Goal: Task Accomplishment & Management: Use online tool/utility

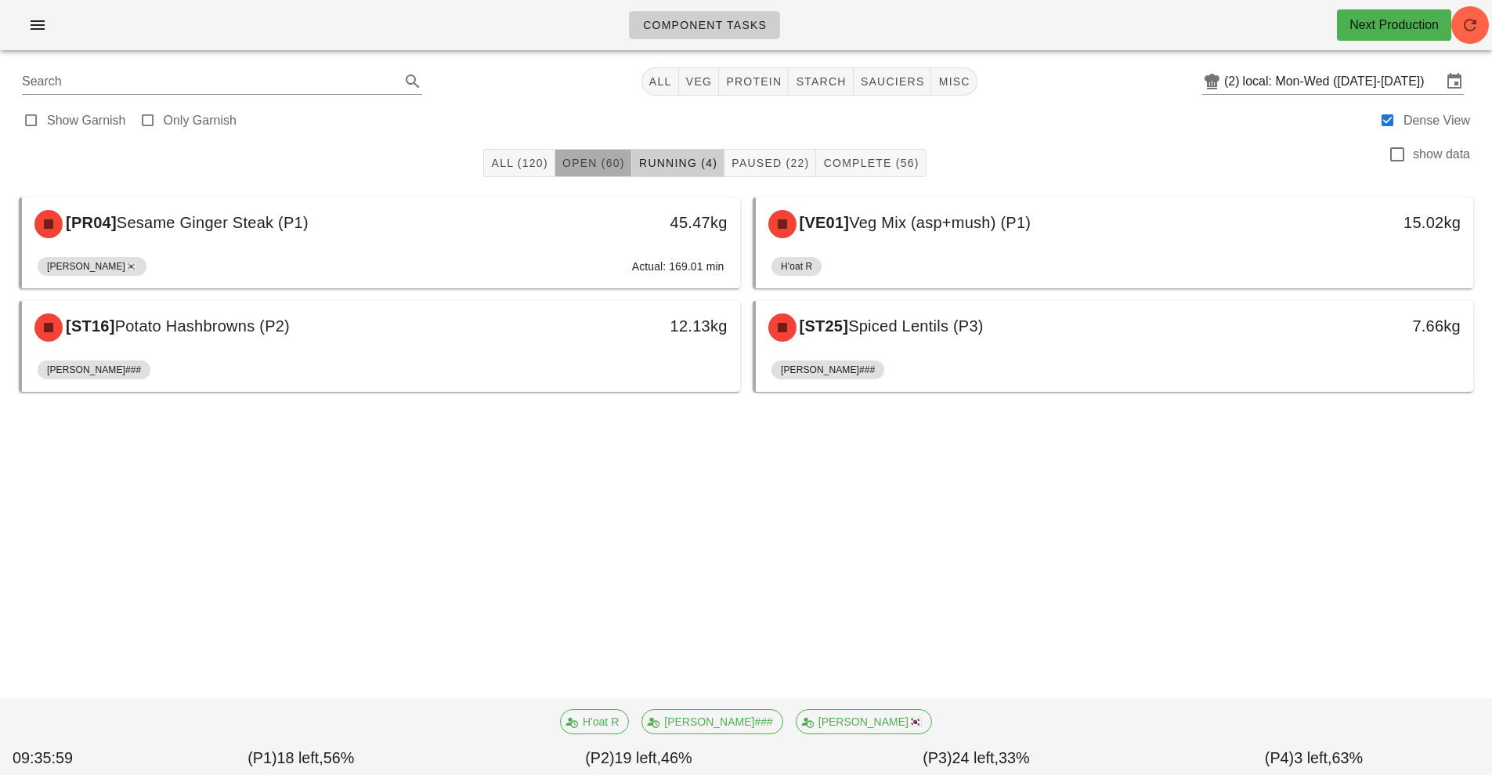
click at [581, 157] on span "Open (60)" at bounding box center [593, 163] width 63 height 13
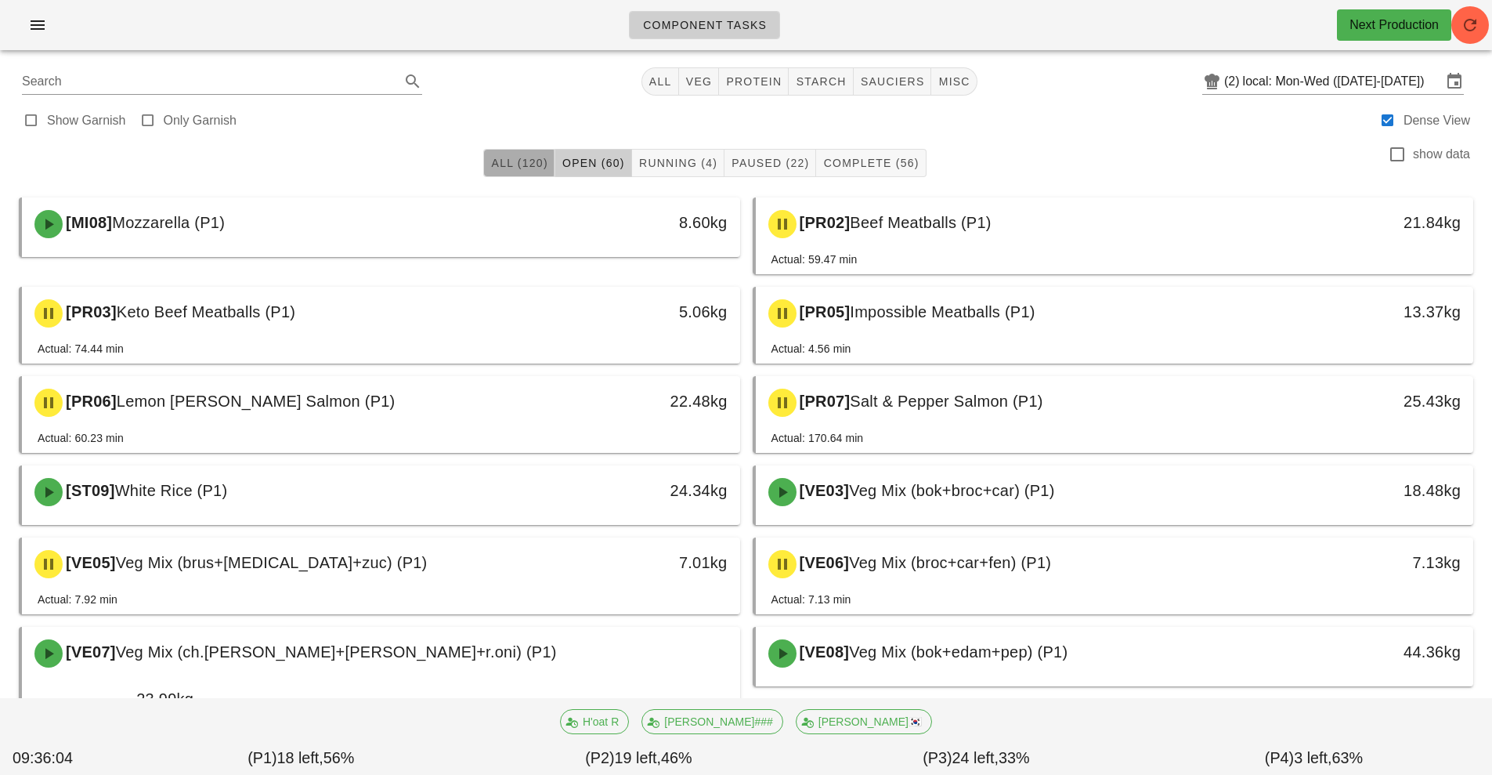
click at [532, 159] on span "All (120)" at bounding box center [518, 163] width 57 height 13
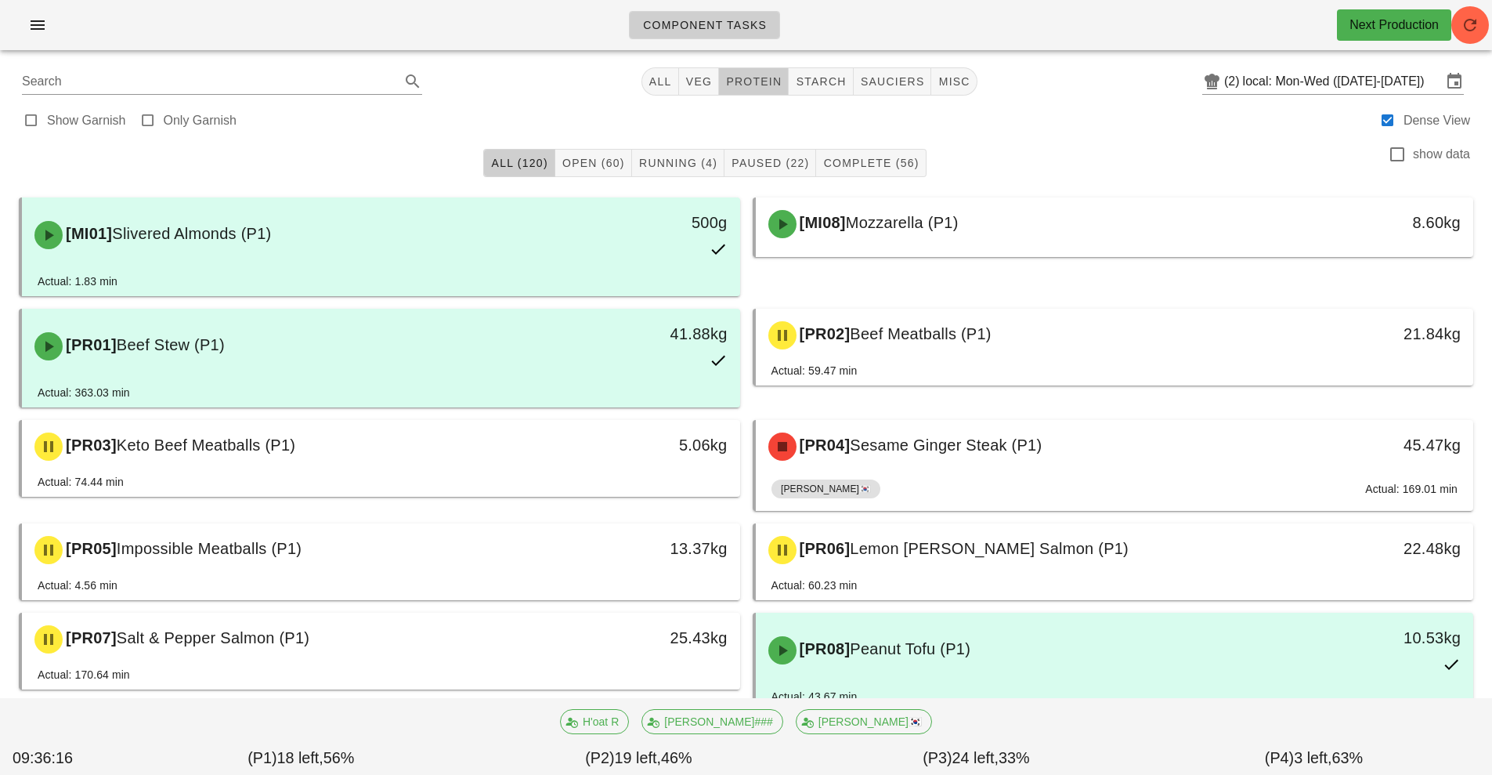
click at [758, 82] on span "protein" at bounding box center [753, 81] width 56 height 13
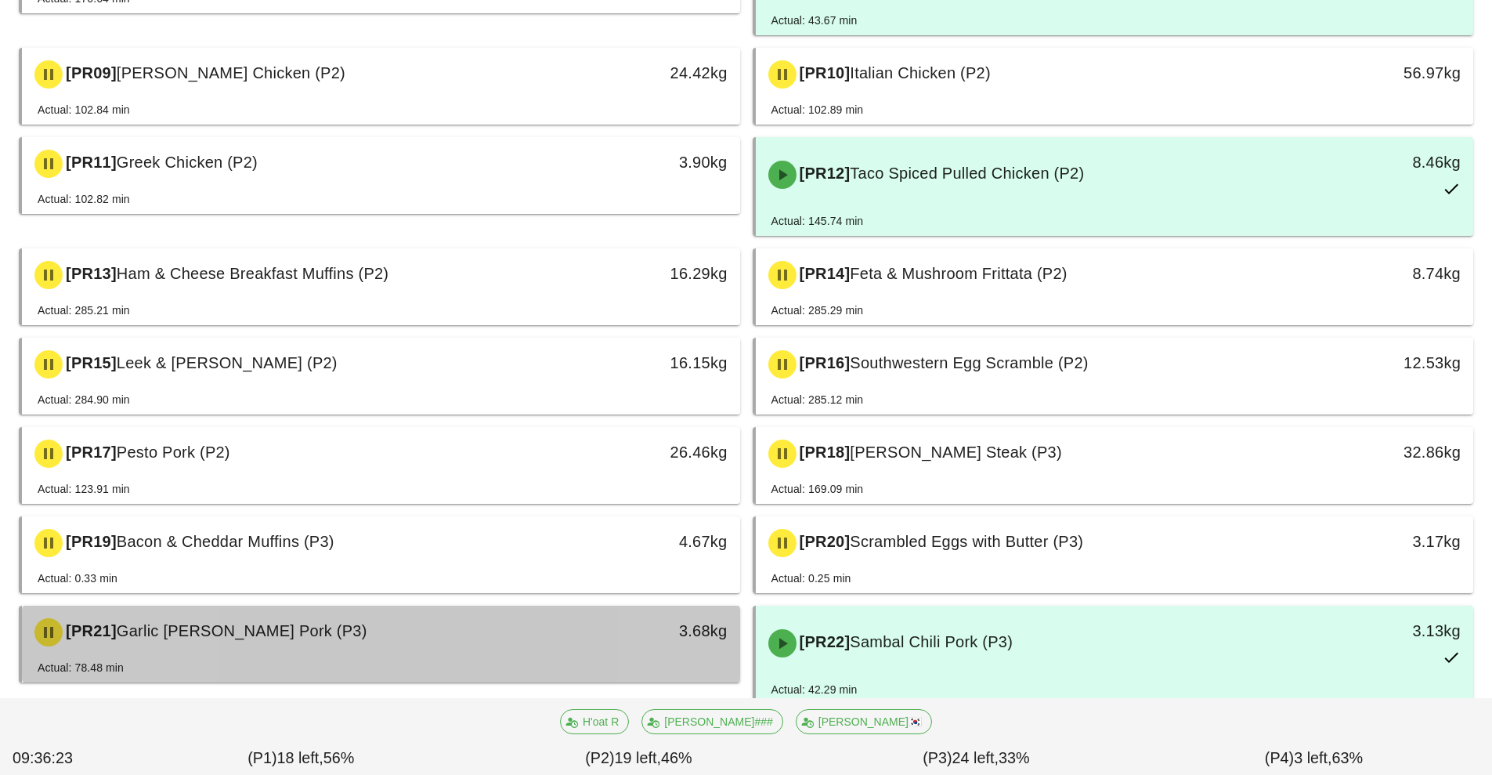
scroll to position [569, 0]
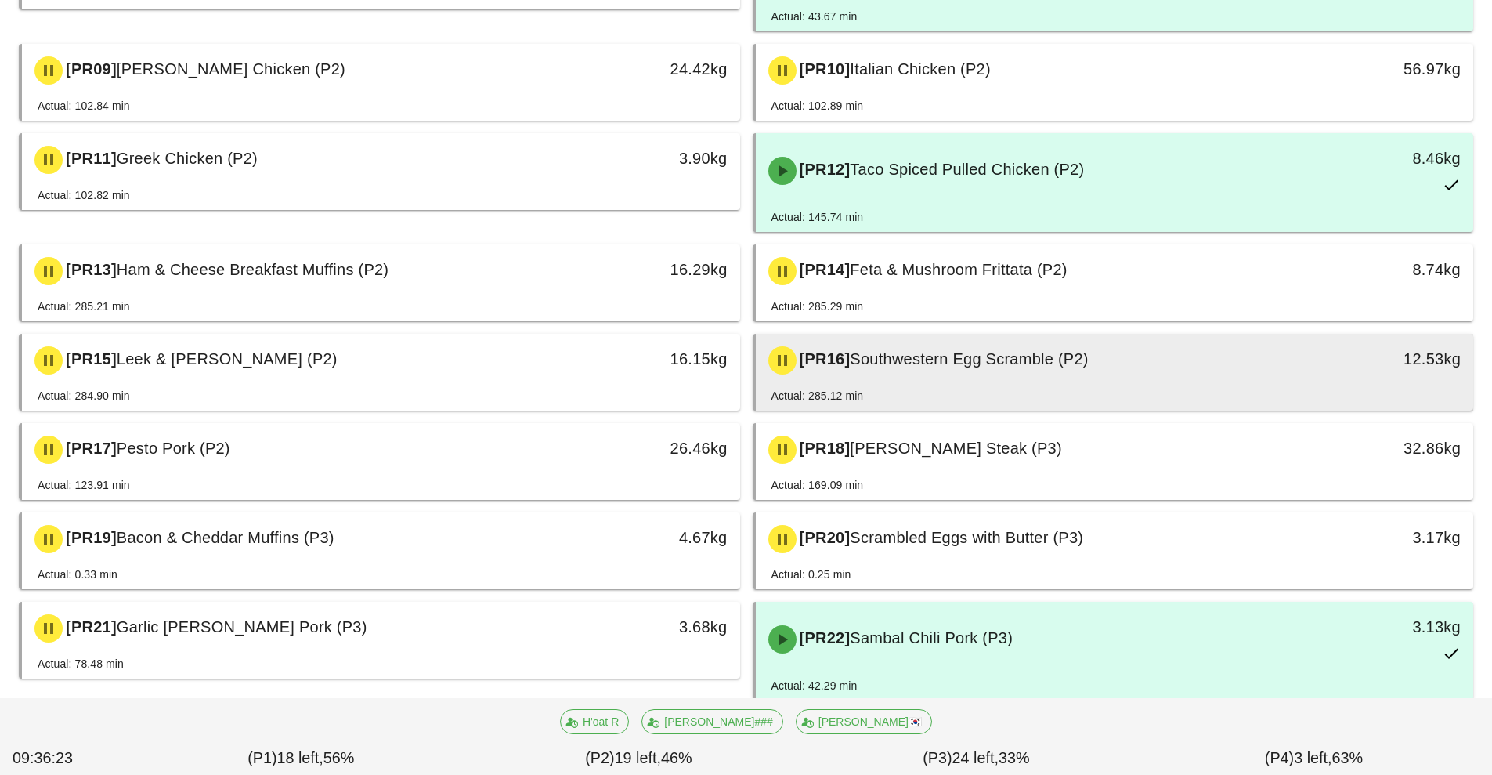
click at [935, 366] on span "Southwestern Egg Scramble (P2)" at bounding box center [969, 358] width 238 height 17
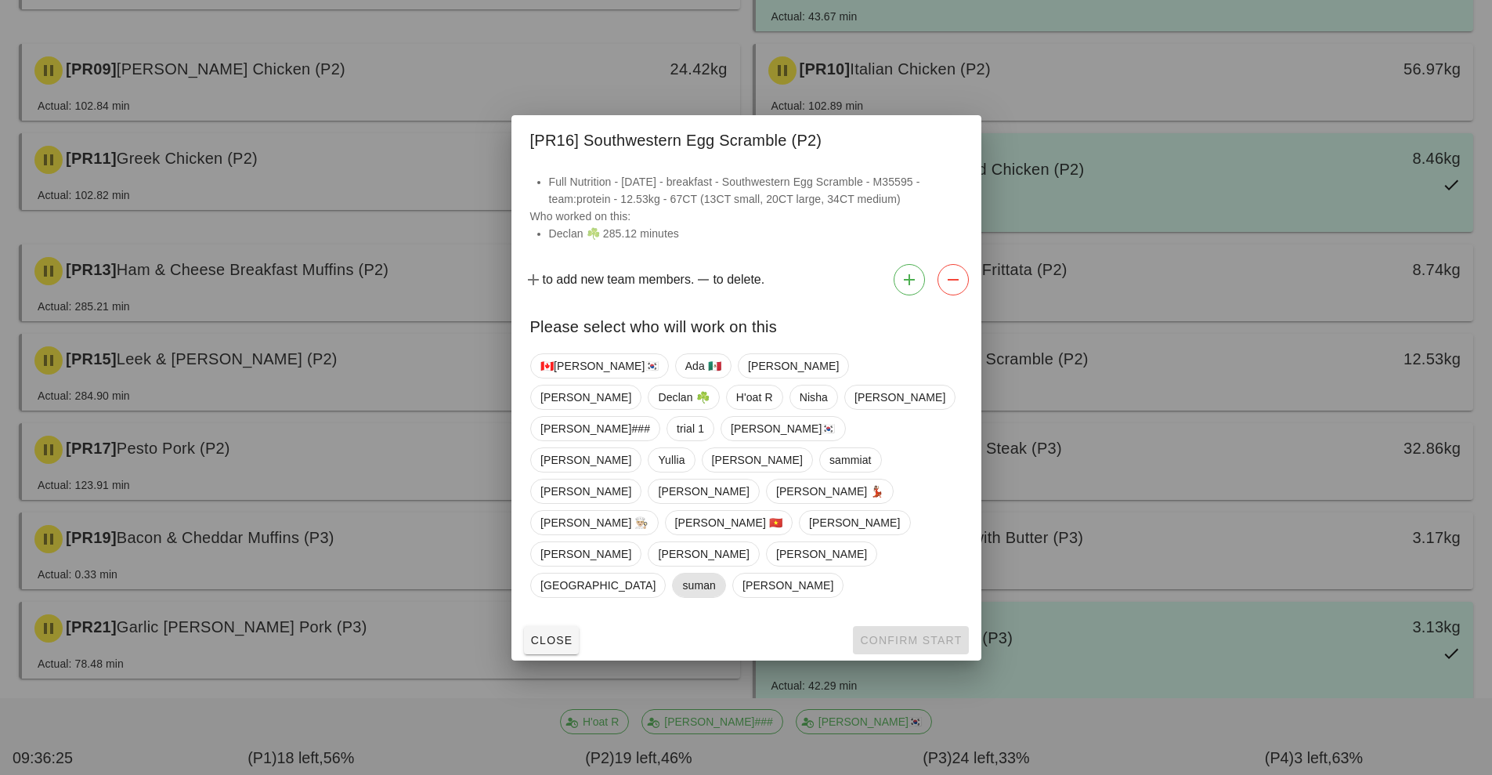
click at [726, 573] on span "suman" at bounding box center [699, 585] width 54 height 25
click at [906, 634] on span "Confirm Start" at bounding box center [910, 640] width 103 height 13
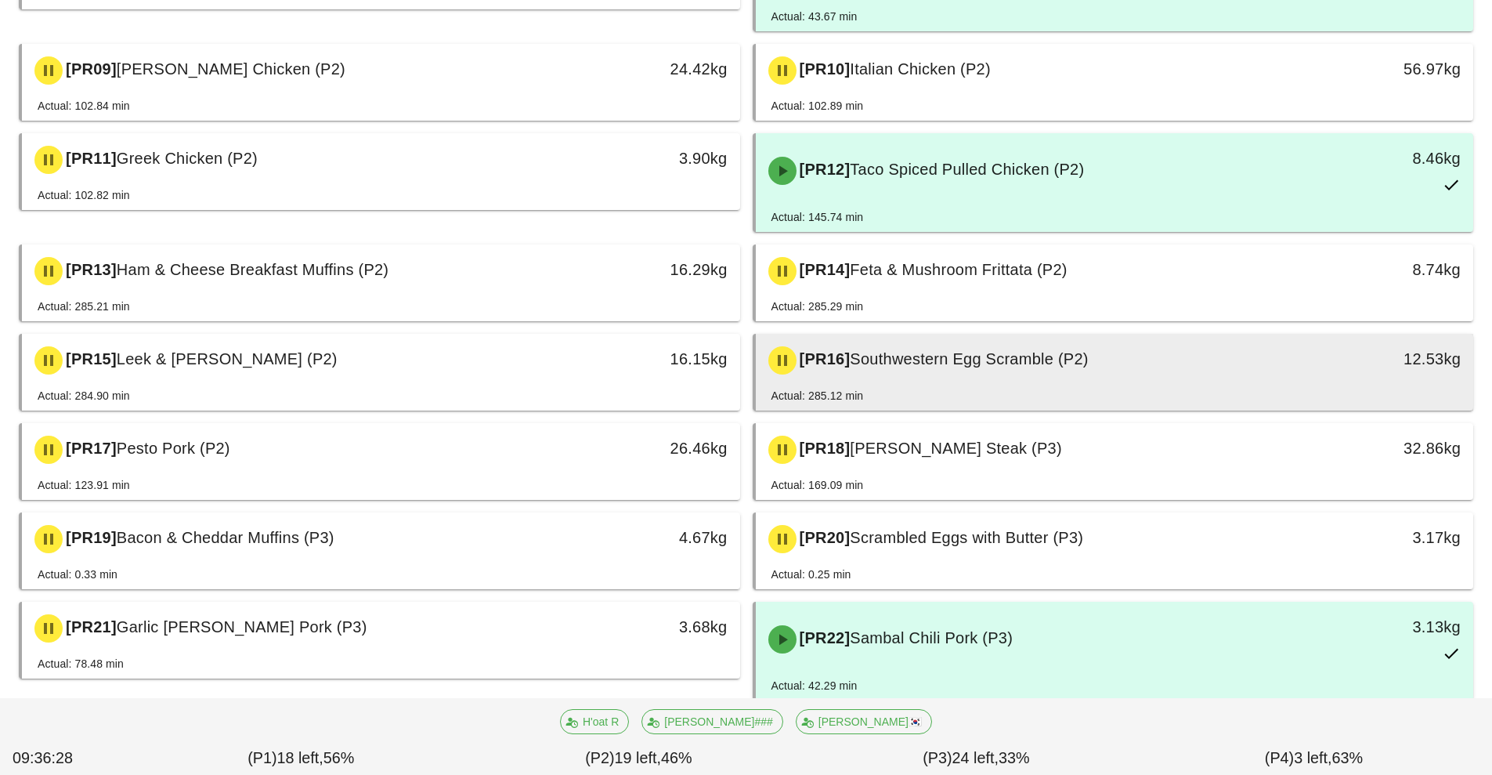
click at [1025, 367] on span "Southwestern Egg Scramble (P2)" at bounding box center [969, 358] width 238 height 17
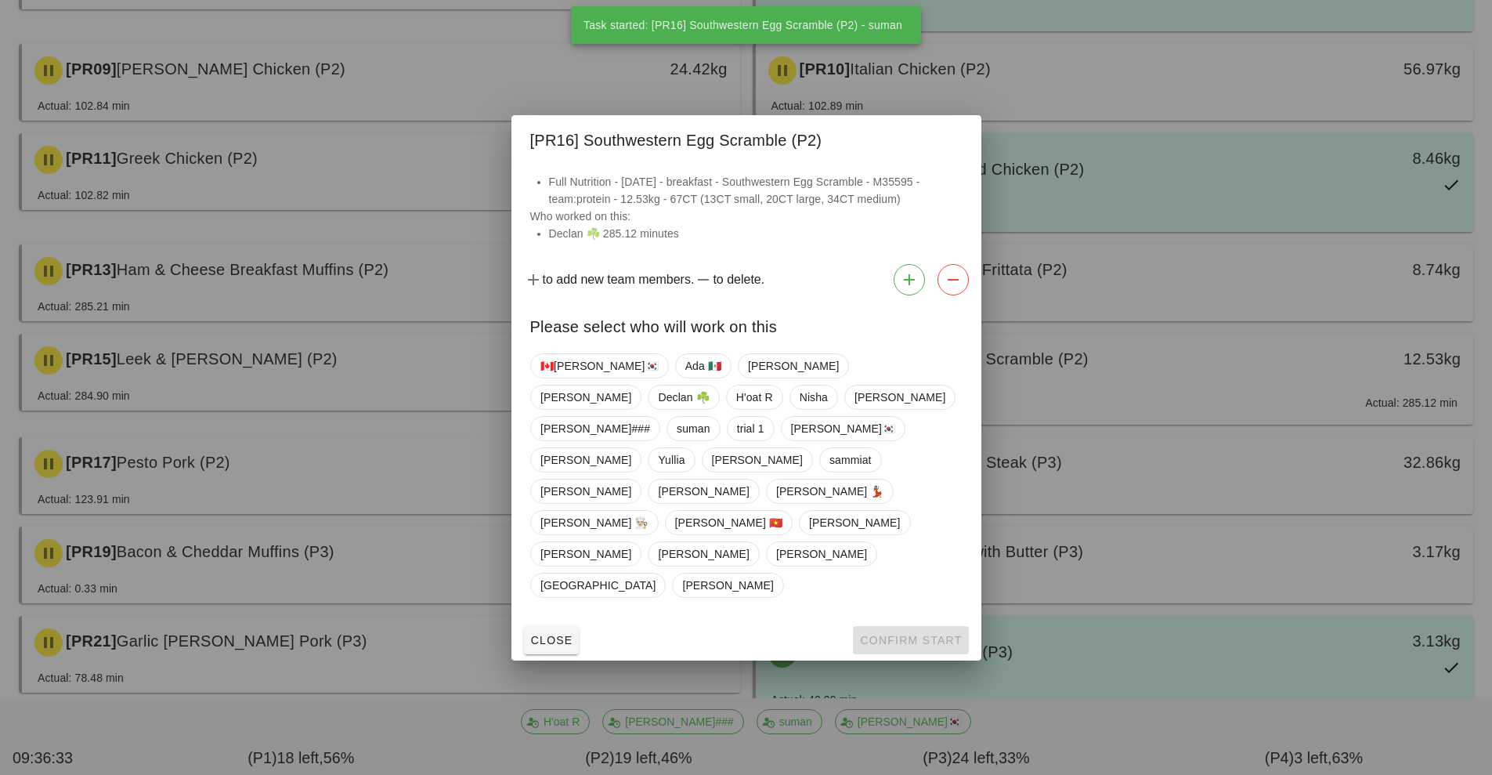
click at [1120, 479] on div at bounding box center [746, 387] width 1492 height 775
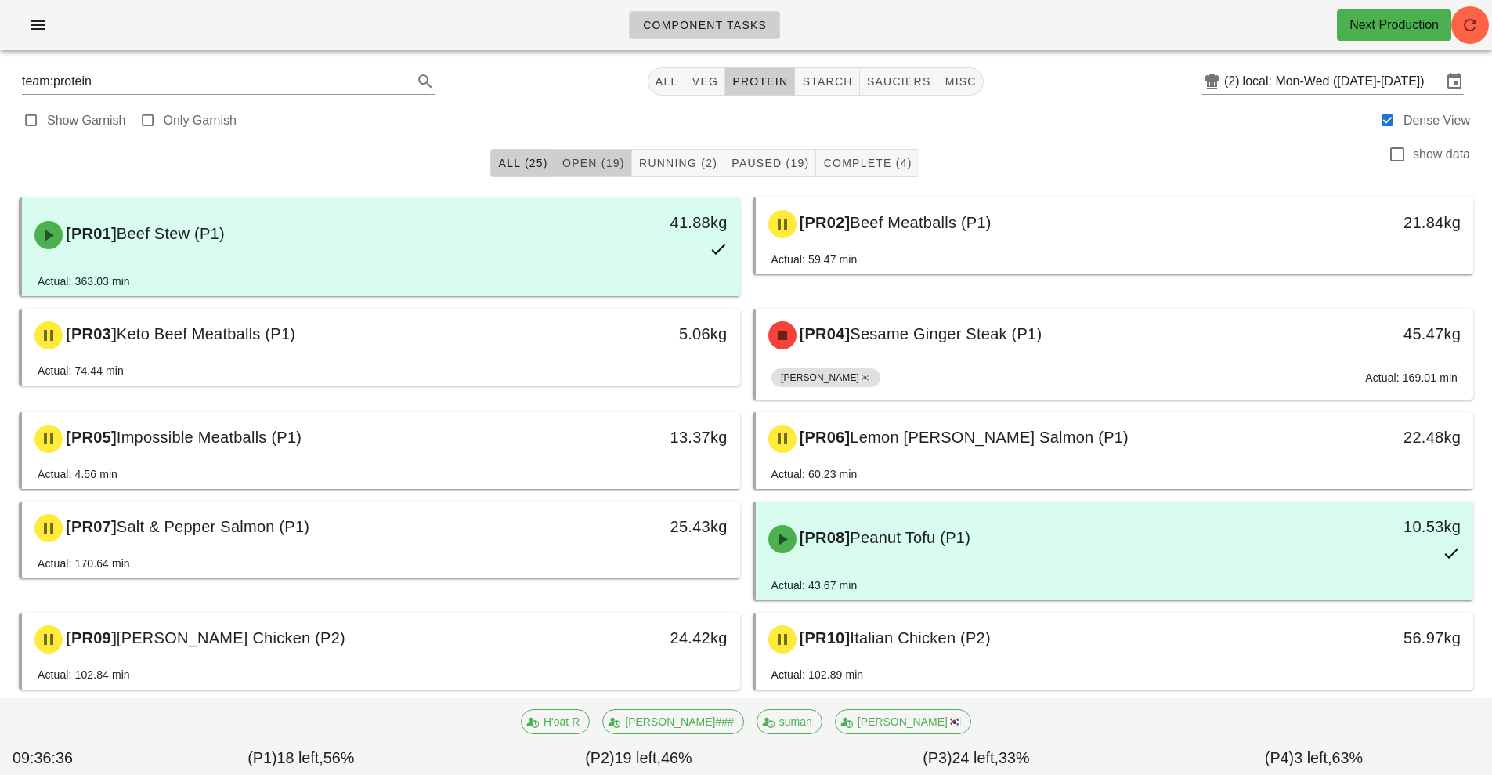
click at [584, 168] on span "Open (19)" at bounding box center [593, 163] width 63 height 13
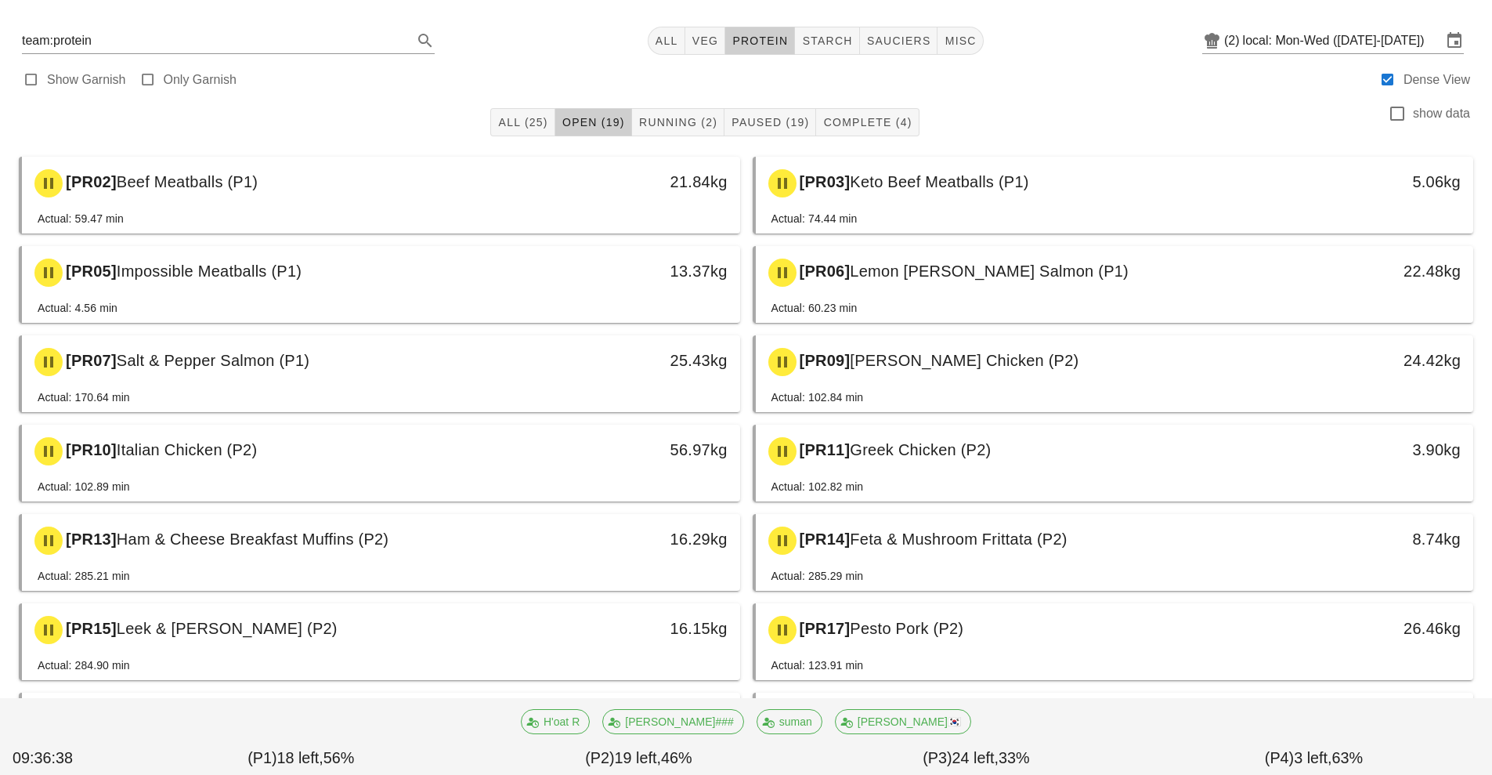
scroll to position [45, 0]
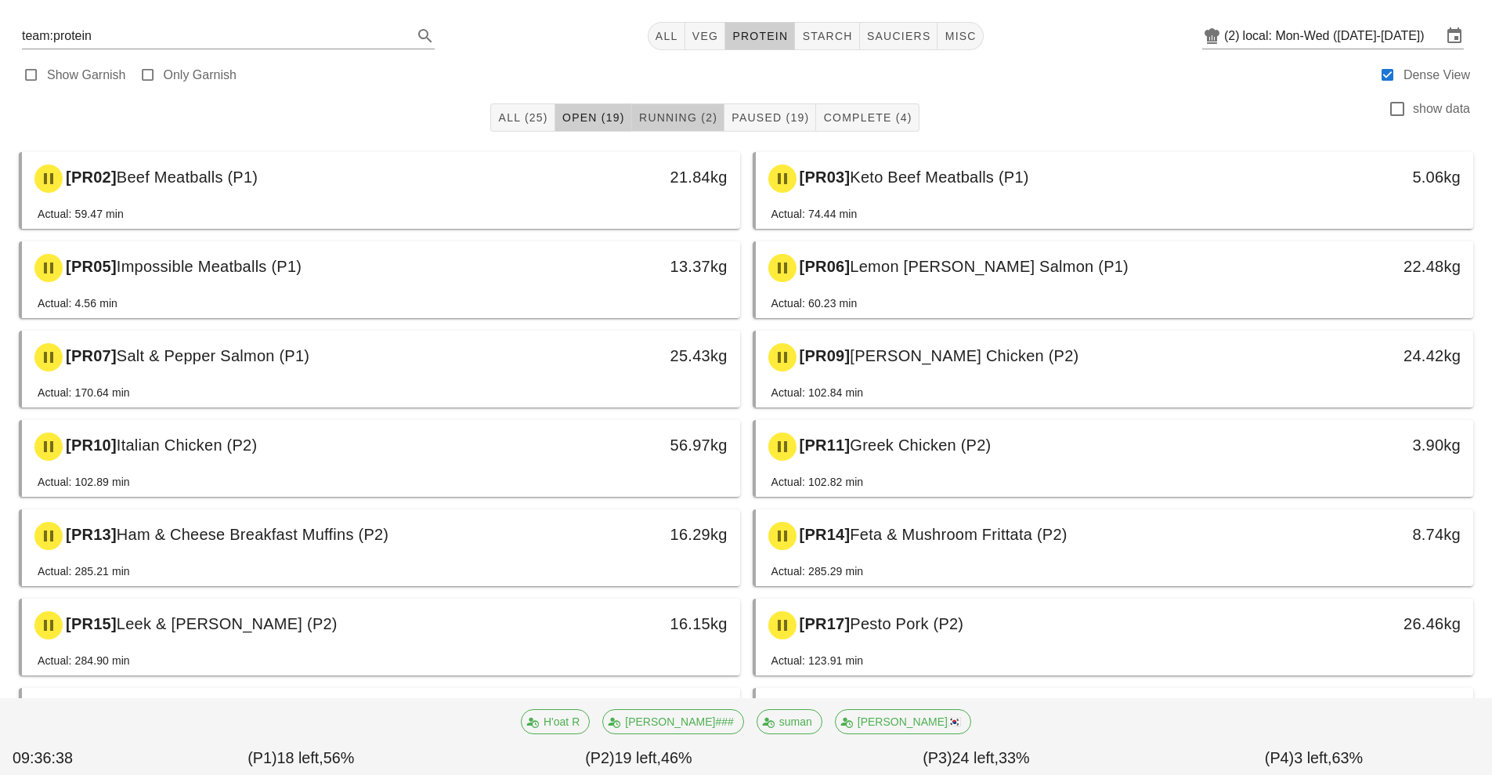
click at [669, 118] on span "Running (2)" at bounding box center [677, 117] width 79 height 13
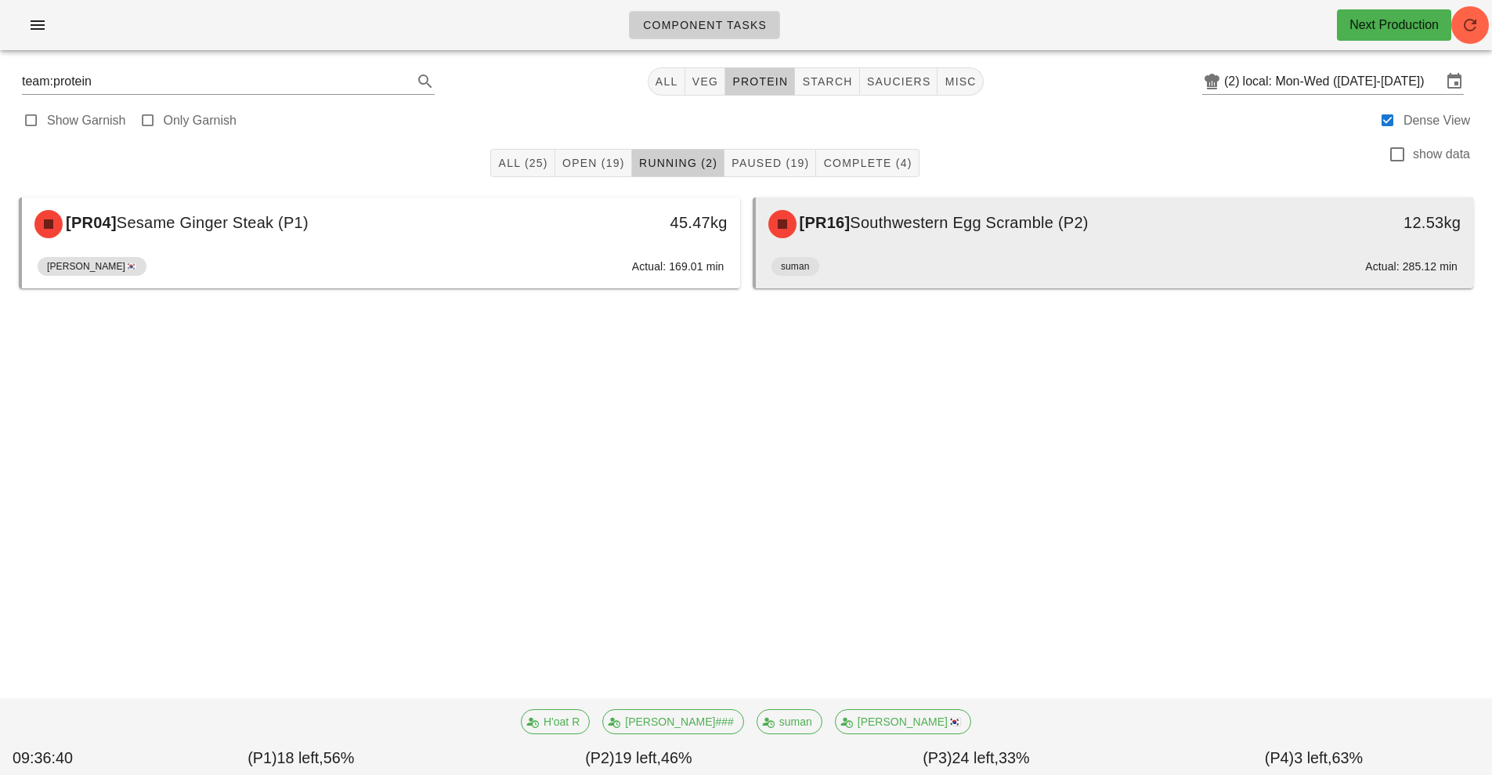
click at [964, 240] on div "[PR16] Southwestern Egg Scramble (P2)" at bounding box center [1025, 224] width 533 height 47
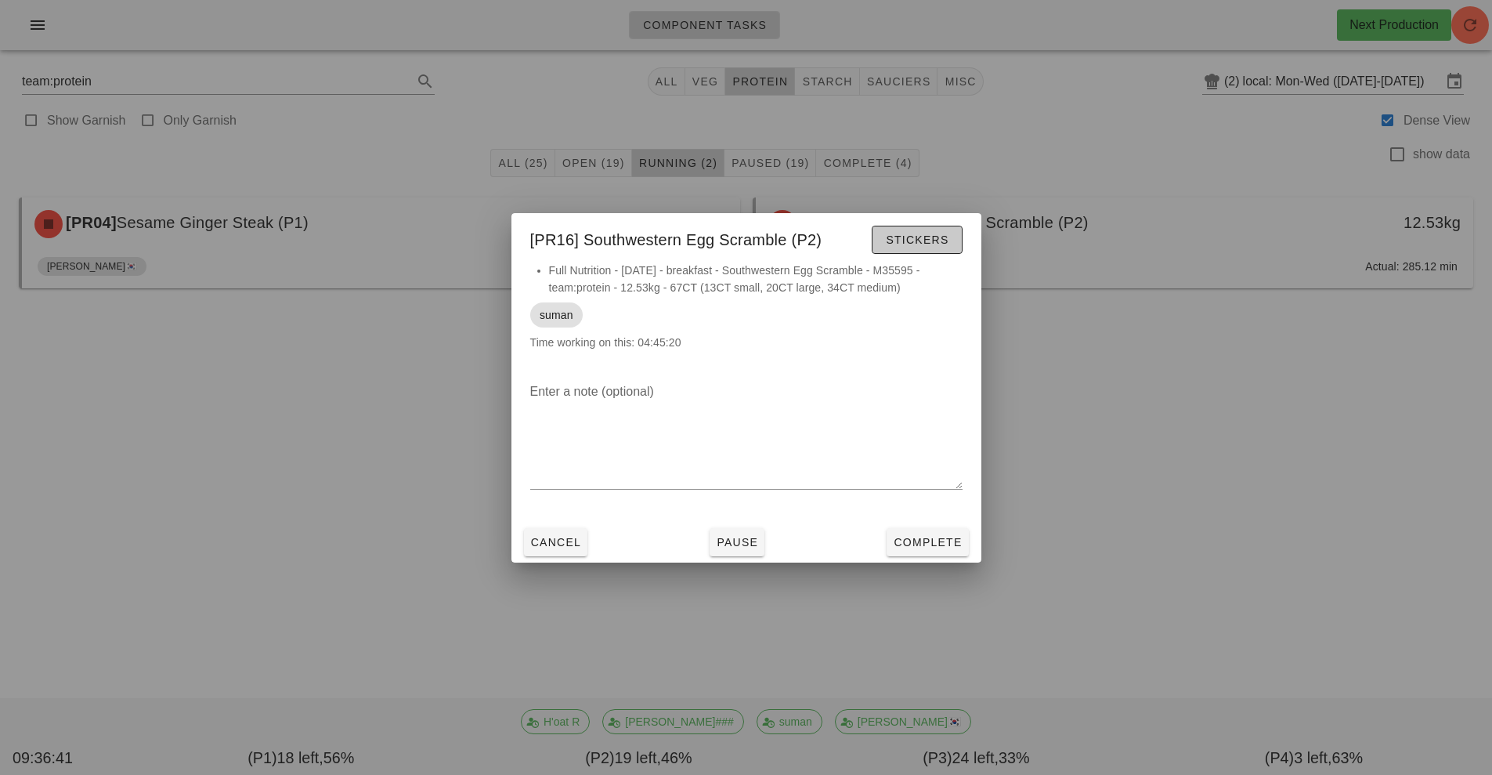
click at [914, 243] on span "Stickers" at bounding box center [916, 239] width 63 height 13
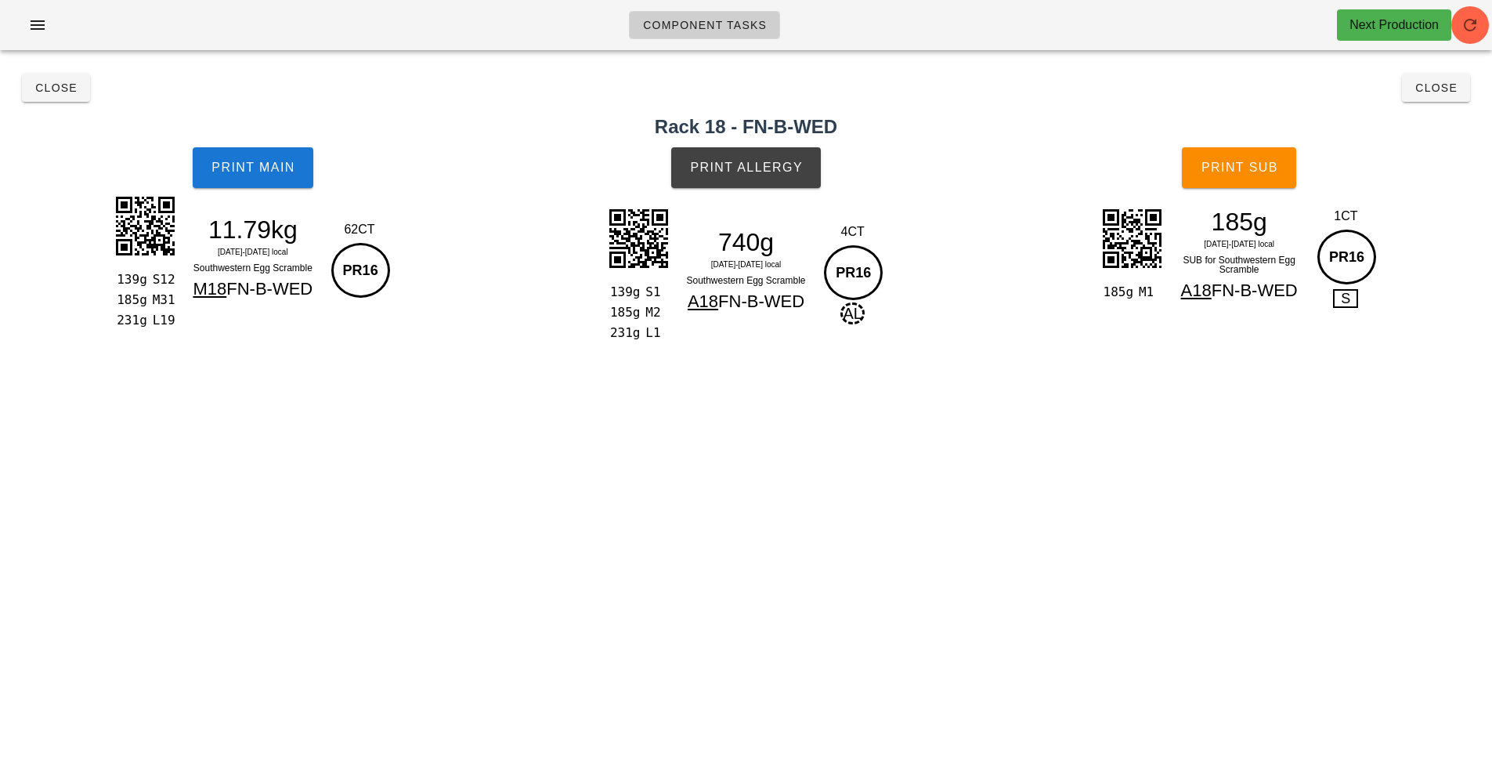
click at [363, 277] on div "PR16" at bounding box center [360, 270] width 59 height 55
click at [244, 186] on button "Print Main" at bounding box center [253, 167] width 121 height 41
click at [273, 150] on button "Print Main" at bounding box center [253, 167] width 121 height 41
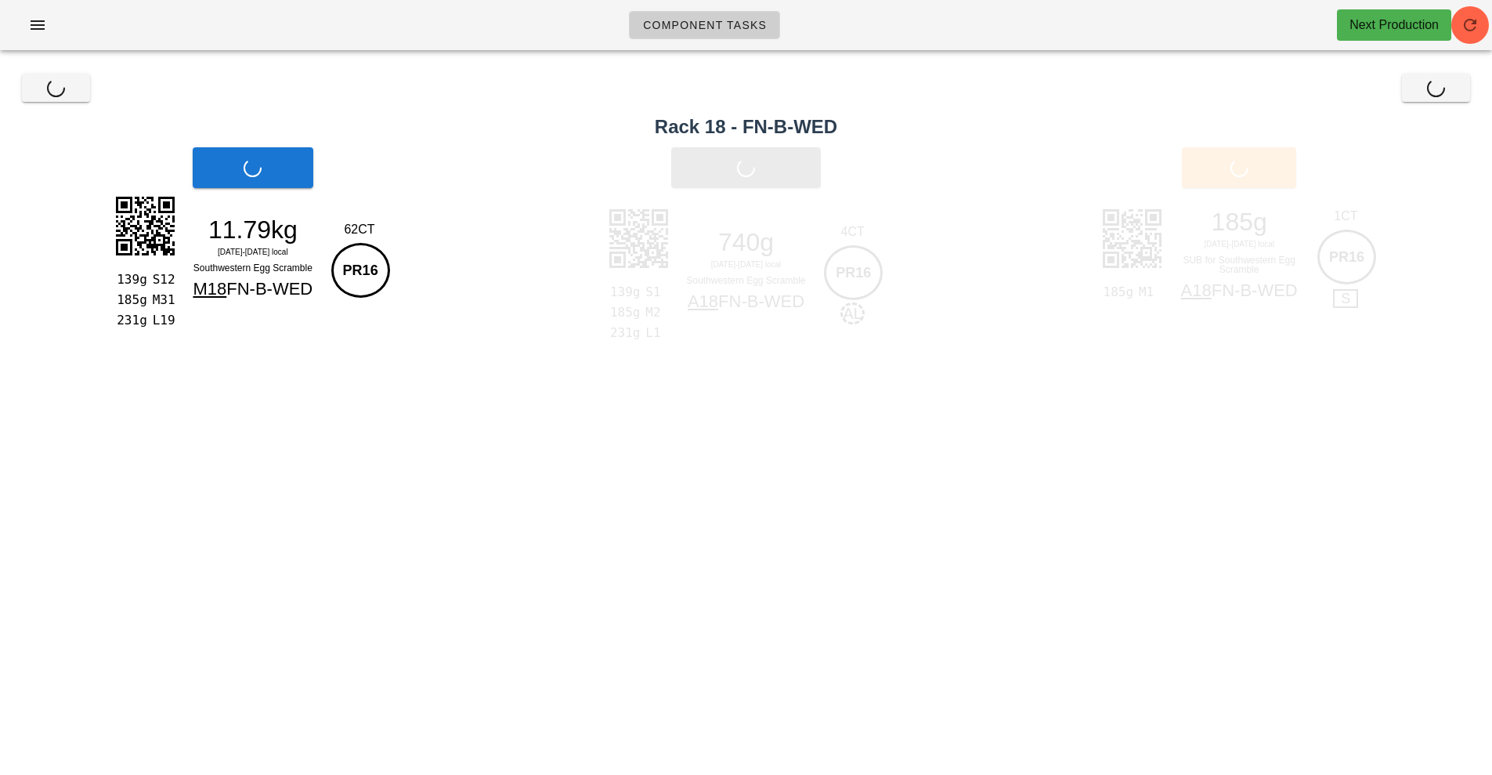
click at [254, 173] on div "Print Main" at bounding box center [253, 168] width 506 height 60
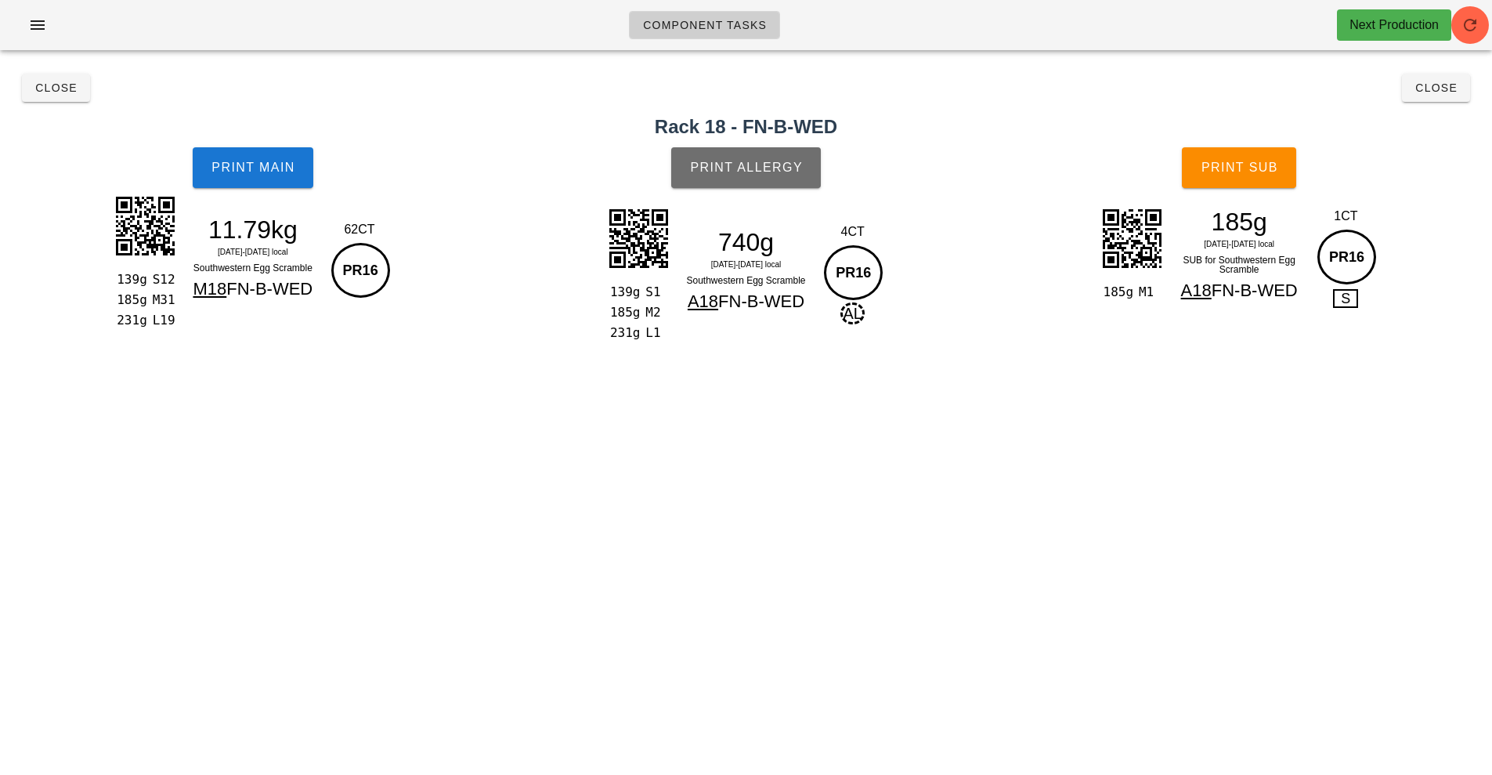
click at [751, 167] on span "Print Allergy" at bounding box center [746, 168] width 114 height 14
click at [128, 103] on div "Close Close" at bounding box center [746, 88] width 1474 height 50
click at [53, 92] on span "Close" at bounding box center [55, 87] width 43 height 13
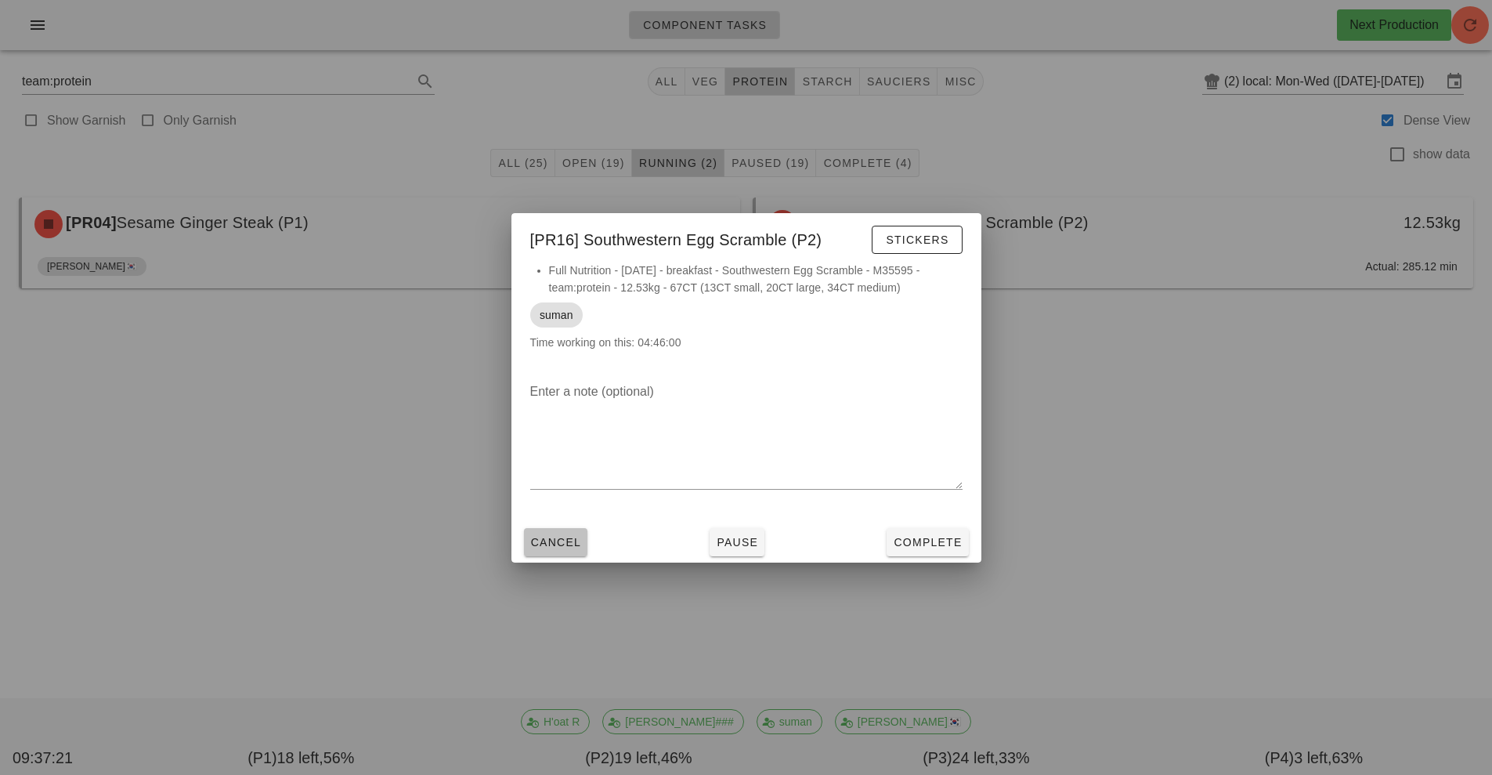
click at [555, 530] on button "Cancel" at bounding box center [556, 542] width 64 height 28
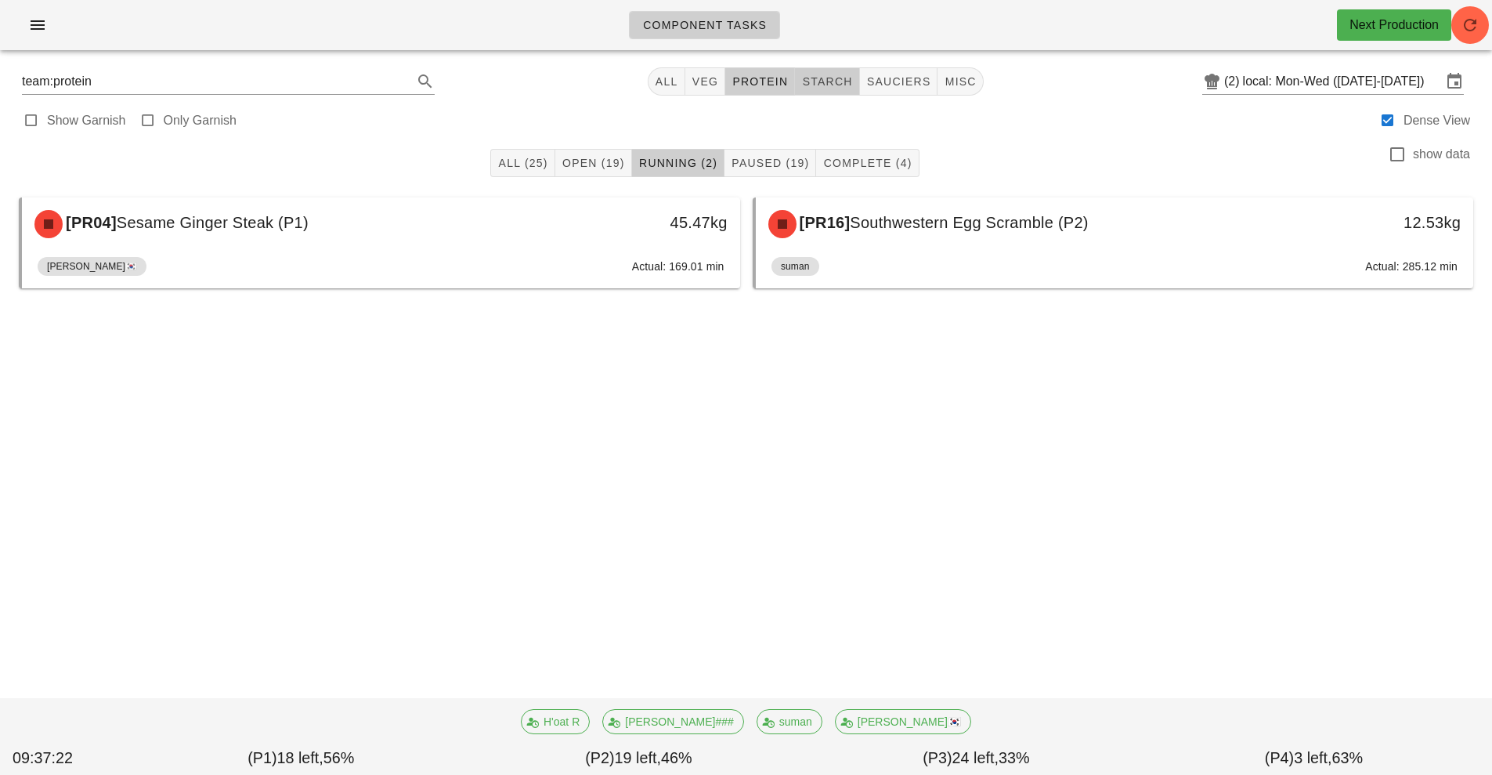
click at [830, 76] on span "starch" at bounding box center [826, 81] width 51 height 13
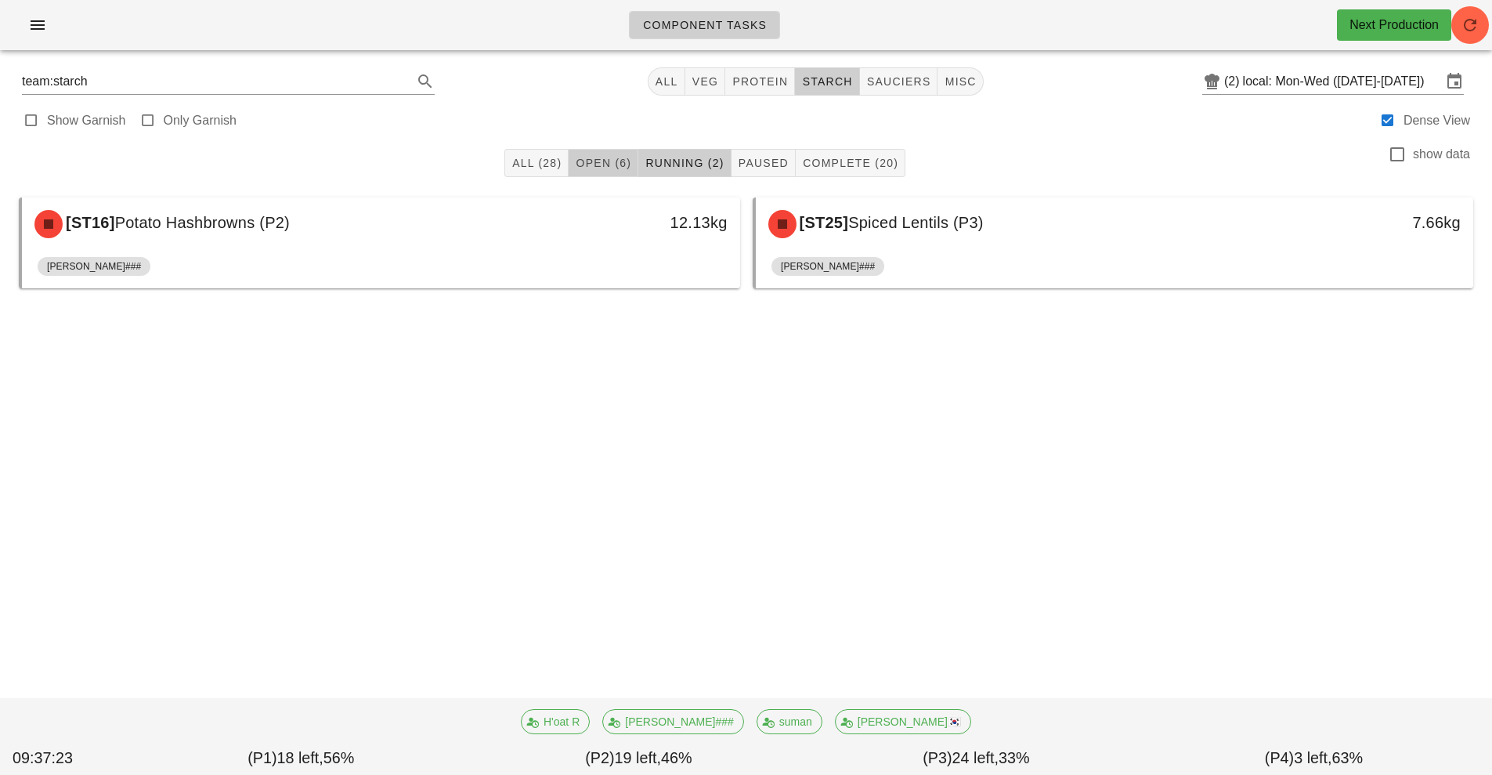
click at [619, 150] on button "Open (6)" at bounding box center [604, 163] width 70 height 28
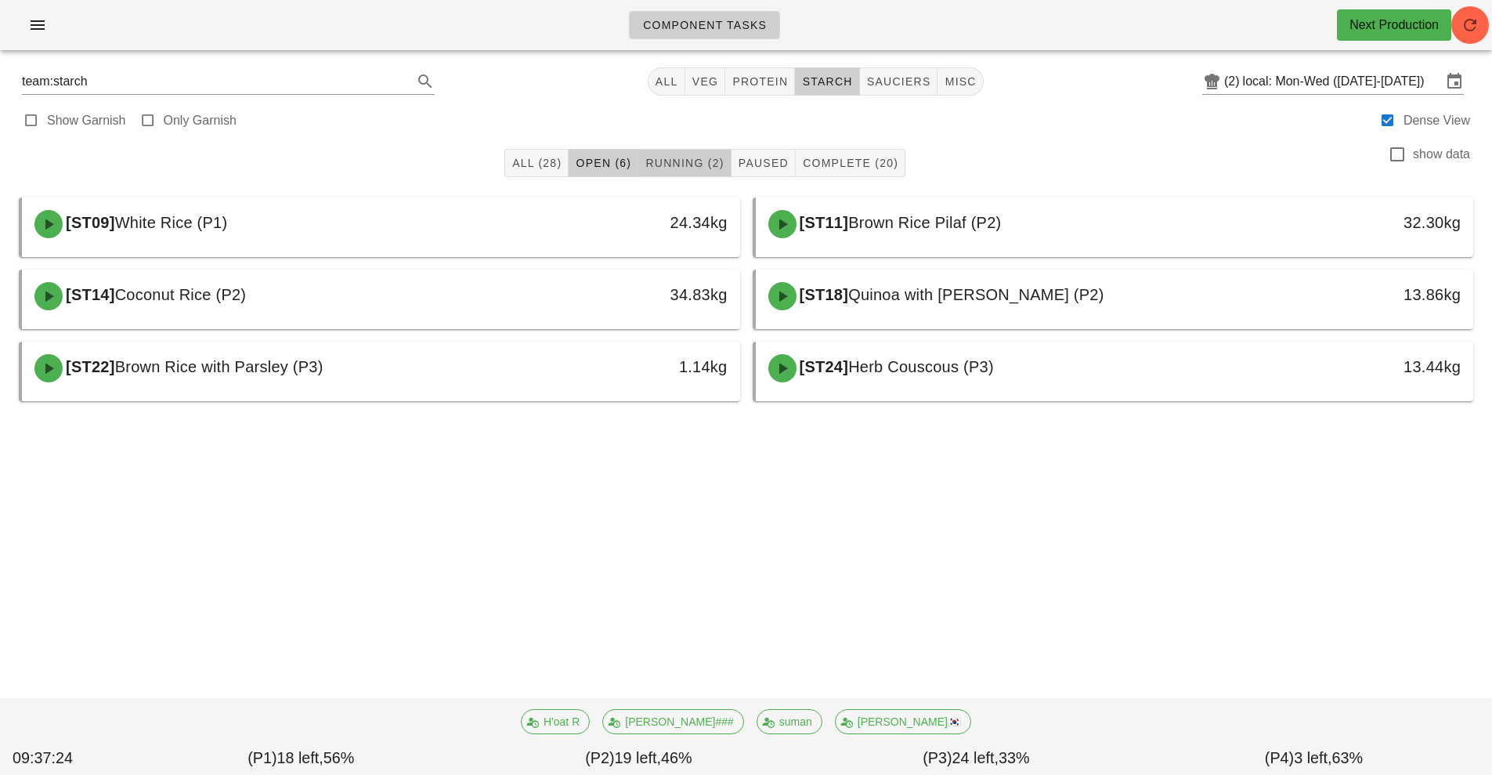
click at [700, 161] on span "Running (2)" at bounding box center [684, 163] width 79 height 13
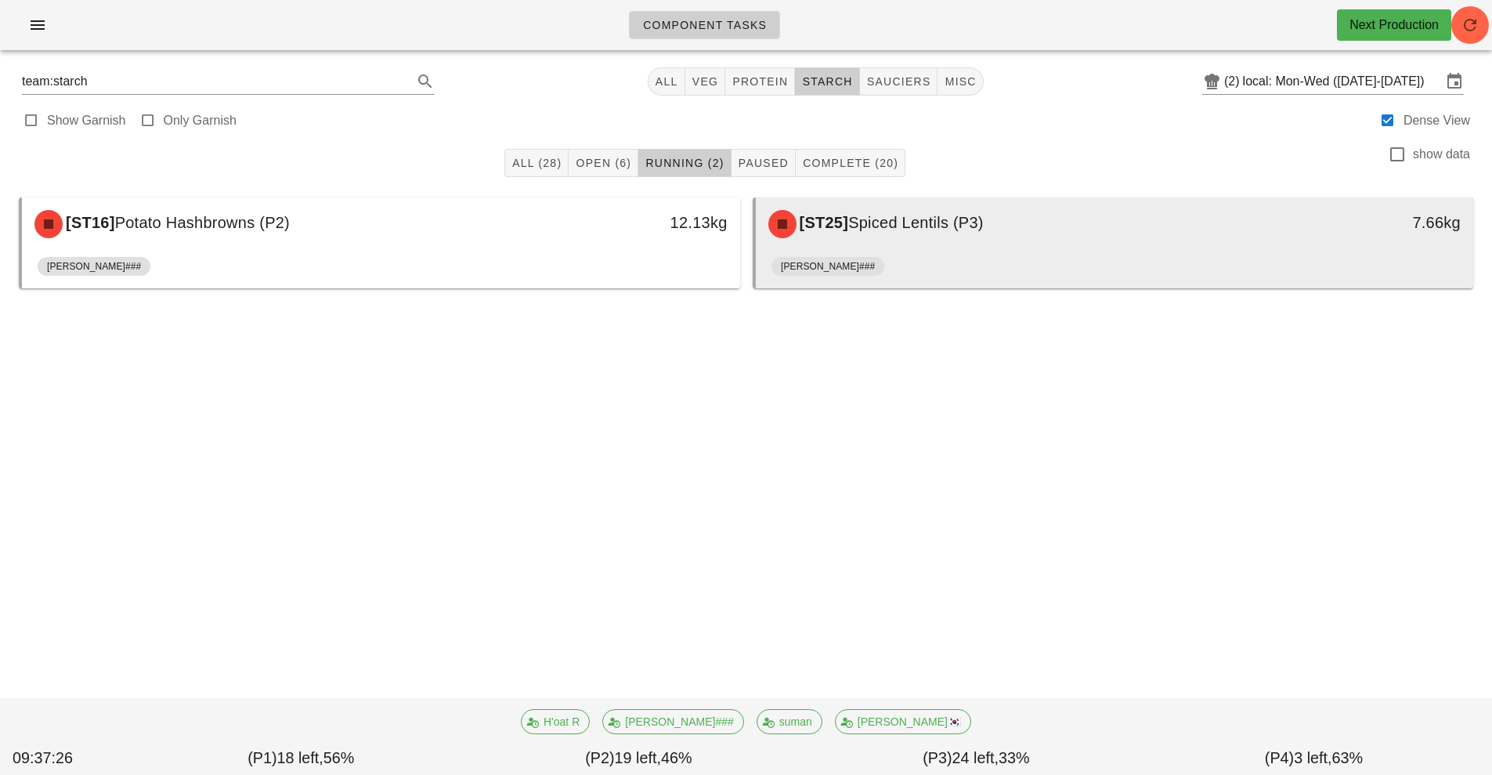
click at [955, 243] on div "[ST25] Spiced Lentils (P3)" at bounding box center [1025, 224] width 533 height 47
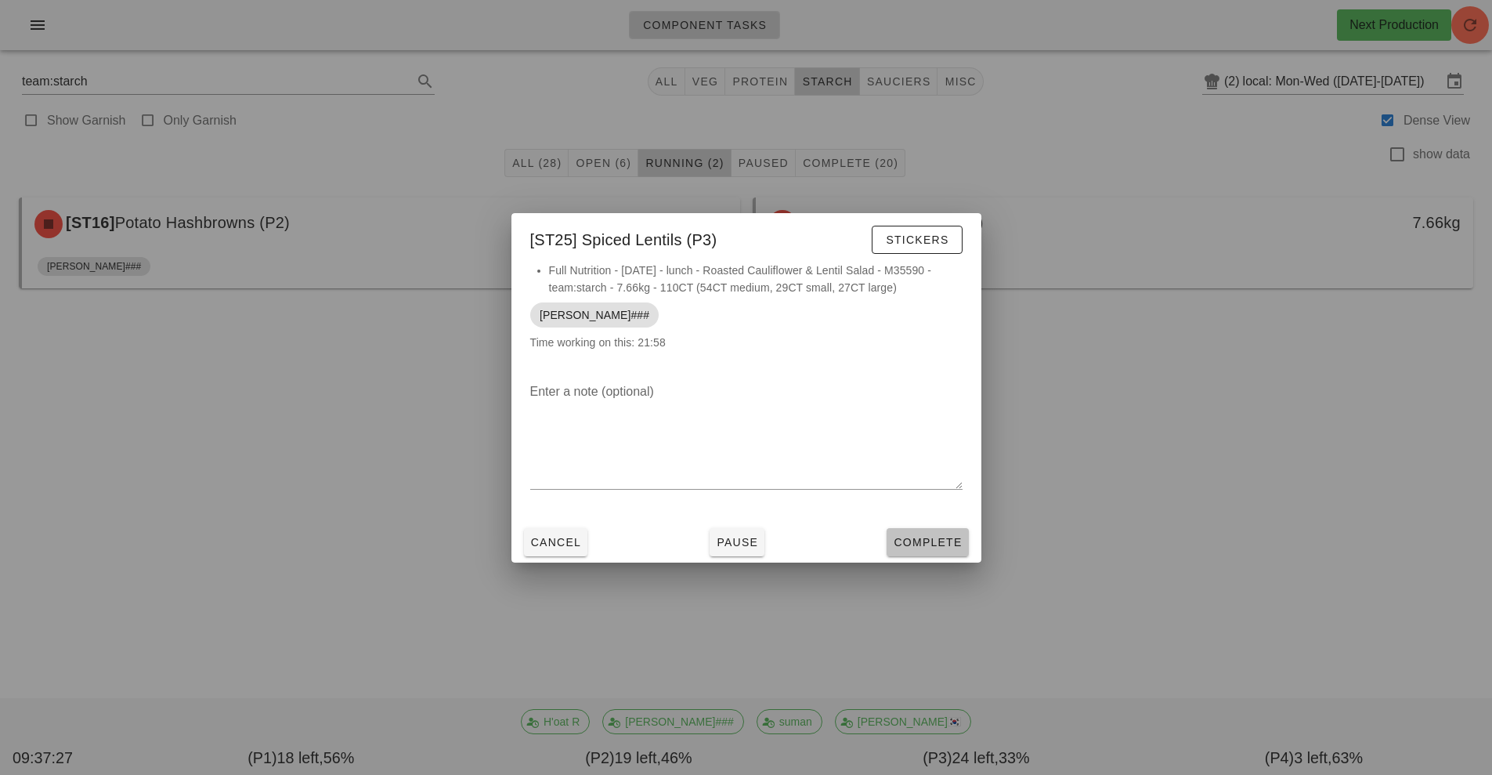
click at [930, 536] on span "Complete" at bounding box center [927, 542] width 69 height 13
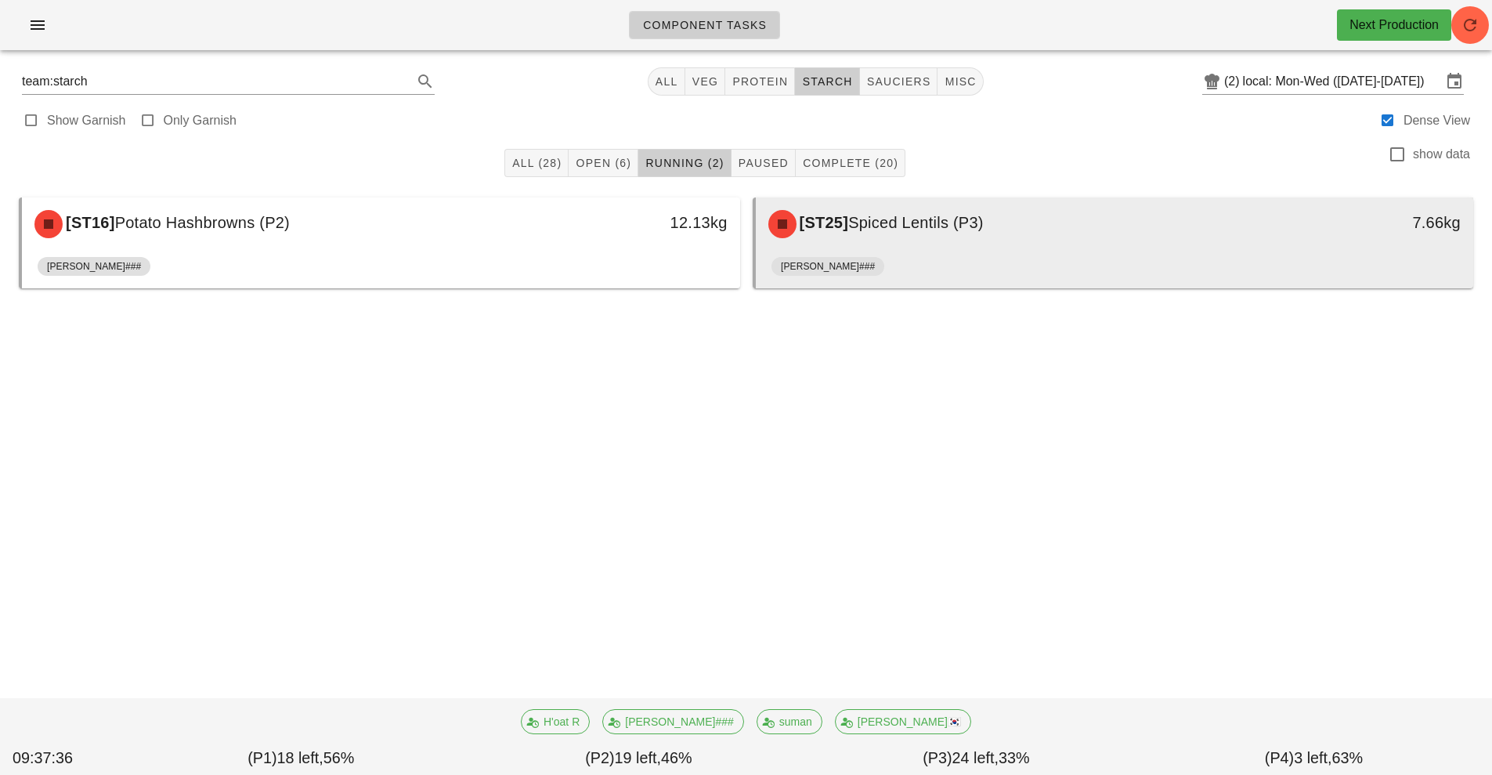
click at [978, 253] on div "[PERSON_NAME]###" at bounding box center [1115, 270] width 687 height 38
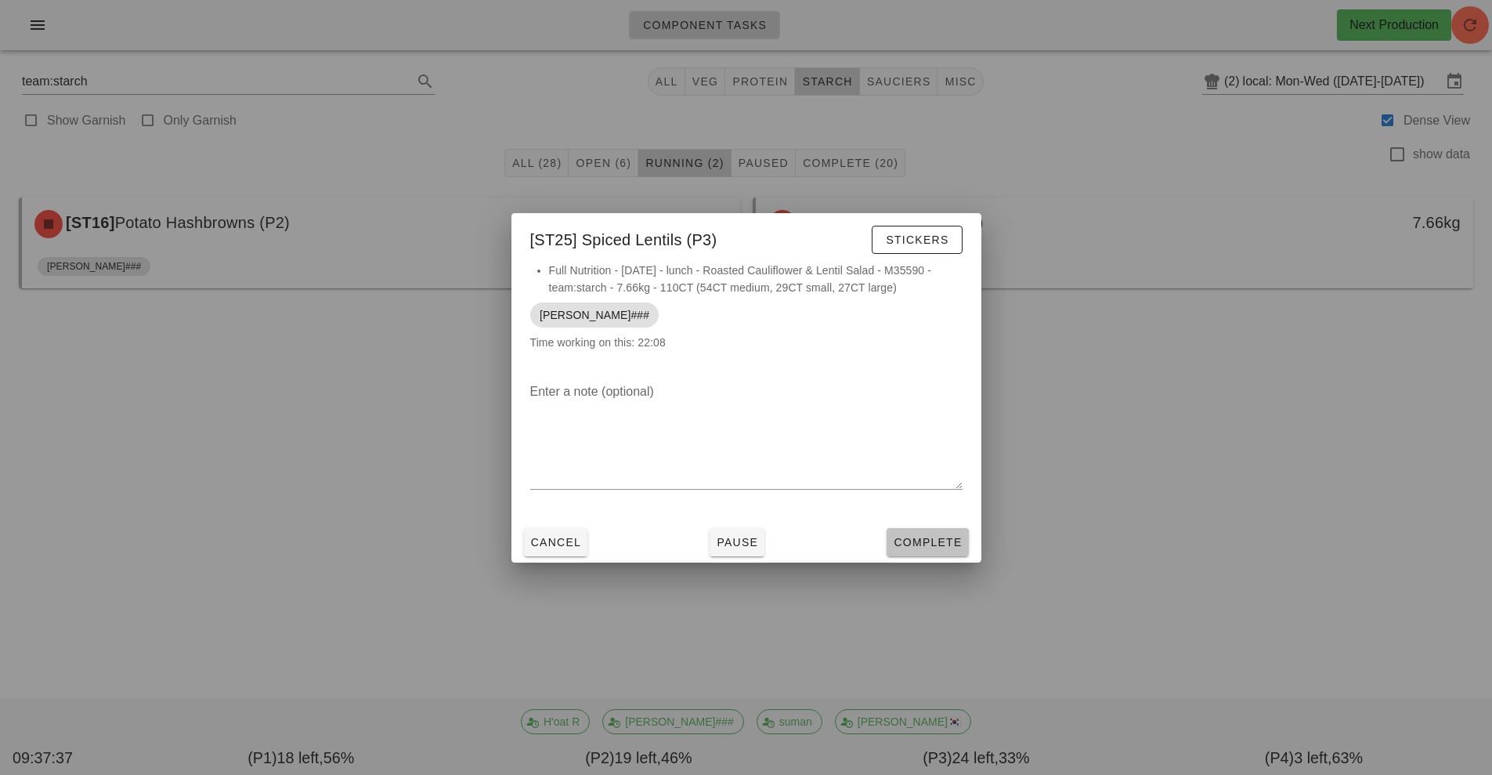
click at [924, 540] on span "Complete" at bounding box center [927, 542] width 69 height 13
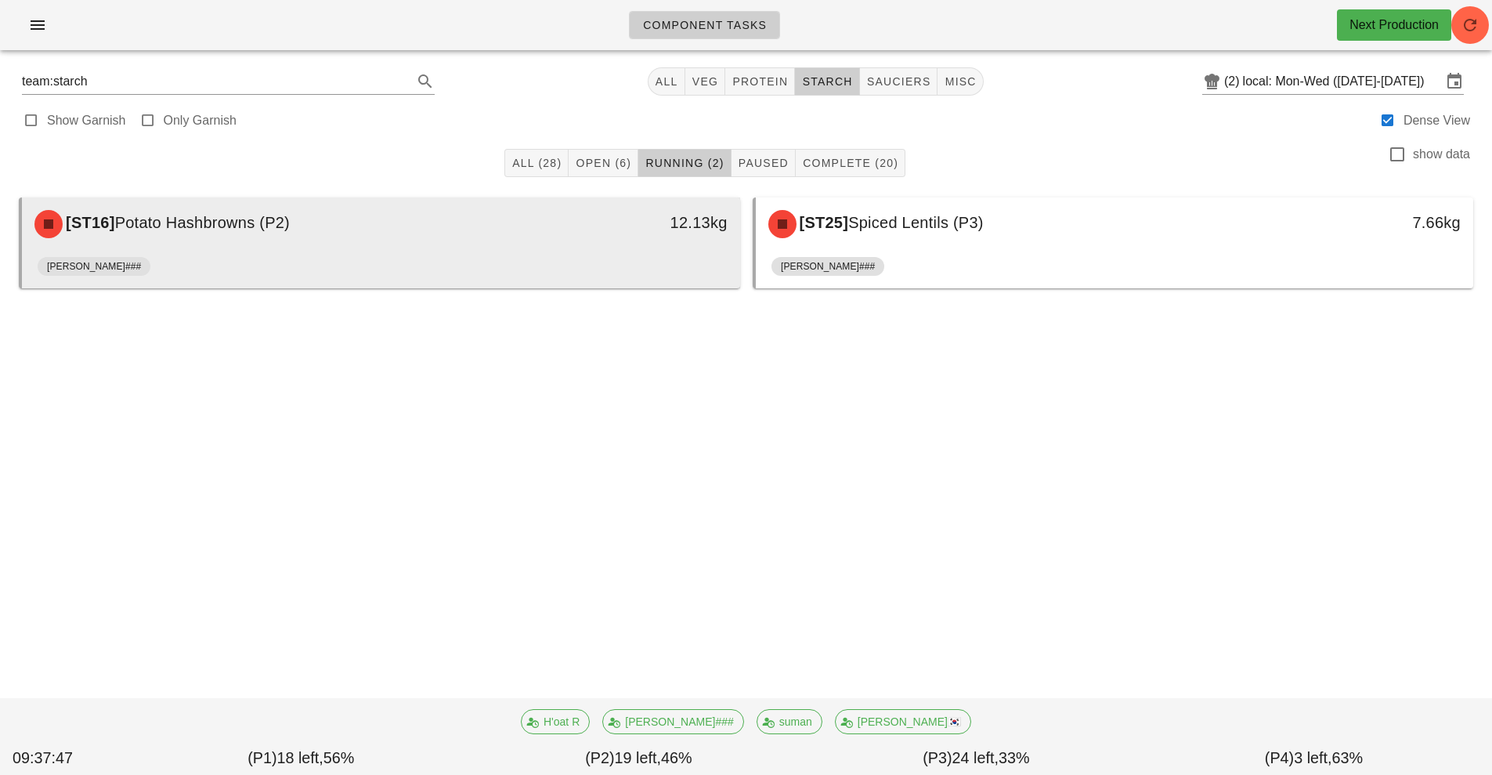
click at [613, 233] on div "12.13kg" at bounding box center [647, 222] width 159 height 25
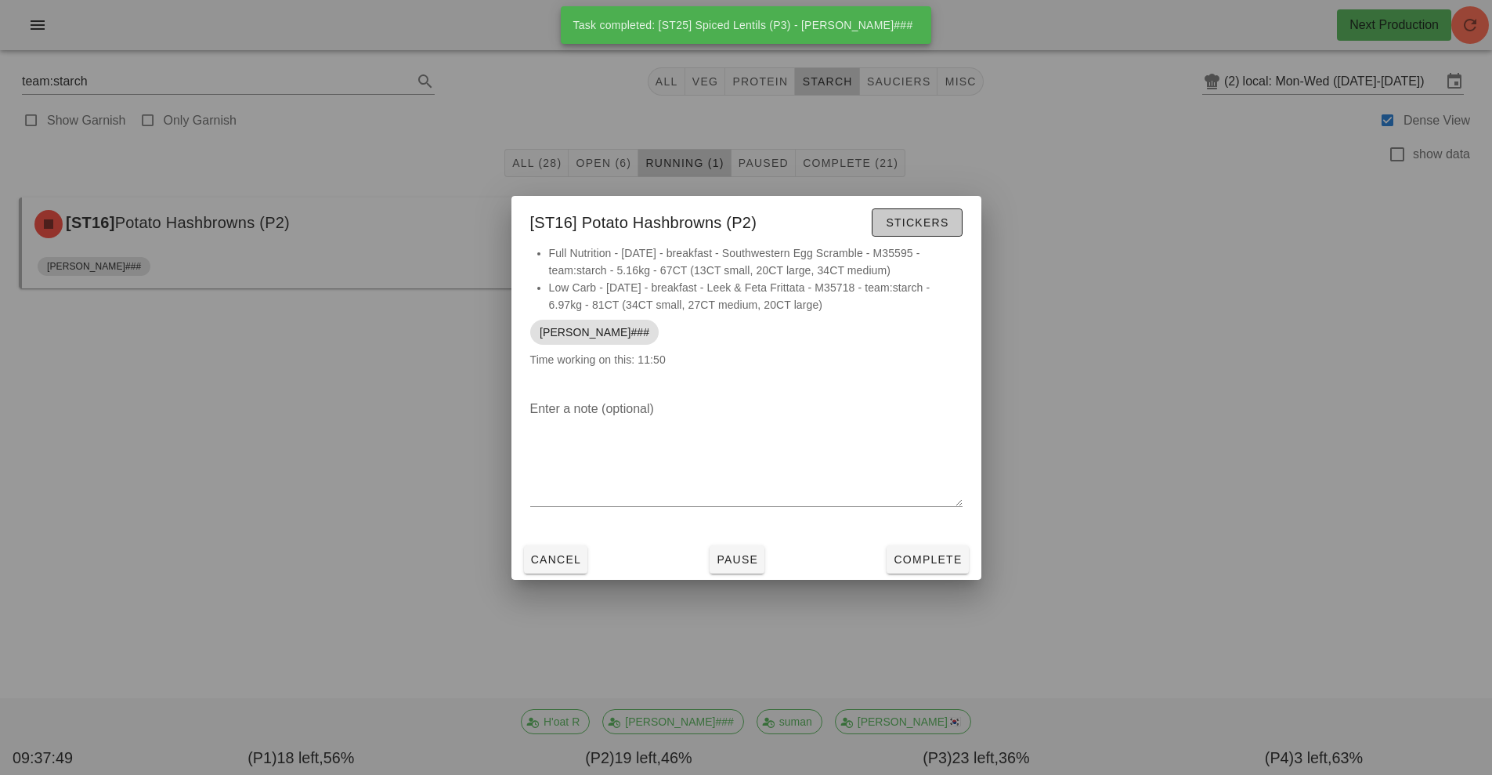
click at [921, 216] on span "Stickers" at bounding box center [916, 222] width 63 height 13
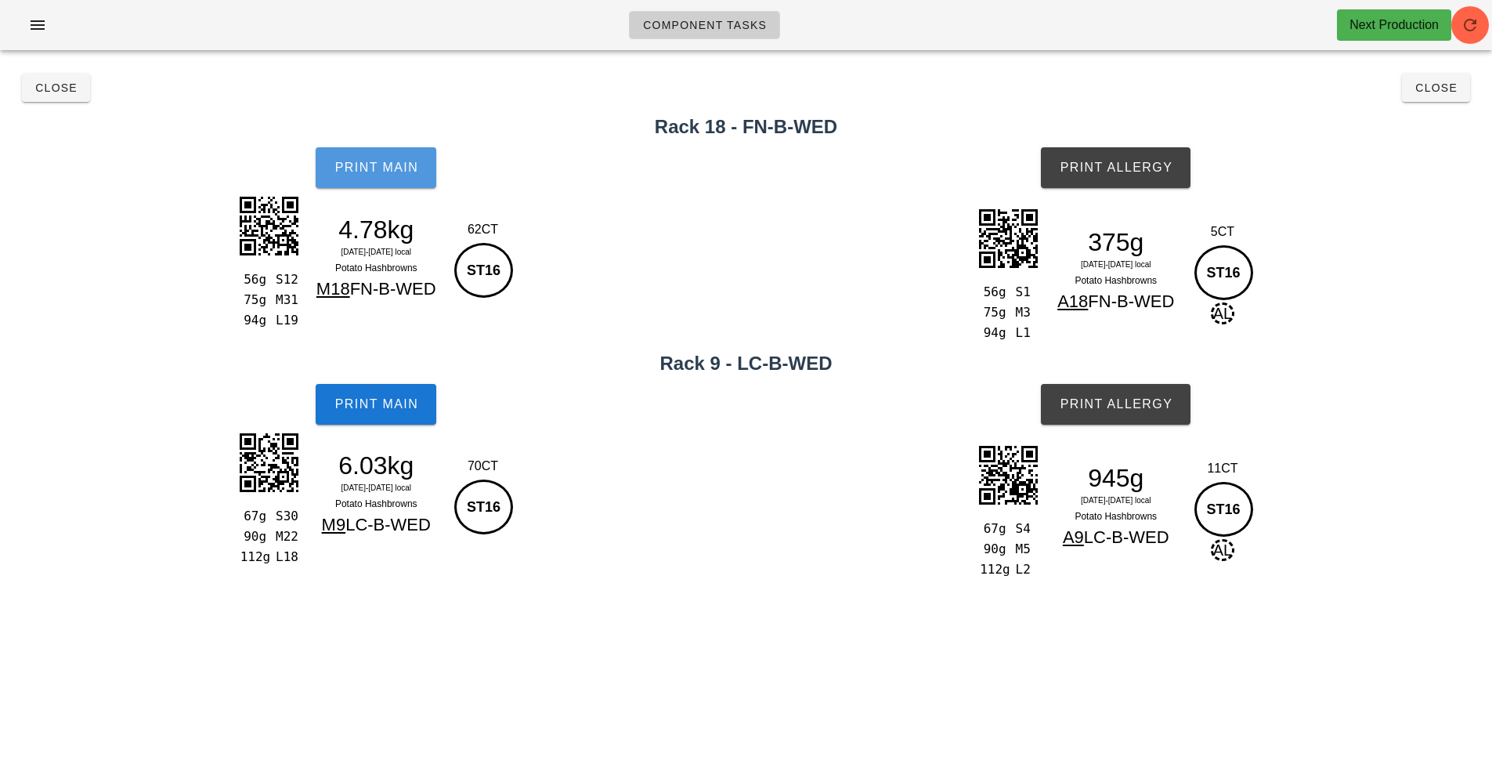
click at [378, 164] on span "Print Main" at bounding box center [376, 168] width 85 height 14
click at [371, 399] on span "Print Main" at bounding box center [376, 404] width 85 height 14
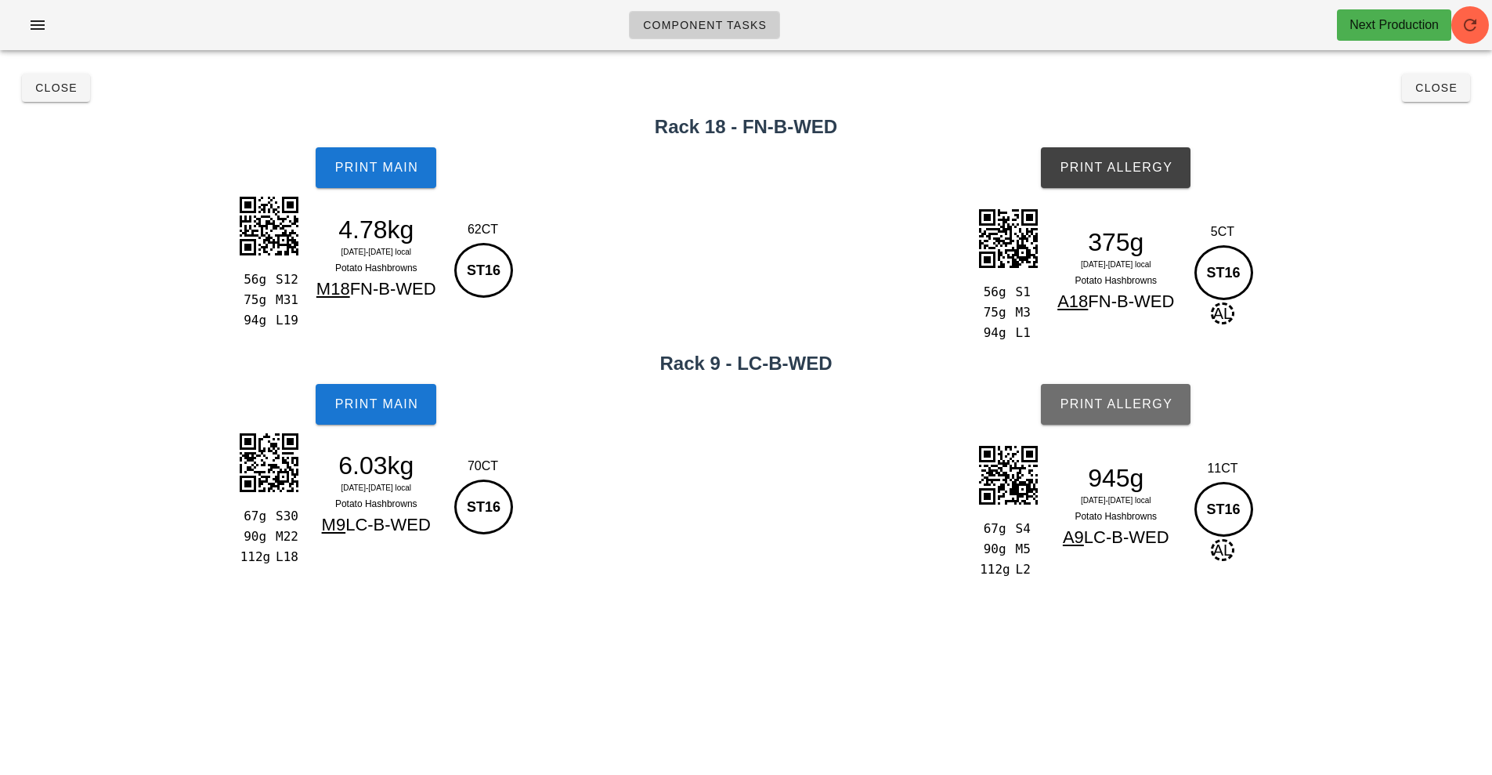
click at [1124, 406] on span "Print Allergy" at bounding box center [1116, 404] width 114 height 14
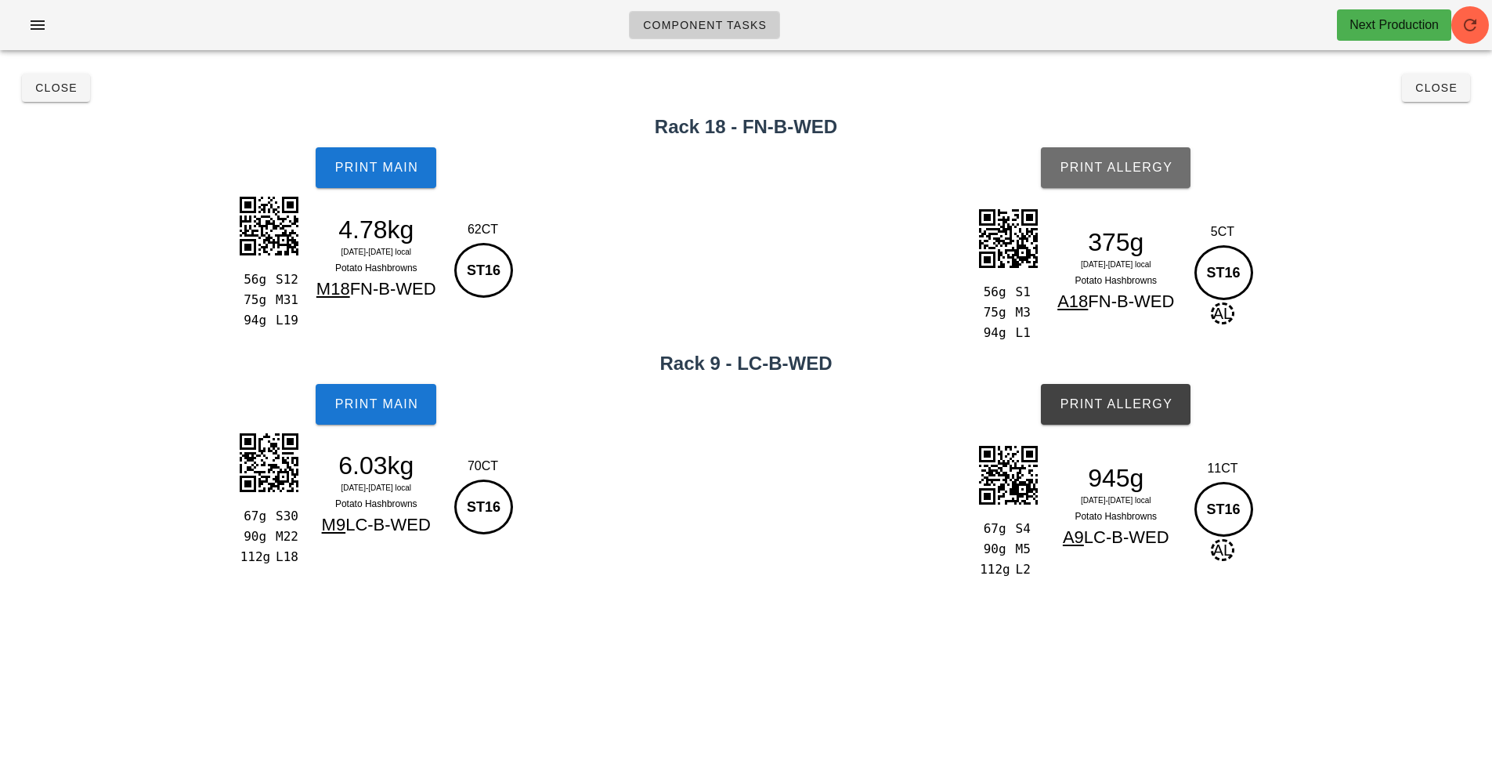
click at [1123, 161] on span "Print Allergy" at bounding box center [1116, 168] width 114 height 14
click at [84, 96] on button "Close" at bounding box center [56, 88] width 68 height 28
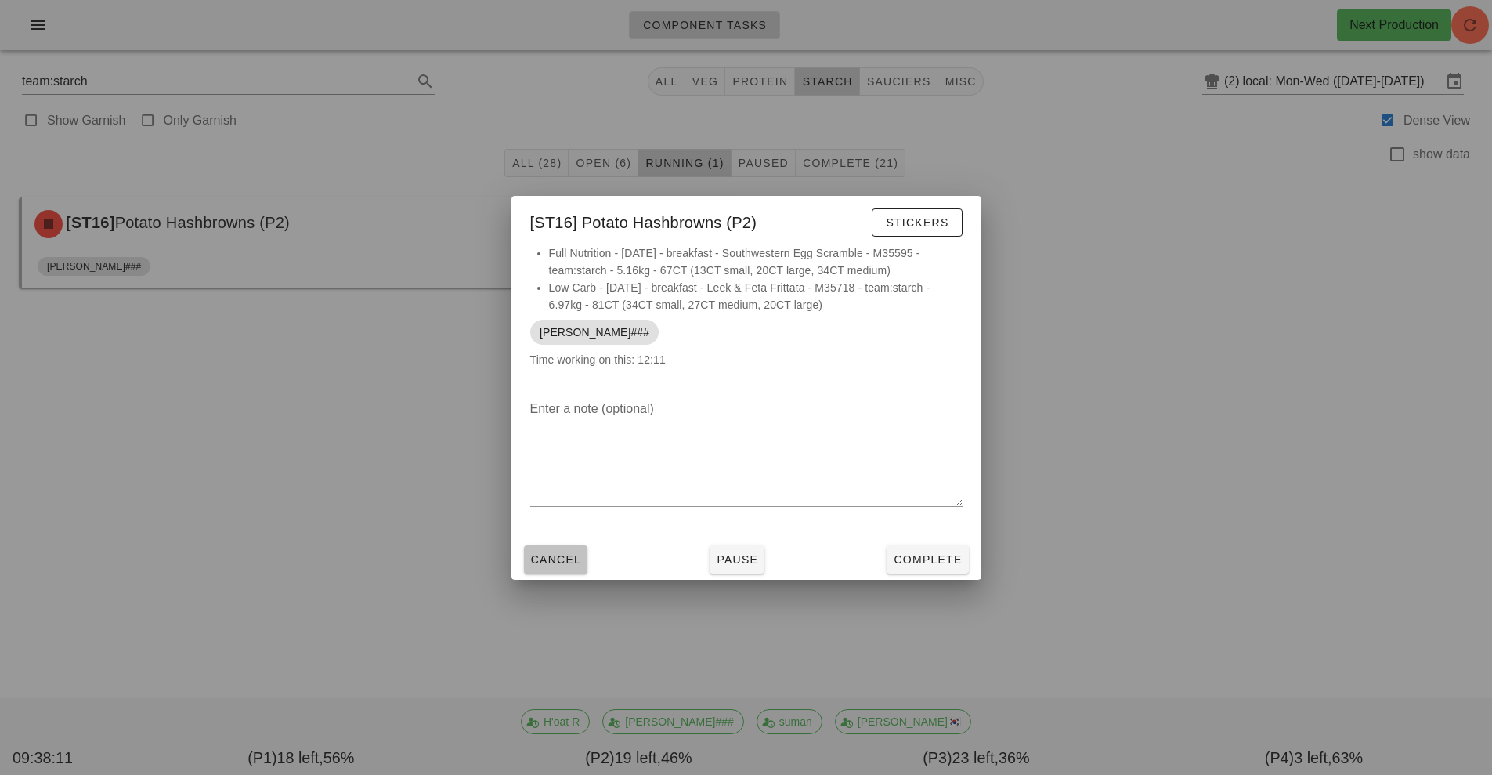
click at [555, 559] on span "Cancel" at bounding box center [556, 559] width 52 height 13
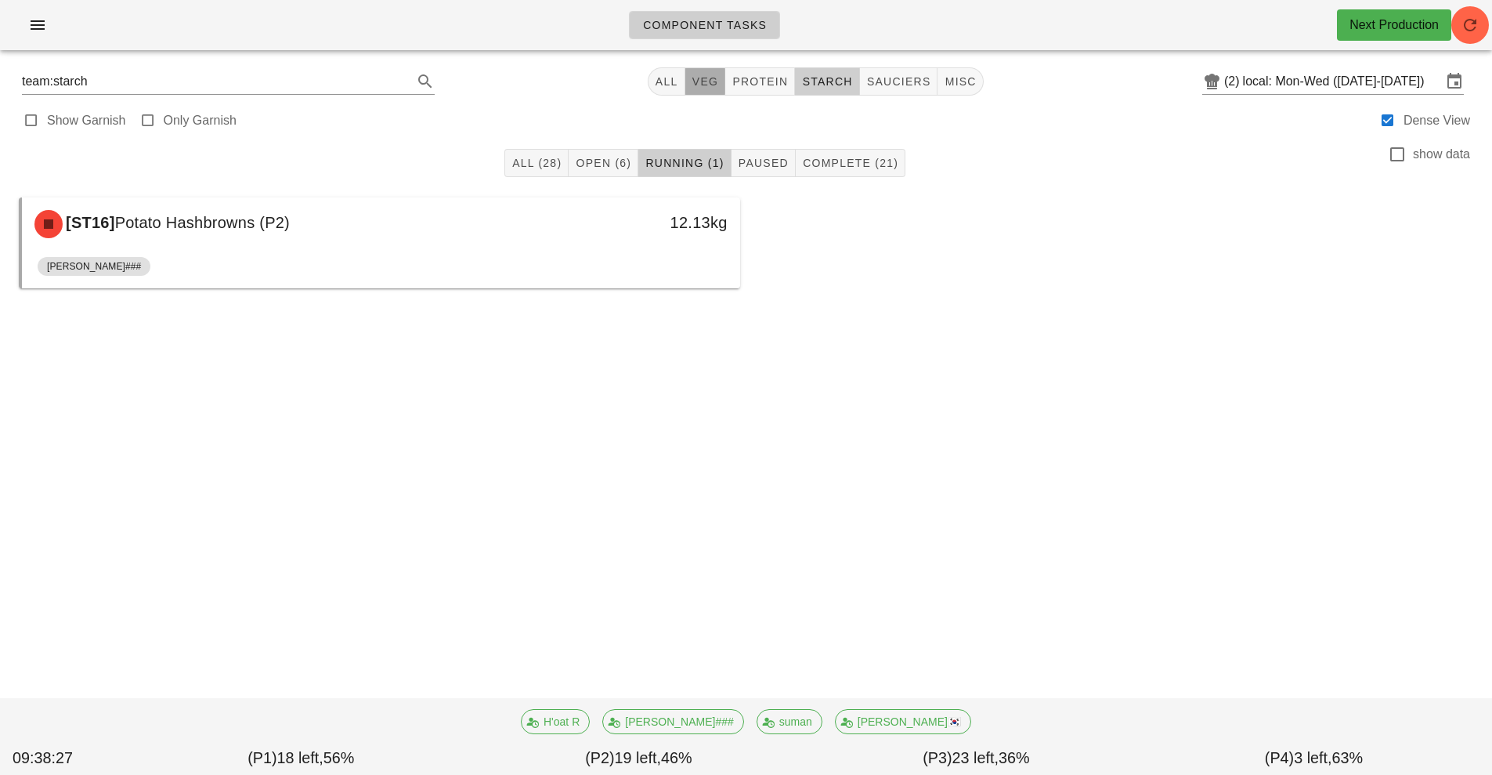
click at [700, 80] on span "veg" at bounding box center [705, 81] width 27 height 13
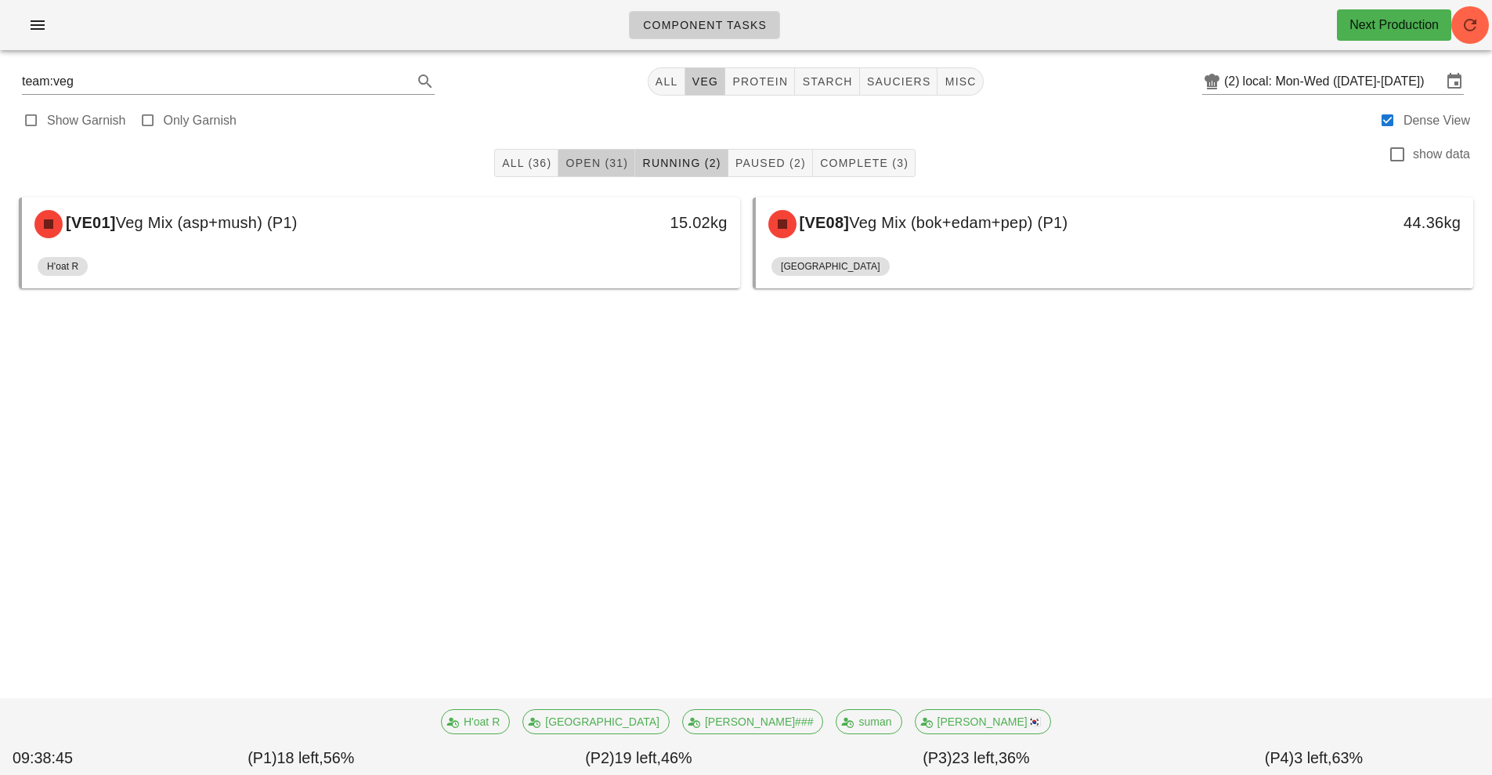
click at [612, 163] on span "Open (31)" at bounding box center [596, 163] width 63 height 13
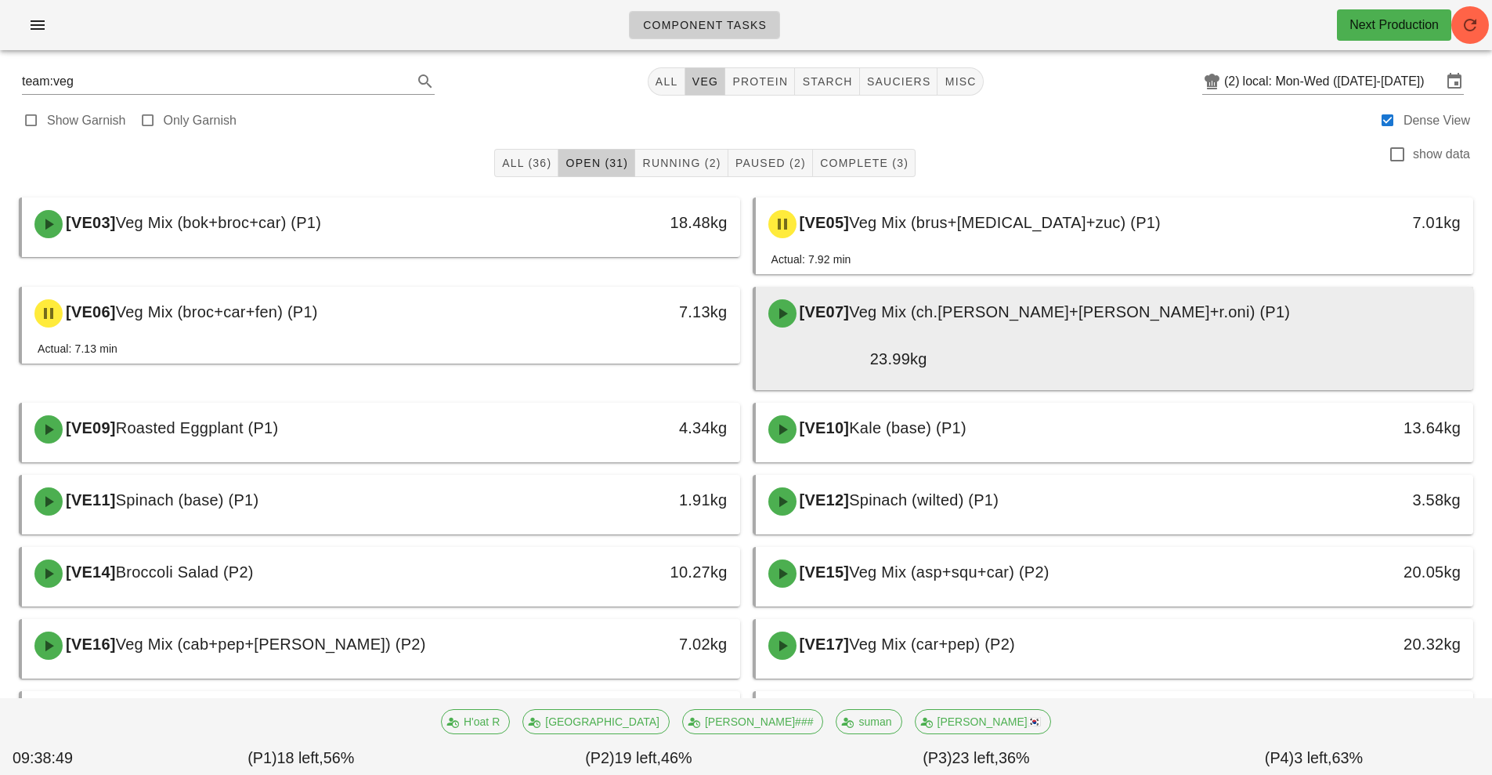
click at [1033, 314] on span "Veg Mix (ch.[PERSON_NAME]+[PERSON_NAME]+r.oni) (P1)" at bounding box center [1069, 311] width 441 height 17
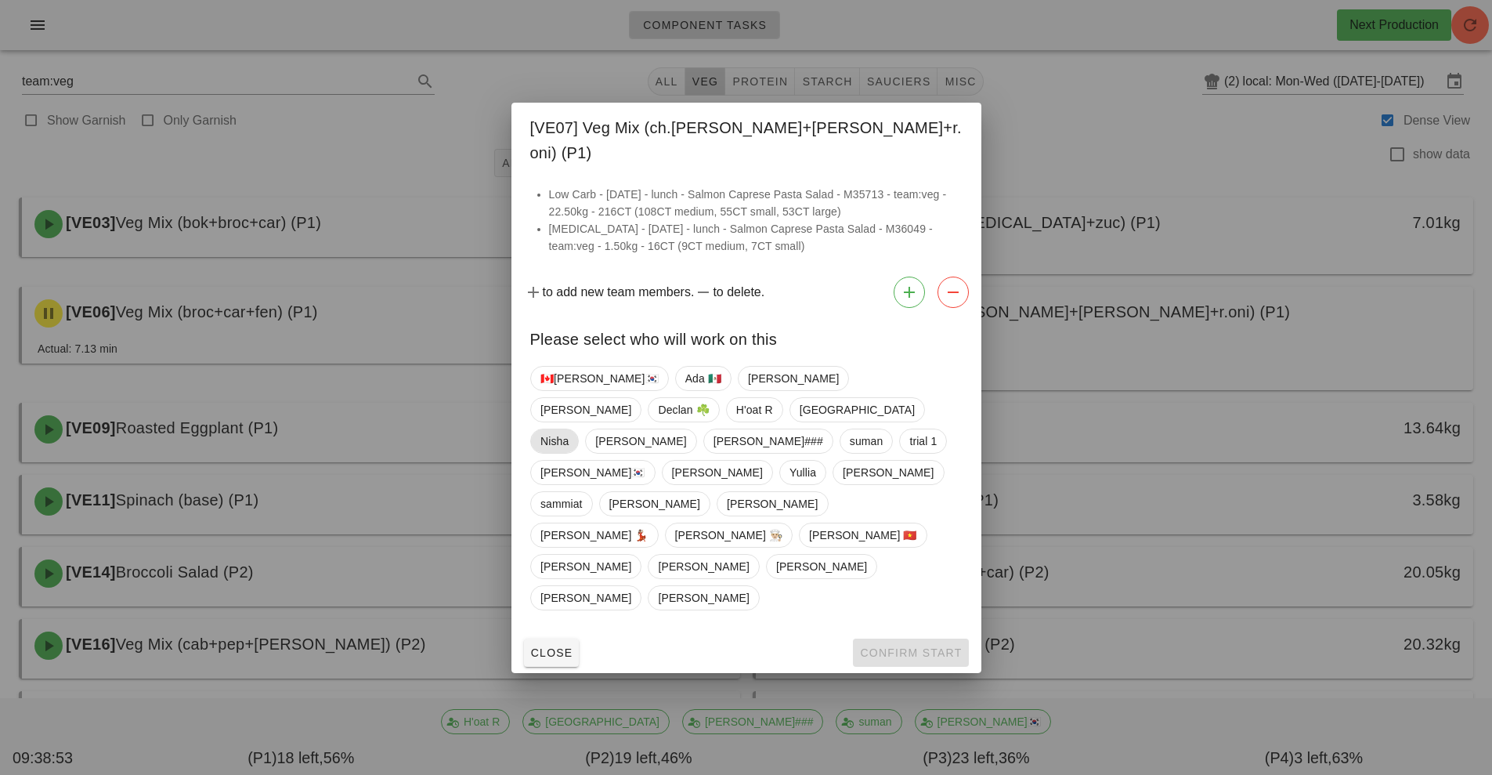
click at [569, 437] on span "Nisha" at bounding box center [555, 441] width 28 height 24
click at [909, 646] on span "Confirm Start" at bounding box center [910, 652] width 103 height 13
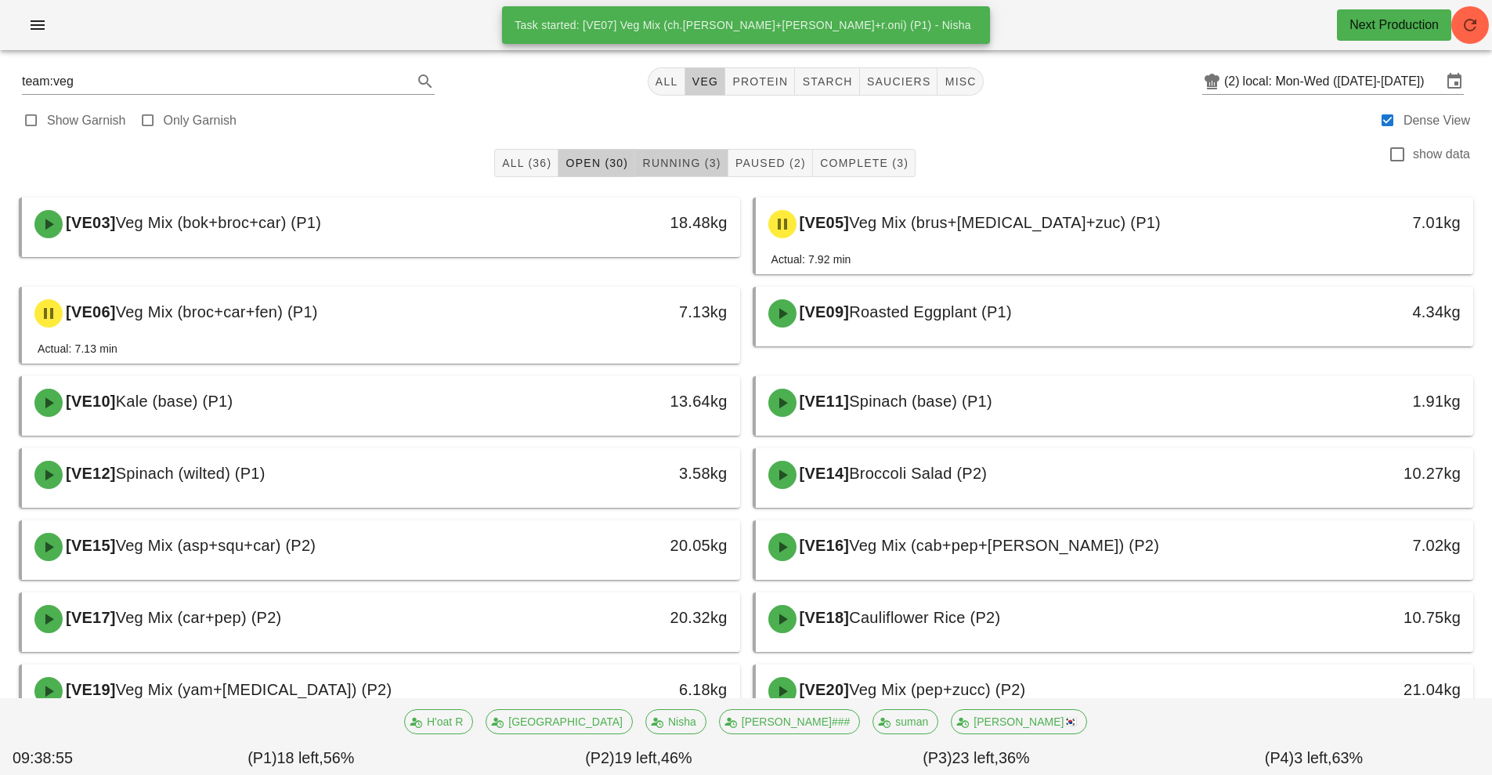
click at [688, 163] on span "Running (3)" at bounding box center [681, 163] width 79 height 13
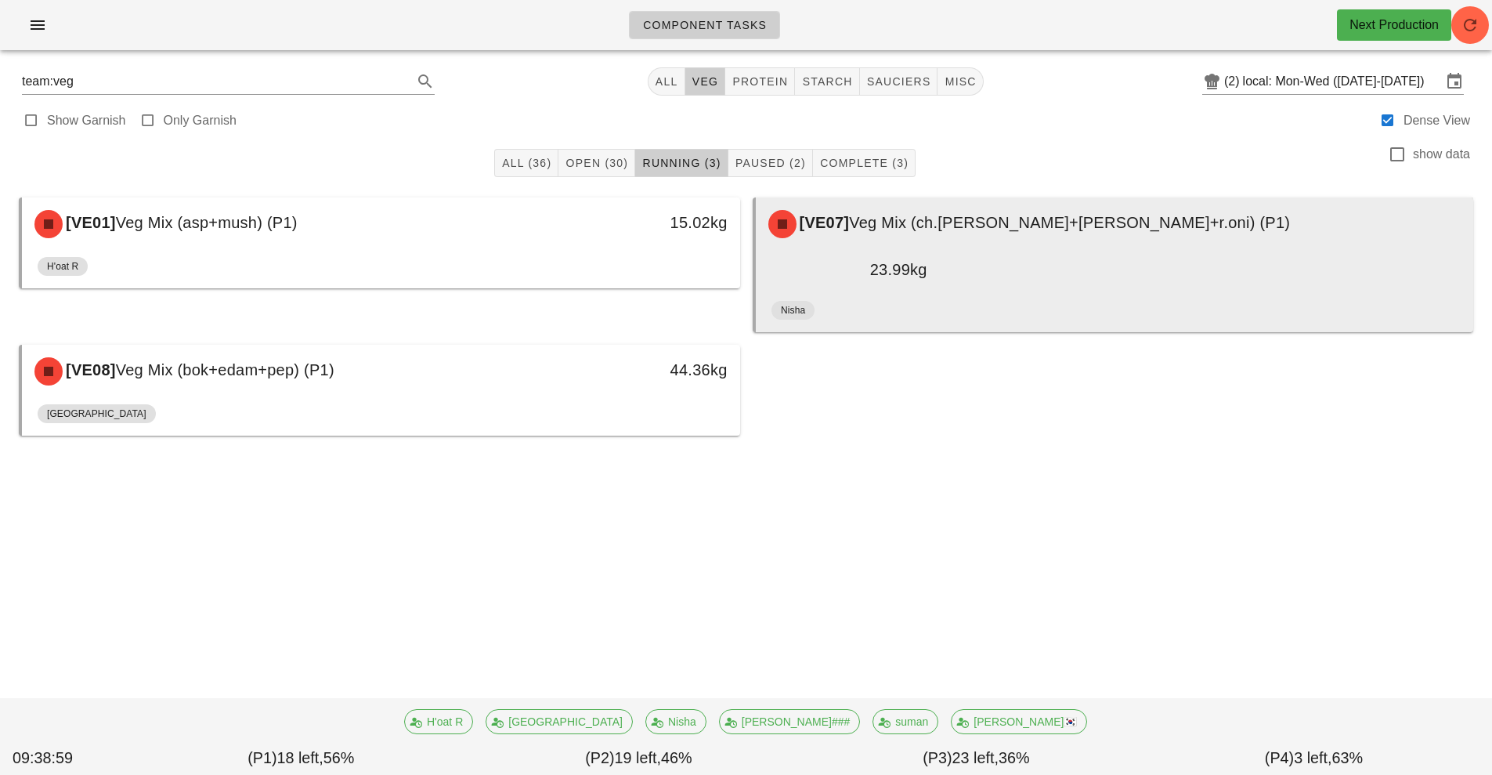
click at [1009, 234] on div "[VE07] Veg Mix (ch.[PERSON_NAME]+[PERSON_NAME]+r.oni) (P1)" at bounding box center [1115, 224] width 712 height 47
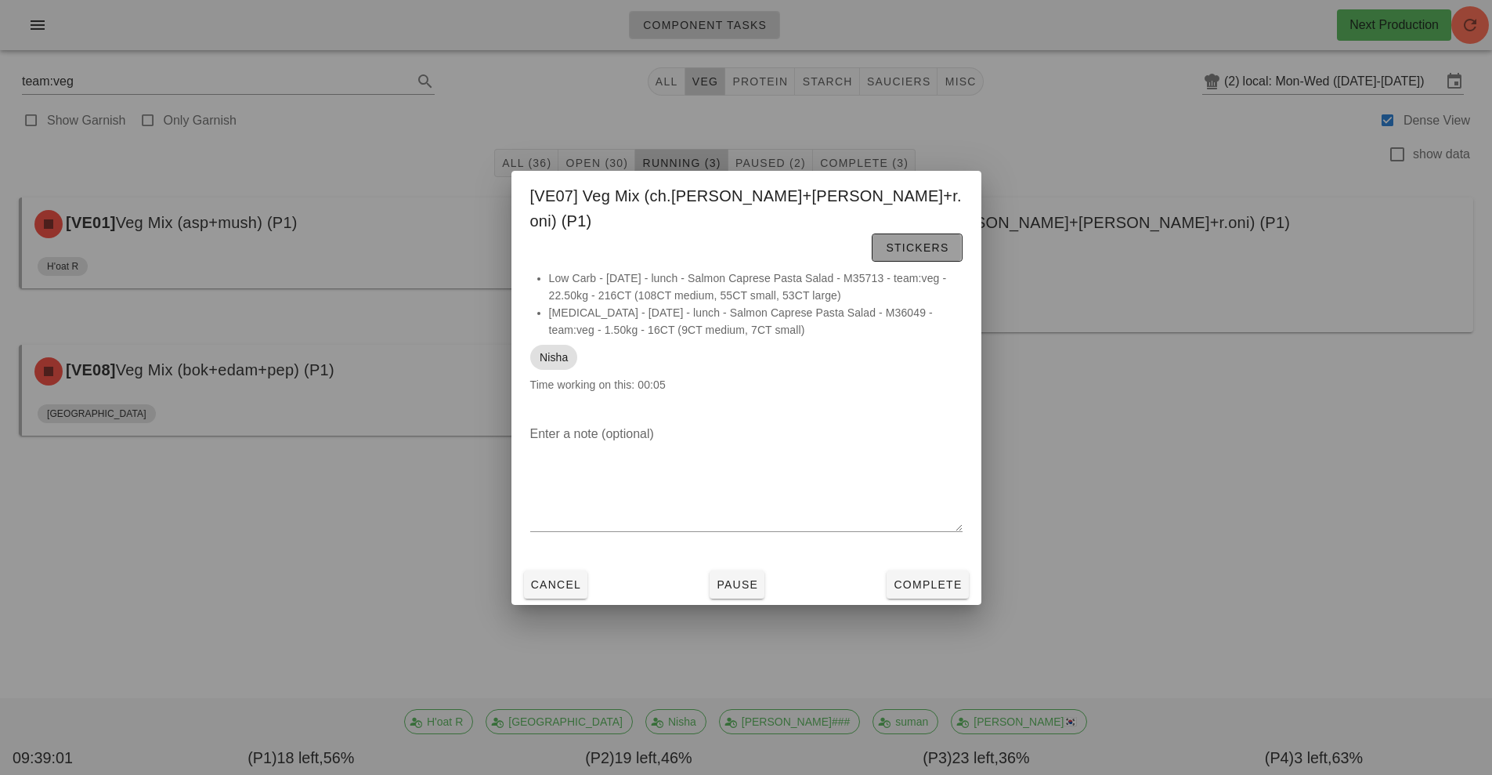
click at [925, 241] on span "Stickers" at bounding box center [916, 247] width 63 height 13
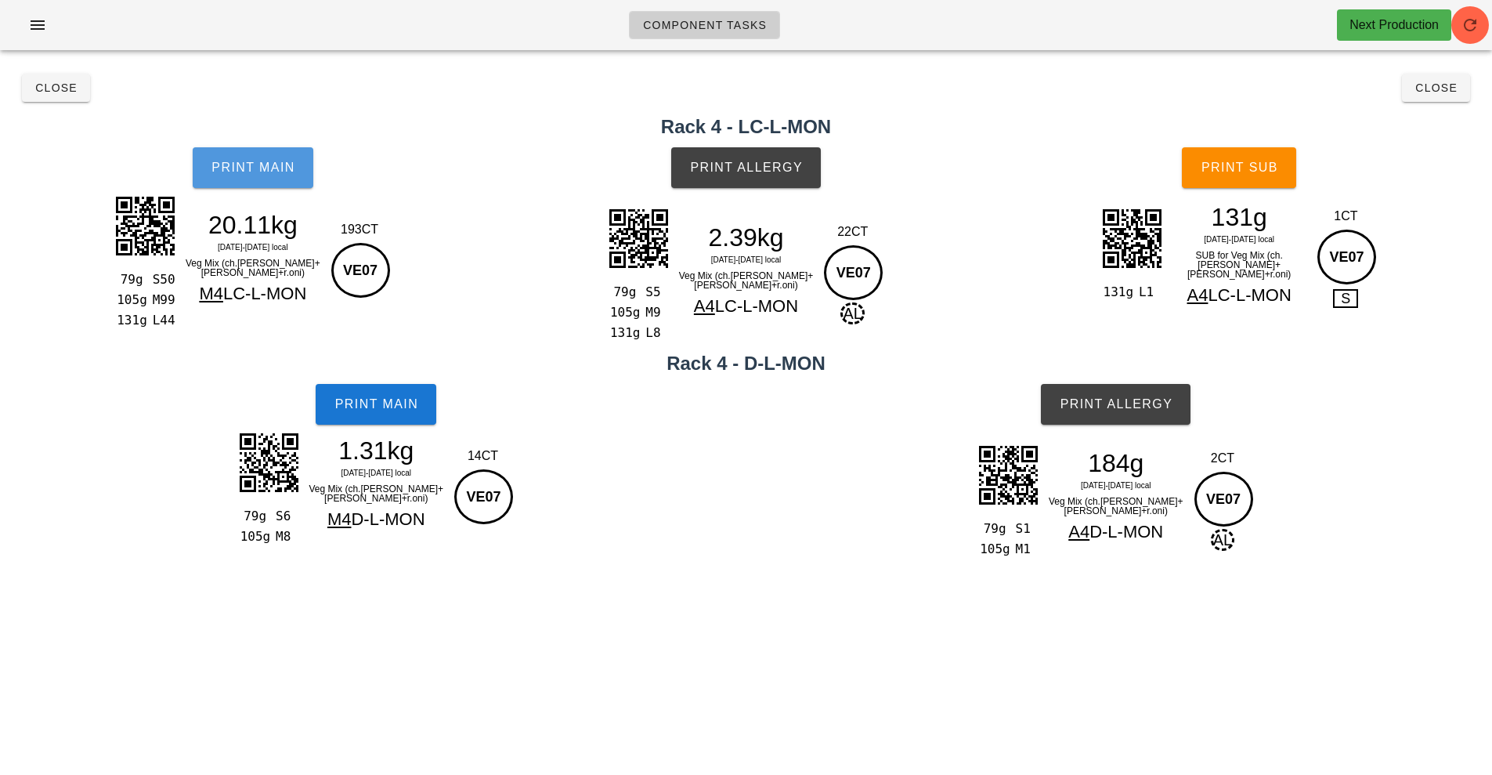
click at [272, 167] on span "Print Main" at bounding box center [253, 168] width 85 height 14
click at [259, 169] on span "Print Main" at bounding box center [253, 168] width 85 height 14
click at [371, 421] on button "Print Main" at bounding box center [376, 404] width 121 height 41
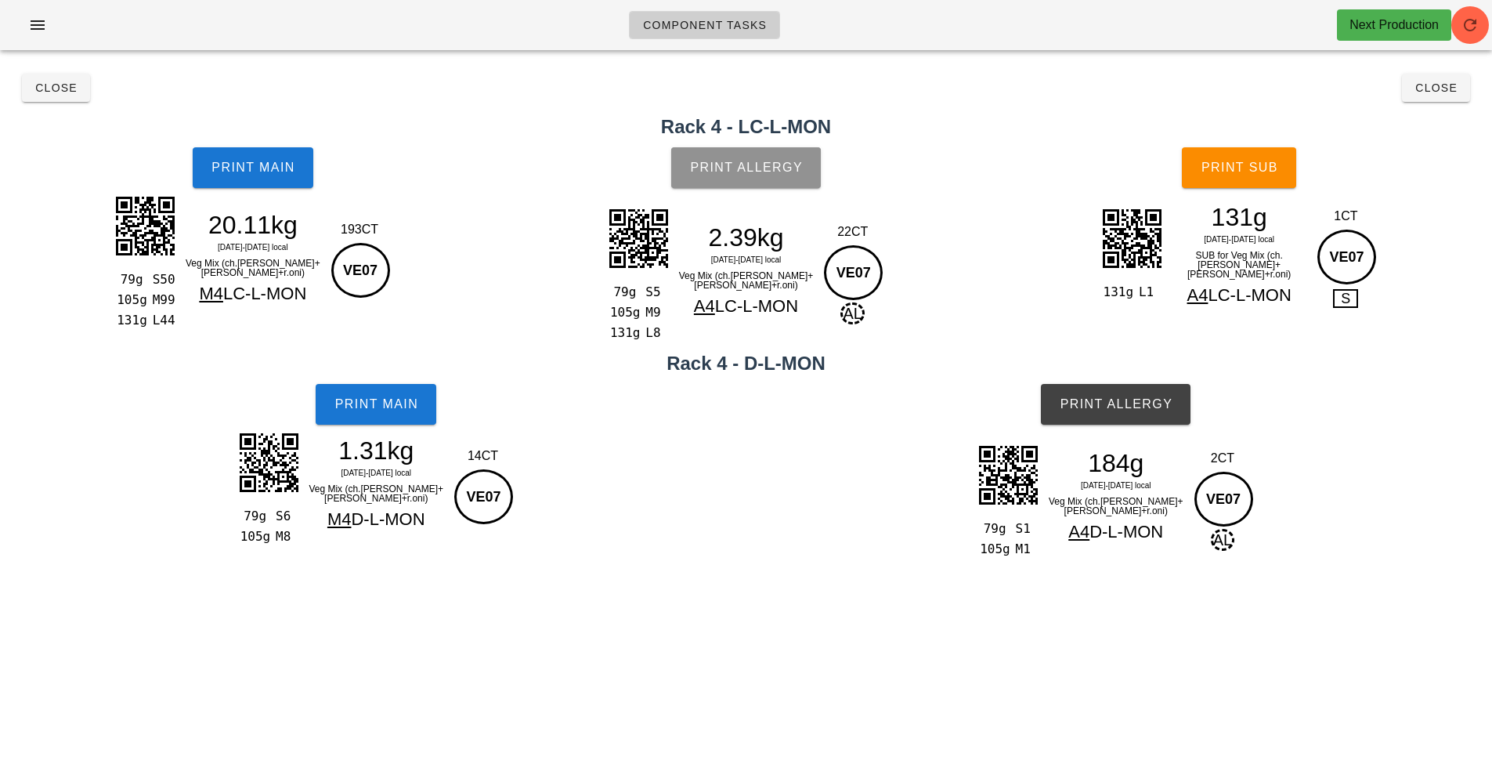
click at [731, 175] on button "Print Allergy" at bounding box center [746, 167] width 150 height 41
click at [1234, 164] on span "Print Sub" at bounding box center [1240, 168] width 78 height 14
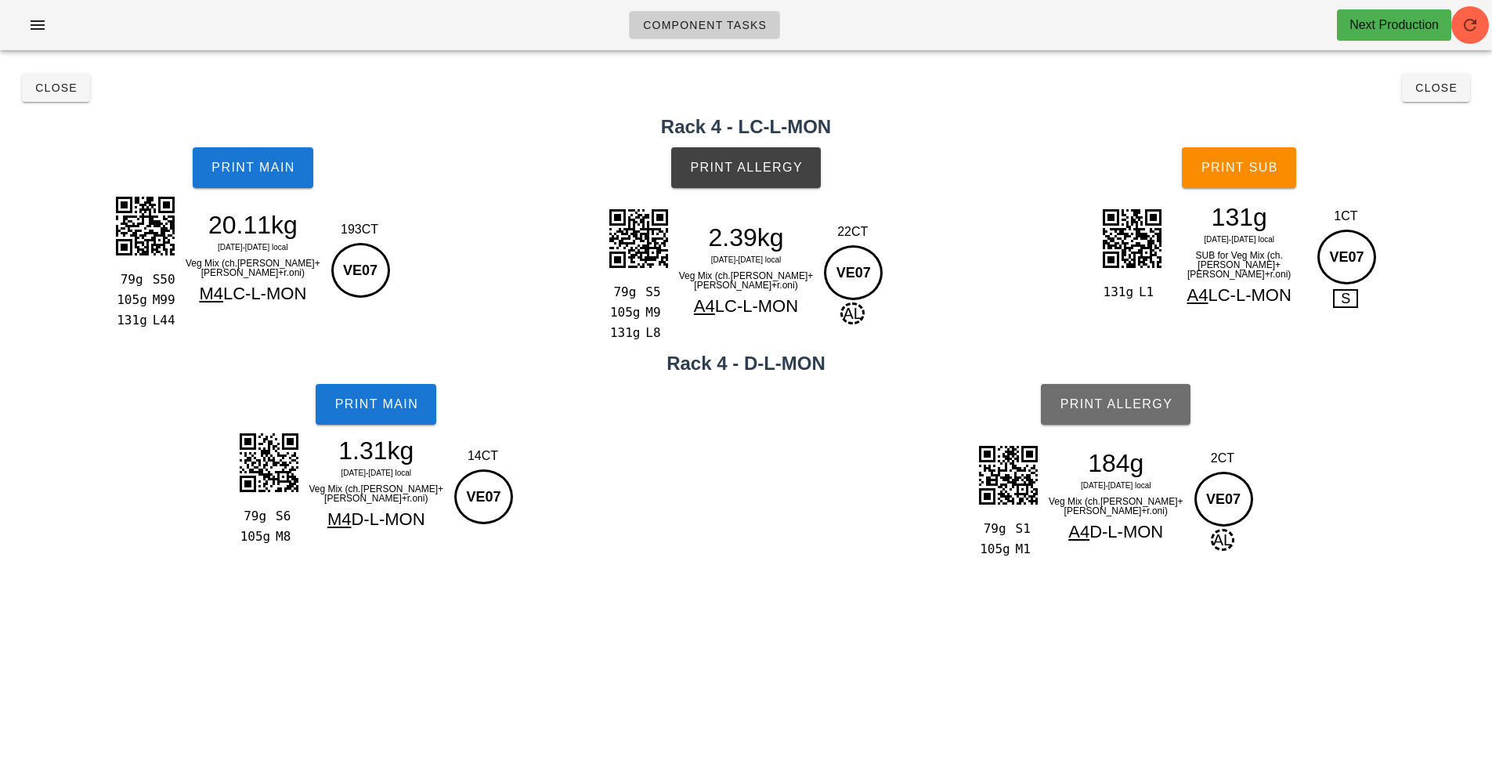
click at [1101, 386] on button "Print Allergy" at bounding box center [1116, 404] width 150 height 41
click at [1464, 86] on button "Close" at bounding box center [1436, 88] width 68 height 28
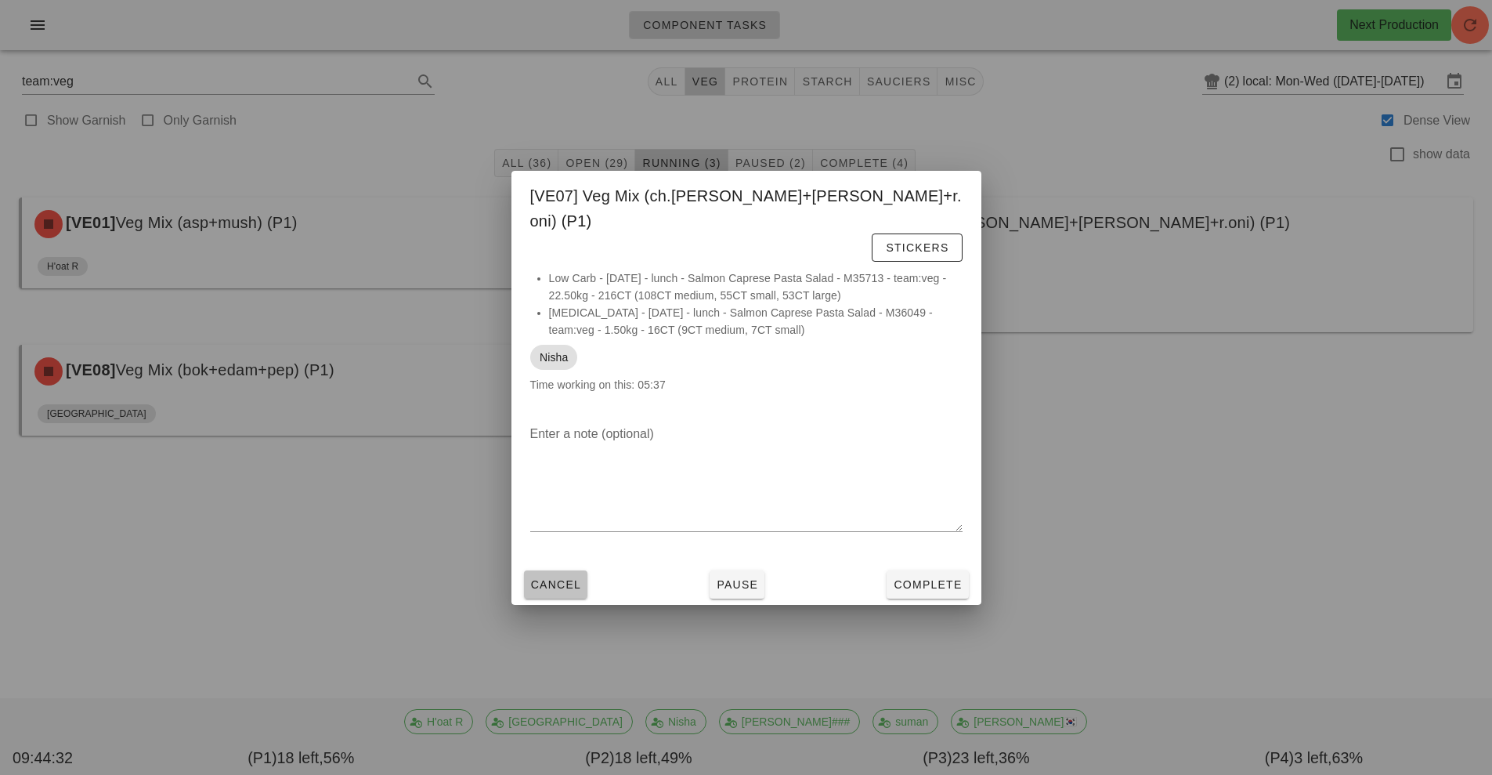
click at [566, 578] on span "Cancel" at bounding box center [556, 584] width 52 height 13
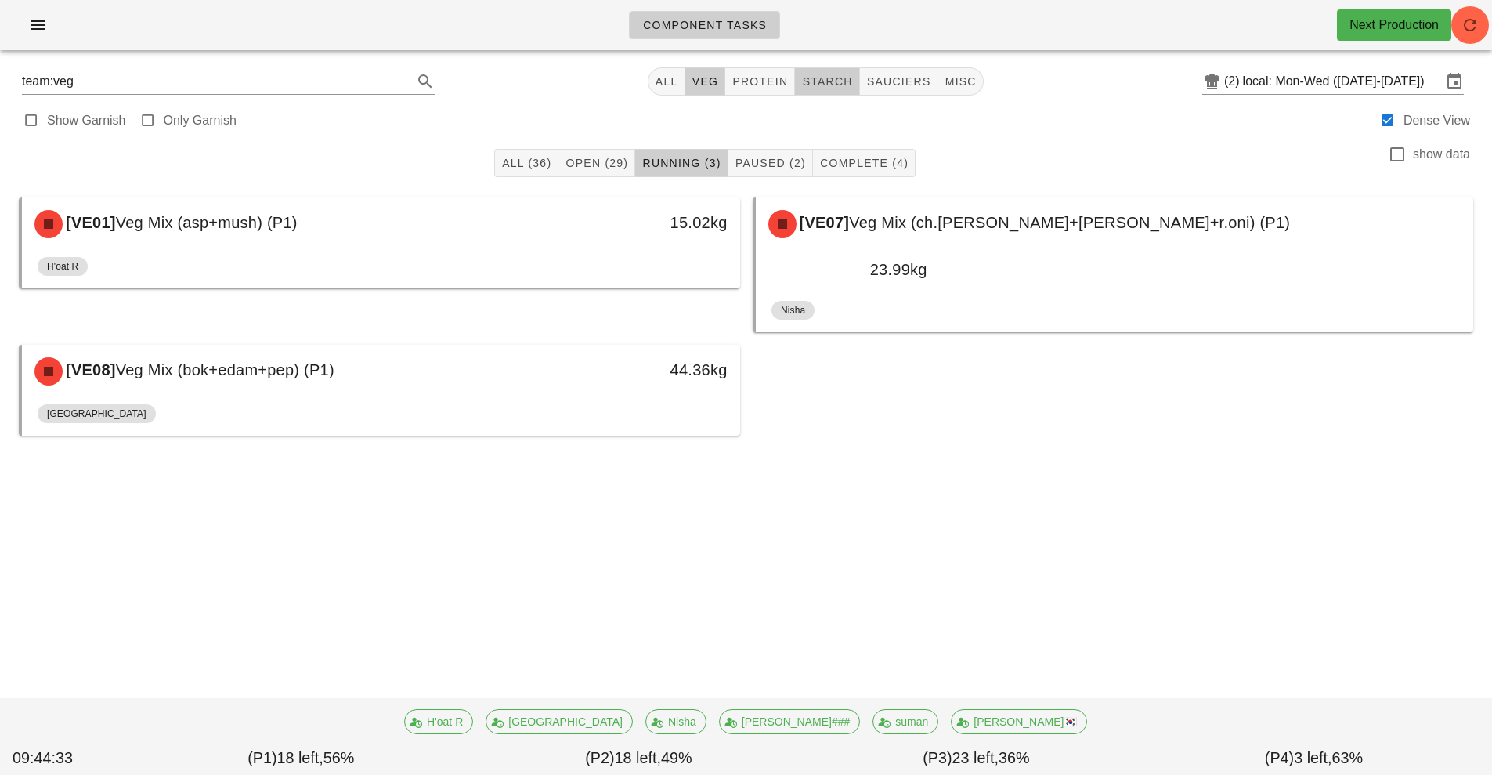
click at [832, 85] on span "starch" at bounding box center [826, 81] width 51 height 13
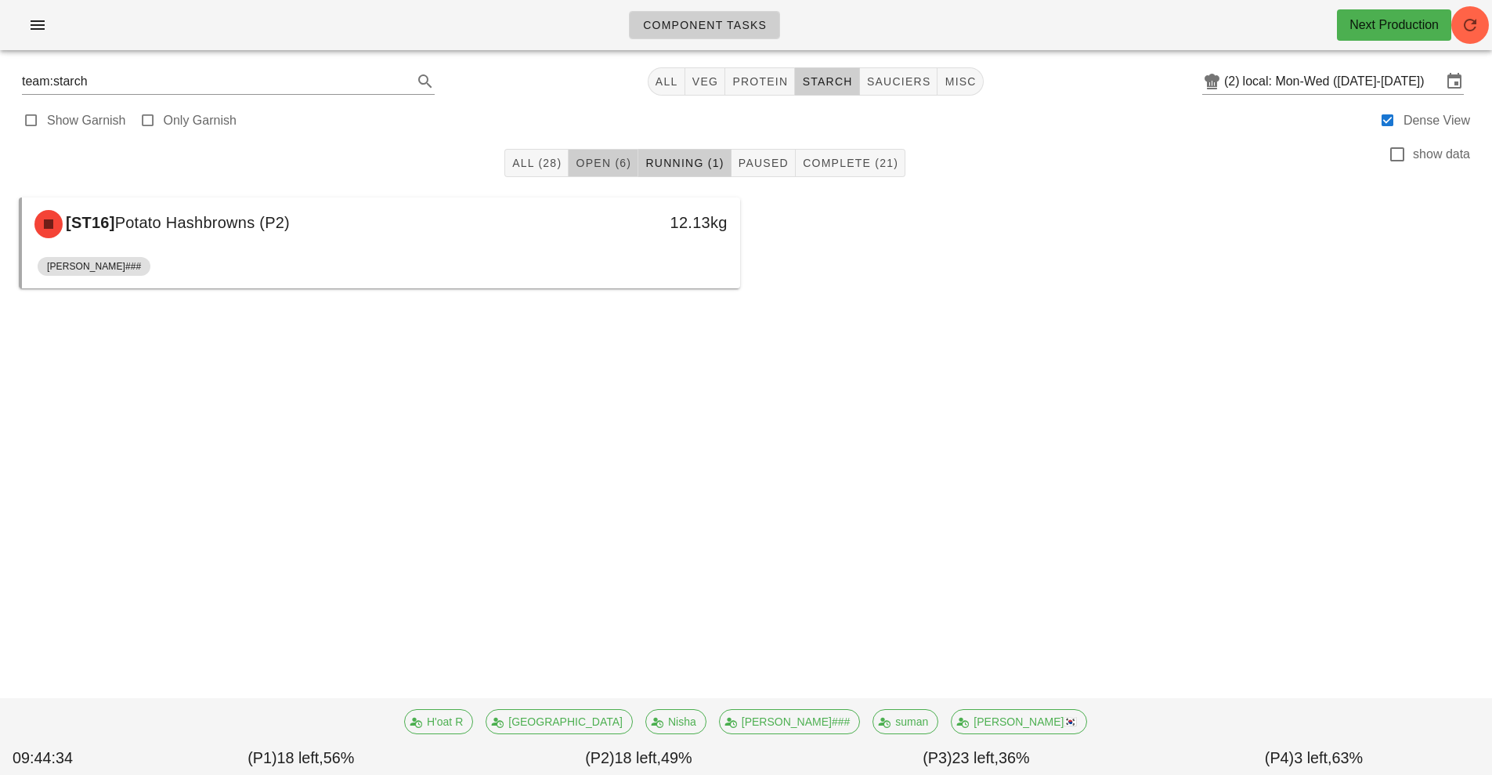
click at [627, 154] on button "Open (6)" at bounding box center [604, 163] width 70 height 28
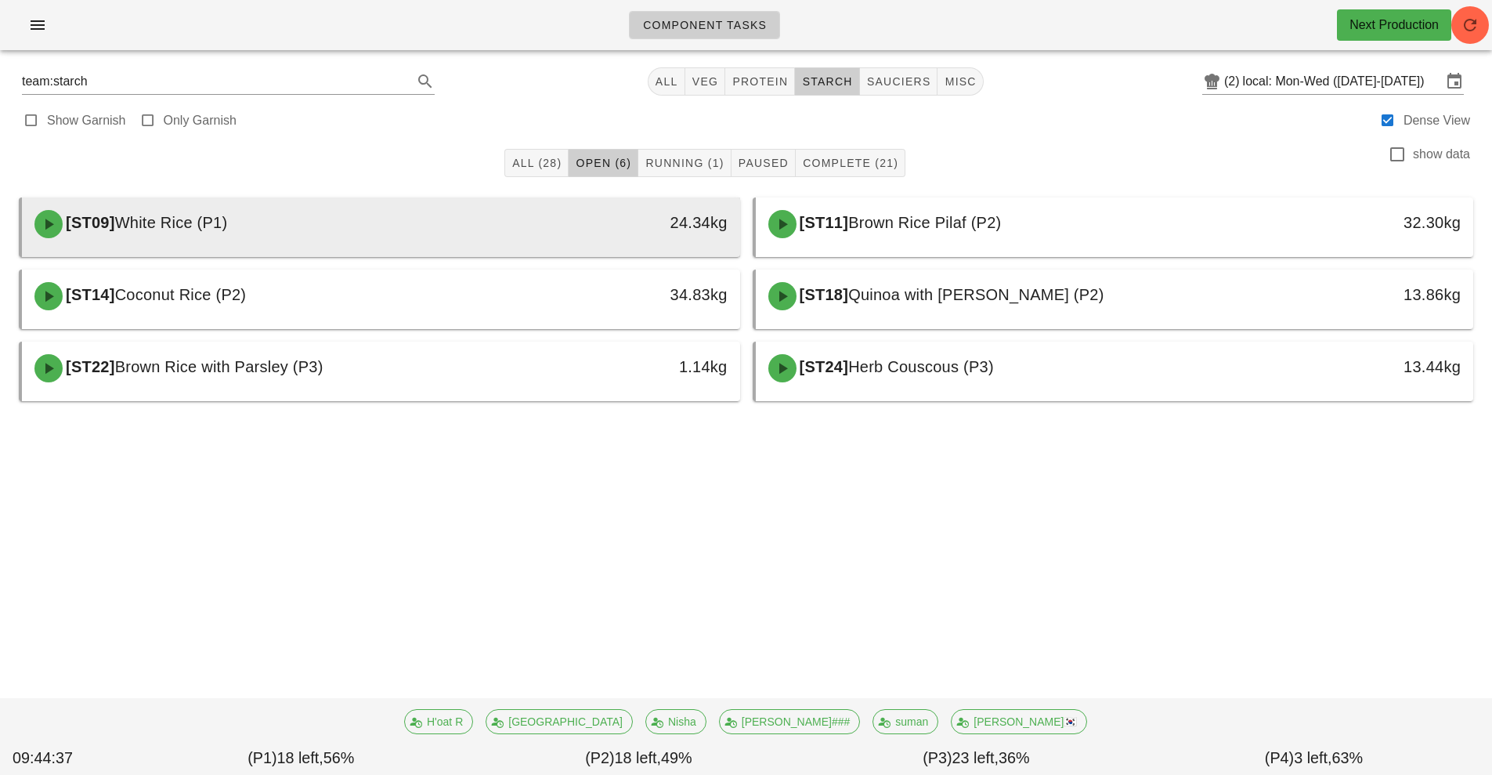
click at [551, 231] on div "[ST09] White Rice (P1)" at bounding box center [291, 224] width 533 height 47
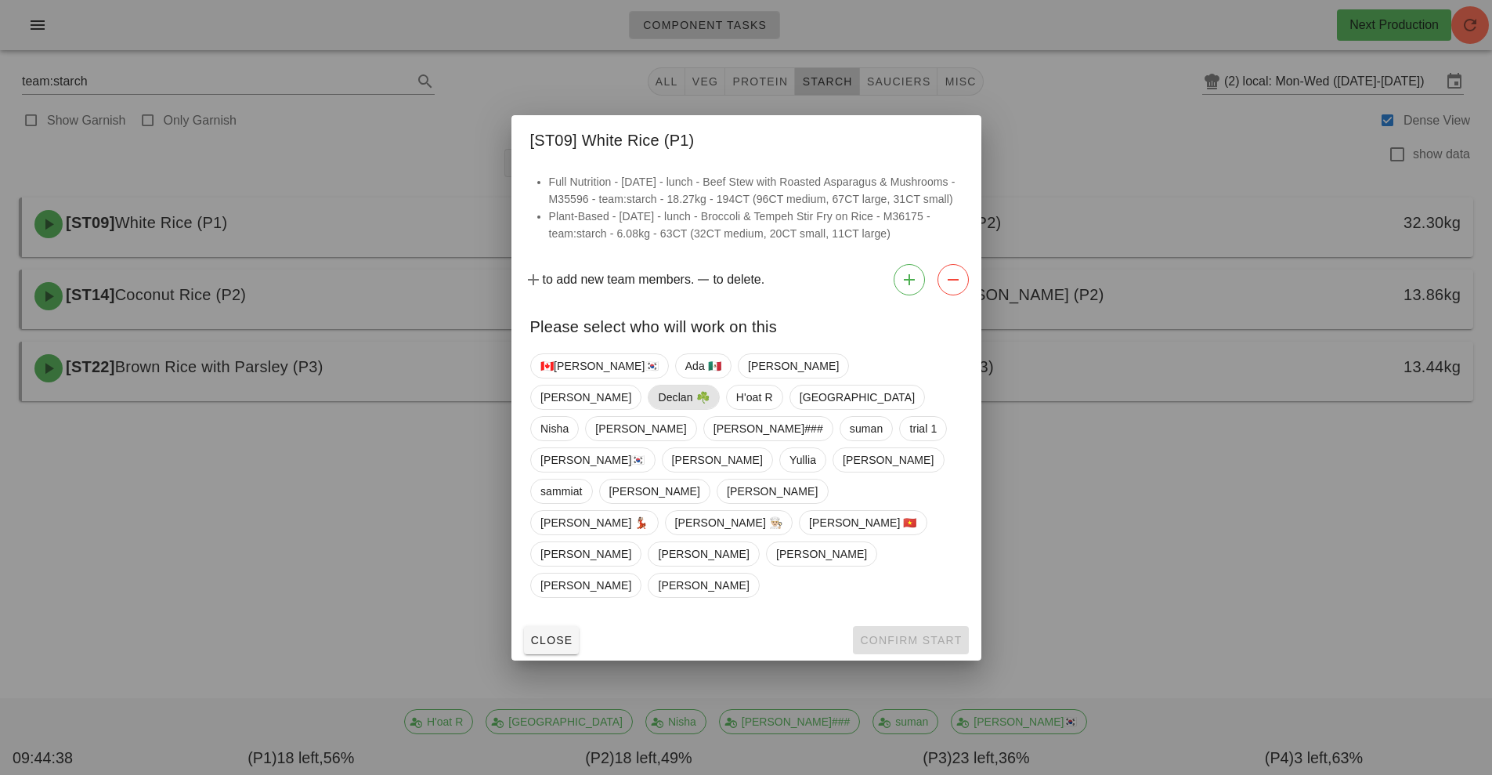
click at [709, 409] on span "Declan ☘️" at bounding box center [683, 397] width 51 height 24
click at [925, 634] on span "Confirm Start" at bounding box center [910, 640] width 103 height 13
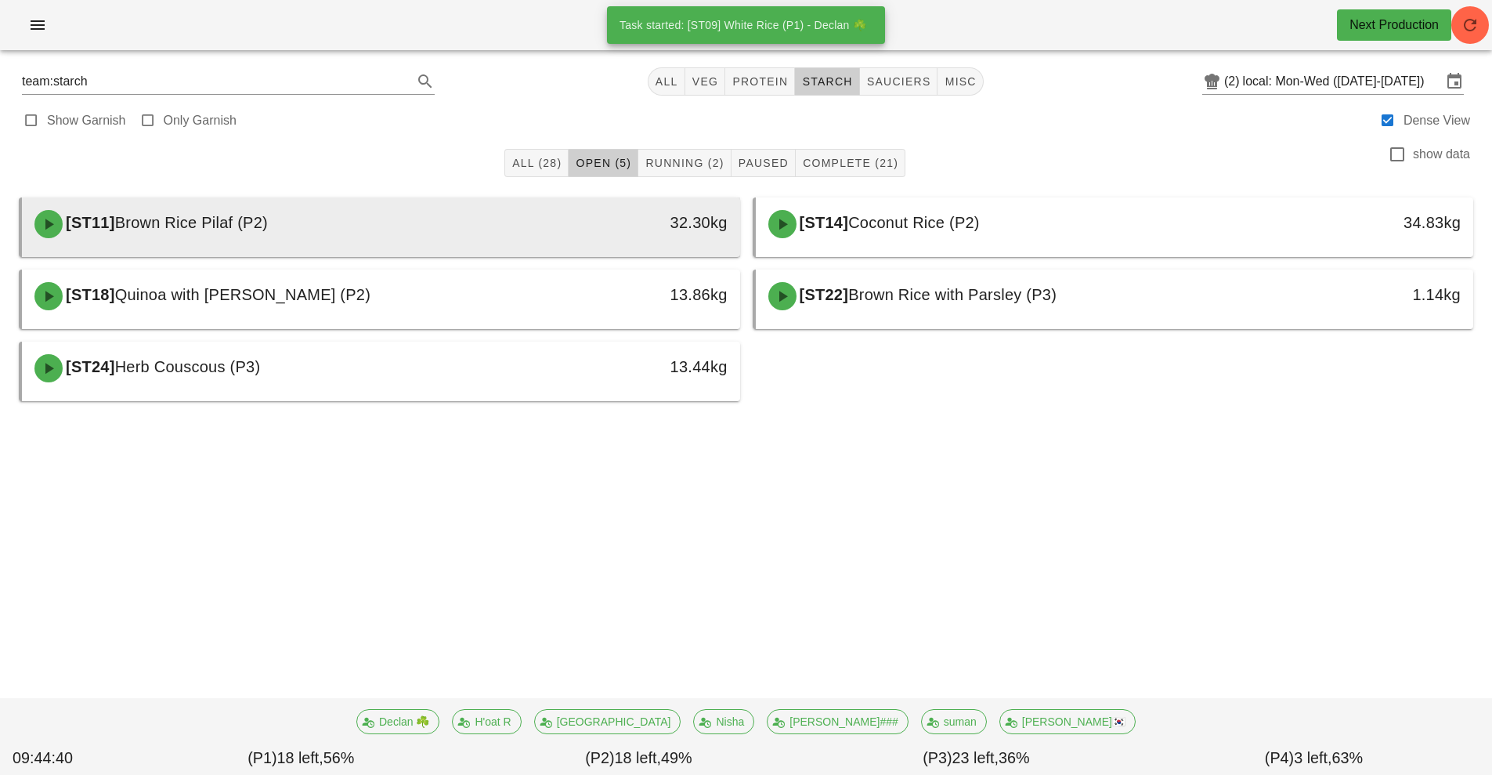
click at [559, 254] on div at bounding box center [381, 254] width 687 height 6
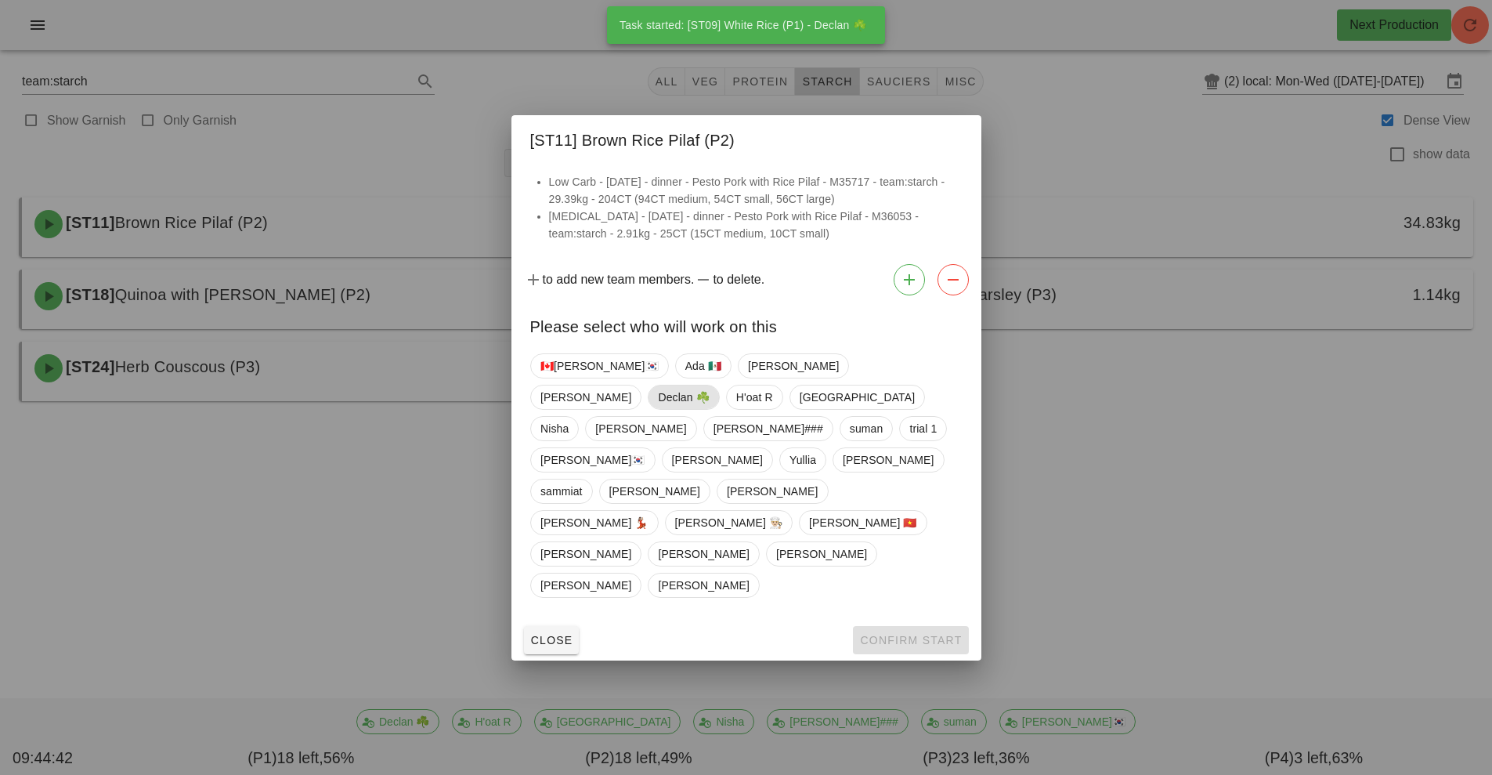
click at [709, 409] on span "Declan ☘️" at bounding box center [683, 397] width 51 height 24
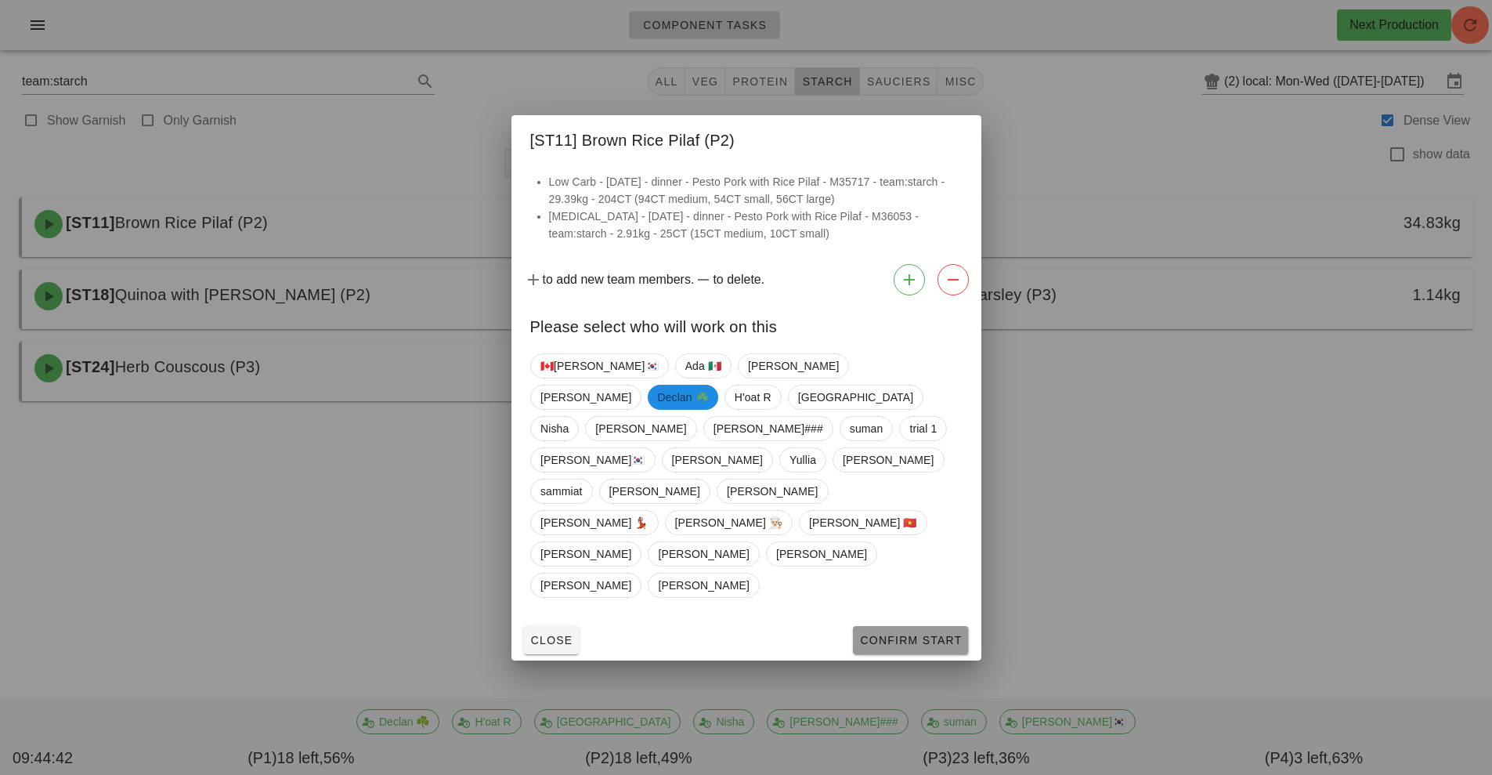
click at [923, 634] on span "Confirm Start" at bounding box center [910, 640] width 103 height 13
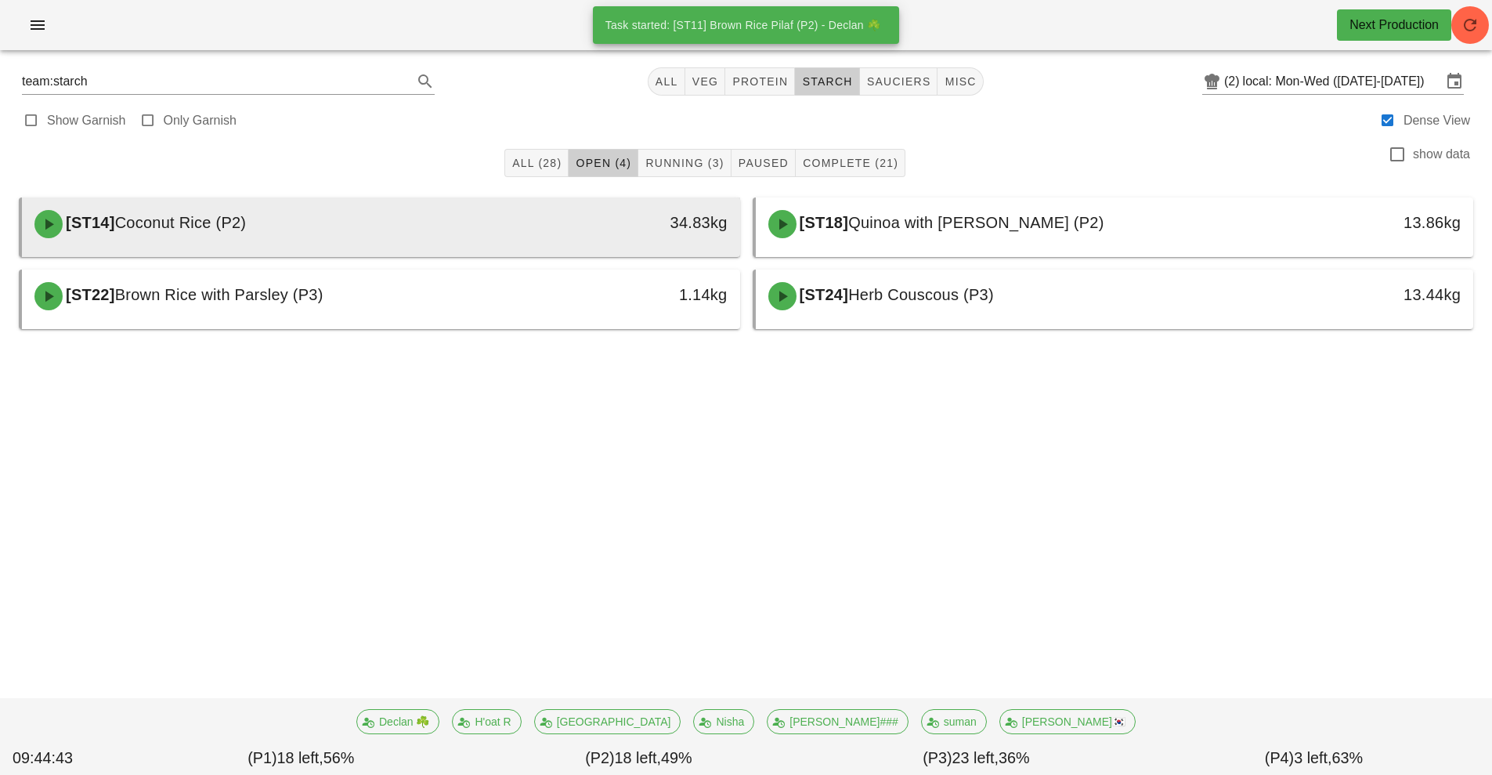
click at [532, 254] on div at bounding box center [381, 254] width 687 height 6
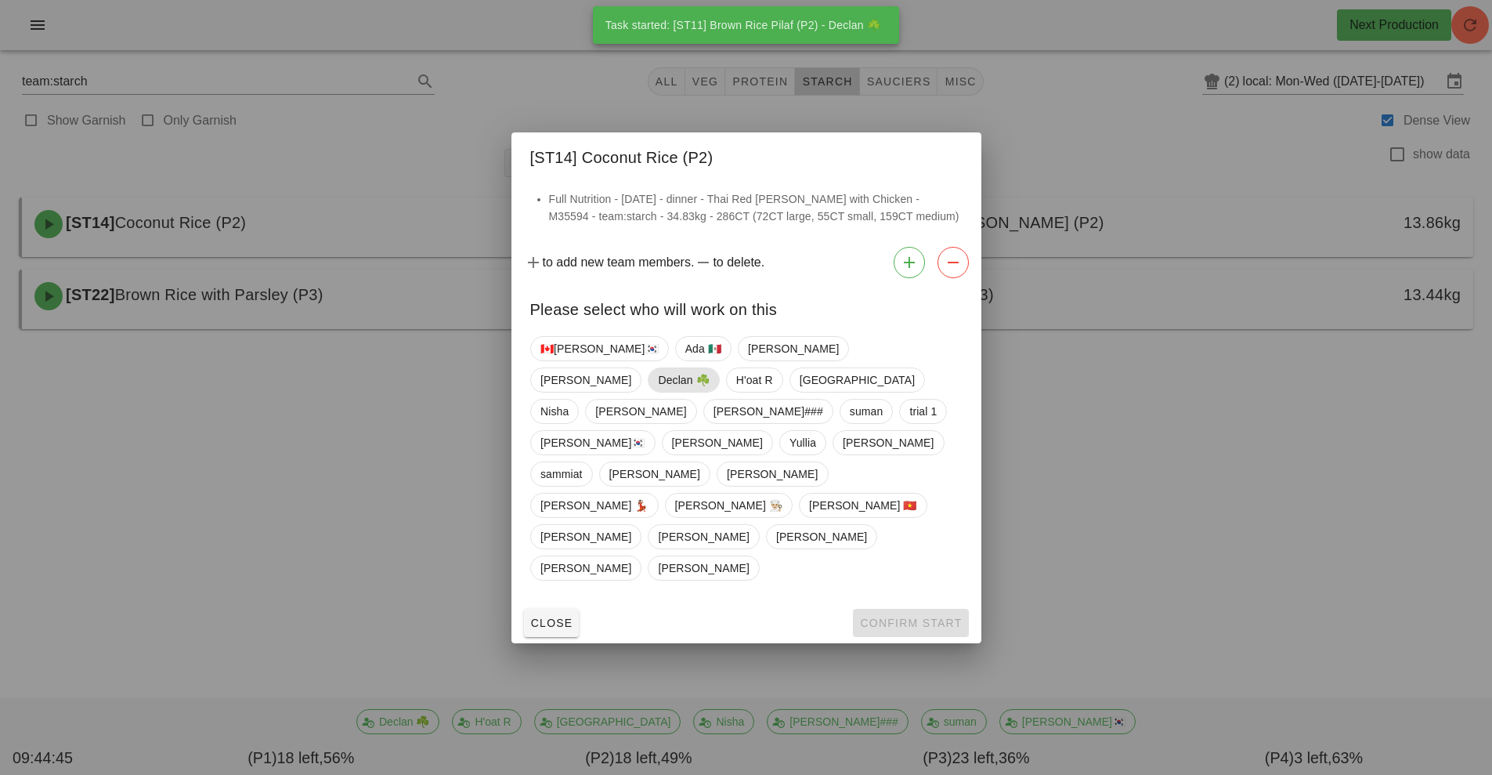
click at [709, 386] on span "Declan ☘️" at bounding box center [683, 380] width 51 height 24
click at [932, 617] on span "Confirm Start" at bounding box center [910, 623] width 103 height 13
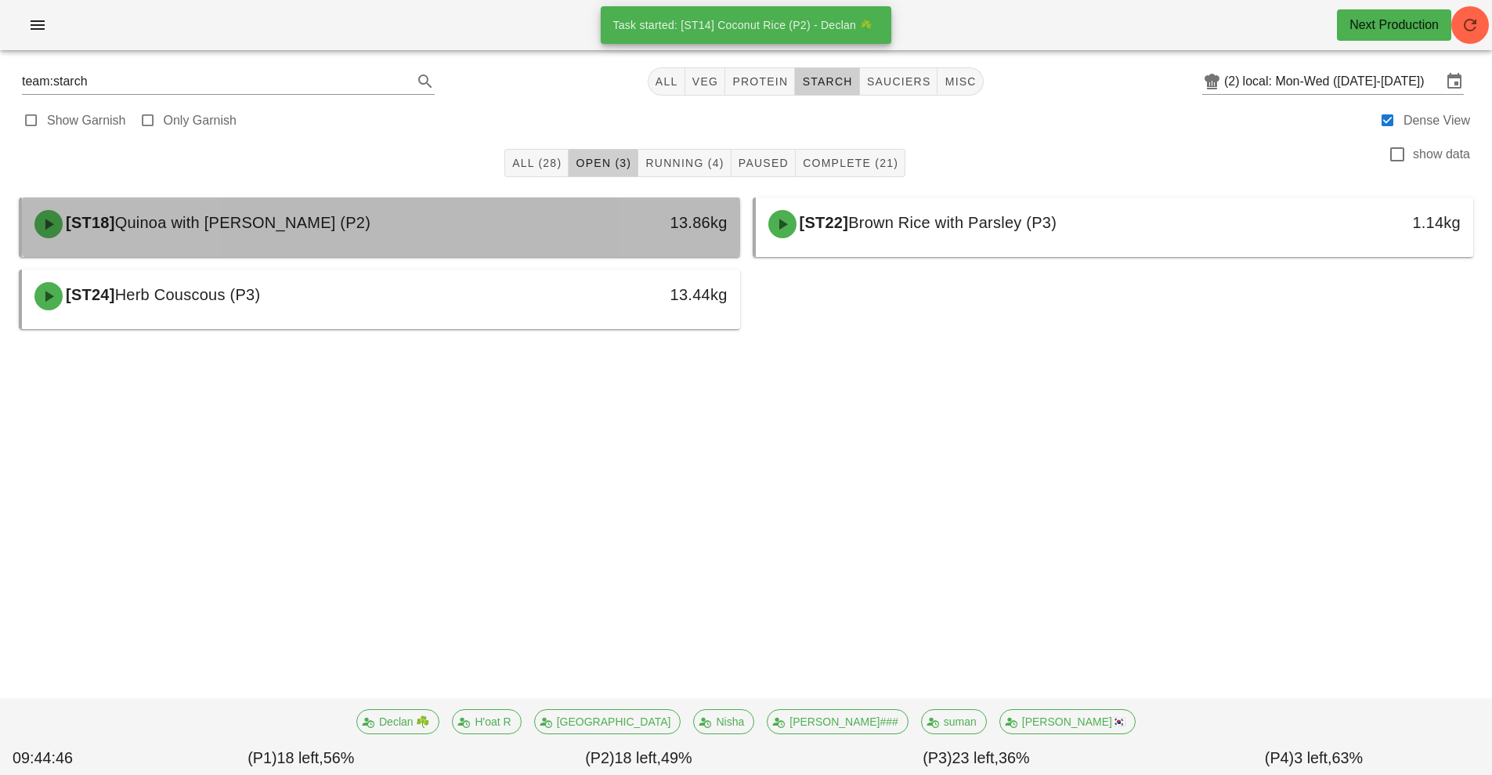
click at [570, 237] on div "13.86kg" at bounding box center [648, 224] width 178 height 47
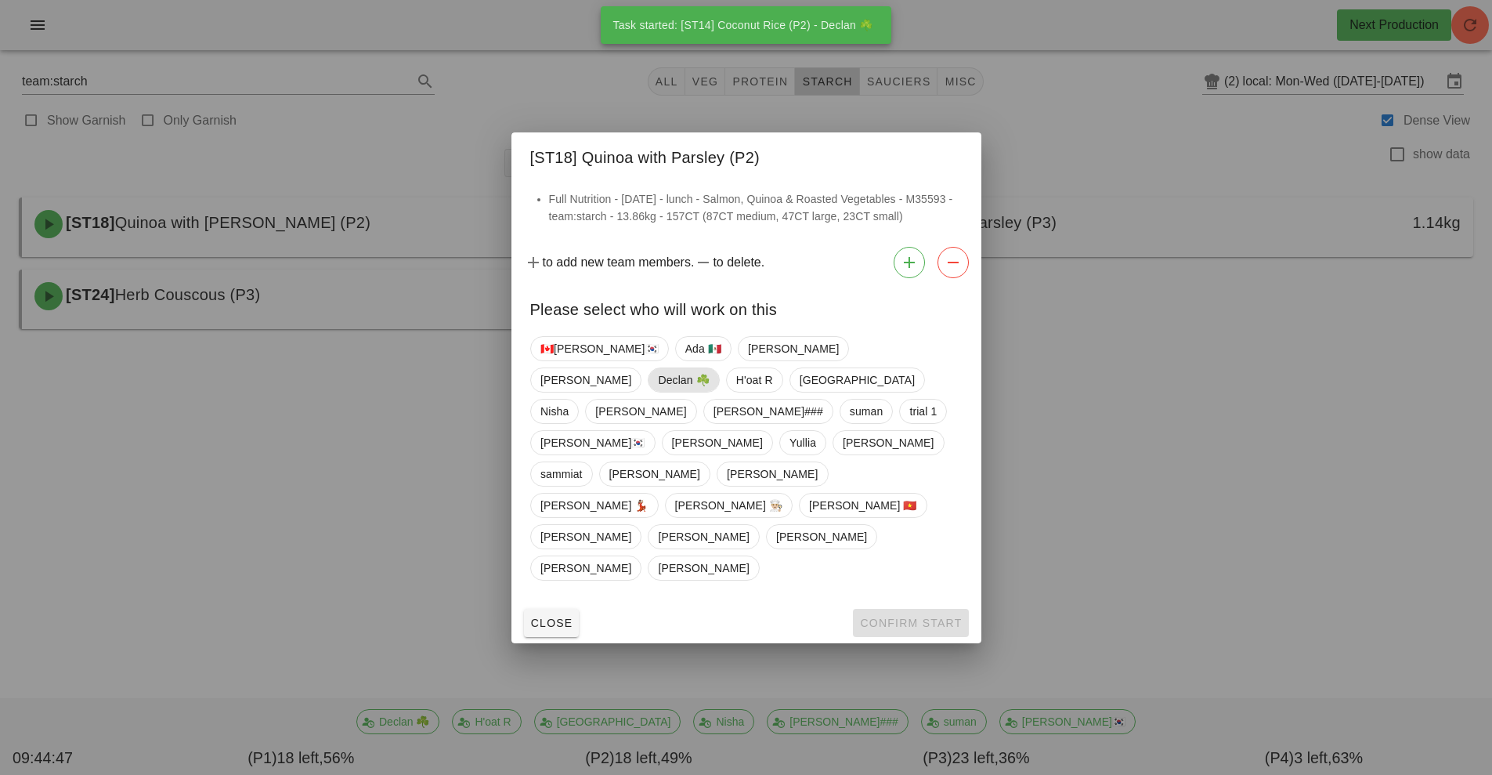
click at [709, 392] on span "Declan ☘️" at bounding box center [683, 380] width 51 height 24
click at [934, 617] on span "Confirm Start" at bounding box center [910, 623] width 103 height 13
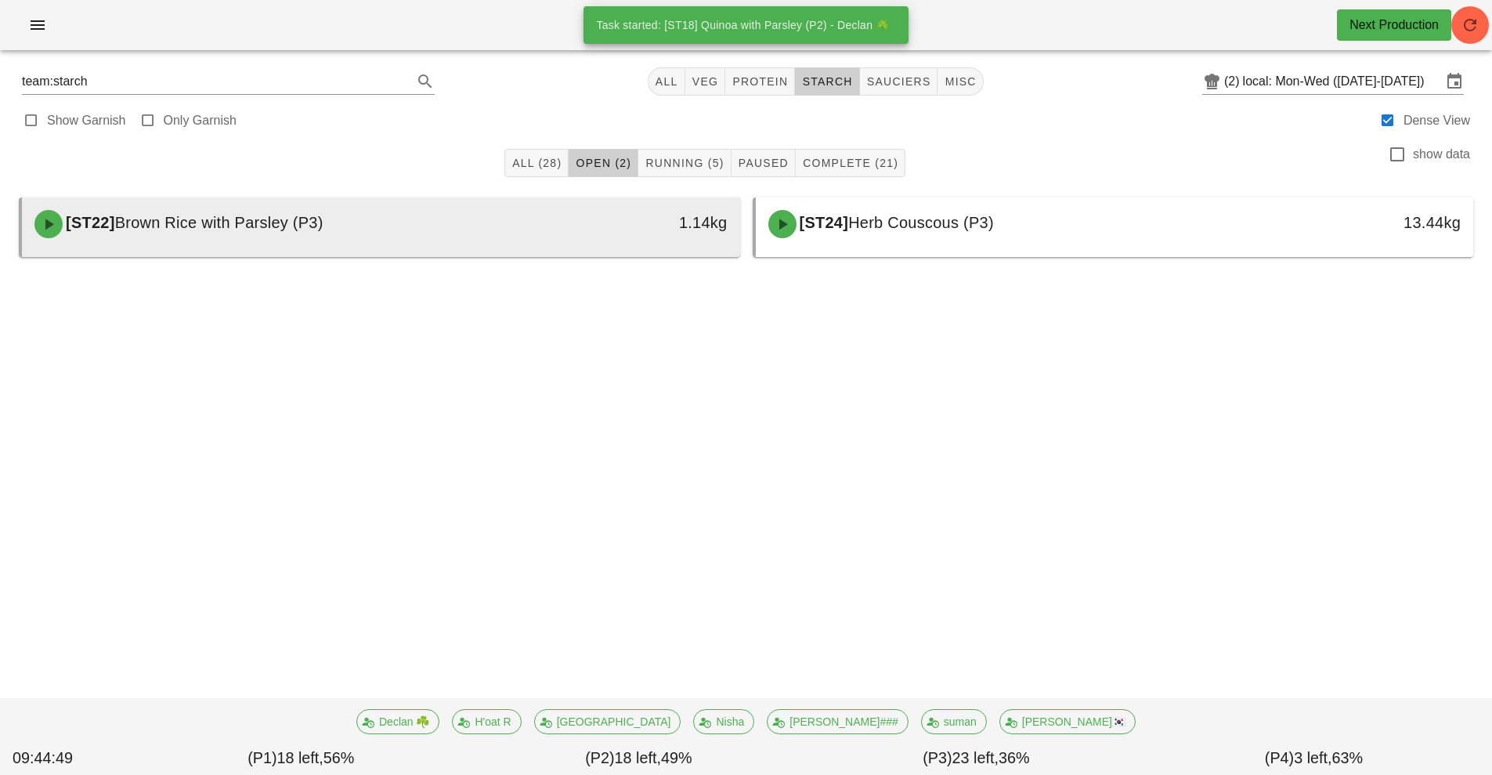
click at [602, 236] on div "1.14kg" at bounding box center [648, 224] width 178 height 47
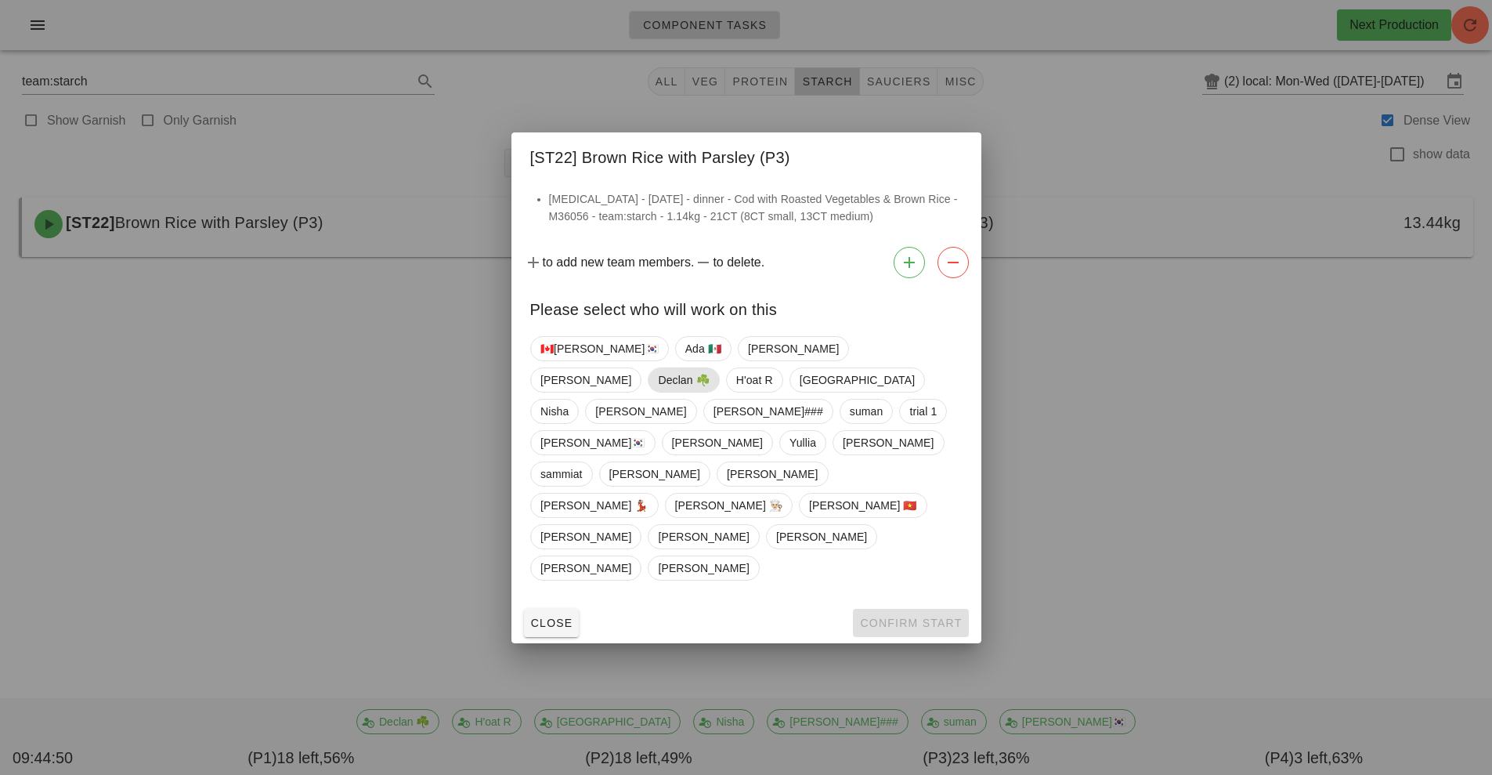
click at [709, 389] on span "Declan ☘️" at bounding box center [683, 380] width 51 height 24
click at [917, 617] on span "Confirm Start" at bounding box center [910, 623] width 103 height 13
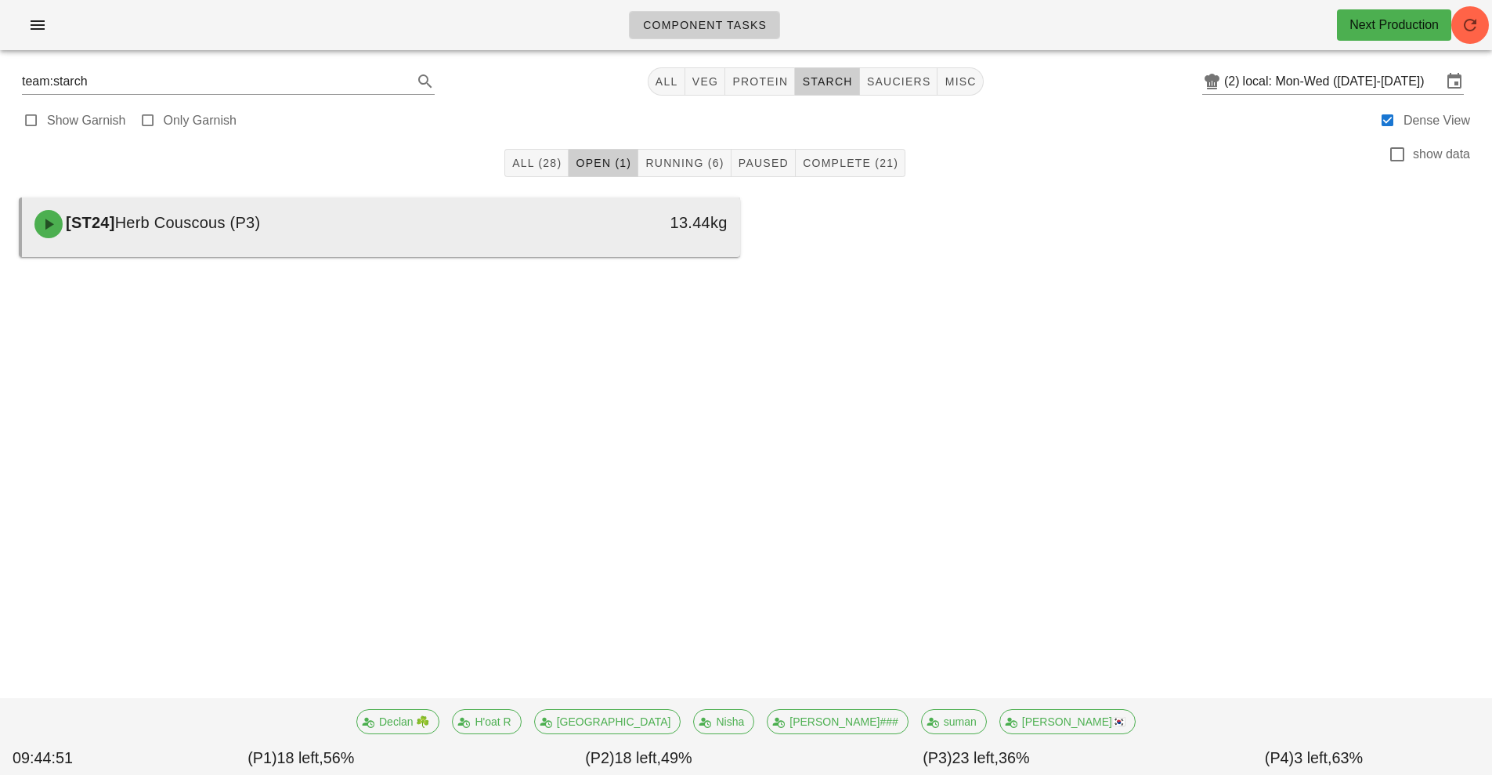
click at [632, 254] on div at bounding box center [381, 254] width 687 height 6
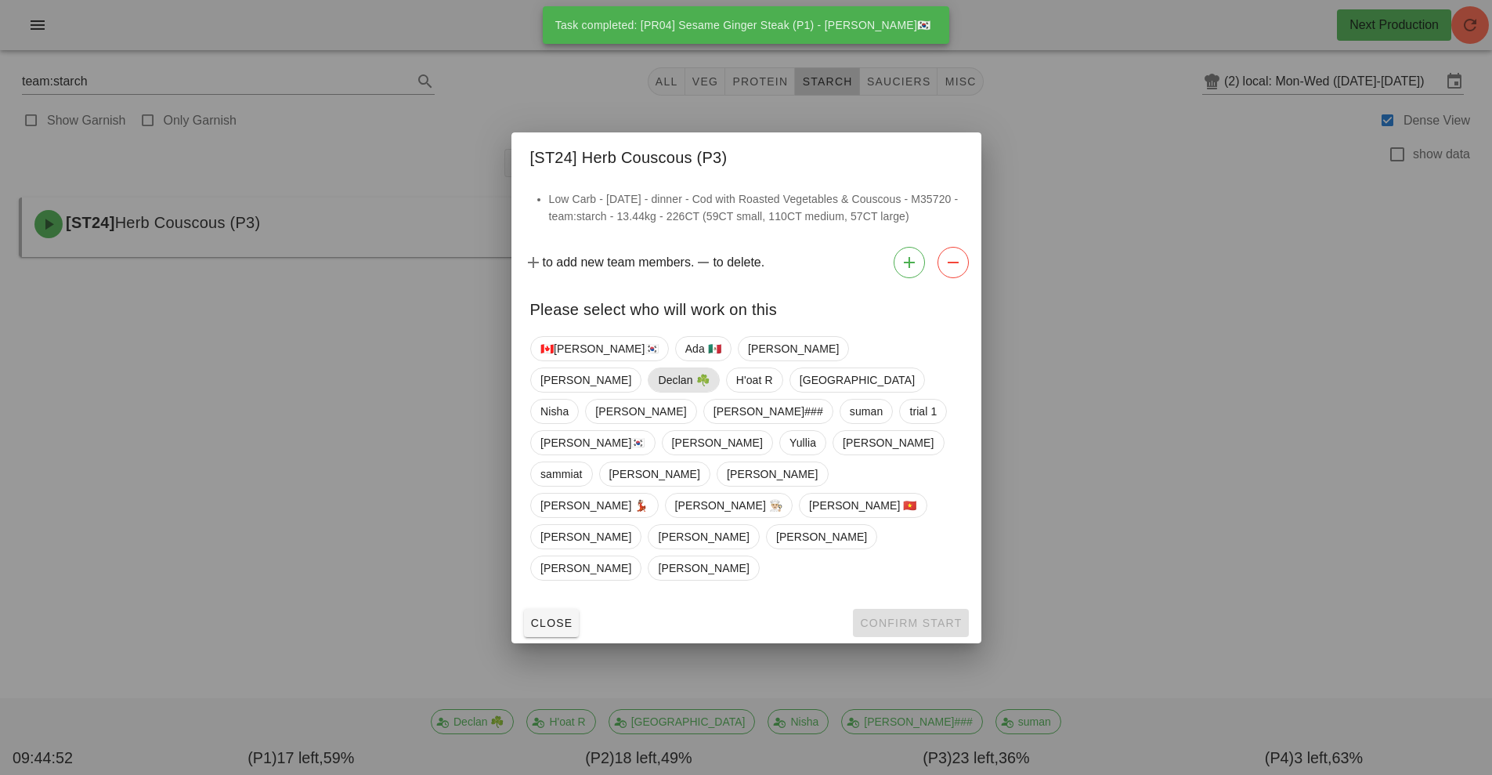
click at [709, 392] on span "Declan ☘️" at bounding box center [683, 380] width 51 height 24
click at [936, 609] on button "Confirm Start" at bounding box center [910, 623] width 115 height 28
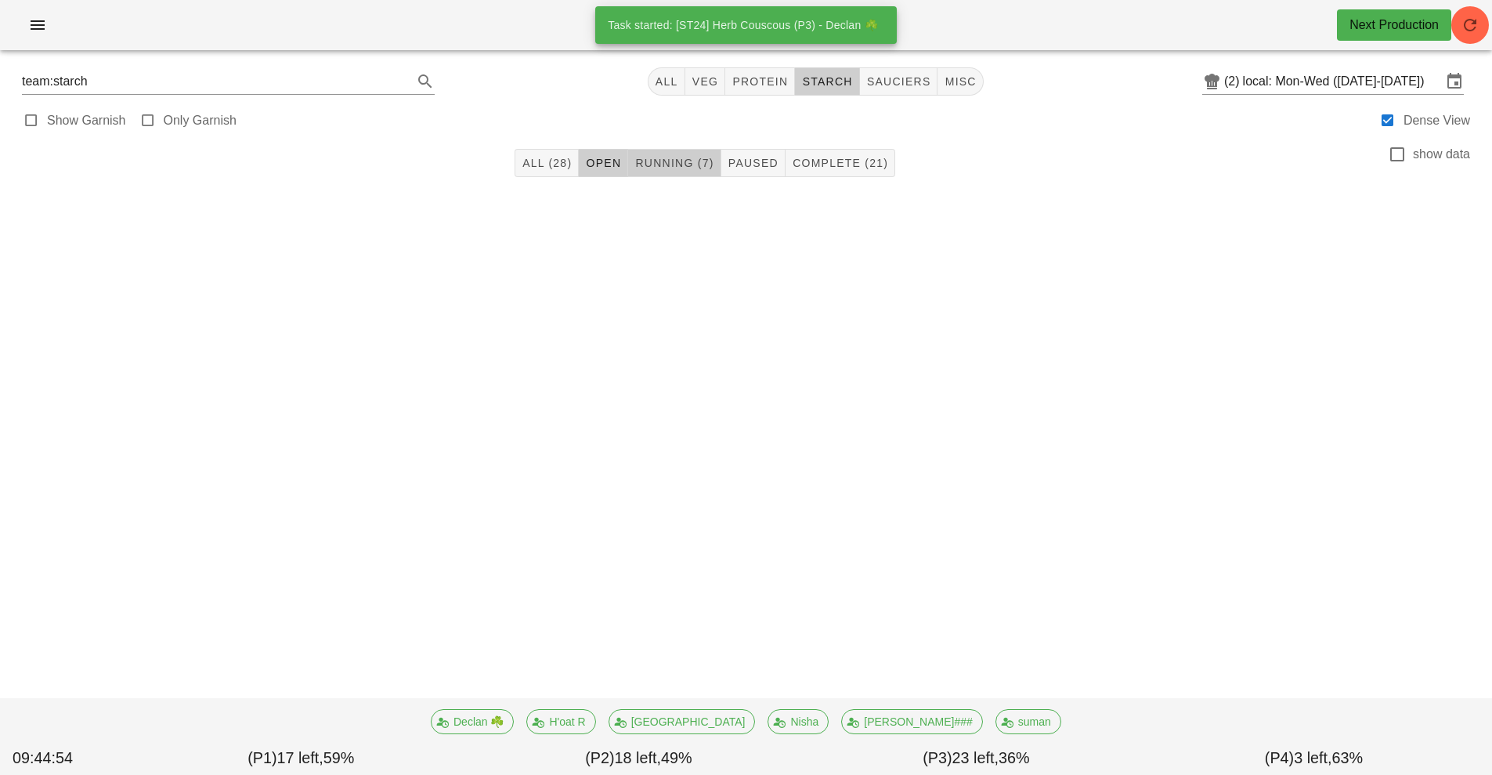
click at [682, 157] on span "Running (7)" at bounding box center [674, 163] width 79 height 13
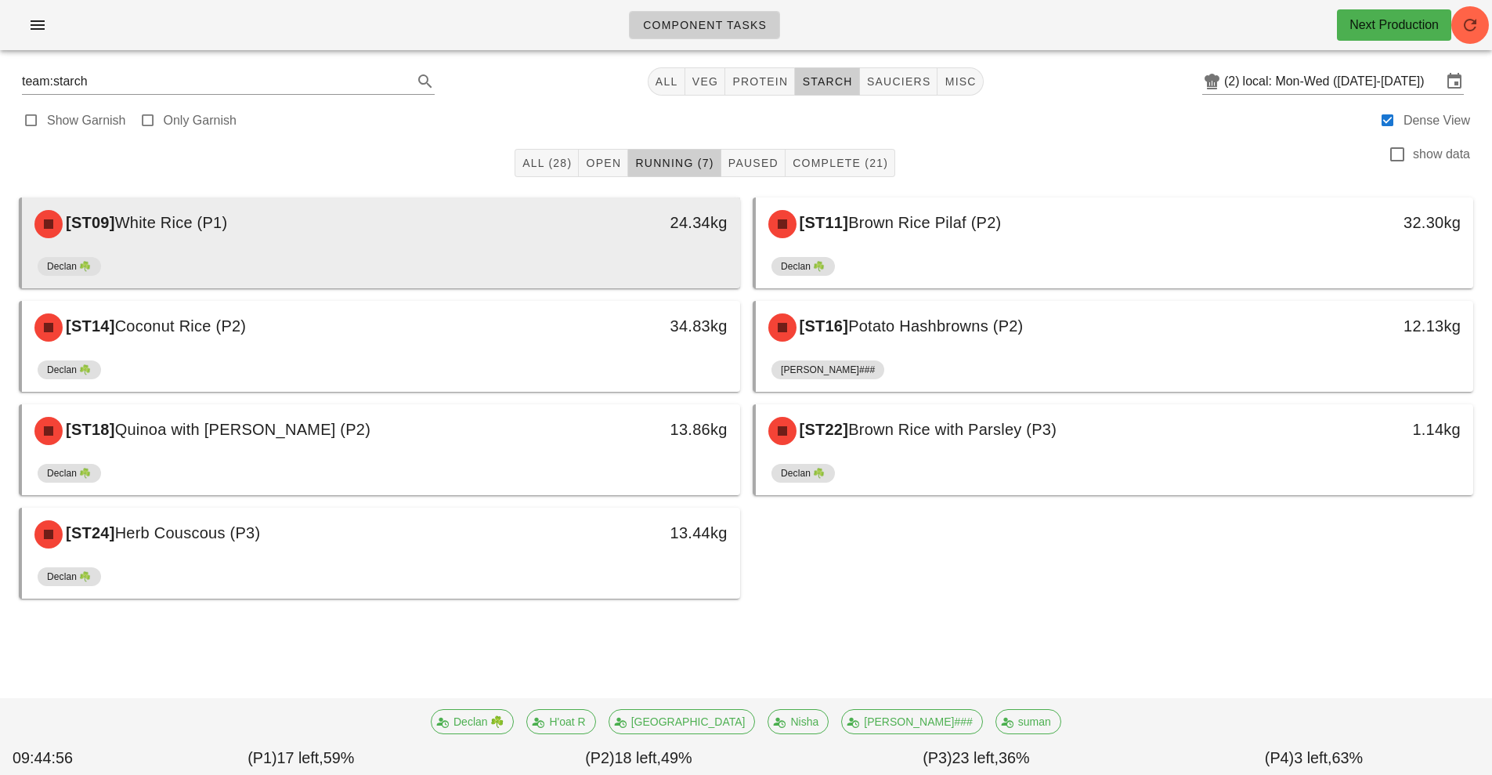
click at [568, 247] on div "24.34kg" at bounding box center [648, 224] width 178 height 47
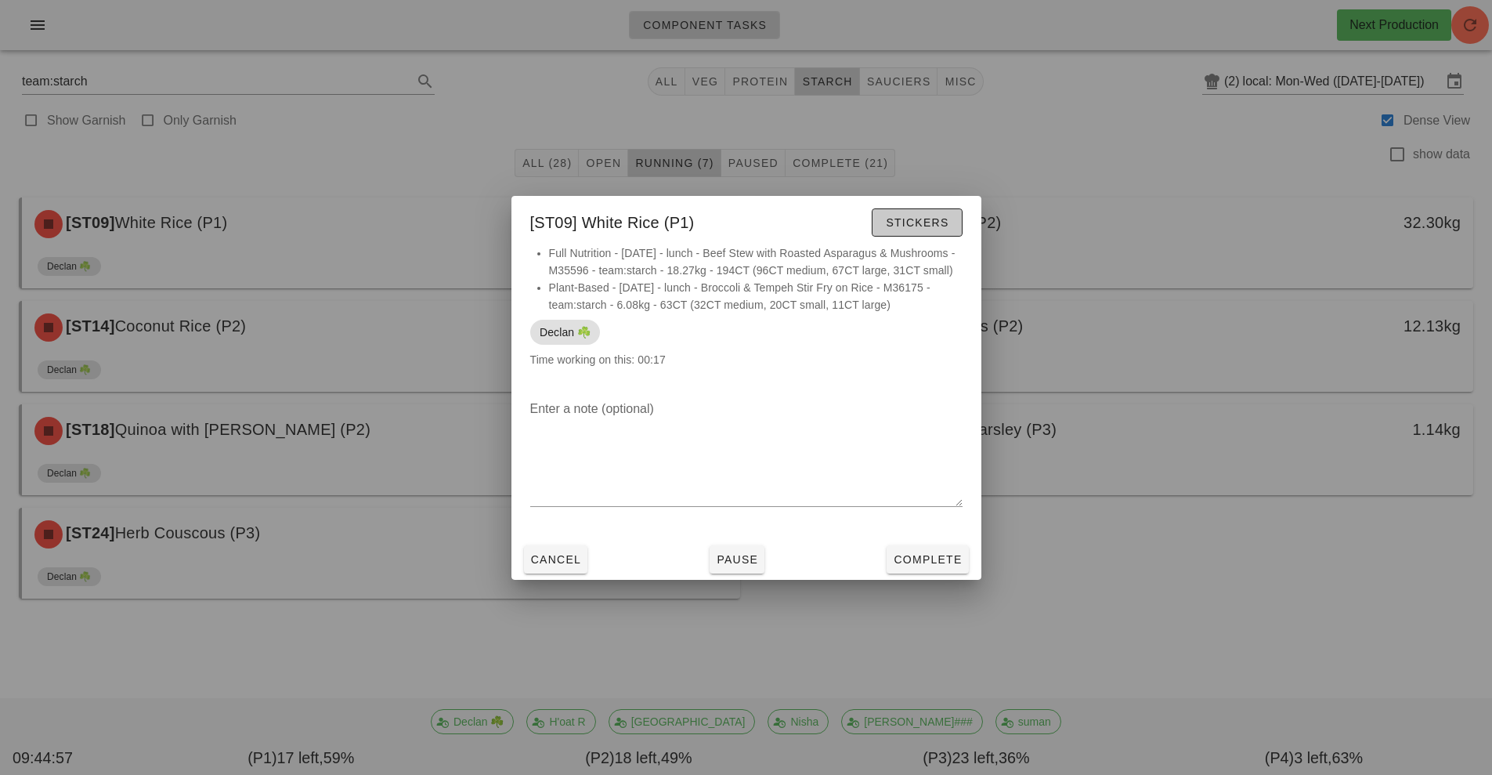
click at [941, 216] on span "Stickers" at bounding box center [916, 222] width 63 height 13
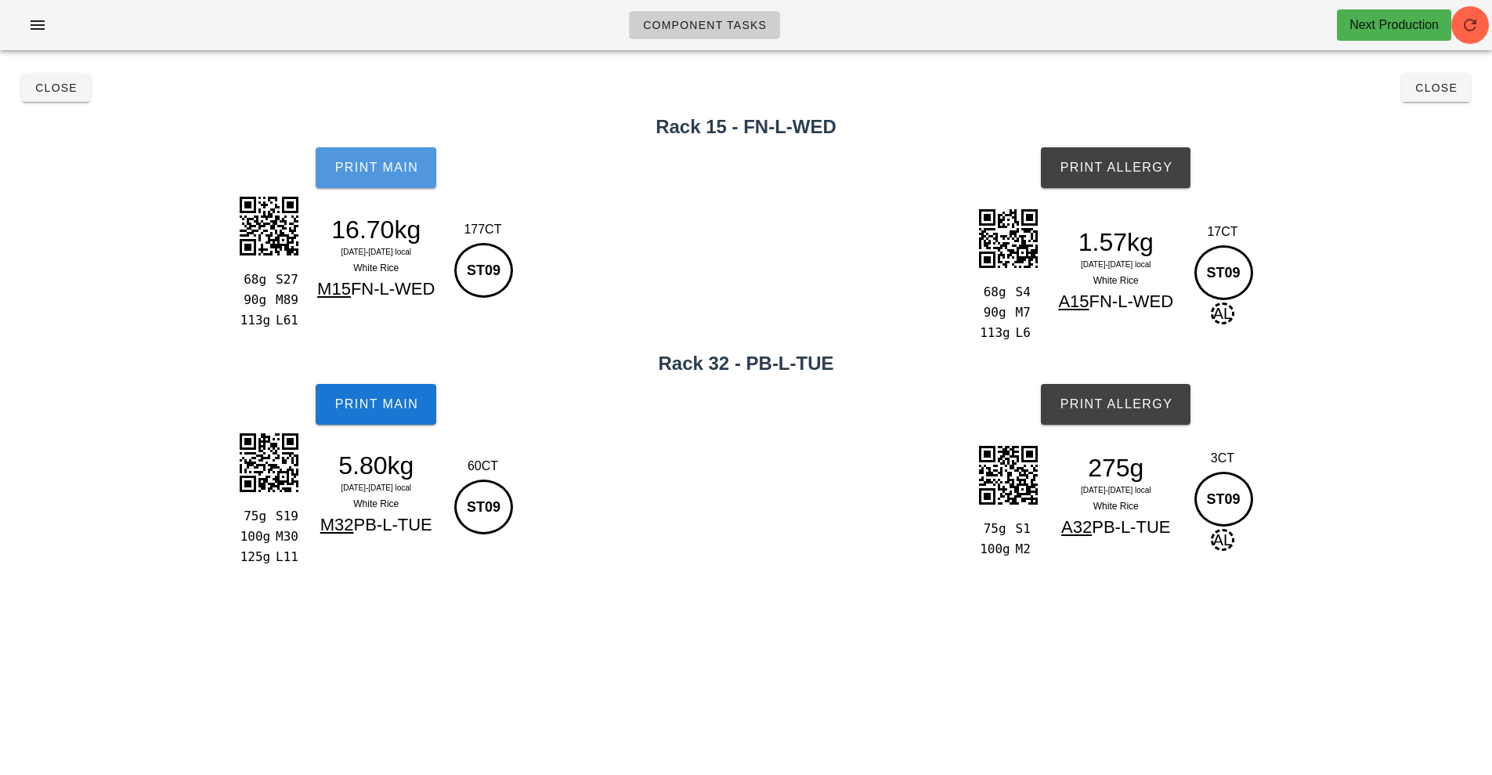
click at [372, 158] on button "Print Main" at bounding box center [376, 167] width 121 height 41
click at [389, 174] on span "Print Main" at bounding box center [376, 168] width 85 height 14
click at [421, 406] on button "Print Main" at bounding box center [376, 404] width 121 height 41
click at [1142, 172] on span "Print Allergy" at bounding box center [1116, 168] width 114 height 14
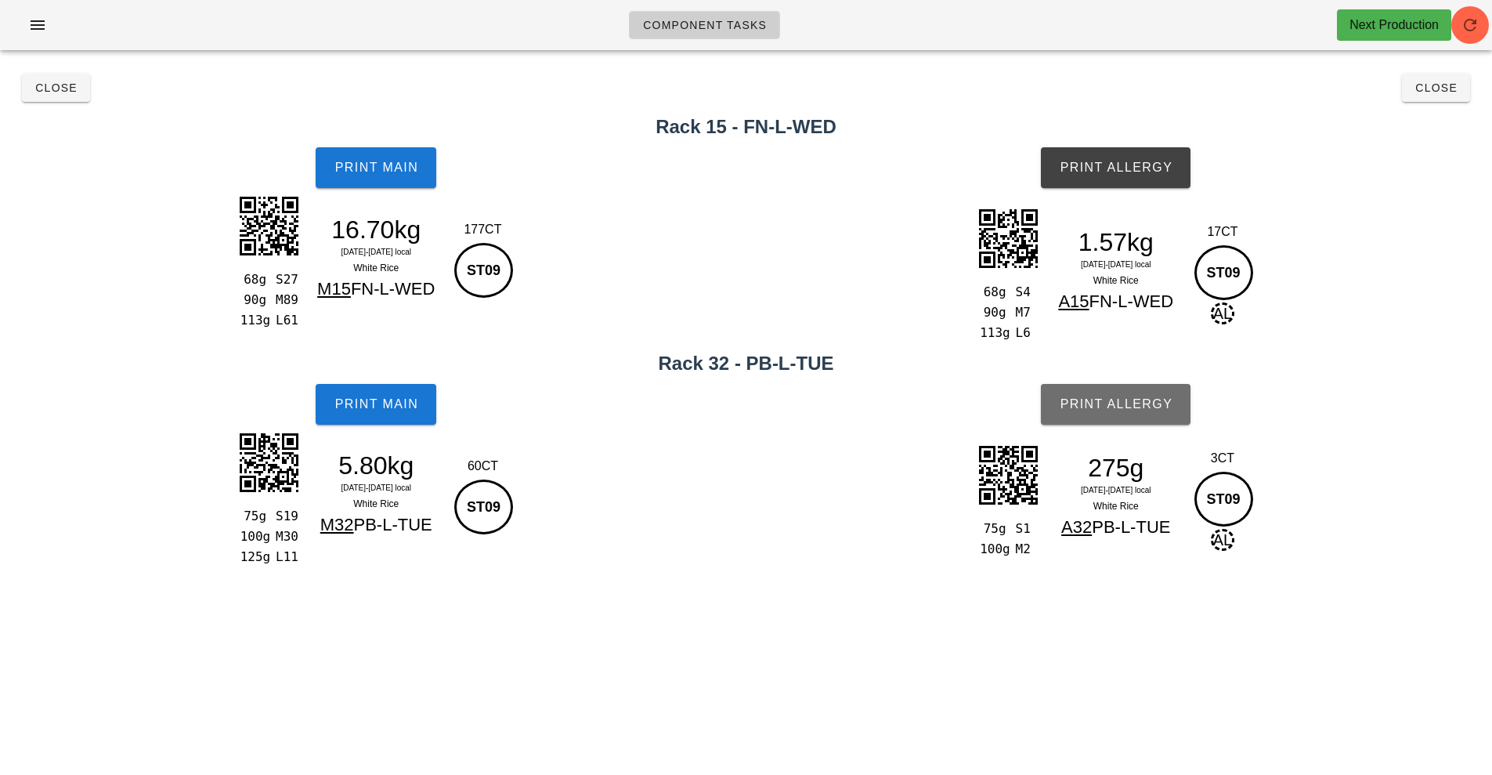
click at [1129, 404] on span "Print Allergy" at bounding box center [1116, 404] width 114 height 14
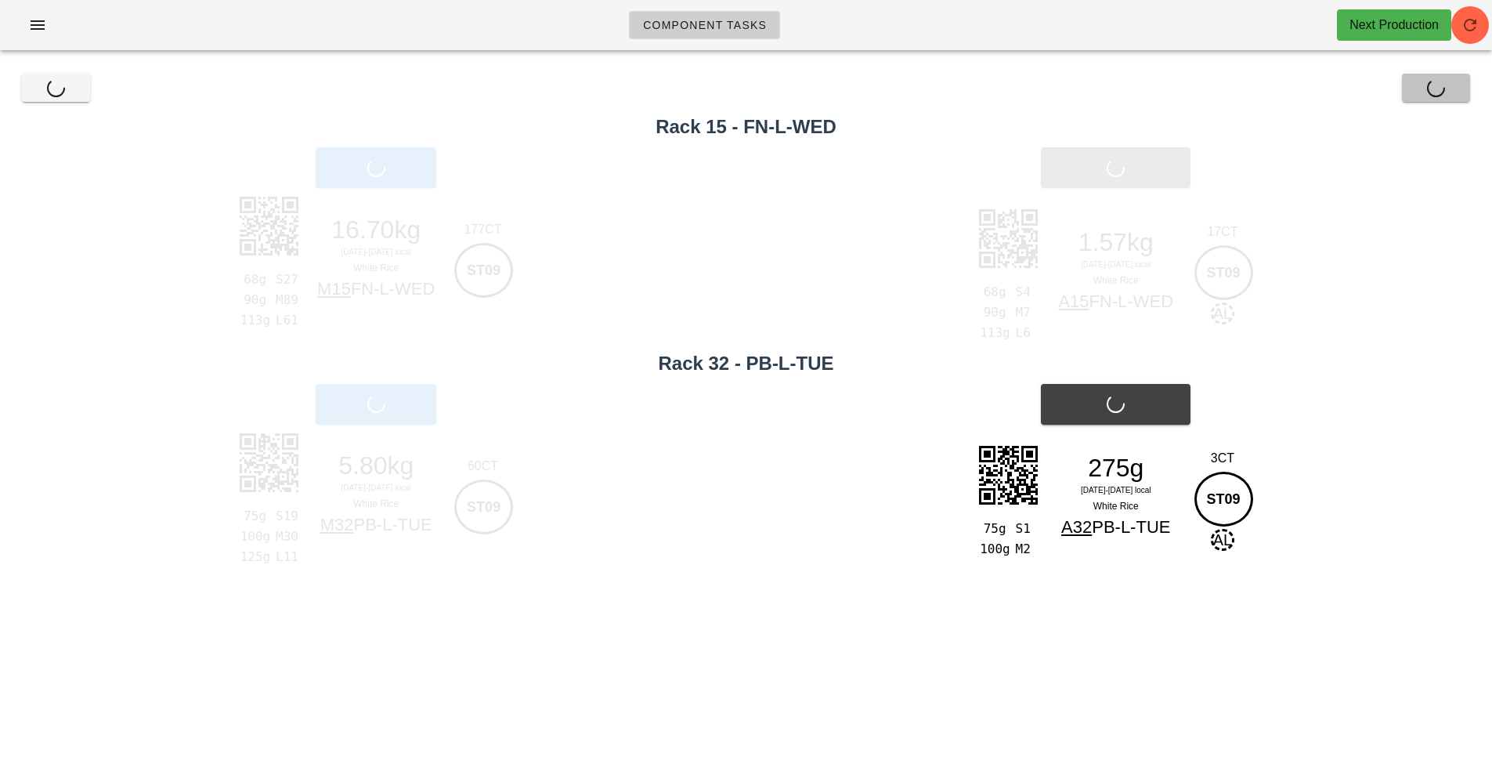
click at [1445, 89] on span "Close" at bounding box center [1436, 87] width 43 height 13
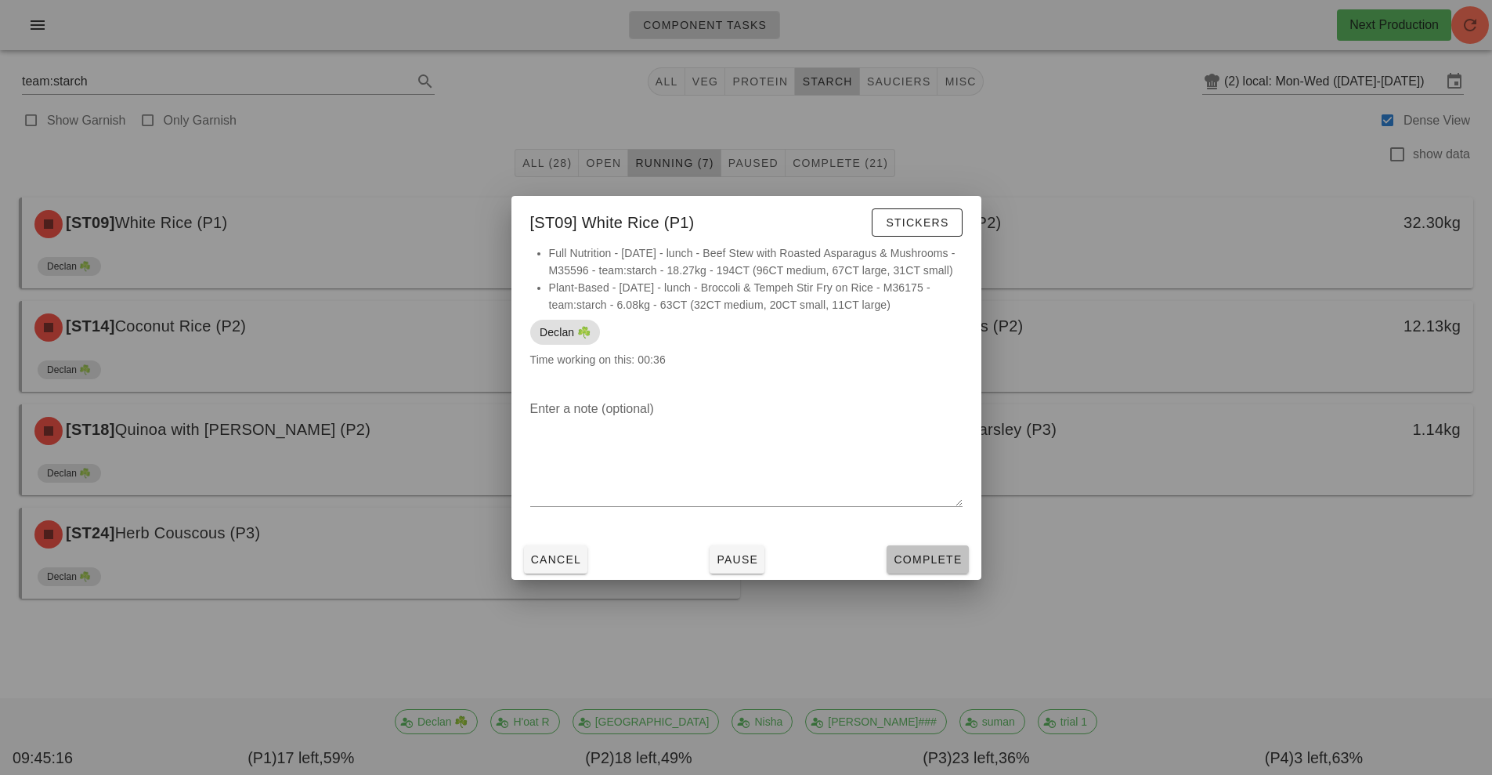
click at [947, 563] on span "Complete" at bounding box center [927, 559] width 69 height 13
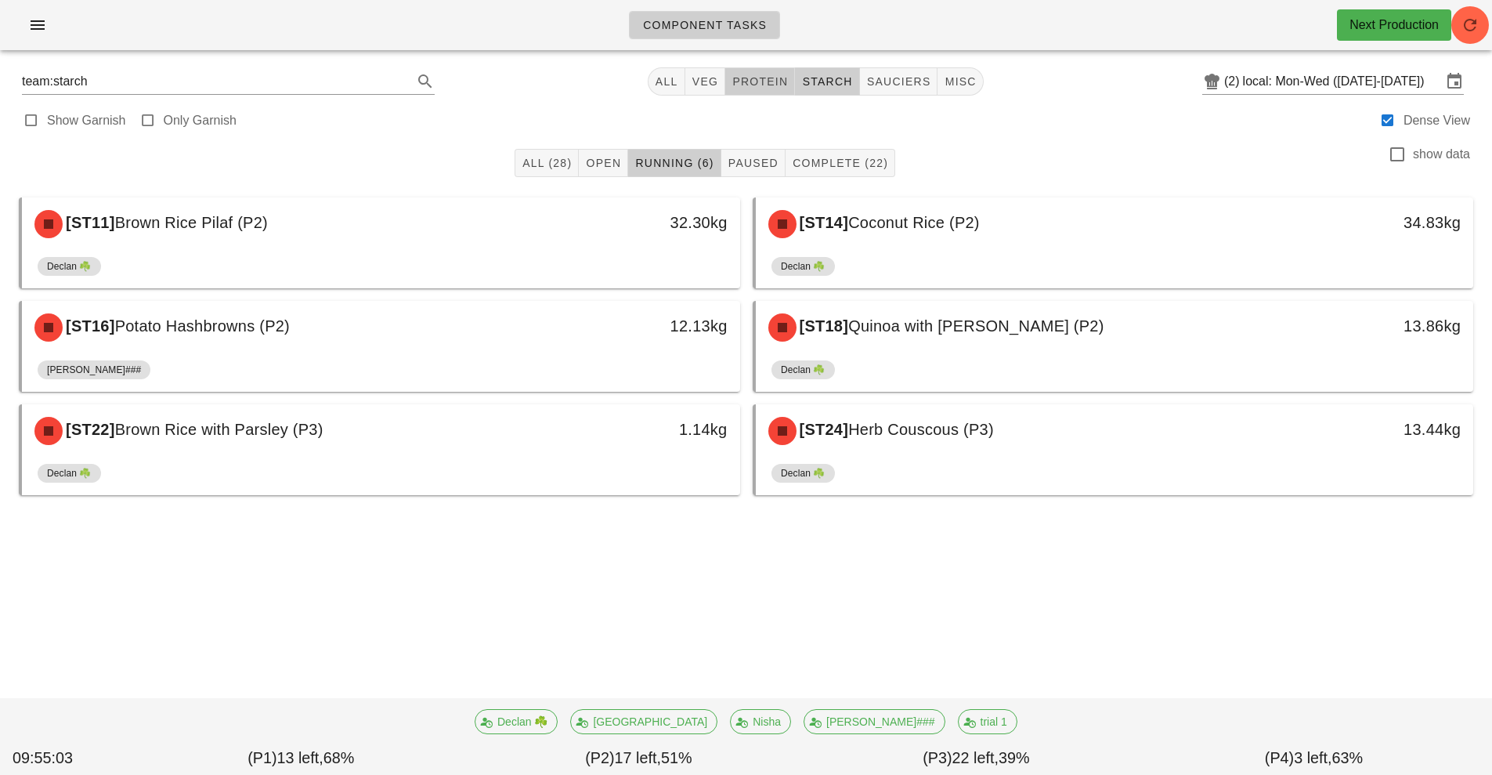
click at [760, 85] on span "protein" at bounding box center [760, 81] width 56 height 13
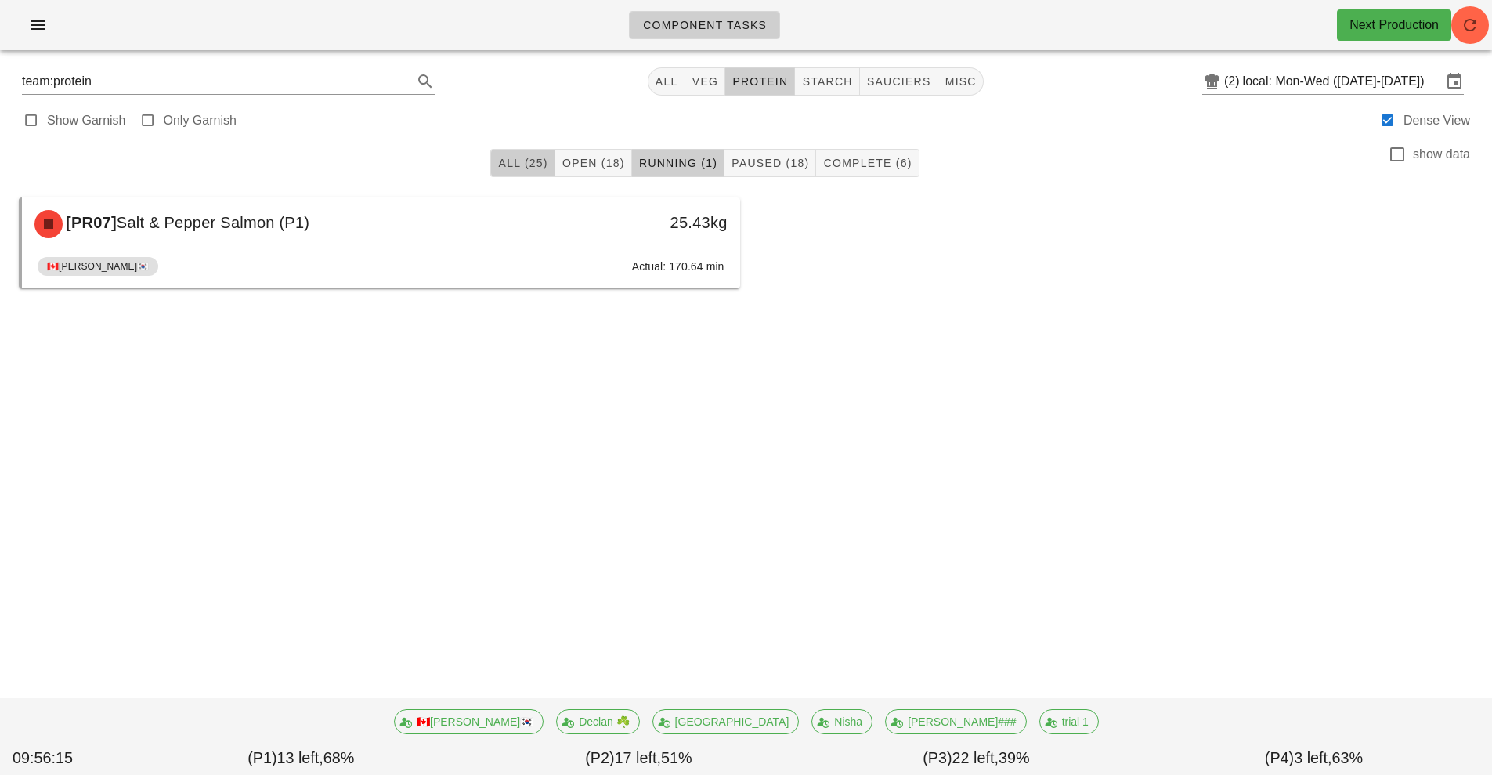
click at [515, 163] on span "All (25)" at bounding box center [522, 163] width 50 height 13
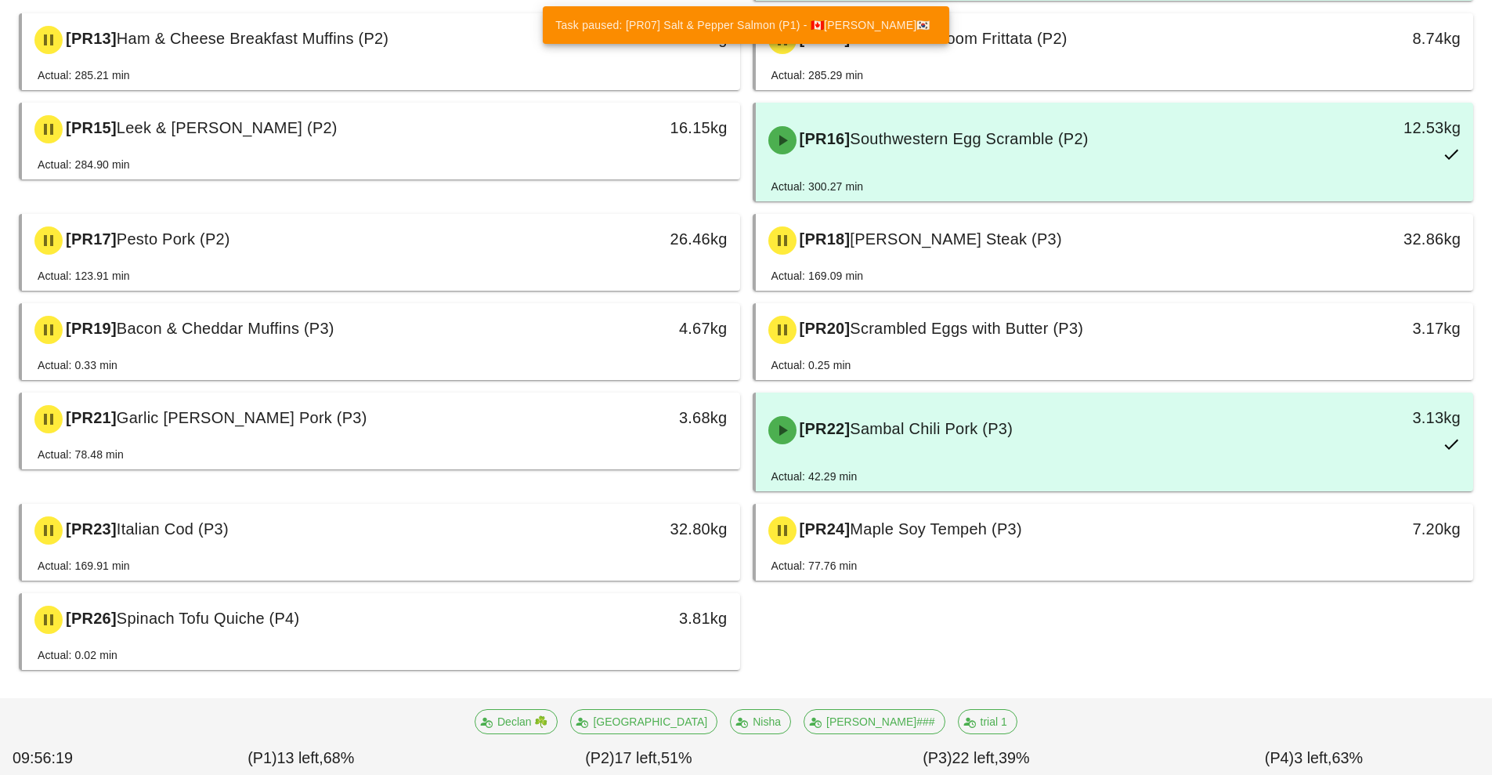
scroll to position [816, 0]
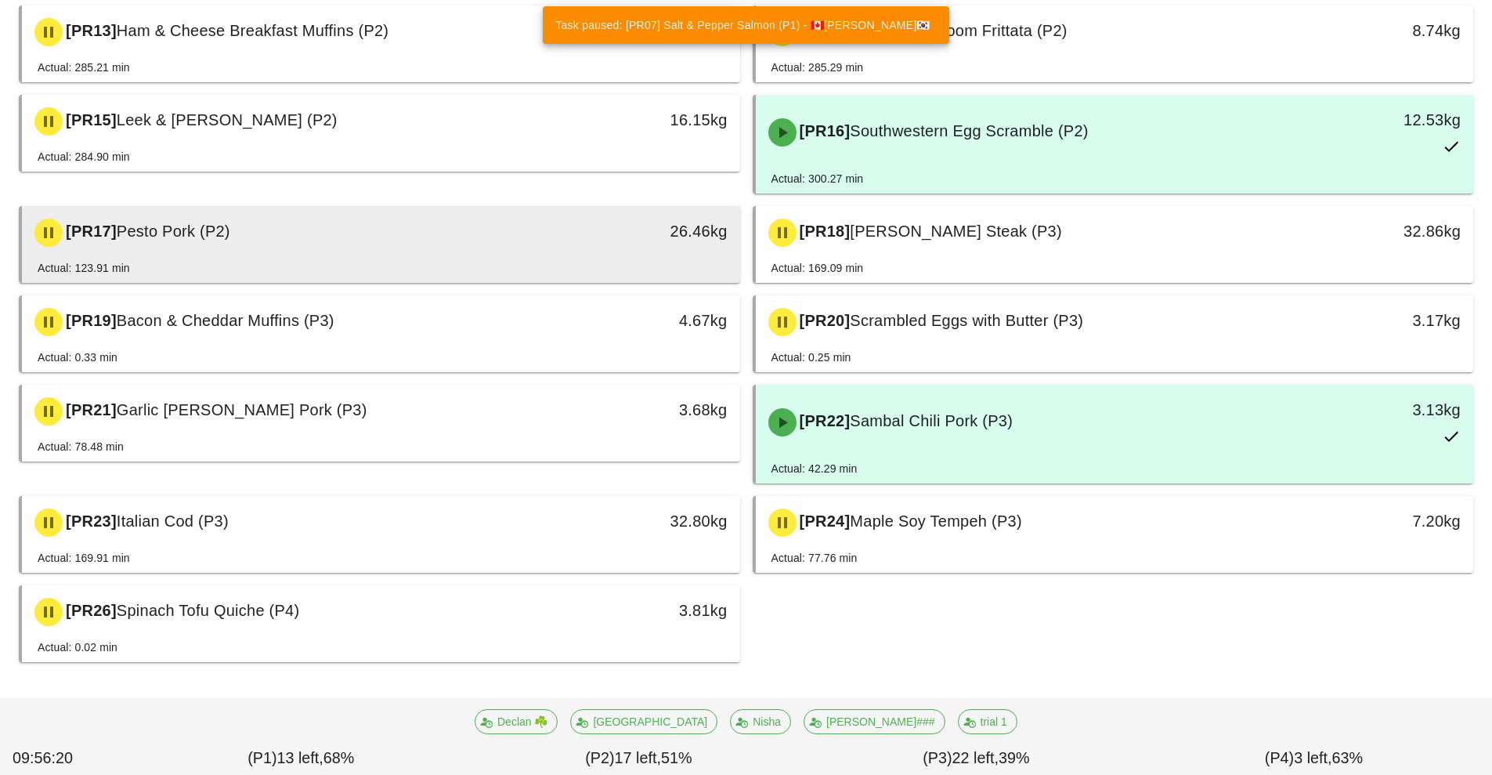
click at [575, 231] on div "26.46kg" at bounding box center [647, 231] width 159 height 25
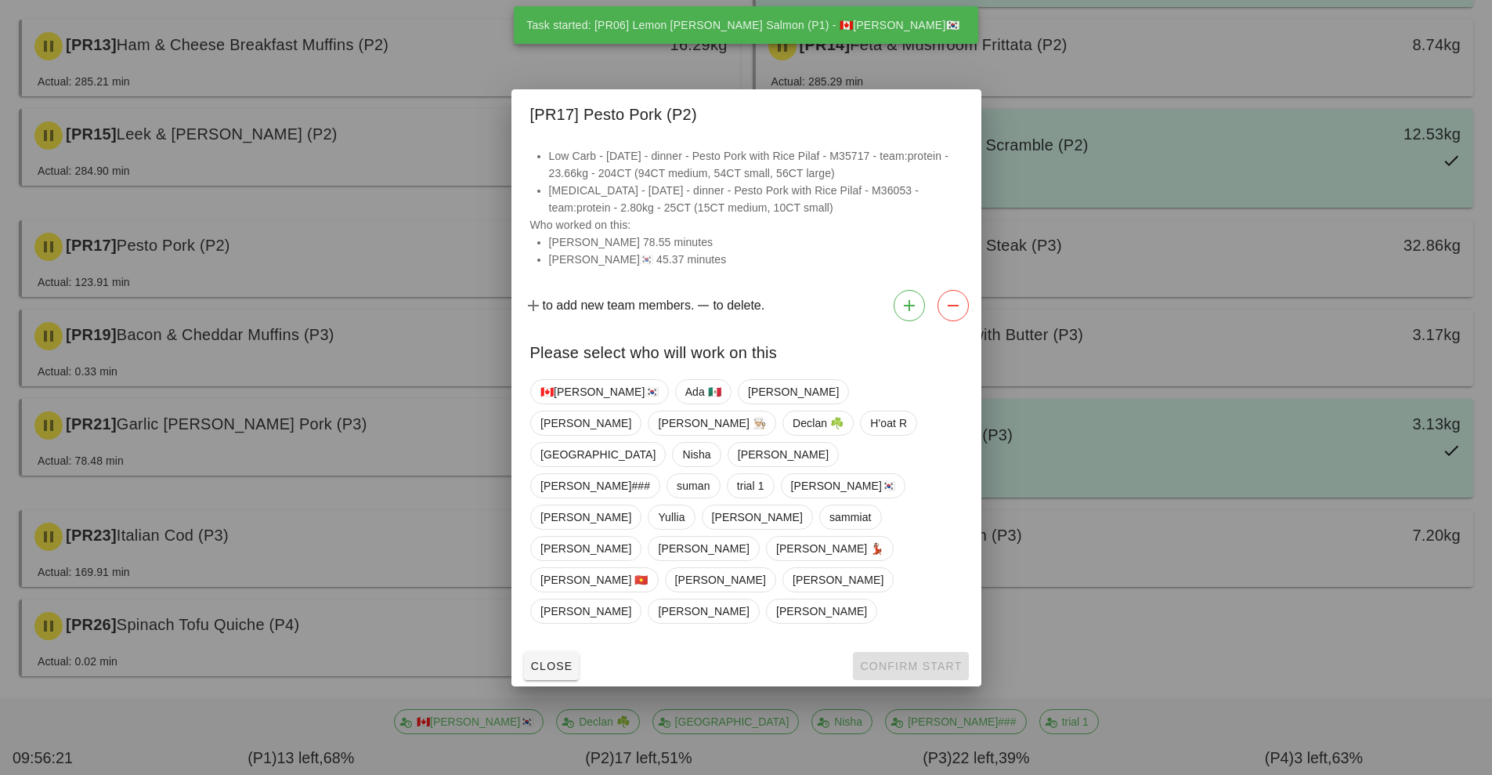
scroll to position [830, 0]
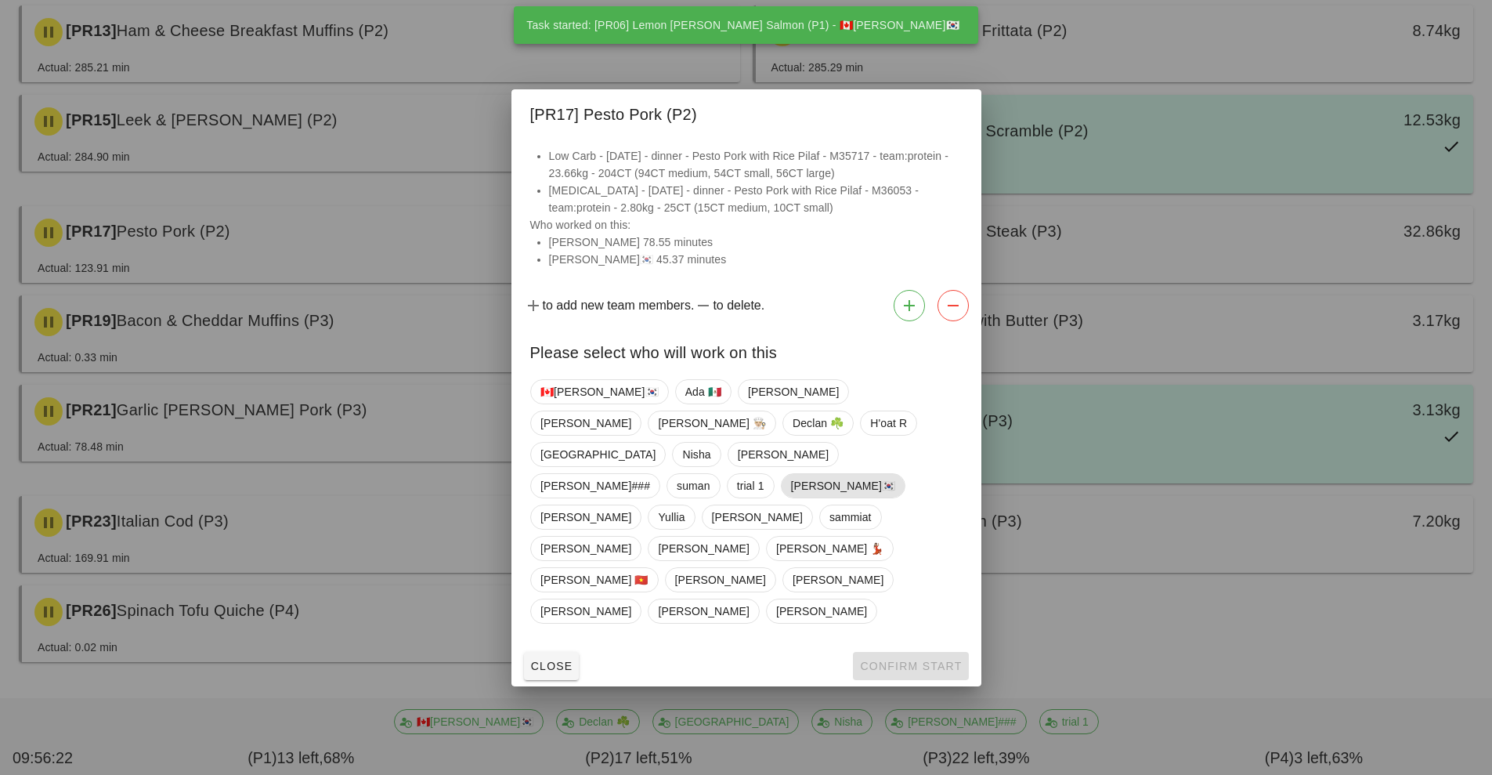
click at [790, 497] on span "[PERSON_NAME]🇰🇷" at bounding box center [842, 486] width 105 height 24
click at [901, 660] on span "Confirm Start" at bounding box center [910, 666] width 103 height 13
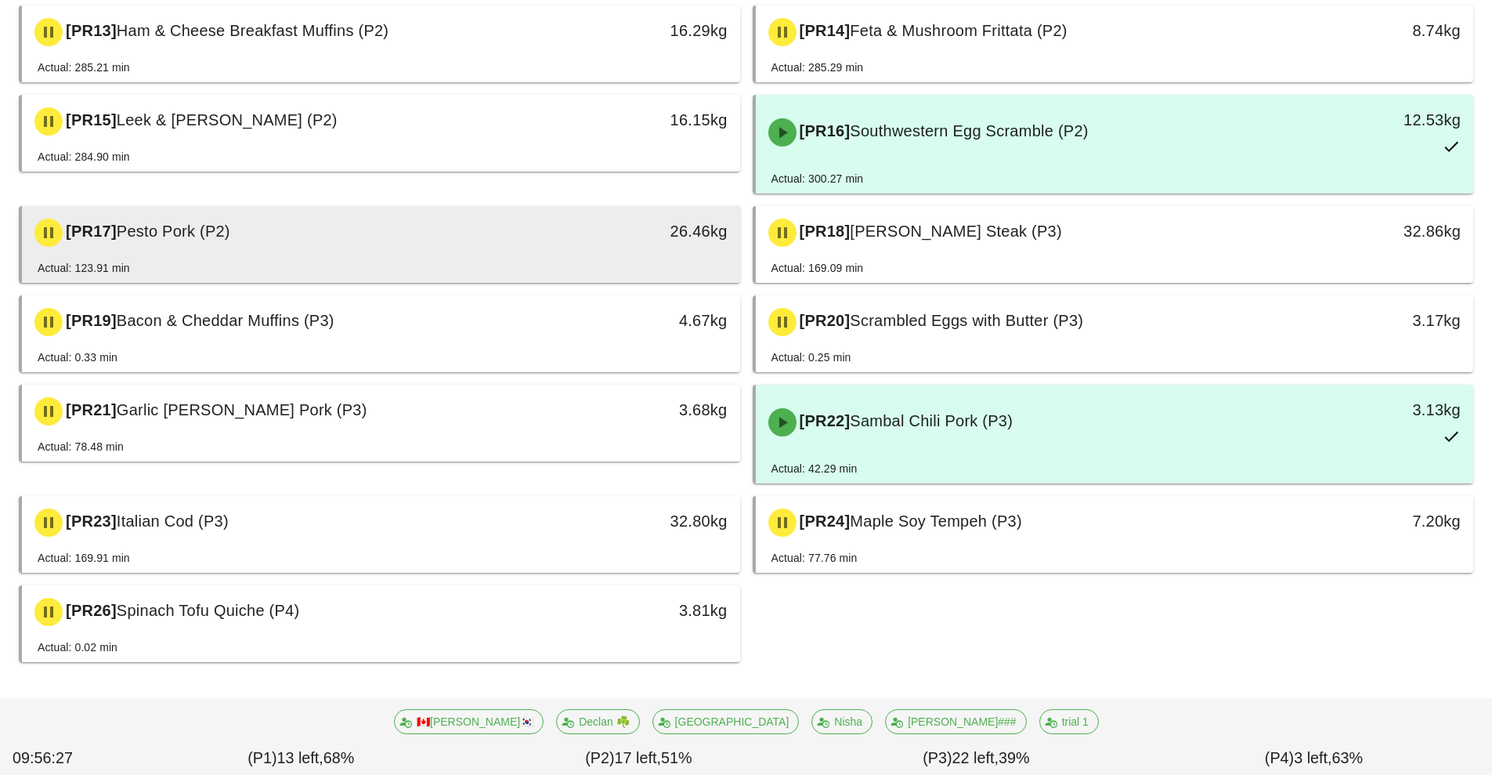
click at [570, 243] on div "26.46kg" at bounding box center [647, 231] width 159 height 25
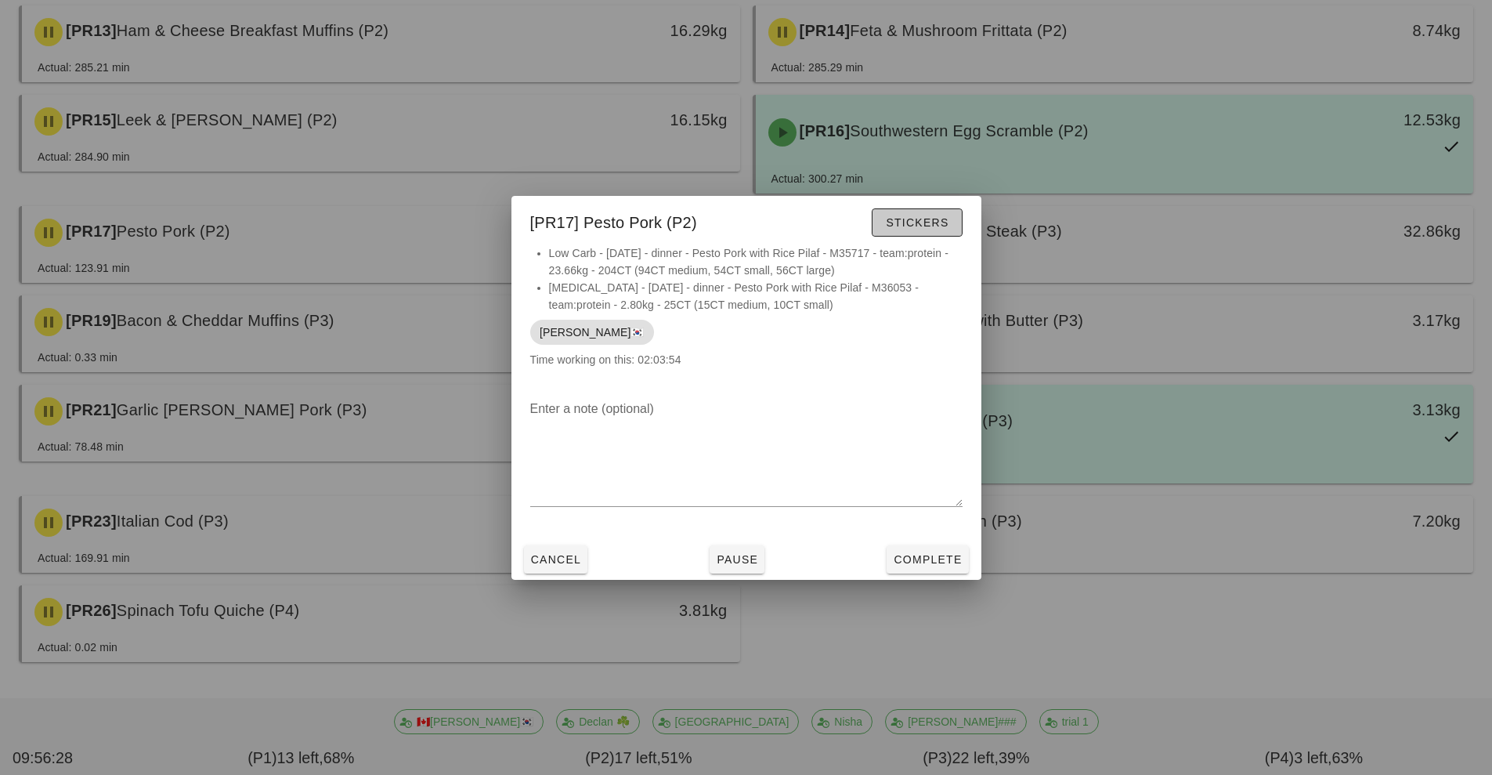
click at [928, 217] on span "Stickers" at bounding box center [916, 222] width 63 height 13
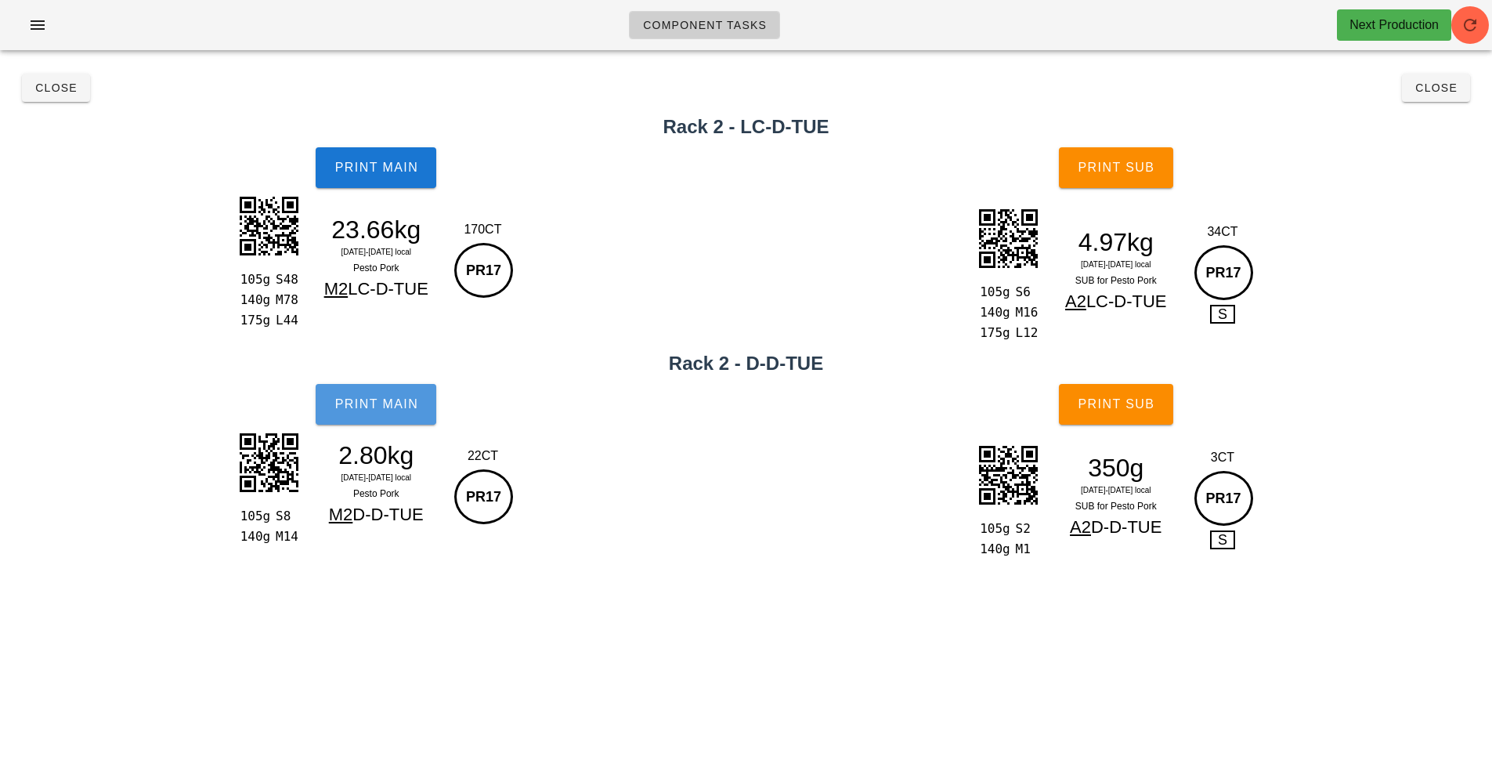
click at [389, 414] on button "Print Main" at bounding box center [376, 404] width 121 height 41
click at [378, 402] on span "Print Main" at bounding box center [376, 404] width 85 height 14
click at [361, 177] on button "Print Main" at bounding box center [376, 167] width 121 height 41
click at [372, 170] on span "Print Main" at bounding box center [376, 168] width 85 height 14
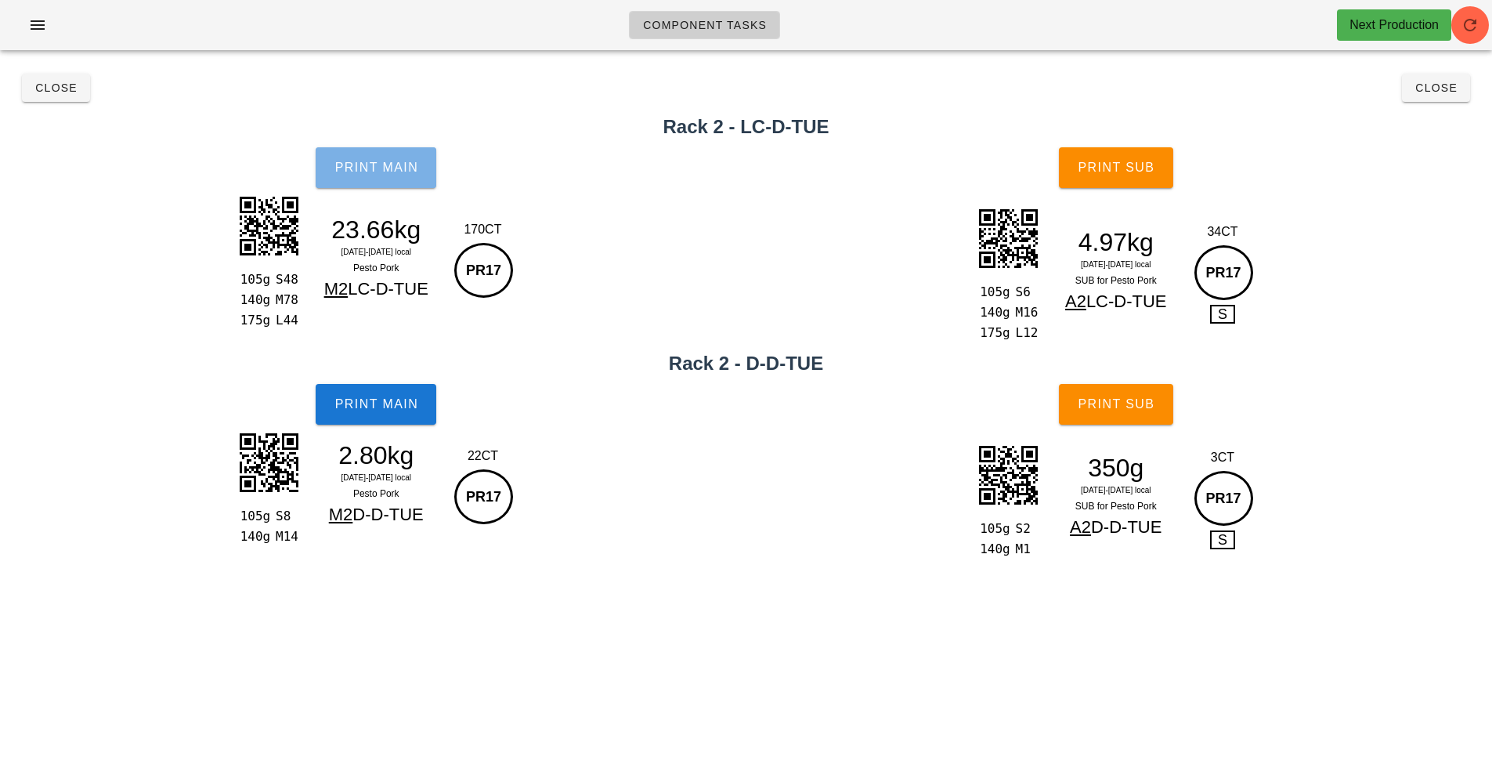
click at [372, 170] on span "Print Main" at bounding box center [376, 168] width 85 height 14
click at [389, 156] on button "Print Main" at bounding box center [376, 167] width 121 height 41
click at [377, 157] on button "Print Main" at bounding box center [376, 167] width 121 height 41
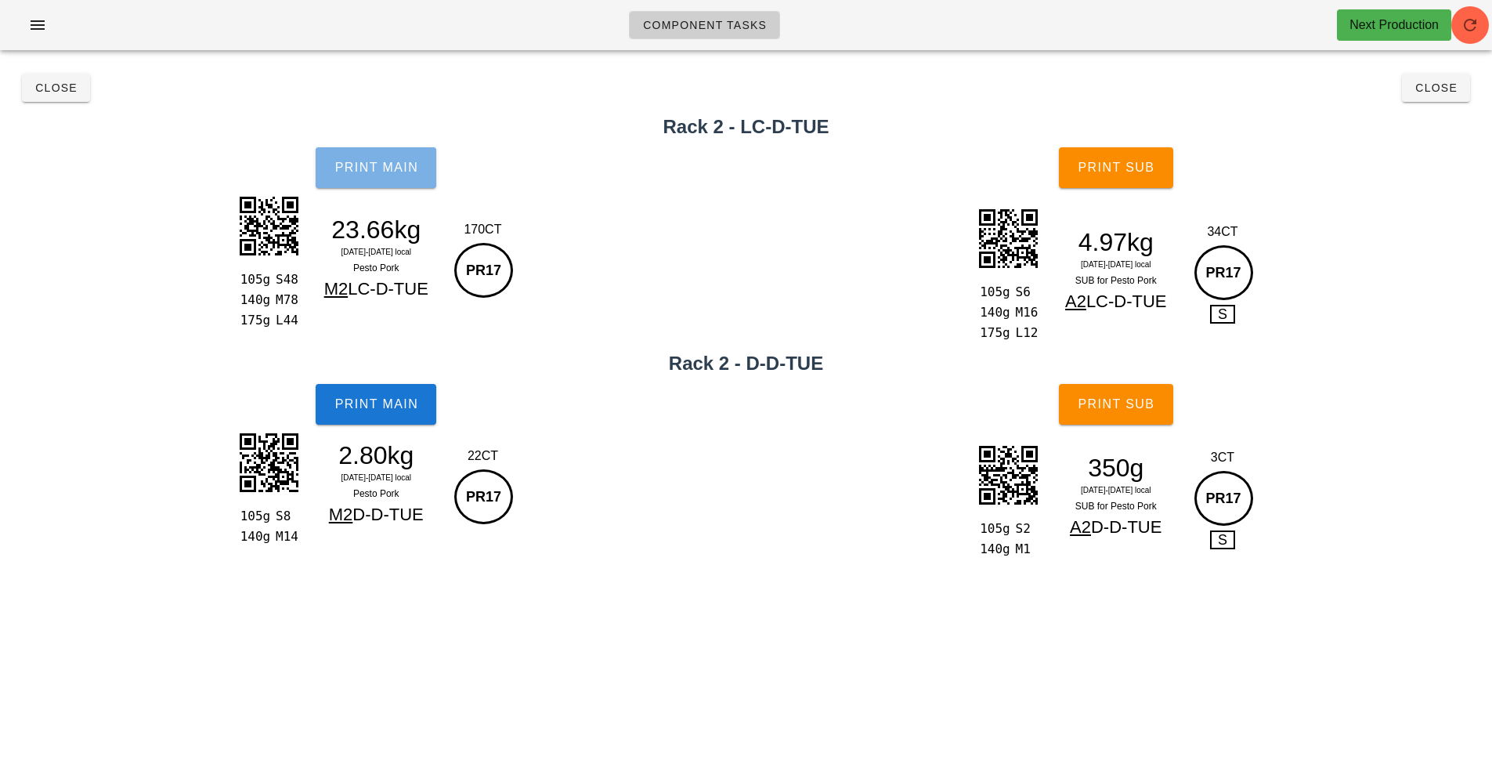
click at [377, 157] on button "Print Main" at bounding box center [376, 167] width 121 height 41
click at [389, 156] on button "Print Main" at bounding box center [376, 167] width 121 height 41
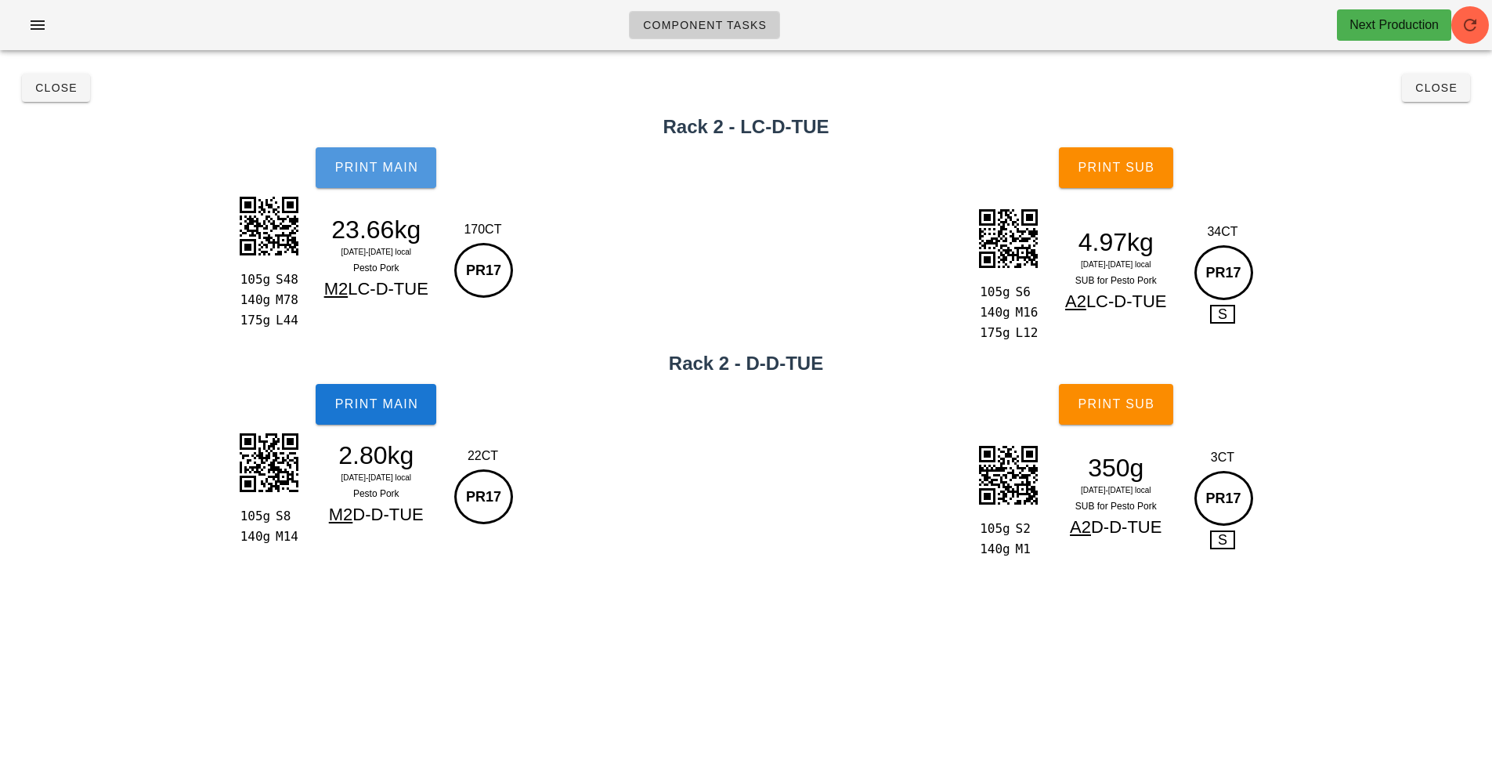
click at [389, 156] on button "Print Main" at bounding box center [376, 167] width 121 height 41
click at [377, 155] on button "Print Main" at bounding box center [376, 167] width 121 height 41
click at [45, 89] on span "Close" at bounding box center [55, 87] width 43 height 13
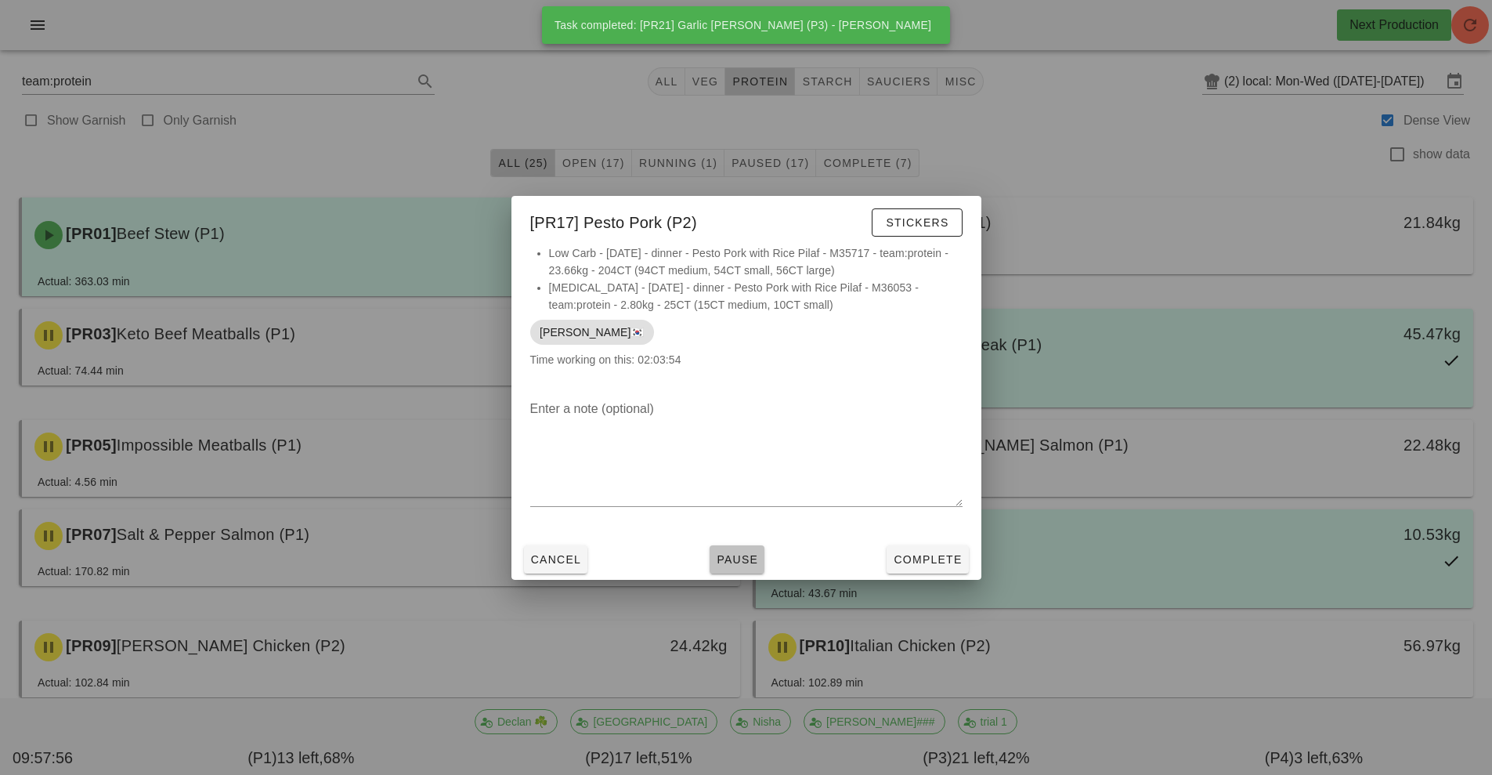
click at [738, 547] on button "Pause" at bounding box center [737, 559] width 55 height 28
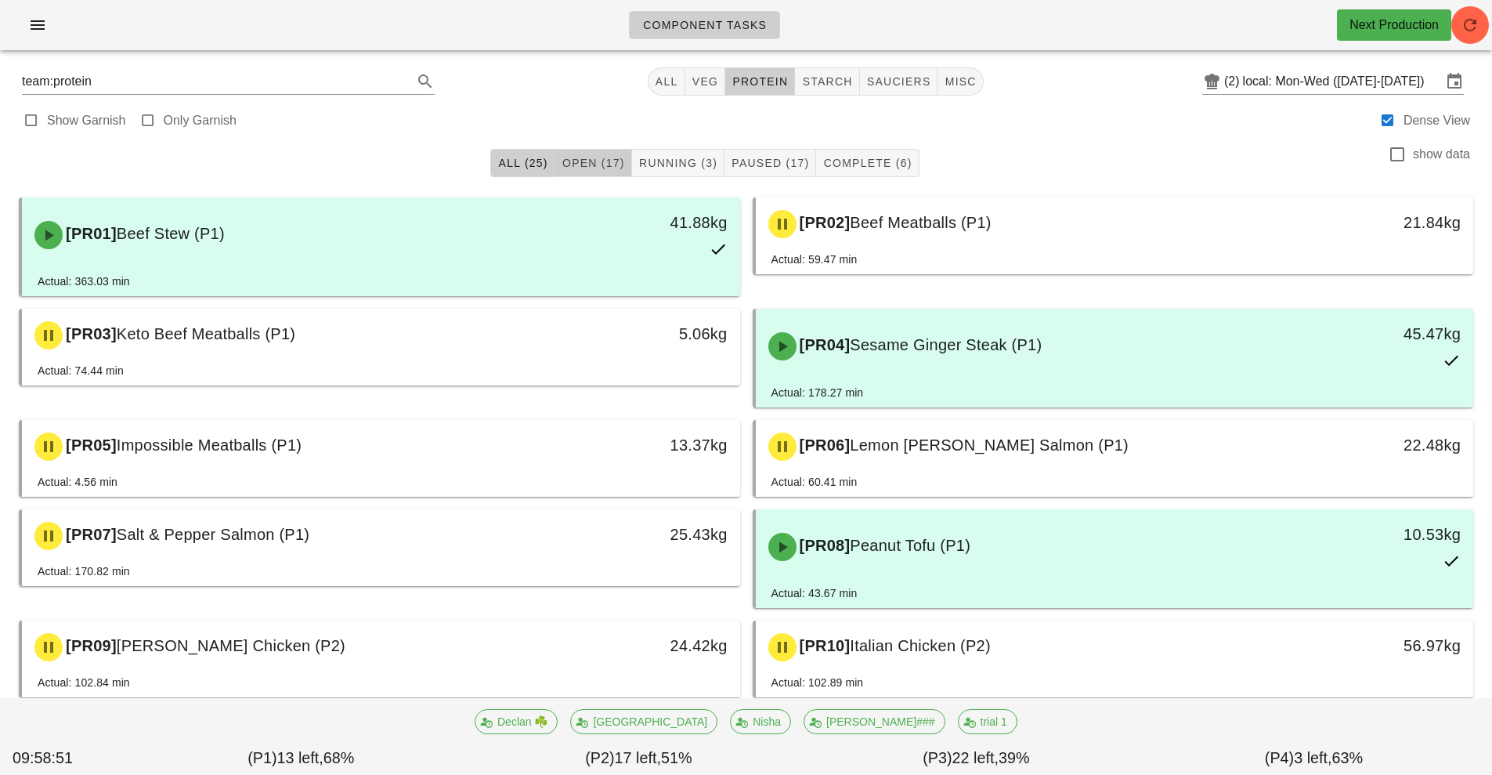
click at [598, 164] on span "Open (17)" at bounding box center [593, 163] width 63 height 13
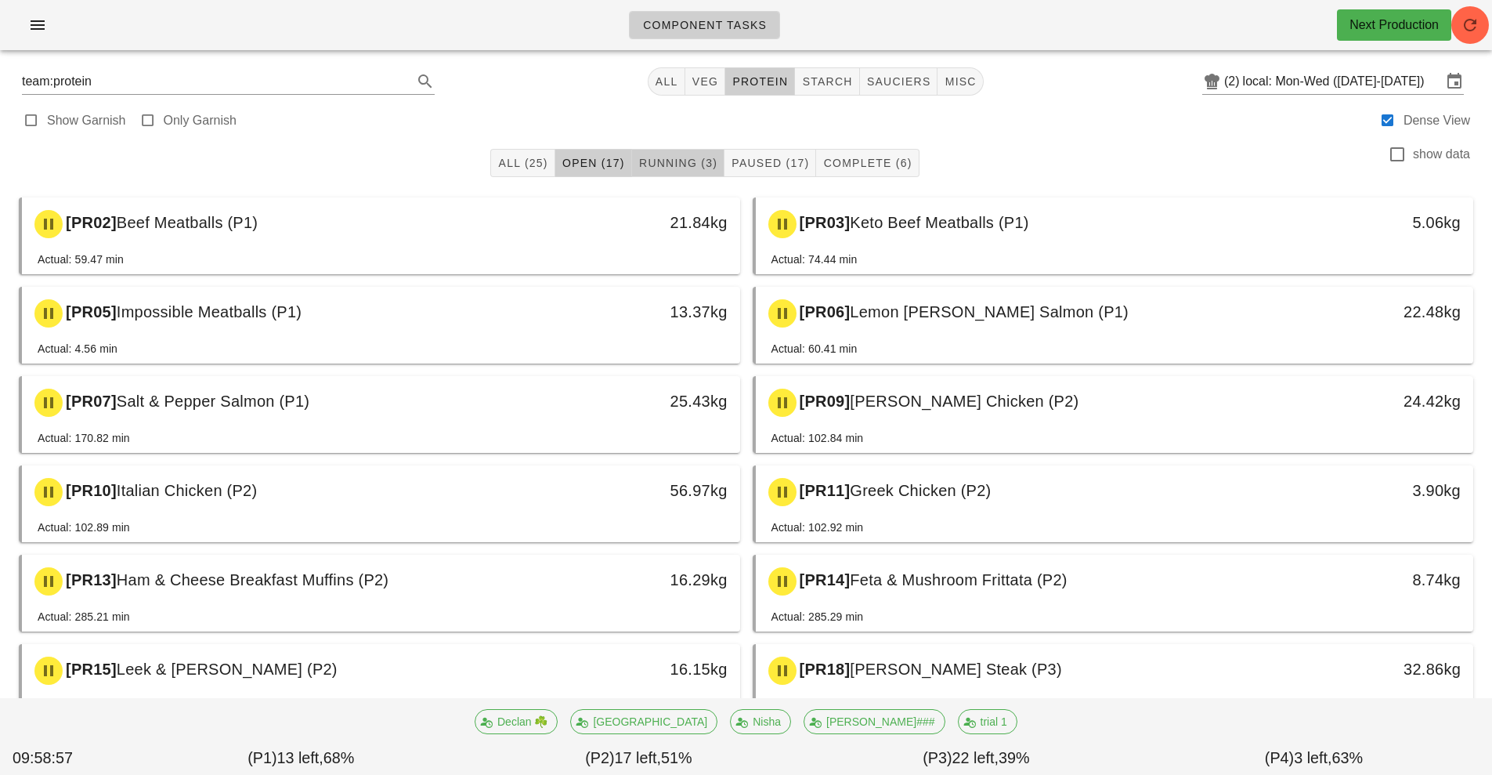
click at [688, 168] on span "Running (3)" at bounding box center [677, 163] width 79 height 13
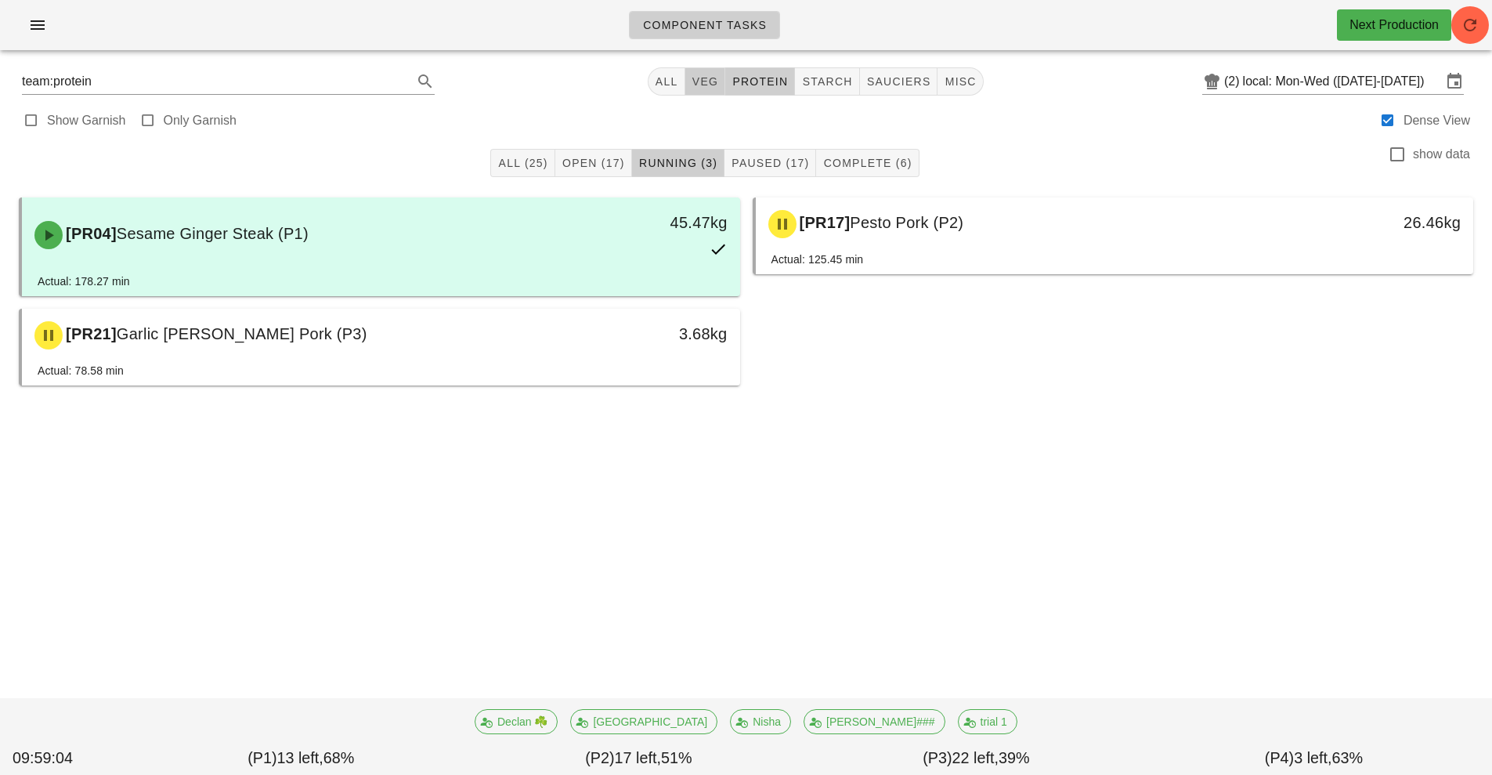
click at [707, 81] on span "veg" at bounding box center [705, 81] width 27 height 13
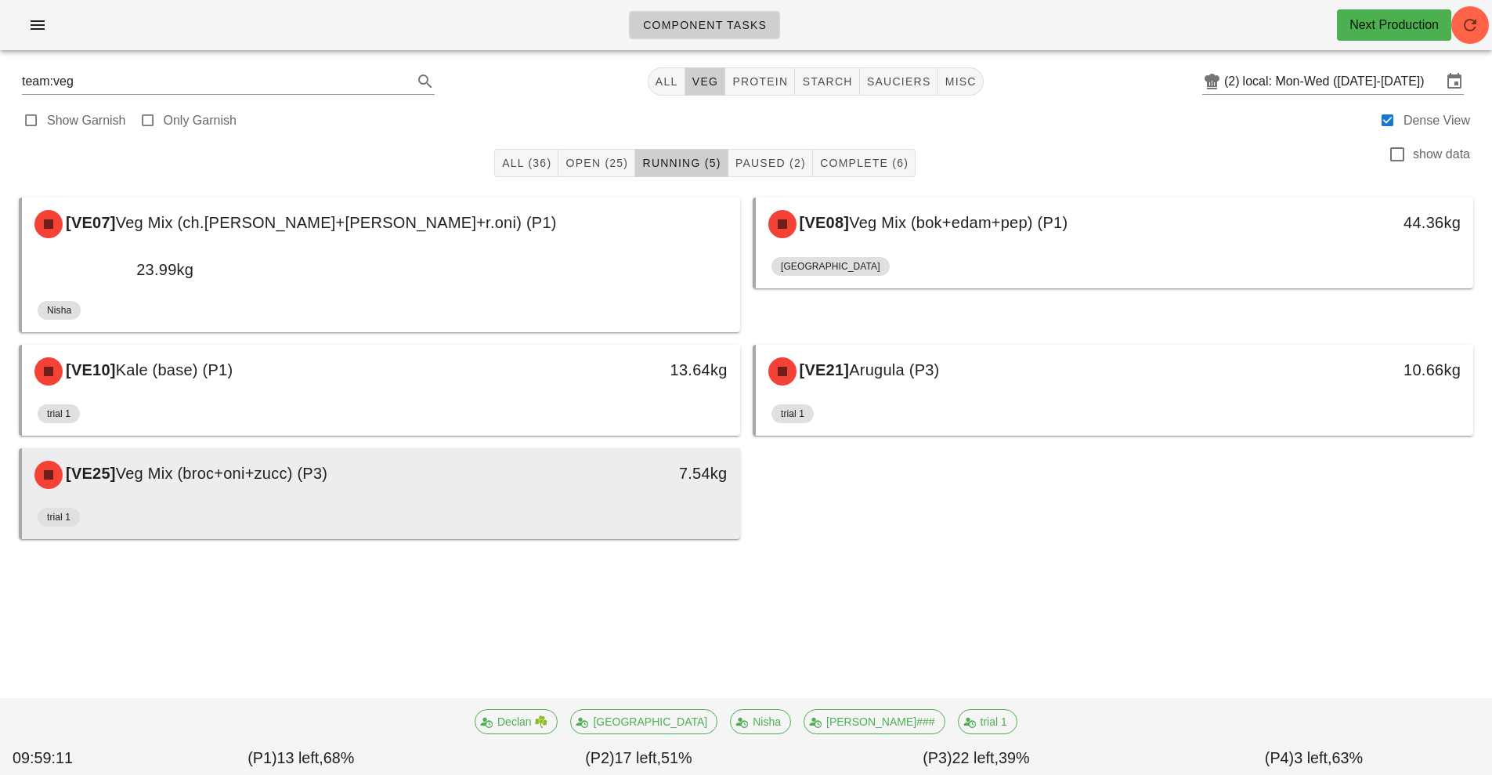
click at [320, 501] on div "trial 1" at bounding box center [381, 520] width 687 height 38
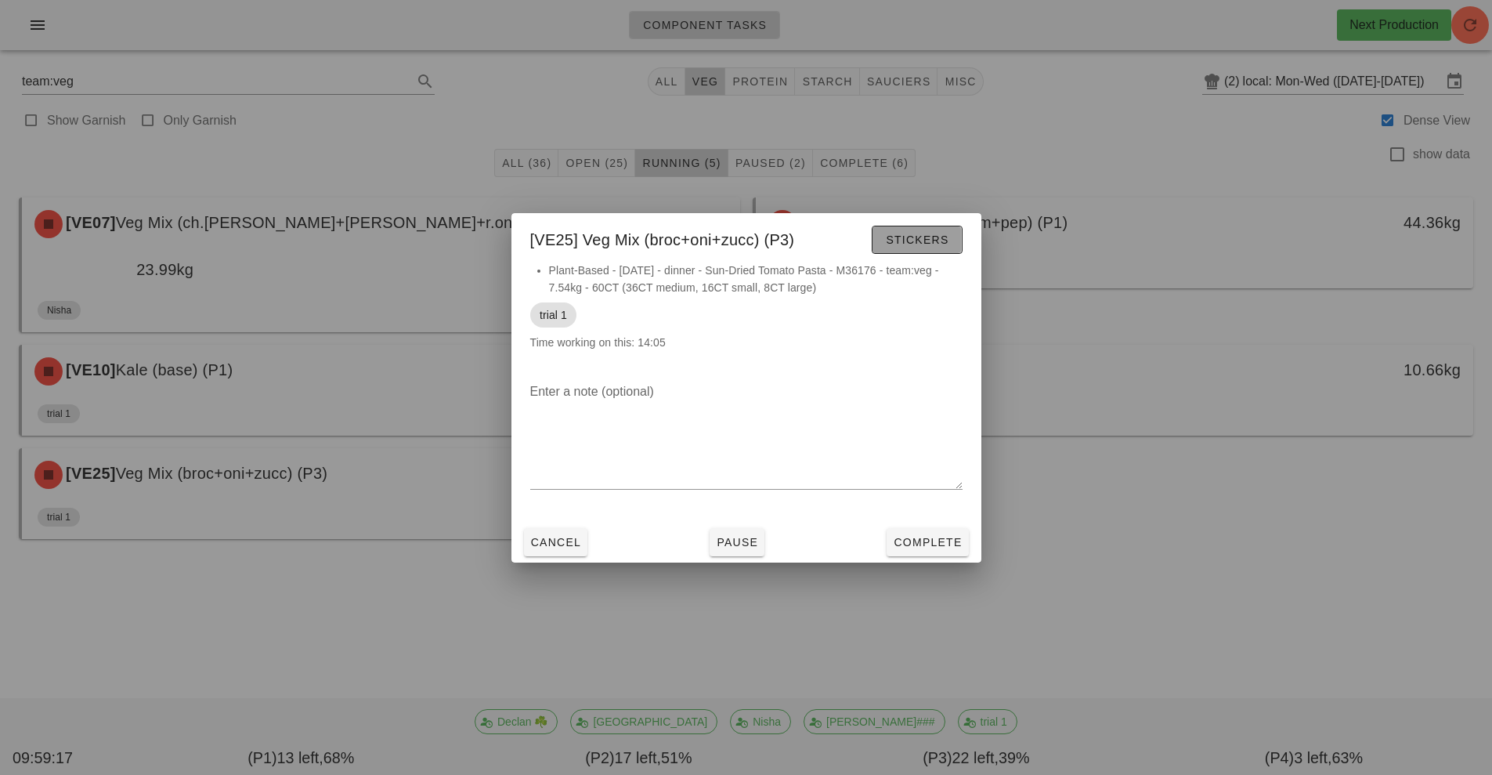
click at [920, 240] on span "Stickers" at bounding box center [916, 239] width 63 height 13
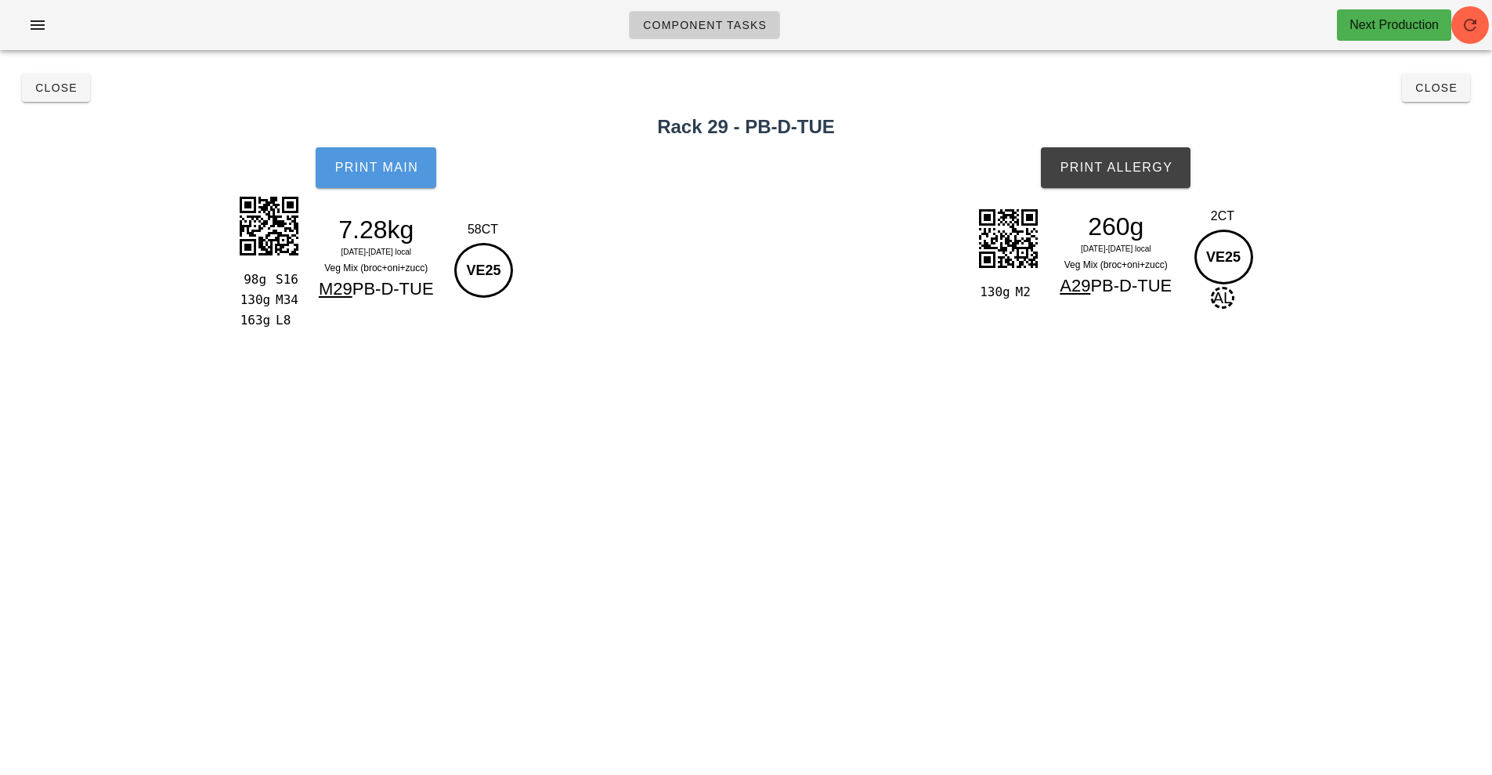
click at [378, 173] on span "Print Main" at bounding box center [376, 168] width 85 height 14
click at [1114, 180] on button "Print Allergy" at bounding box center [1116, 167] width 150 height 41
click at [1444, 86] on span "Close" at bounding box center [1436, 87] width 43 height 13
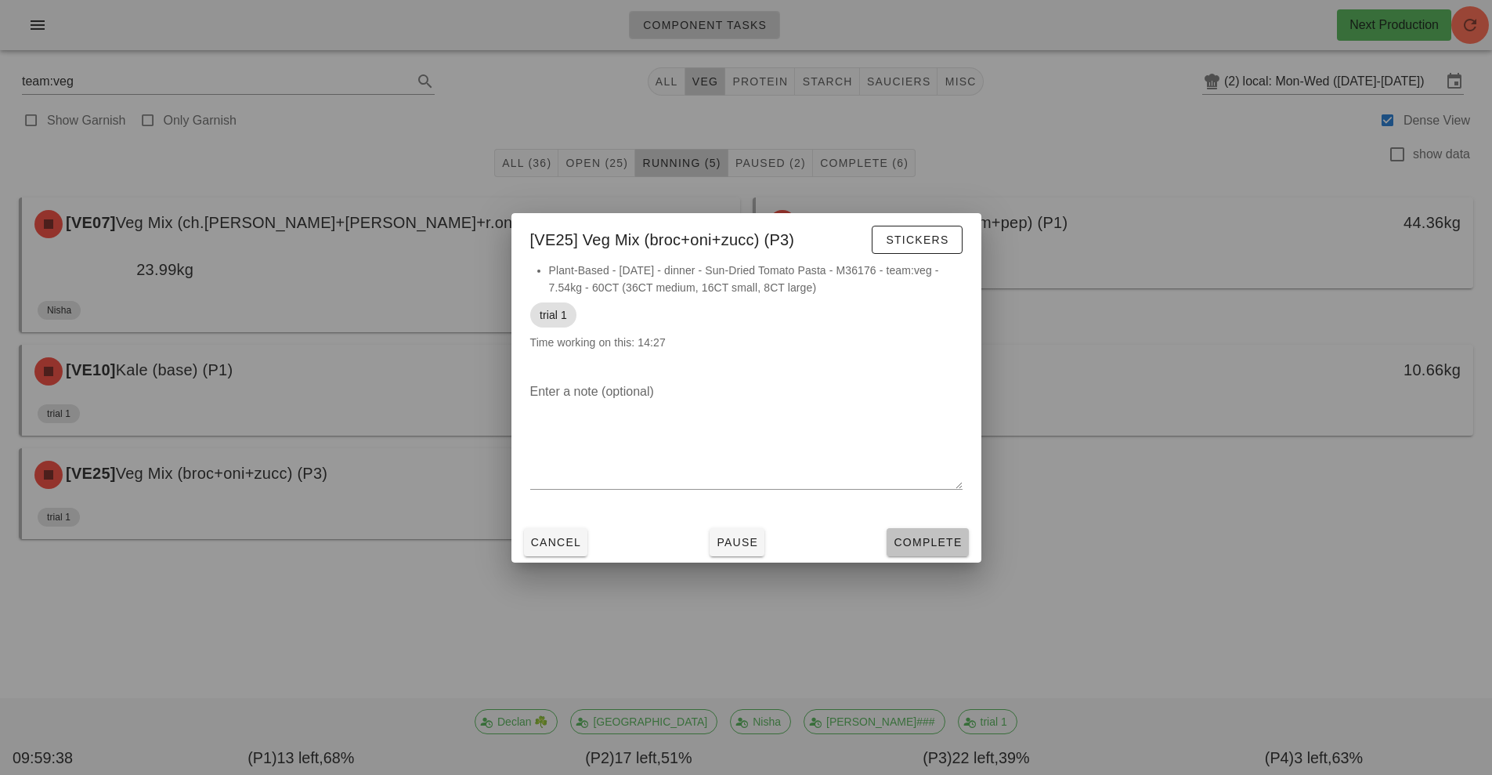
click at [927, 548] on span "Complete" at bounding box center [927, 542] width 69 height 13
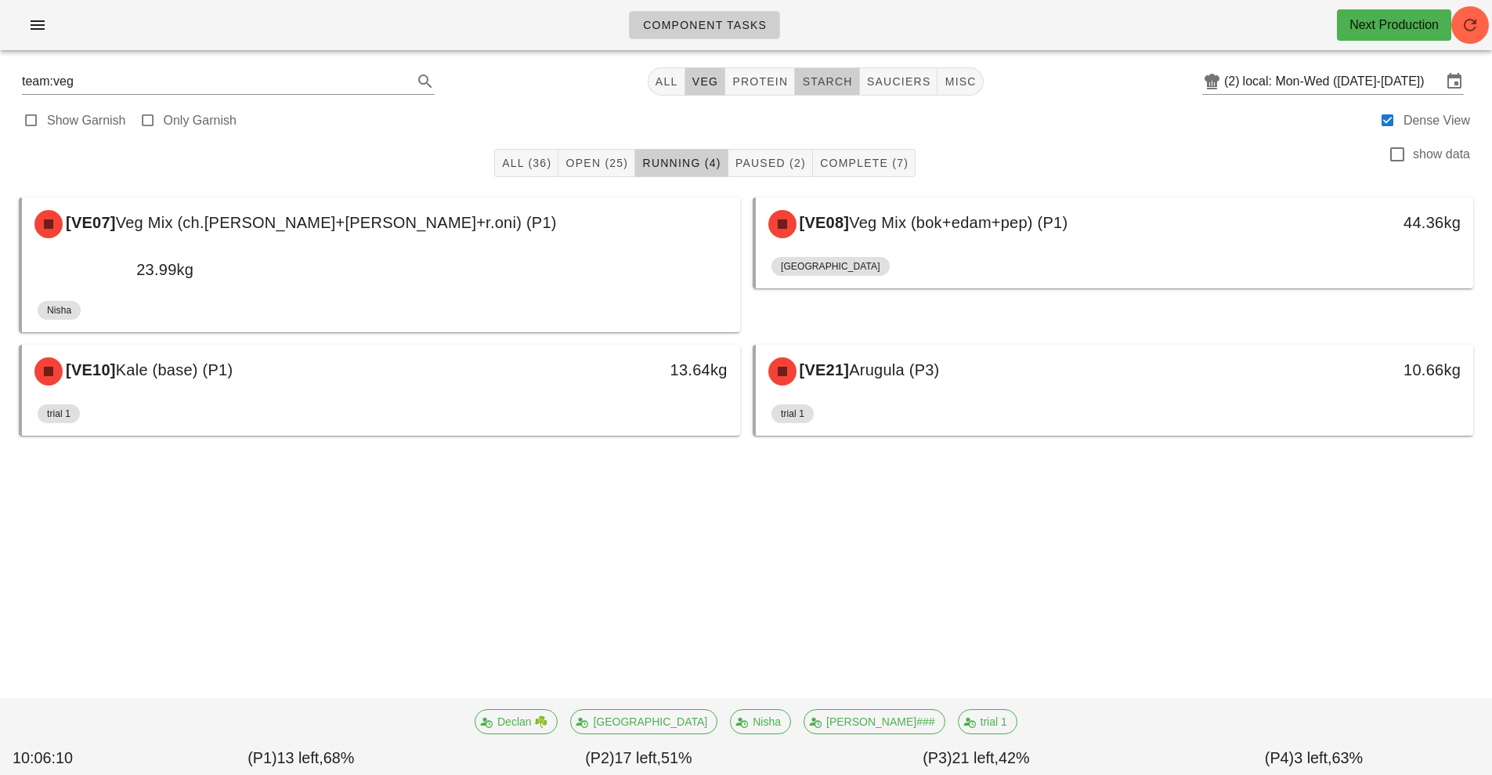
click at [823, 81] on span "starch" at bounding box center [826, 81] width 51 height 13
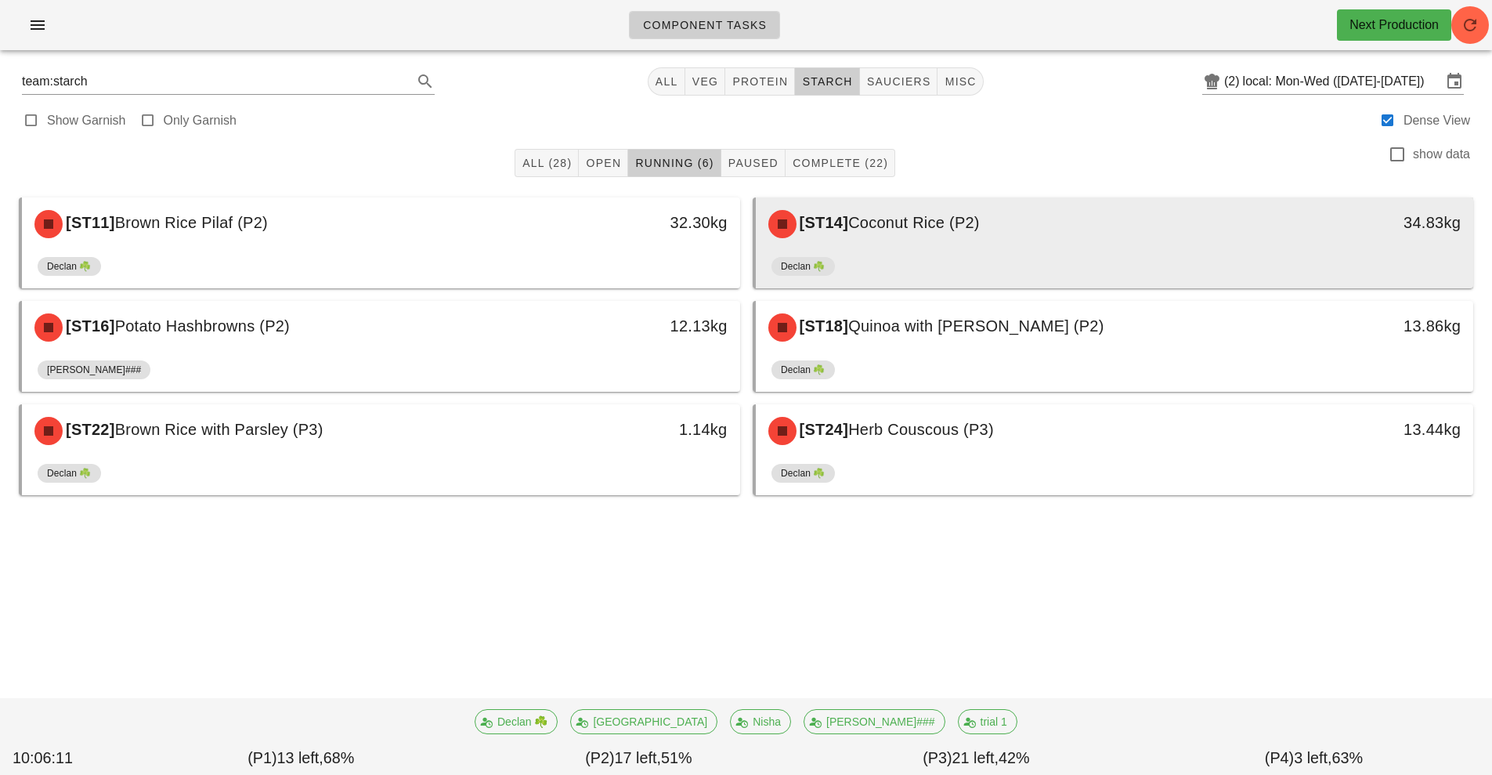
click at [1005, 267] on div "Declan ☘️" at bounding box center [1115, 270] width 687 height 38
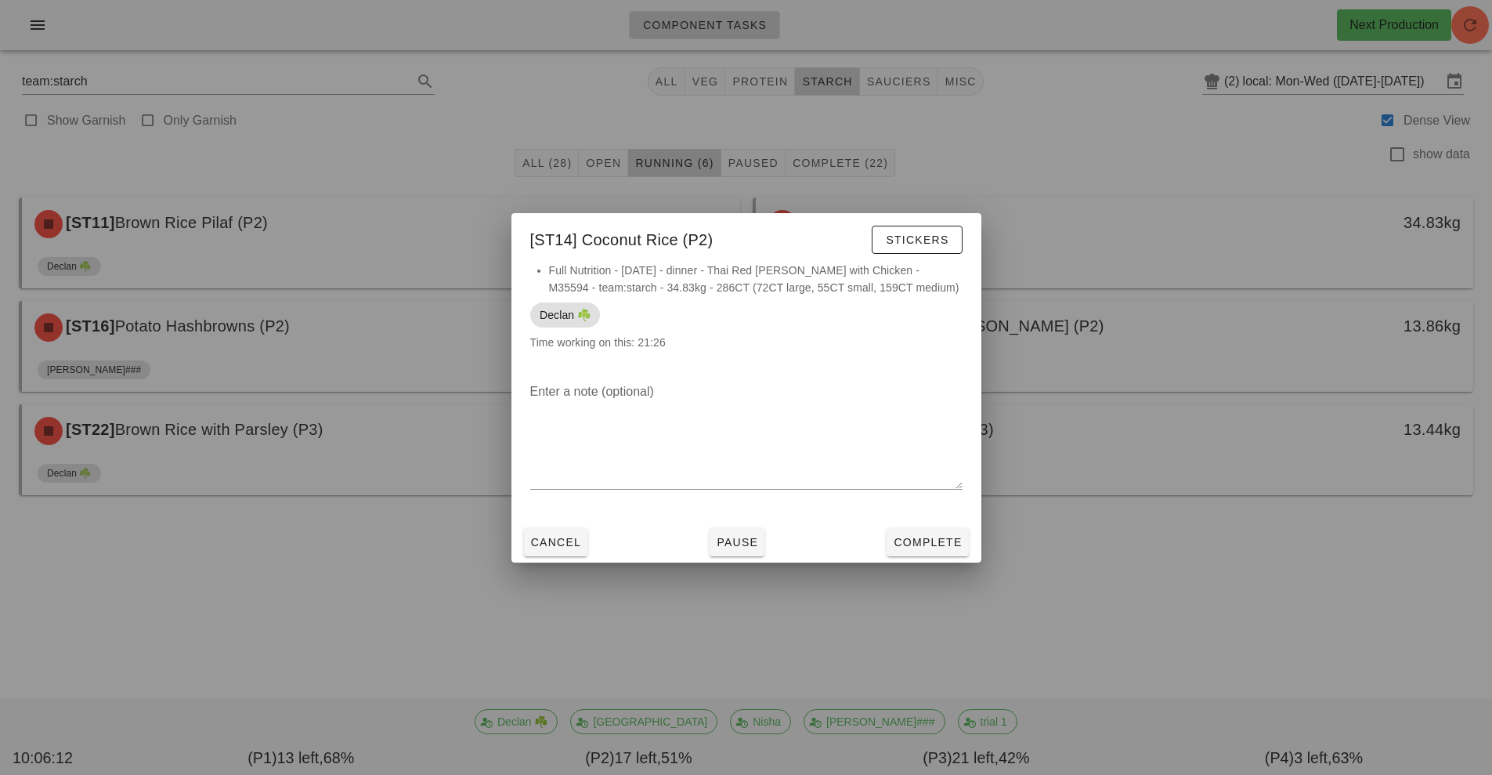
click at [1052, 646] on div at bounding box center [746, 387] width 1492 height 775
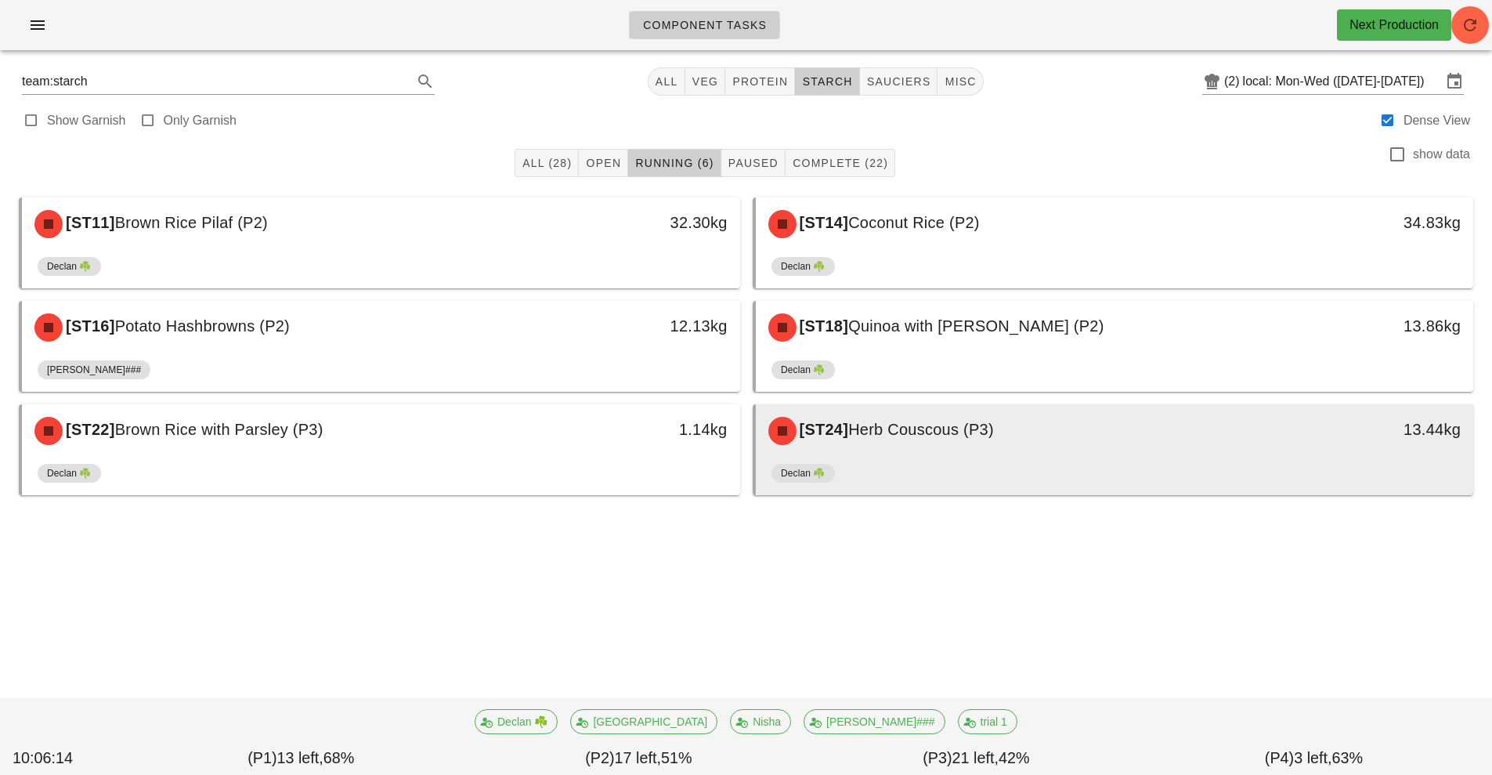
click at [989, 438] on span "Herb Couscous (P3)" at bounding box center [921, 429] width 146 height 17
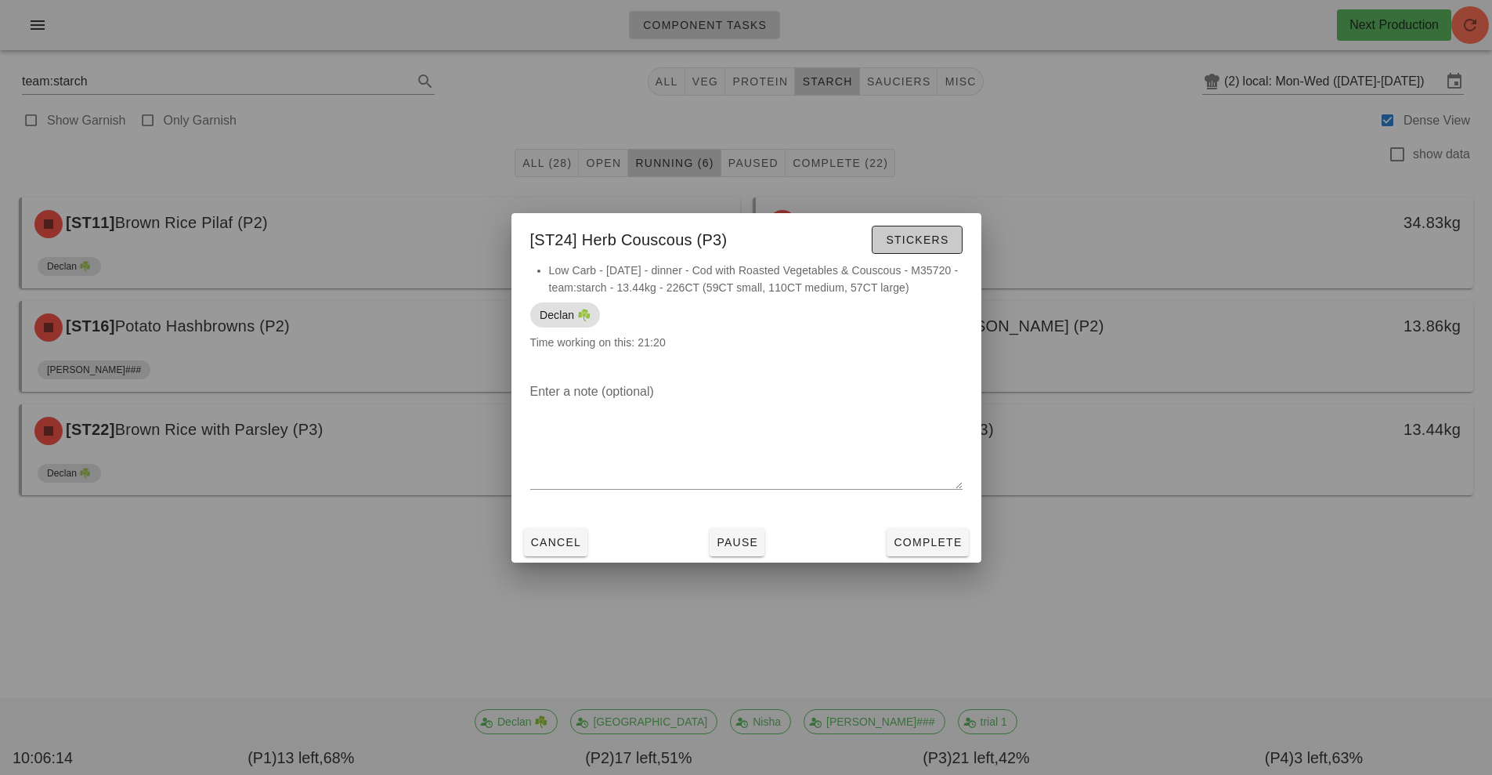
click at [923, 238] on span "Stickers" at bounding box center [916, 239] width 63 height 13
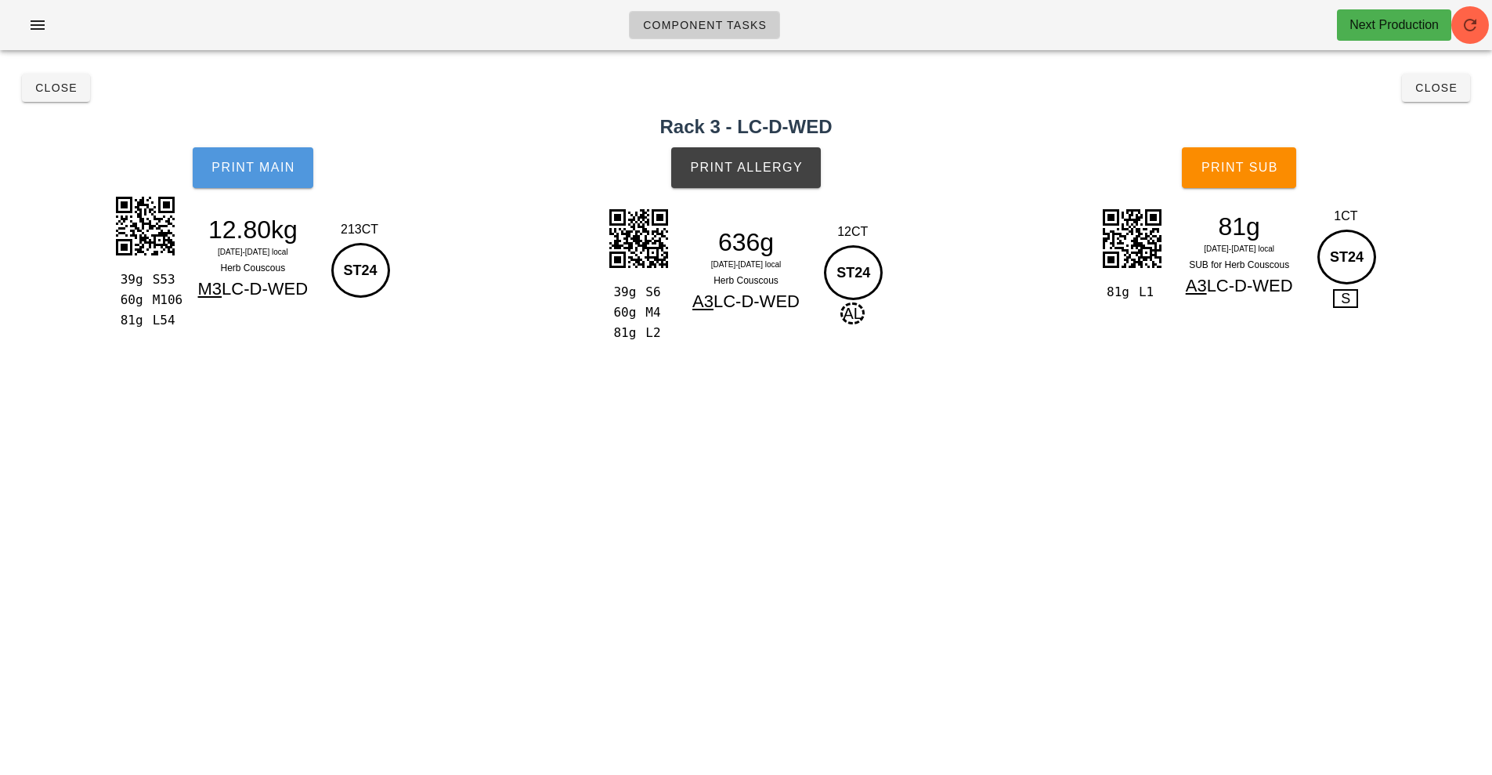
click at [279, 175] on button "Print Main" at bounding box center [253, 167] width 121 height 41
click at [755, 187] on button "Print Allergy" at bounding box center [746, 167] width 150 height 41
click at [1261, 174] on span "Print Sub" at bounding box center [1240, 168] width 78 height 14
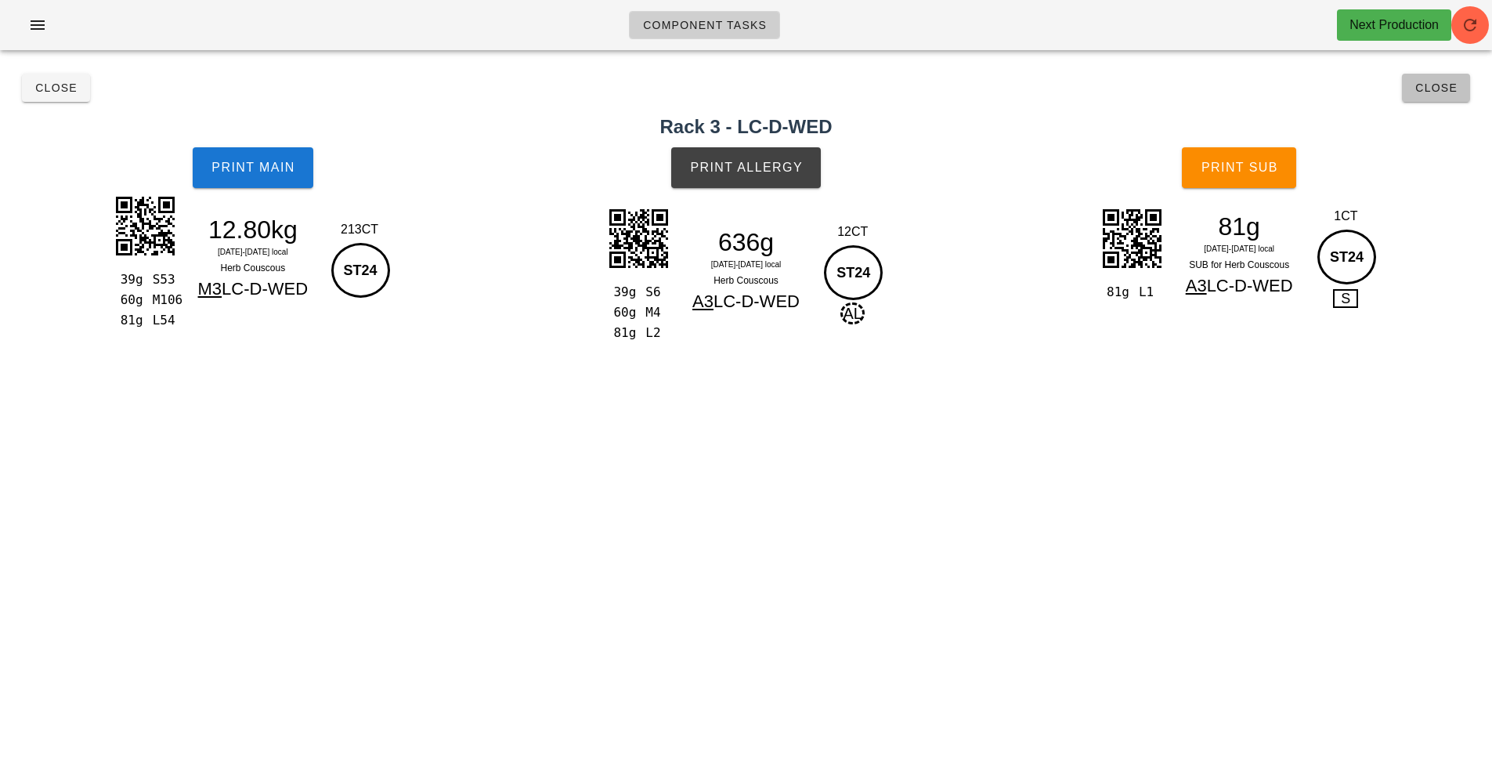
click at [1437, 85] on span "Close" at bounding box center [1436, 87] width 43 height 13
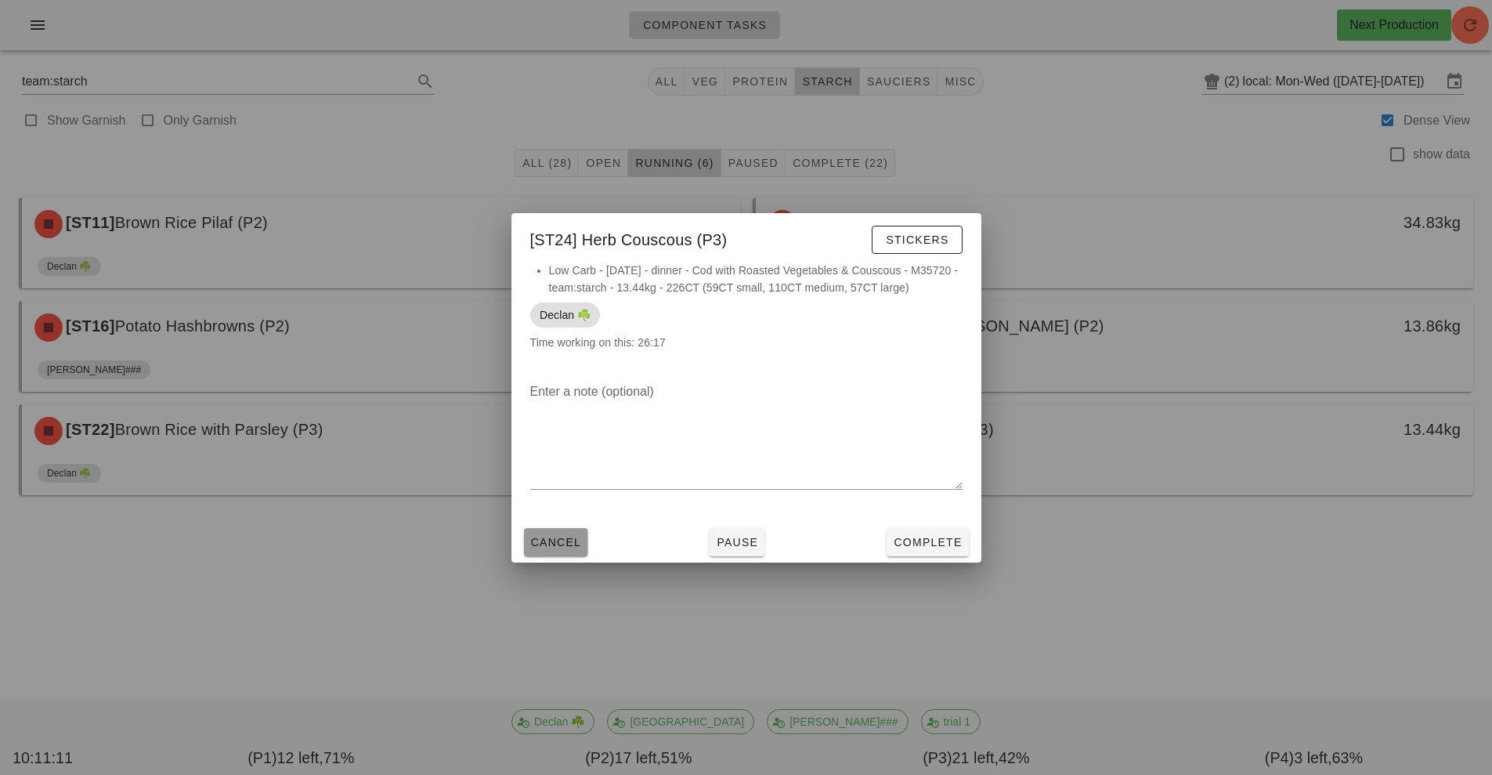
click at [559, 553] on button "Cancel" at bounding box center [556, 542] width 64 height 28
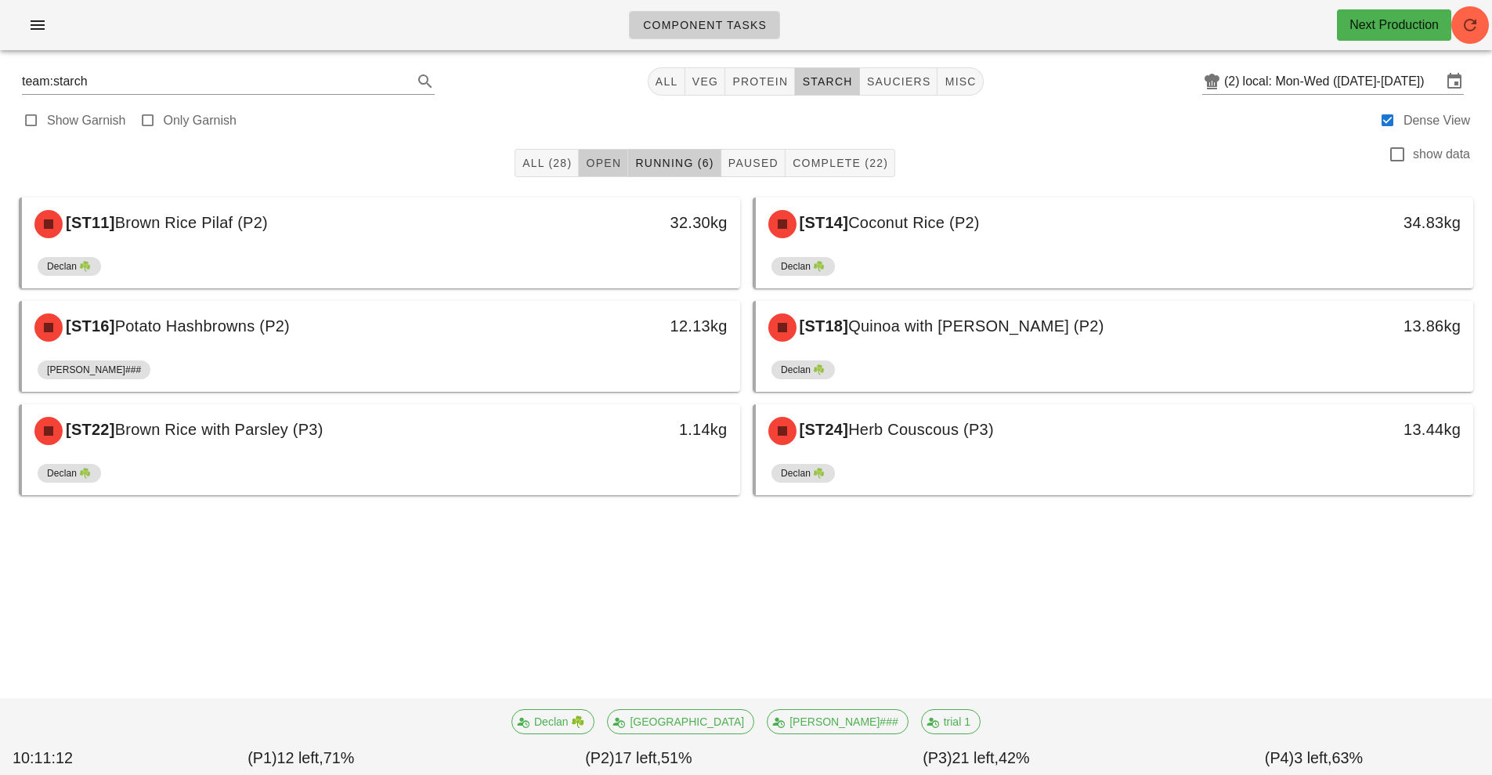
click at [598, 166] on span "Open" at bounding box center [603, 163] width 36 height 13
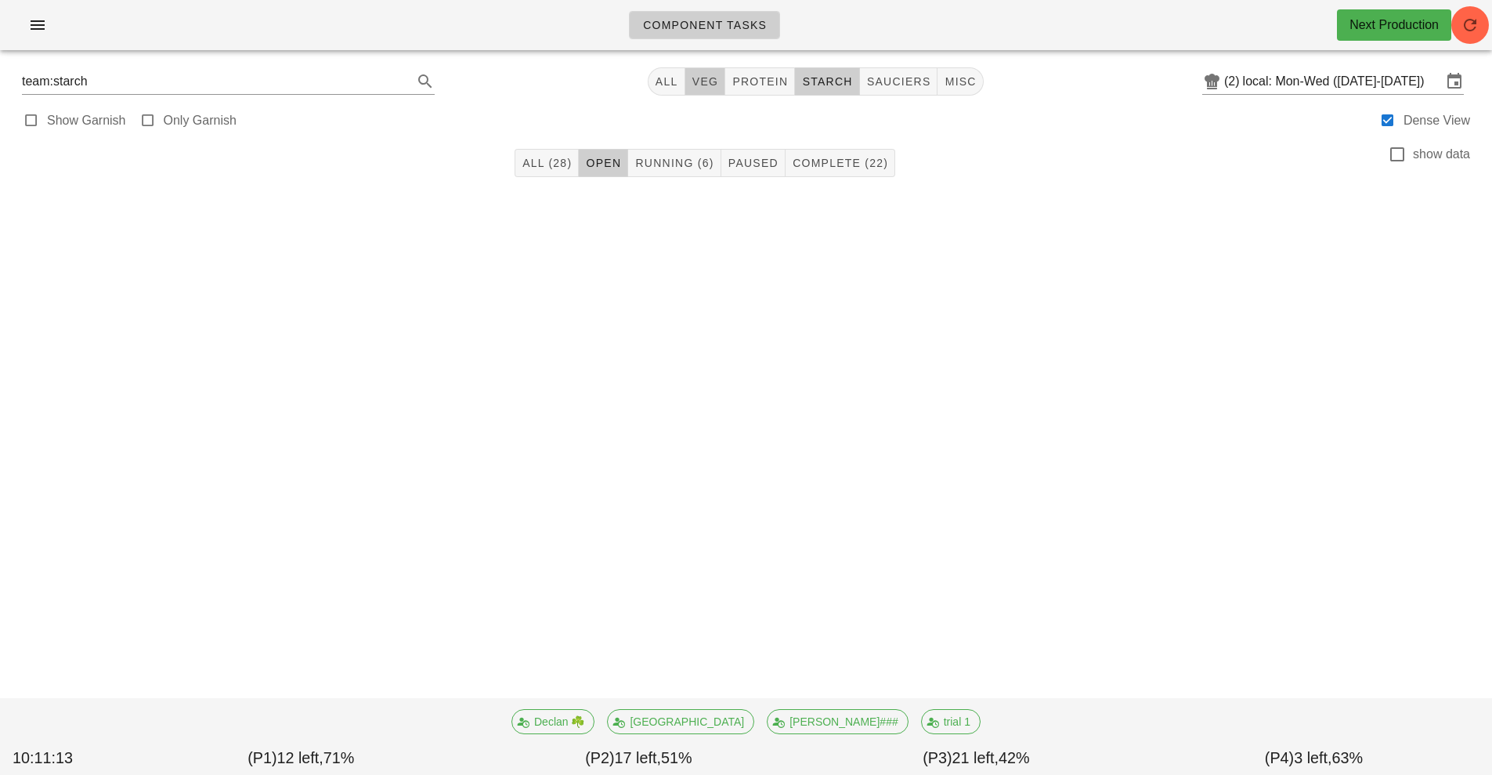
click at [697, 70] on button "veg" at bounding box center [705, 81] width 41 height 28
type input "team:veg"
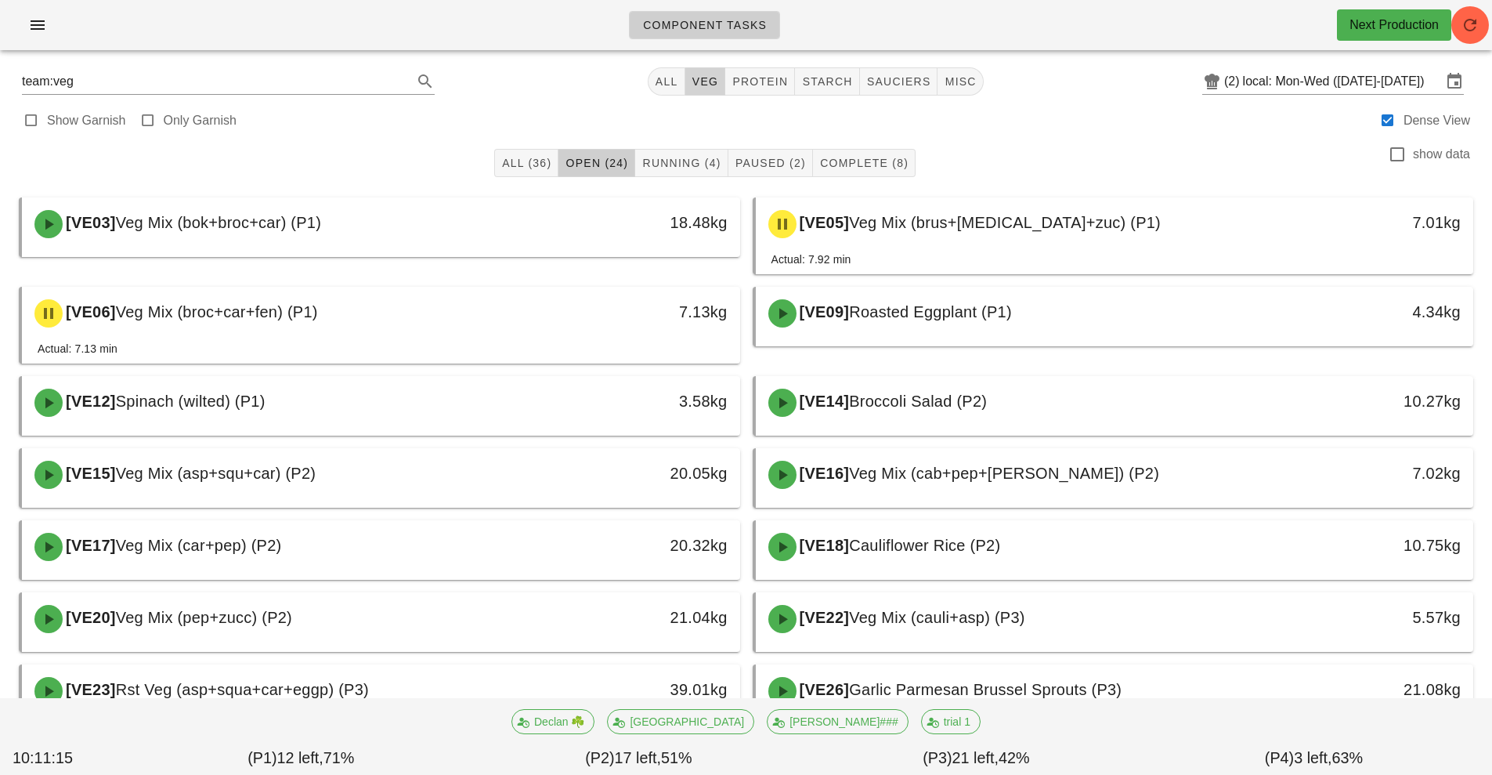
click at [690, 76] on button "veg" at bounding box center [705, 81] width 41 height 28
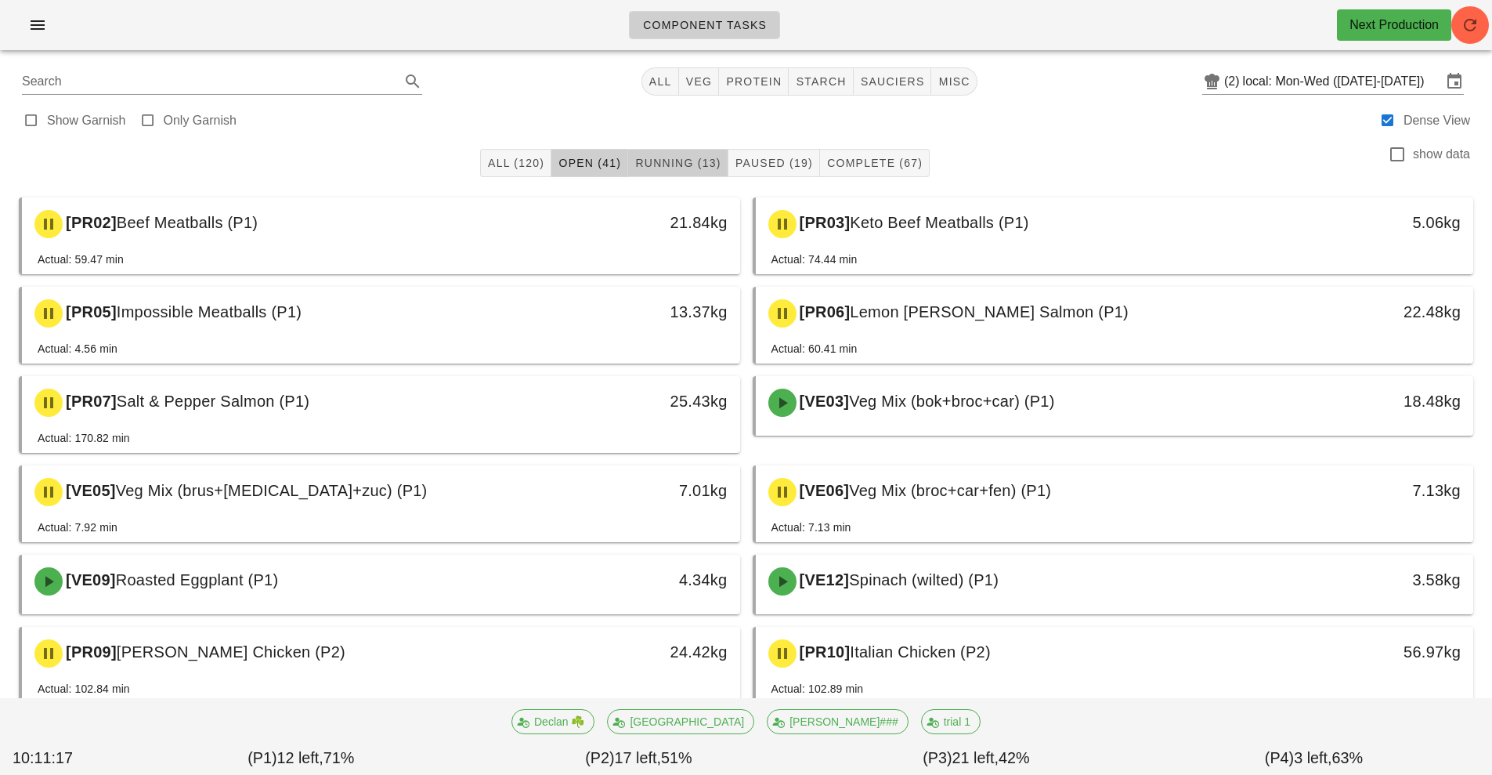
click at [677, 161] on span "Running (13)" at bounding box center [678, 163] width 86 height 13
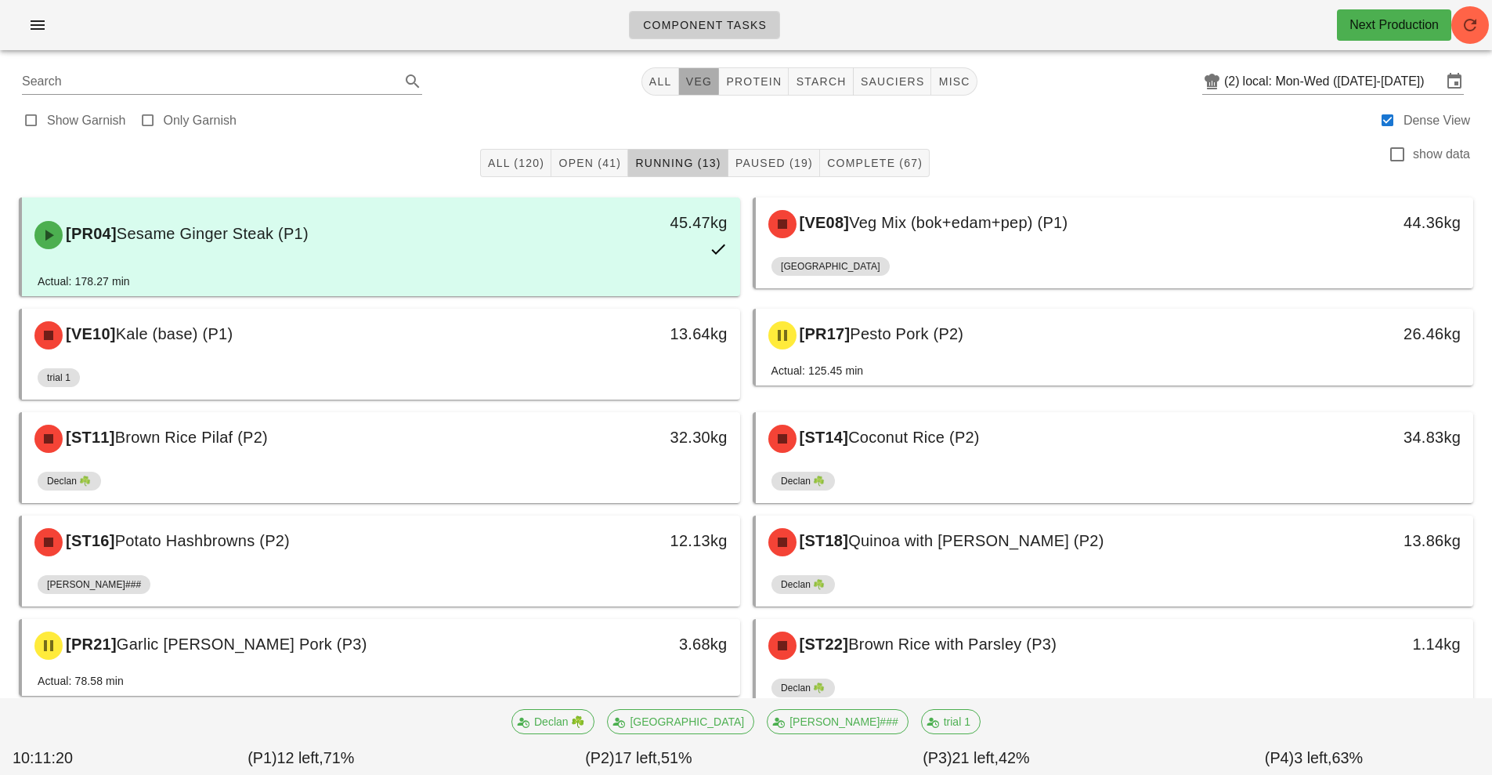
click at [692, 73] on button "veg" at bounding box center [699, 81] width 41 height 28
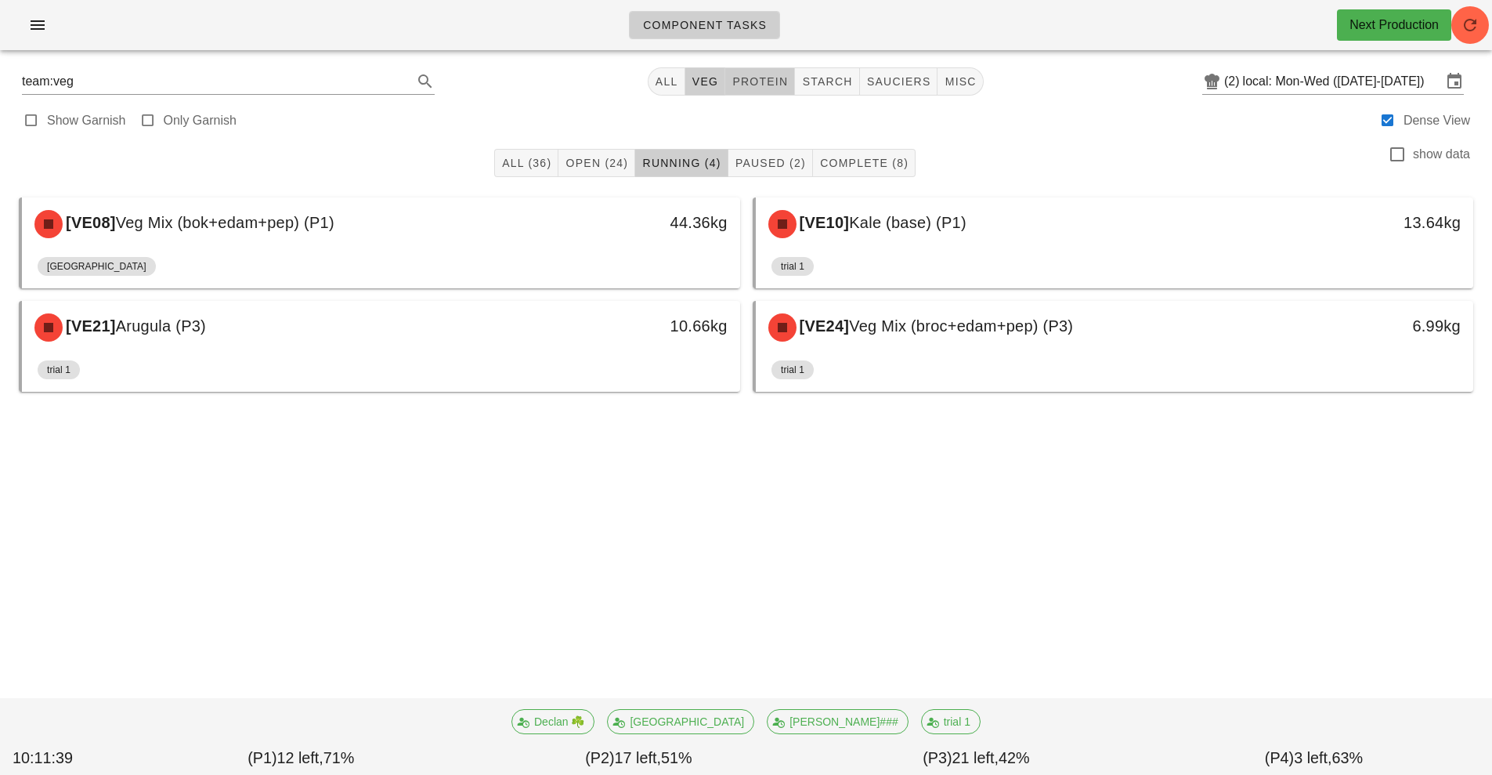
click at [779, 83] on span "protein" at bounding box center [760, 81] width 56 height 13
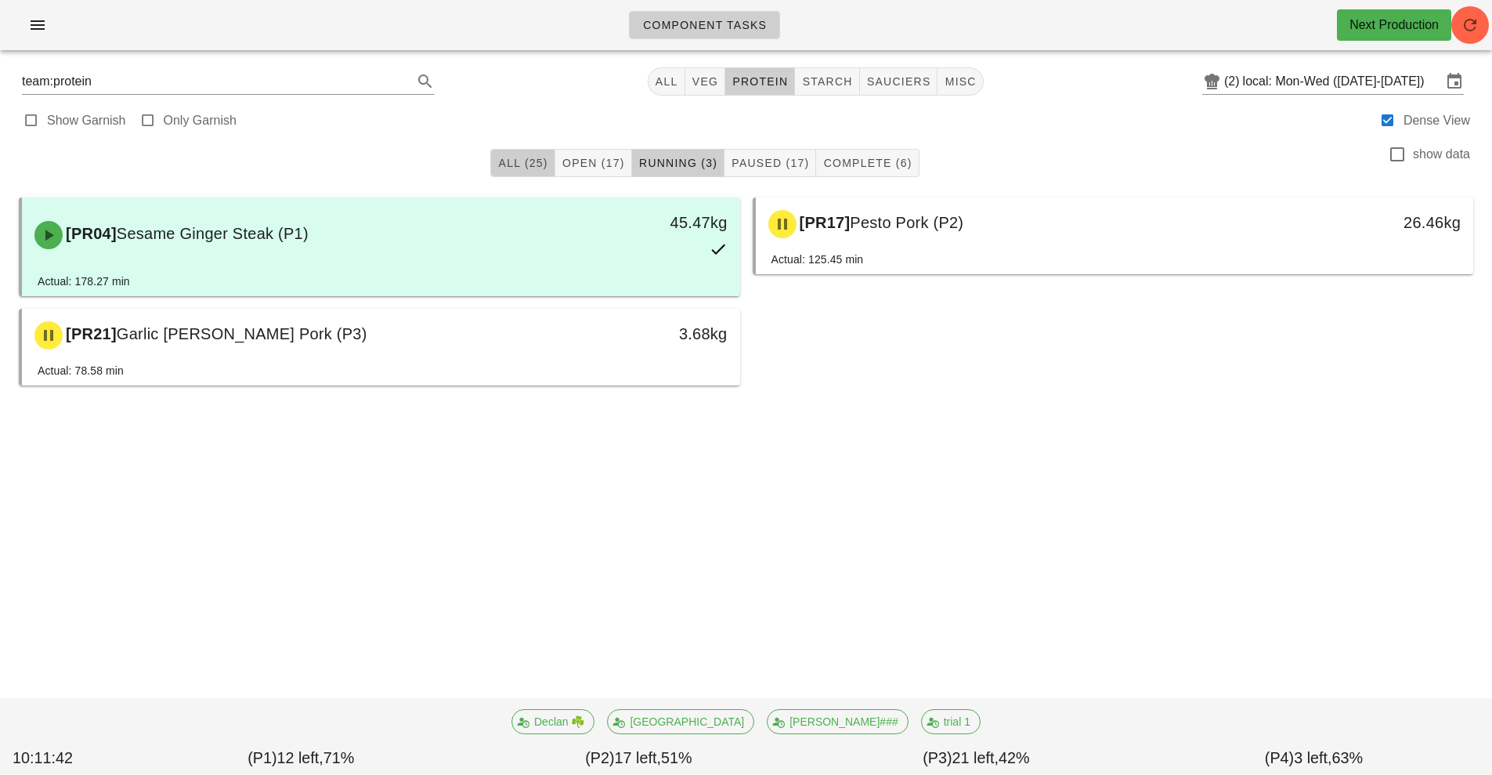
click at [517, 161] on span "All (25)" at bounding box center [522, 163] width 50 height 13
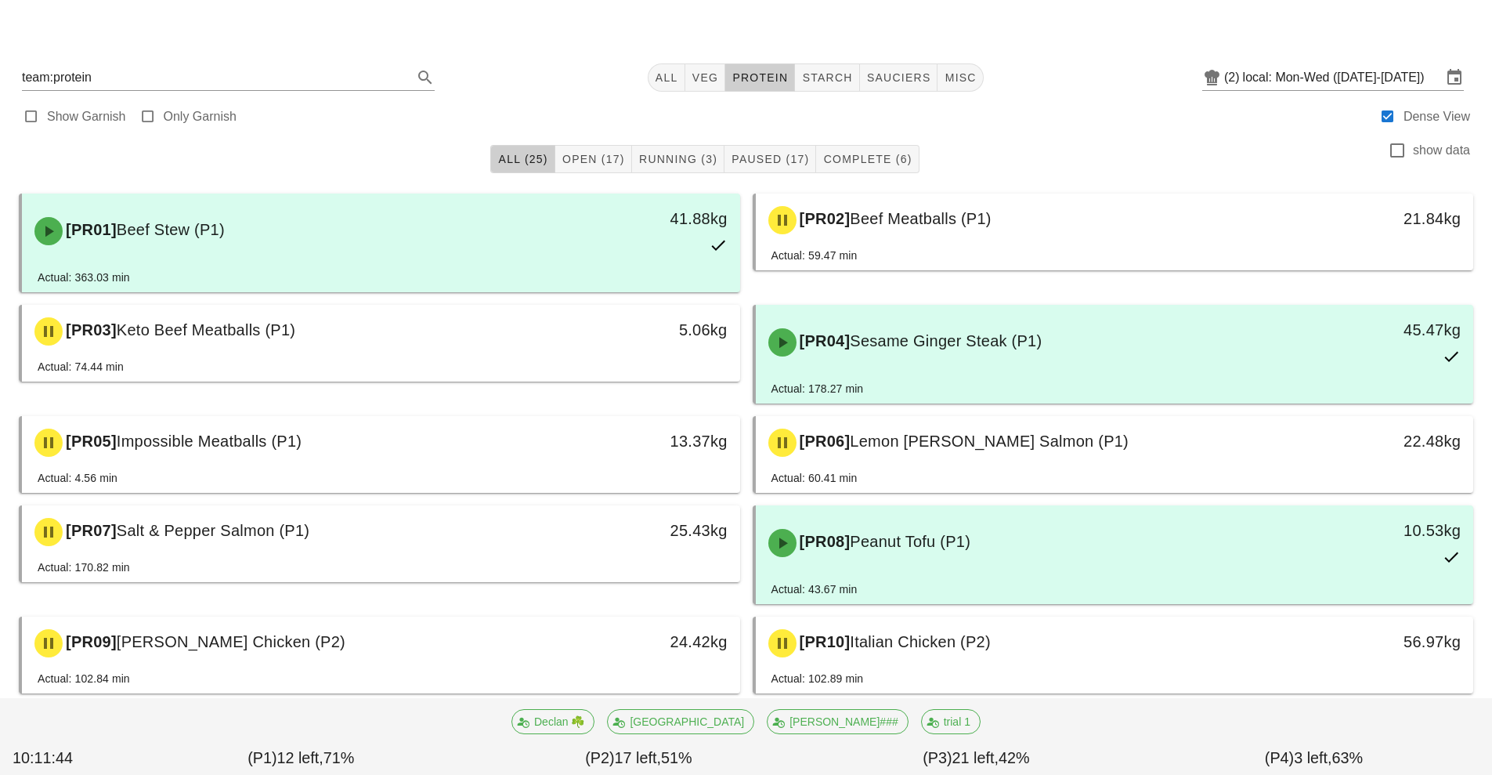
scroll to position [189, 0]
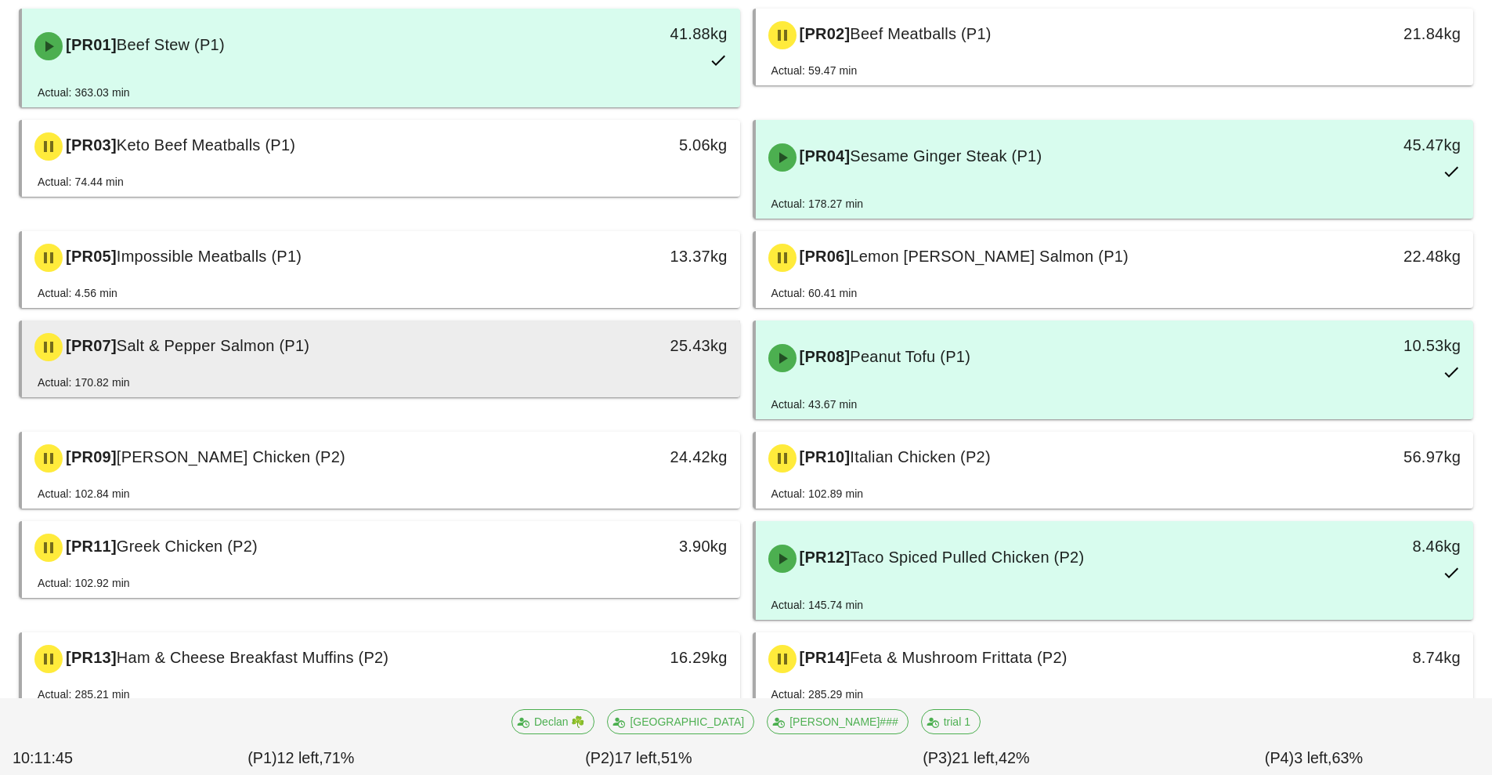
click at [489, 359] on div "[PR07] Salt & Pepper Salmon (P1)" at bounding box center [291, 347] width 533 height 47
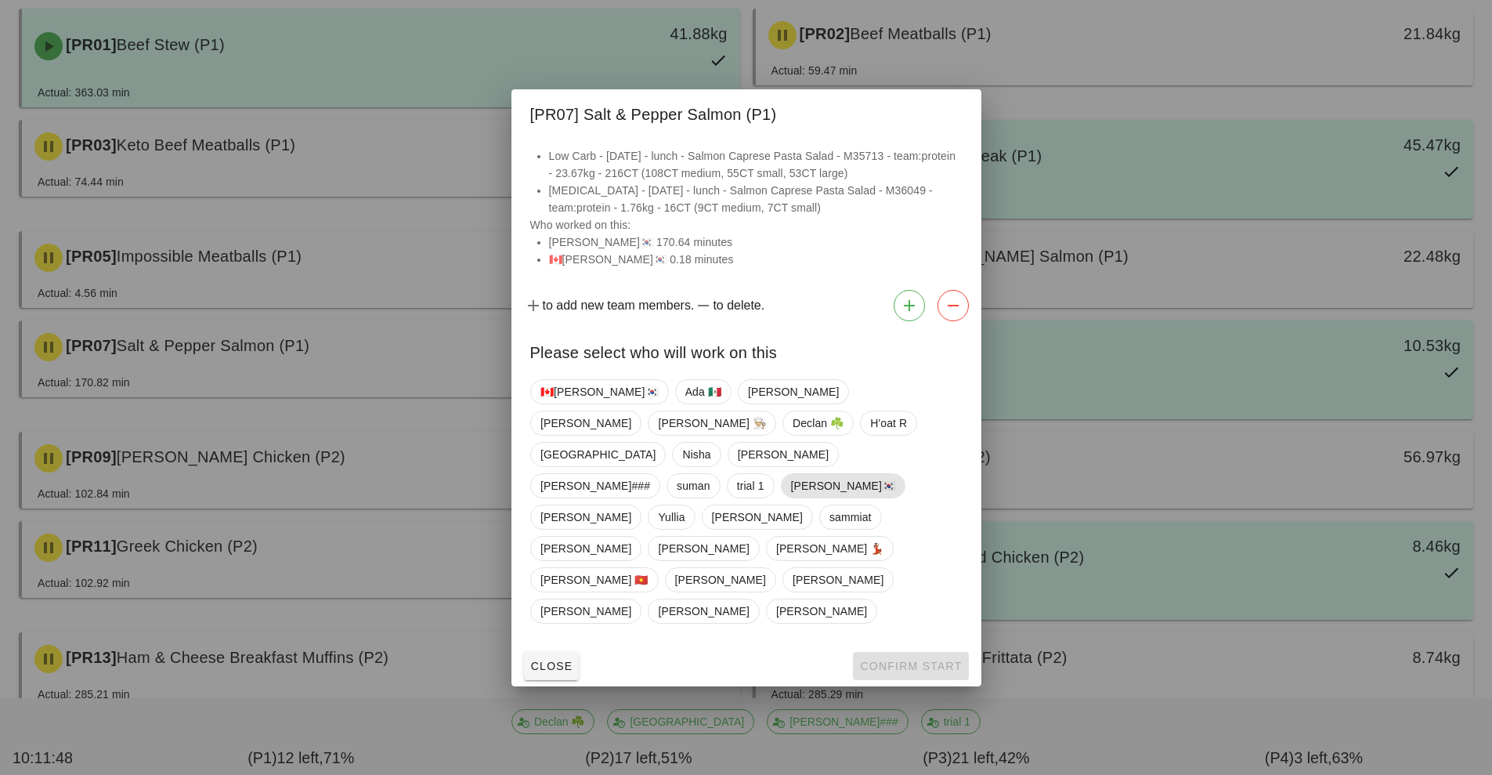
click at [790, 497] on span "[PERSON_NAME]🇰🇷" at bounding box center [842, 486] width 105 height 24
click at [924, 660] on span "Confirm Start" at bounding box center [910, 666] width 103 height 13
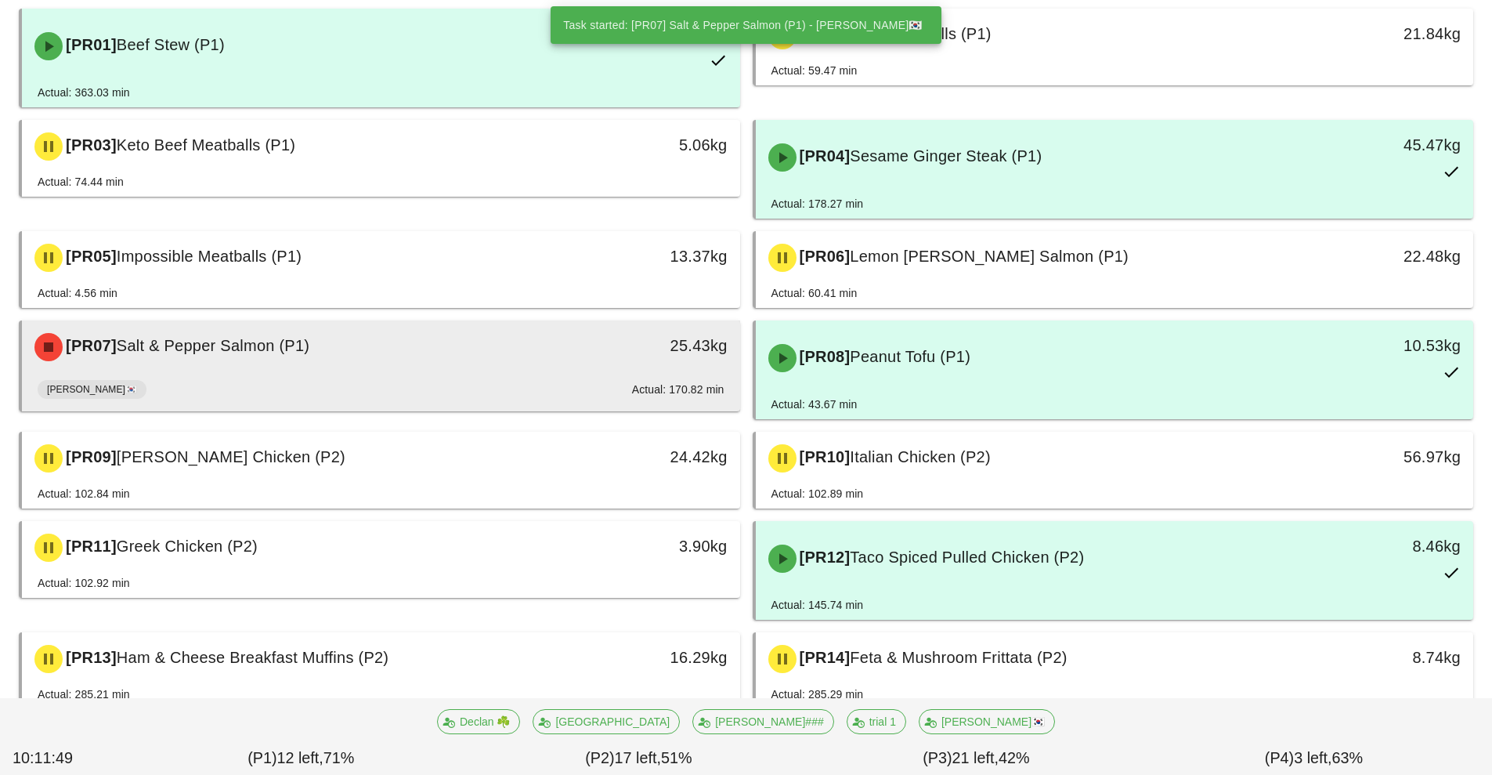
click at [528, 353] on div "[PR07] Salt & Pepper Salmon (P1)" at bounding box center [291, 347] width 533 height 47
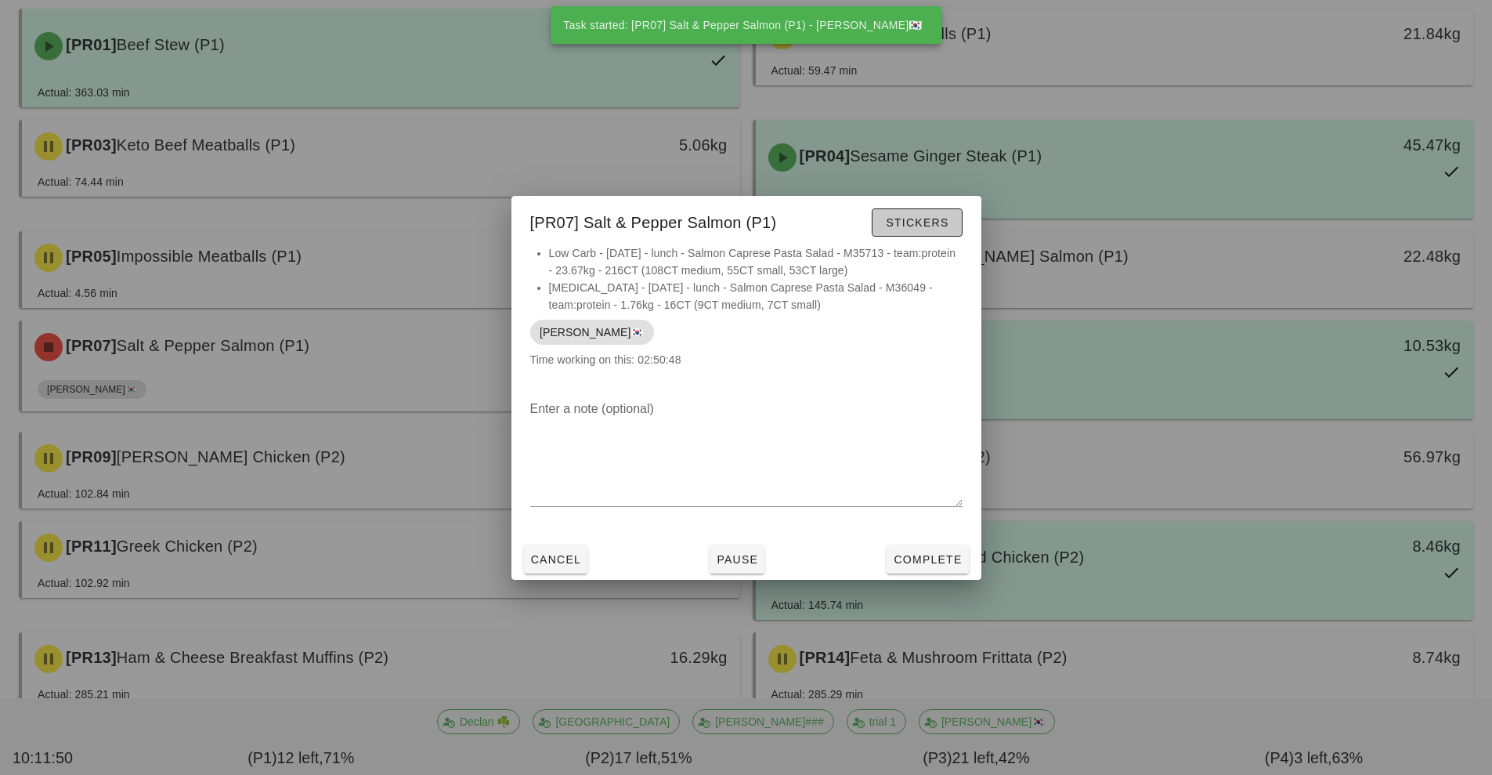
click at [936, 217] on span "Stickers" at bounding box center [916, 222] width 63 height 13
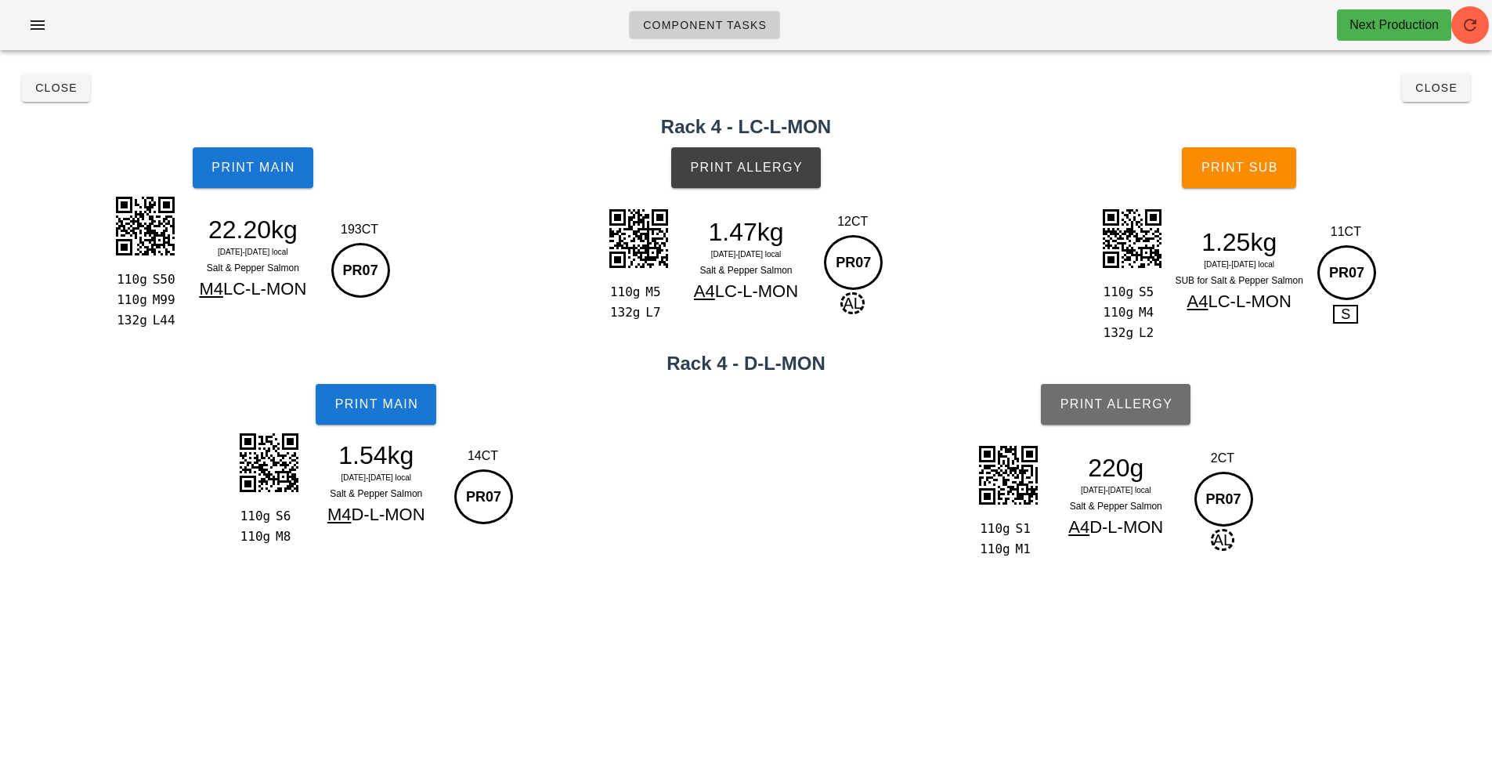
click at [1150, 411] on button "Print Allergy" at bounding box center [1116, 404] width 150 height 41
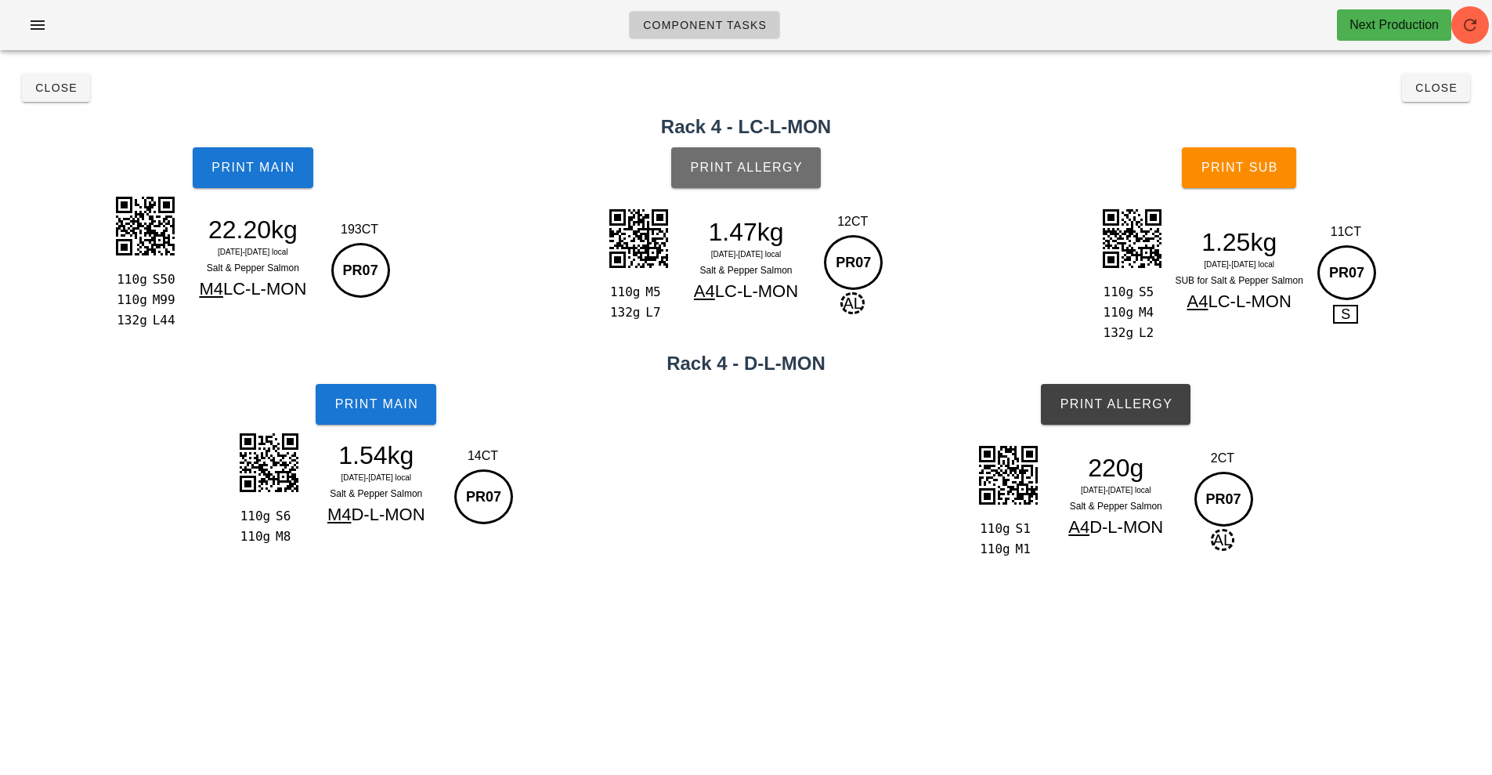
click at [709, 161] on span "Print Allergy" at bounding box center [746, 168] width 114 height 14
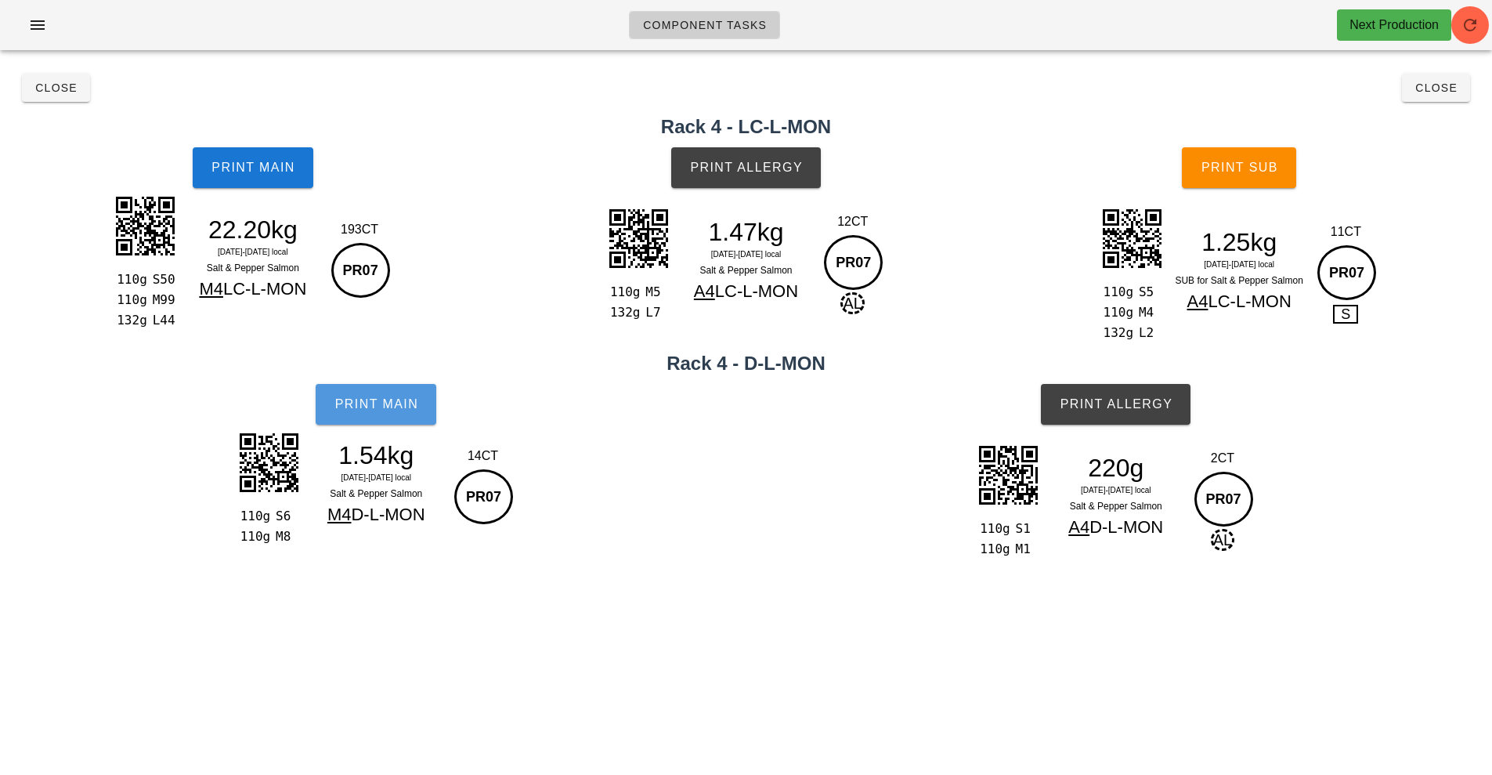
click at [363, 393] on button "Print Main" at bounding box center [376, 404] width 121 height 41
click at [352, 403] on span "Print Main" at bounding box center [376, 404] width 85 height 14
click at [227, 150] on button "Print Main" at bounding box center [253, 167] width 121 height 41
click at [254, 164] on span "Print Main" at bounding box center [253, 168] width 85 height 14
click at [237, 163] on span "Print Main" at bounding box center [253, 168] width 85 height 14
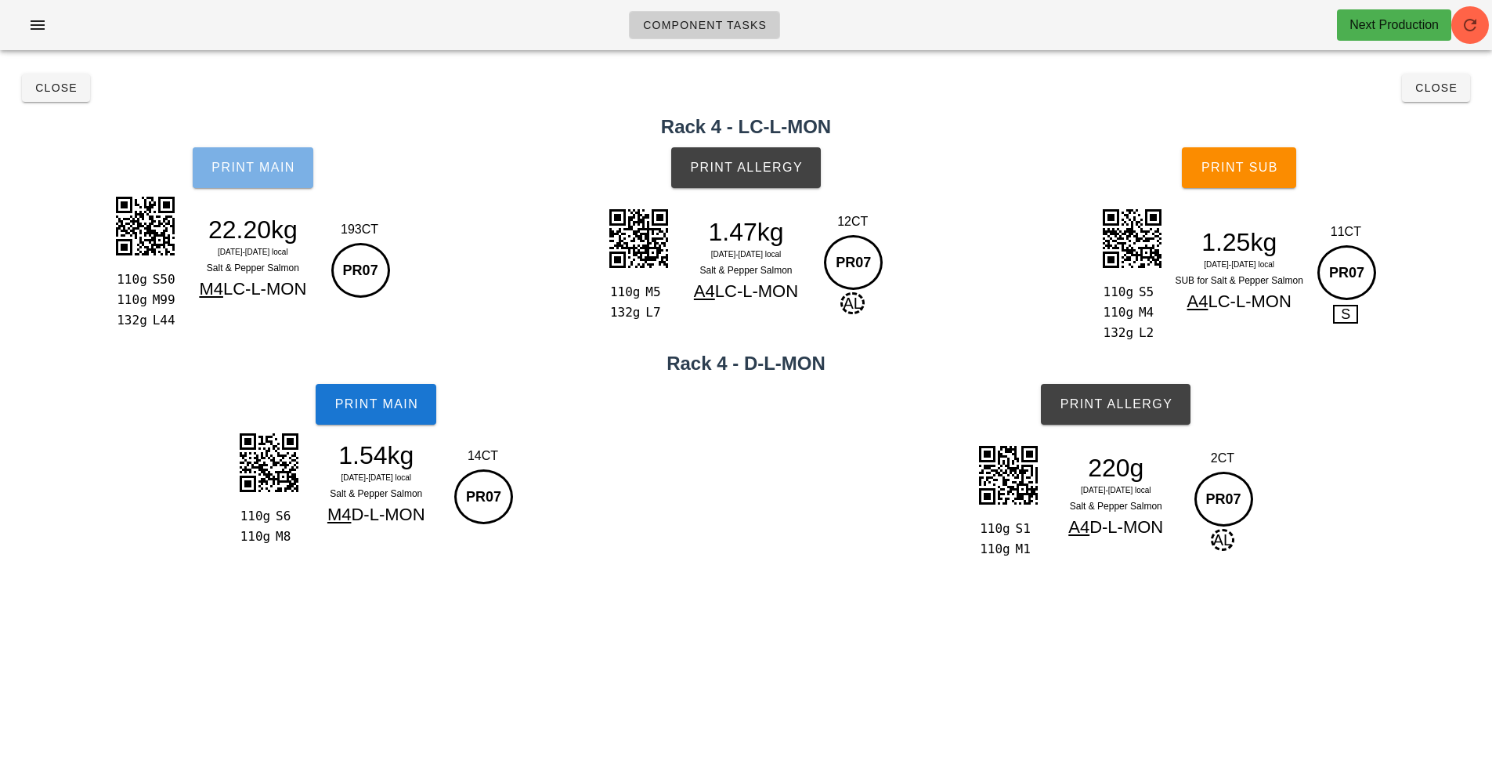
click at [237, 163] on span "Print Main" at bounding box center [253, 168] width 85 height 14
click at [1403, 84] on button "Close" at bounding box center [1436, 88] width 68 height 28
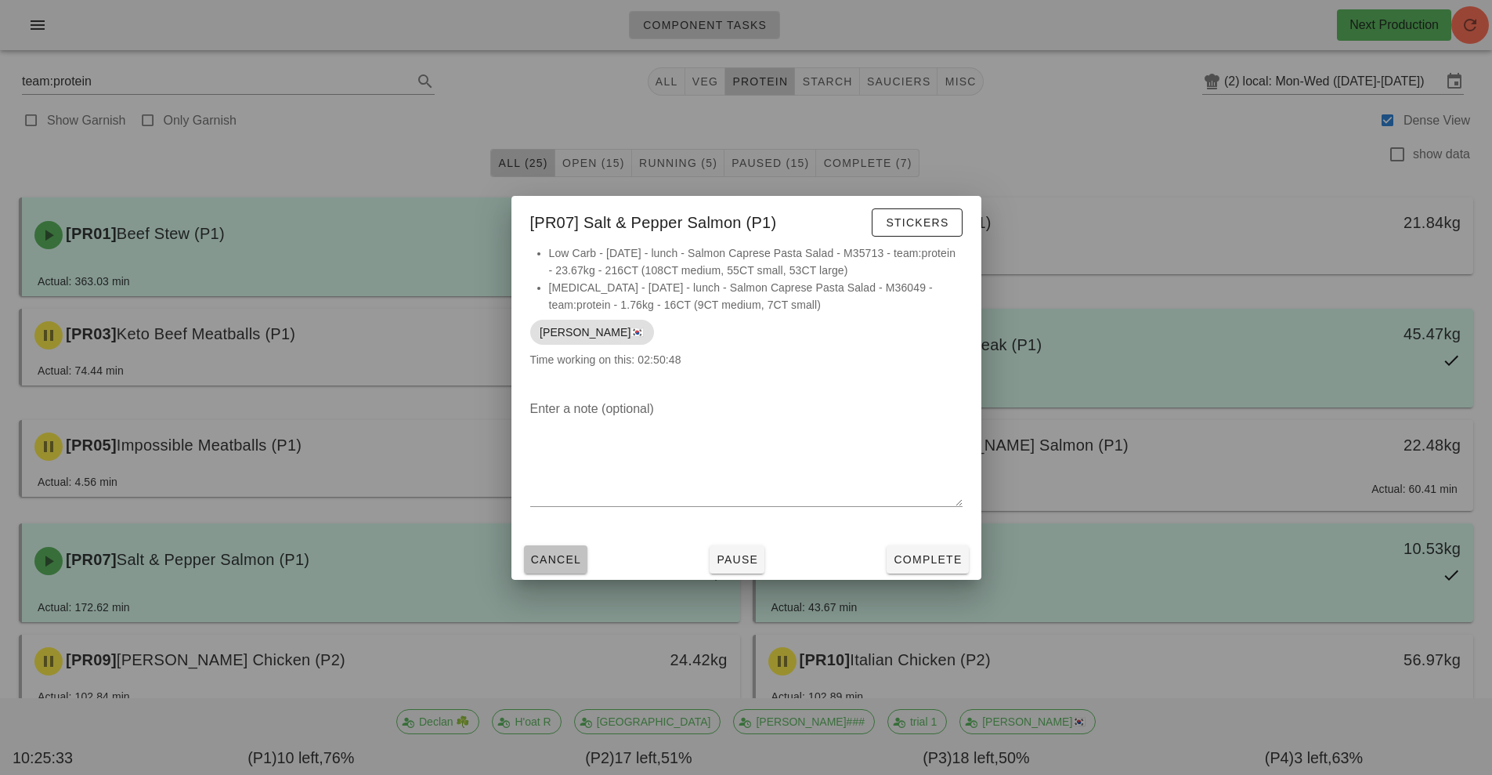
click at [583, 563] on button "Cancel" at bounding box center [556, 559] width 64 height 28
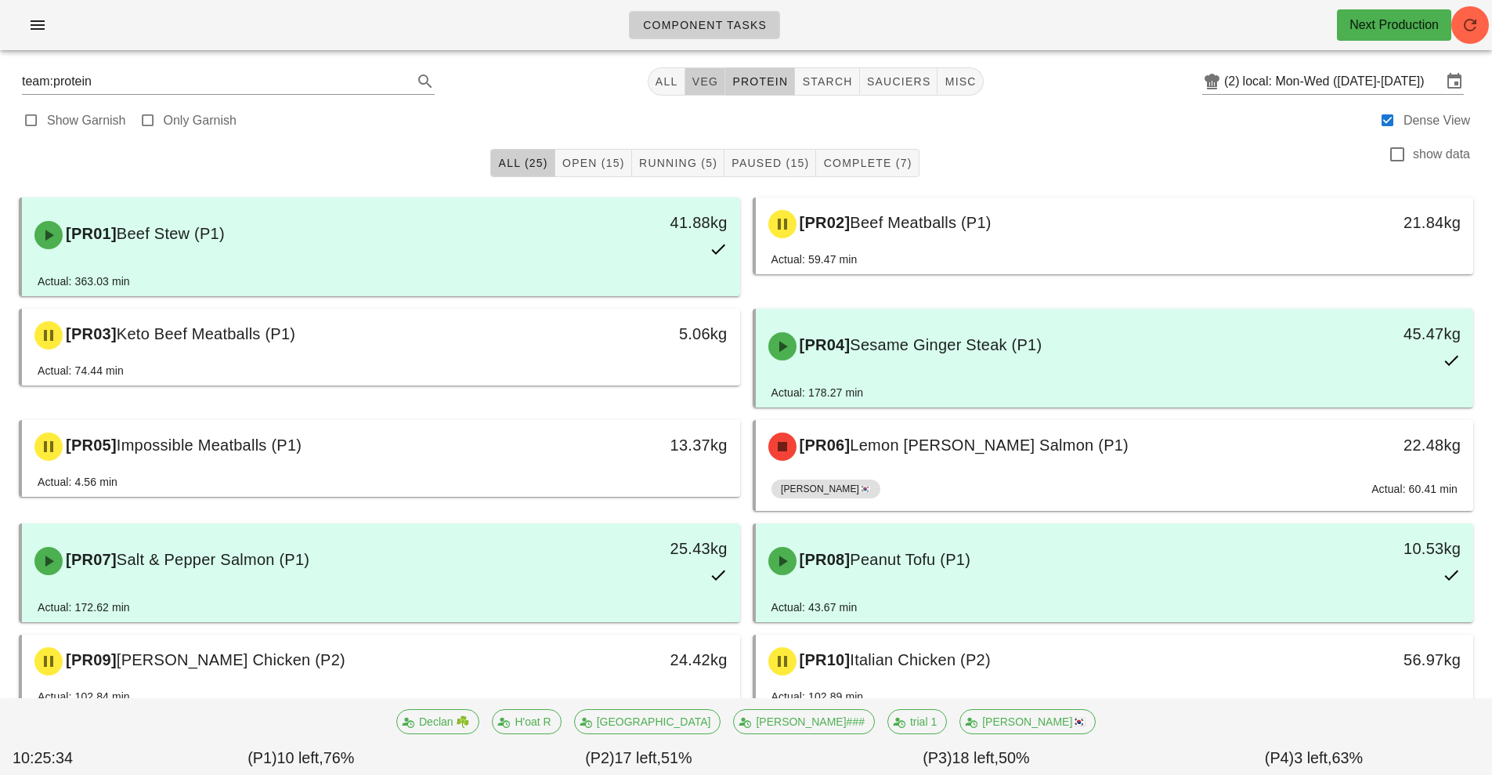
click at [717, 80] on span "veg" at bounding box center [705, 81] width 27 height 13
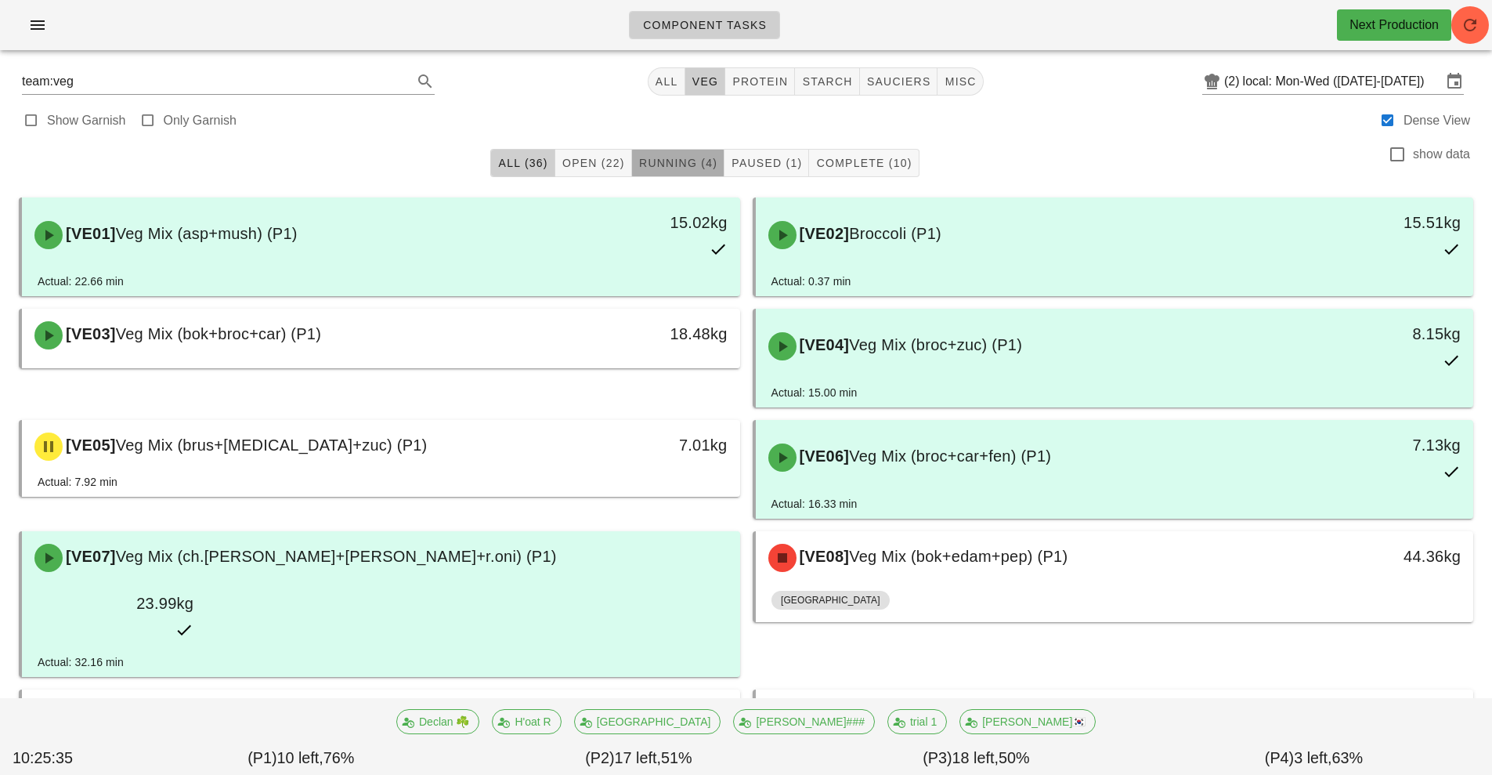
click at [696, 162] on span "Running (4)" at bounding box center [677, 163] width 79 height 13
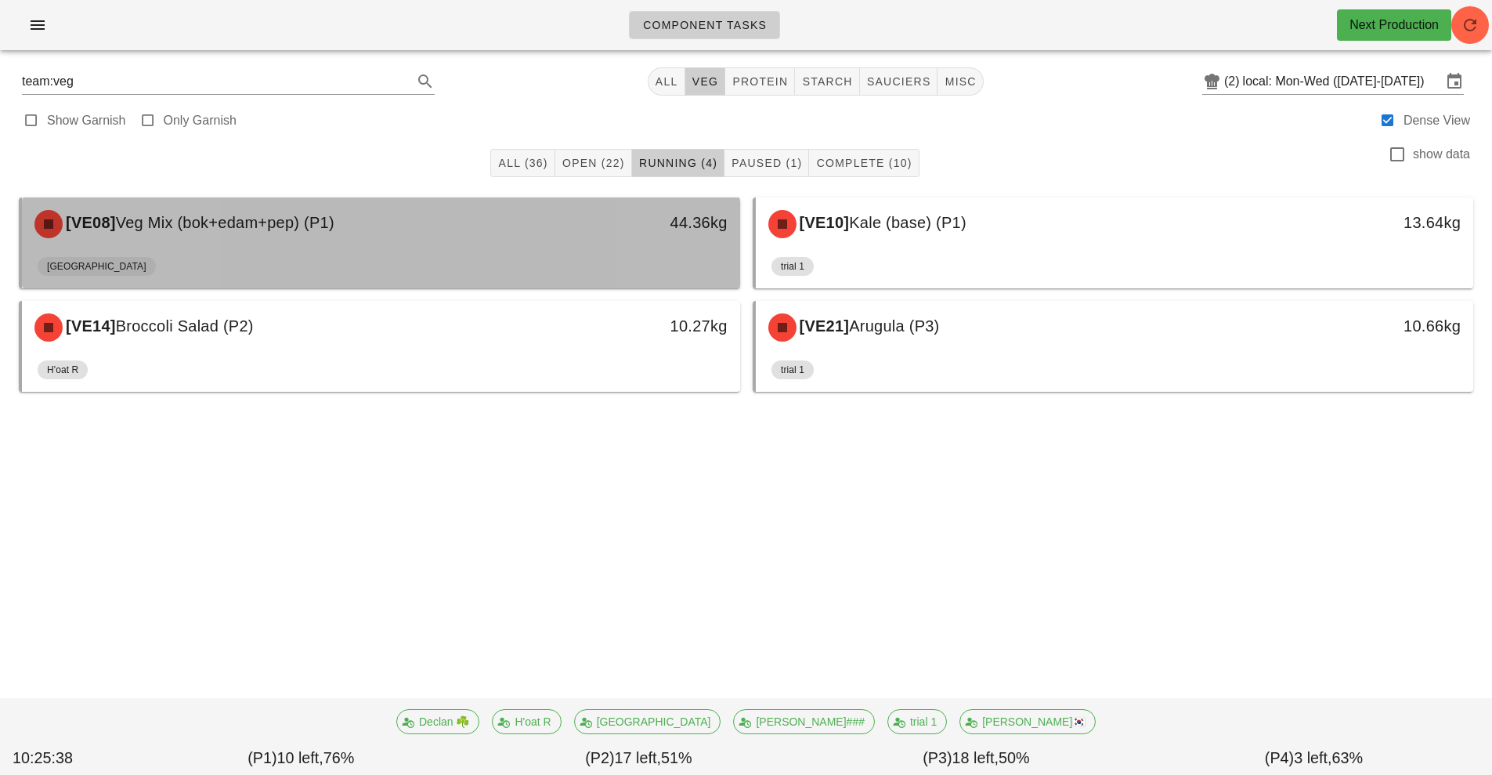
click at [663, 233] on div "44.36kg" at bounding box center [647, 222] width 159 height 25
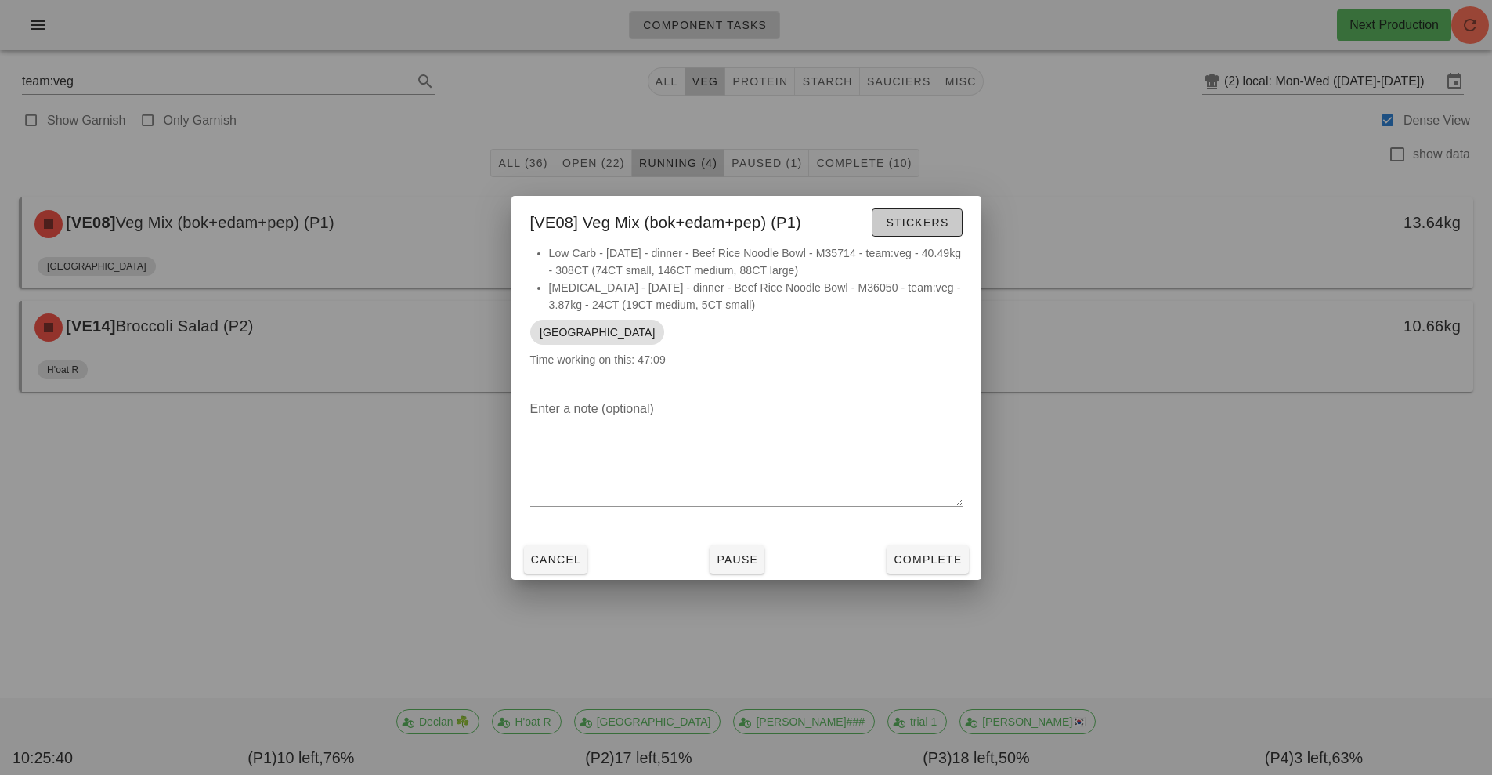
click at [938, 212] on button "Stickers" at bounding box center [917, 222] width 90 height 28
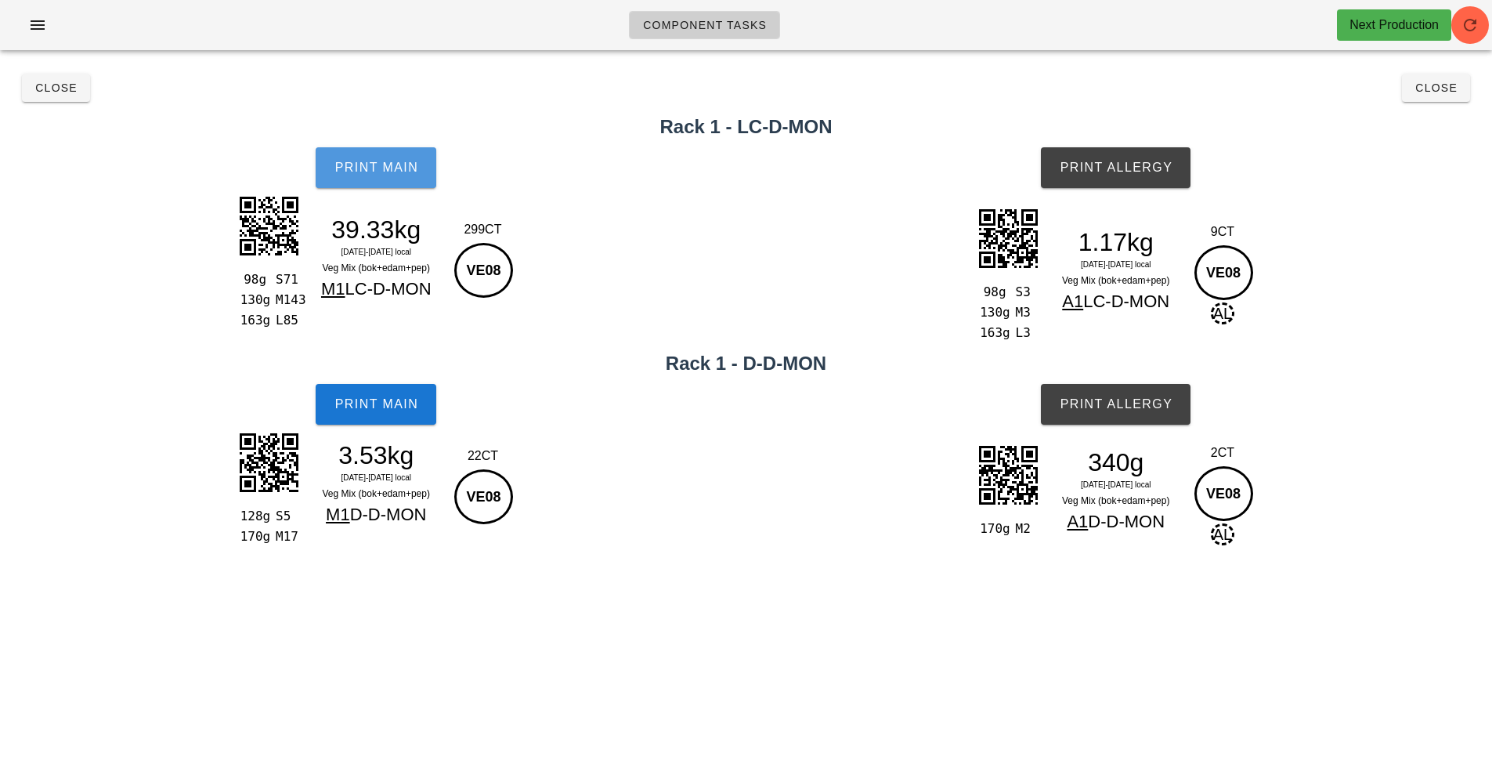
click at [416, 175] on button "Print Main" at bounding box center [376, 167] width 121 height 41
click at [396, 165] on span "Print Main" at bounding box center [376, 168] width 85 height 14
click at [425, 170] on button "Print Main" at bounding box center [376, 167] width 121 height 41
click at [383, 411] on span "Print Main" at bounding box center [376, 404] width 85 height 14
click at [1118, 170] on span "Print Allergy" at bounding box center [1116, 168] width 114 height 14
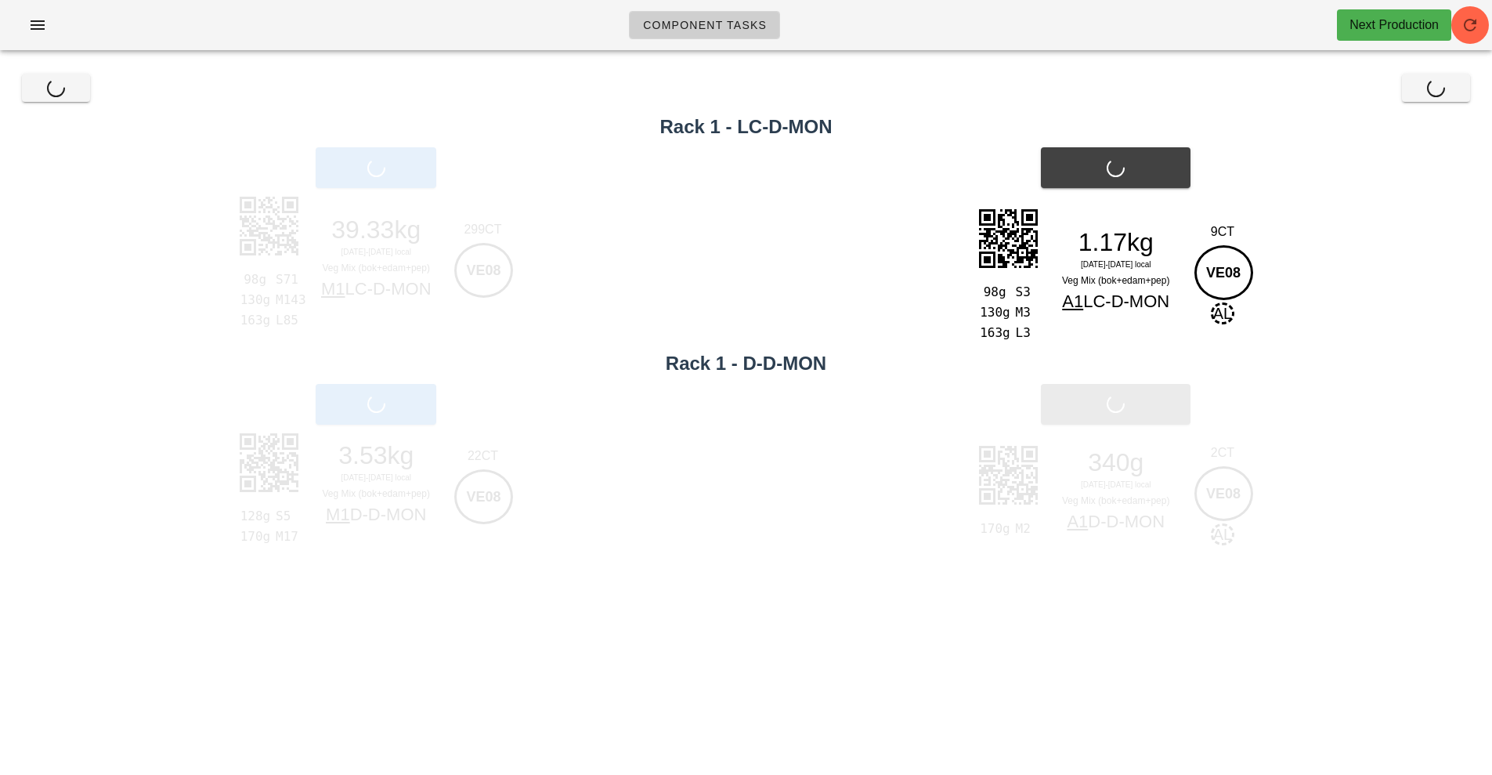
click at [1123, 420] on div "Print Allergy" at bounding box center [1116, 404] width 753 height 60
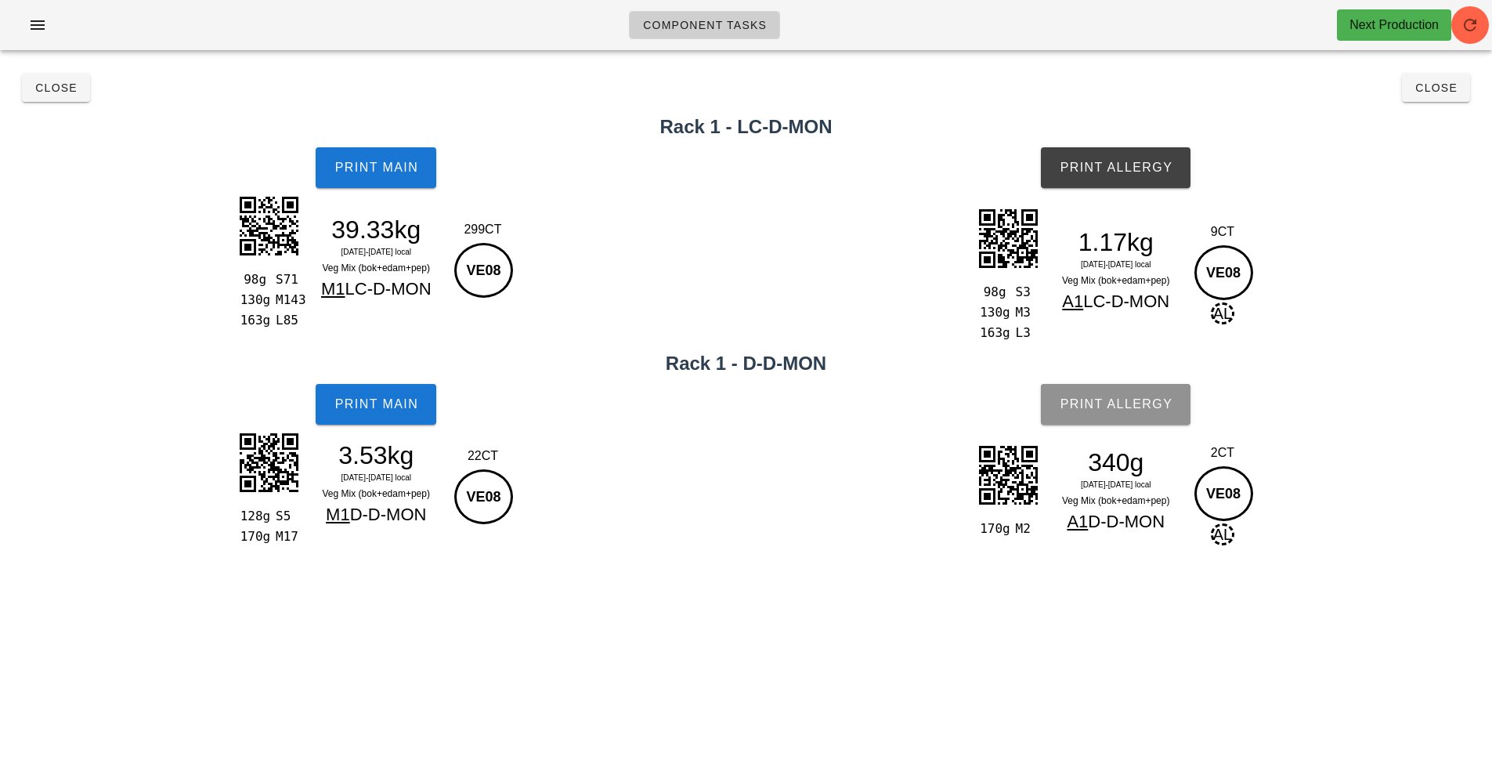
click at [1119, 403] on span "Print Allergy" at bounding box center [1116, 404] width 114 height 14
click at [52, 99] on button "Close" at bounding box center [56, 88] width 68 height 28
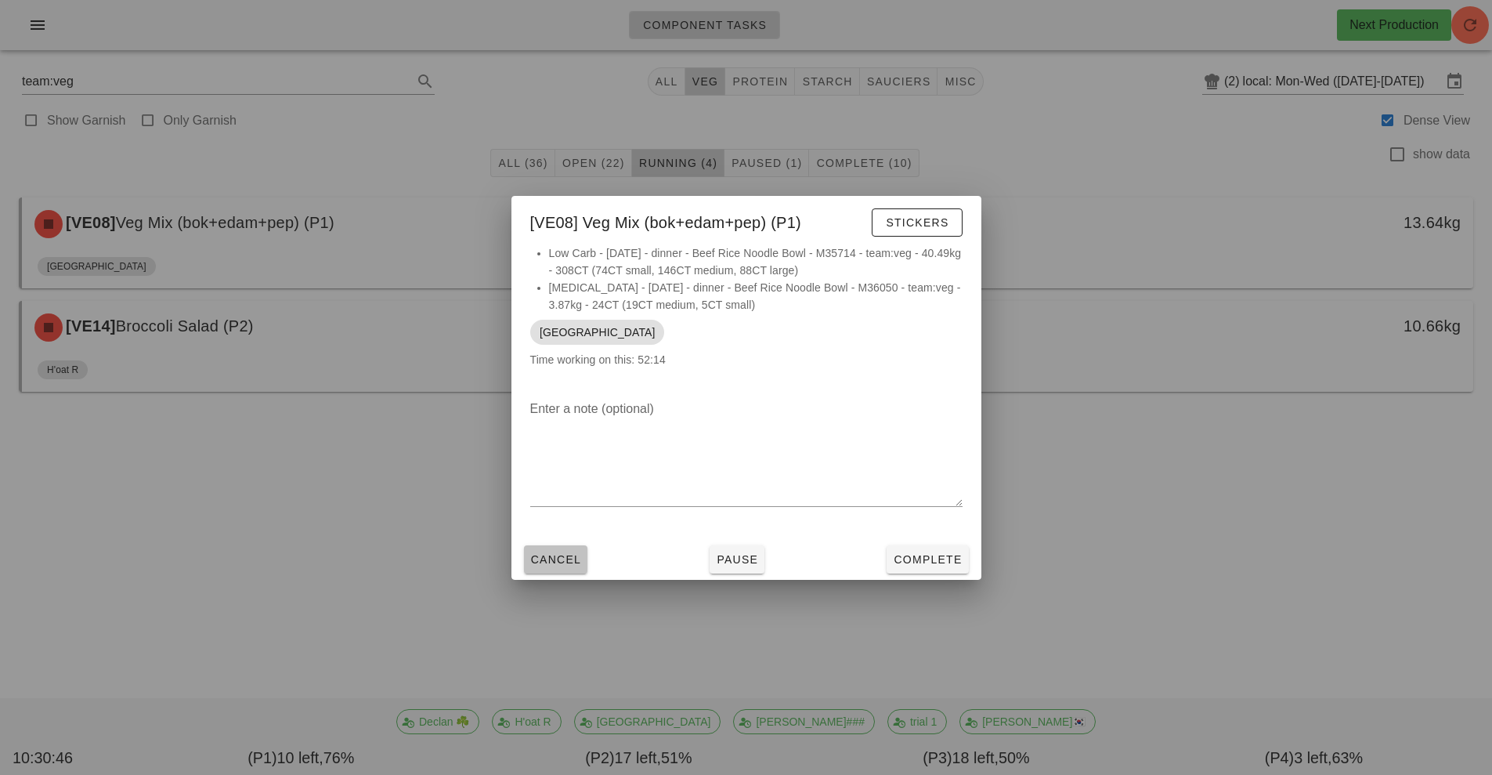
click at [550, 570] on button "Cancel" at bounding box center [556, 559] width 64 height 28
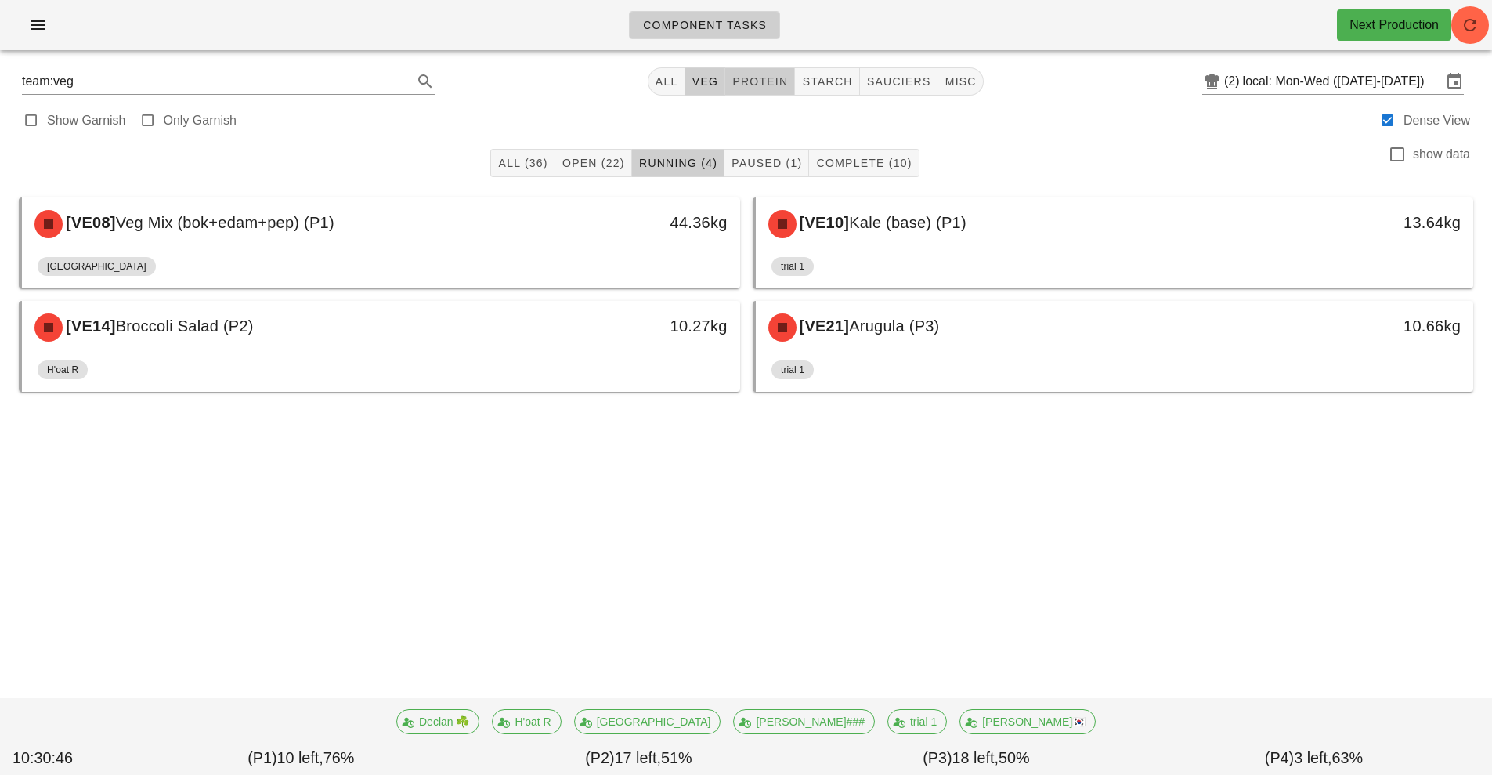
click at [763, 82] on span "protein" at bounding box center [760, 81] width 56 height 13
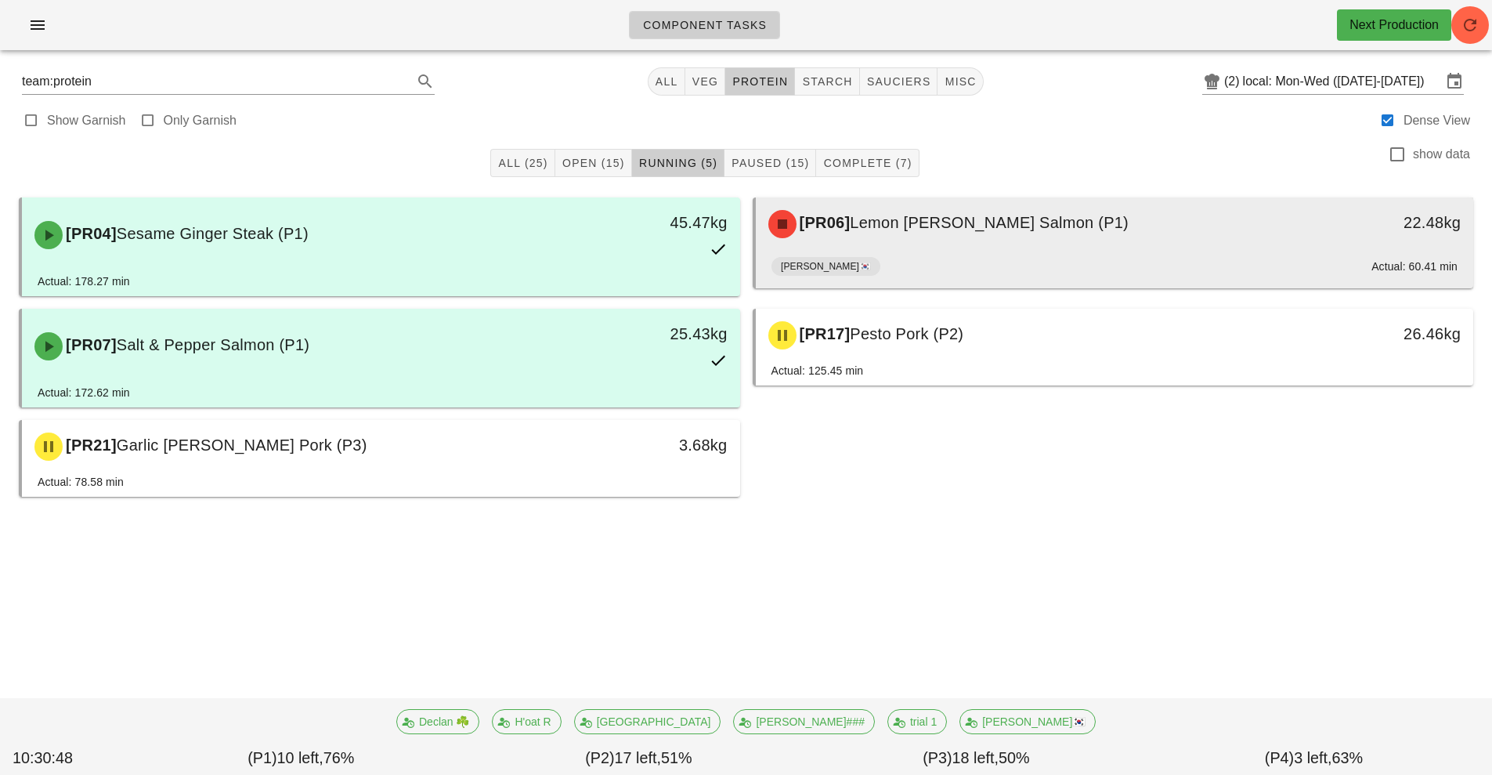
click at [1004, 237] on div "[PR06] Lemon [PERSON_NAME] Salmon (P1)" at bounding box center [1025, 224] width 533 height 47
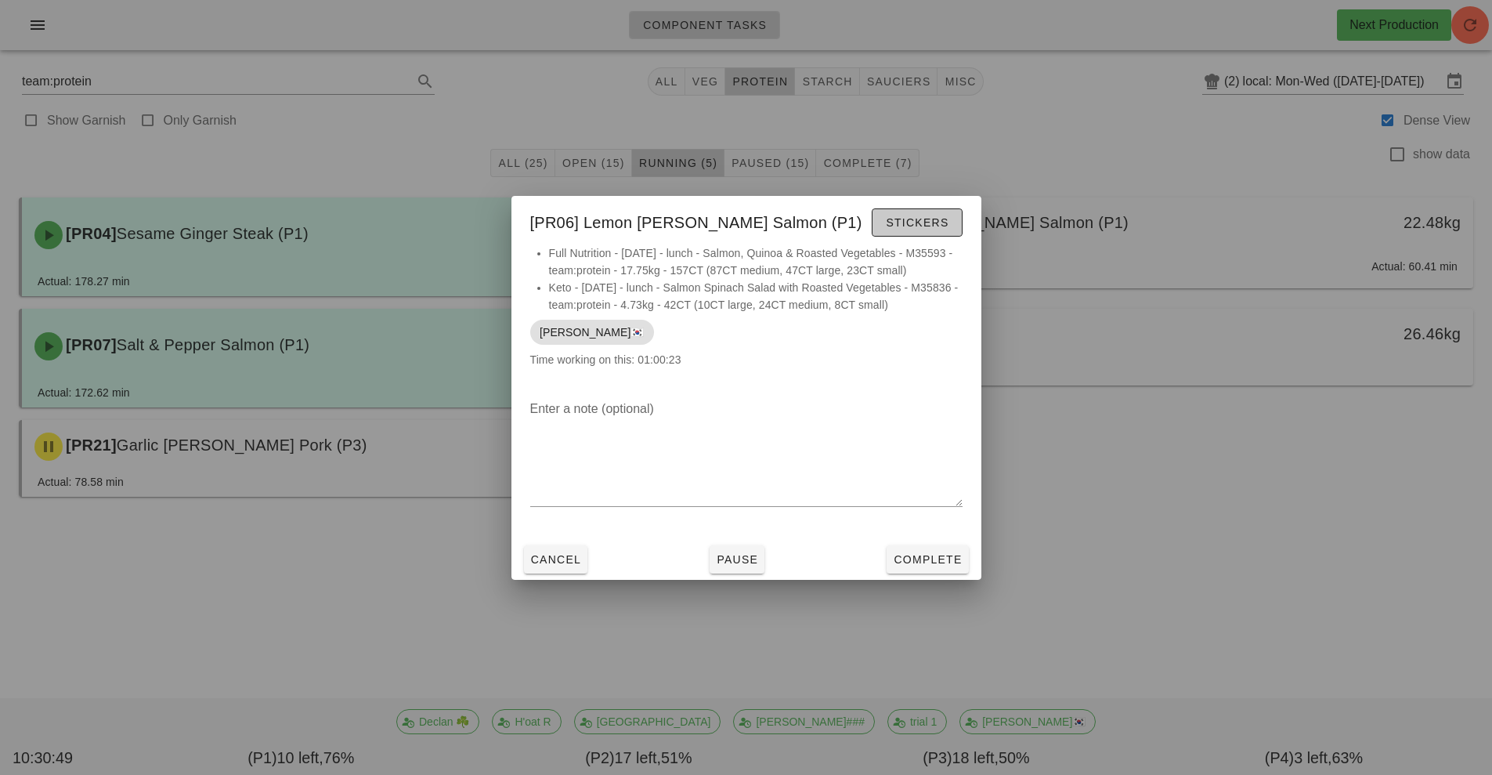
click at [905, 232] on button "Stickers" at bounding box center [917, 222] width 90 height 28
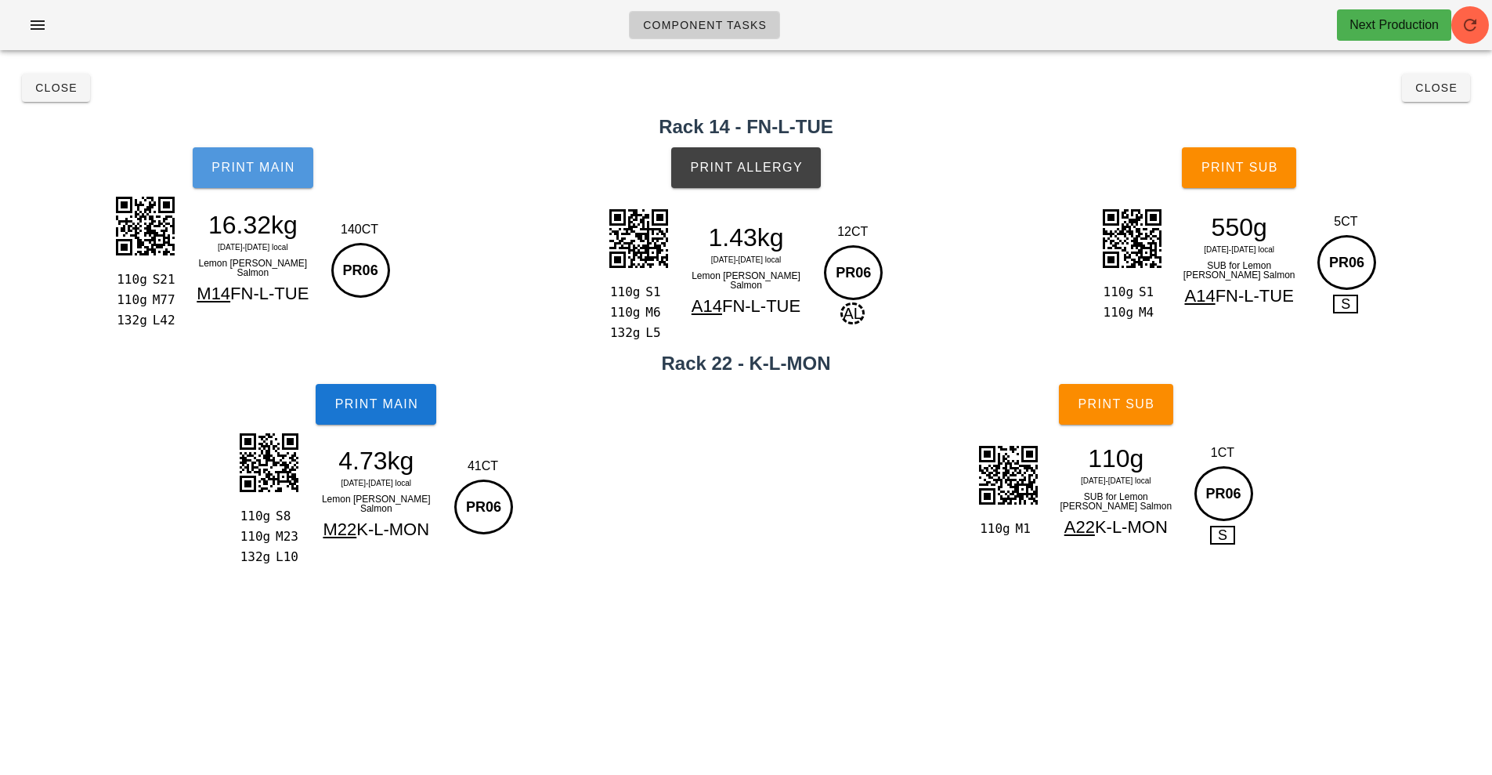
click at [298, 175] on button "Print Main" at bounding box center [253, 167] width 121 height 41
click at [242, 167] on span "Print Main" at bounding box center [253, 168] width 85 height 14
click at [245, 184] on button "Print Main" at bounding box center [253, 167] width 121 height 41
click at [1432, 100] on button "Close" at bounding box center [1436, 88] width 68 height 28
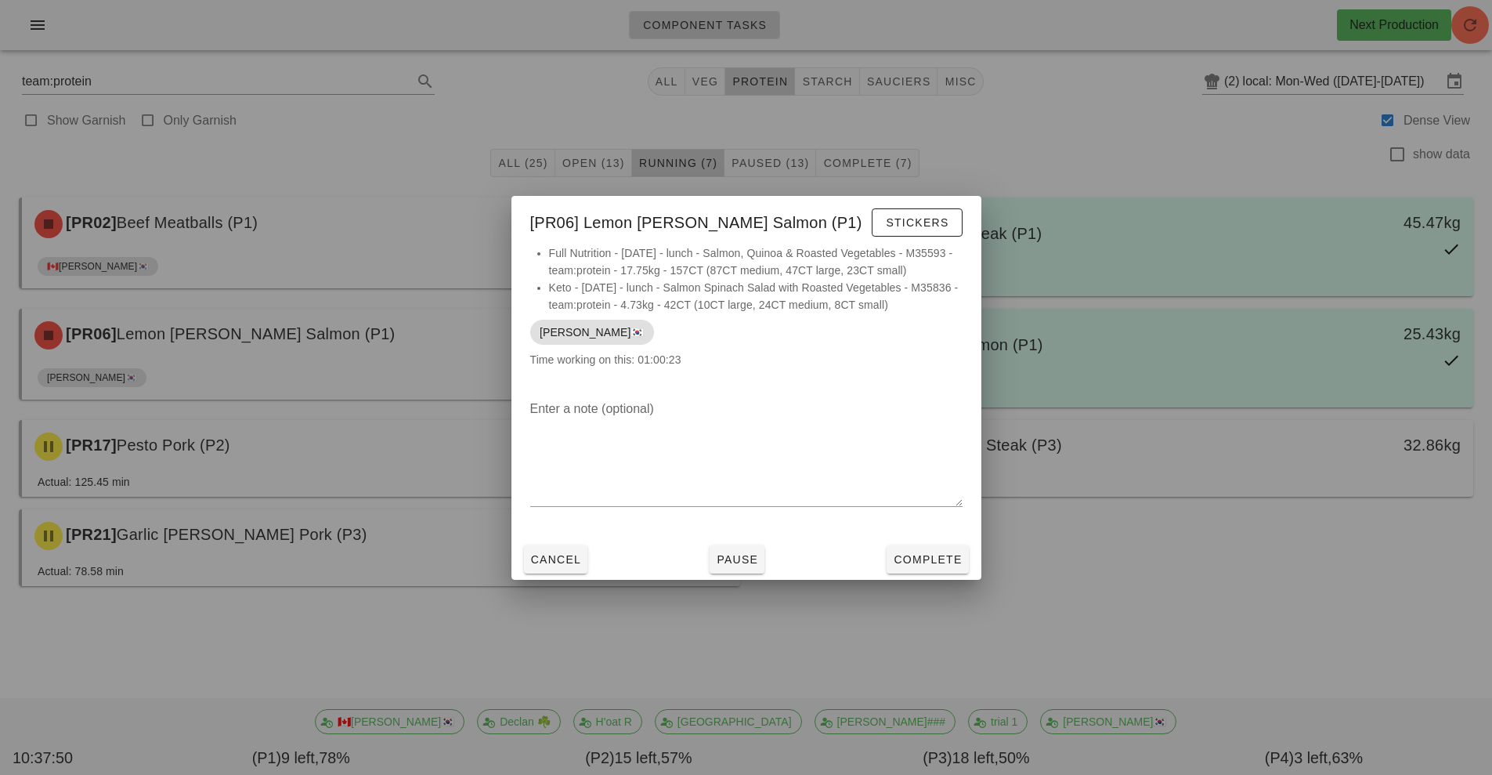
click at [1453, 98] on div at bounding box center [746, 387] width 1492 height 775
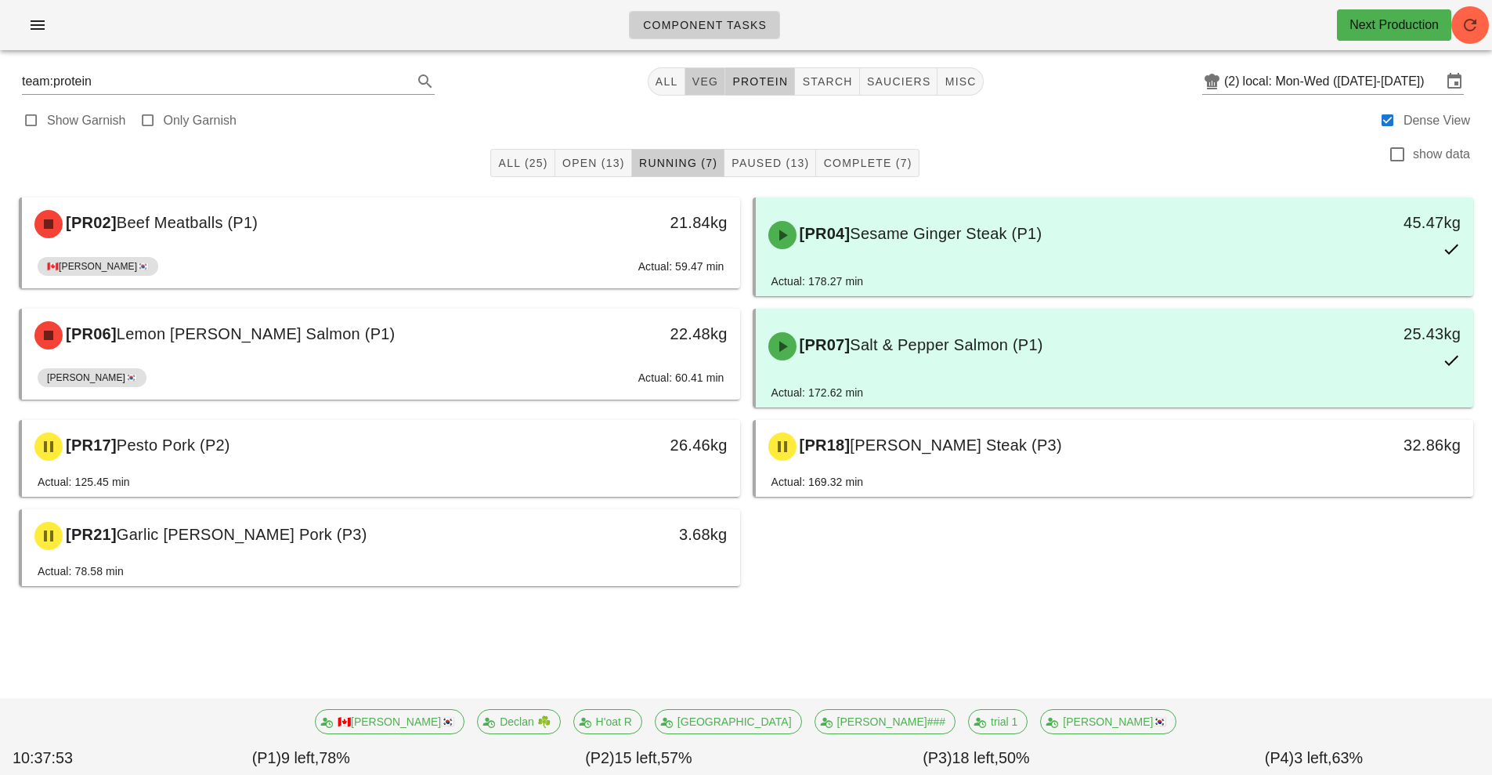
click at [701, 77] on span "veg" at bounding box center [705, 81] width 27 height 13
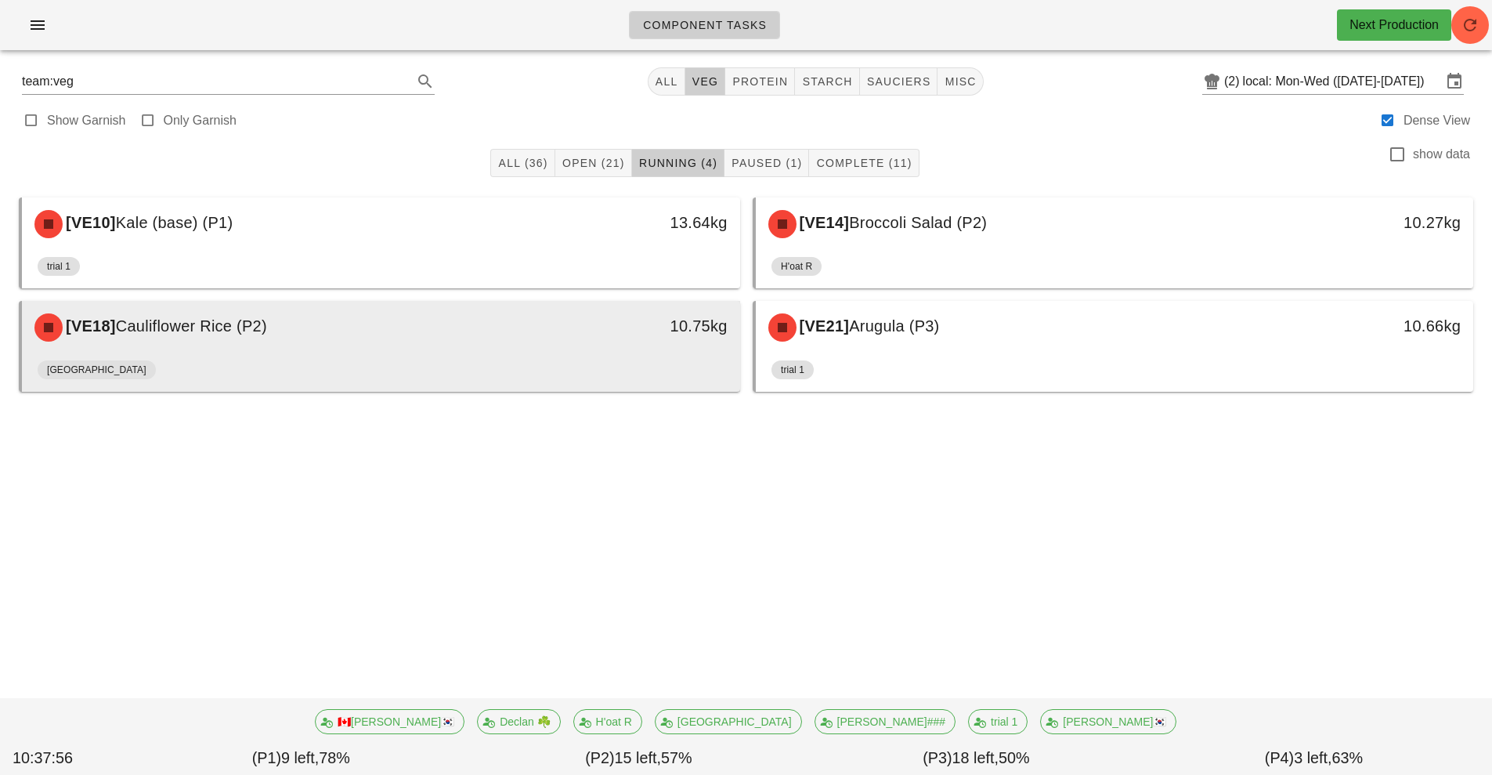
click at [557, 371] on div "[GEOGRAPHIC_DATA]" at bounding box center [381, 373] width 687 height 38
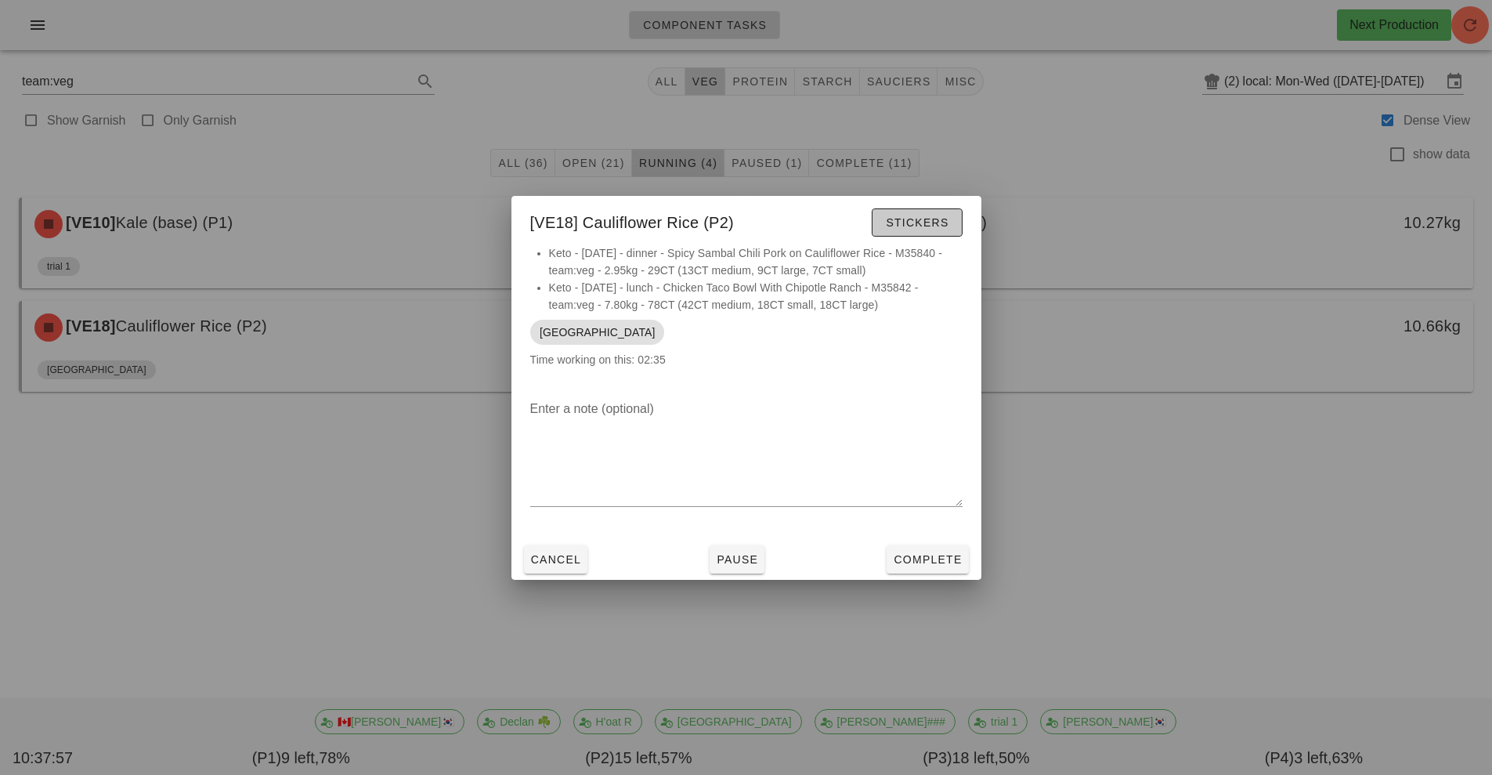
click at [907, 219] on span "Stickers" at bounding box center [916, 222] width 63 height 13
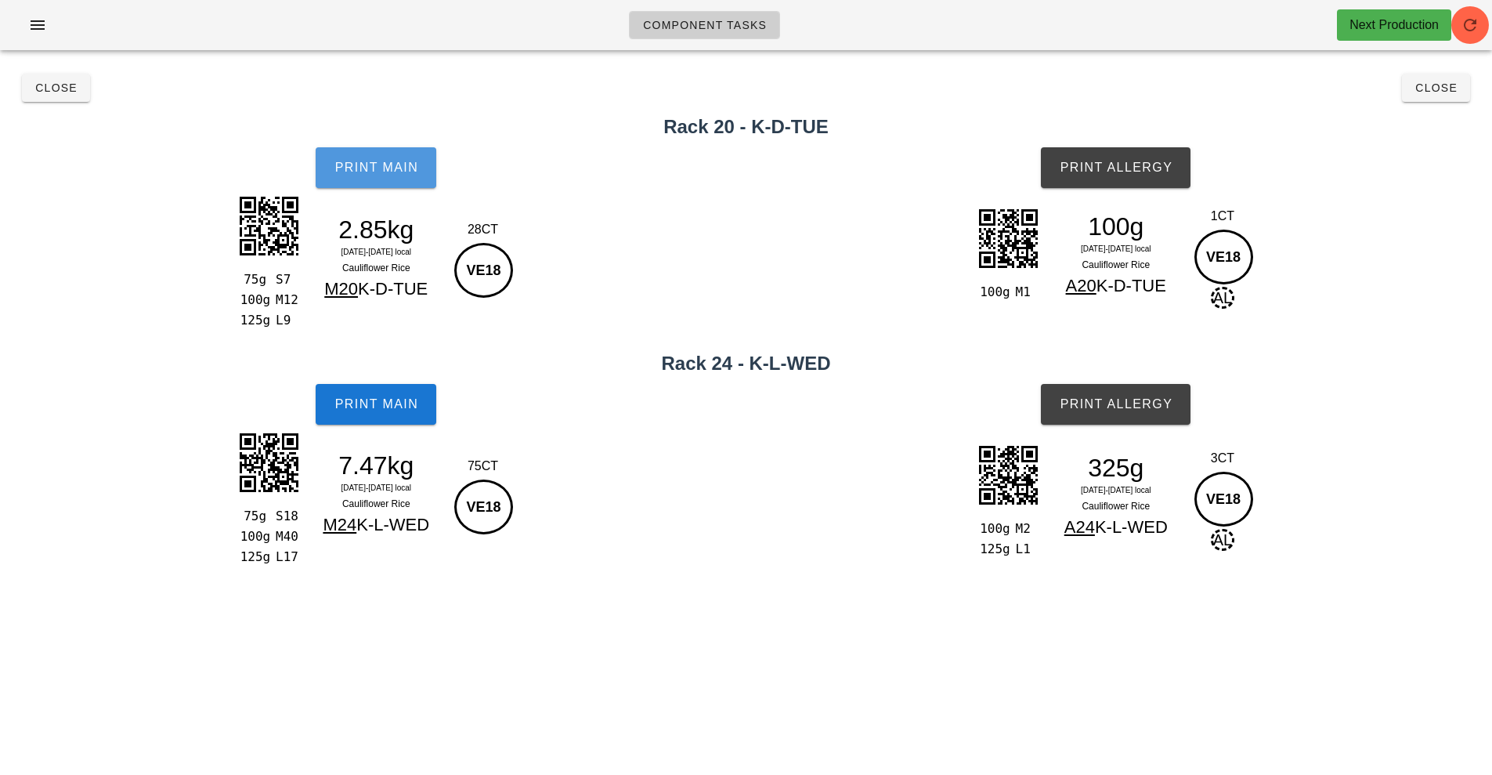
click at [378, 176] on button "Print Main" at bounding box center [376, 167] width 121 height 41
click at [406, 421] on button "Print Main" at bounding box center [376, 404] width 121 height 41
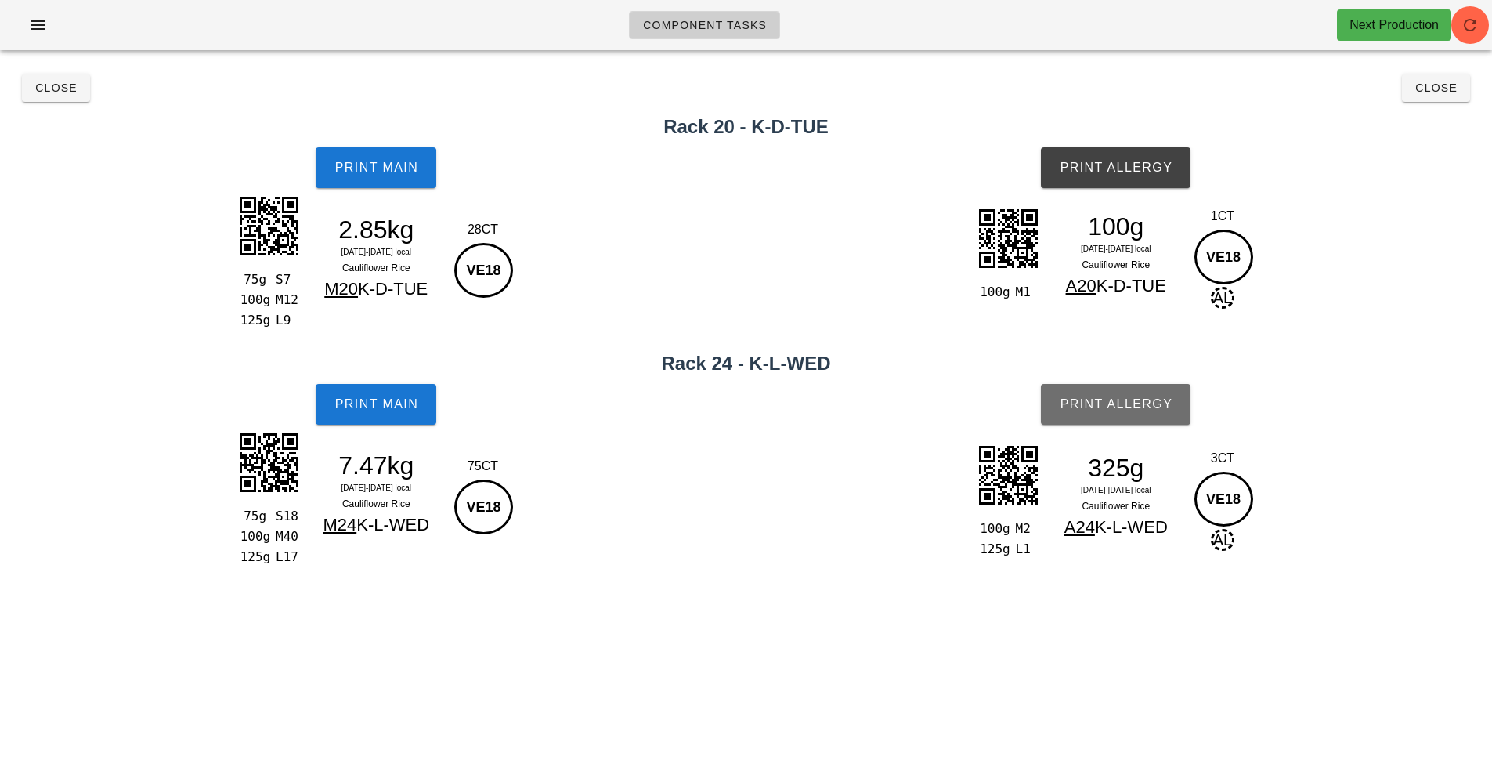
click at [1113, 415] on button "Print Allergy" at bounding box center [1116, 404] width 150 height 41
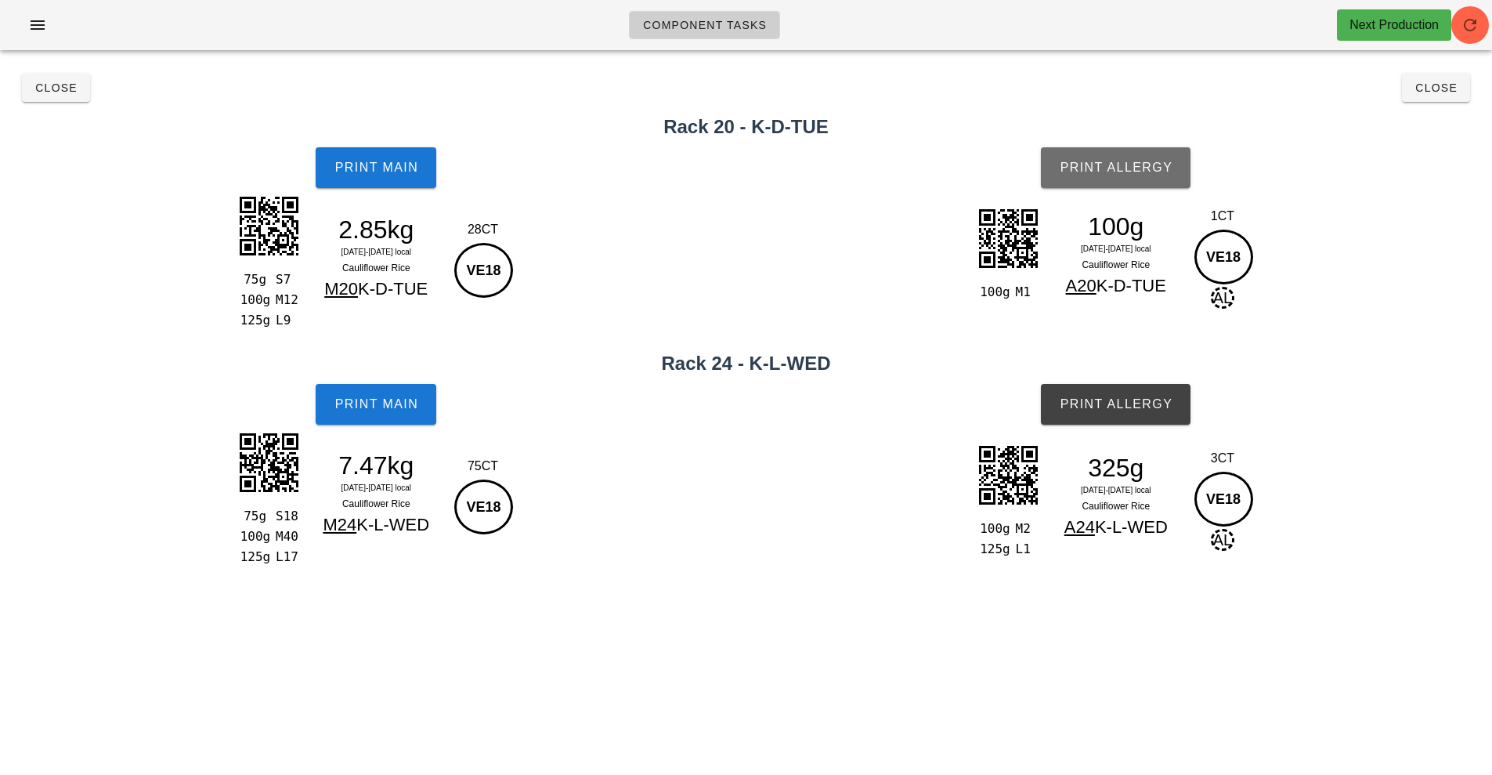
click at [1127, 159] on button "Print Allergy" at bounding box center [1116, 167] width 150 height 41
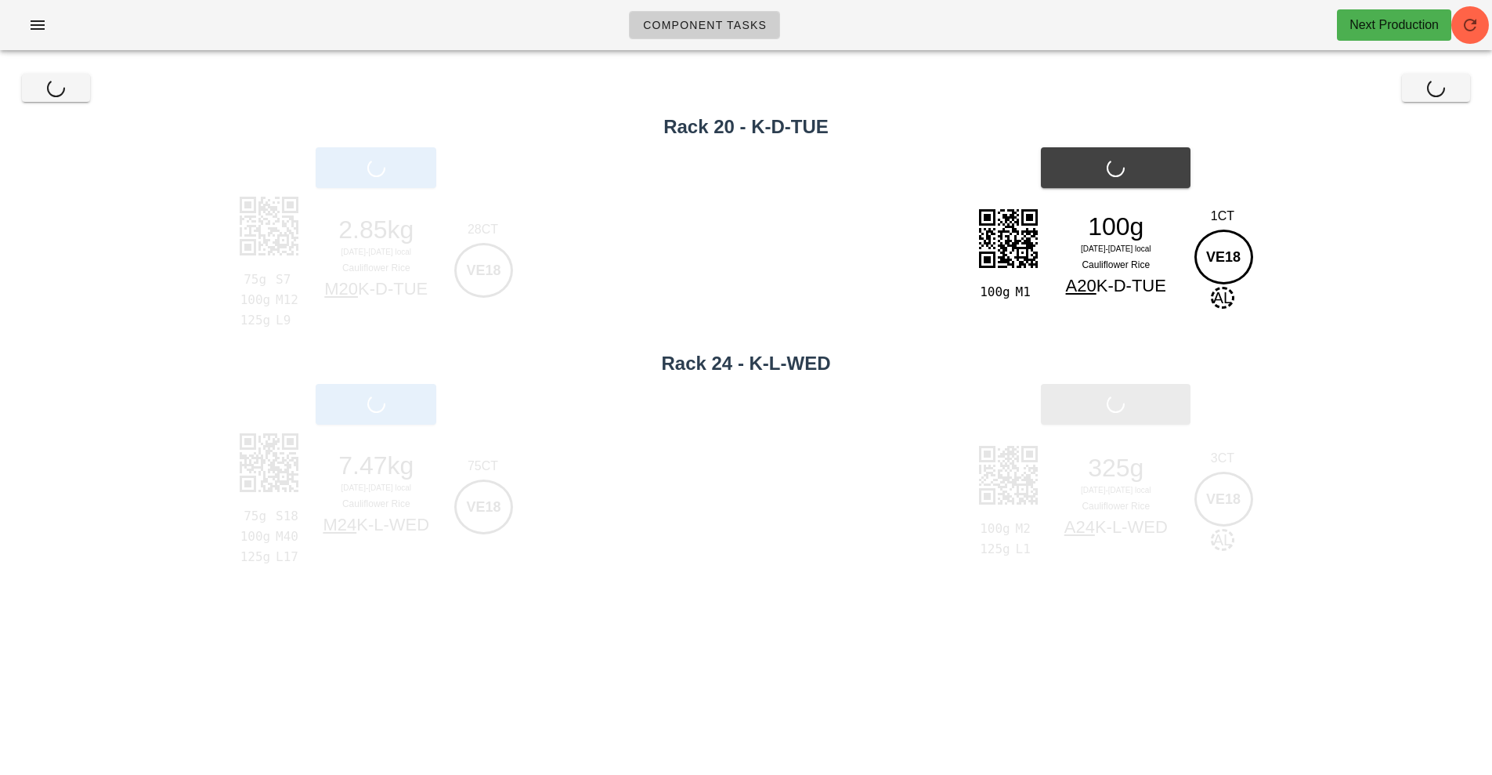
click at [1127, 159] on div "Print Allergy" at bounding box center [1116, 168] width 753 height 60
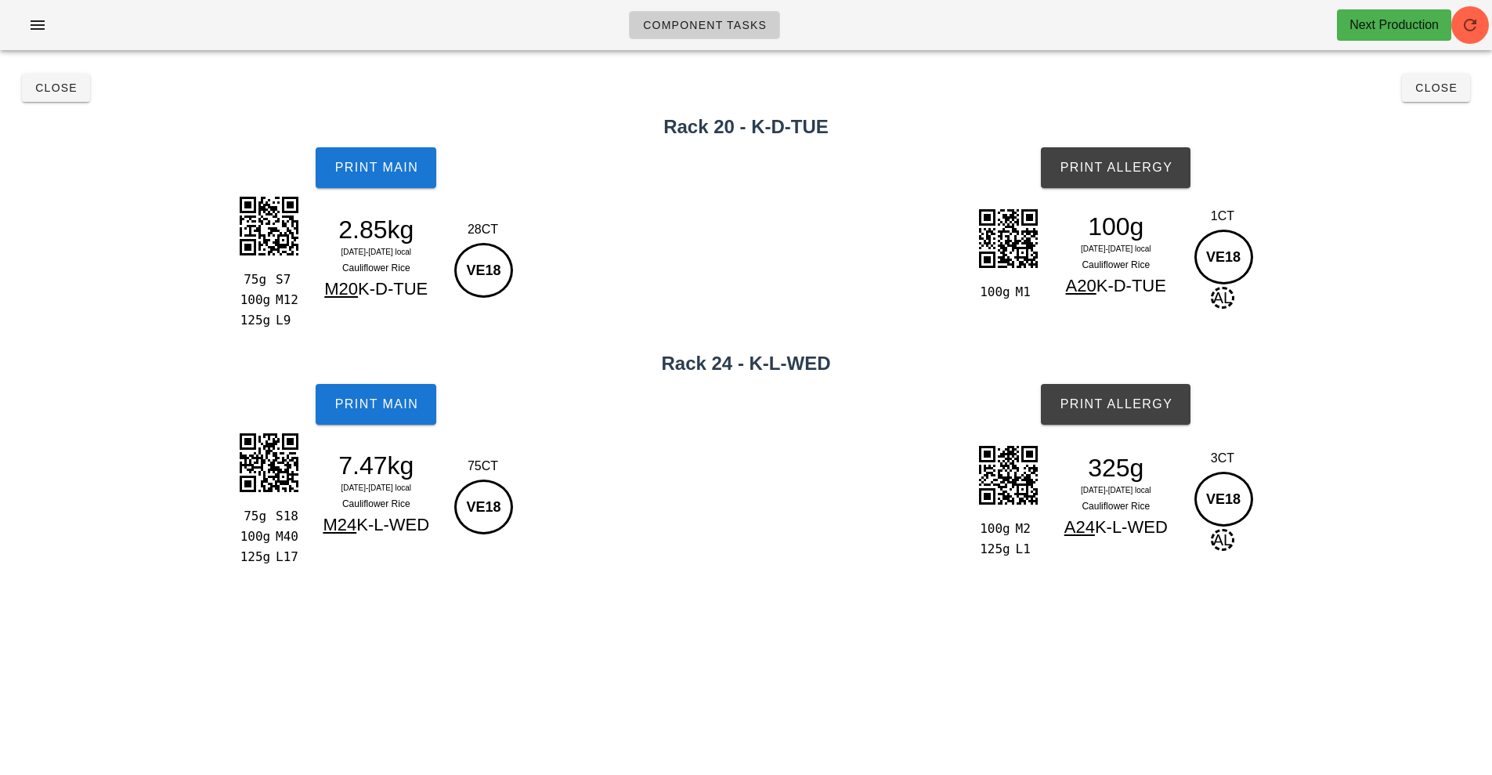
click at [1445, 53] on div "Component Tasks Next Production" at bounding box center [746, 31] width 1492 height 63
click at [1449, 96] on button "Close" at bounding box center [1436, 88] width 68 height 28
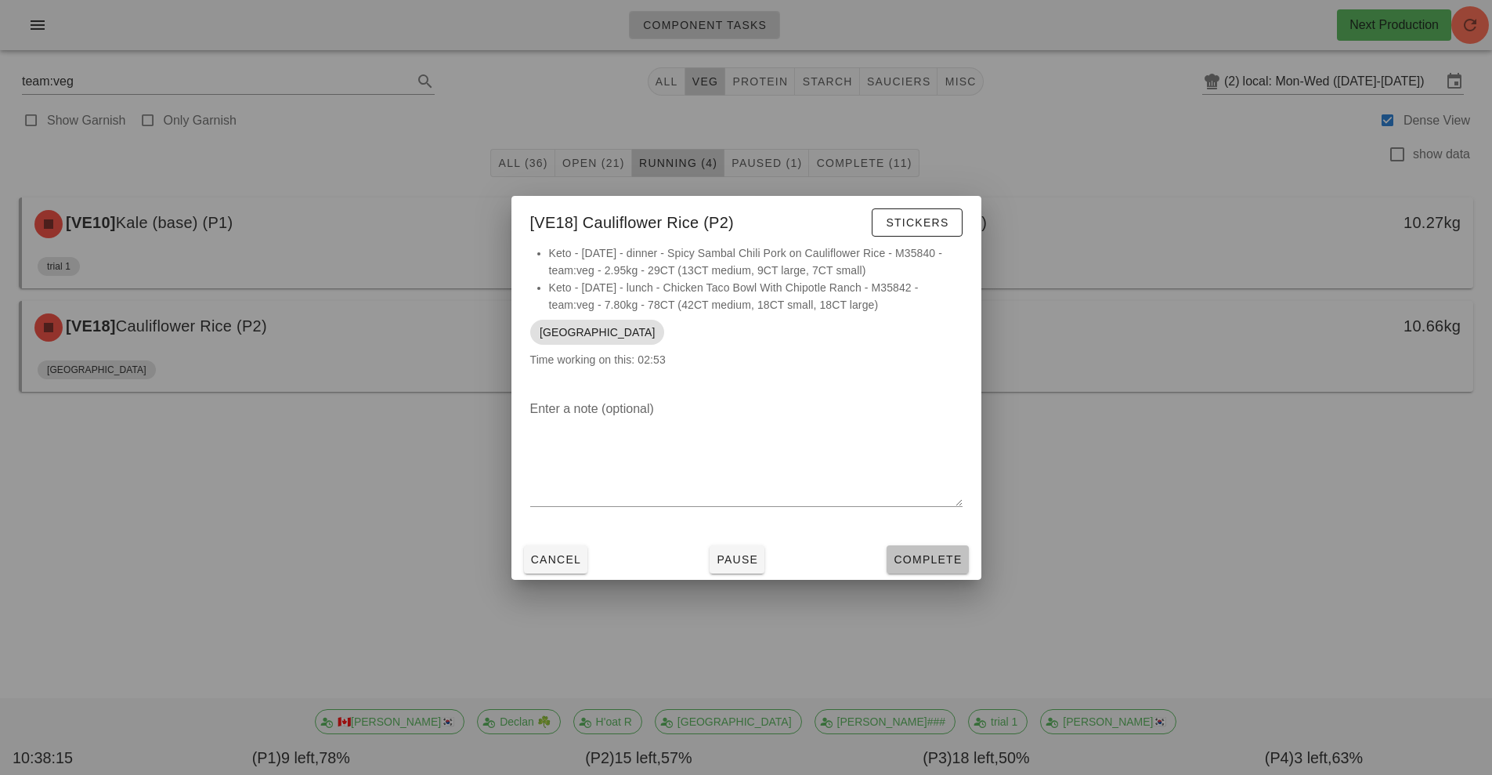
click at [926, 555] on span "Complete" at bounding box center [927, 559] width 69 height 13
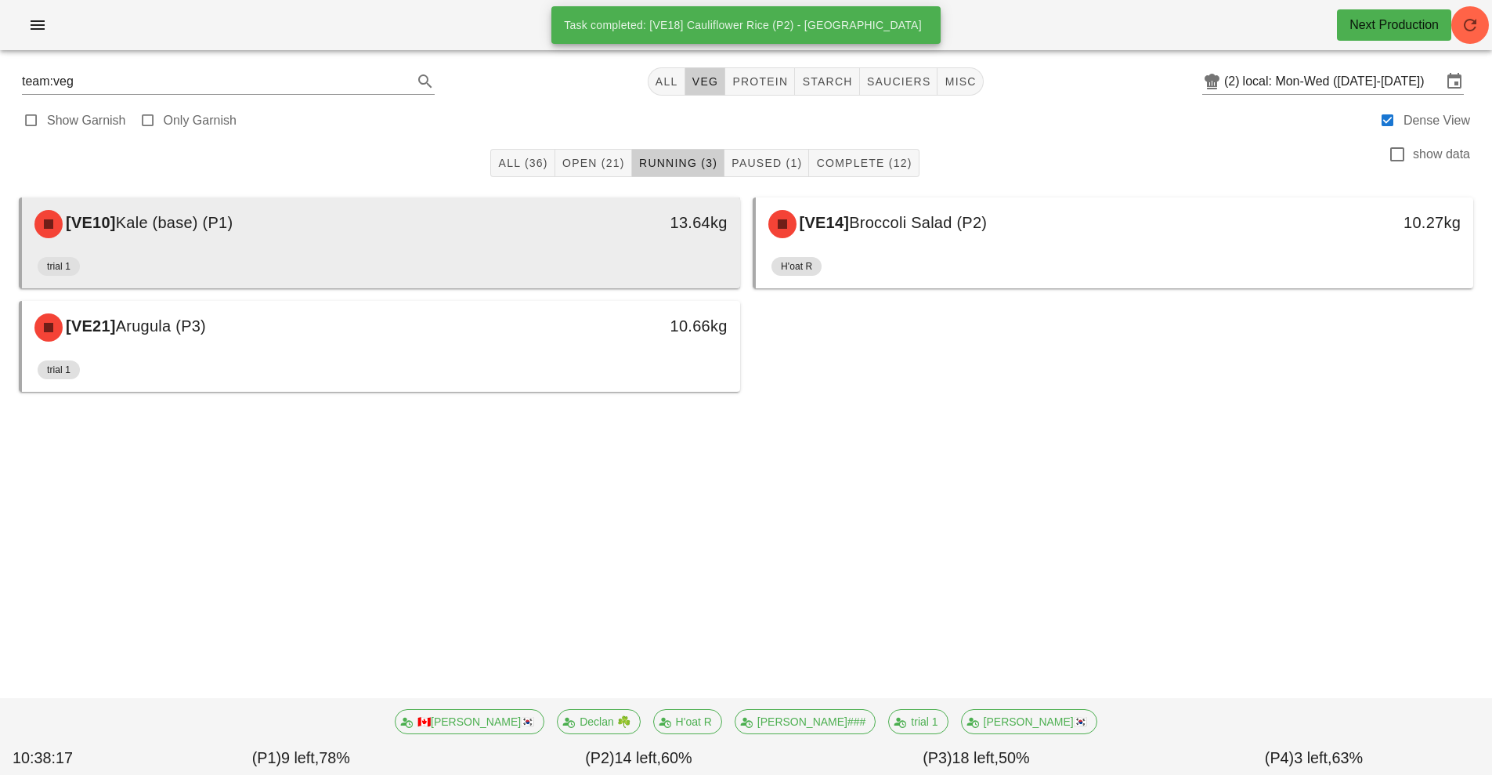
click at [408, 244] on div "[VE10] Kale (base) (P1)" at bounding box center [291, 224] width 533 height 47
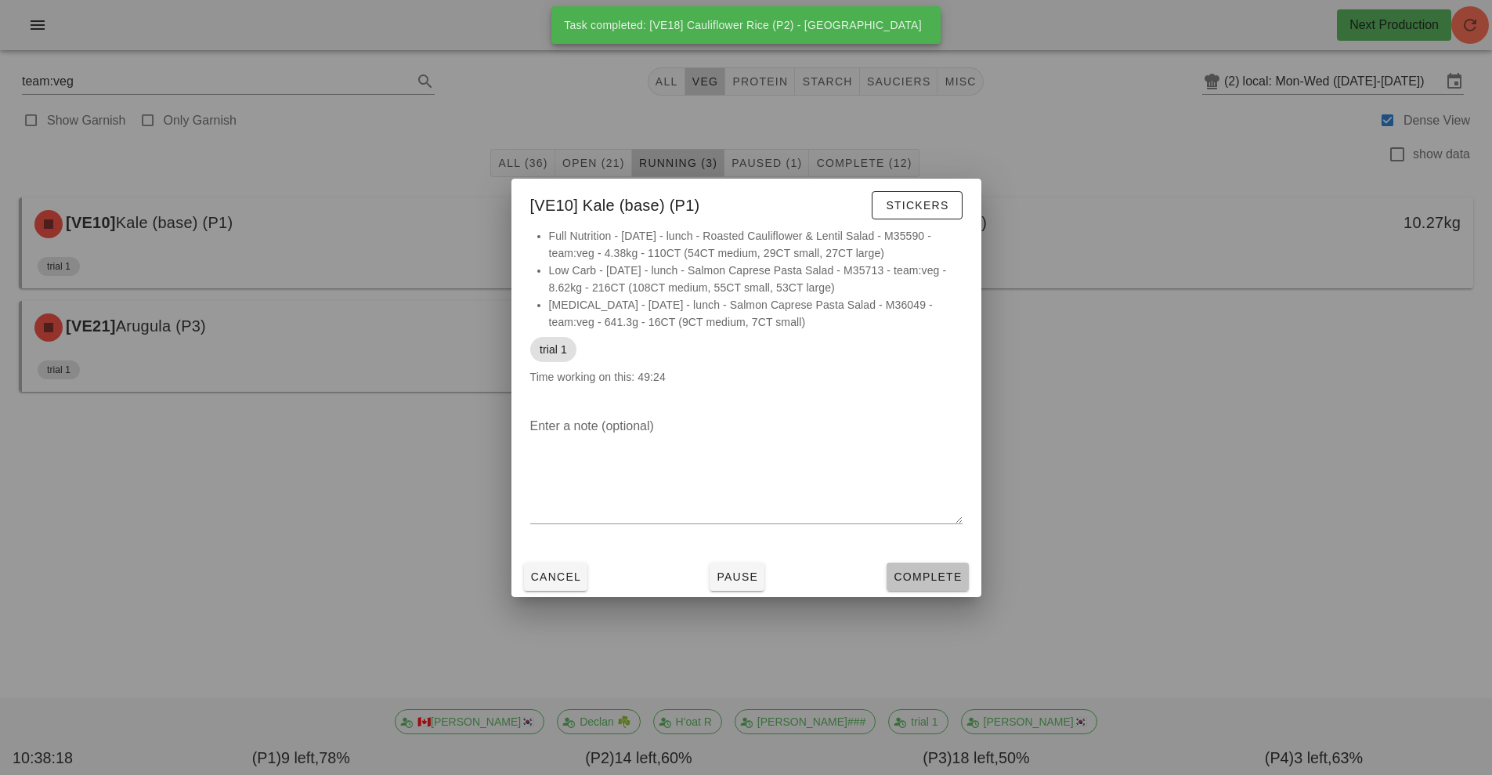
click at [942, 579] on span "Complete" at bounding box center [927, 576] width 69 height 13
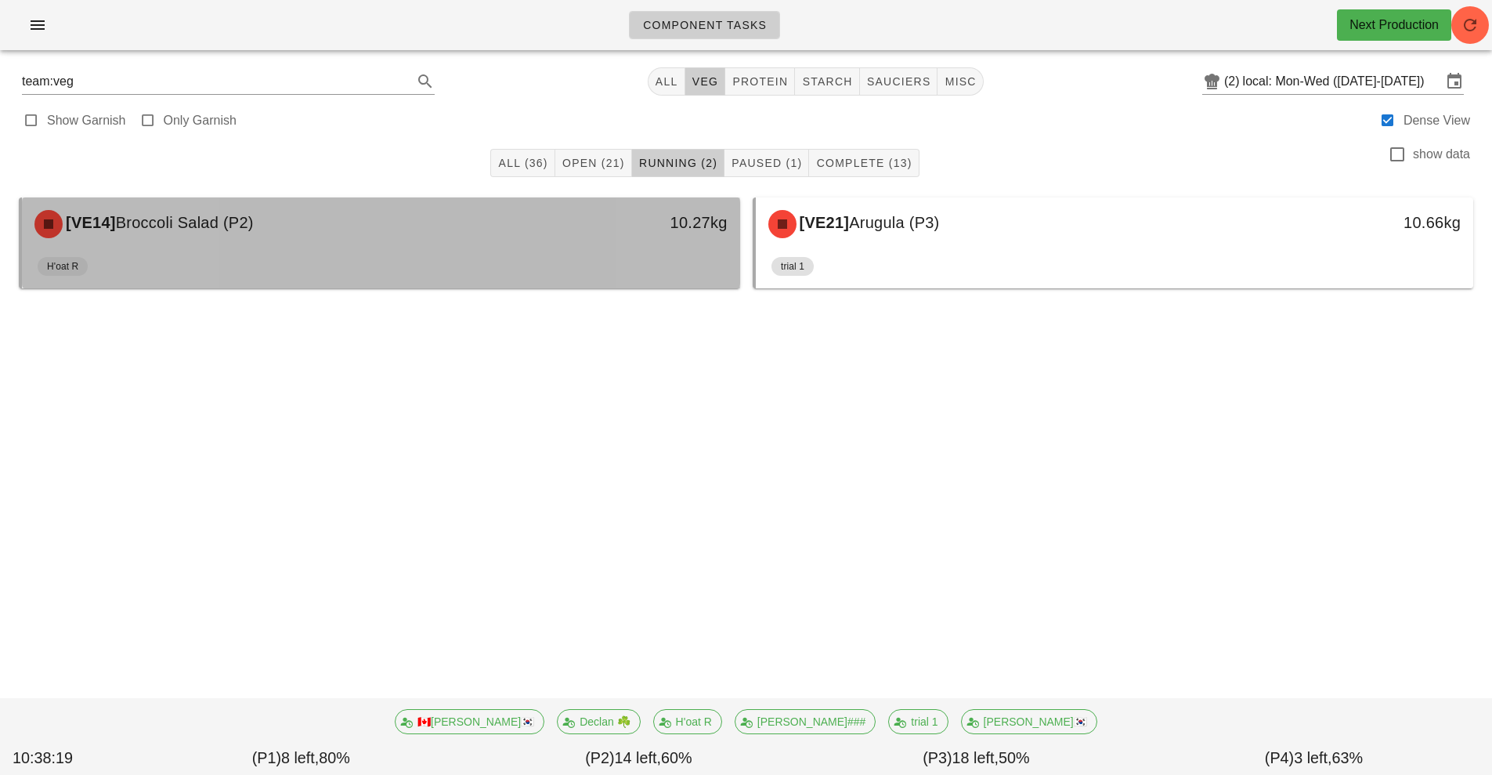
click at [637, 251] on div "H'oat R" at bounding box center [381, 270] width 687 height 38
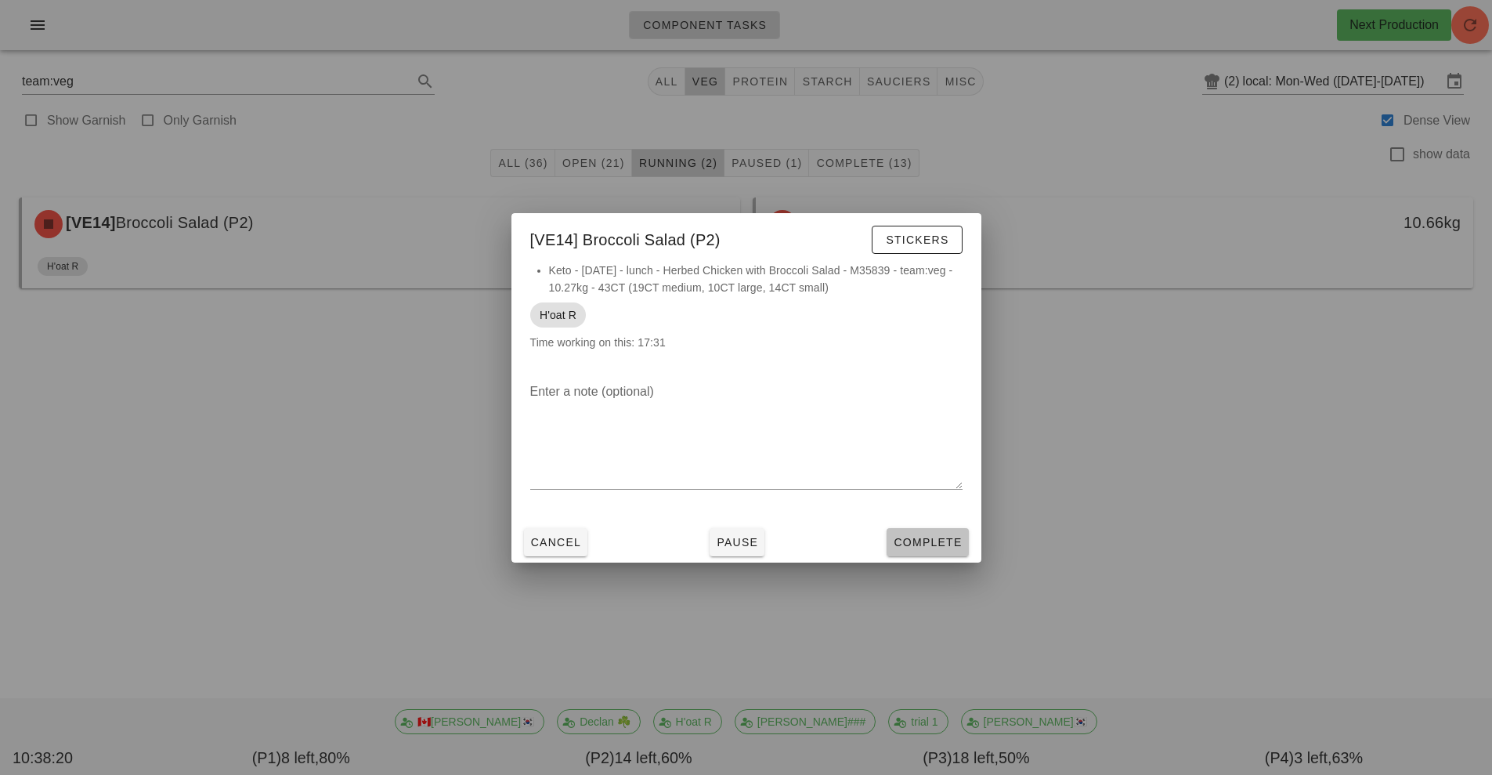
click at [921, 543] on span "Complete" at bounding box center [927, 542] width 69 height 13
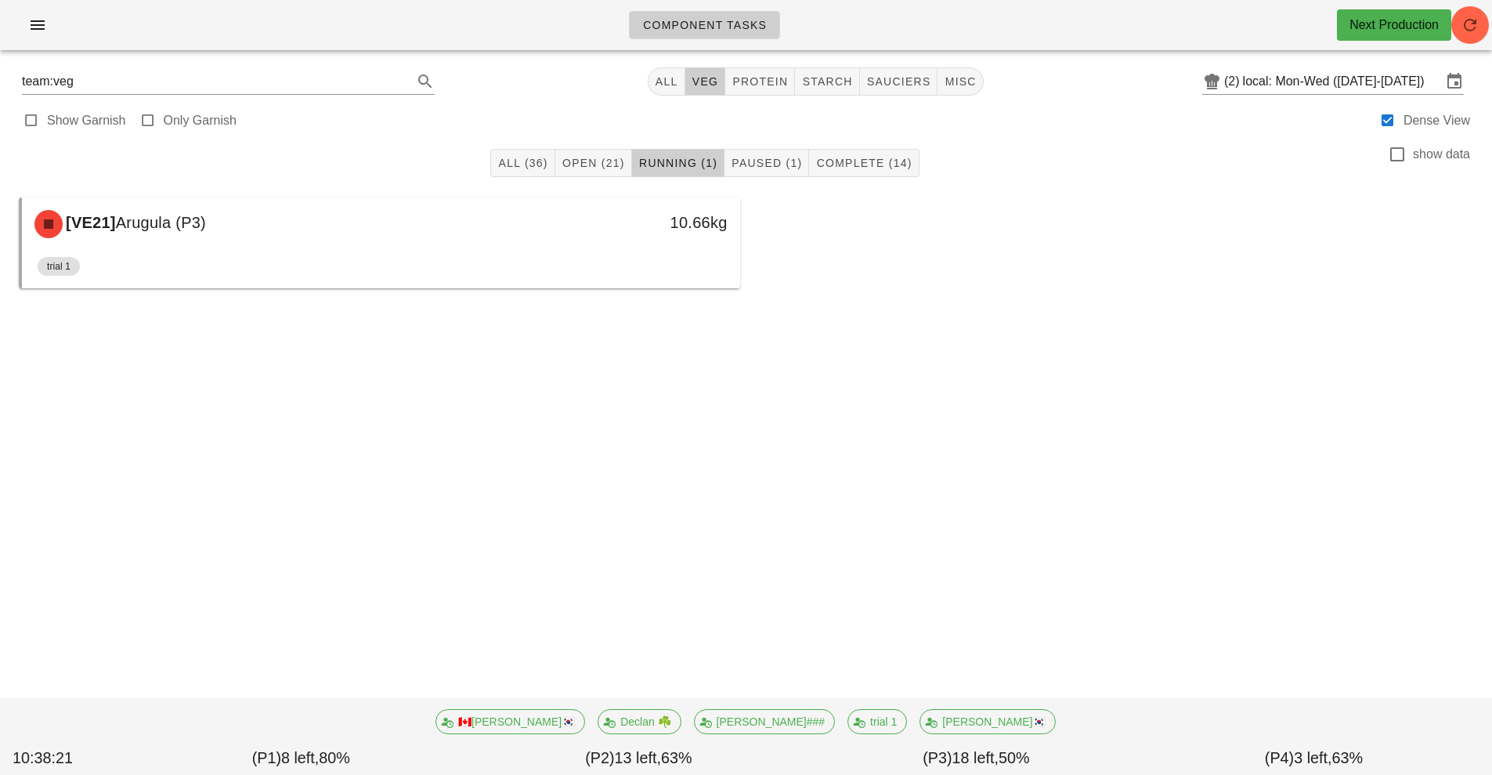
click at [1061, 235] on div "[VE21] Arugula (P3) 10.66kg trial 1" at bounding box center [746, 242] width 1467 height 103
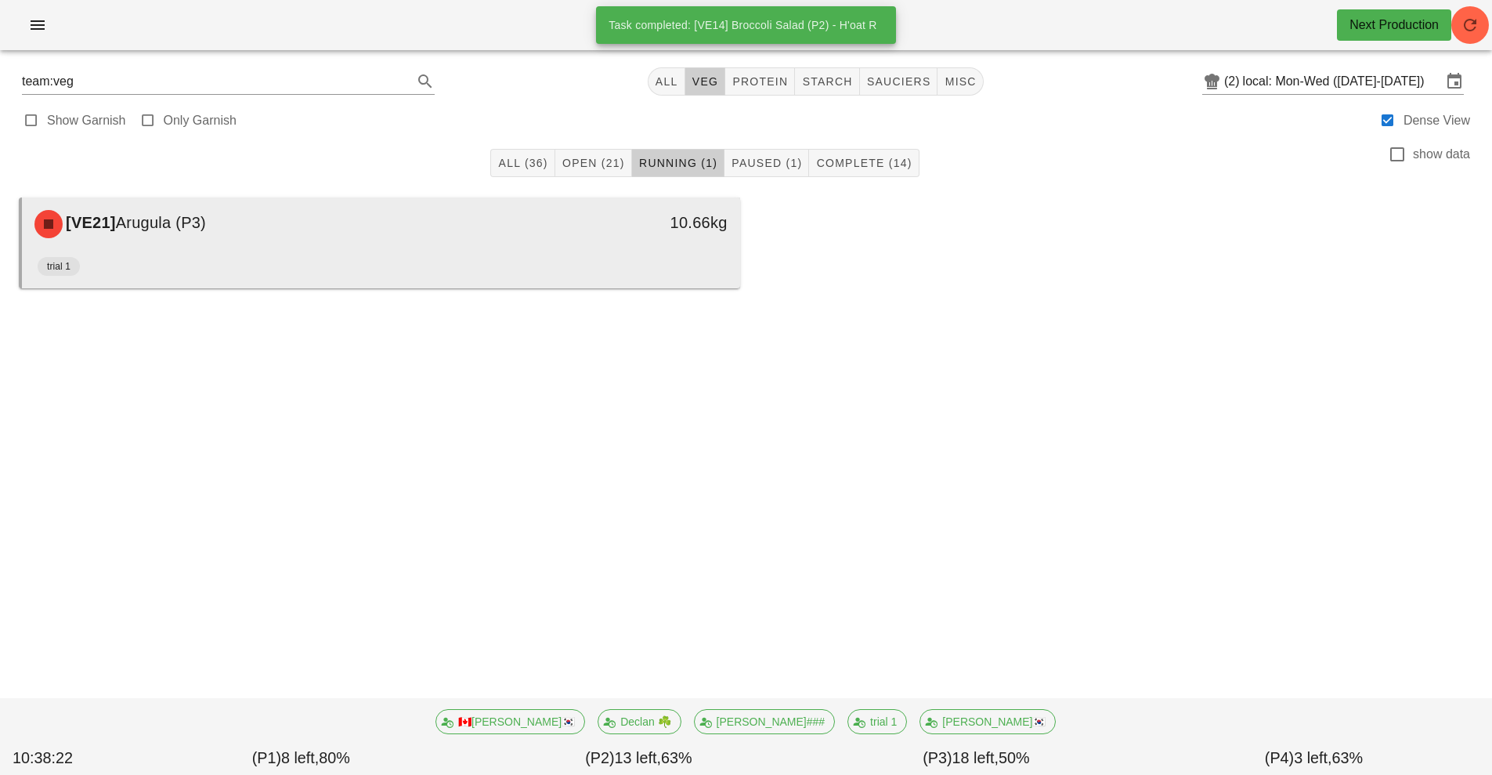
click at [685, 272] on div "trial 1" at bounding box center [381, 270] width 687 height 38
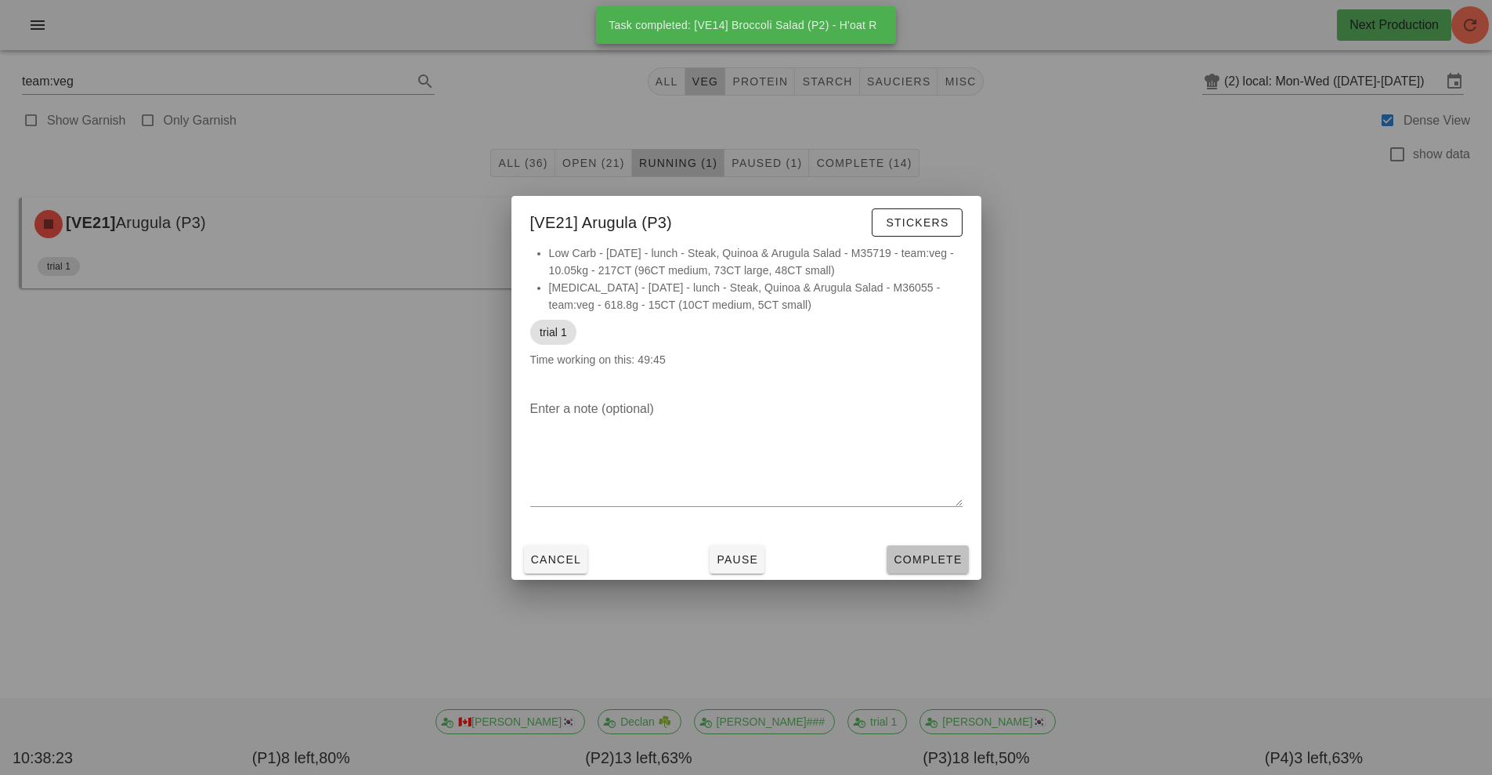
click at [947, 560] on span "Complete" at bounding box center [927, 559] width 69 height 13
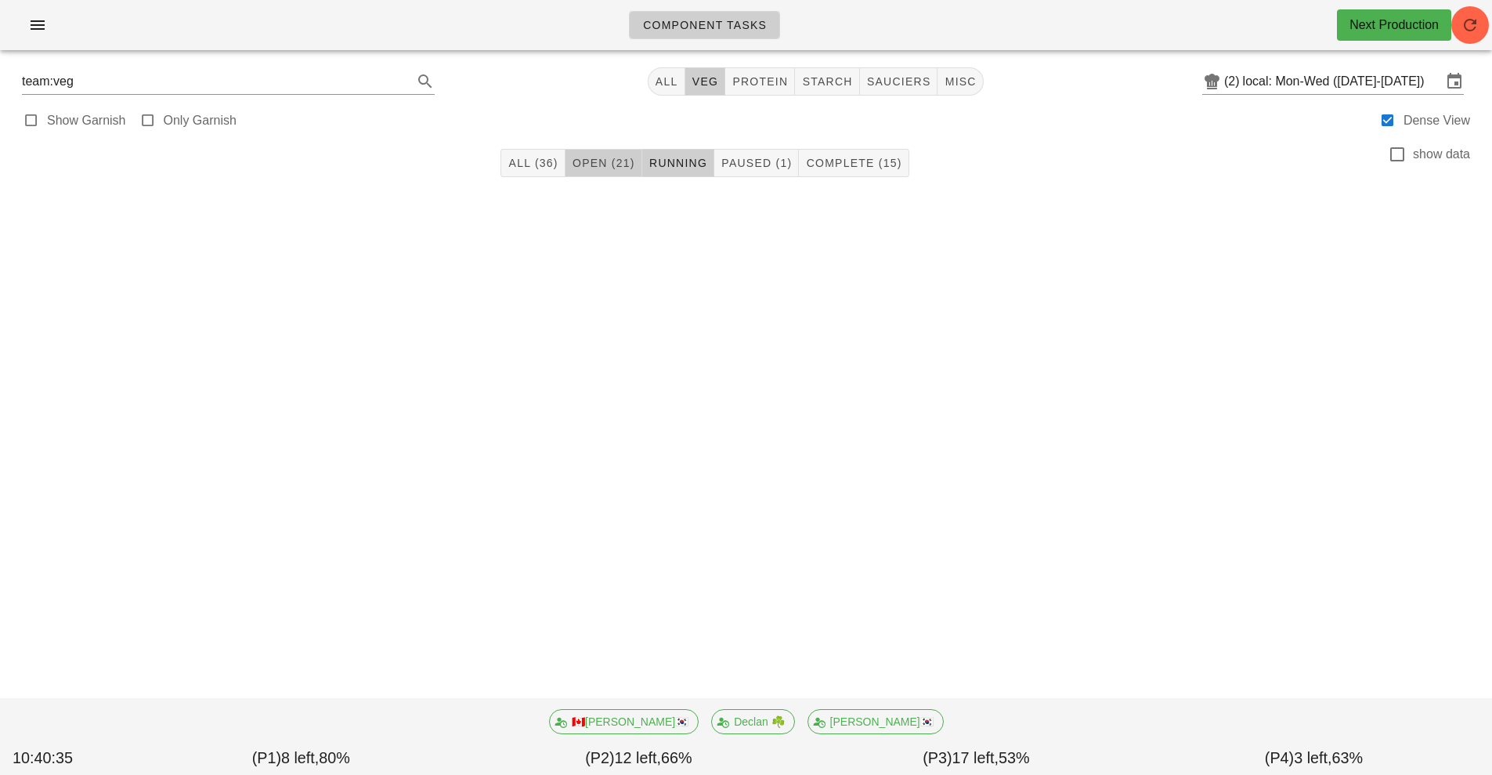
click at [606, 162] on span "Open (21)" at bounding box center [603, 163] width 63 height 13
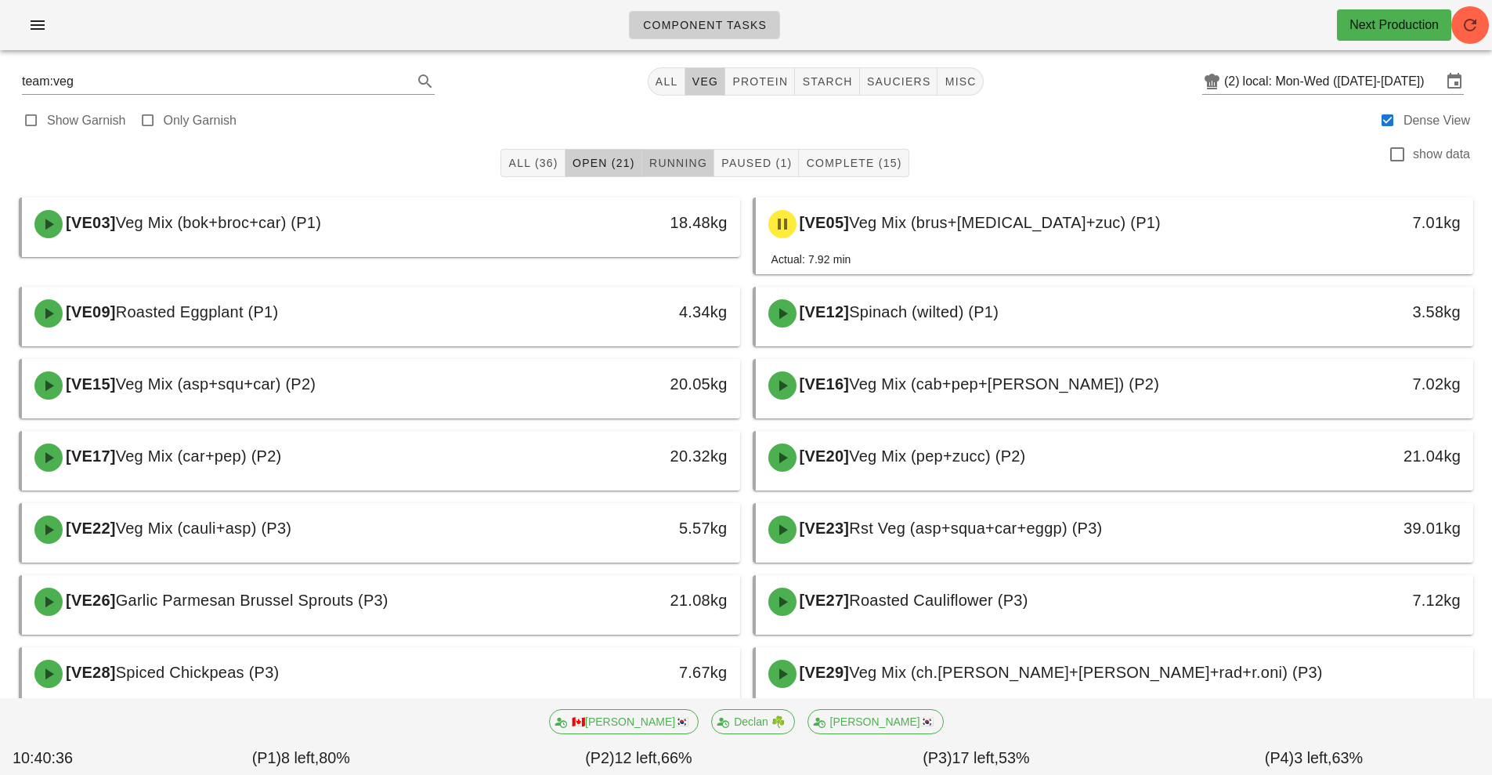
click at [672, 167] on span "Running" at bounding box center [678, 163] width 59 height 13
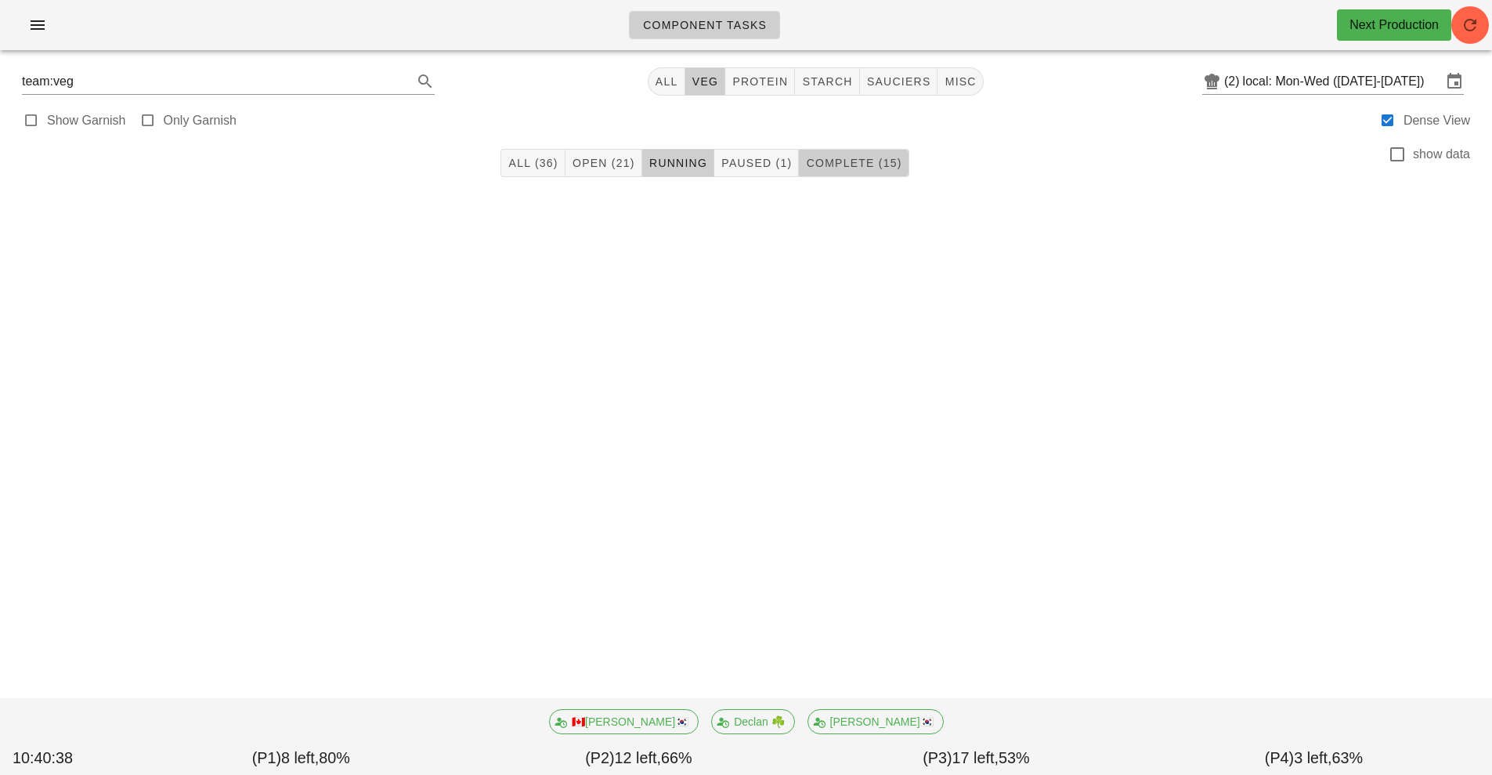
click at [870, 163] on span "Complete (15)" at bounding box center [853, 163] width 96 height 13
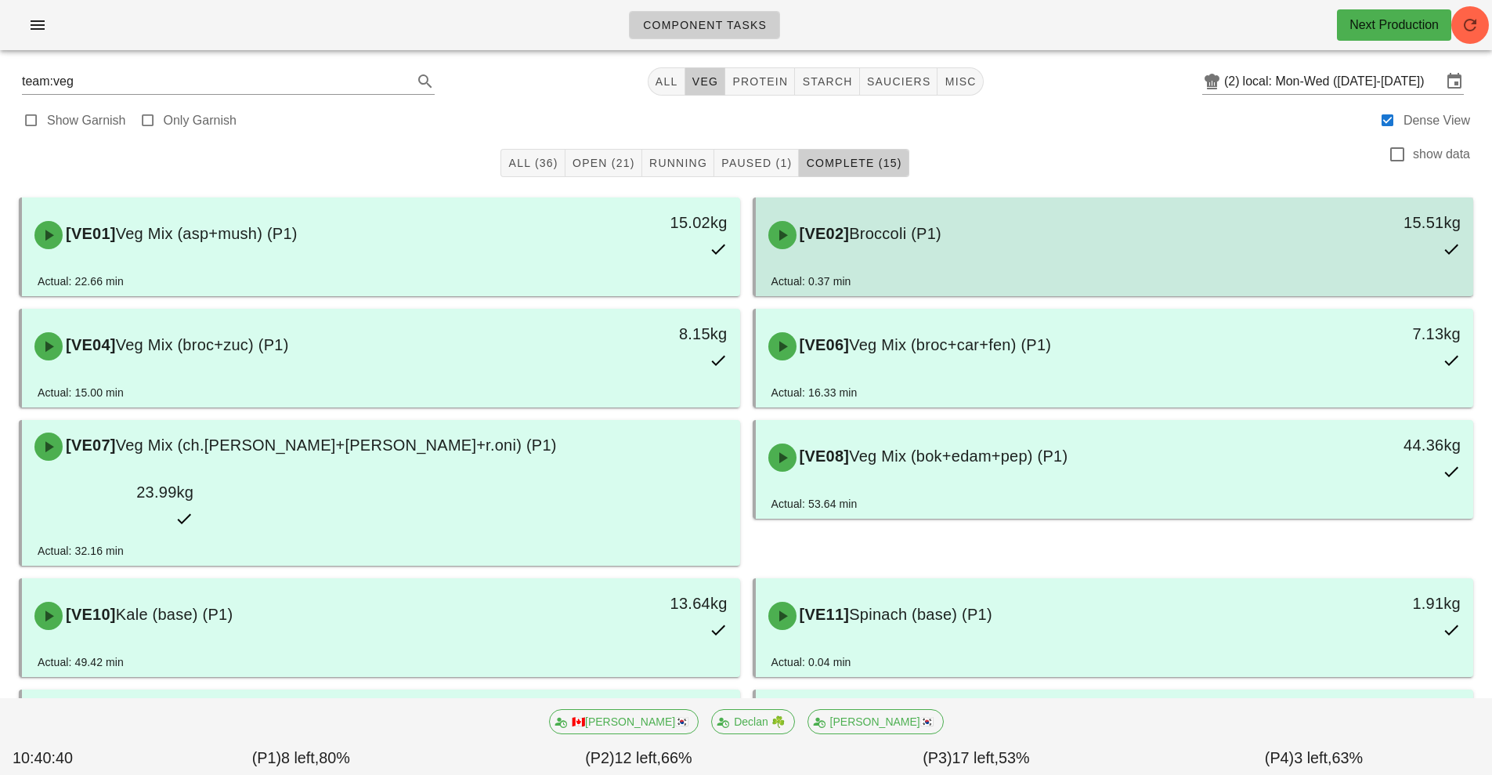
click at [1027, 233] on div "[VE02] Broccoli (P1)" at bounding box center [1025, 235] width 533 height 47
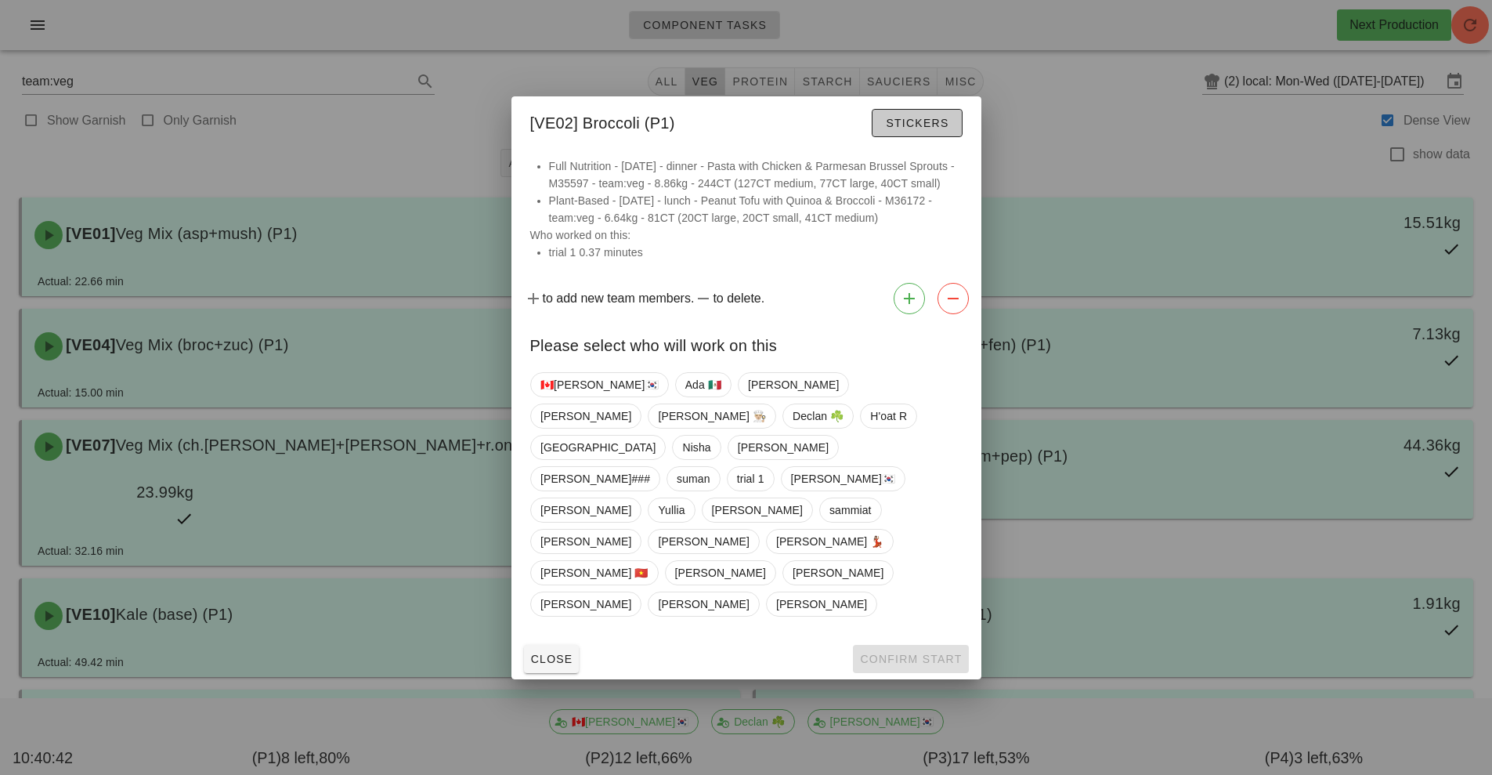
click at [919, 129] on span "Stickers" at bounding box center [916, 123] width 63 height 13
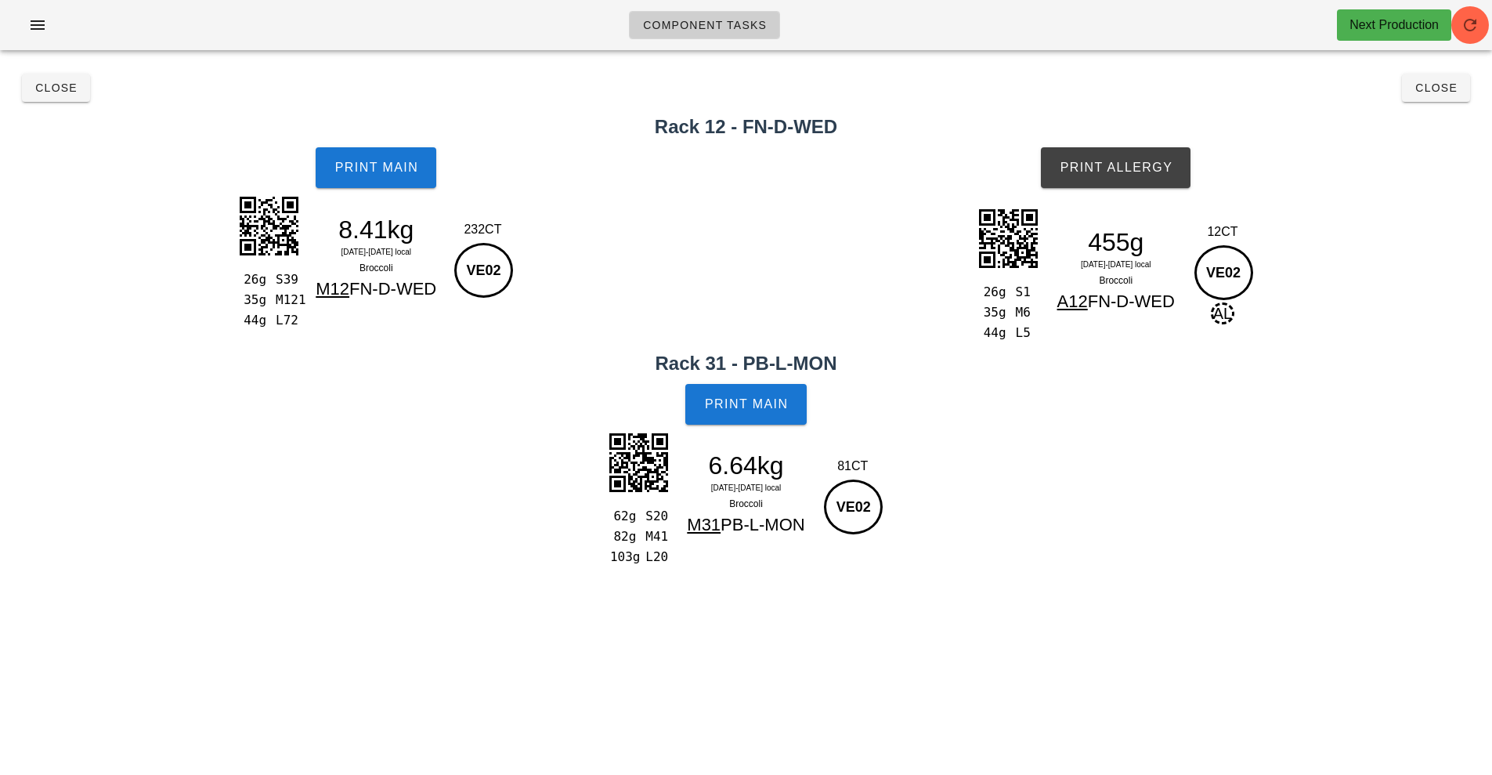
click at [60, 122] on h2 "Rack 12 - FN-D-WED" at bounding box center [746, 127] width 1474 height 28
click at [33, 78] on button "Close" at bounding box center [56, 88] width 68 height 28
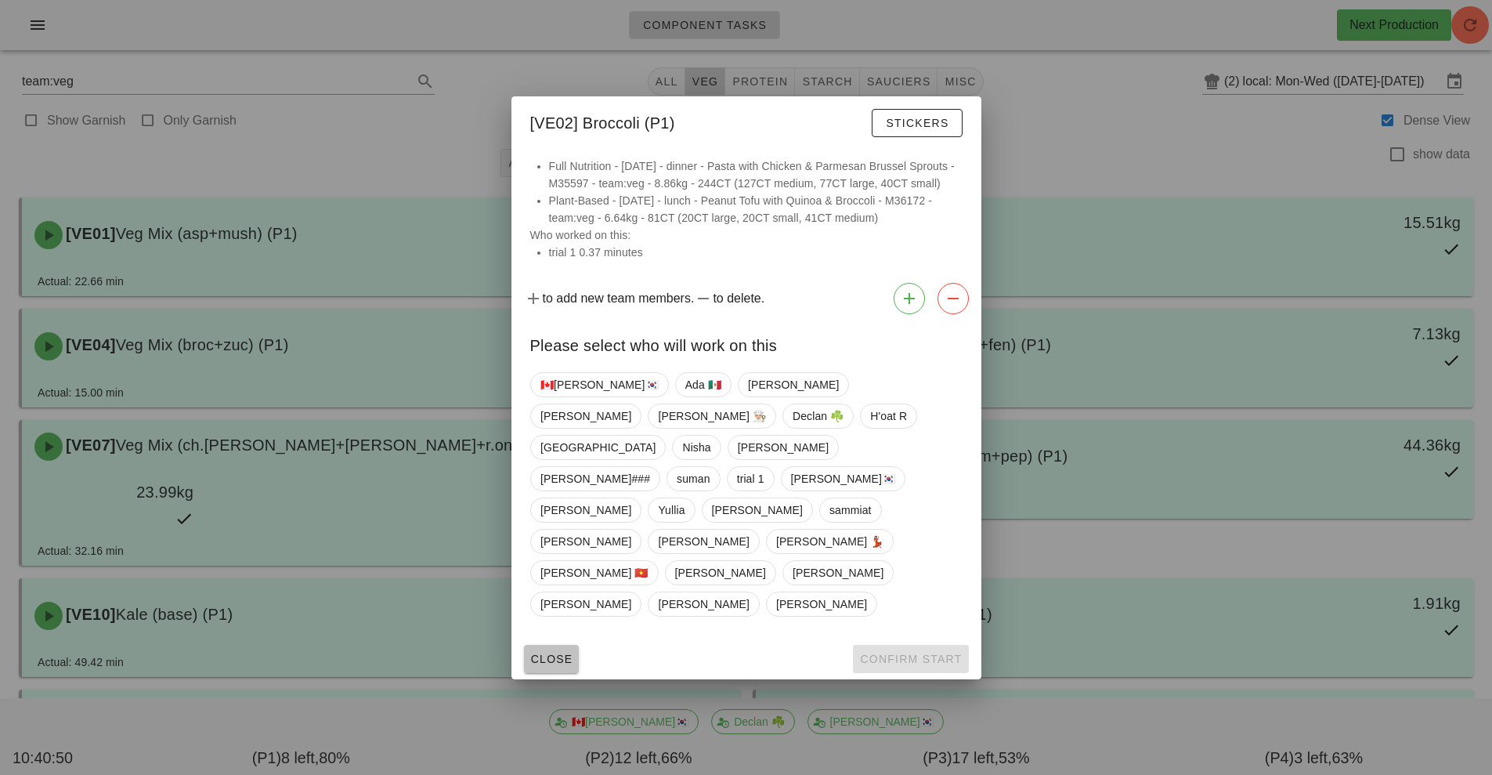
click at [559, 653] on span "Close" at bounding box center [551, 659] width 43 height 13
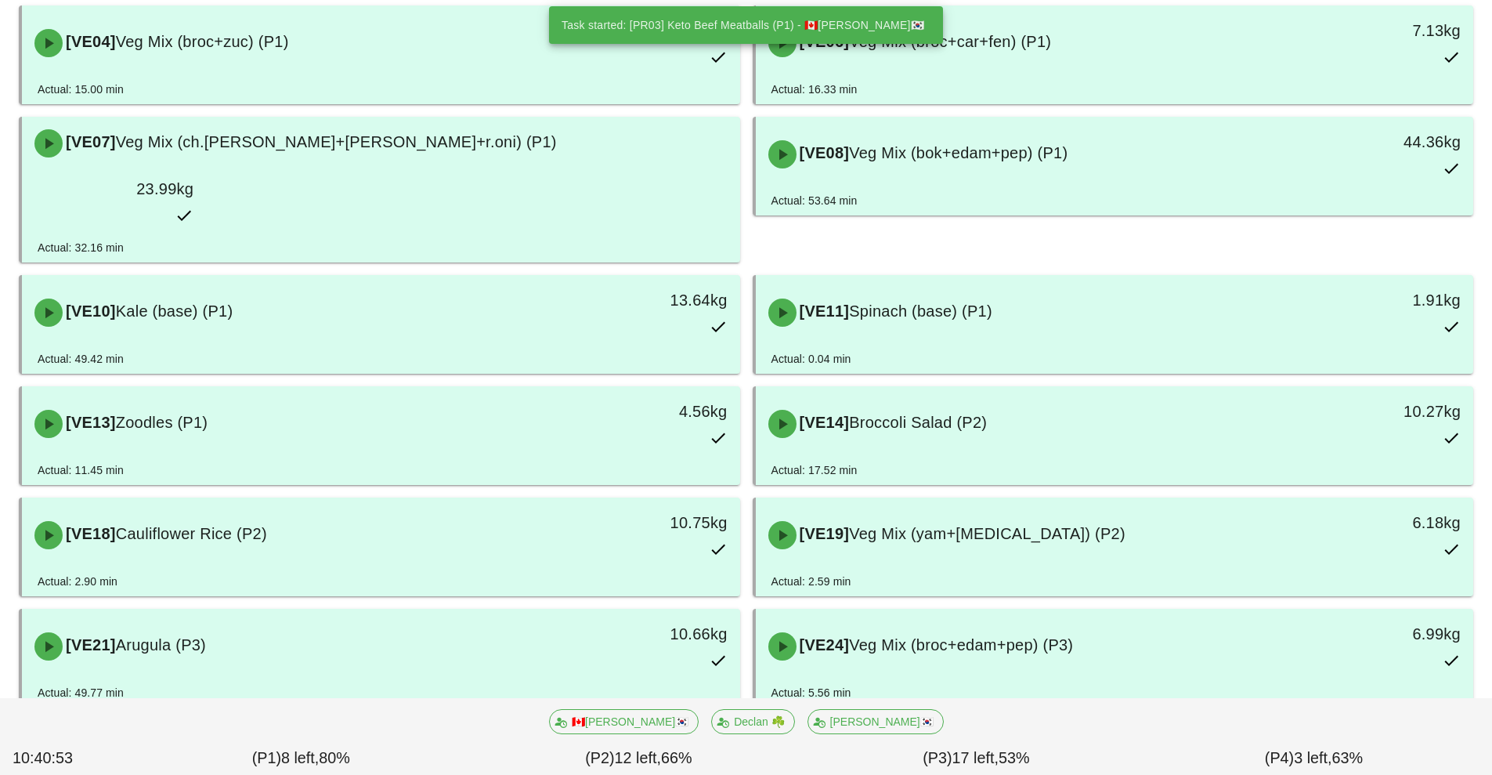
scroll to position [307, 0]
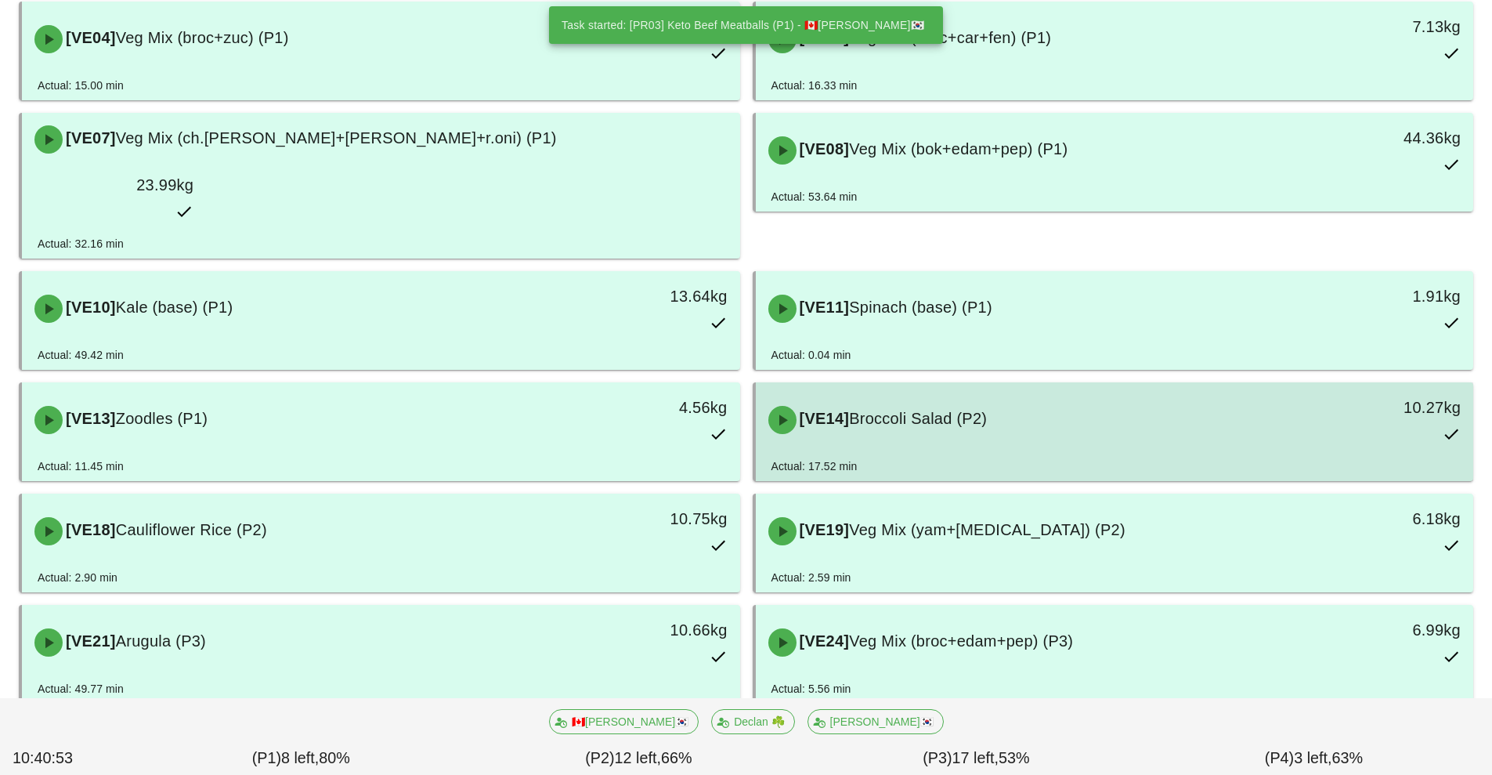
click at [1206, 396] on div "[VE14] Broccoli Salad (P2)" at bounding box center [1025, 419] width 533 height 47
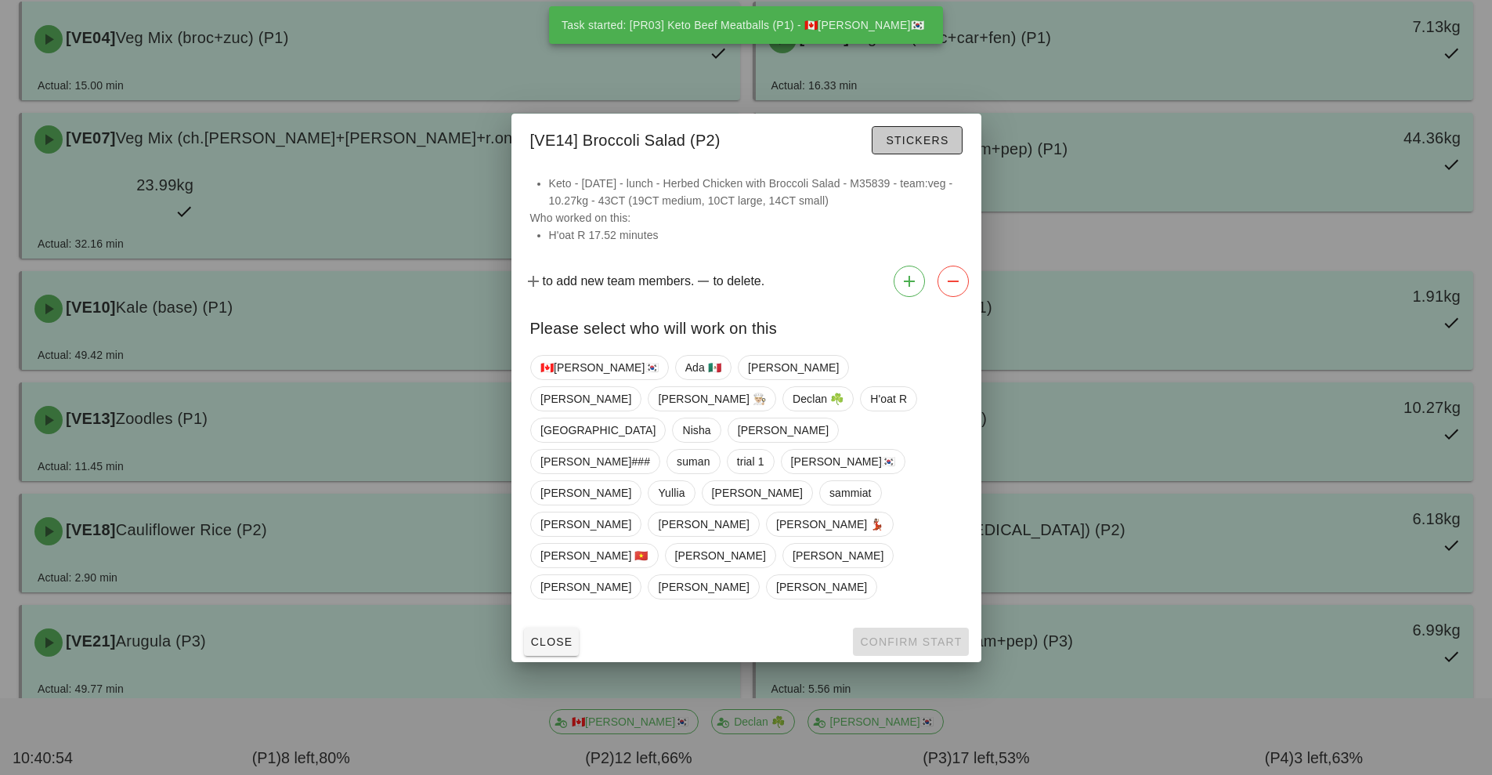
click at [926, 154] on button "Stickers" at bounding box center [917, 140] width 90 height 28
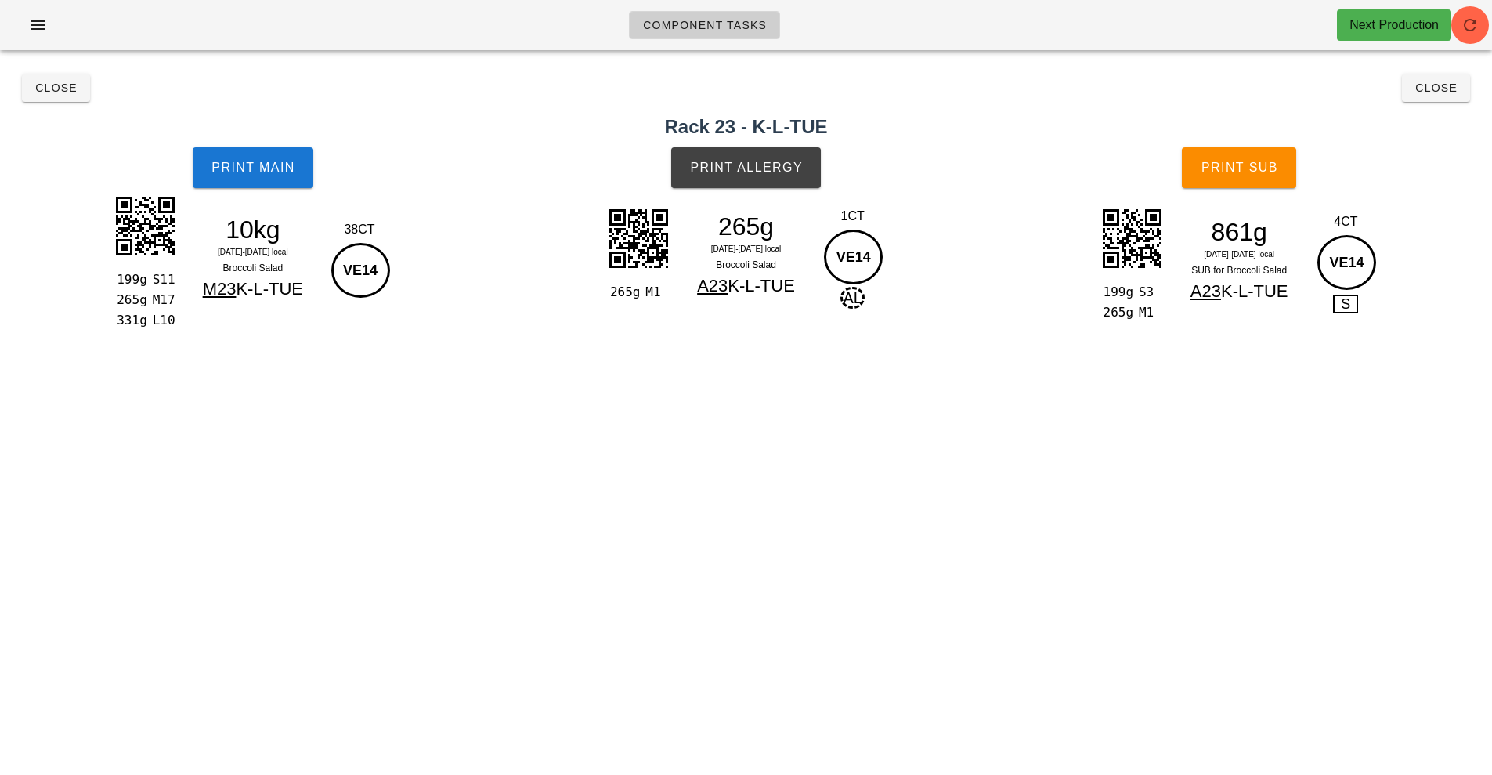
click at [303, 134] on h2 "Rack 23 - K-L-TUE" at bounding box center [746, 127] width 1474 height 28
click at [266, 182] on button "Print Main" at bounding box center [253, 167] width 121 height 41
click at [1425, 98] on button "Close" at bounding box center [1436, 88] width 68 height 28
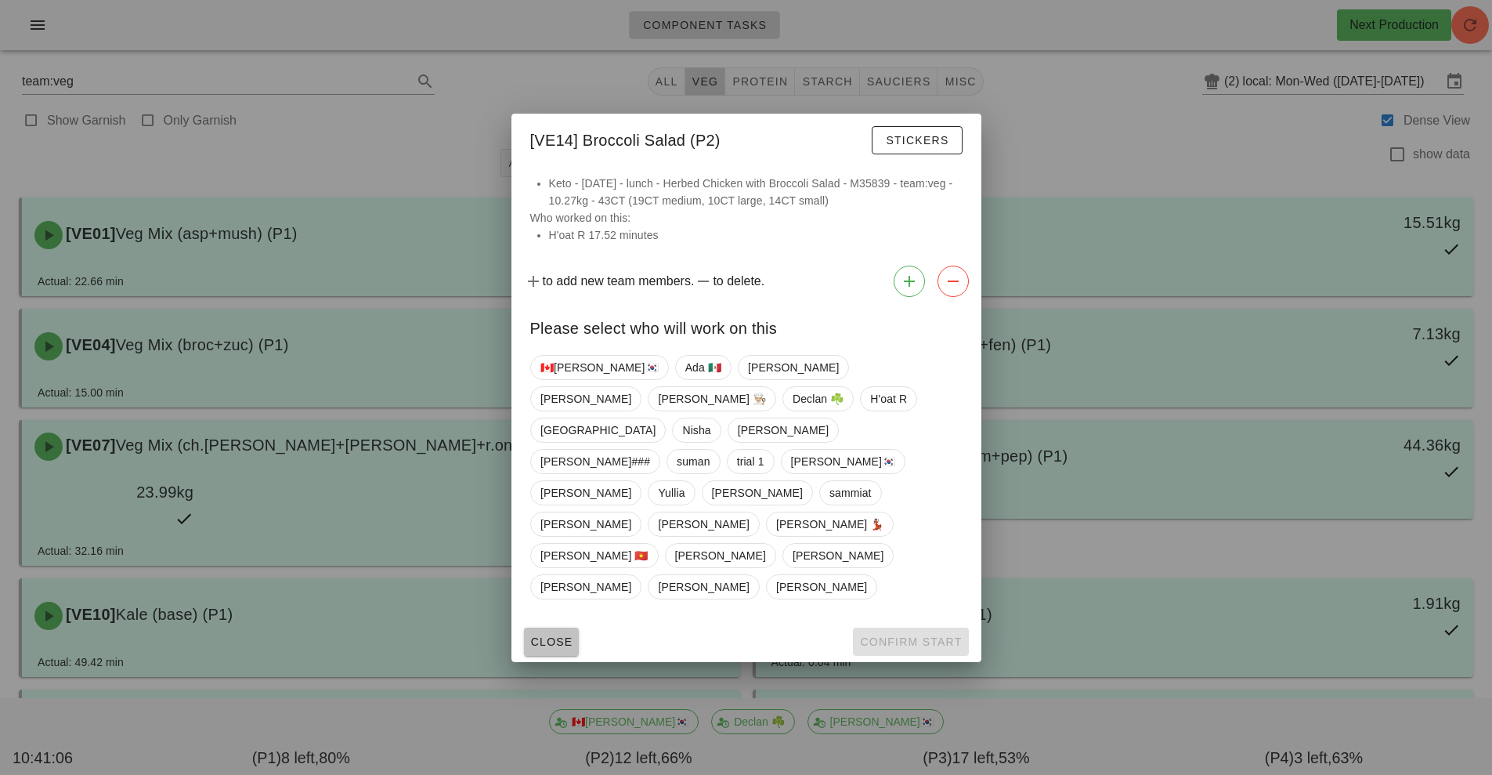
click at [541, 635] on span "Close" at bounding box center [551, 641] width 43 height 13
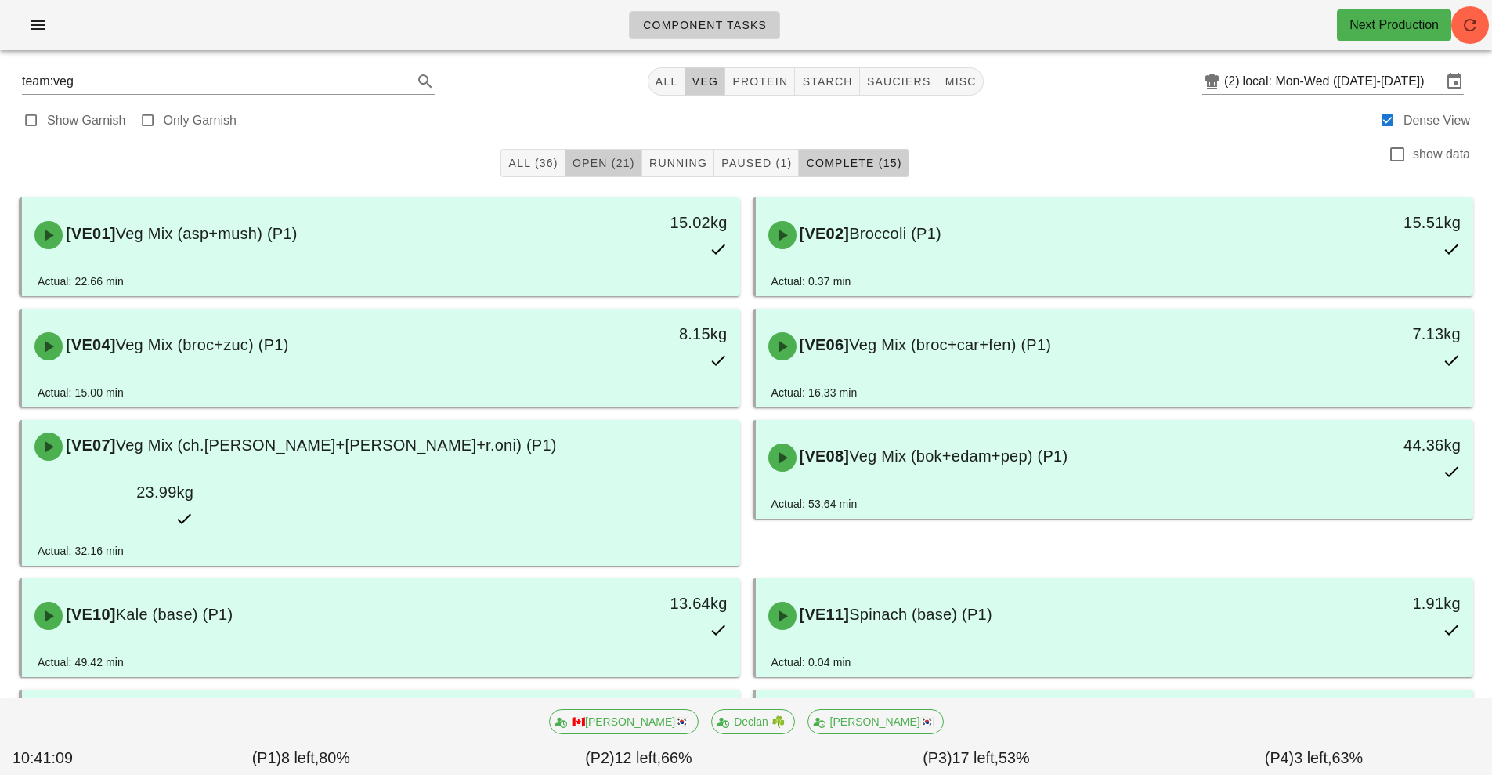
click at [591, 167] on span "Open (21)" at bounding box center [603, 163] width 63 height 13
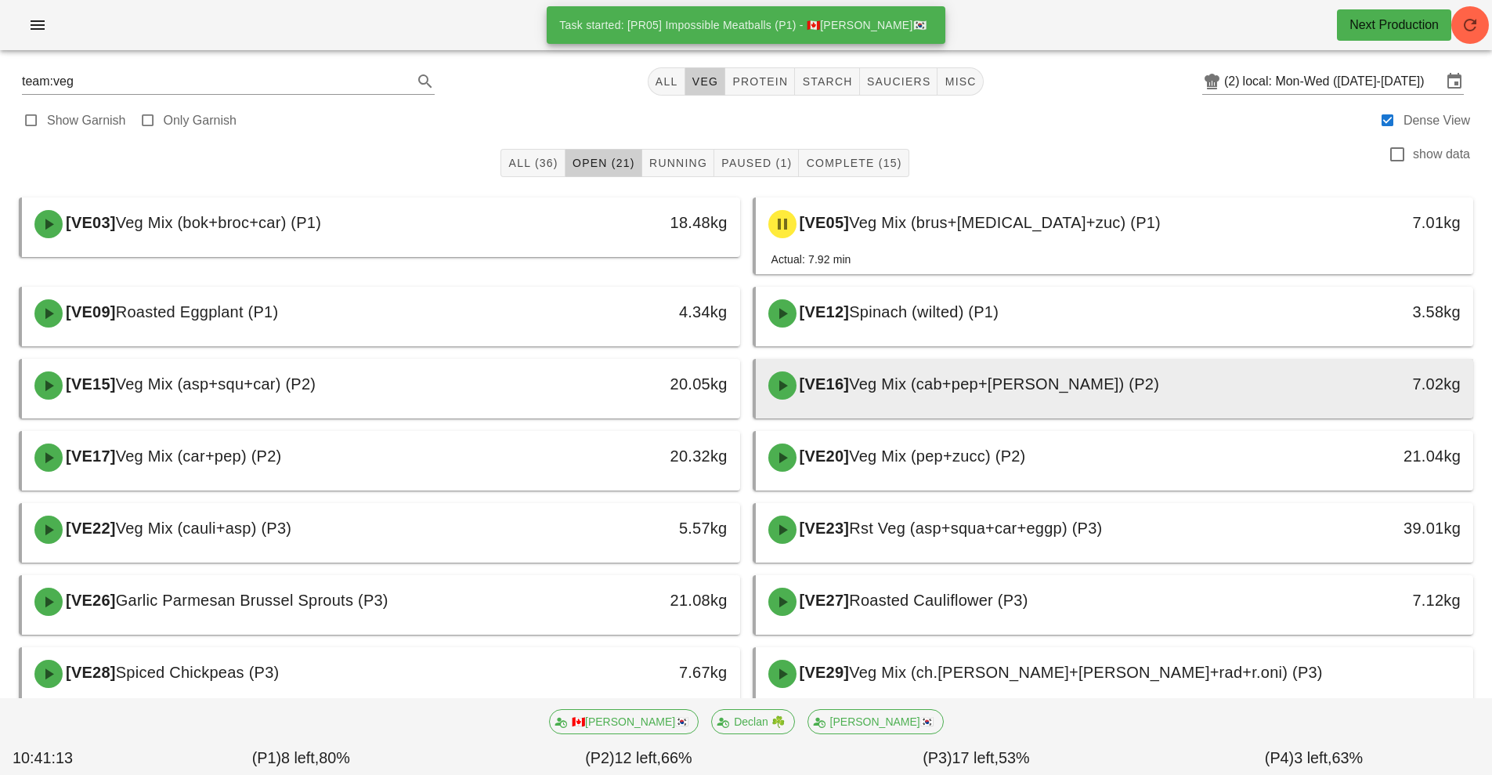
click at [942, 395] on div "[VE16] Veg Mix (cab+pep+[PERSON_NAME]) (P2)" at bounding box center [1025, 385] width 533 height 47
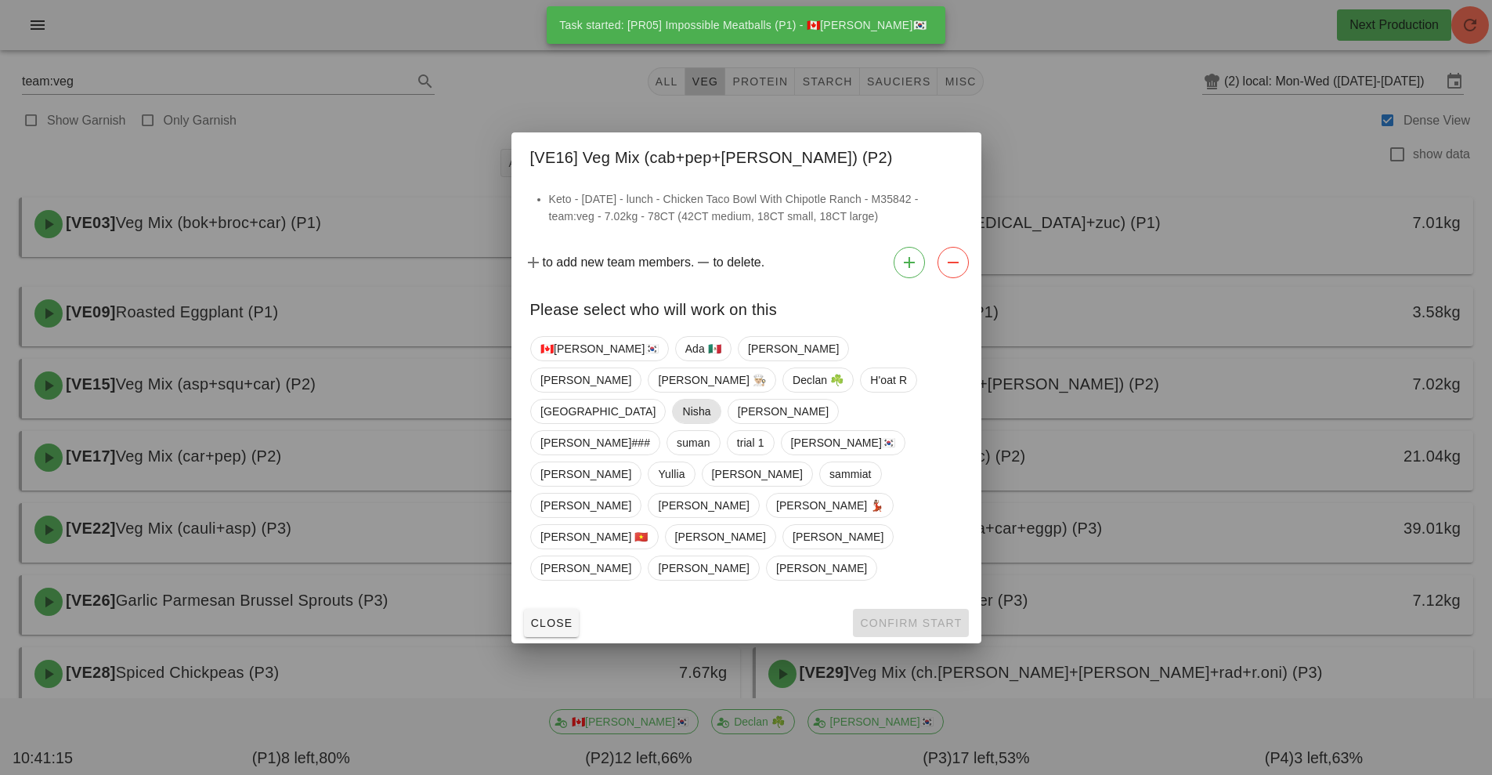
click at [682, 423] on span "Nisha" at bounding box center [696, 412] width 28 height 24
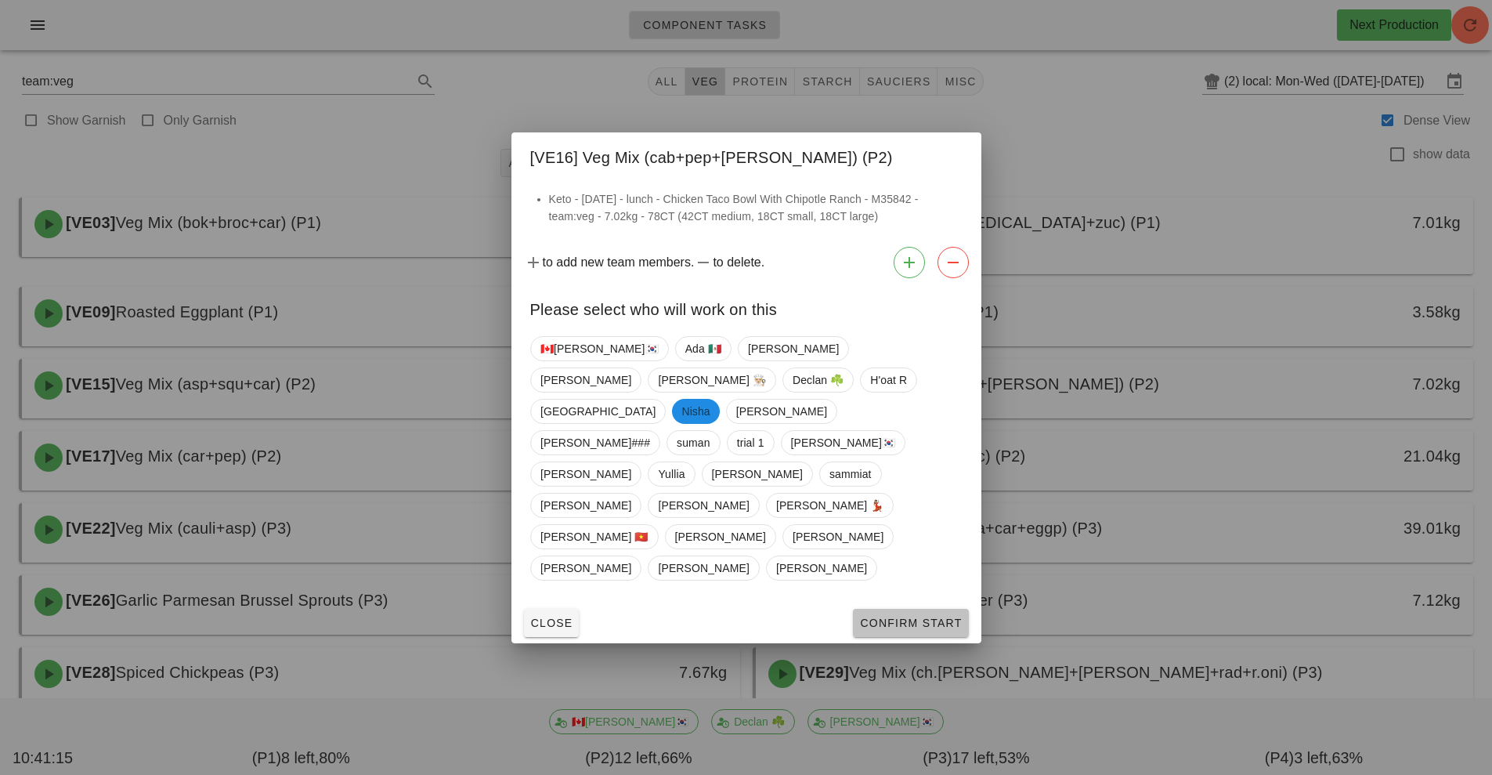
click at [890, 617] on span "Confirm Start" at bounding box center [910, 623] width 103 height 13
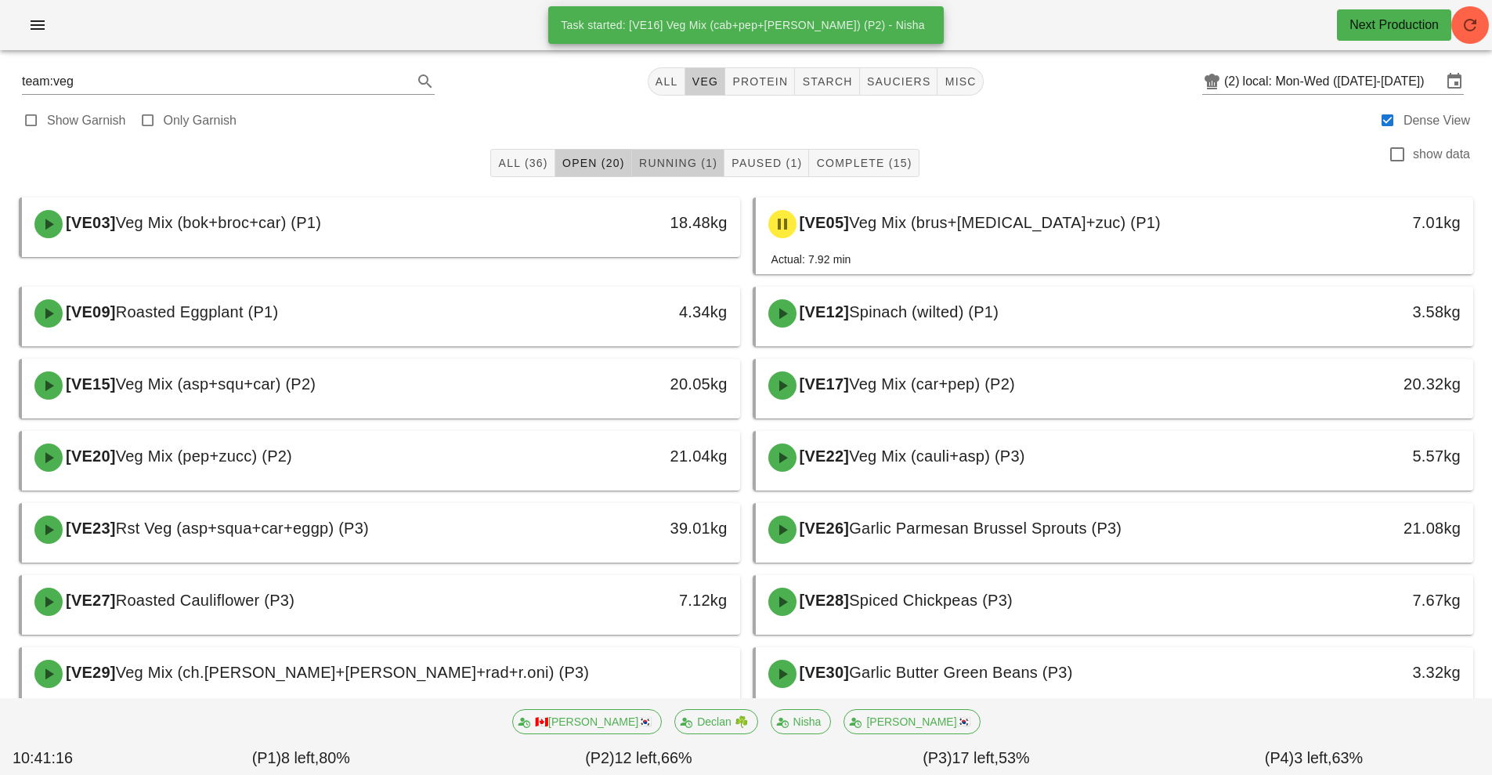
click at [682, 173] on button "Running (1)" at bounding box center [678, 163] width 92 height 28
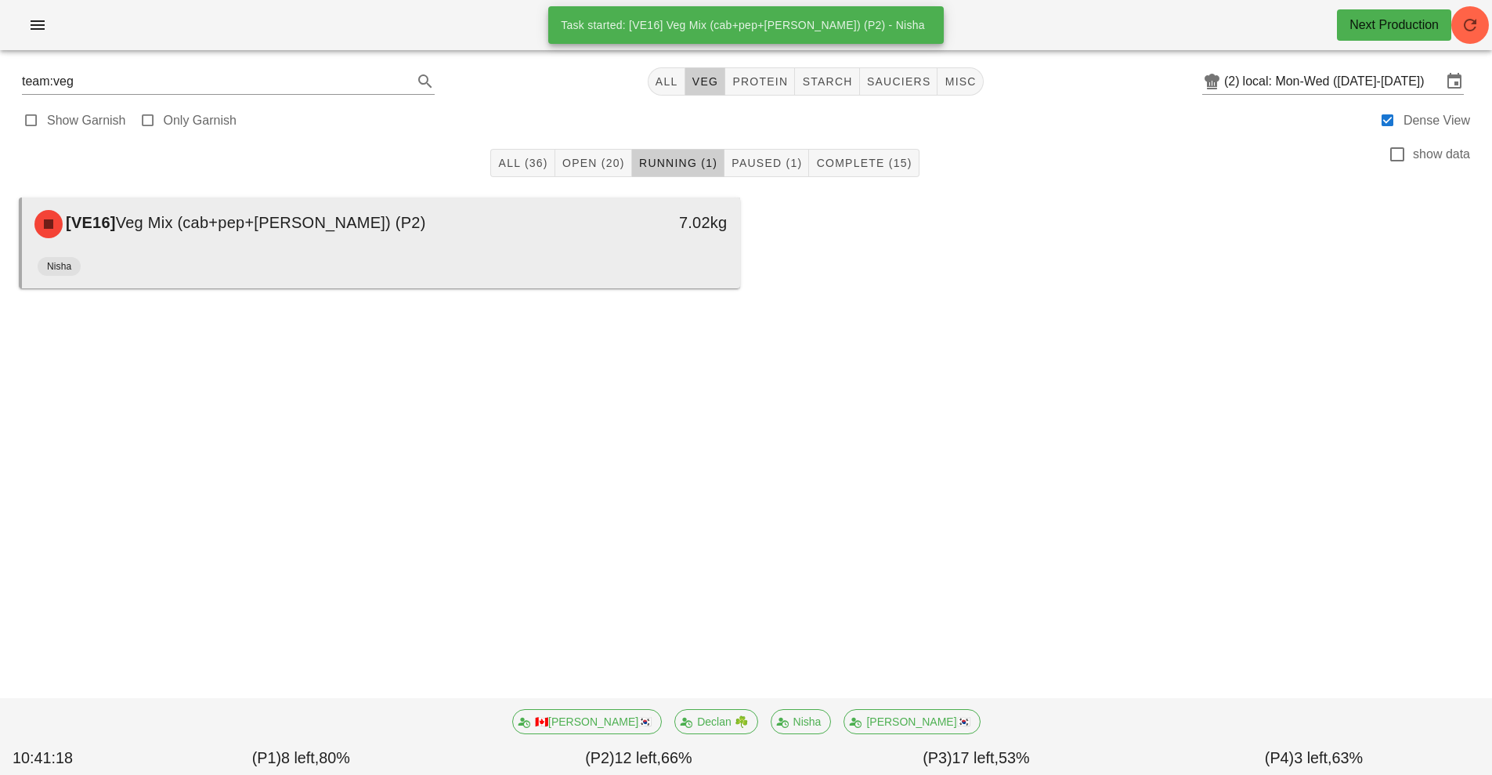
click at [530, 247] on div "[VE16] Veg Mix (cab+pep+[PERSON_NAME]) (P2)" at bounding box center [291, 224] width 533 height 47
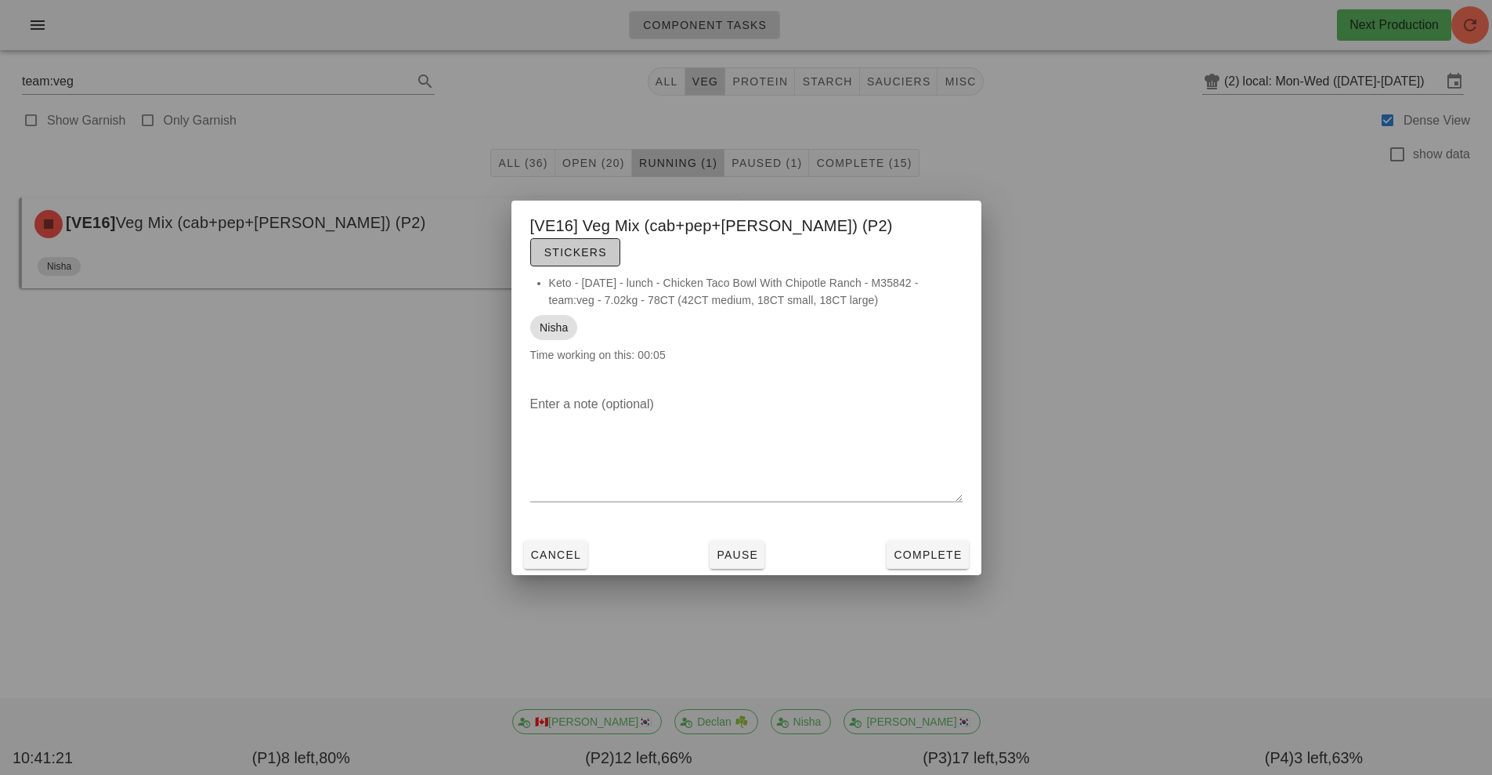
click at [607, 246] on span "Stickers" at bounding box center [575, 252] width 63 height 13
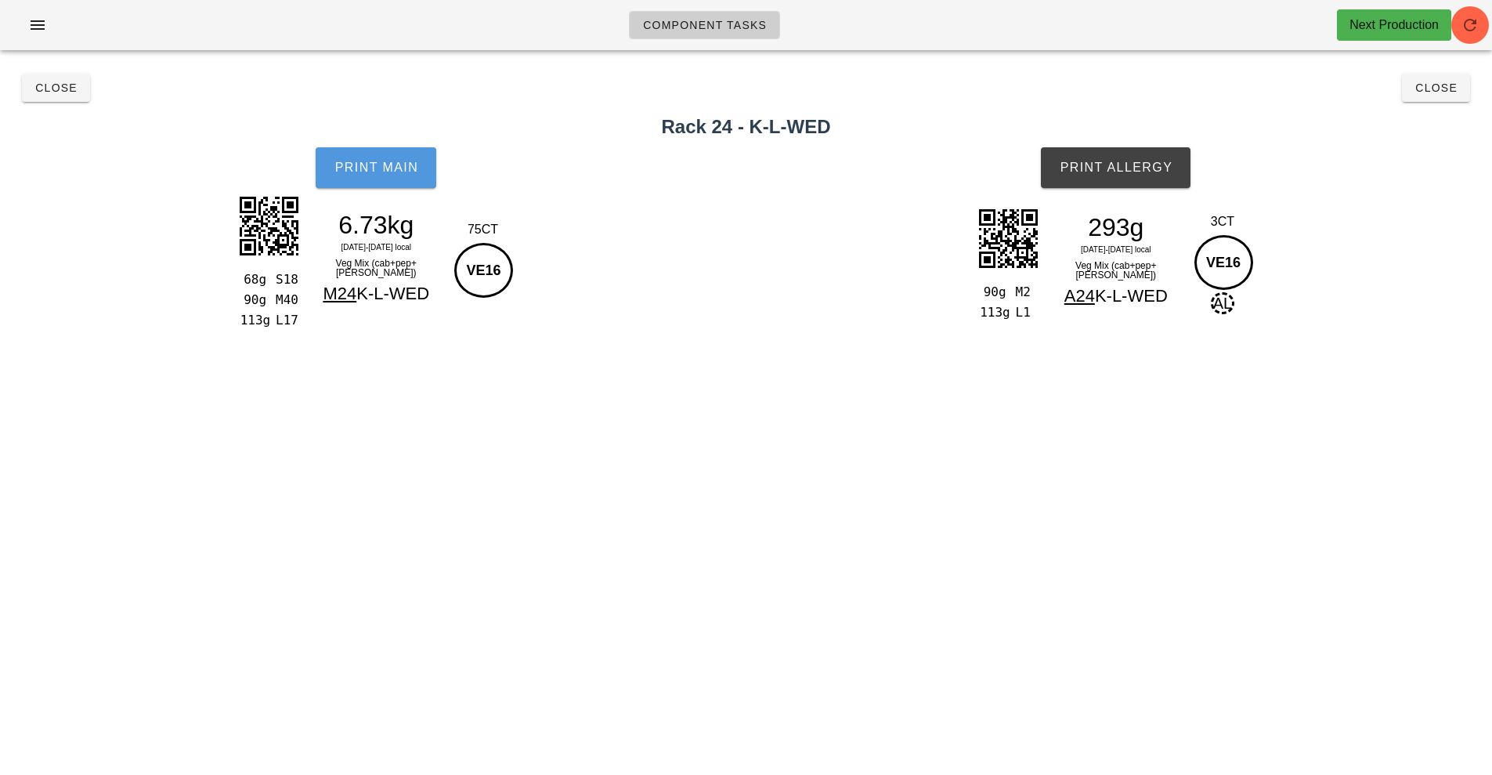
click at [378, 161] on span "Print Main" at bounding box center [376, 168] width 85 height 14
click at [1096, 154] on button "Print Allergy" at bounding box center [1116, 167] width 150 height 41
click at [66, 96] on button "Close" at bounding box center [56, 88] width 68 height 28
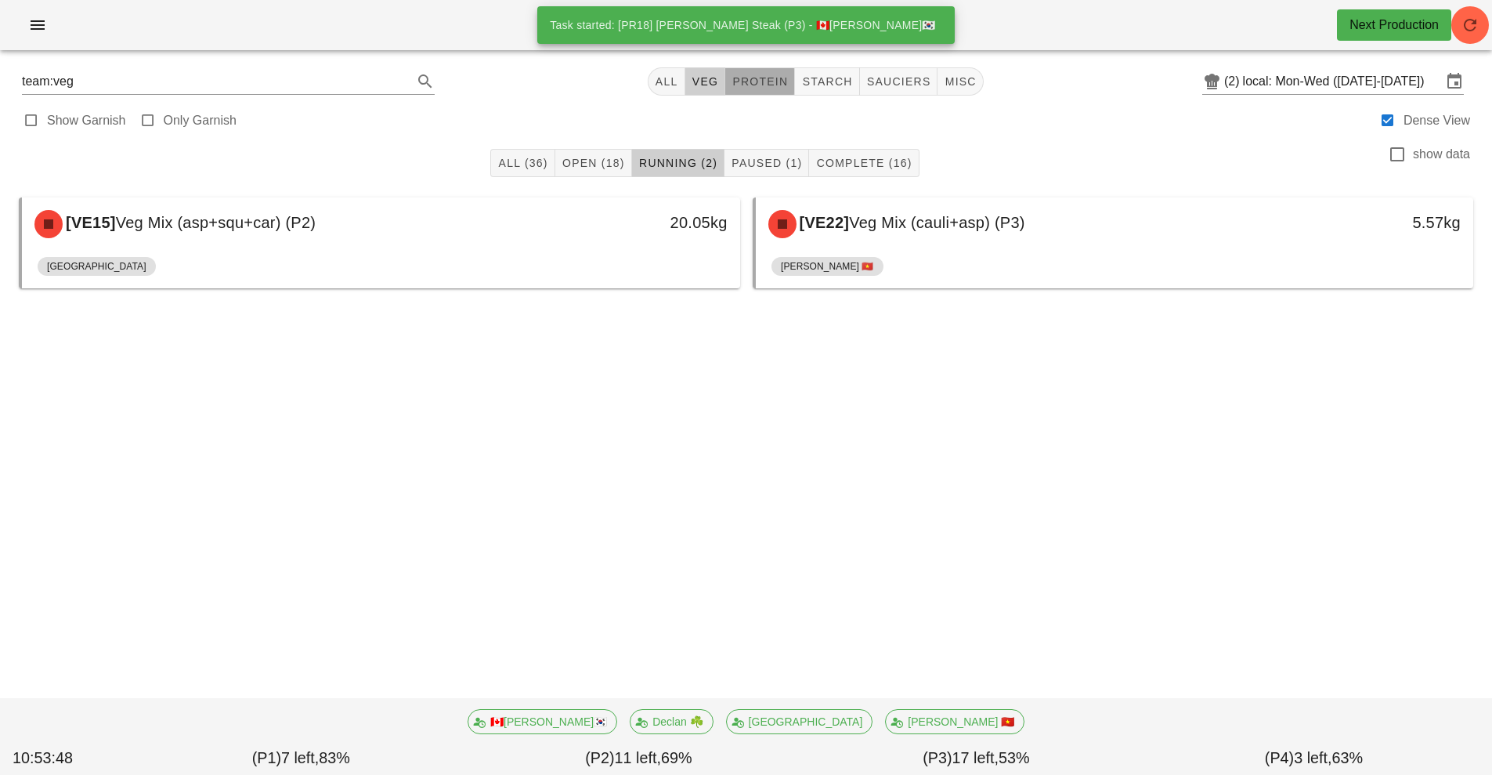
click at [747, 81] on span "protein" at bounding box center [760, 81] width 56 height 13
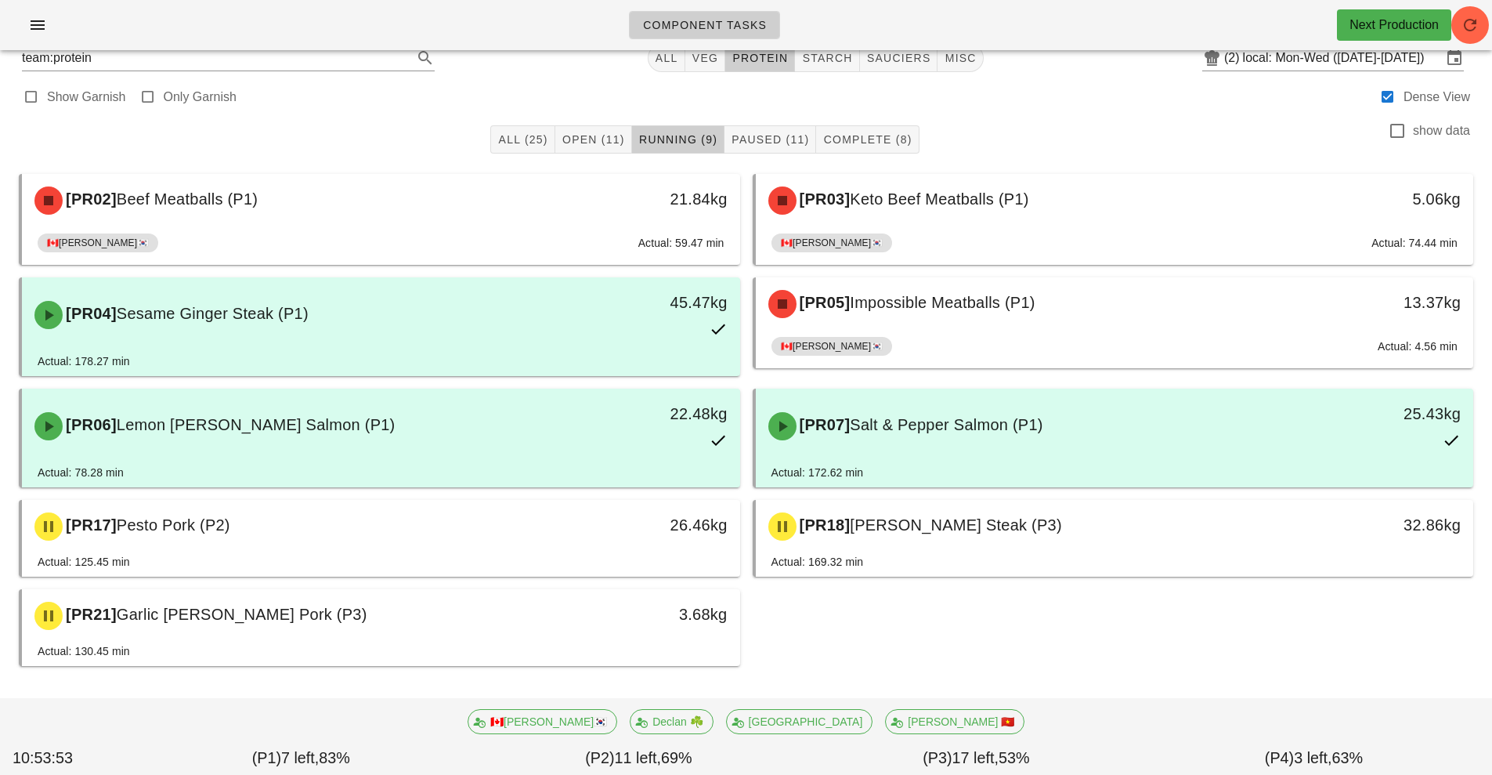
scroll to position [27, 0]
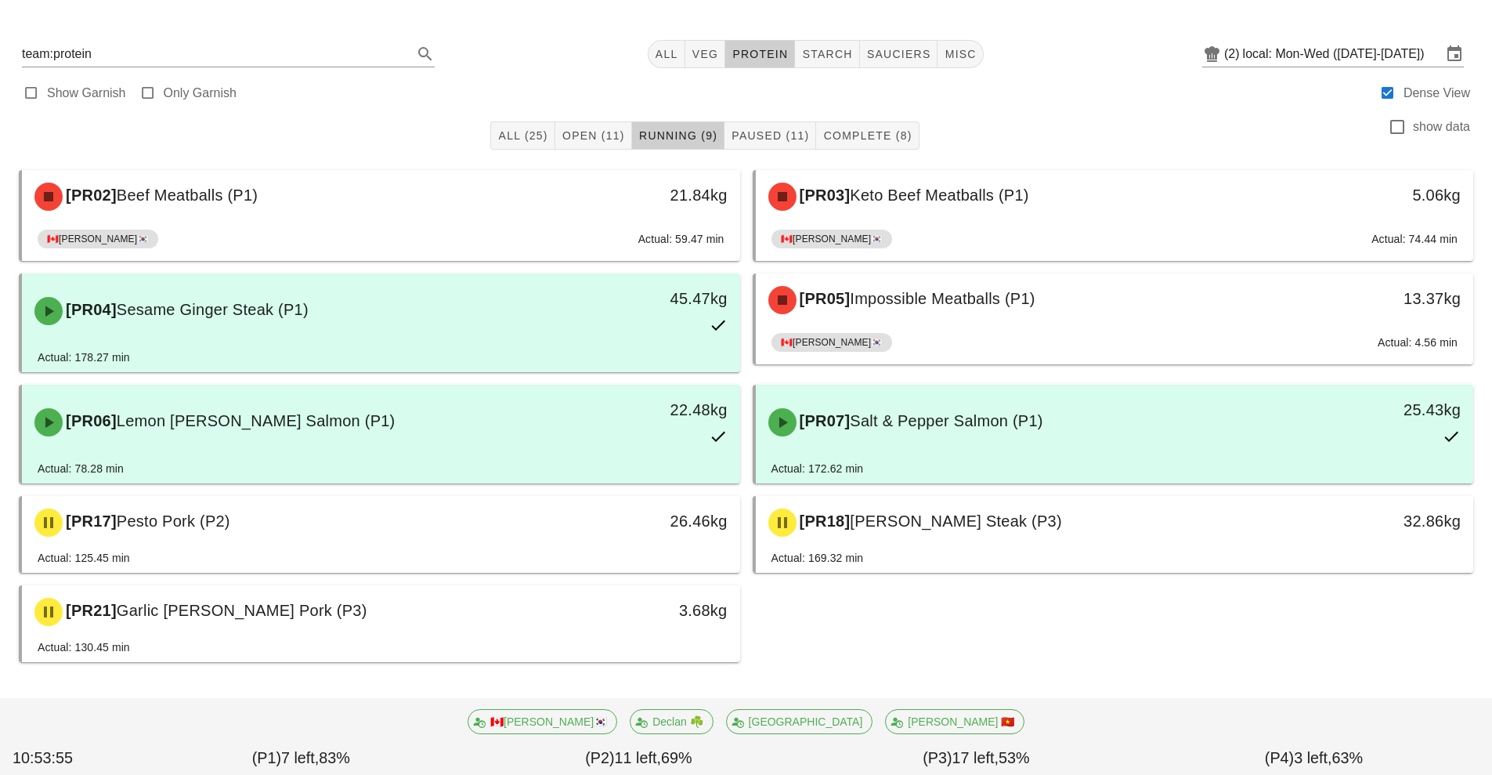
click at [936, 615] on div "[PR02] Beef Meatballs (P1) 21.84kg 🇨🇦[PERSON_NAME]🇰🇷 Actual: 59.47 min [PR03] K…" at bounding box center [746, 416] width 1467 height 505
click at [599, 134] on span "Open (11)" at bounding box center [593, 135] width 63 height 13
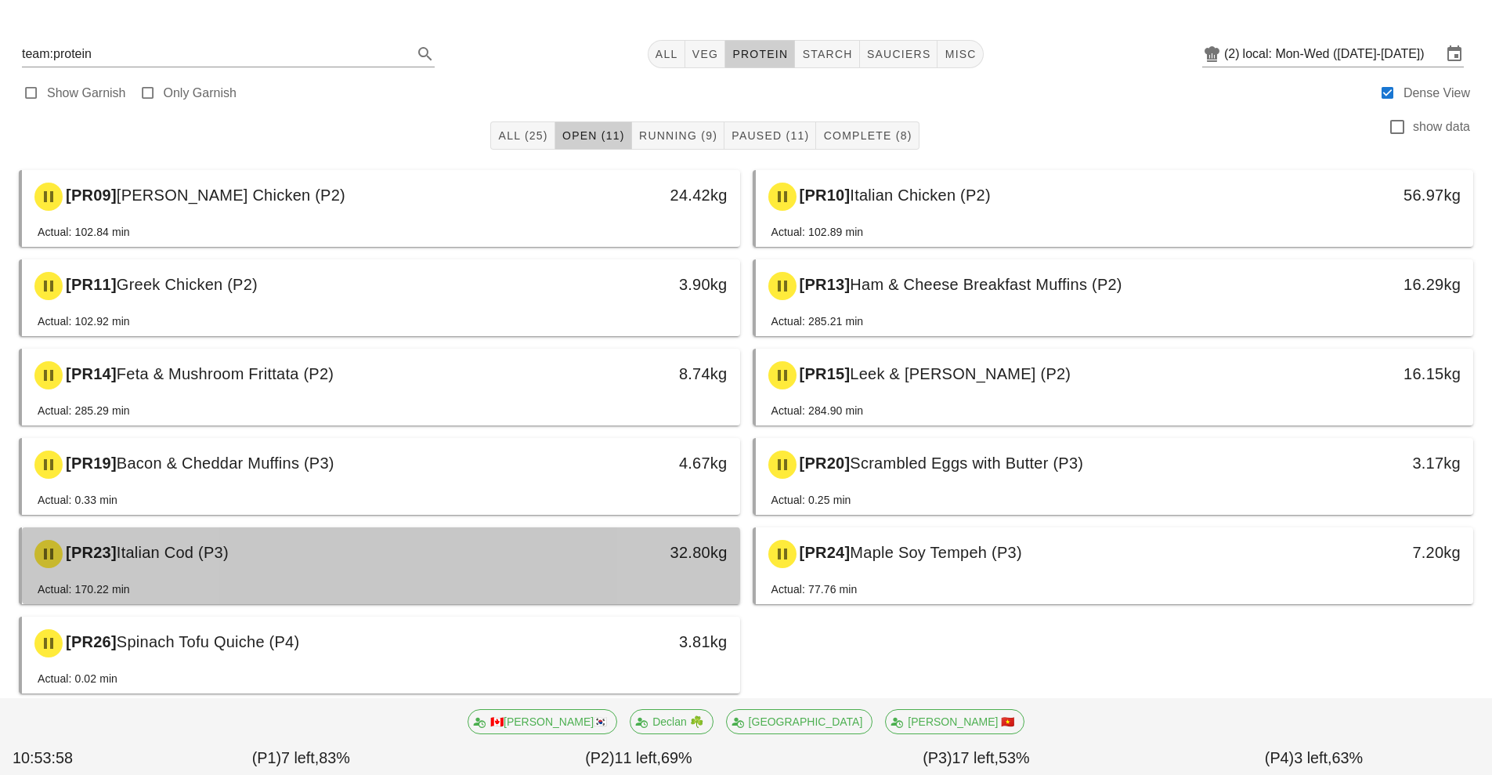
scroll to position [59, 0]
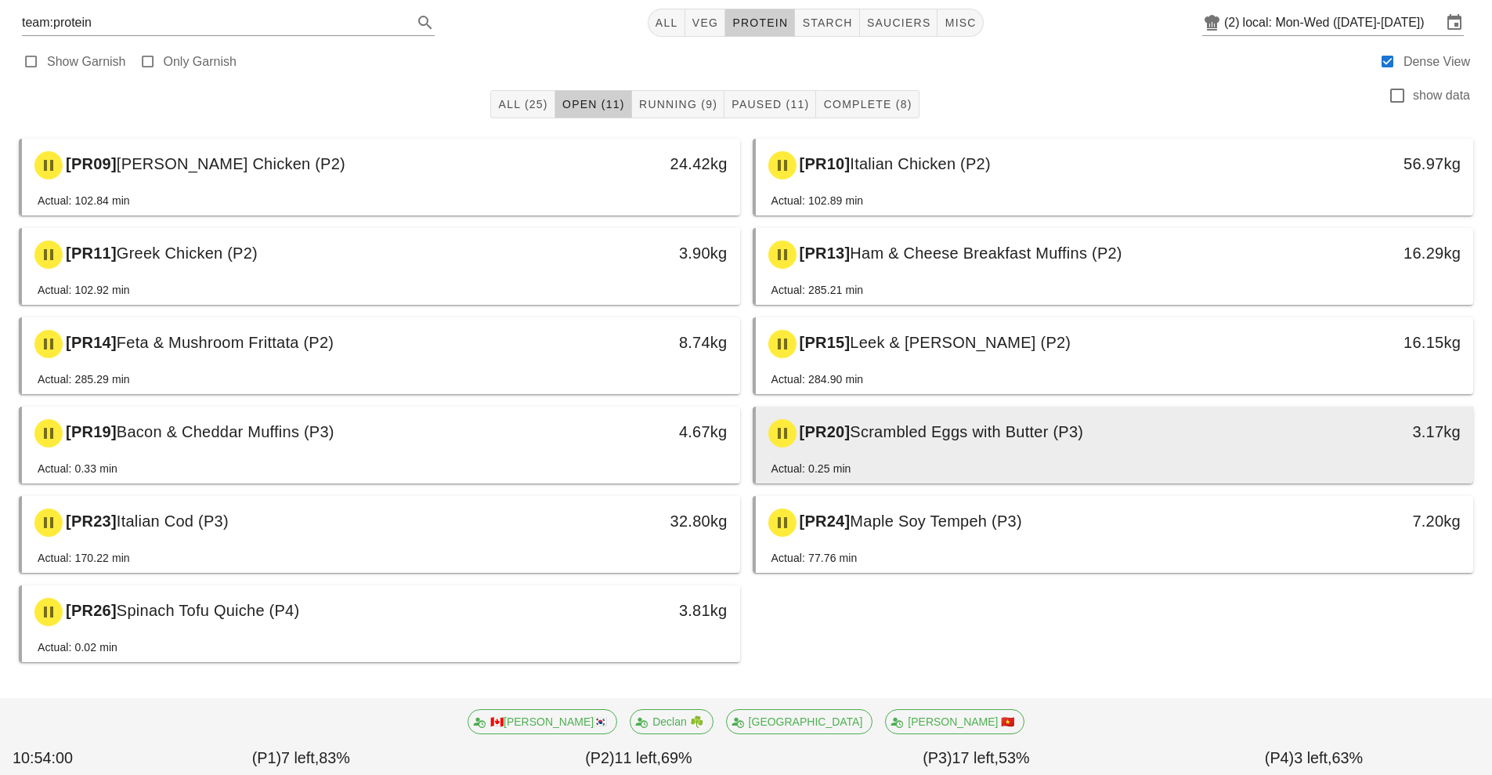
click at [938, 432] on span "Scrambled Eggs with Butter (P3)" at bounding box center [966, 431] width 233 height 17
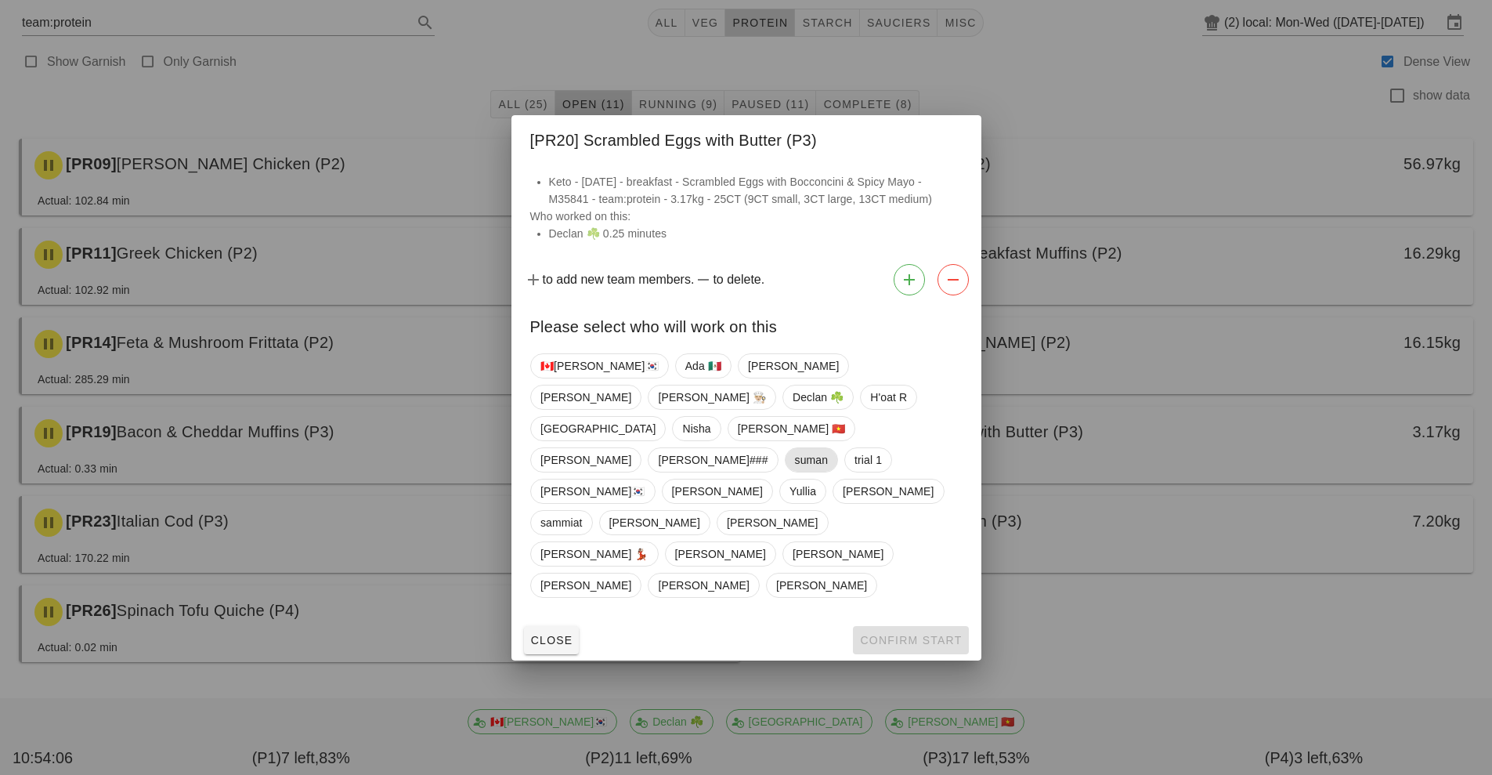
click at [794, 472] on span "suman" at bounding box center [811, 460] width 34 height 24
click at [914, 626] on button "Confirm Start" at bounding box center [910, 640] width 115 height 28
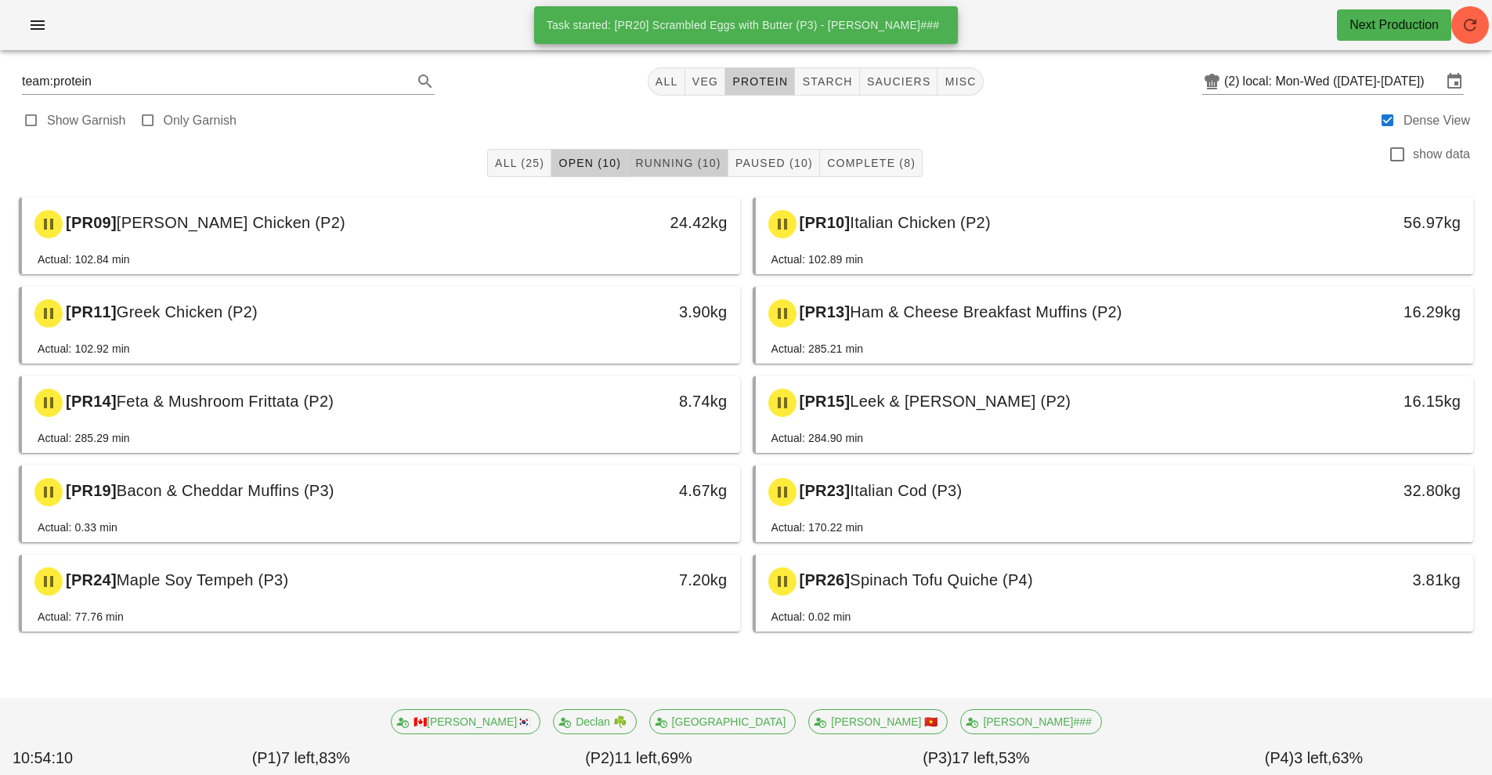
click at [674, 175] on button "Running (10)" at bounding box center [677, 163] width 99 height 28
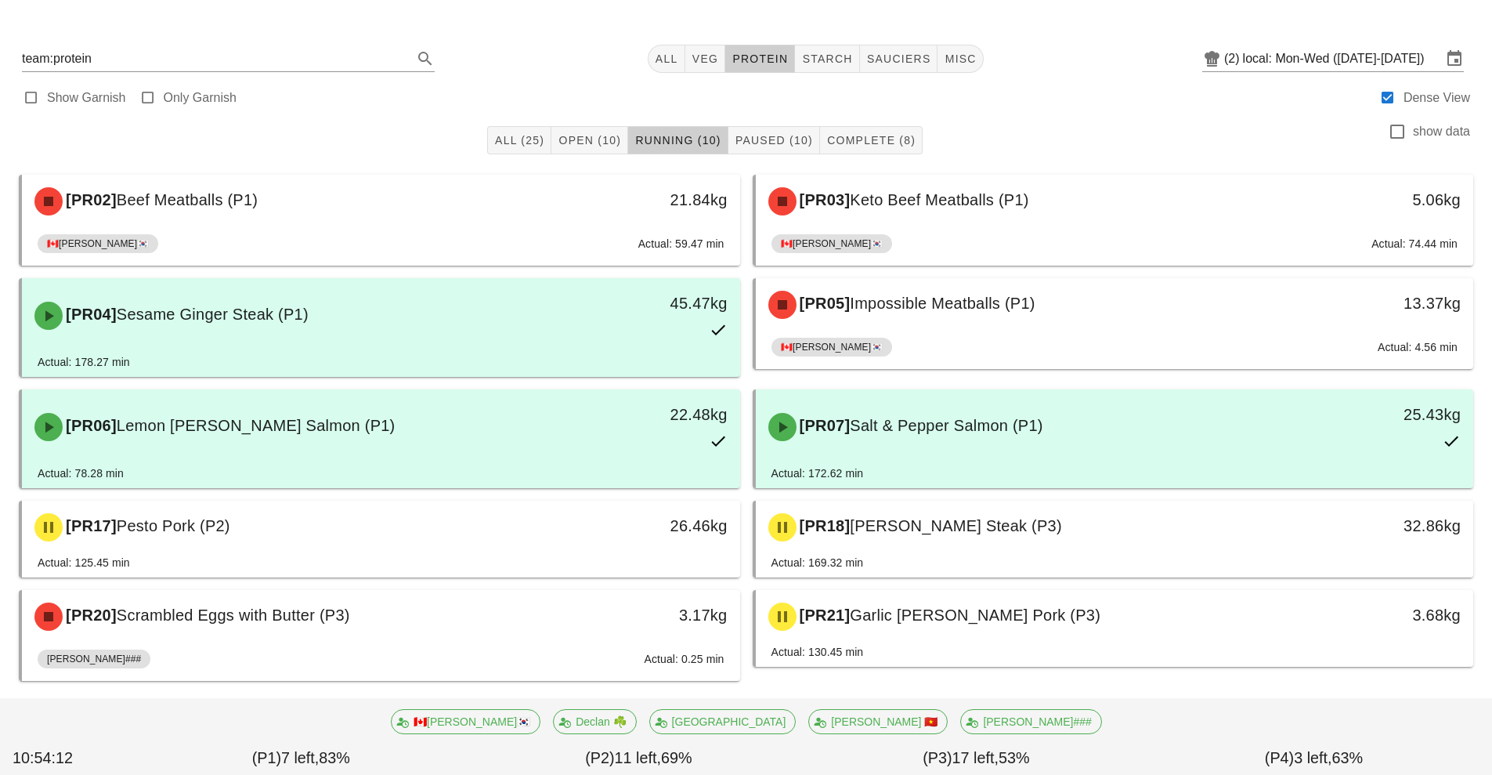
scroll to position [42, 0]
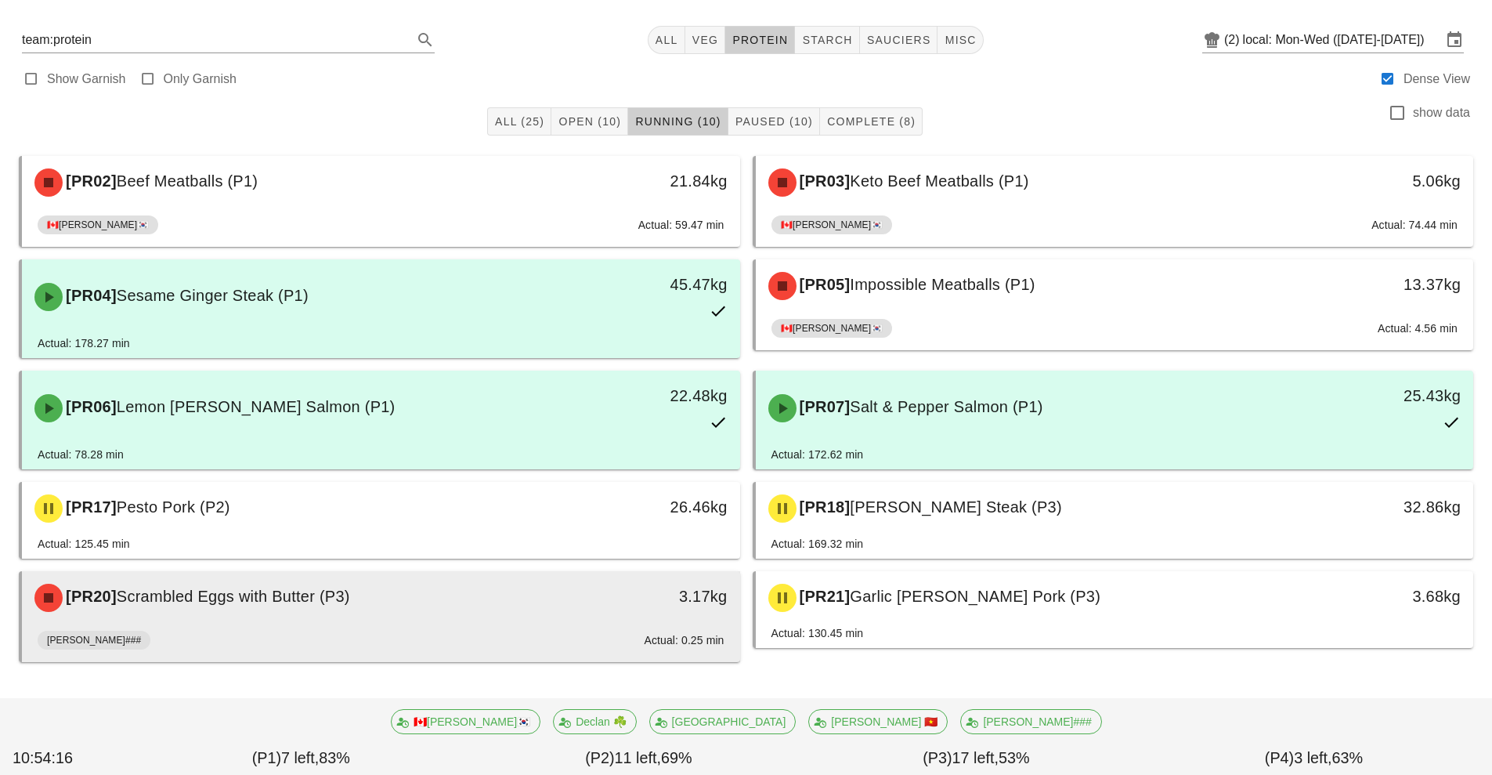
click at [496, 611] on div "[PR20] Scrambled Eggs with Butter (P3)" at bounding box center [291, 597] width 533 height 47
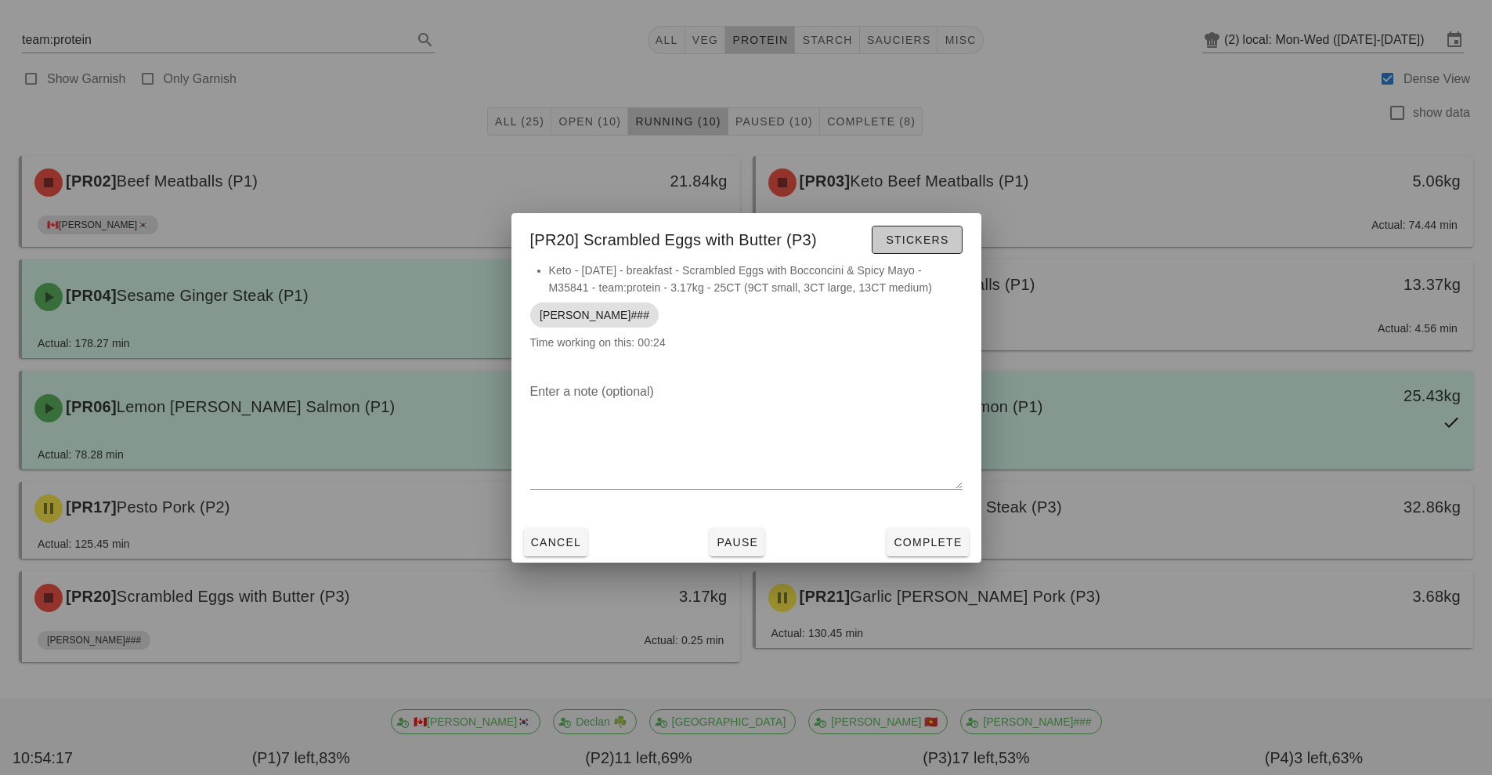
click at [924, 241] on span "Stickers" at bounding box center [916, 239] width 63 height 13
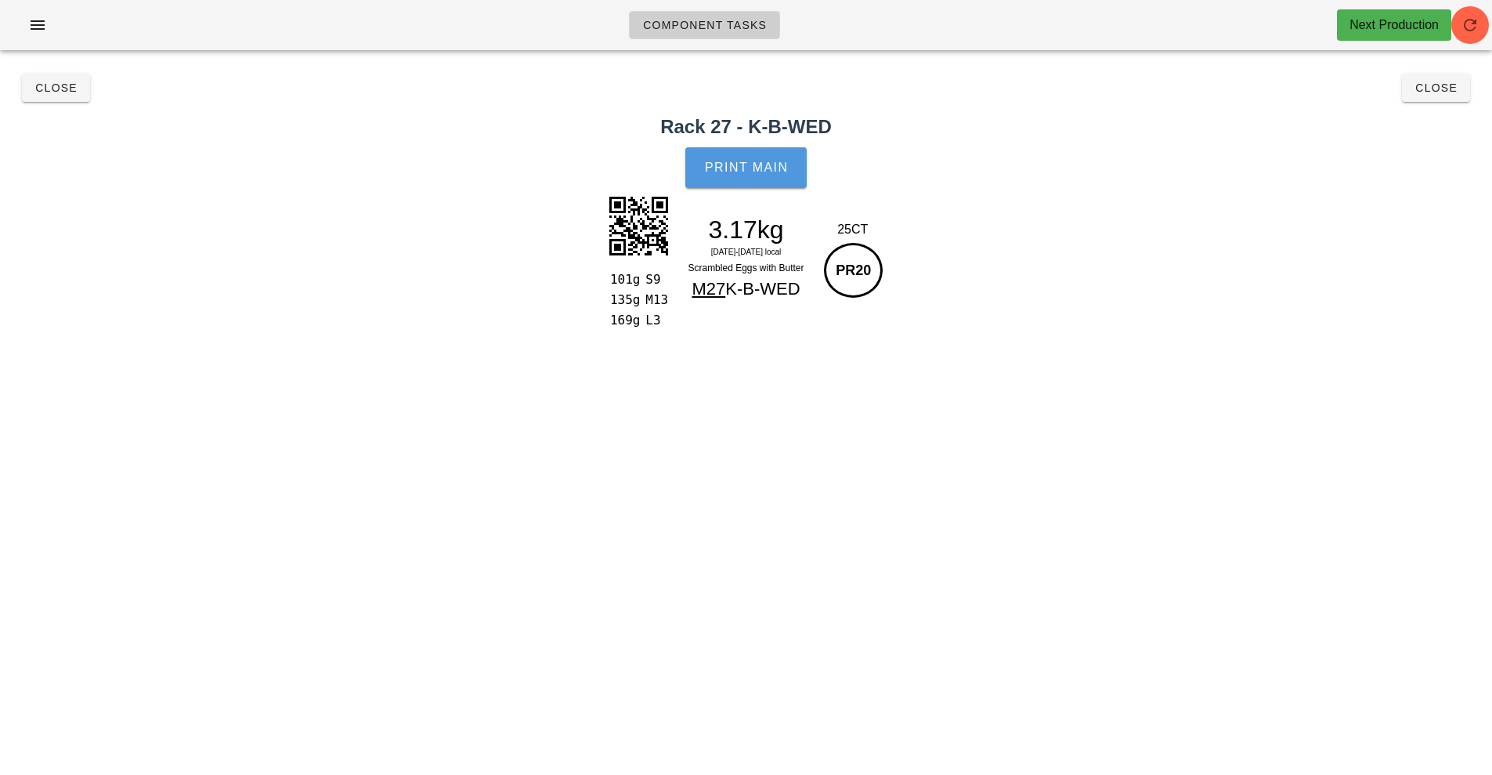
click at [777, 179] on button "Print Main" at bounding box center [745, 167] width 121 height 41
click at [36, 86] on span "Close" at bounding box center [55, 87] width 43 height 13
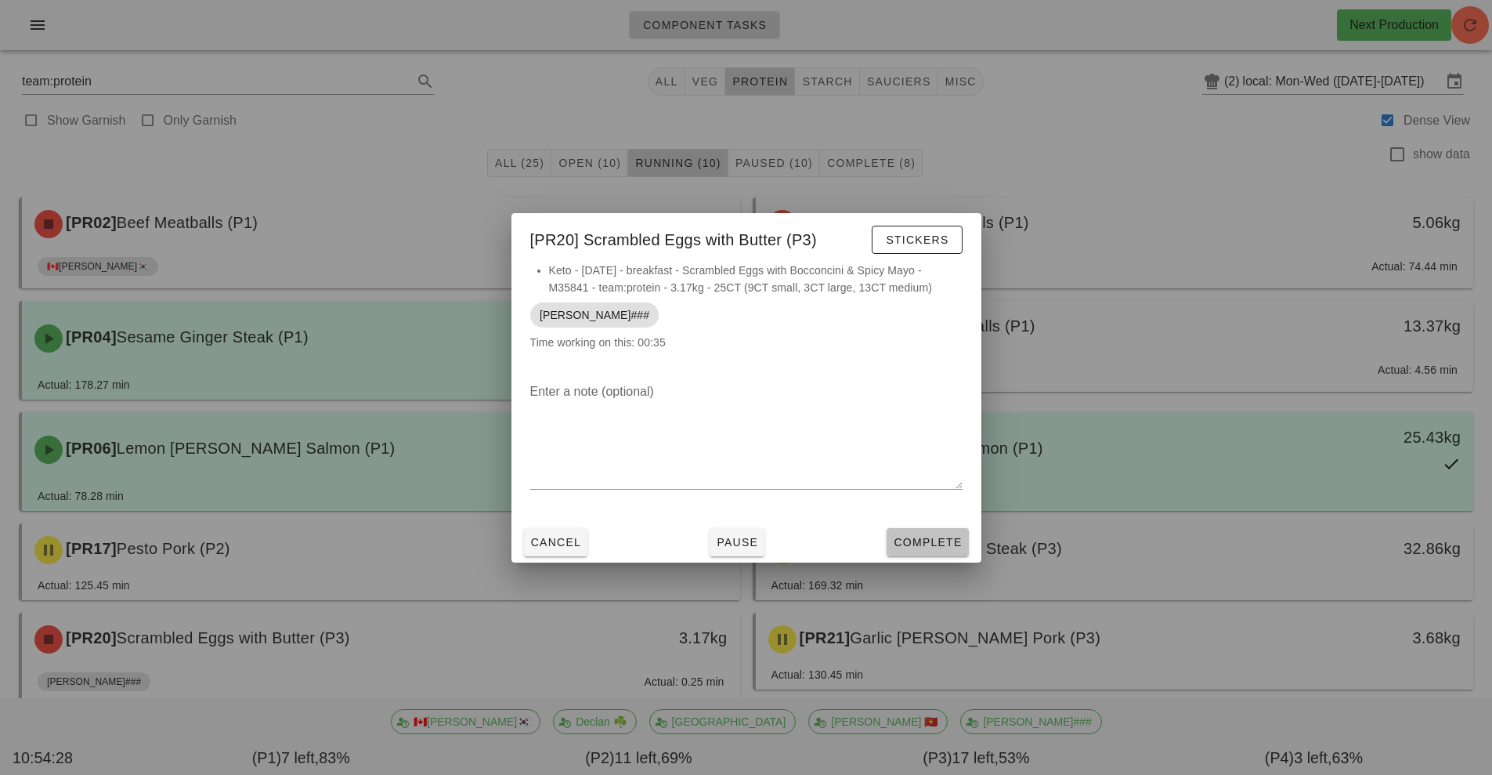
click at [928, 536] on span "Complete" at bounding box center [927, 542] width 69 height 13
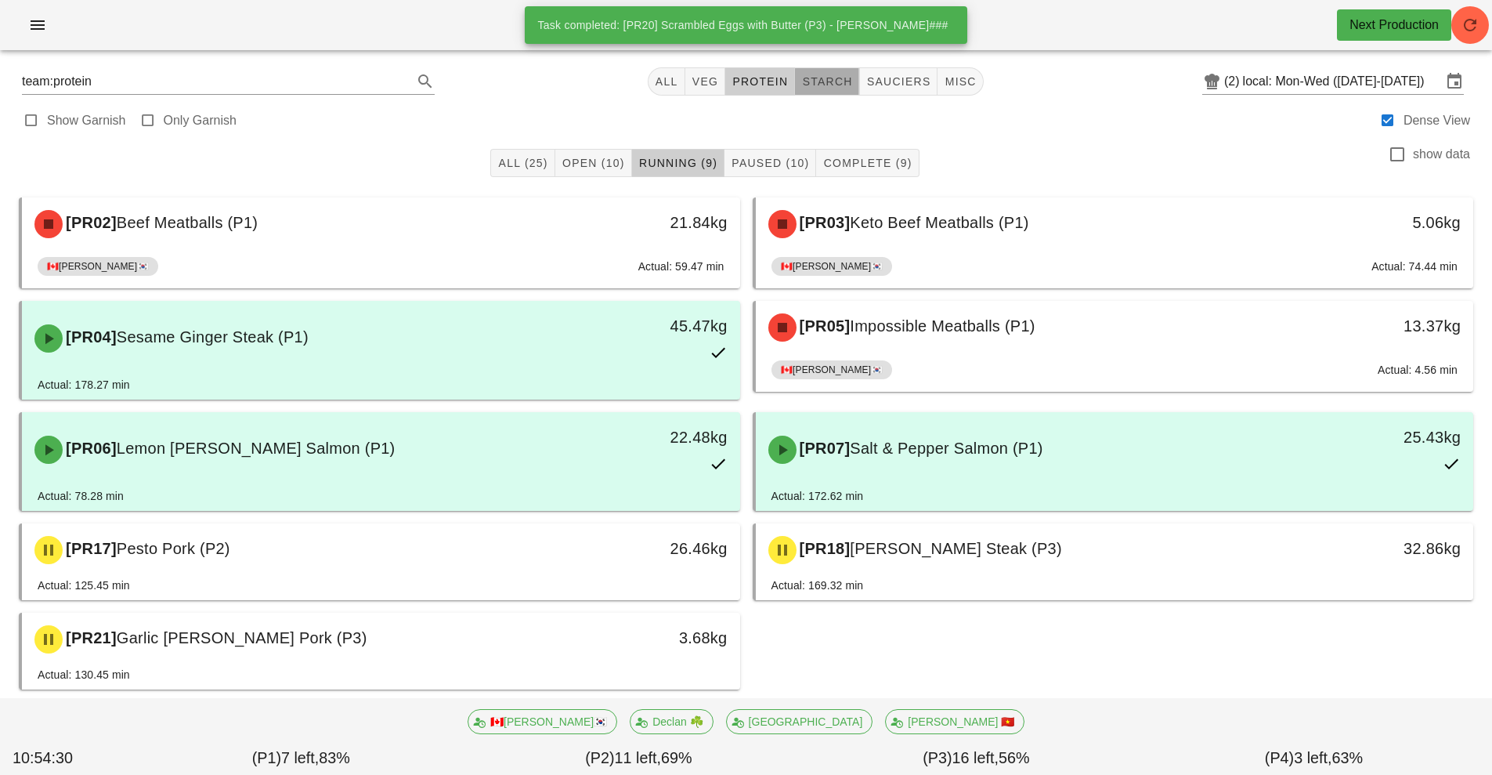
click at [808, 89] on button "starch" at bounding box center [827, 81] width 64 height 28
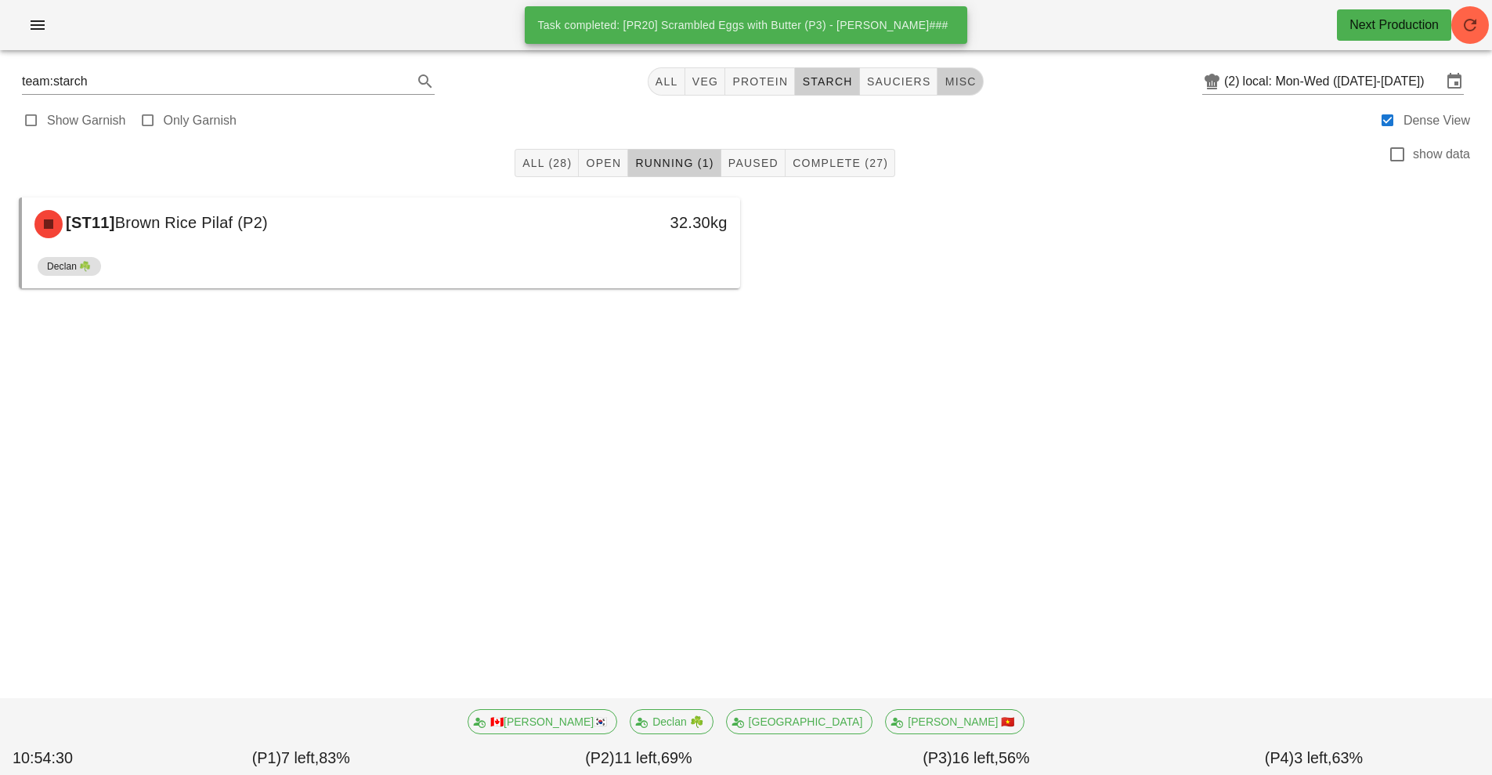
click at [956, 83] on span "misc" at bounding box center [960, 81] width 32 height 13
type input "team:misc"
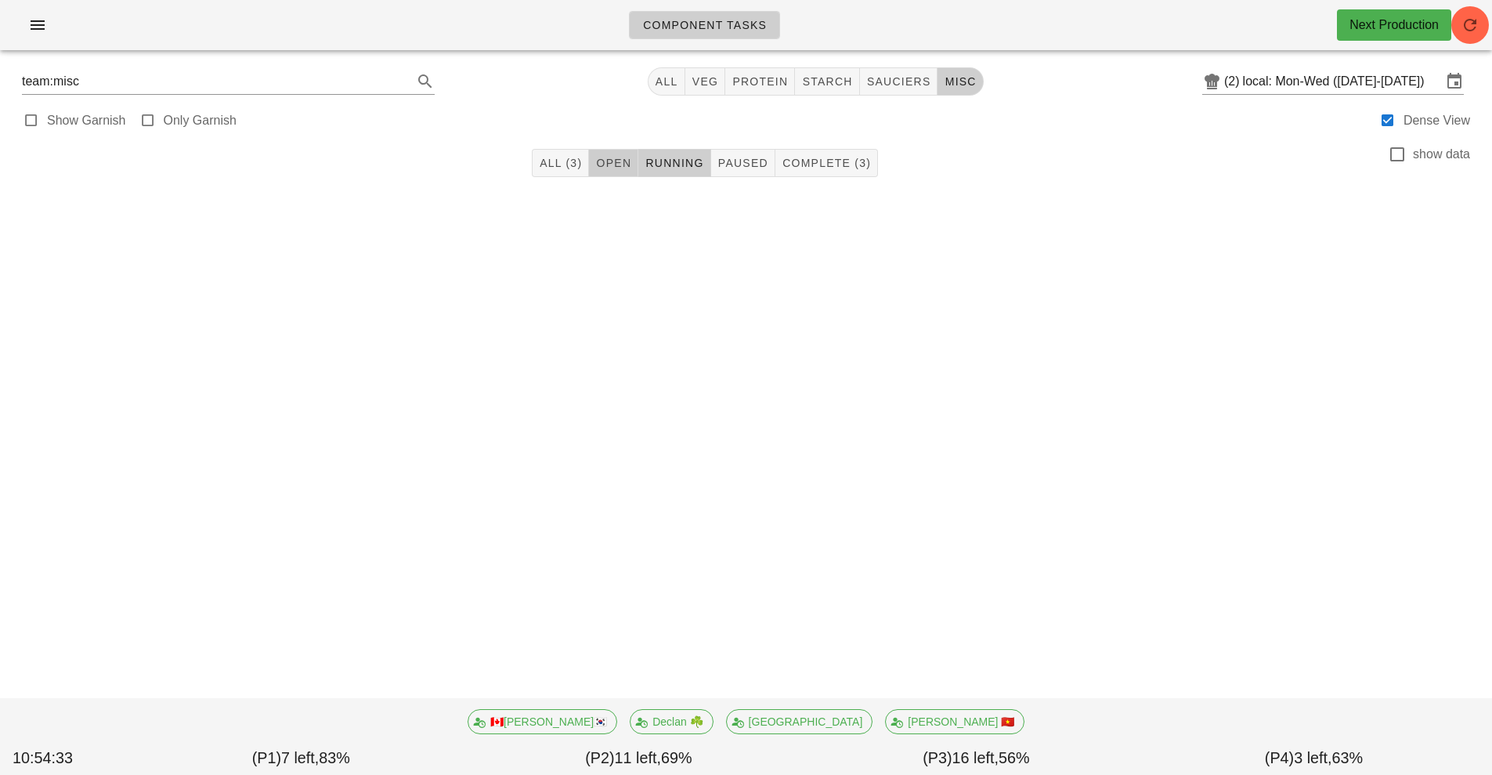
click at [609, 150] on button "Open" at bounding box center [613, 163] width 49 height 28
click at [624, 167] on span "Open" at bounding box center [613, 163] width 36 height 13
click at [570, 164] on span "All (3)" at bounding box center [560, 163] width 43 height 13
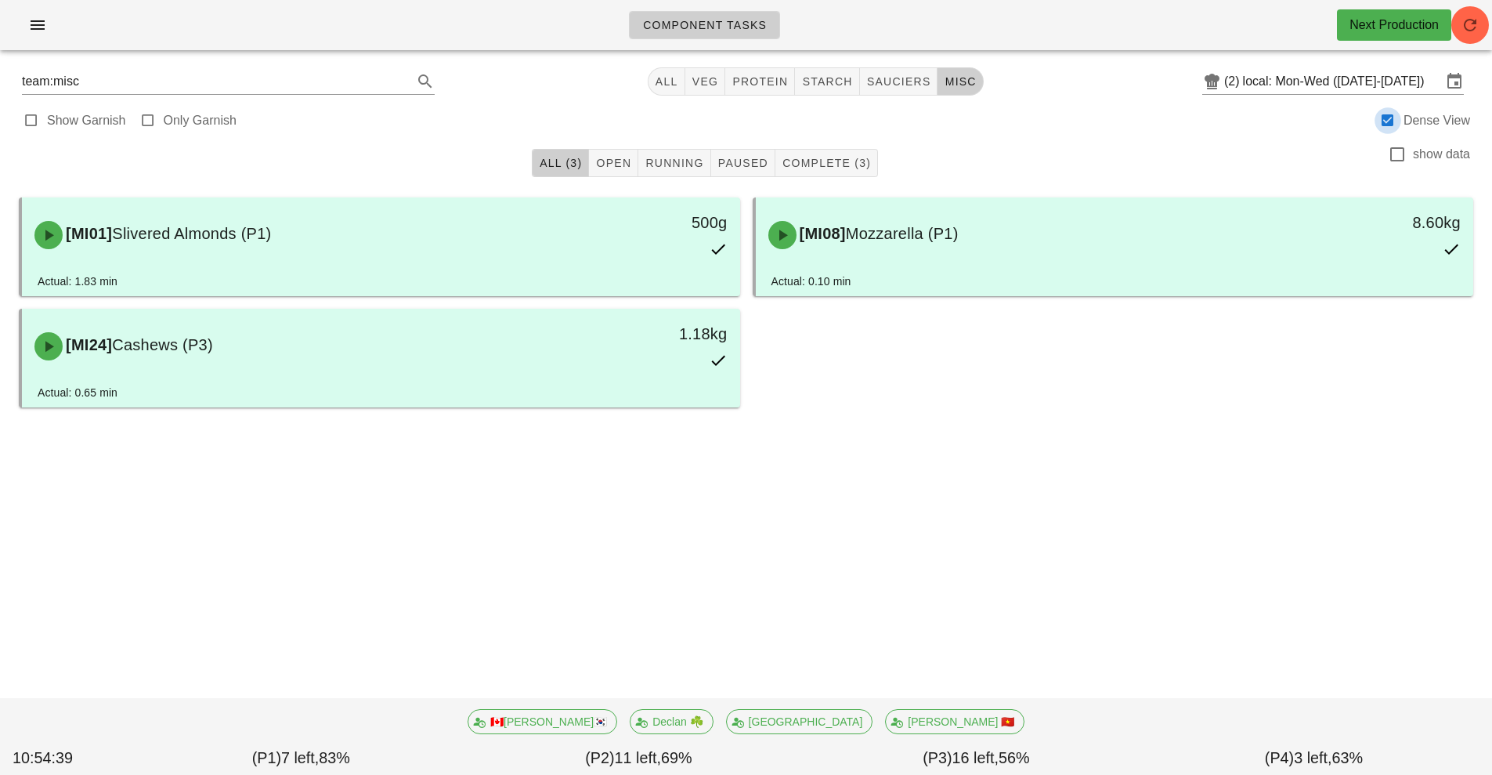
click at [1387, 112] on div at bounding box center [1388, 121] width 22 height 22
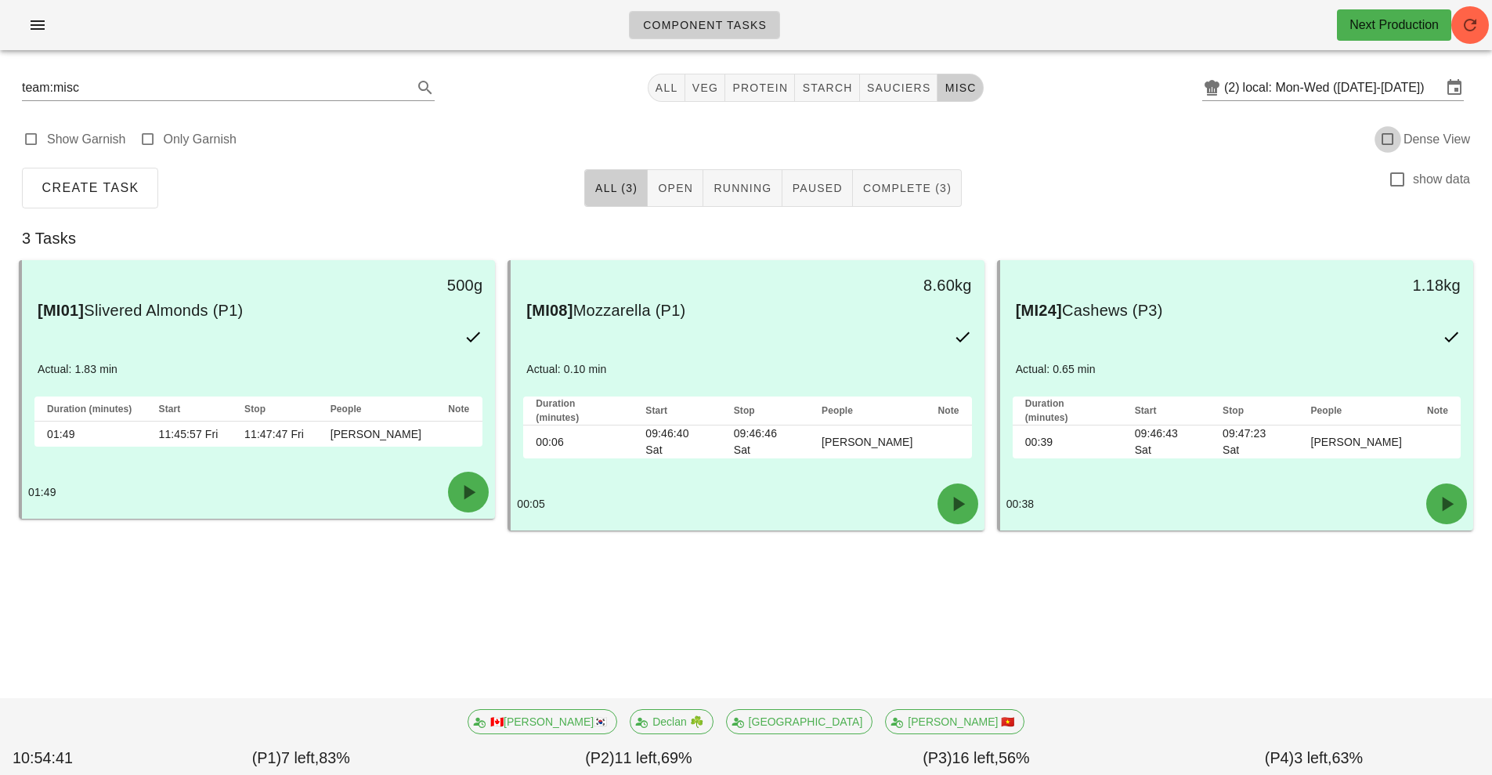
click at [1395, 137] on div at bounding box center [1388, 139] width 22 height 22
checkbox input "true"
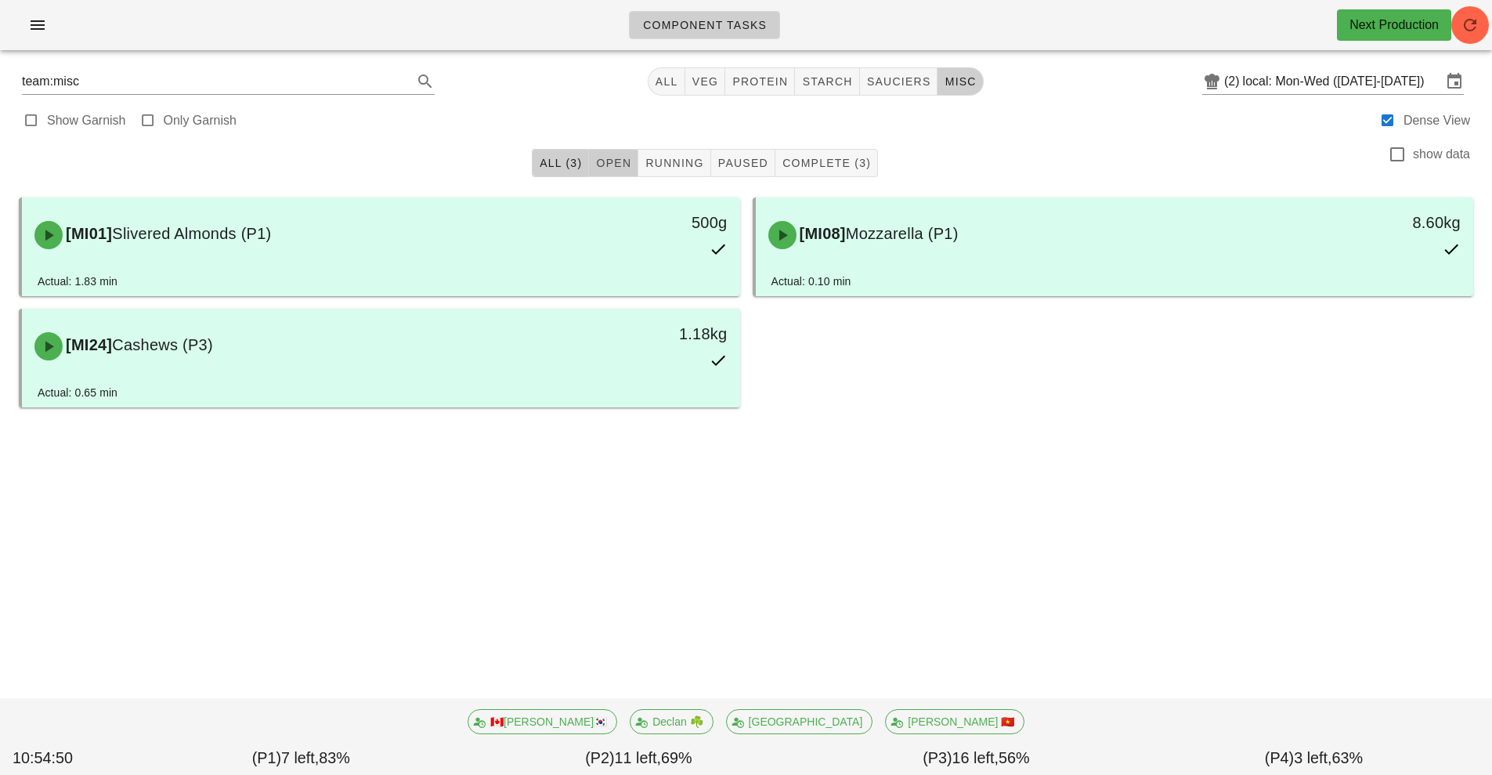
click at [637, 161] on button "Open" at bounding box center [613, 163] width 49 height 28
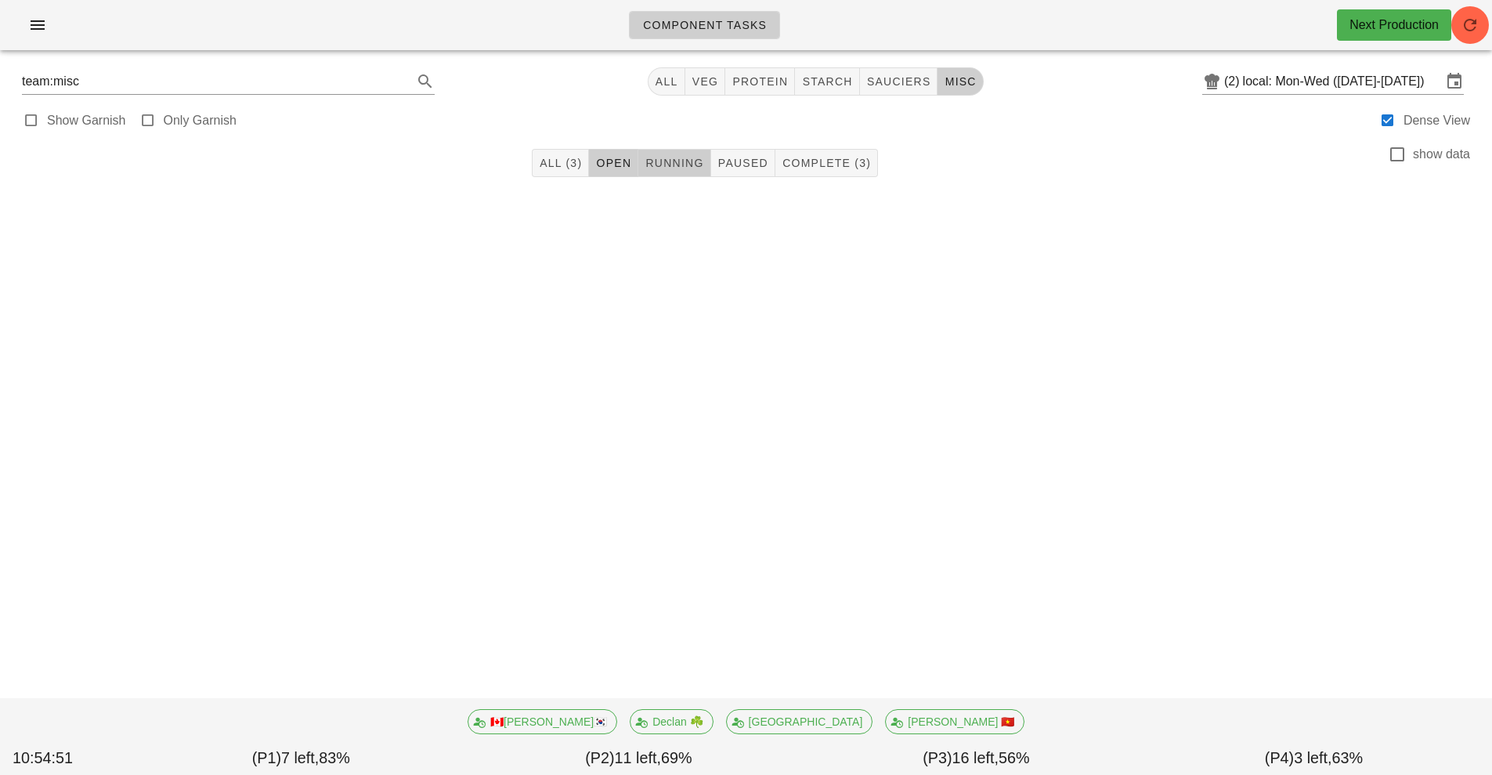
click at [693, 157] on span "Running" at bounding box center [674, 163] width 59 height 13
click at [692, 173] on button "Running" at bounding box center [674, 163] width 72 height 28
click at [668, 82] on span "All" at bounding box center [667, 81] width 24 height 13
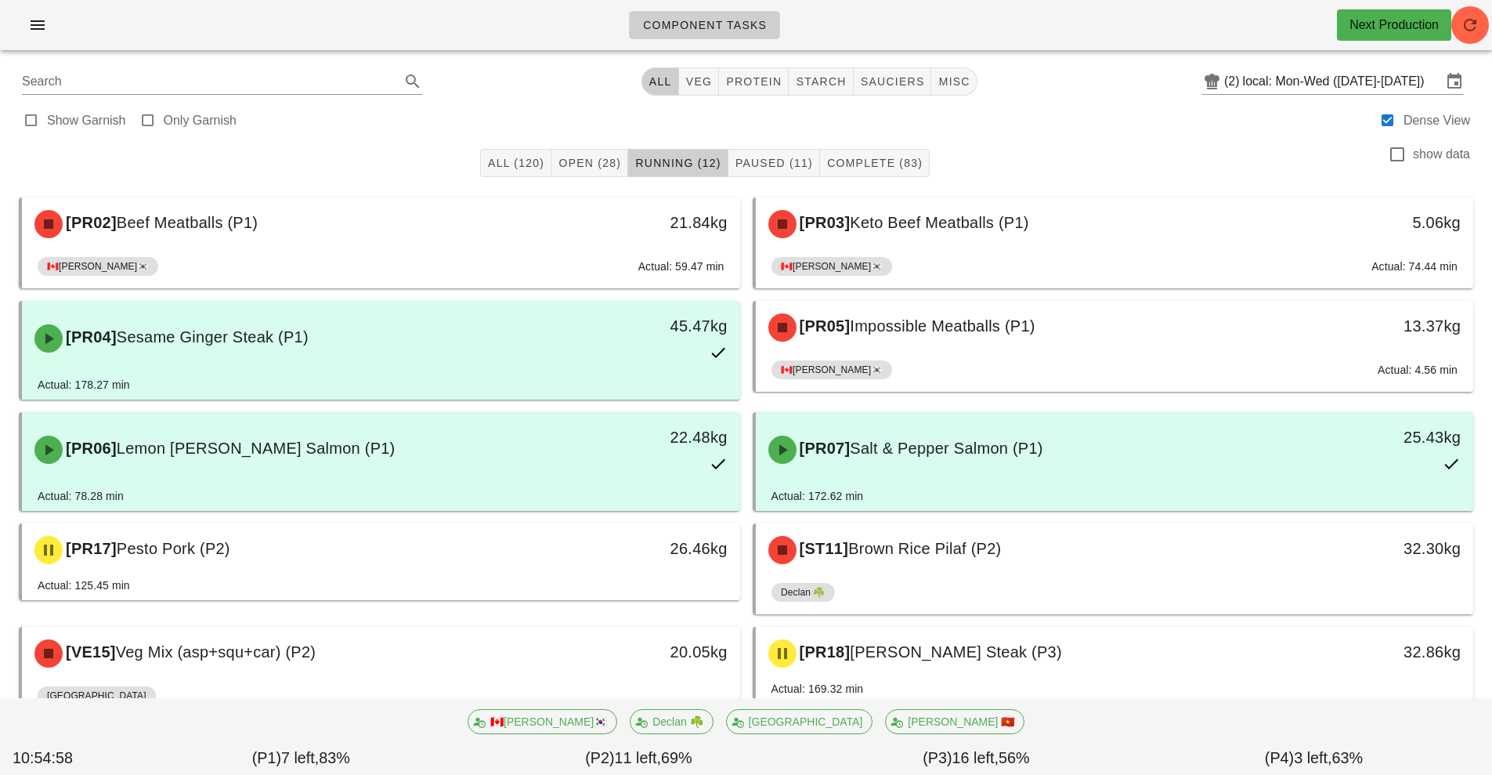
click at [1405, 183] on div "All (120) Open (28) Running (12) Paused (11) Complete (83) show data" at bounding box center [746, 163] width 1474 height 50
click at [1398, 161] on div at bounding box center [1397, 154] width 27 height 27
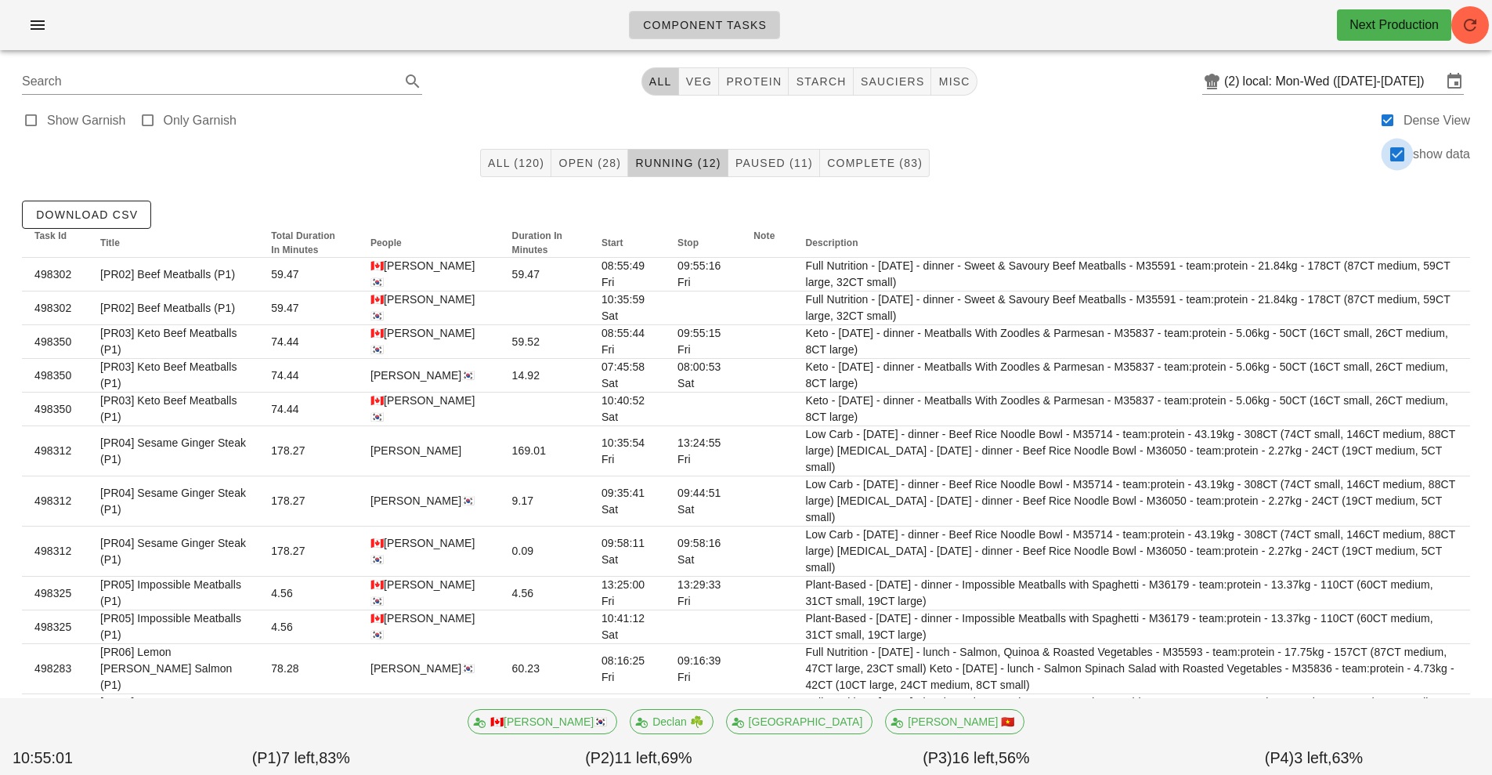
click at [1389, 150] on div at bounding box center [1397, 154] width 27 height 27
checkbox input "false"
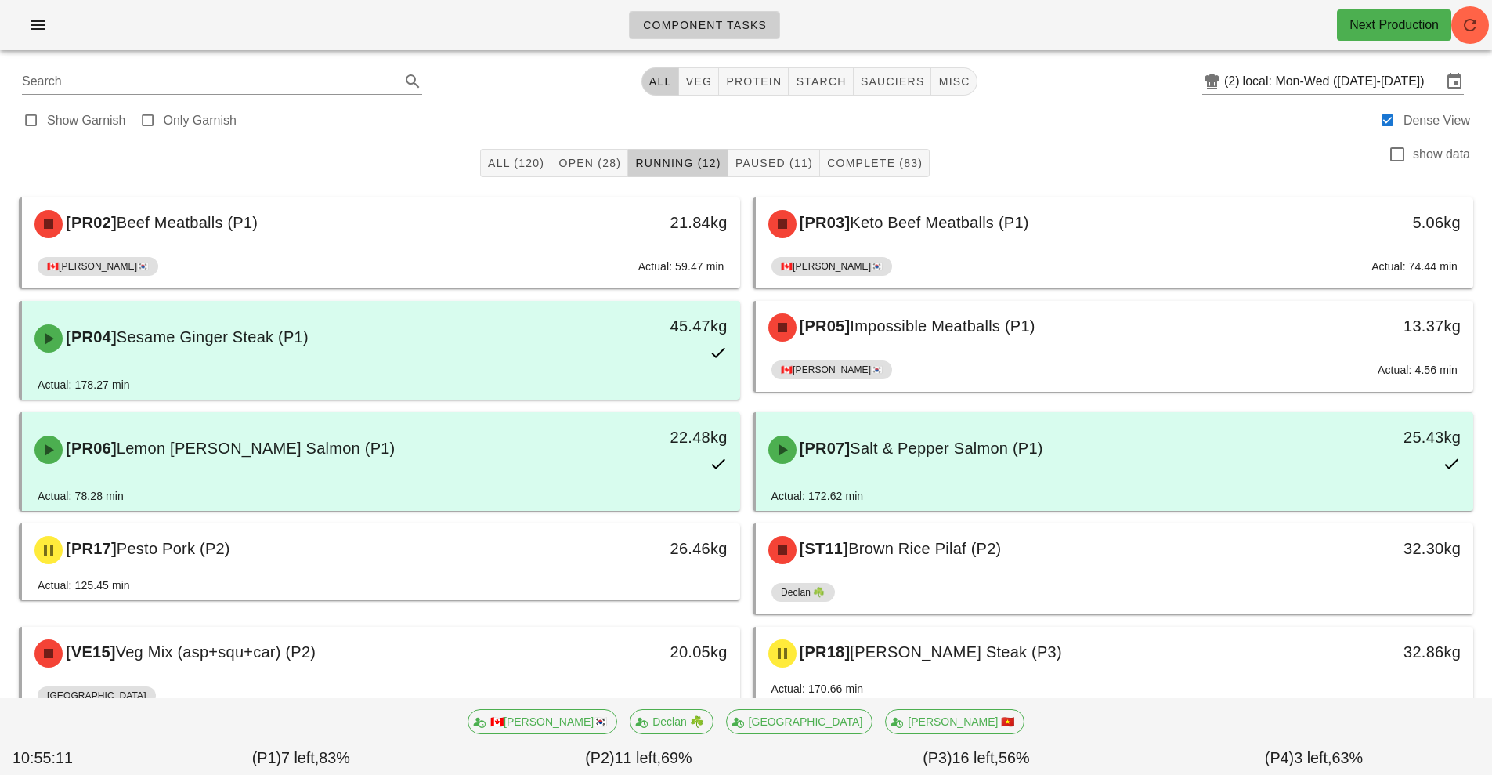
click at [1170, 139] on div "All (120) Open (28) Running (12) Paused (11) Complete (83) show data" at bounding box center [746, 163] width 1474 height 50
click at [887, 81] on span "sauciers" at bounding box center [892, 81] width 65 height 13
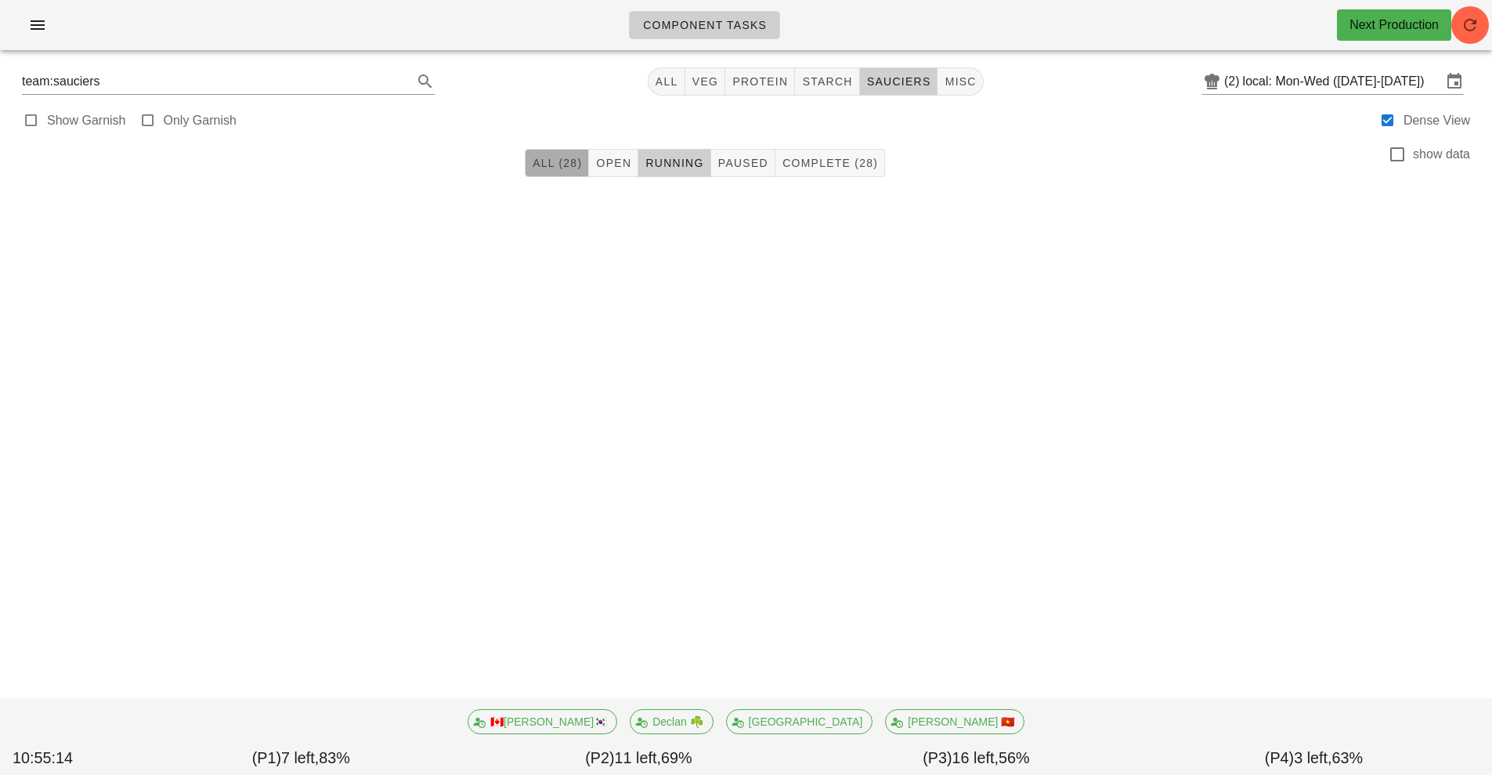
click at [572, 160] on span "All (28)" at bounding box center [557, 163] width 50 height 13
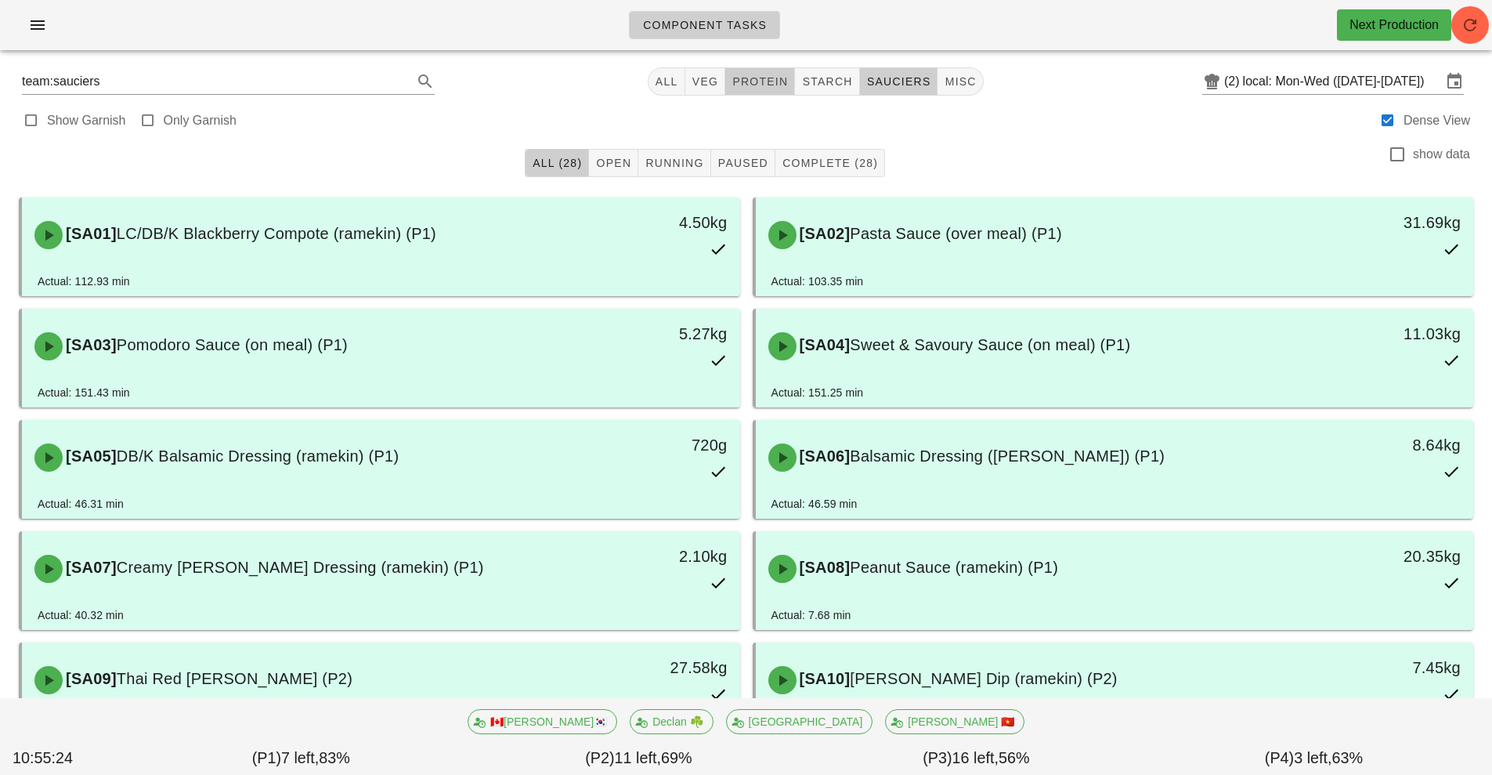
click at [766, 75] on span "protein" at bounding box center [760, 81] width 56 height 13
type input "team:protein"
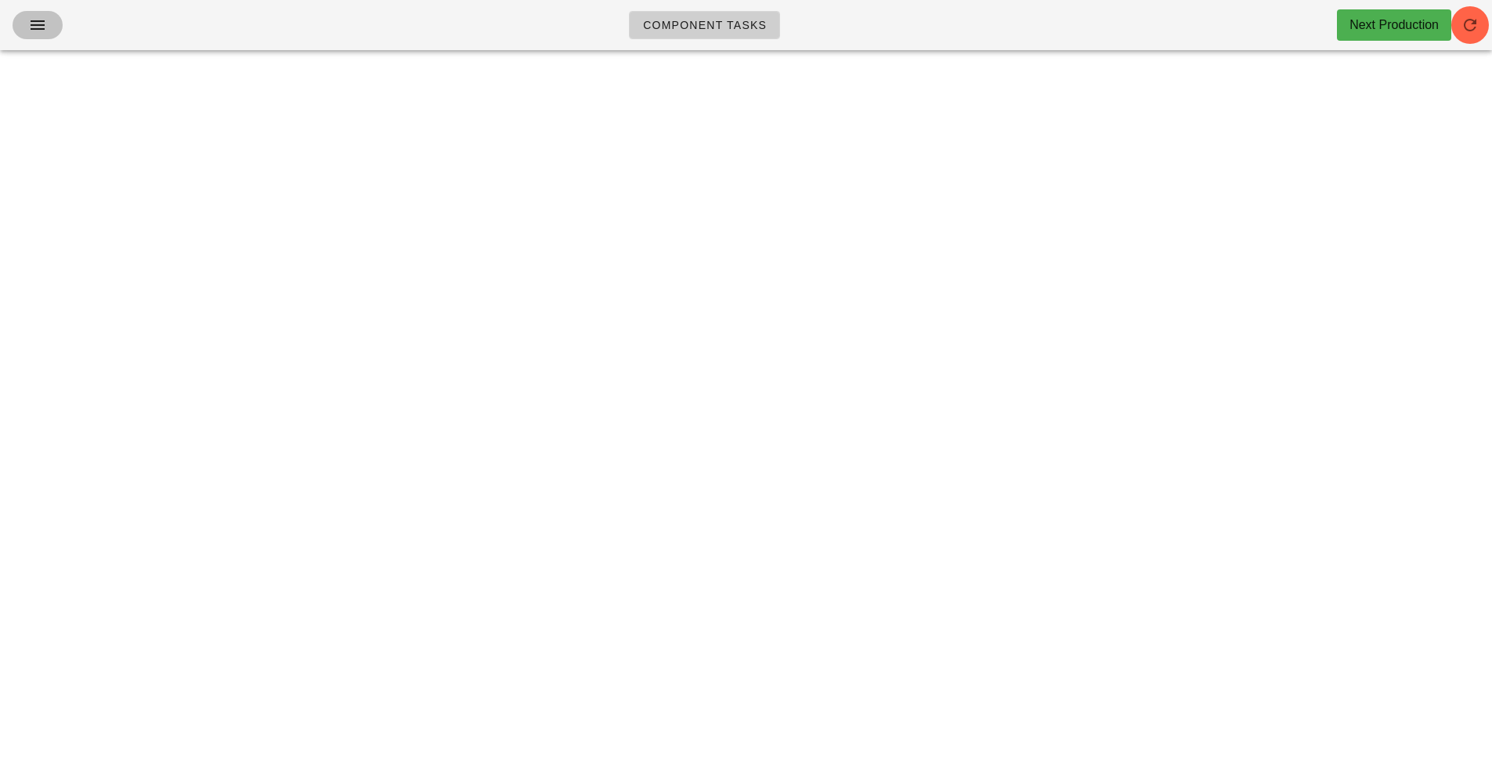
click at [42, 35] on button "button" at bounding box center [38, 25] width 50 height 28
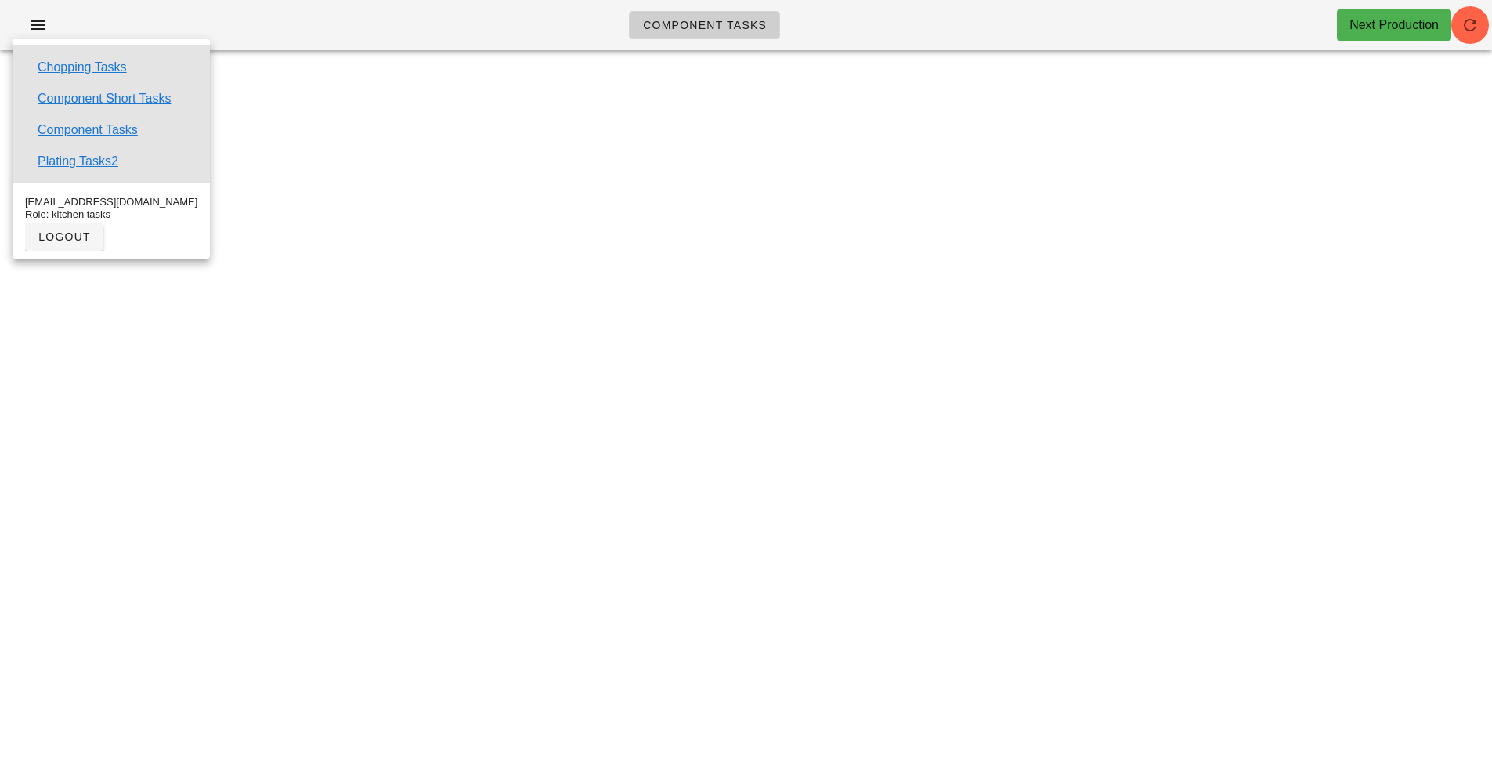
click at [335, 390] on div "Component Tasks Next Production team:protein All veg protein starch sauciers mi…" at bounding box center [746, 387] width 1492 height 775
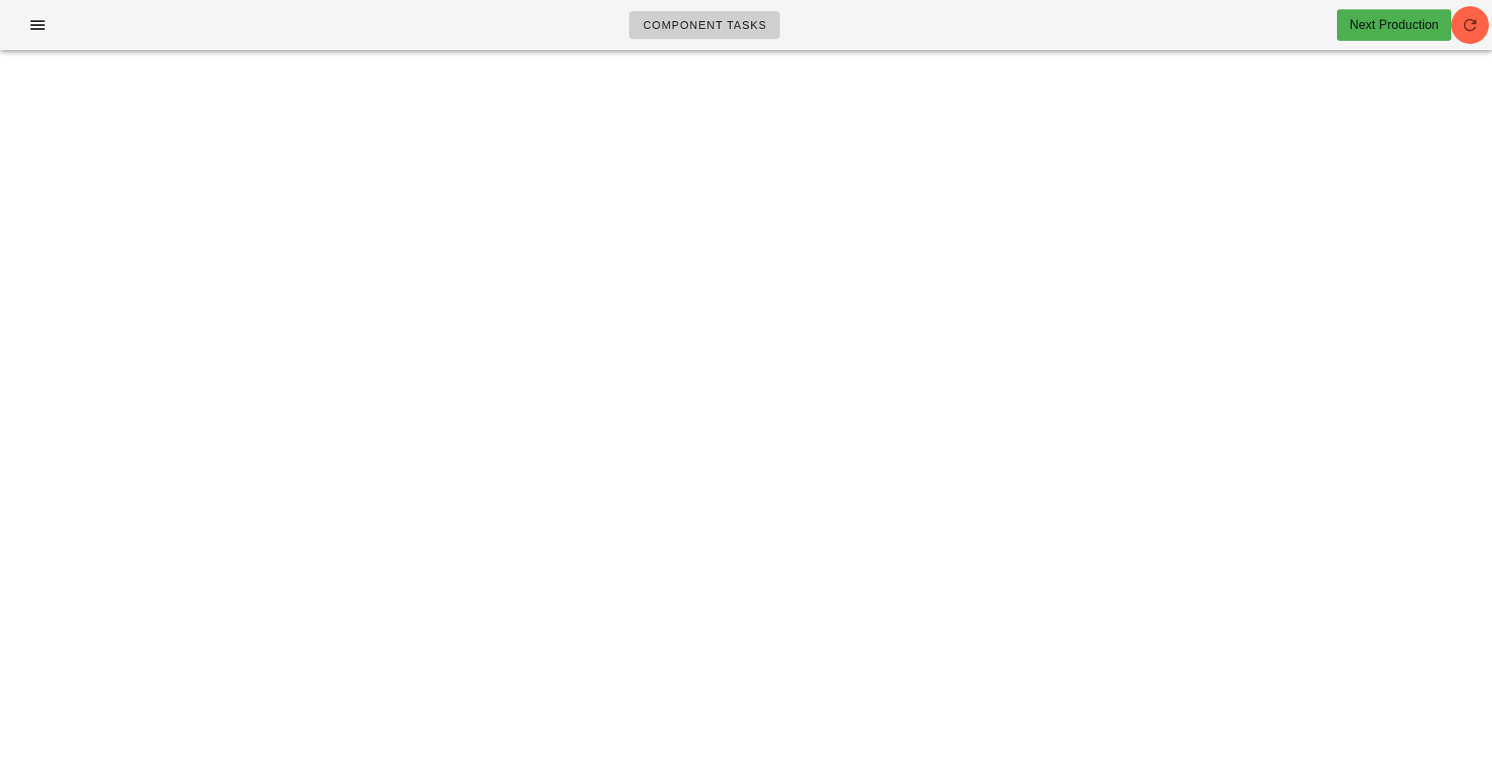
click at [555, 327] on div "Component Tasks Next Production team:protein All veg protein starch sauciers mi…" at bounding box center [746, 387] width 1492 height 775
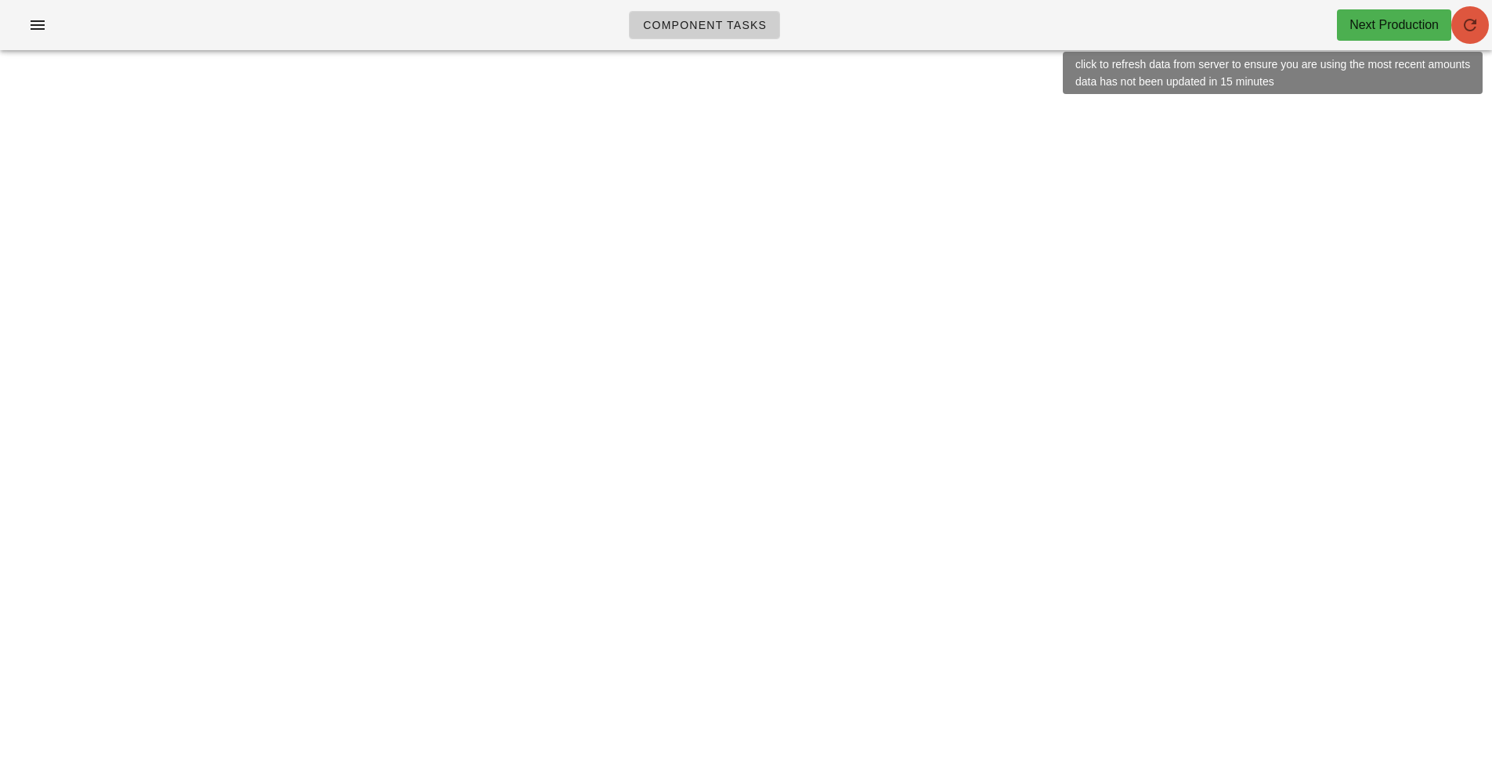
click at [1484, 14] on button "button" at bounding box center [1471, 25] width 38 height 38
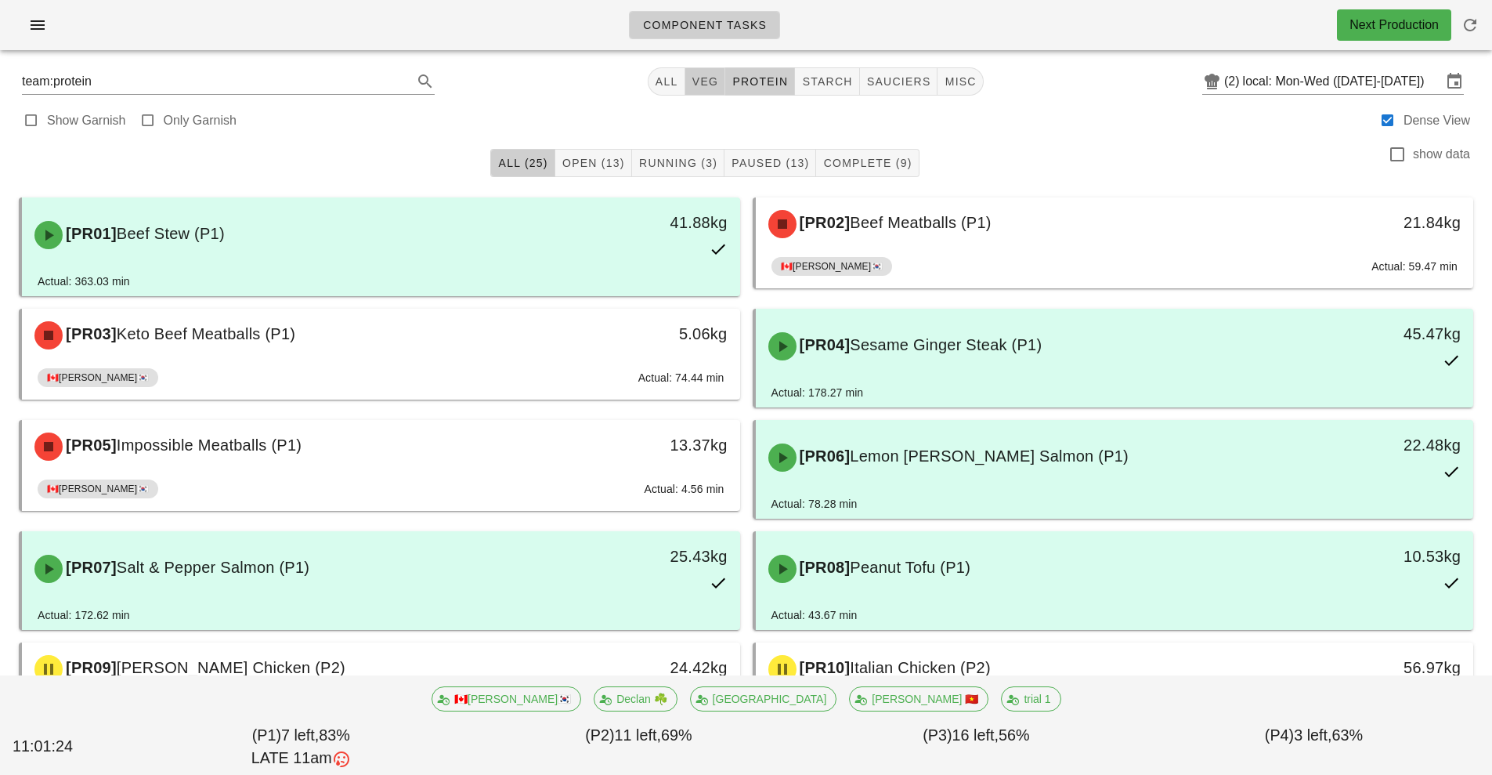
click at [698, 87] on span "veg" at bounding box center [705, 81] width 27 height 13
type input "team:veg"
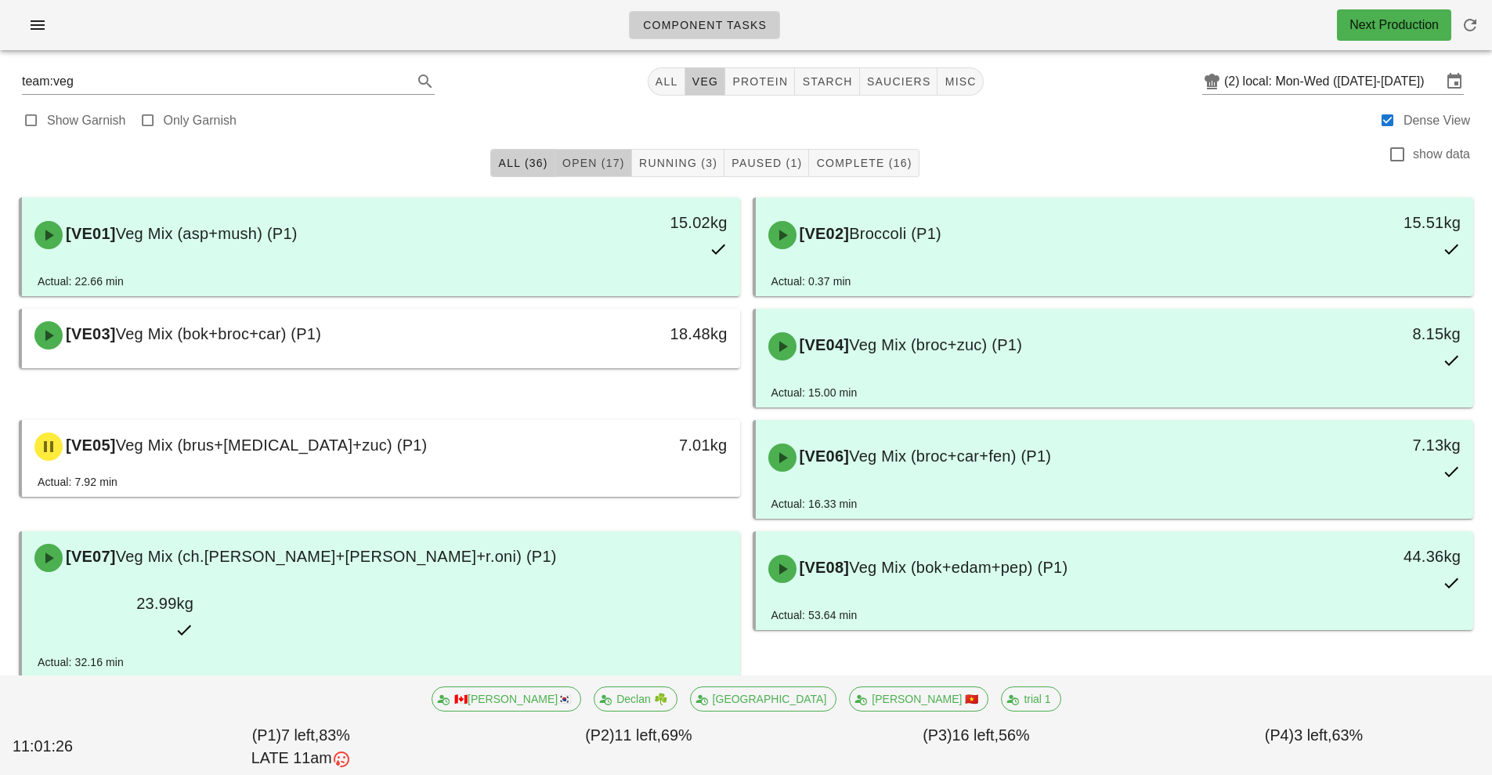
click at [577, 153] on button "Open (17)" at bounding box center [593, 163] width 77 height 28
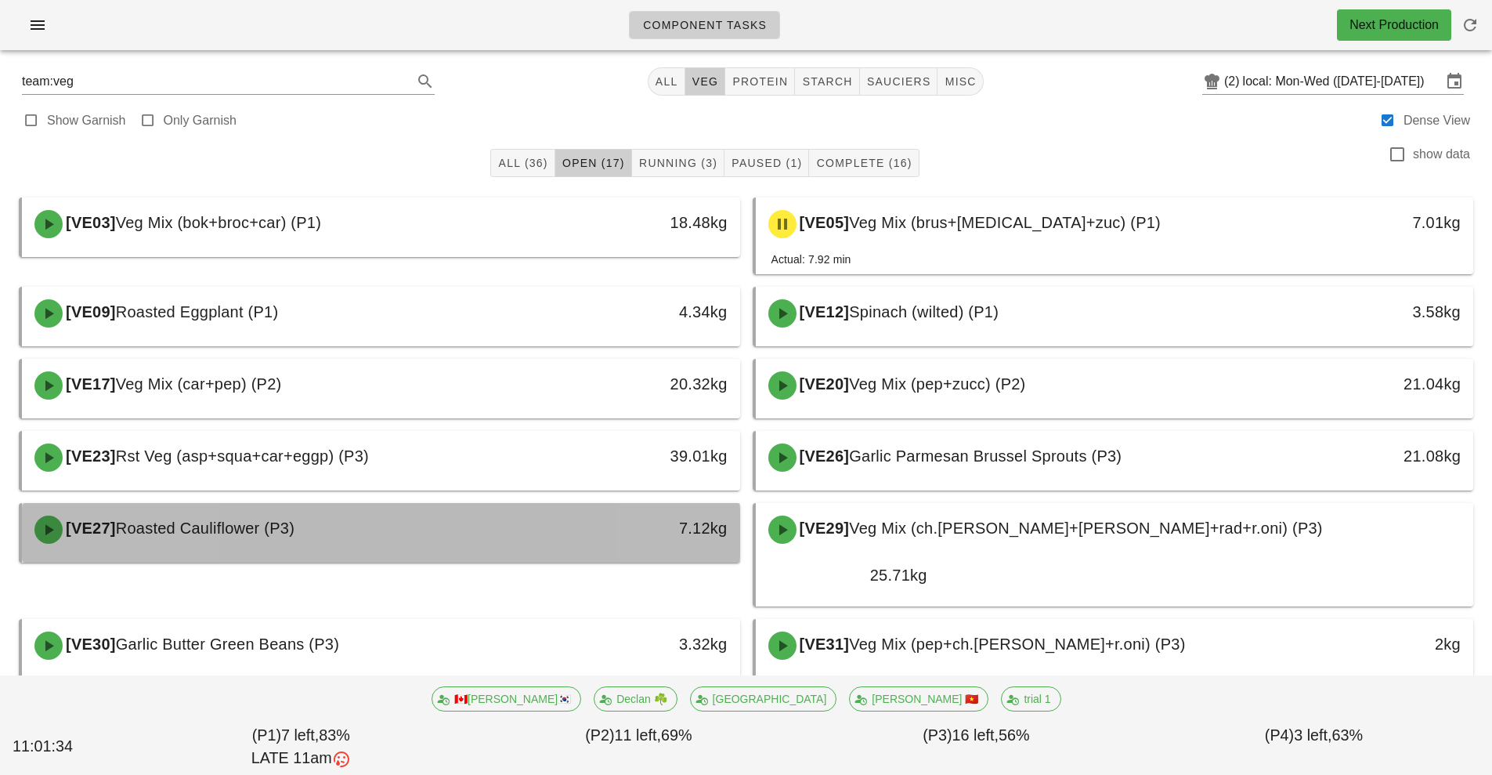
click at [507, 522] on div "[VE27] Roasted Cauliflower (P3)" at bounding box center [291, 529] width 533 height 47
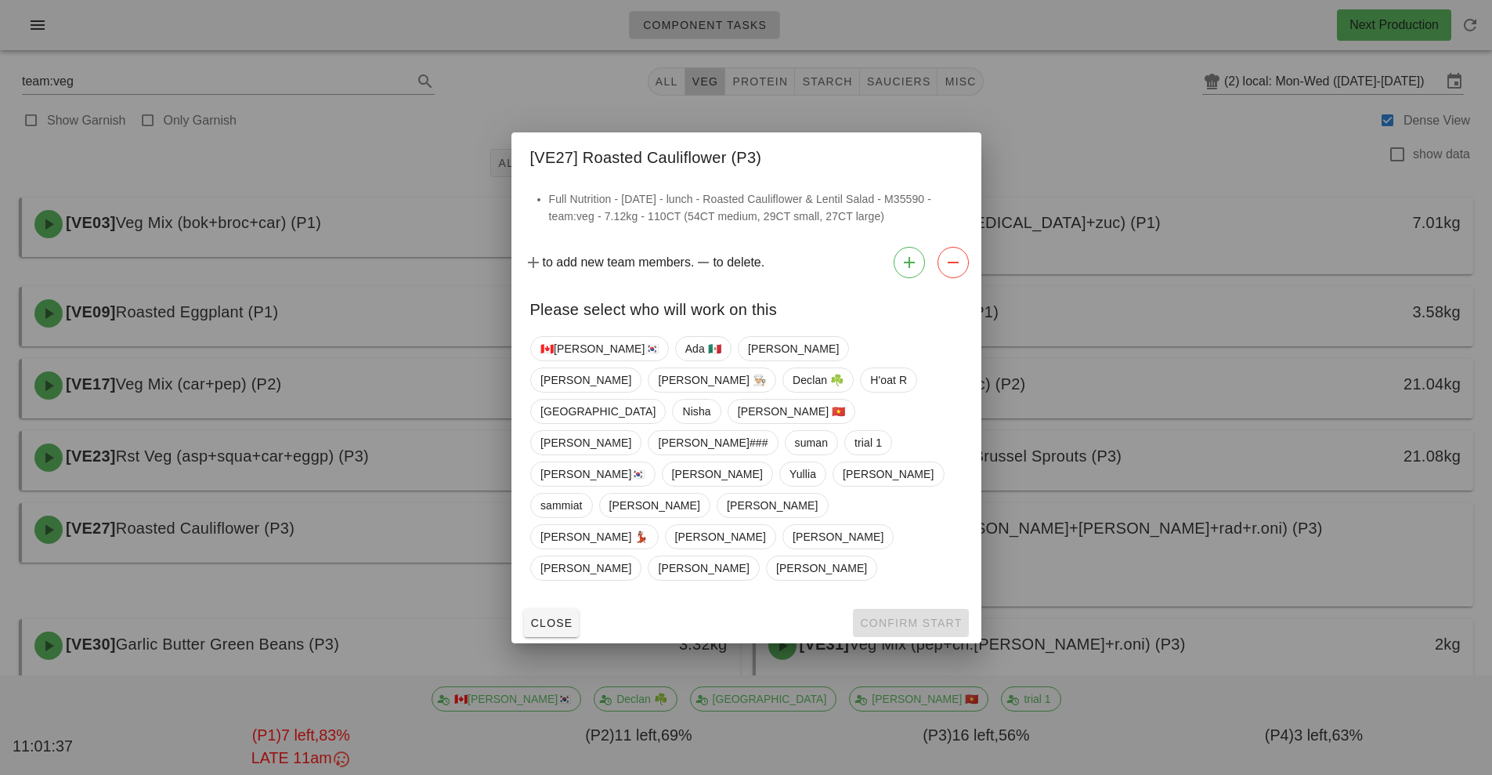
click at [1167, 130] on div at bounding box center [746, 387] width 1492 height 775
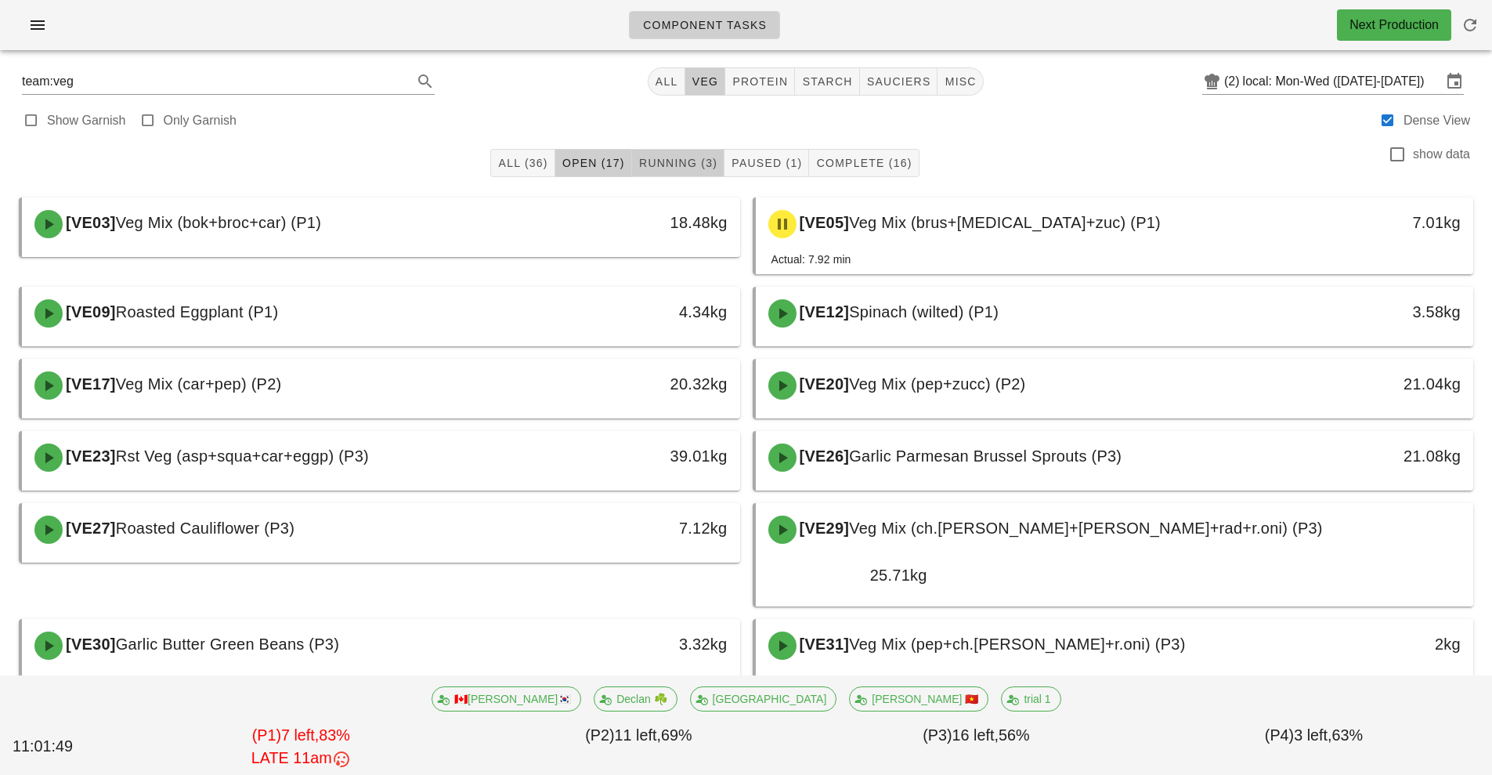
click at [669, 167] on span "Running (3)" at bounding box center [677, 163] width 79 height 13
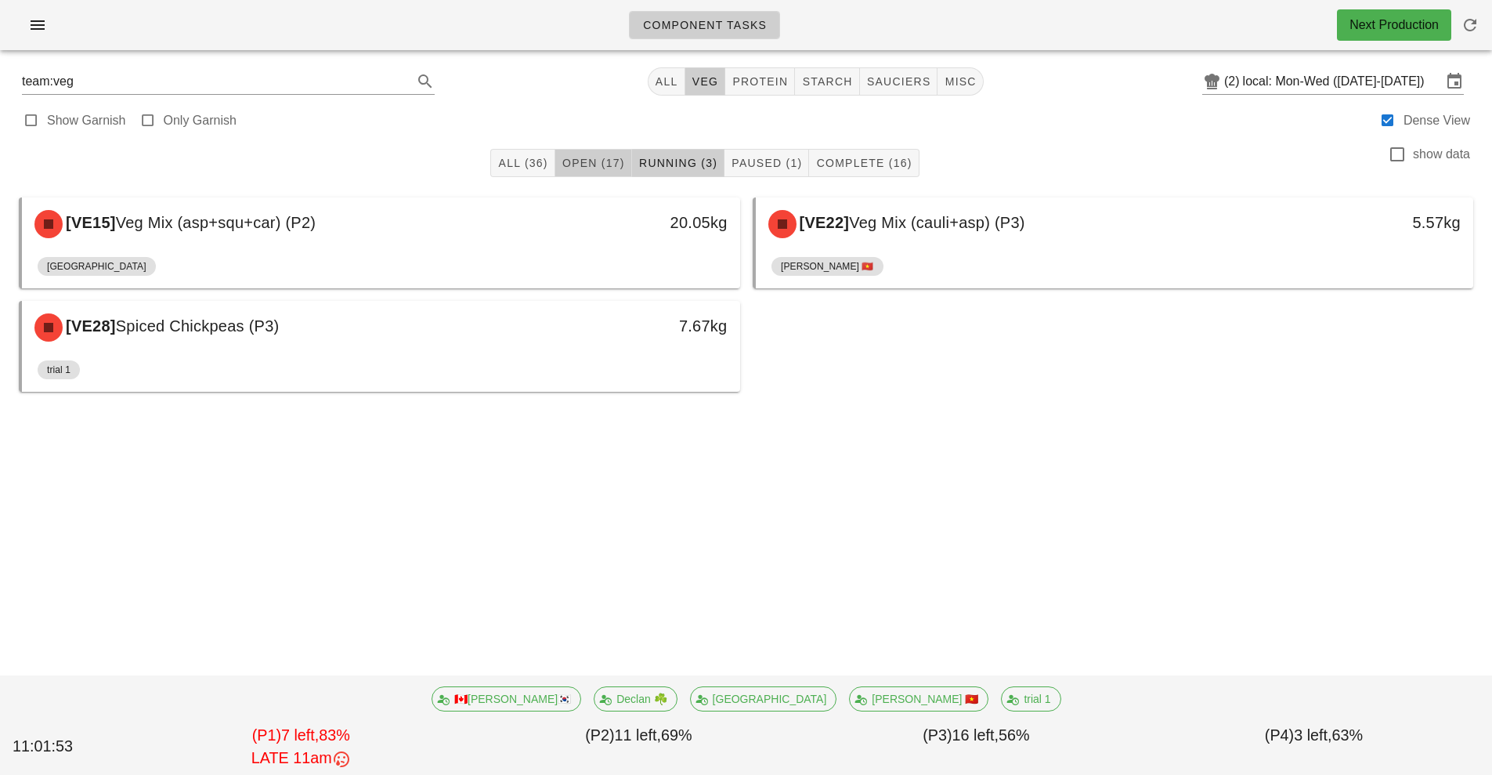
click at [591, 163] on span "Open (17)" at bounding box center [593, 163] width 63 height 13
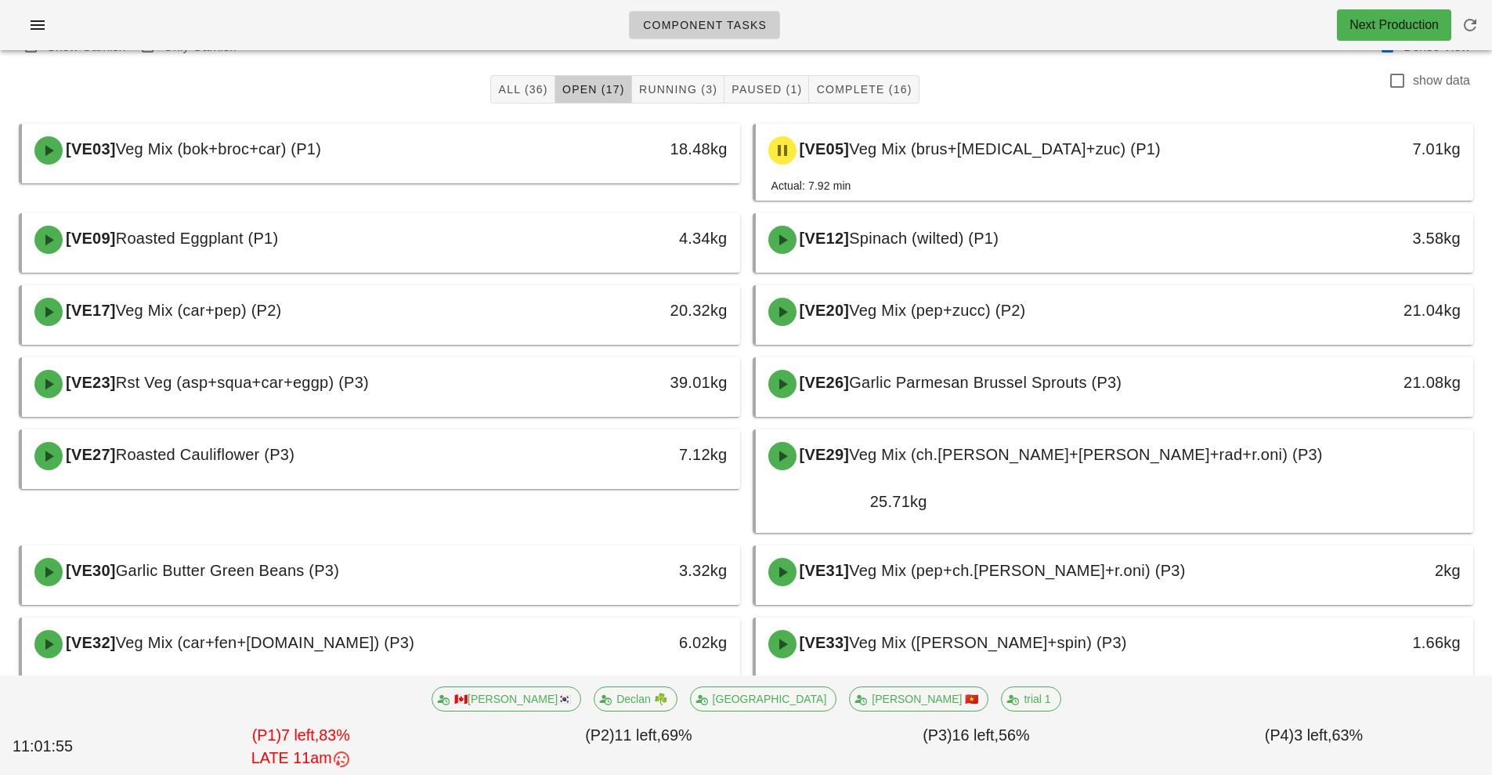
scroll to position [67, 0]
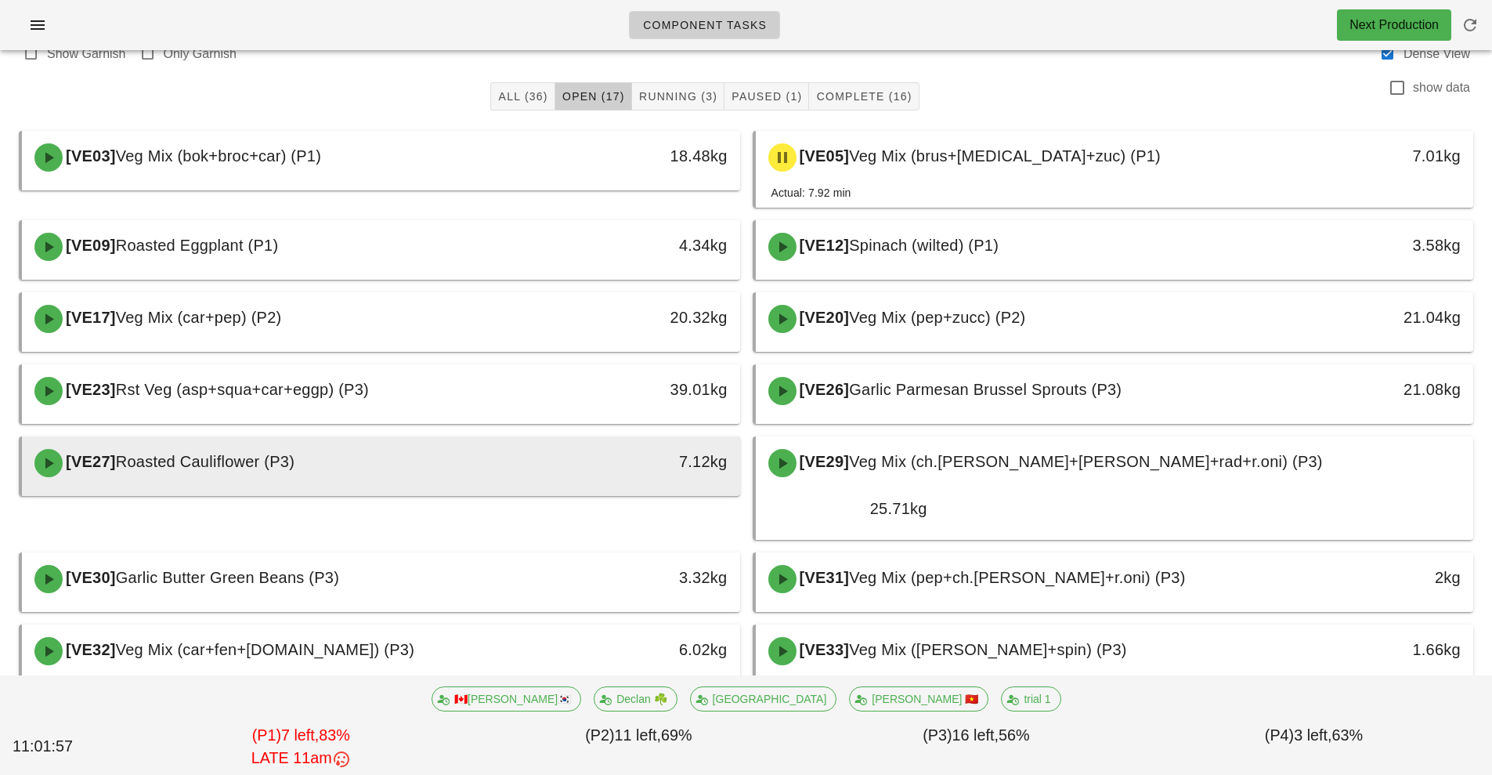
click at [561, 470] on div "7.12kg" at bounding box center [648, 462] width 178 height 47
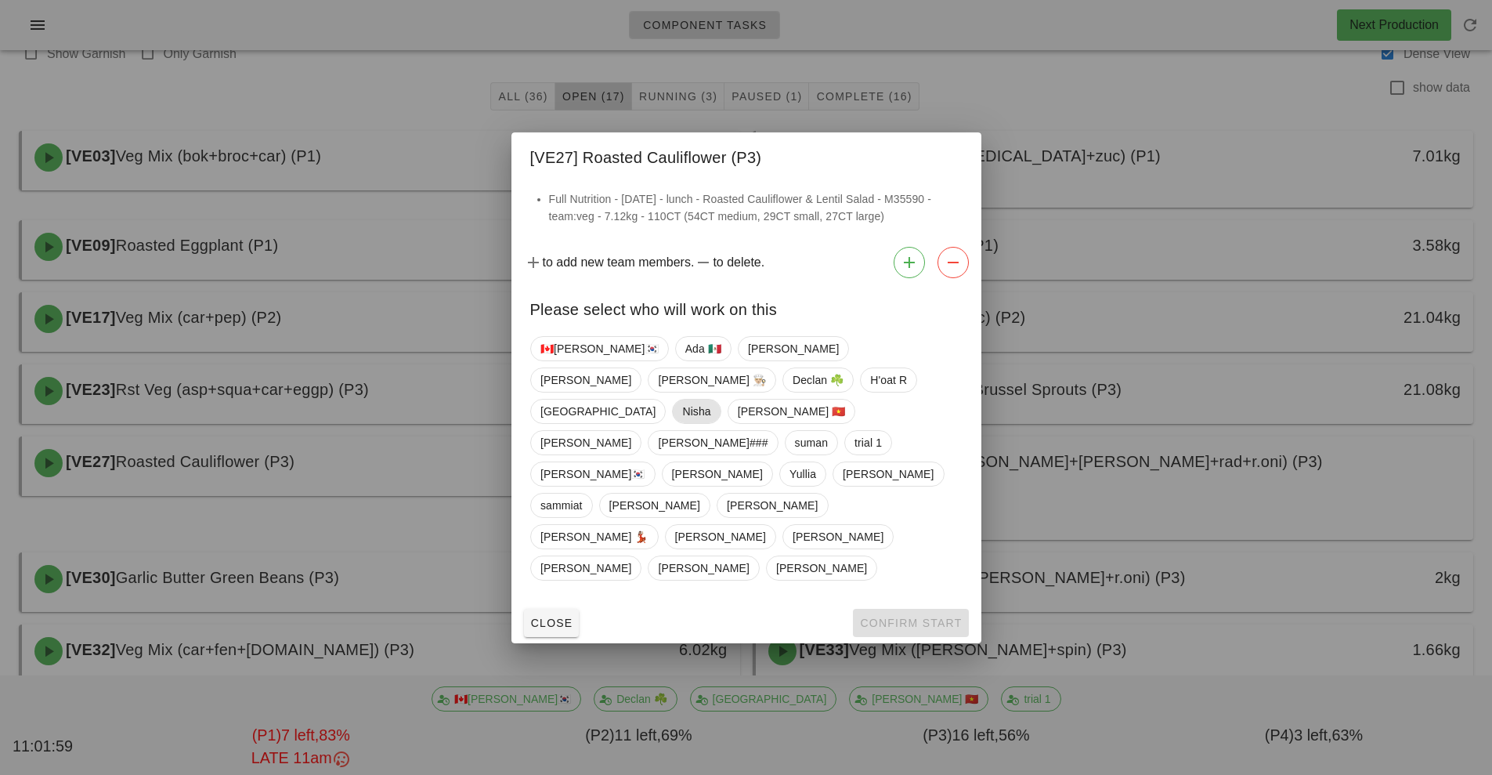
click at [682, 423] on span "Nisha" at bounding box center [696, 412] width 28 height 24
click at [916, 617] on span "Confirm Start" at bounding box center [910, 623] width 103 height 13
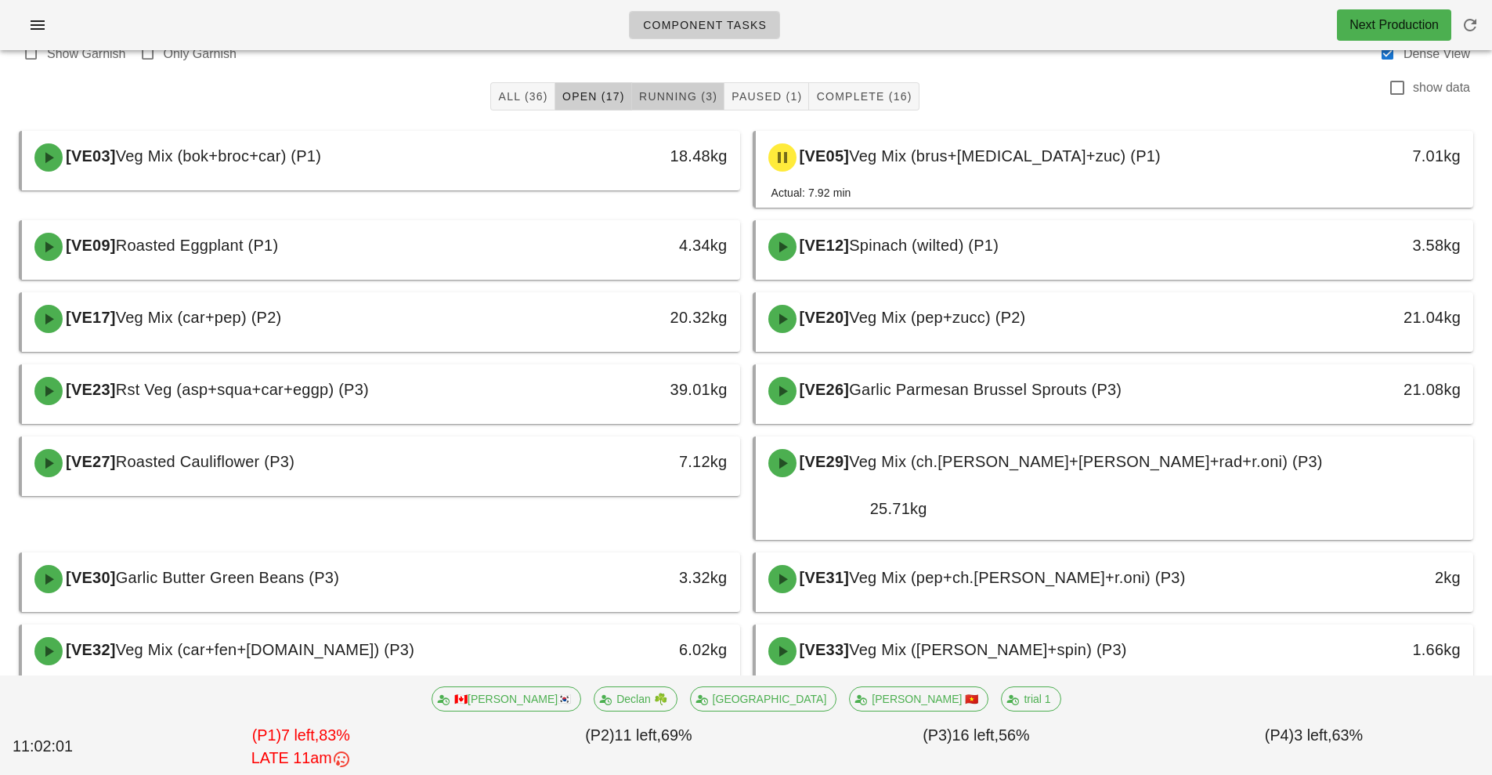
click at [672, 90] on span "Running (3)" at bounding box center [677, 96] width 79 height 13
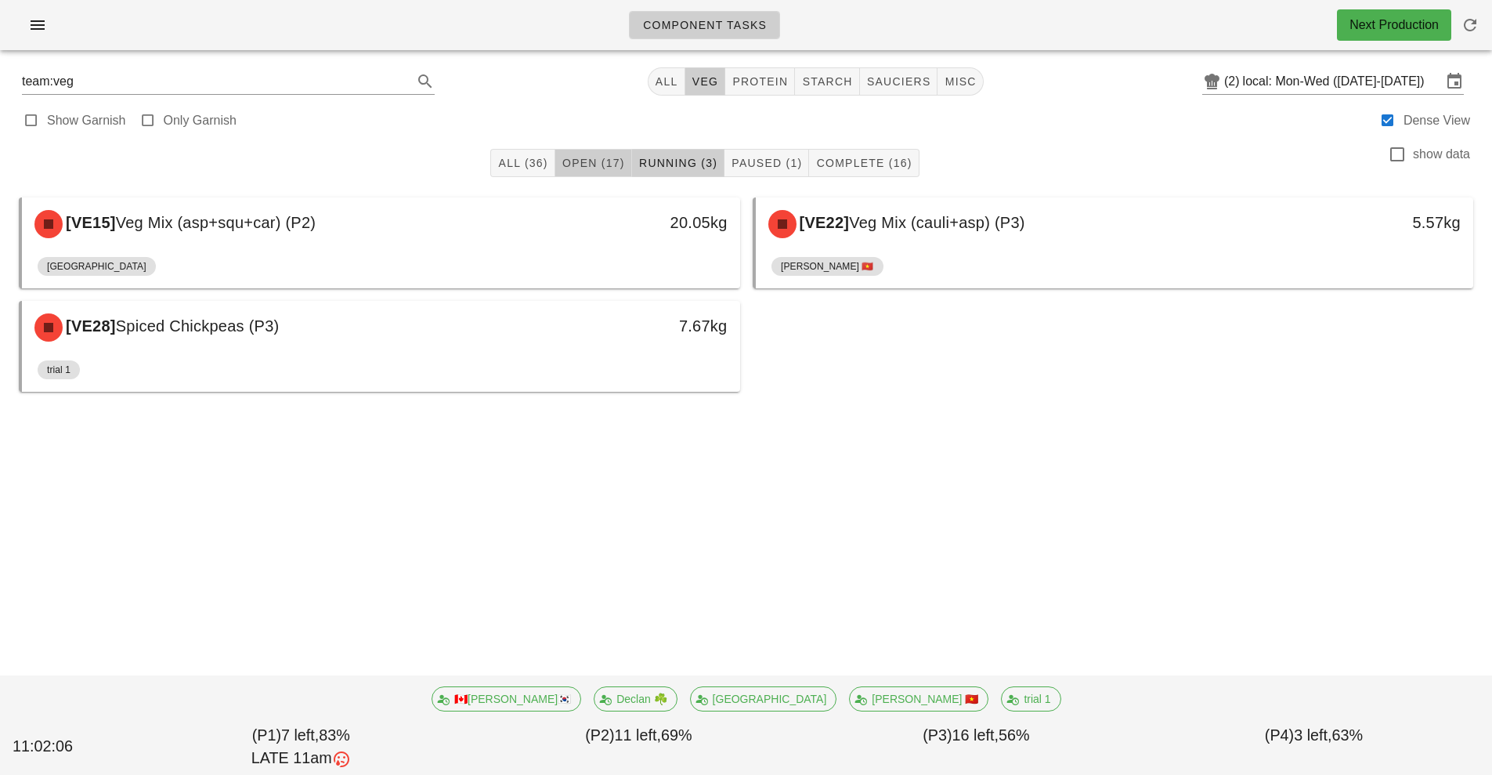
click at [610, 175] on button "Open (17)" at bounding box center [593, 163] width 77 height 28
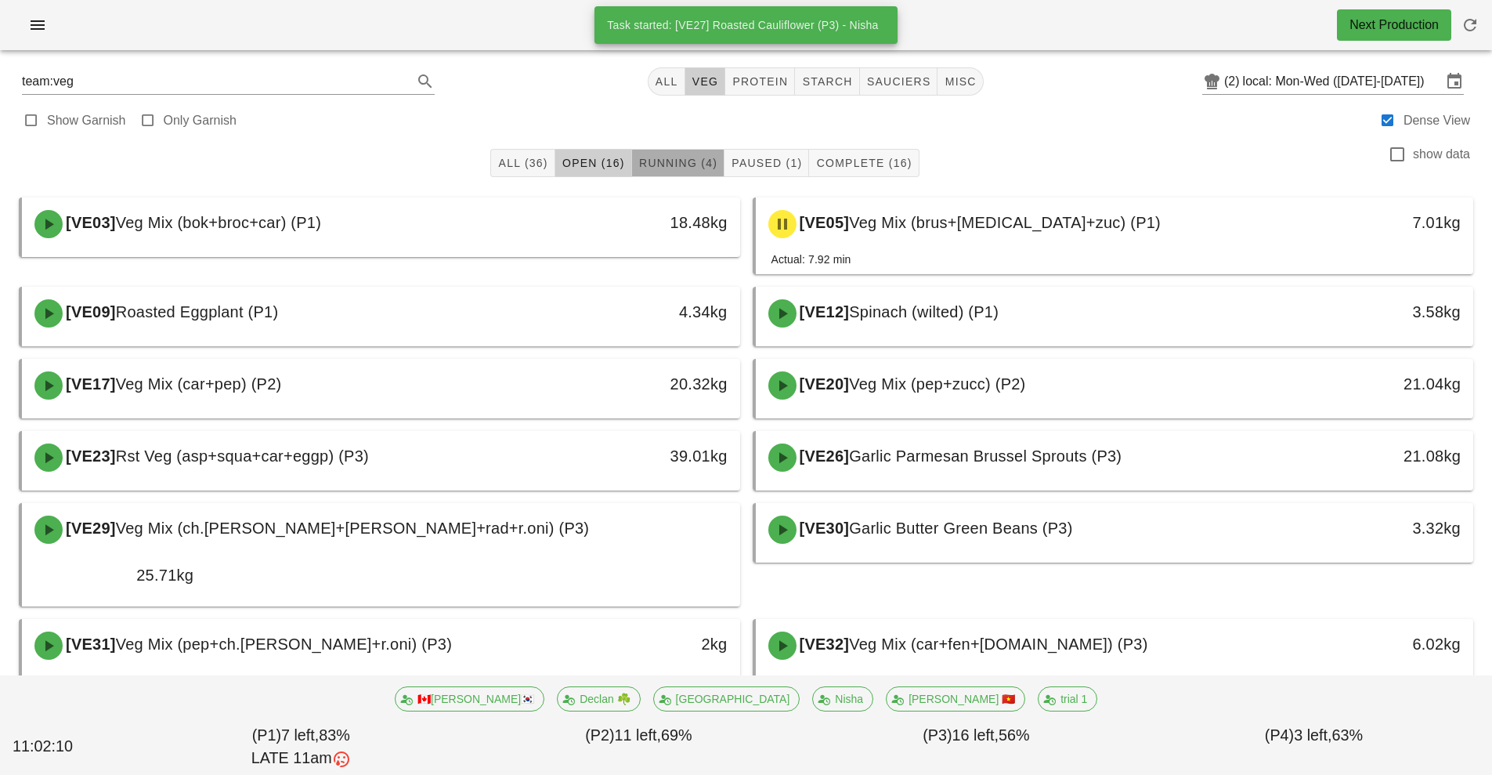
click at [691, 165] on span "Running (4)" at bounding box center [677, 163] width 79 height 13
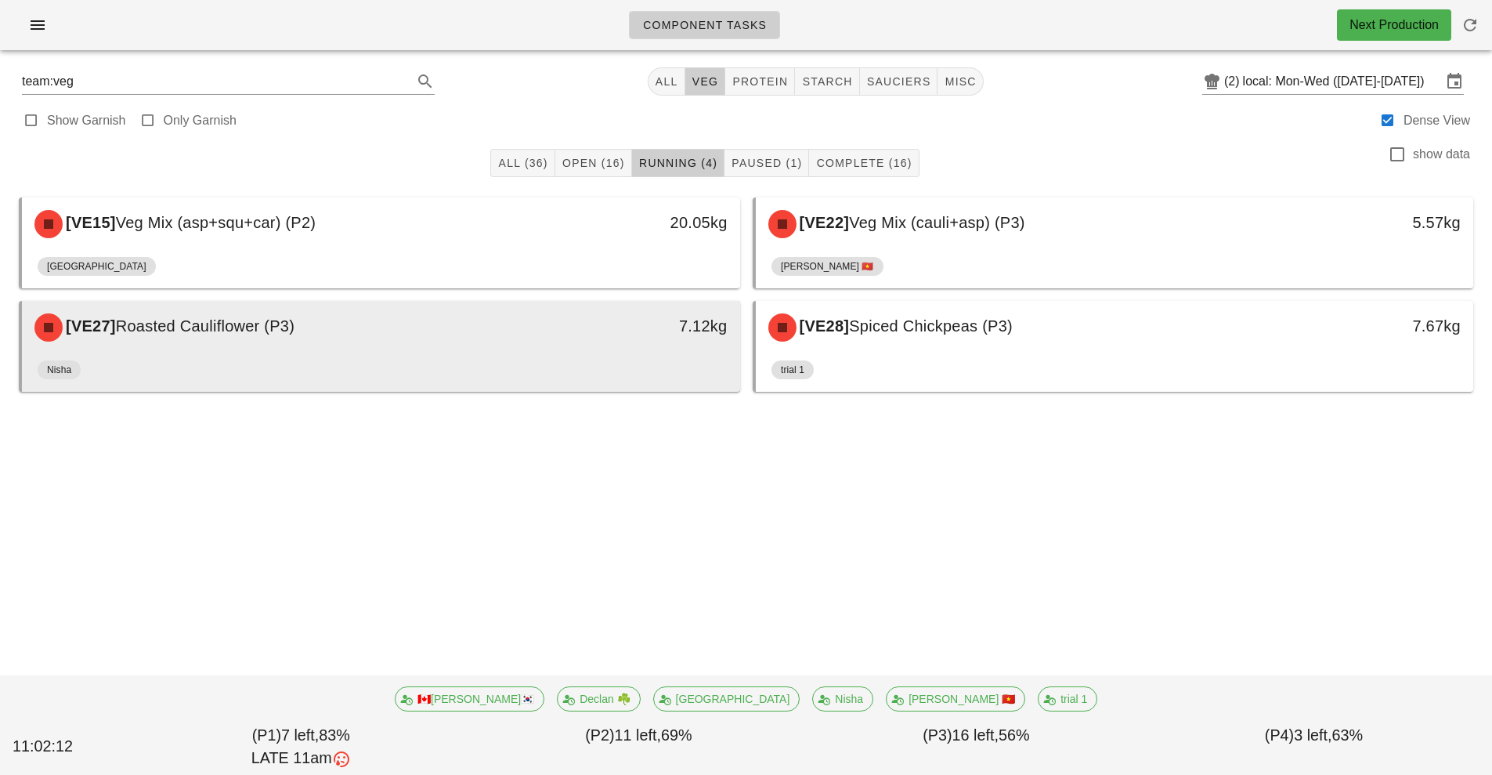
click at [627, 356] on div "Nisha" at bounding box center [381, 373] width 687 height 38
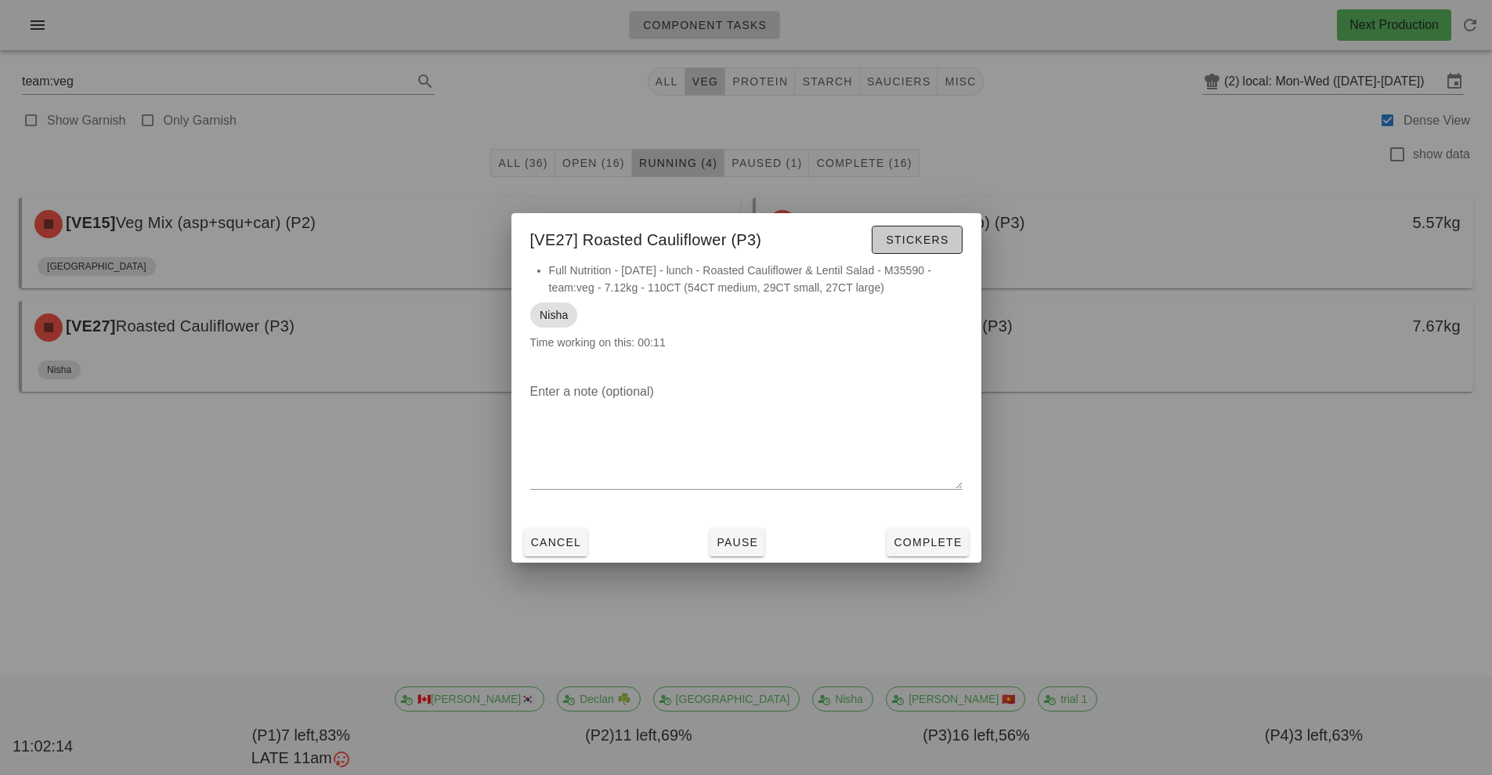
click at [935, 238] on span "Stickers" at bounding box center [916, 239] width 63 height 13
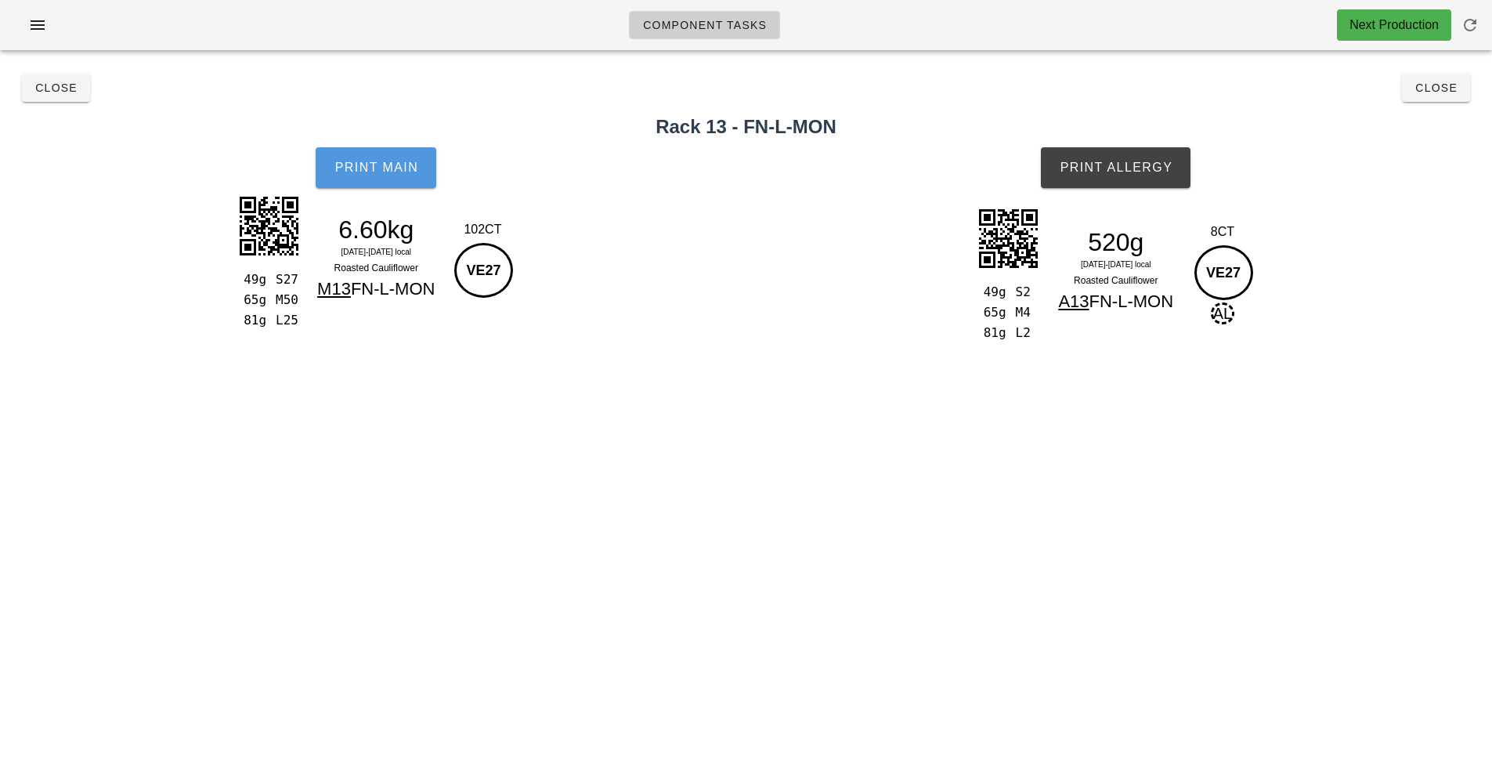
click at [407, 180] on button "Print Main" at bounding box center [376, 167] width 121 height 41
click at [1098, 166] on span "Print Allergy" at bounding box center [1116, 168] width 114 height 14
click at [1412, 93] on button "Close" at bounding box center [1436, 88] width 68 height 28
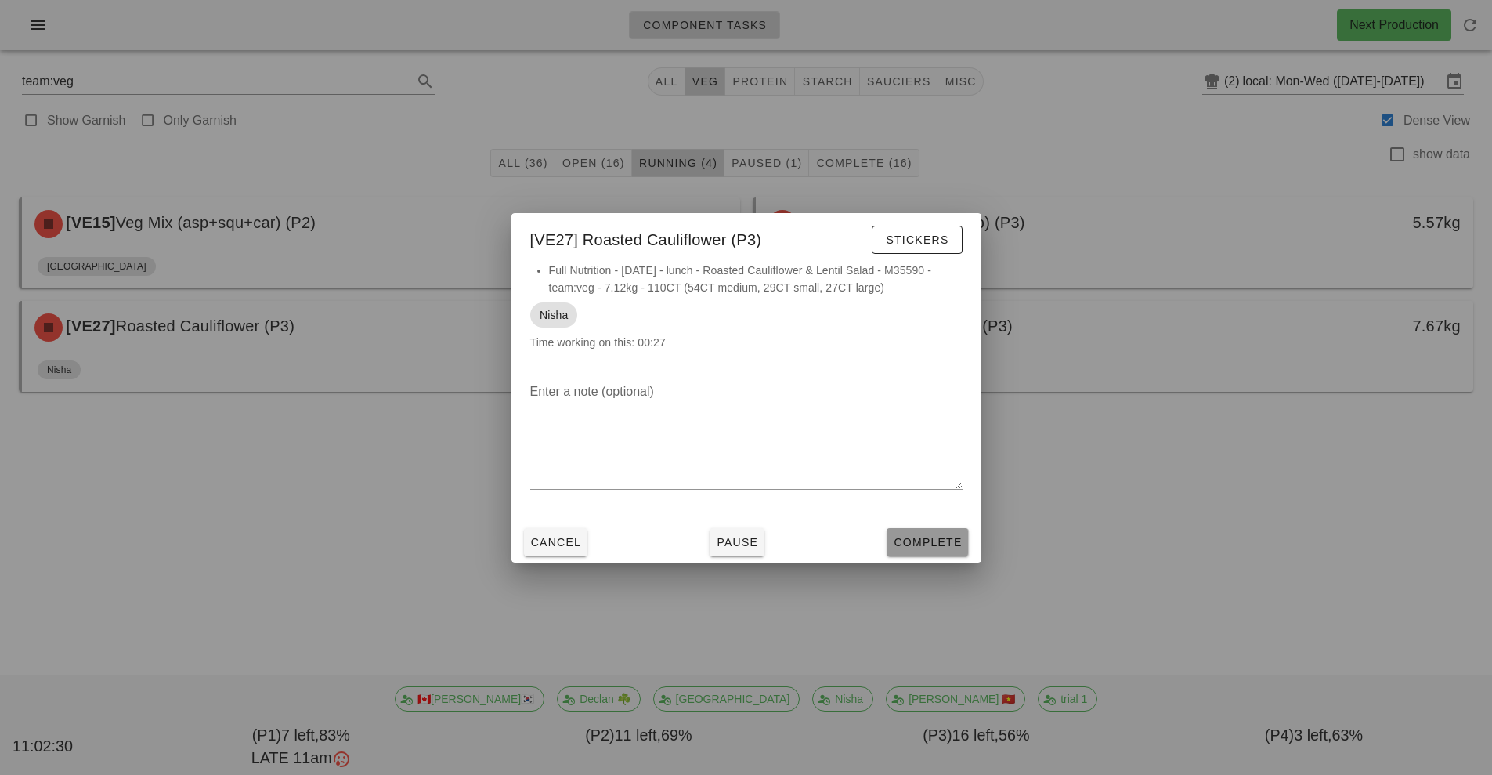
click at [935, 554] on button "Complete" at bounding box center [927, 542] width 81 height 28
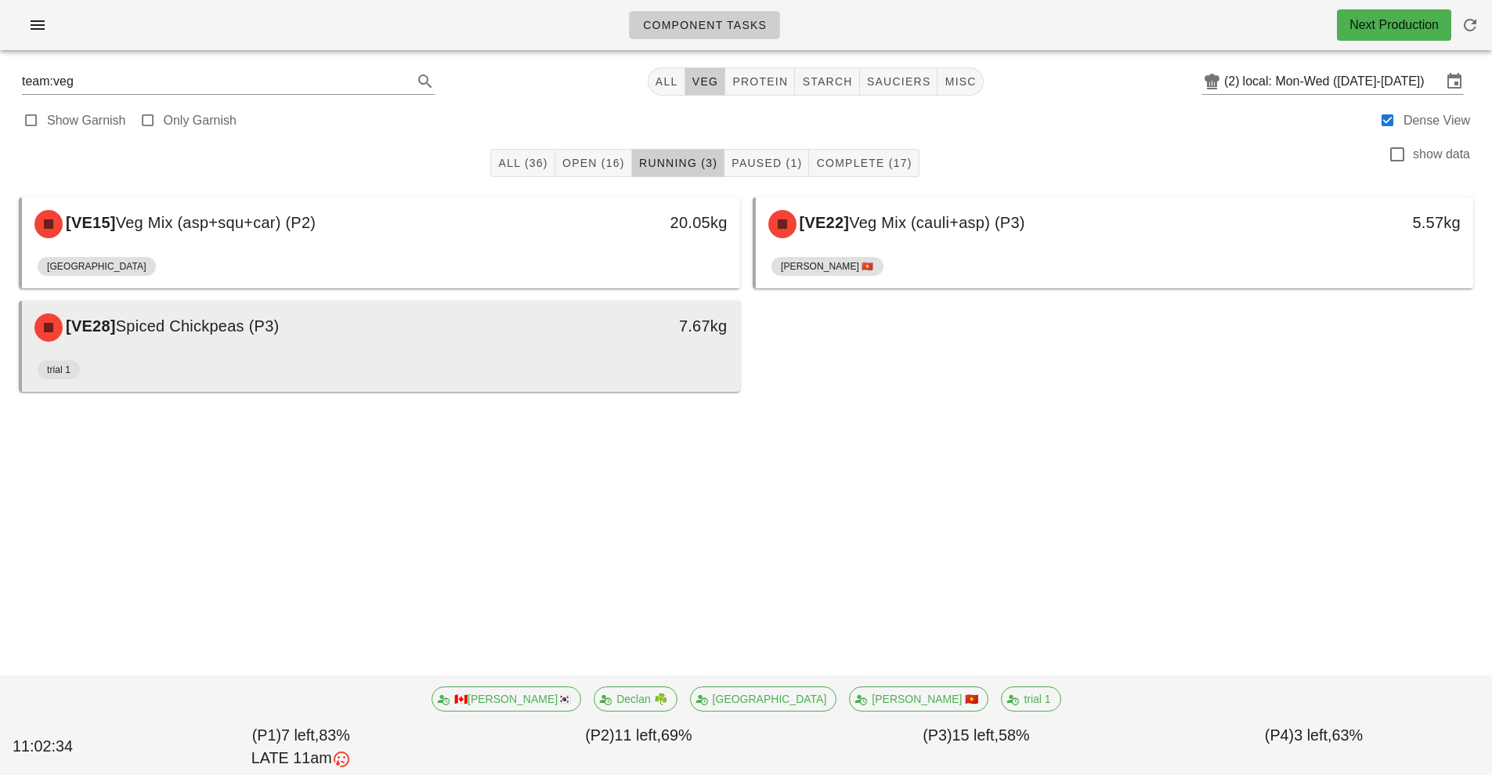
click at [378, 367] on div "trial 1" at bounding box center [381, 373] width 687 height 38
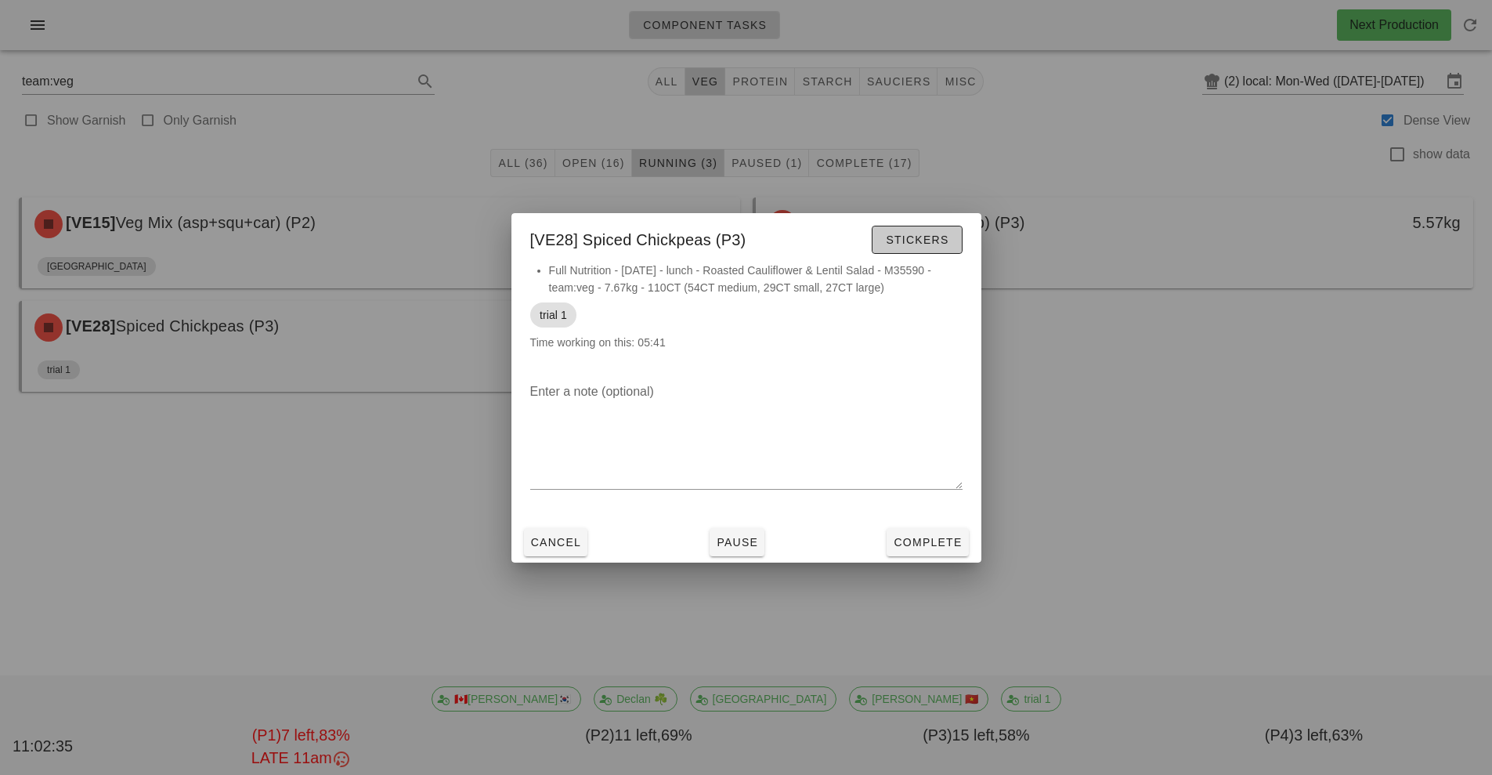
click at [922, 249] on button "Stickers" at bounding box center [917, 240] width 90 height 28
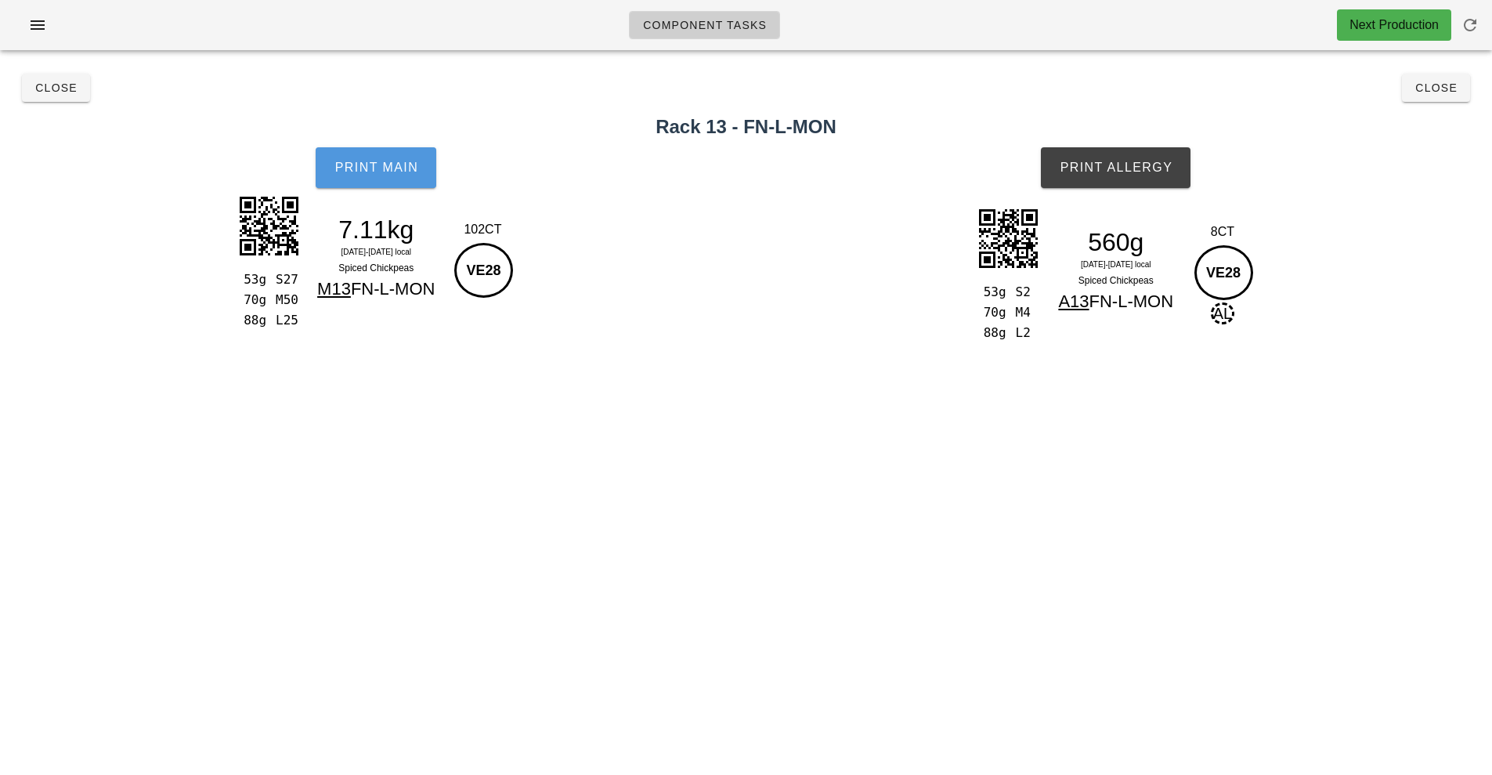
click at [381, 186] on button "Print Main" at bounding box center [376, 167] width 121 height 41
click at [1116, 177] on button "Print Allergy" at bounding box center [1116, 167] width 150 height 41
click at [1432, 100] on button "Close" at bounding box center [1436, 88] width 68 height 28
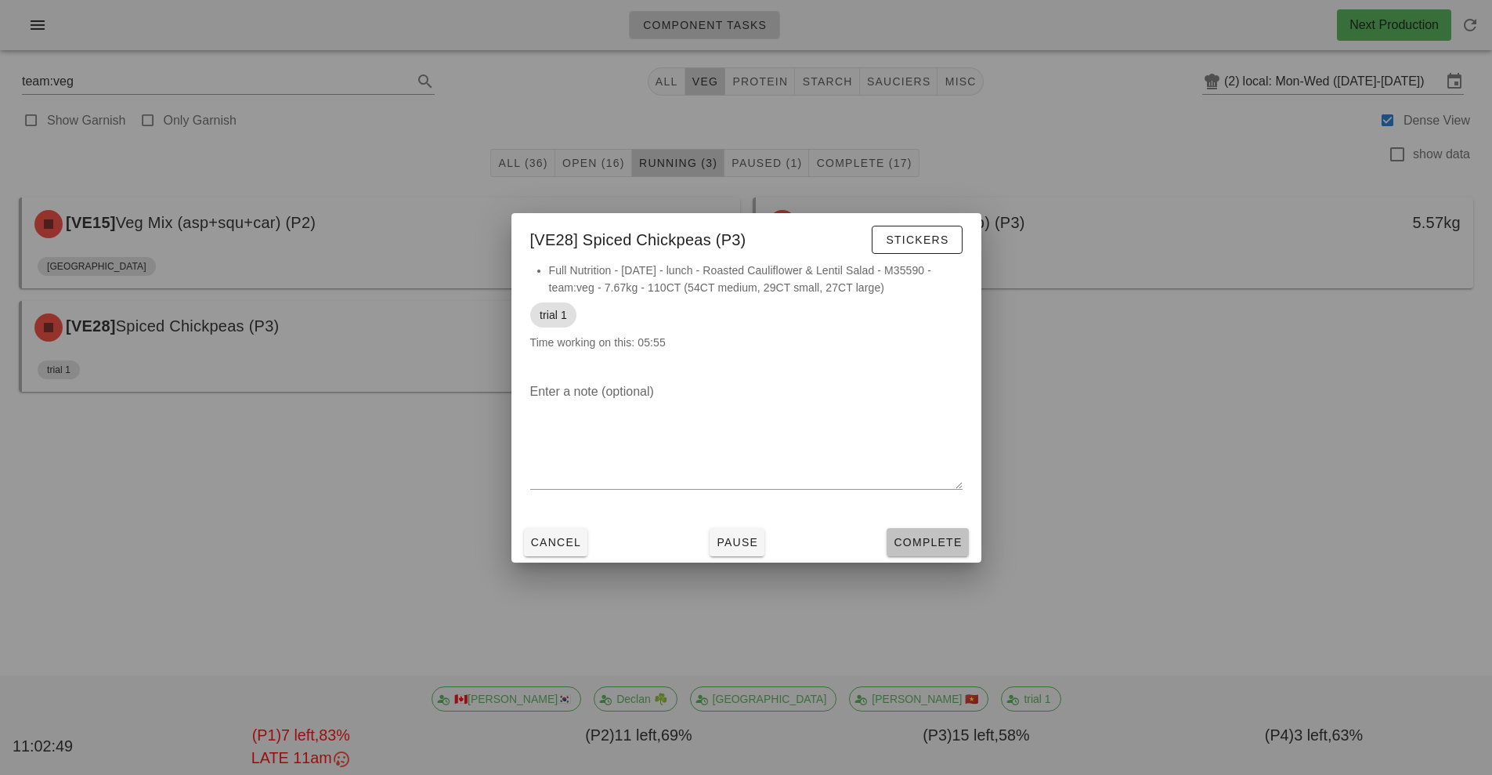
click at [938, 546] on span "Complete" at bounding box center [927, 542] width 69 height 13
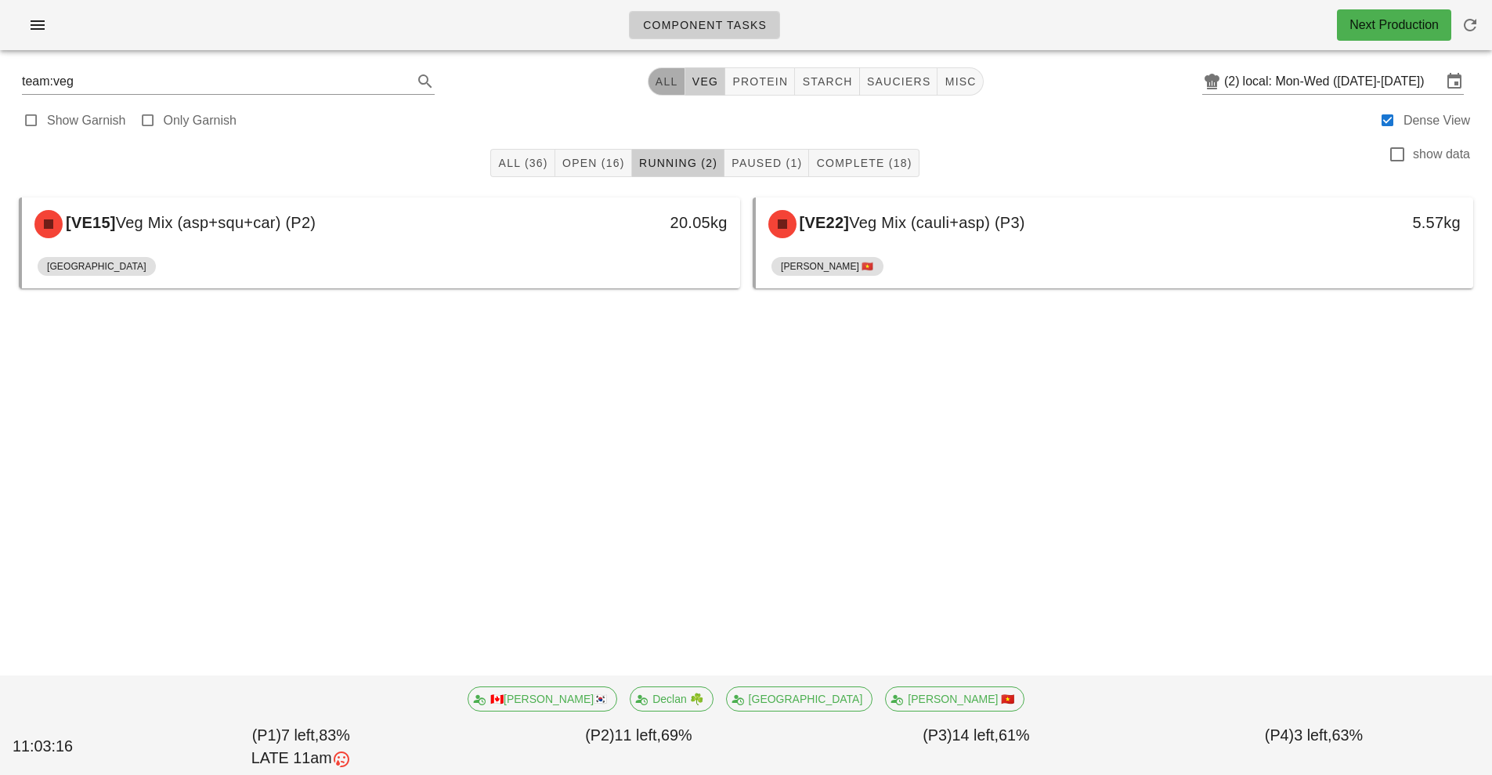
click at [662, 78] on span "All" at bounding box center [667, 81] width 24 height 13
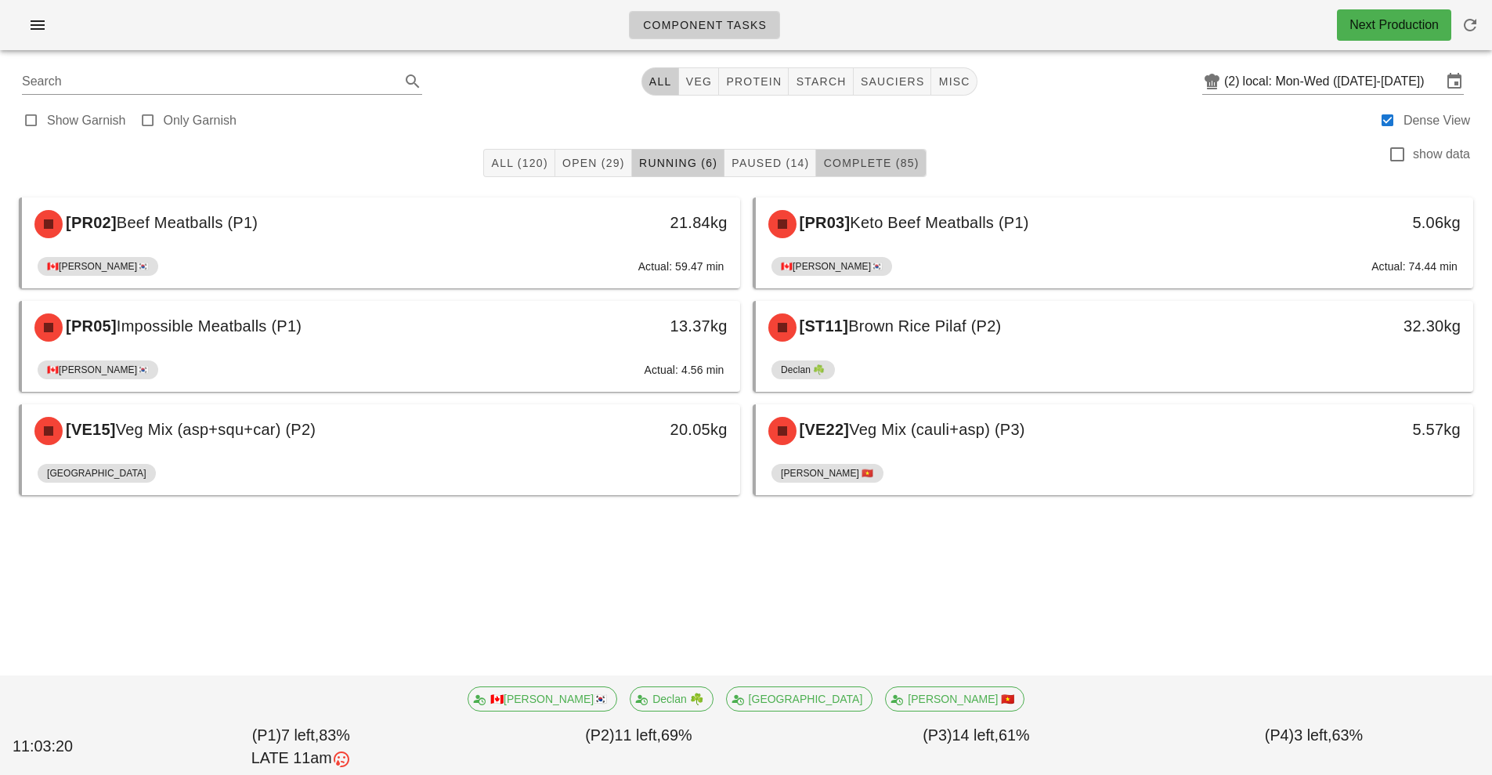
click at [897, 161] on span "Complete (85)" at bounding box center [871, 163] width 96 height 13
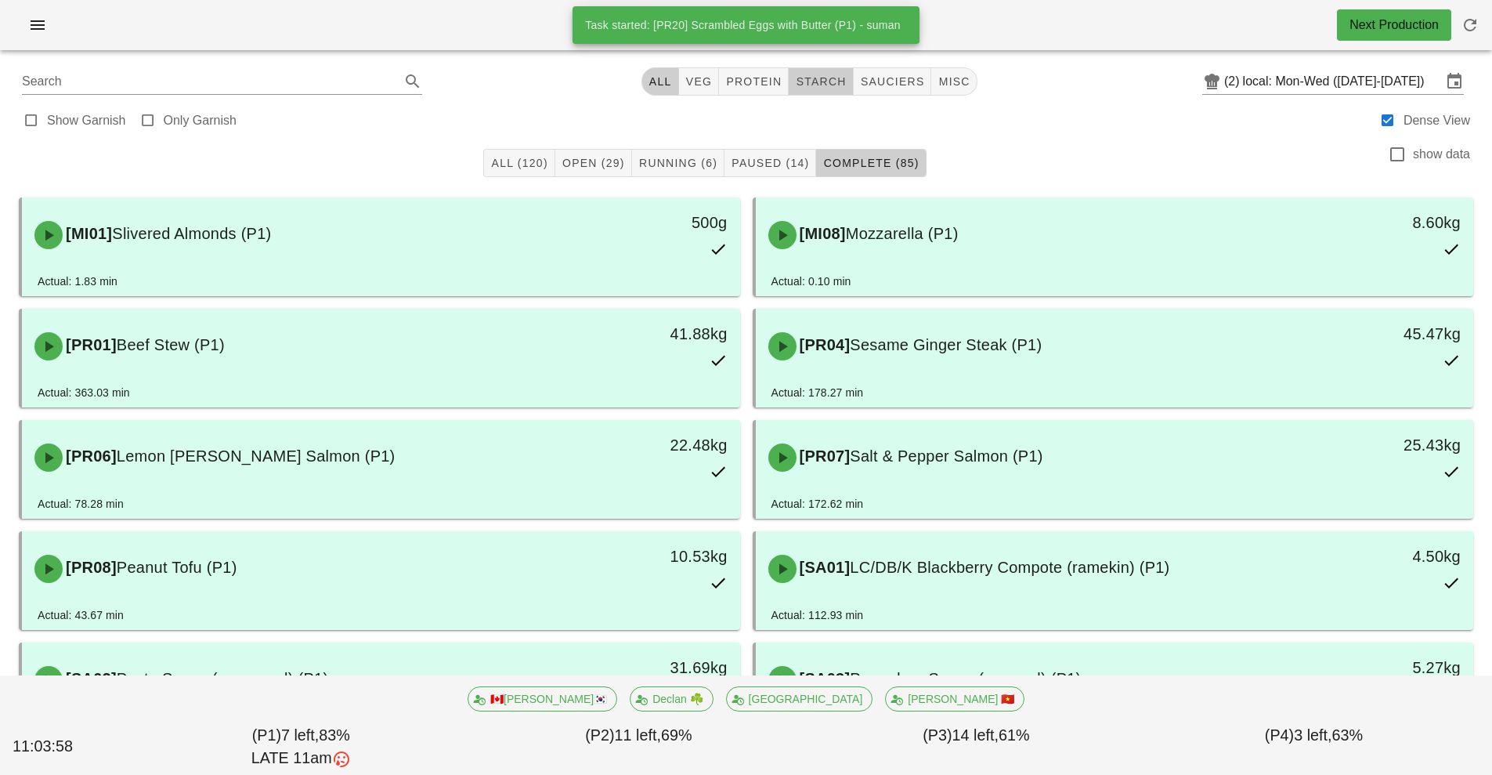
click at [826, 81] on span "starch" at bounding box center [820, 81] width 51 height 13
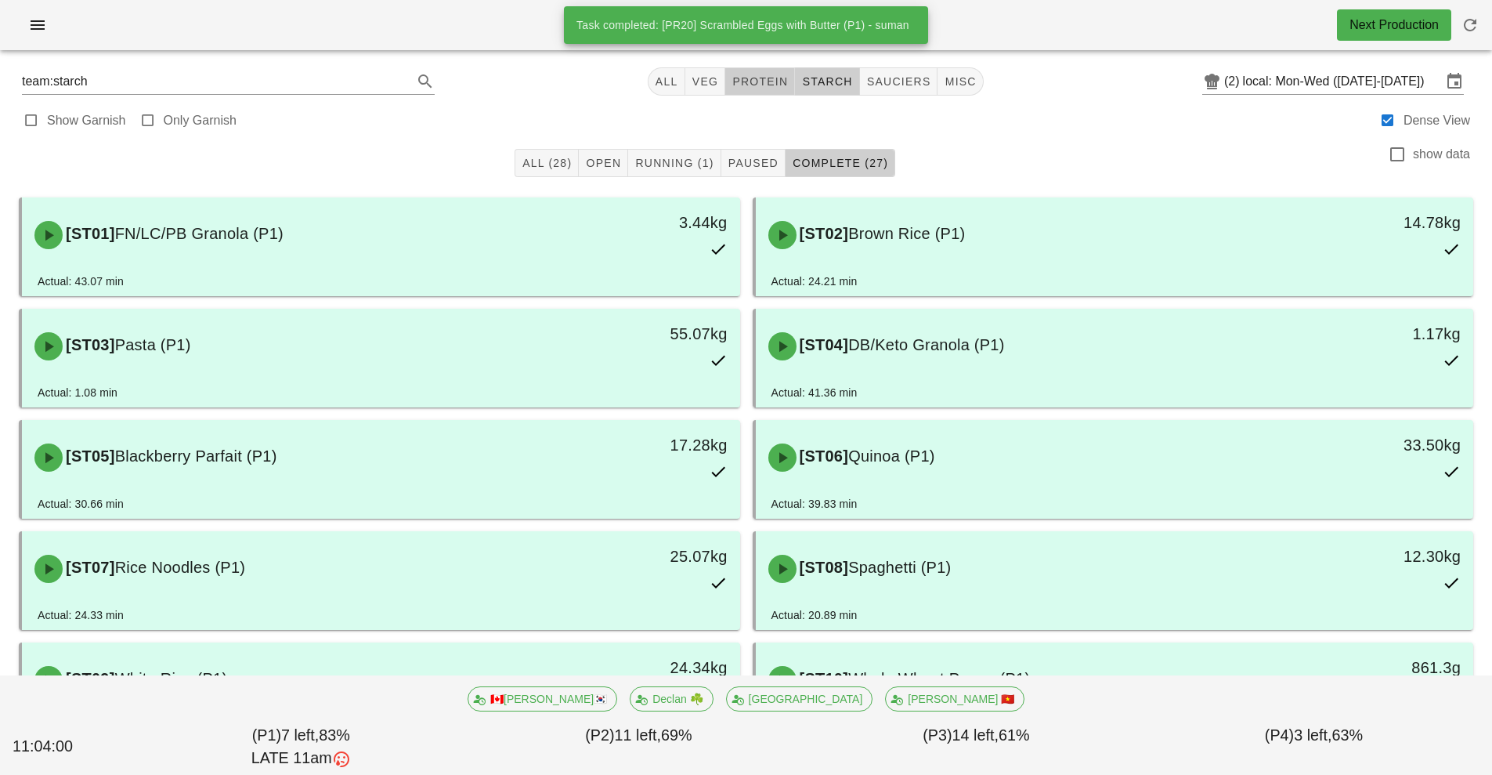
click at [743, 90] on button "protein" at bounding box center [760, 81] width 70 height 28
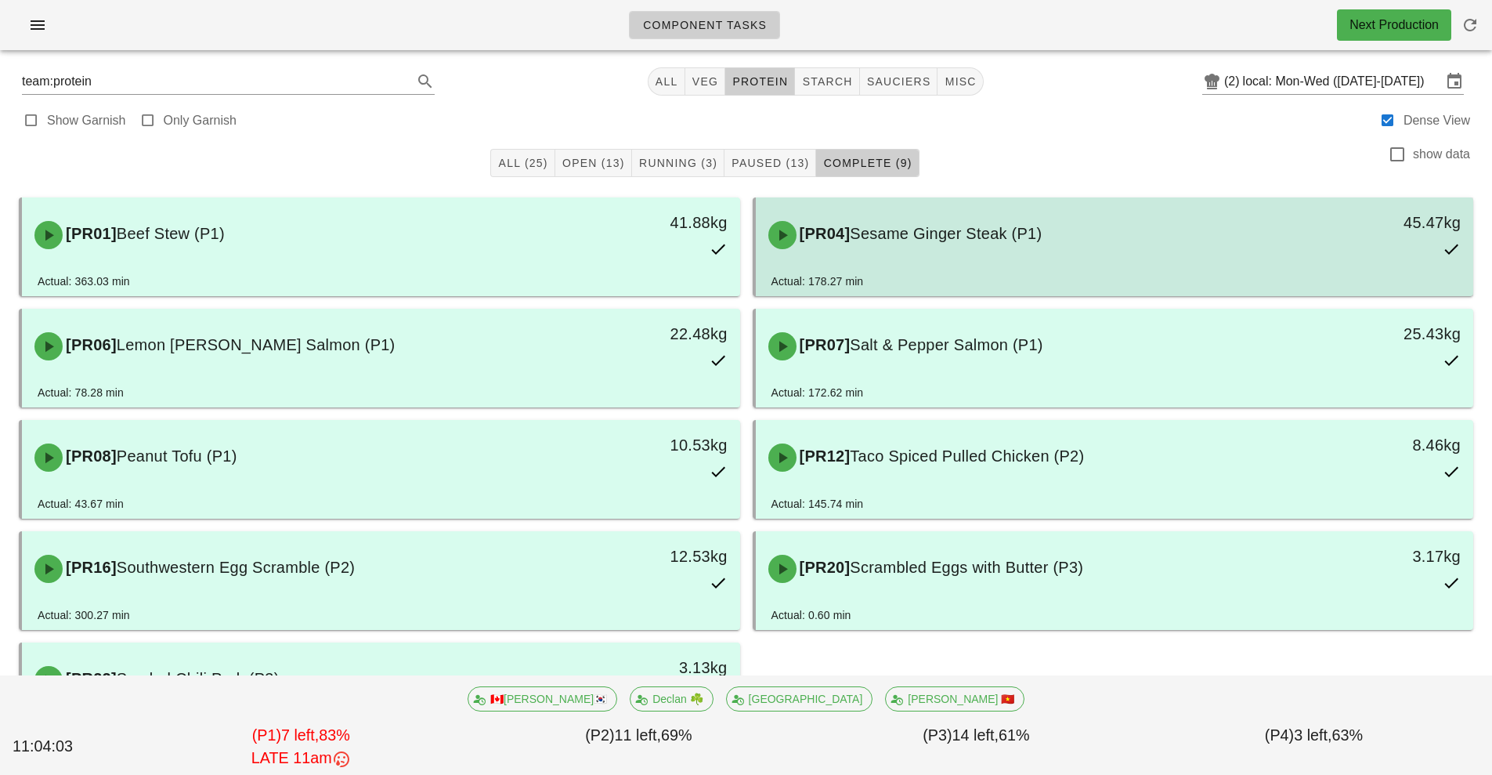
click at [994, 252] on div "[PR04] Sesame Ginger Steak (P1)" at bounding box center [1025, 235] width 533 height 47
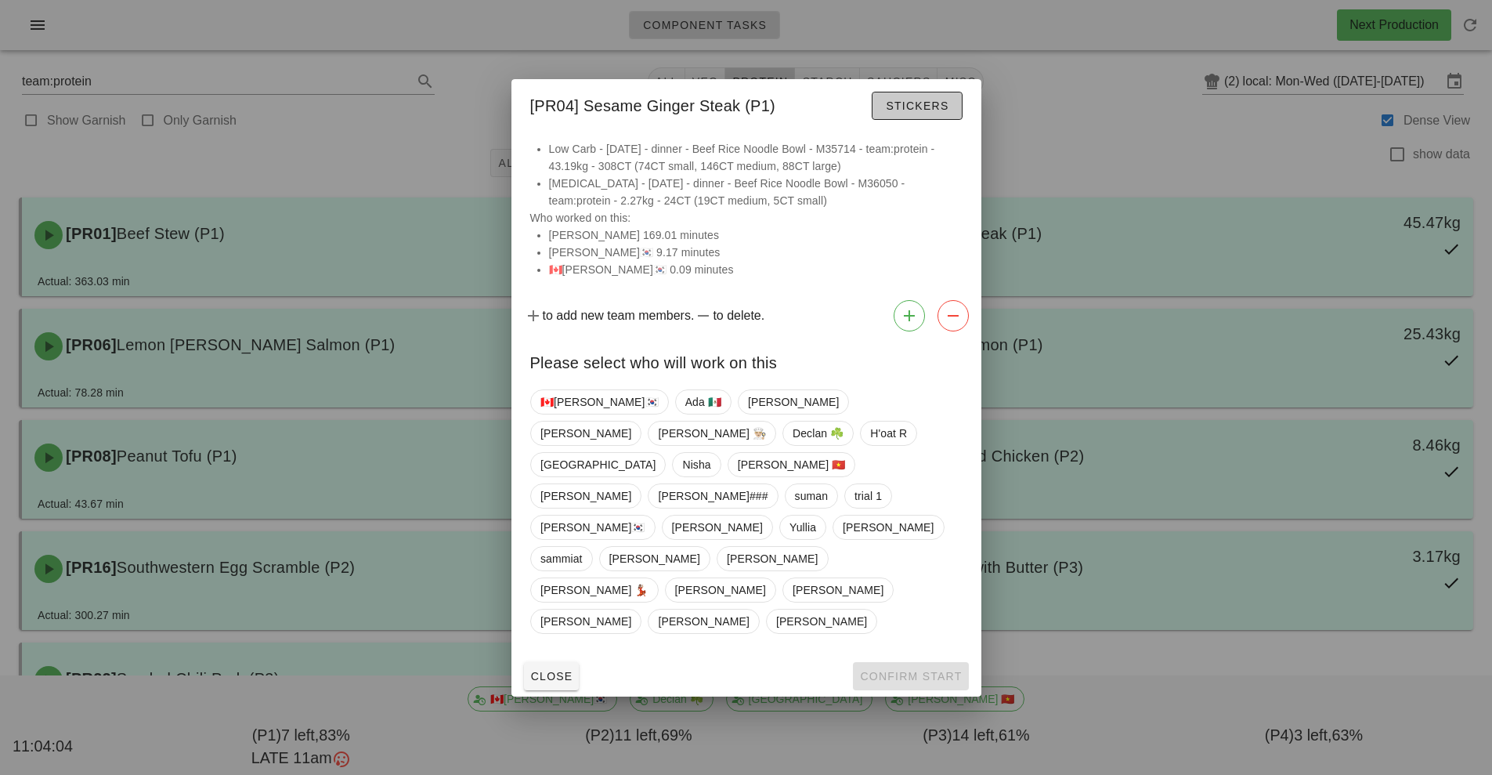
click at [925, 112] on span "Stickers" at bounding box center [916, 105] width 63 height 13
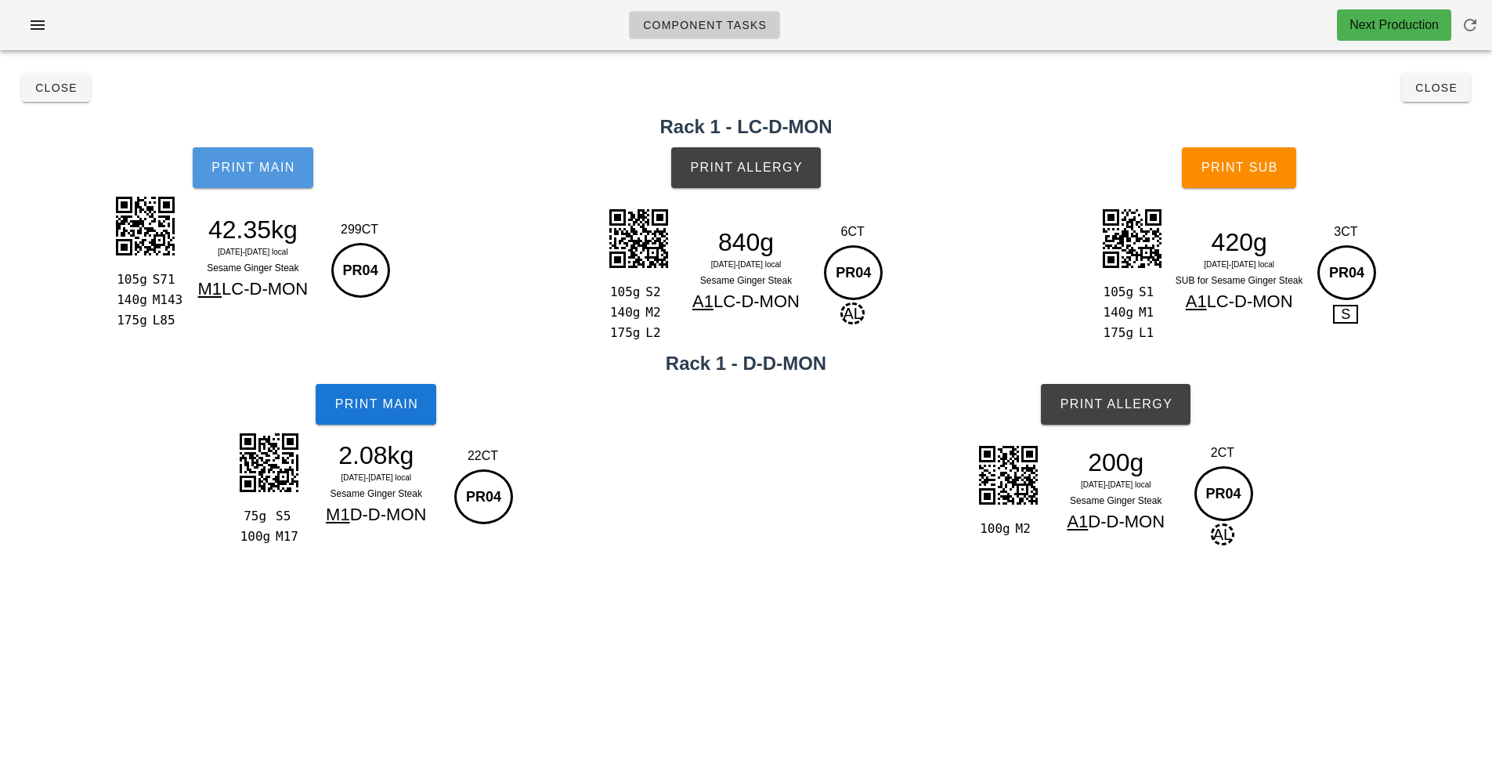
click at [275, 168] on span "Print Main" at bounding box center [253, 168] width 85 height 14
click at [46, 96] on button "Close" at bounding box center [56, 88] width 68 height 28
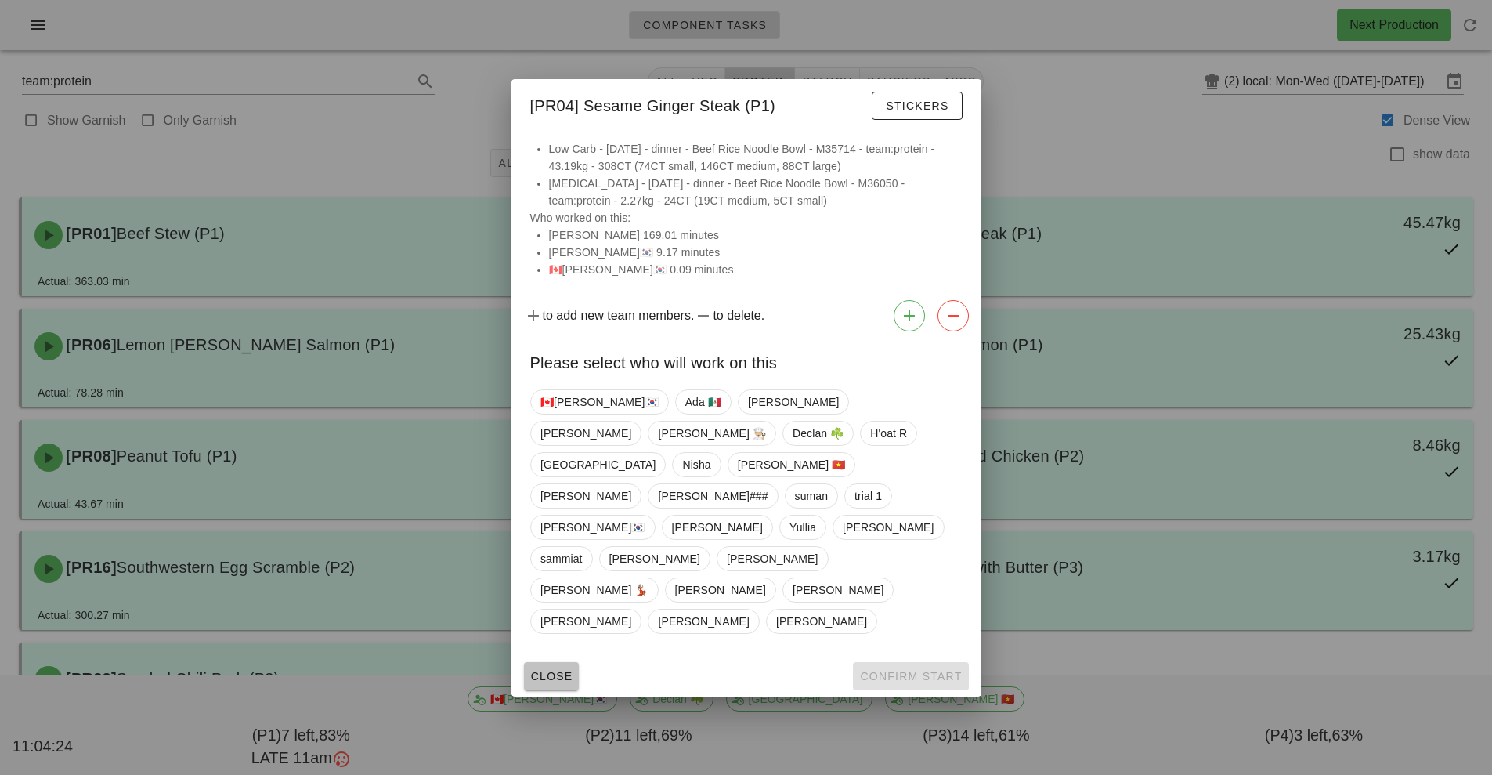
click at [566, 670] on span "Close" at bounding box center [551, 676] width 43 height 13
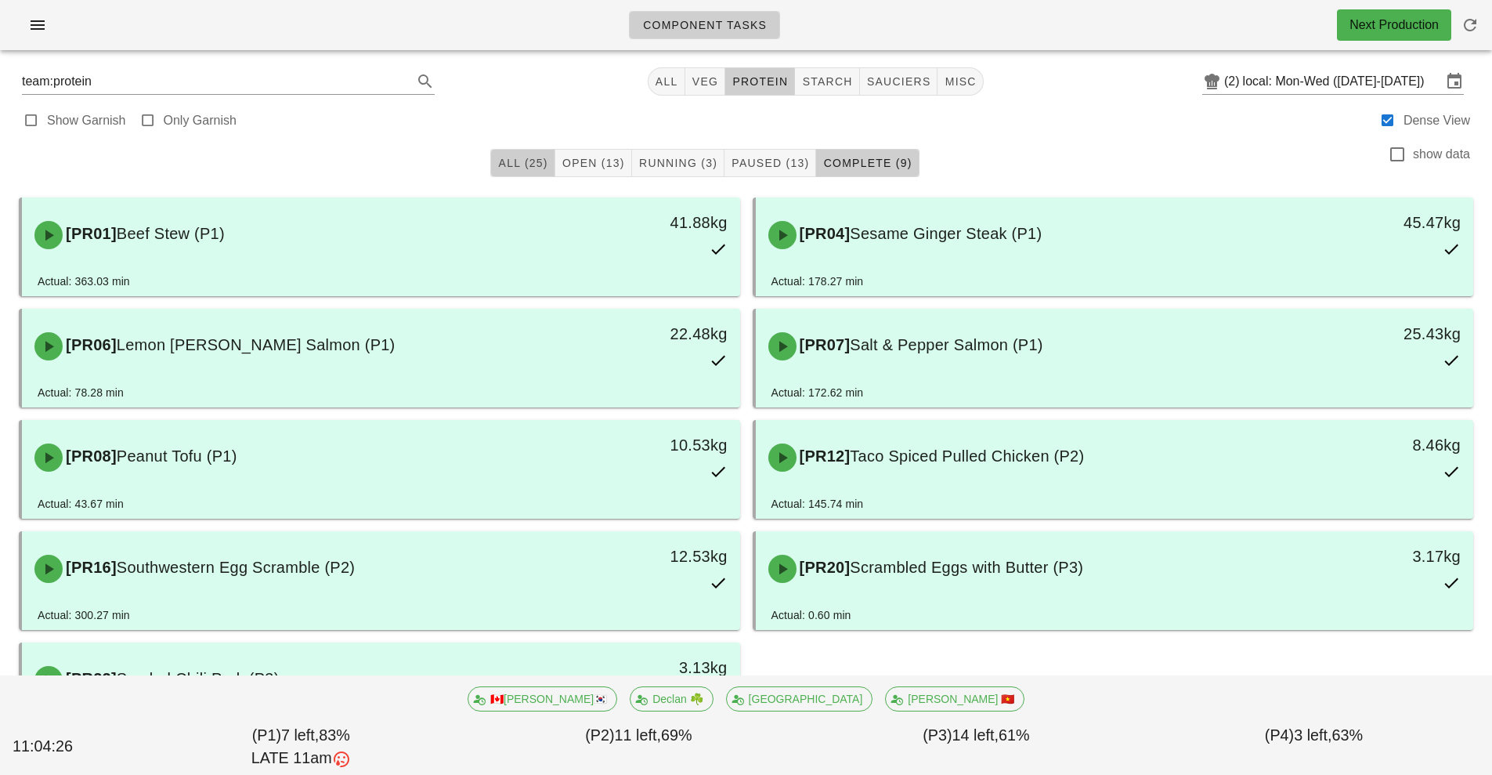
click at [524, 168] on span "All (25)" at bounding box center [522, 163] width 50 height 13
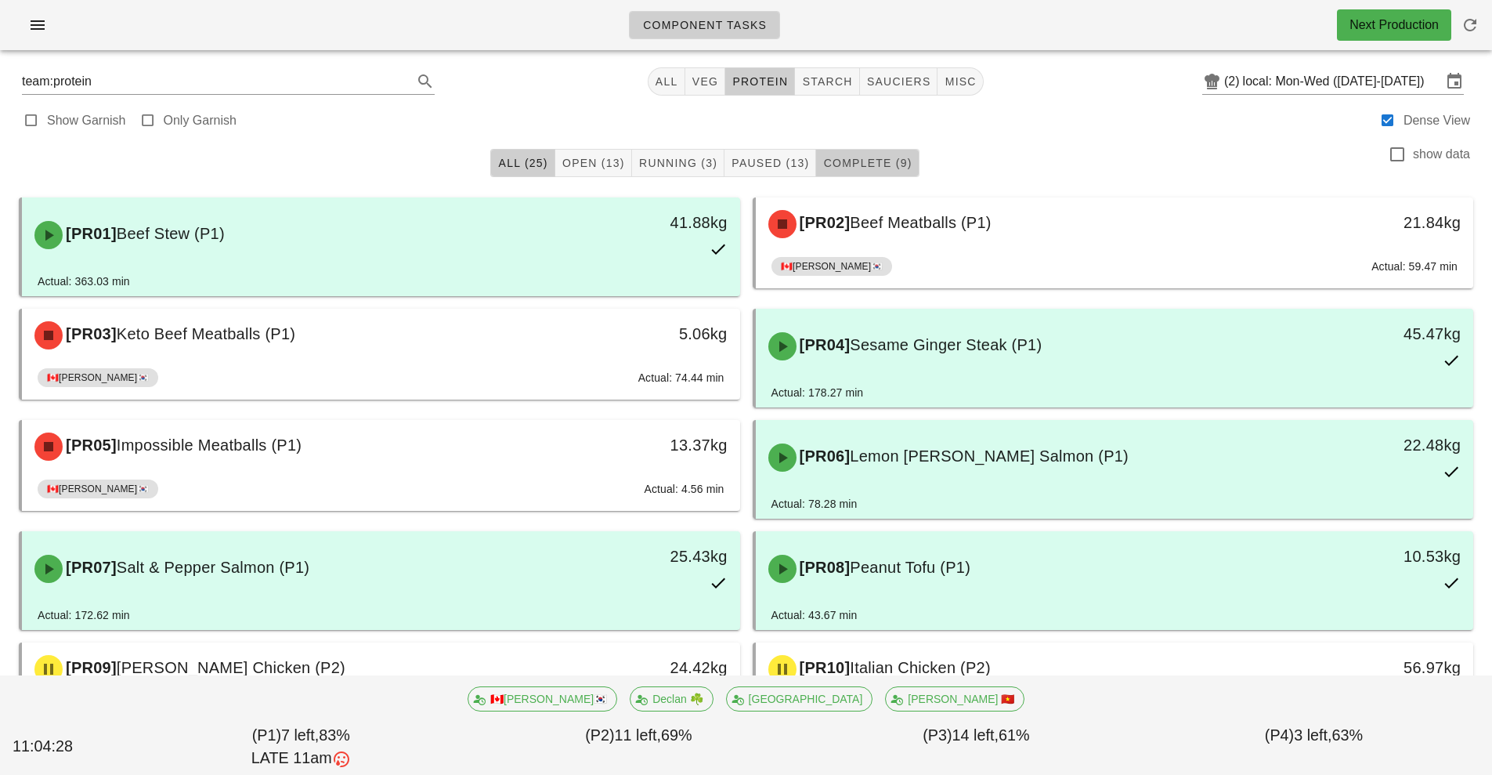
click at [880, 163] on span "Complete (9)" at bounding box center [867, 163] width 89 height 13
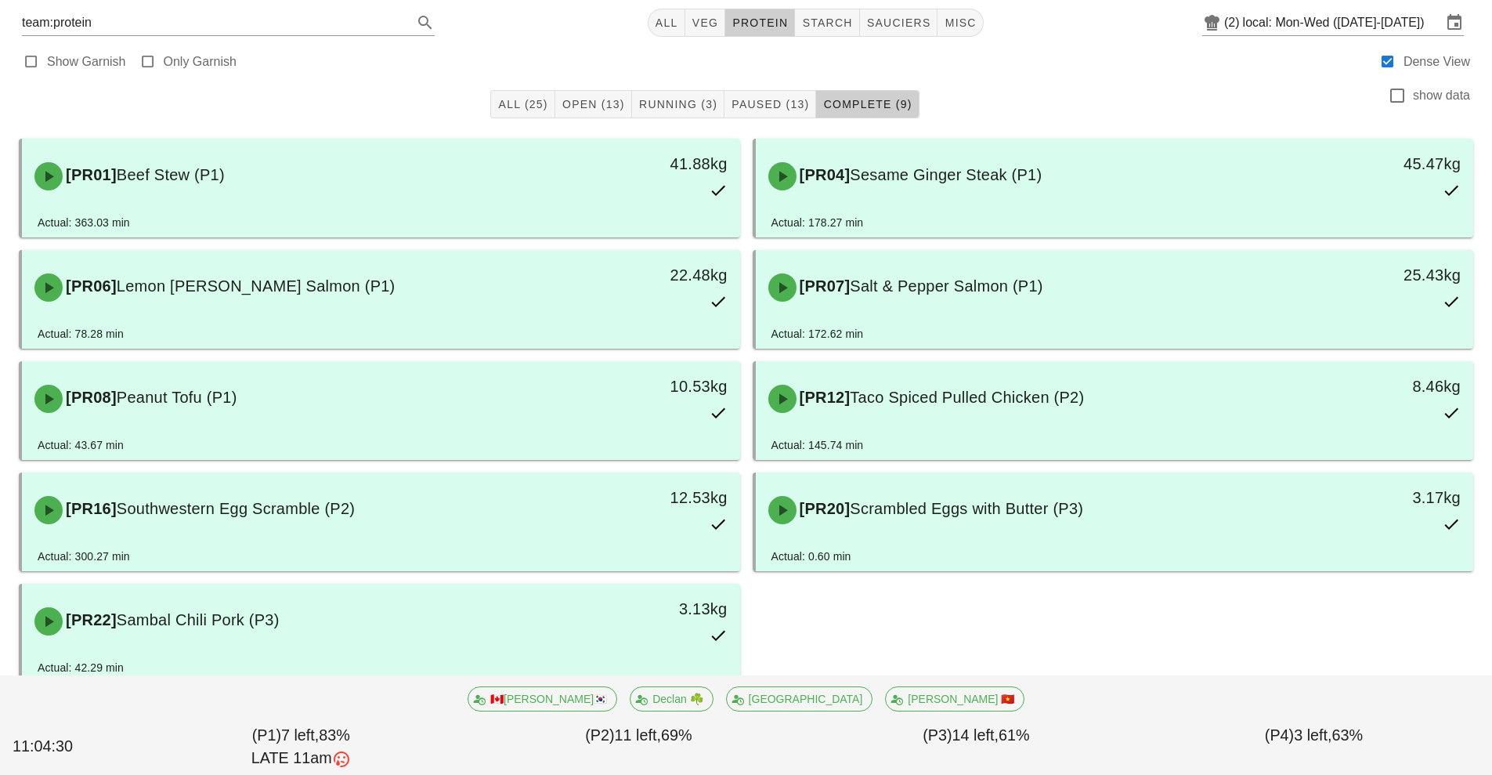
scroll to position [79, 0]
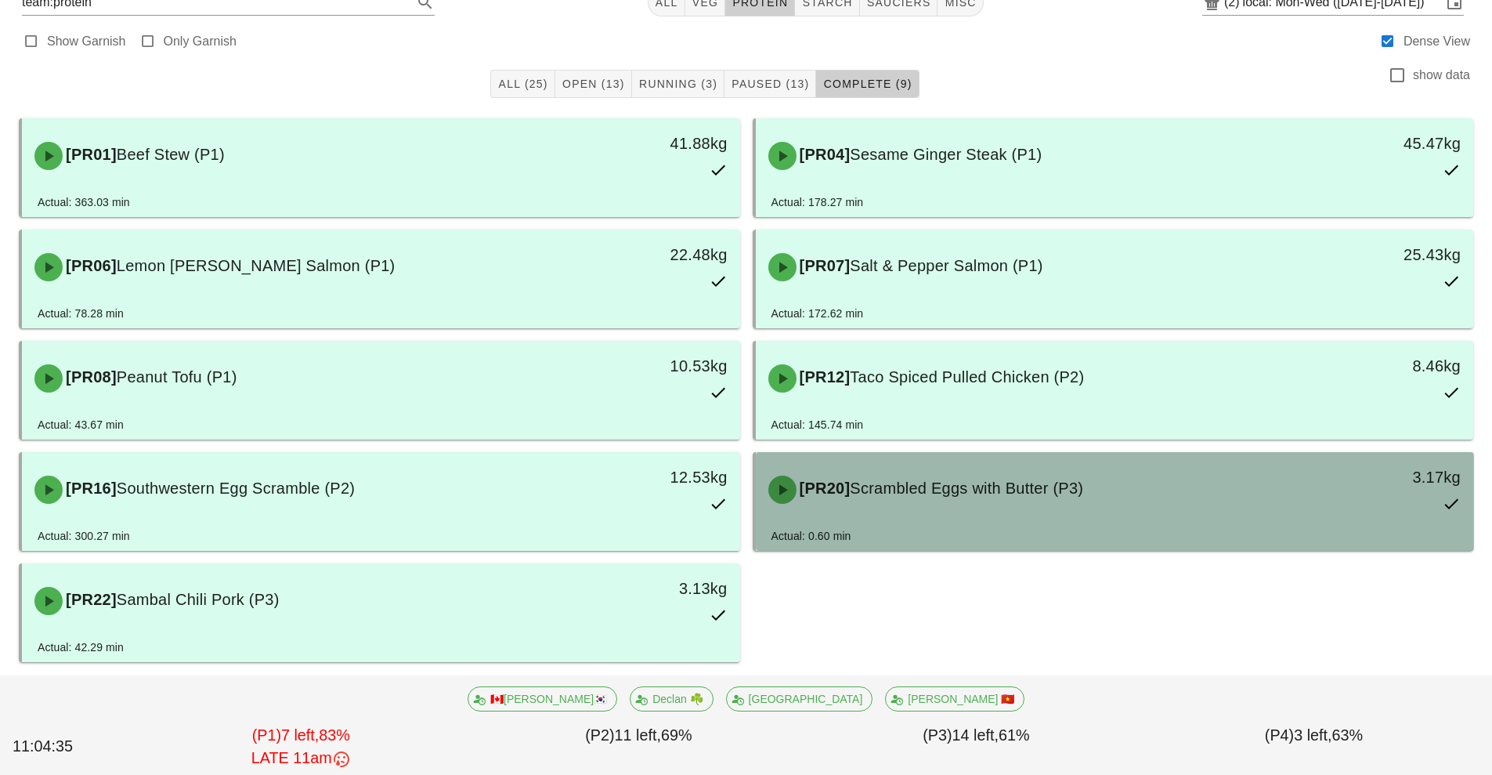
click at [980, 501] on div "[PR20] Scrambled Eggs with Butter (P3)" at bounding box center [1025, 489] width 533 height 47
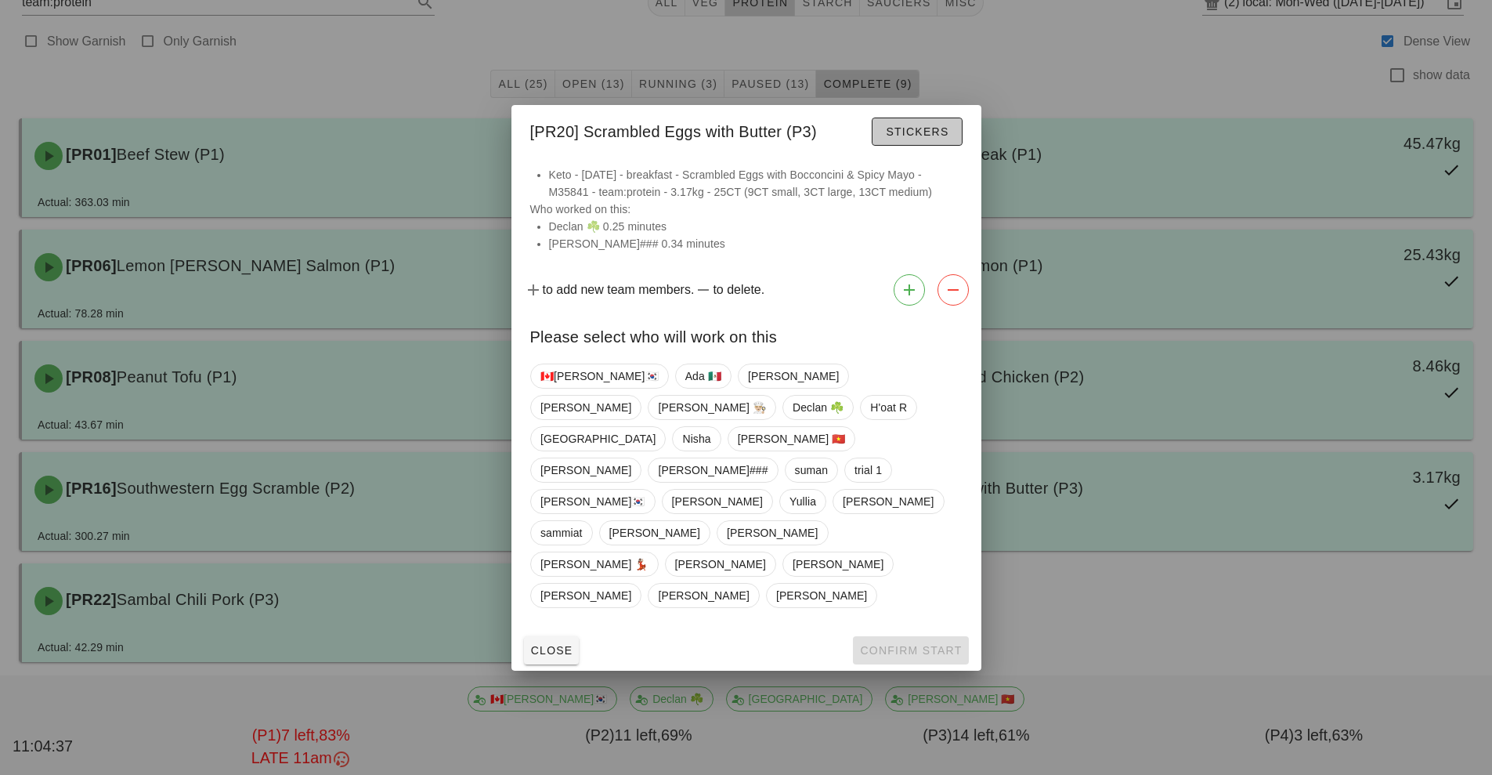
click at [921, 138] on span "Stickers" at bounding box center [916, 131] width 63 height 13
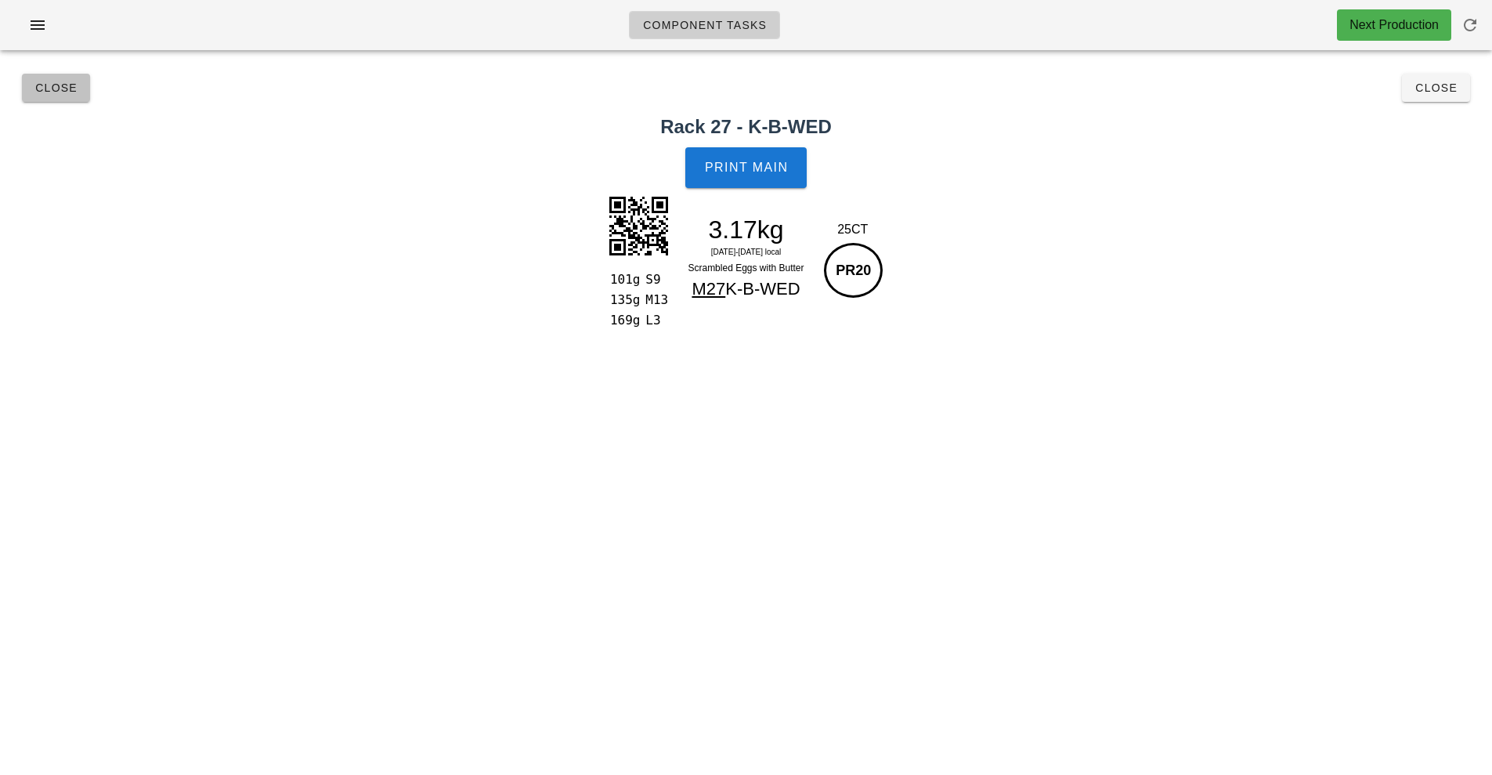
click at [56, 96] on button "Close" at bounding box center [56, 88] width 68 height 28
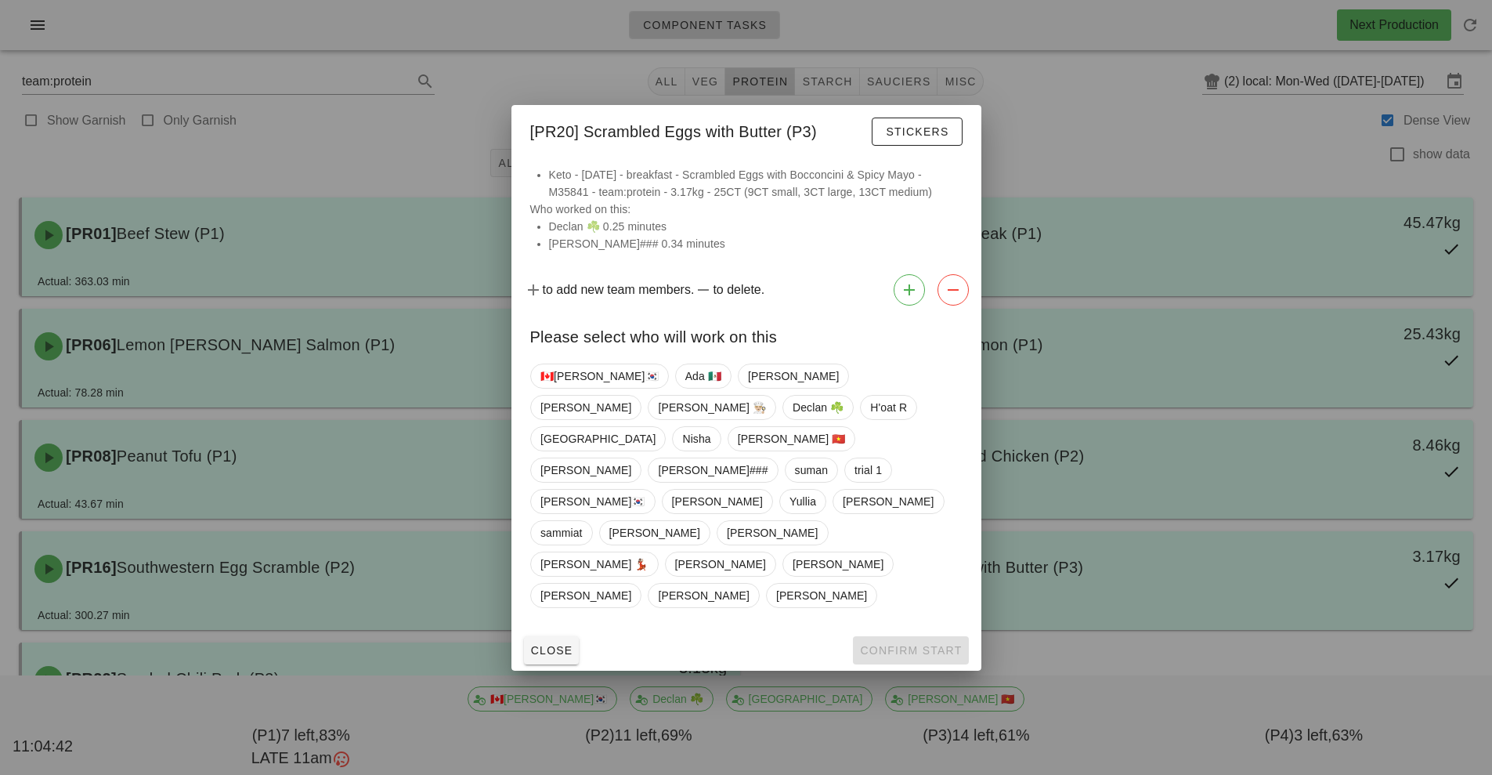
click at [1131, 307] on div at bounding box center [746, 387] width 1492 height 775
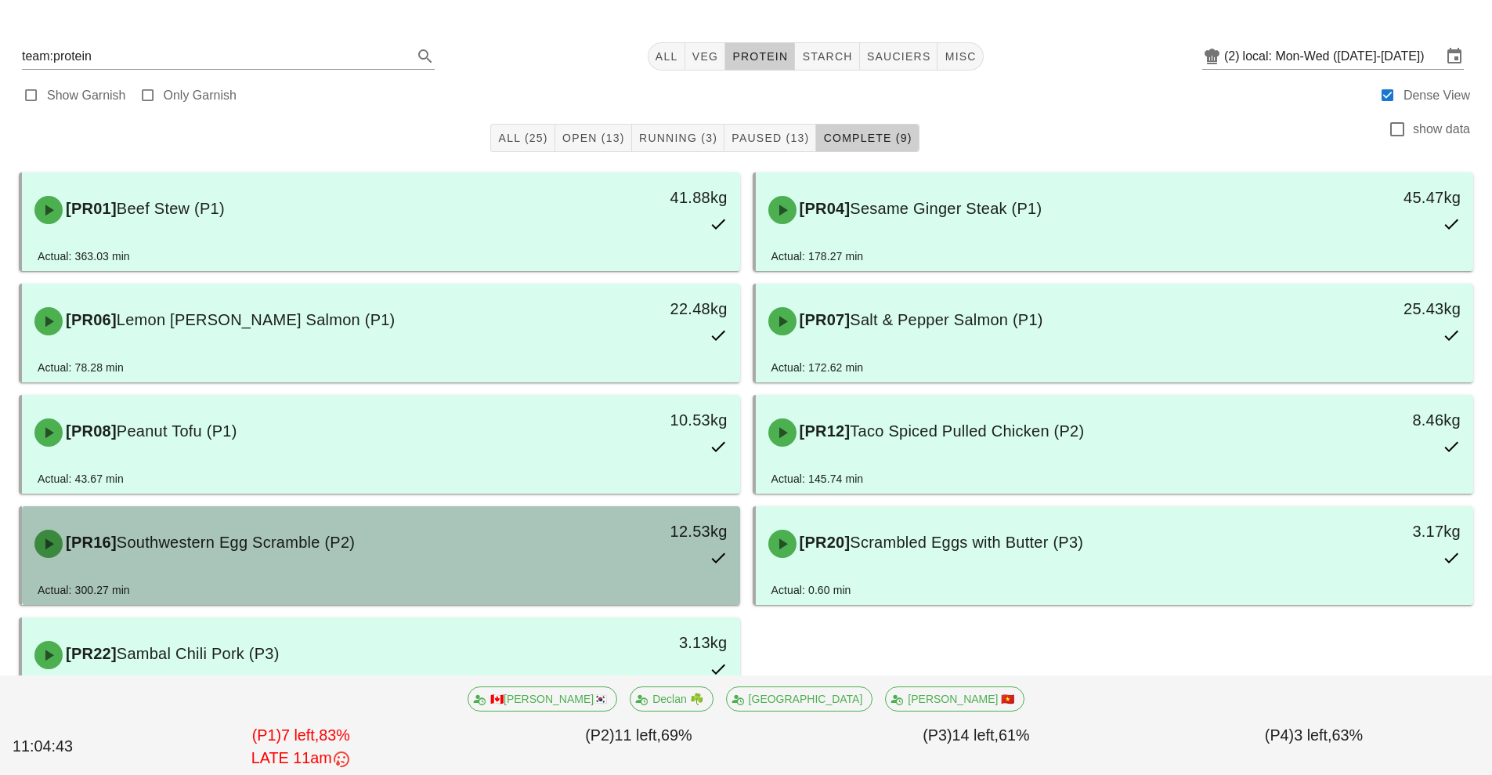
scroll to position [79, 0]
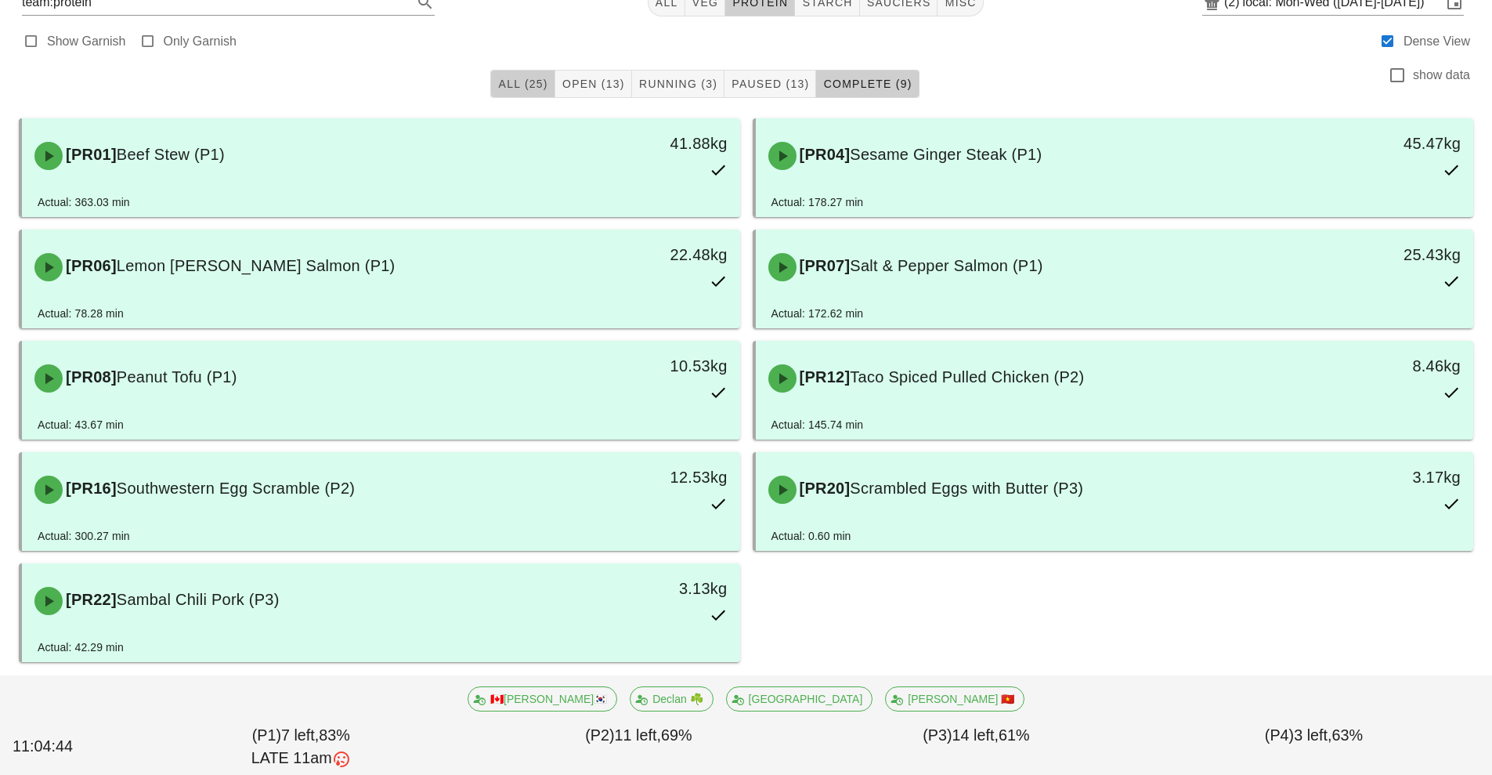
click at [516, 94] on button "All (25)" at bounding box center [522, 84] width 64 height 28
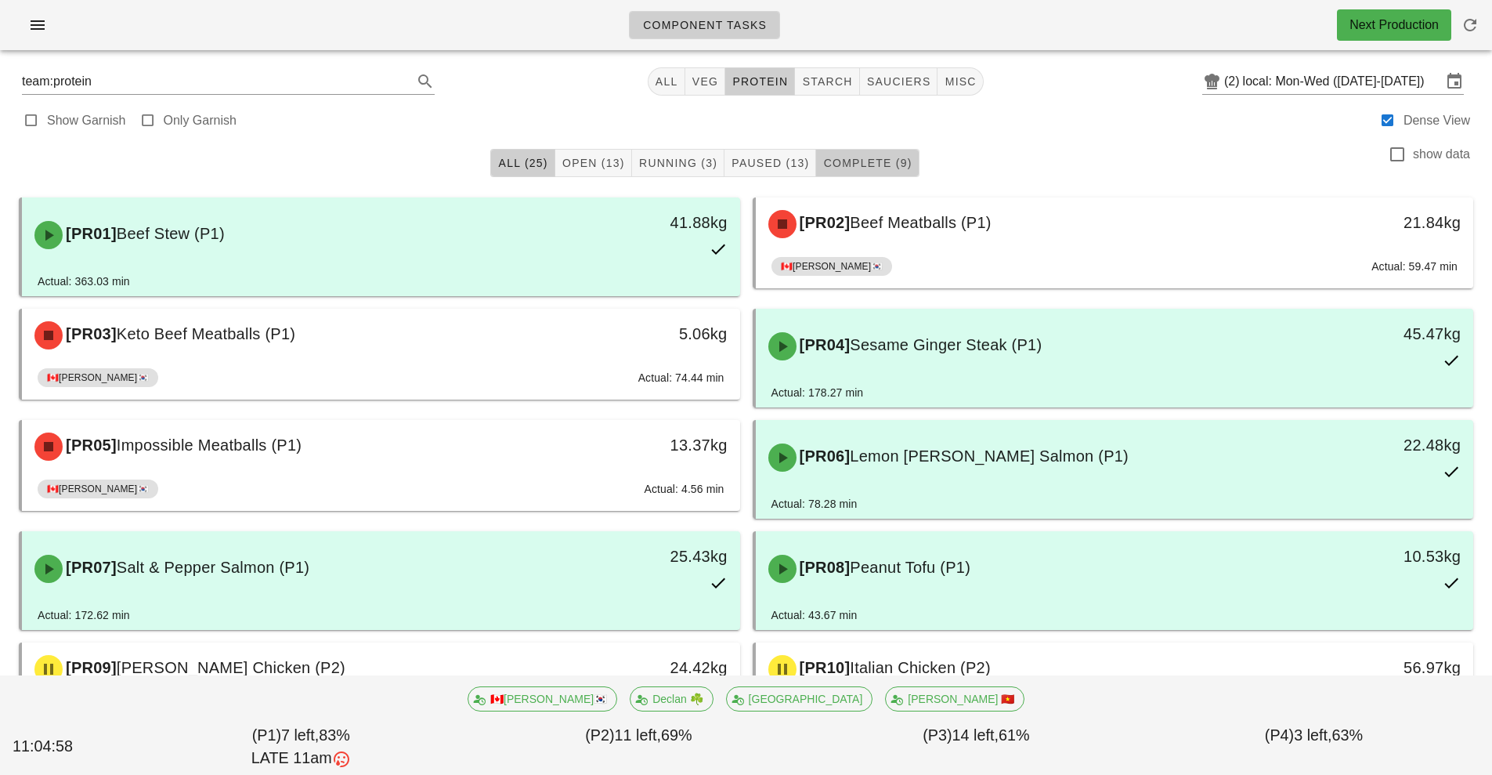
click at [871, 176] on button "Complete (9)" at bounding box center [867, 163] width 103 height 28
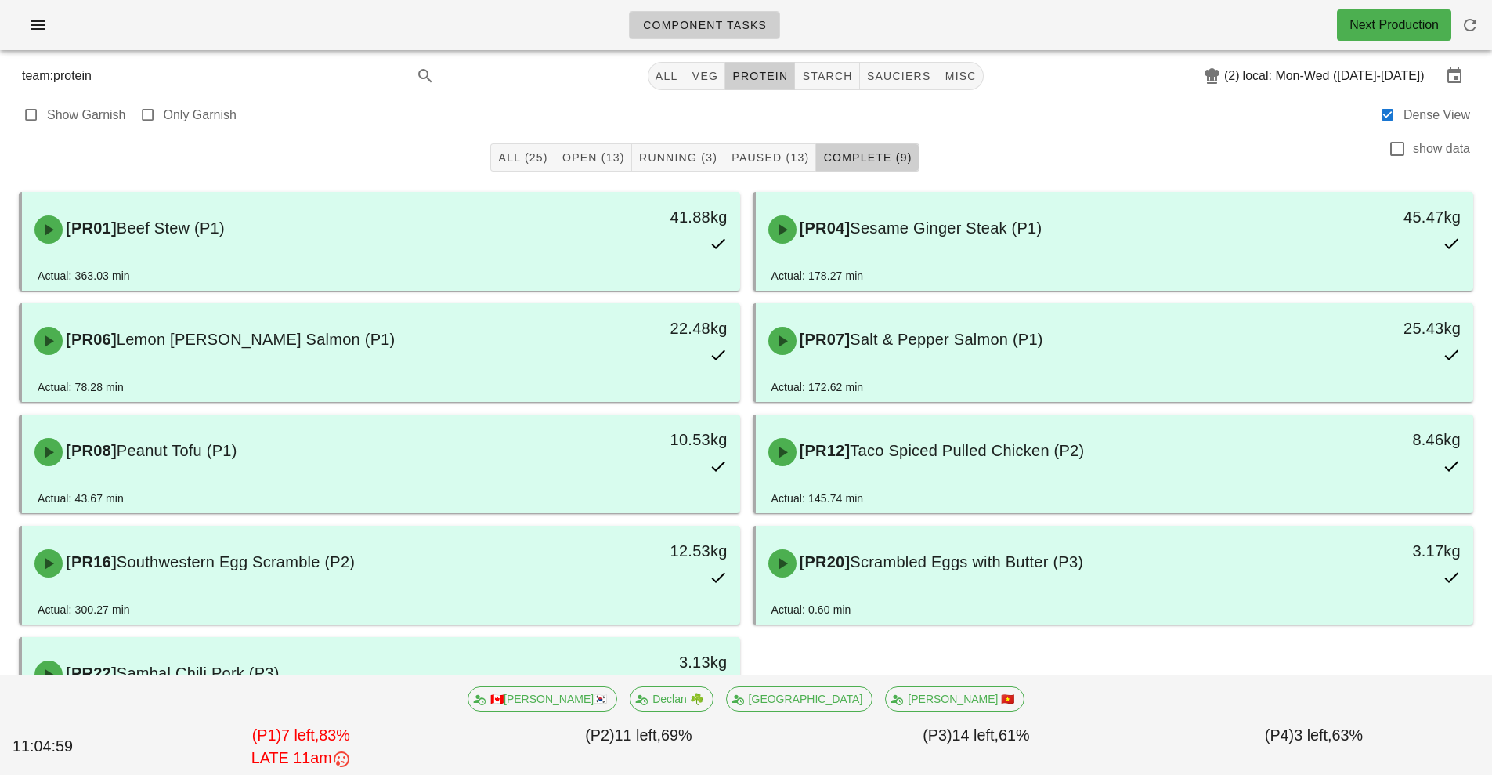
scroll to position [79, 0]
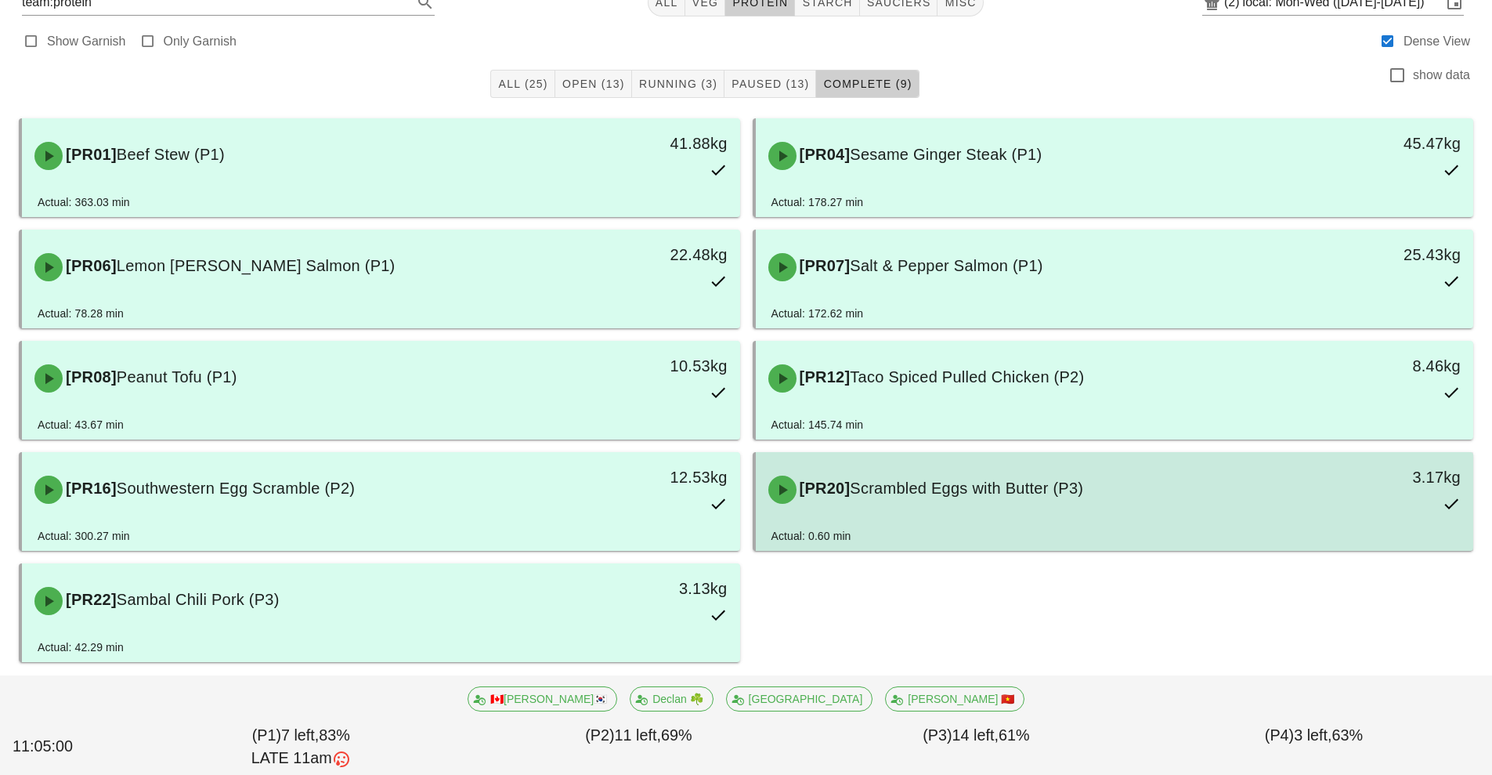
click at [946, 500] on div "[PR20] Scrambled Eggs with Butter (P3)" at bounding box center [1025, 489] width 533 height 47
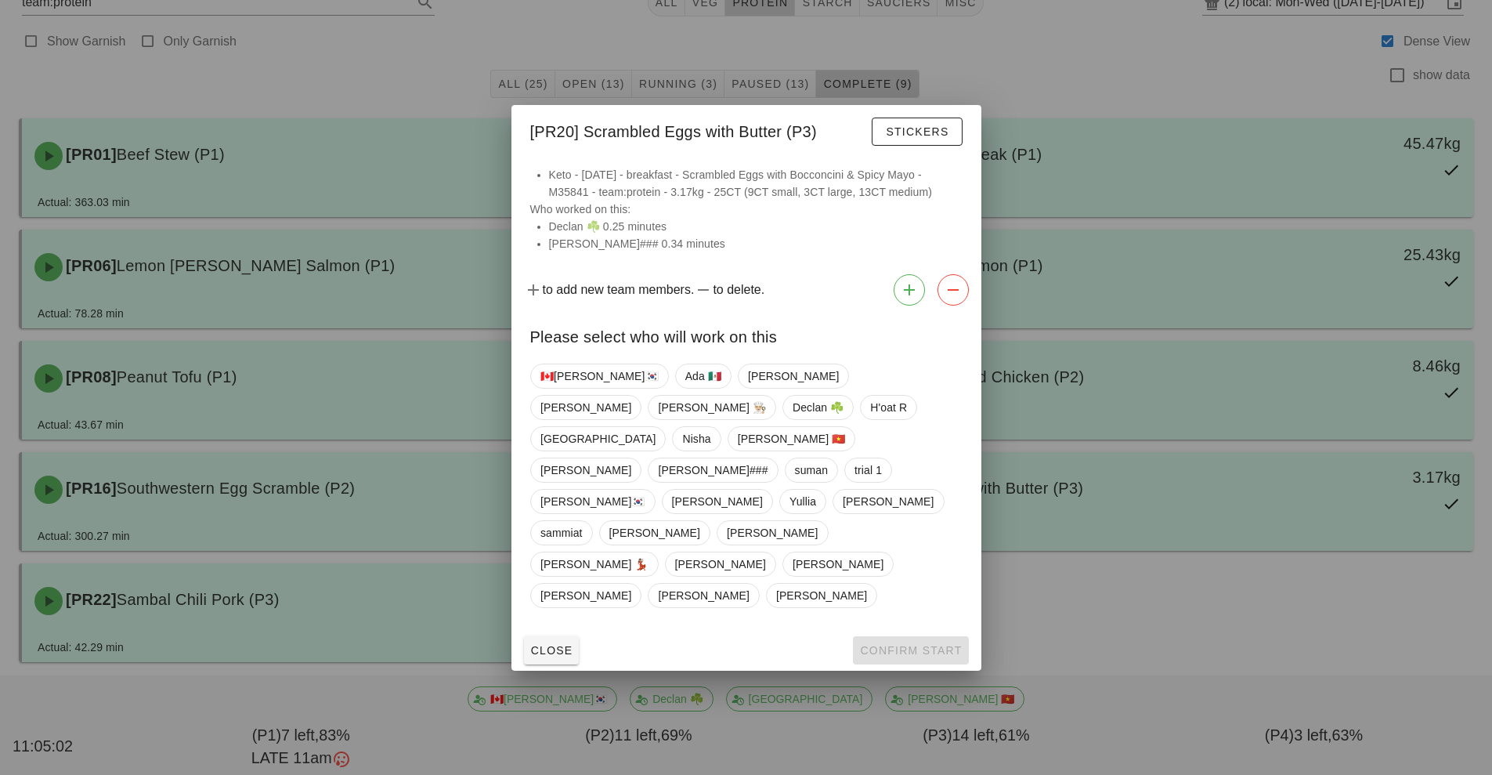
click at [1114, 230] on div at bounding box center [746, 387] width 1492 height 775
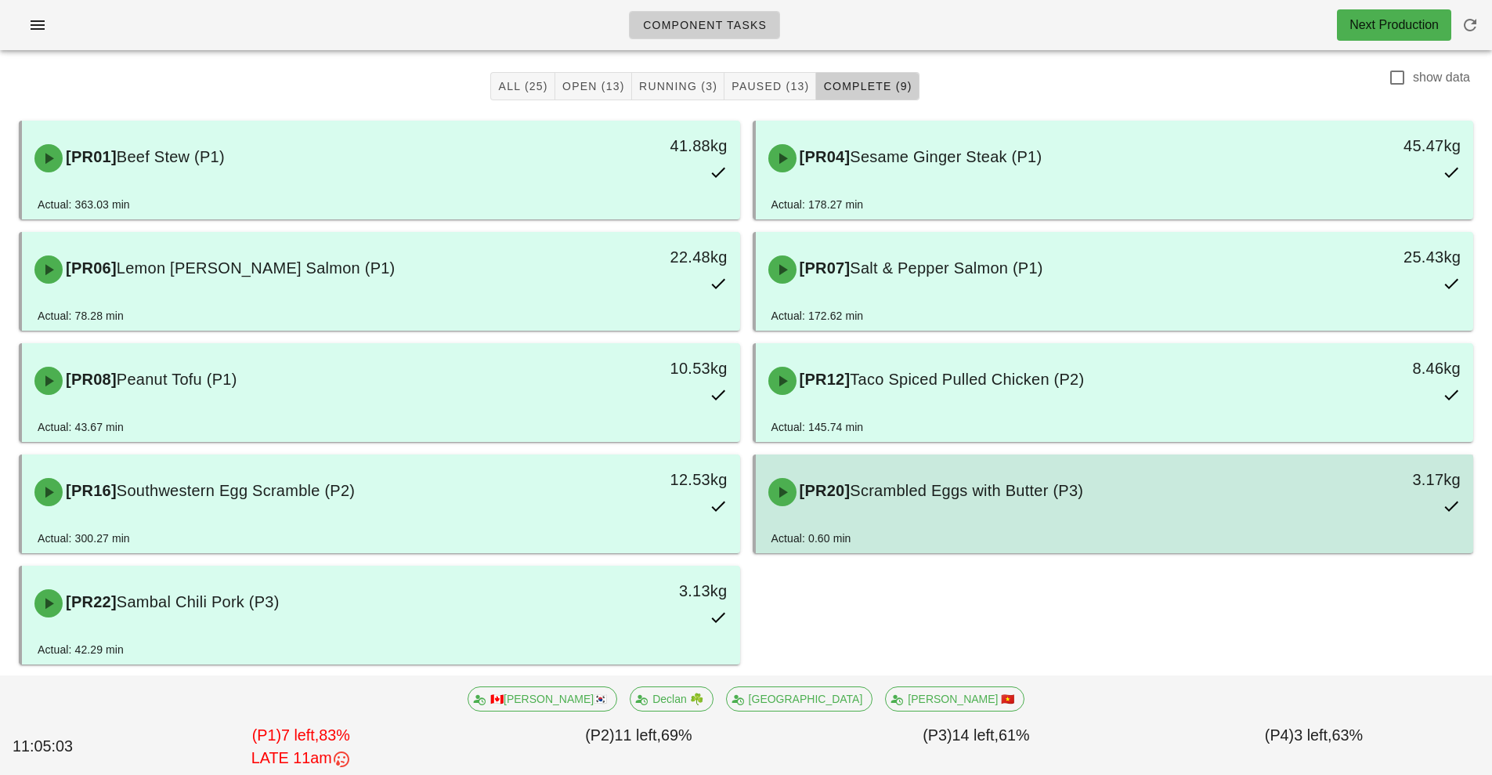
scroll to position [0, 0]
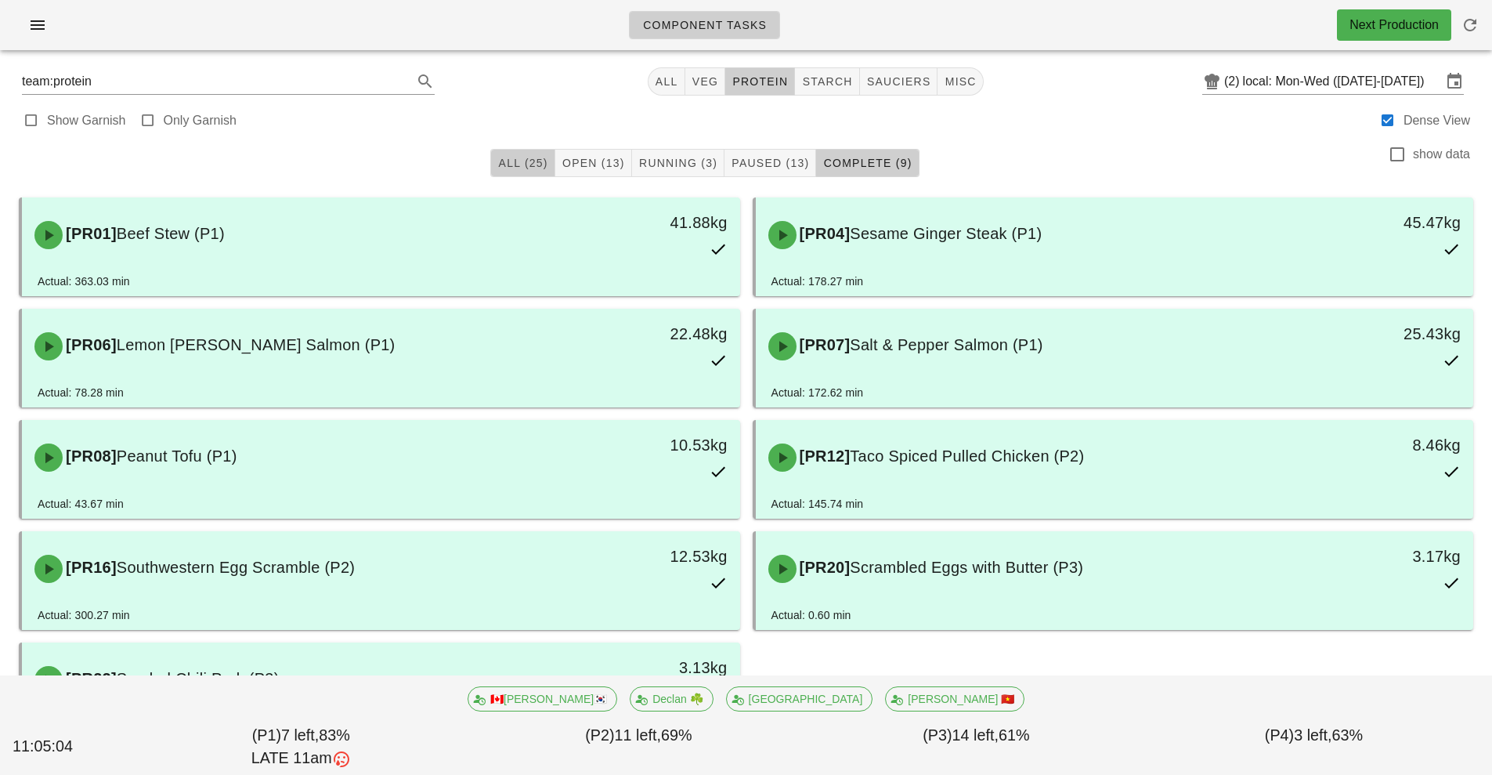
click at [519, 162] on span "All (25)" at bounding box center [522, 163] width 50 height 13
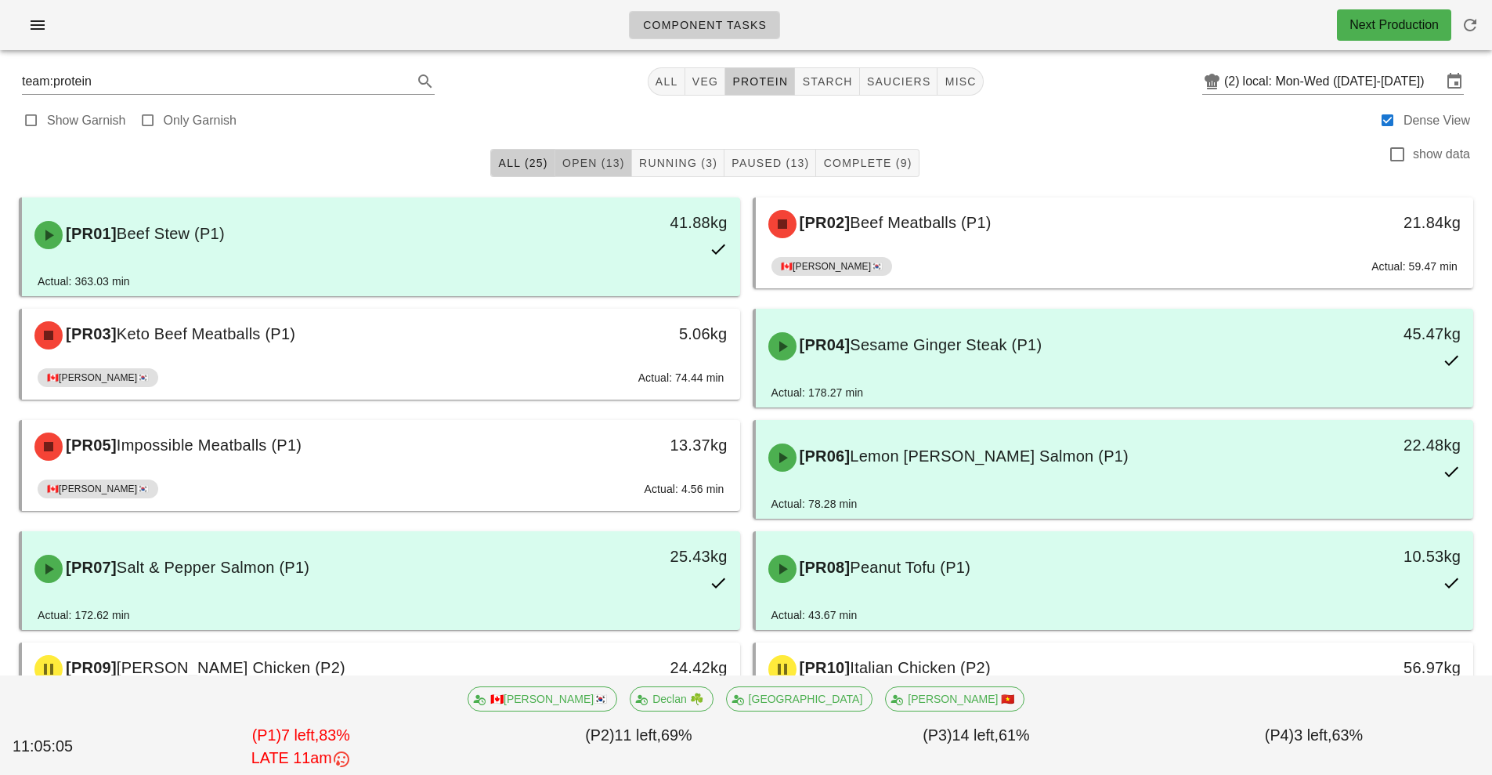
click at [597, 160] on span "Open (13)" at bounding box center [593, 163] width 63 height 13
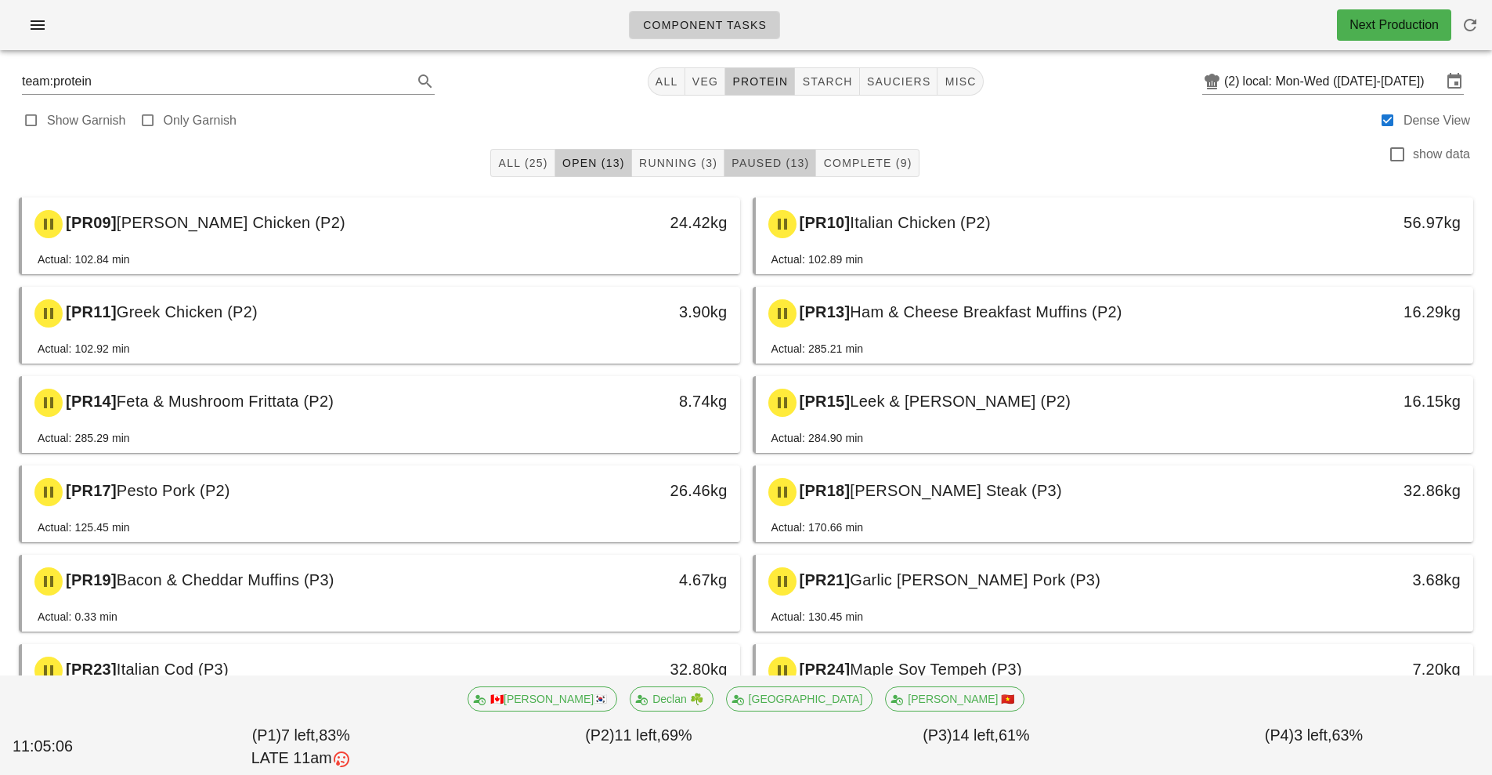
click at [787, 158] on span "Paused (13)" at bounding box center [770, 163] width 78 height 13
click at [674, 157] on span "Running (3)" at bounding box center [677, 163] width 79 height 13
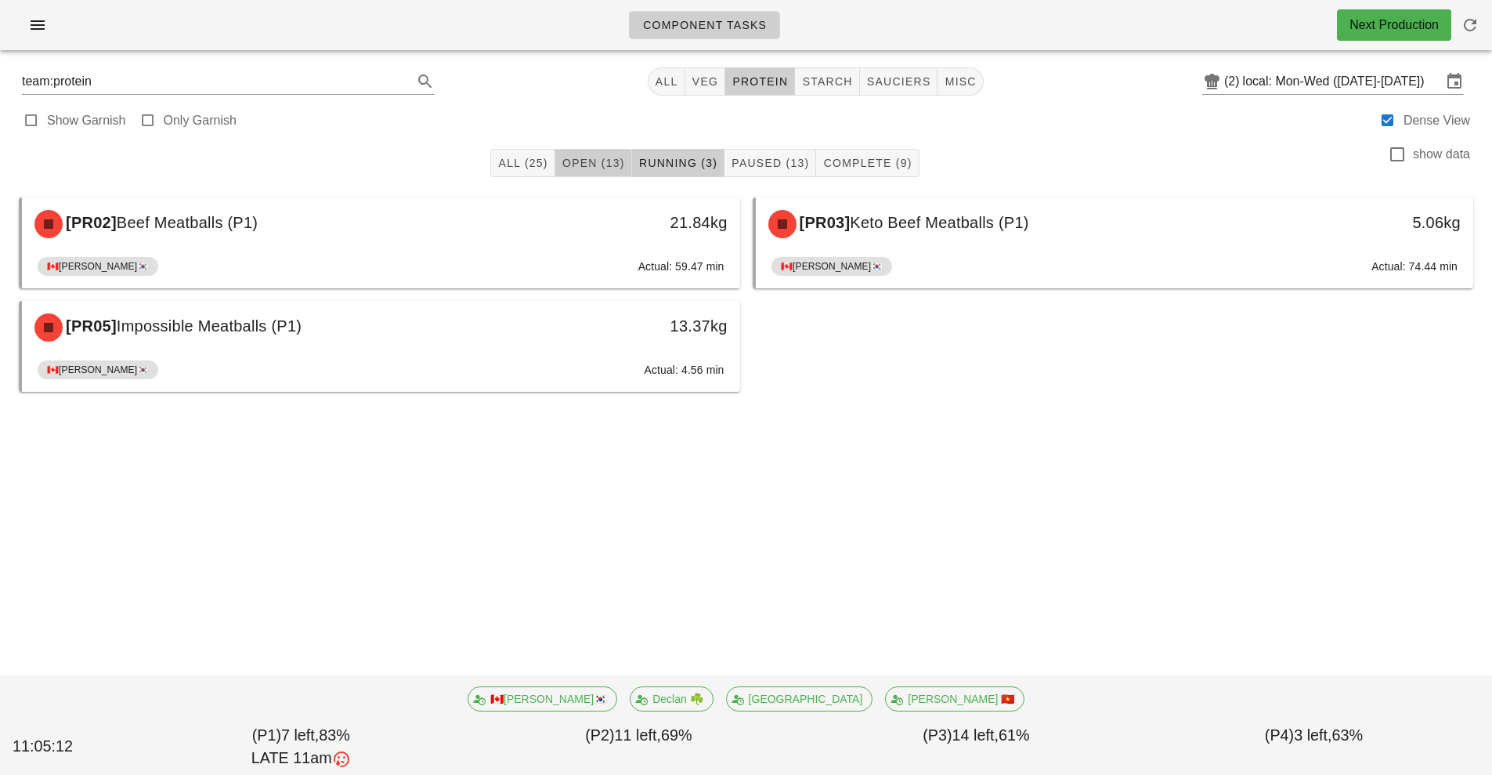
click at [601, 157] on span "Open (13)" at bounding box center [593, 163] width 63 height 13
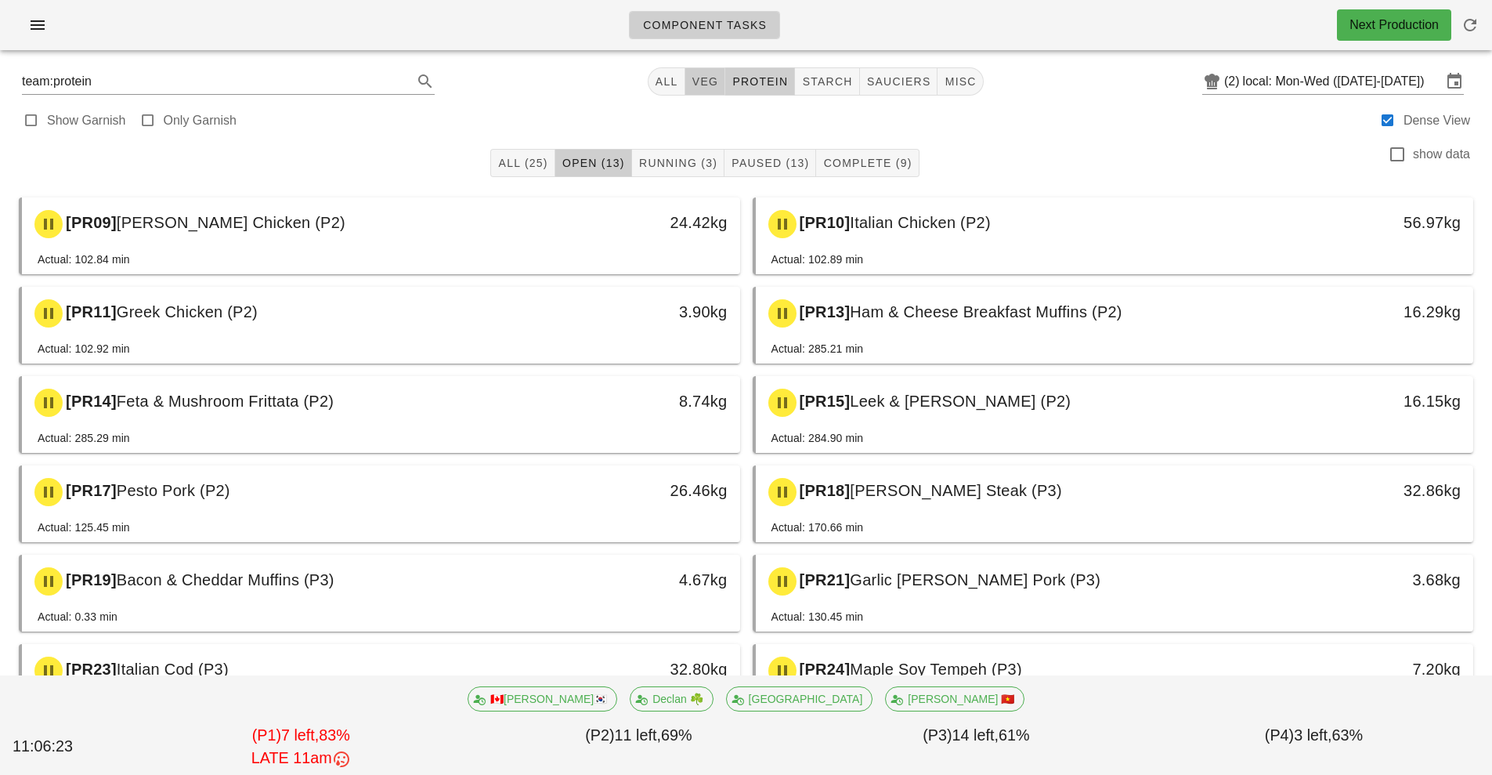
click at [703, 82] on span "veg" at bounding box center [705, 81] width 27 height 13
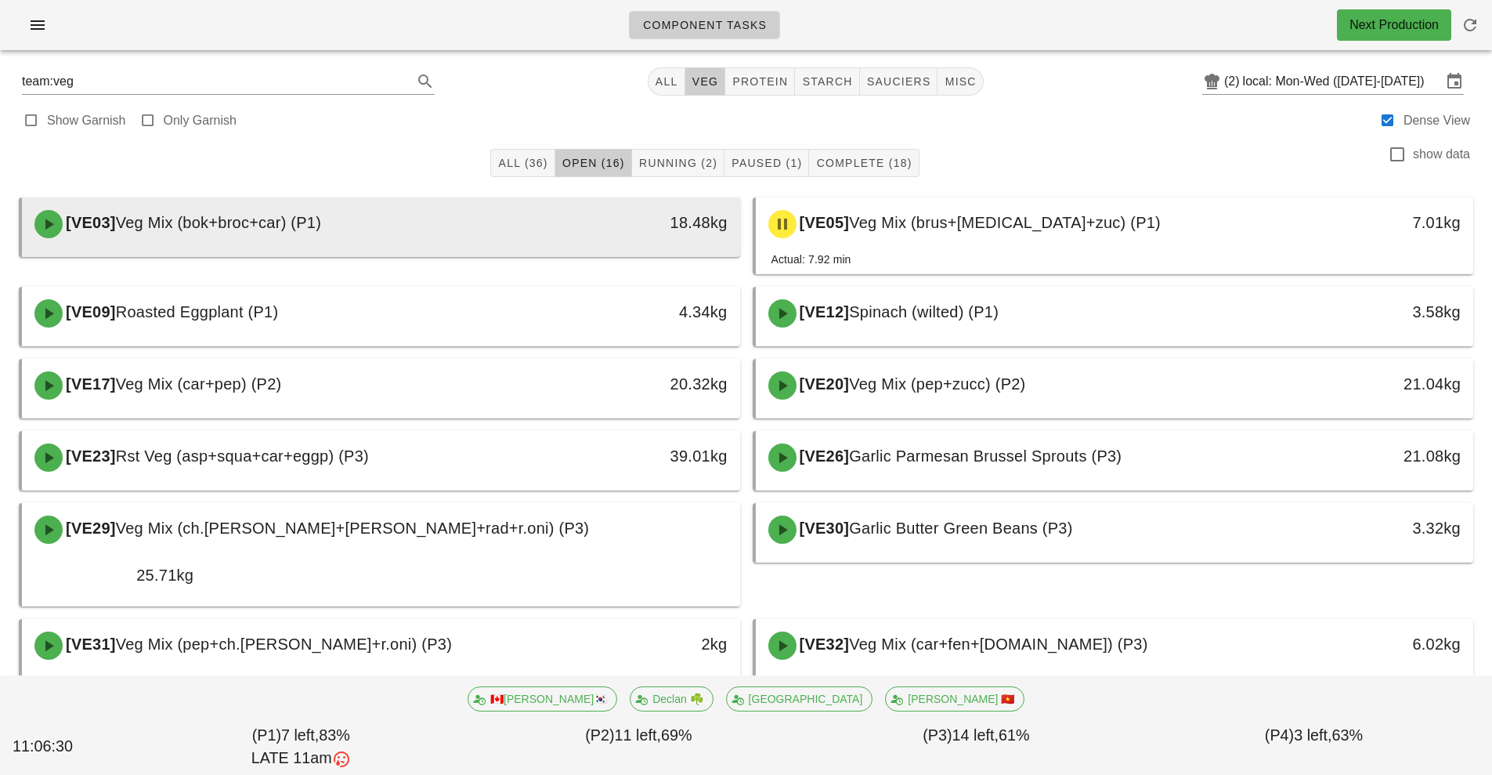
click at [680, 212] on div "18.48kg" at bounding box center [647, 222] width 159 height 25
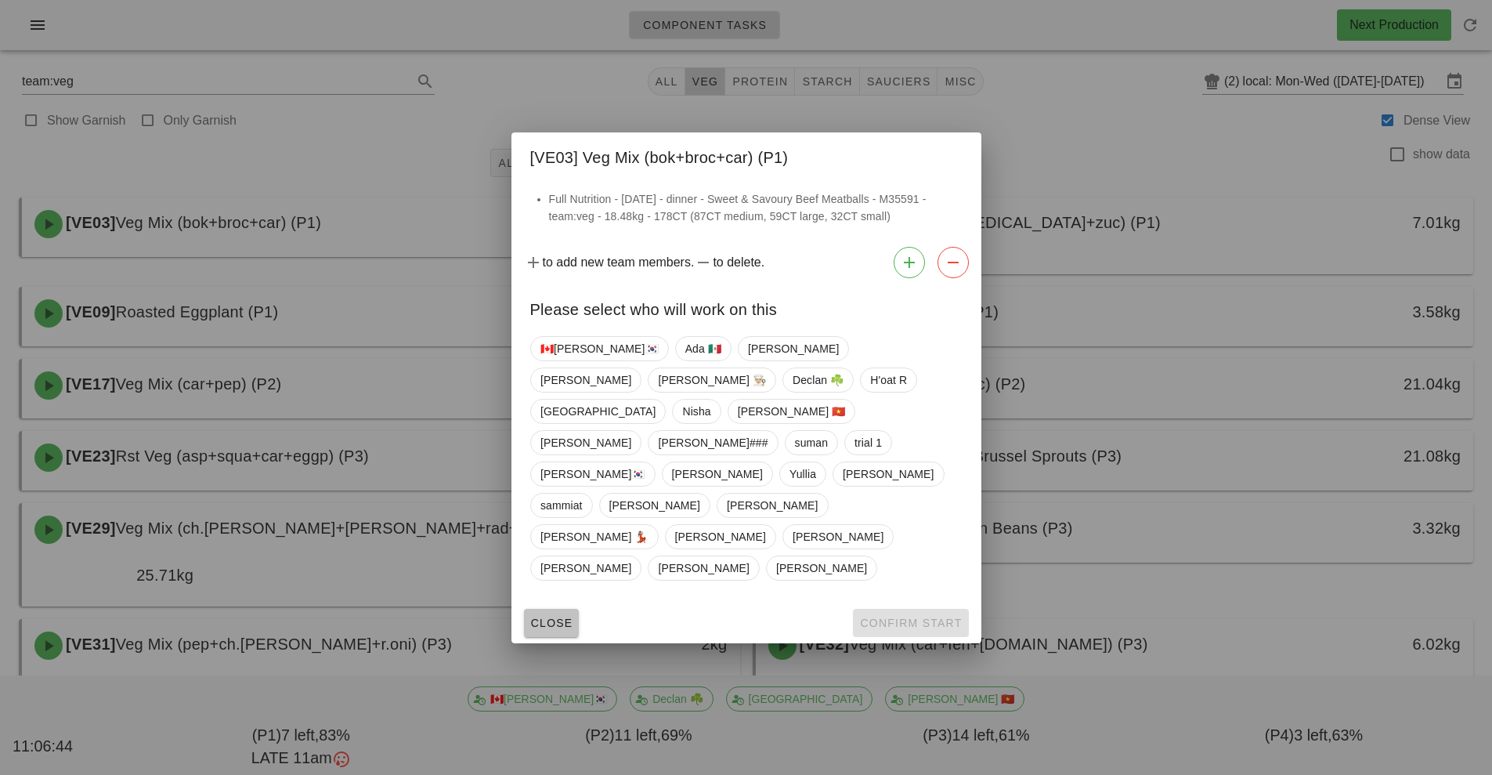
click at [530, 609] on button "Close" at bounding box center [552, 623] width 56 height 28
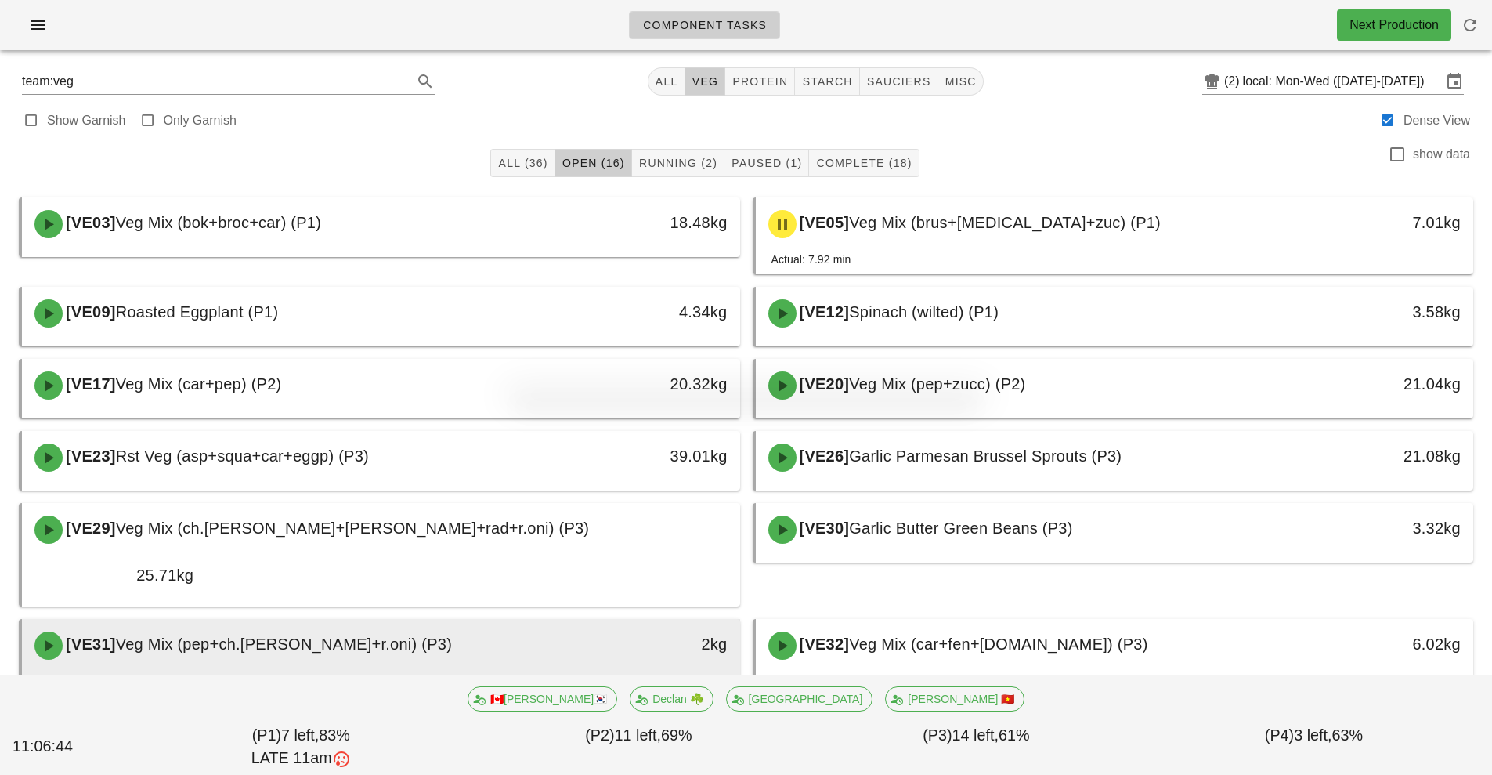
click at [564, 622] on div "2kg" at bounding box center [648, 645] width 178 height 47
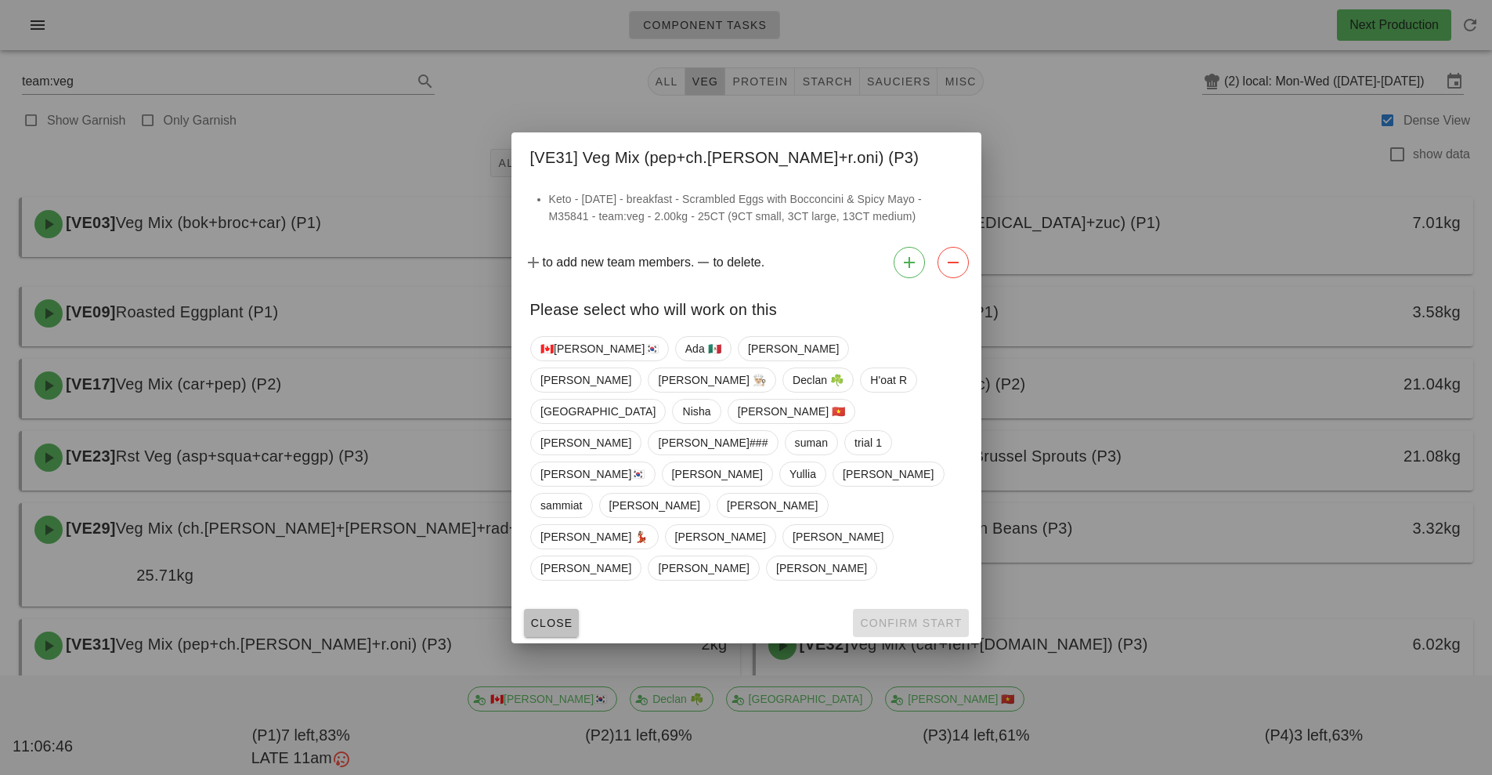
click at [549, 617] on span "Close" at bounding box center [551, 623] width 43 height 13
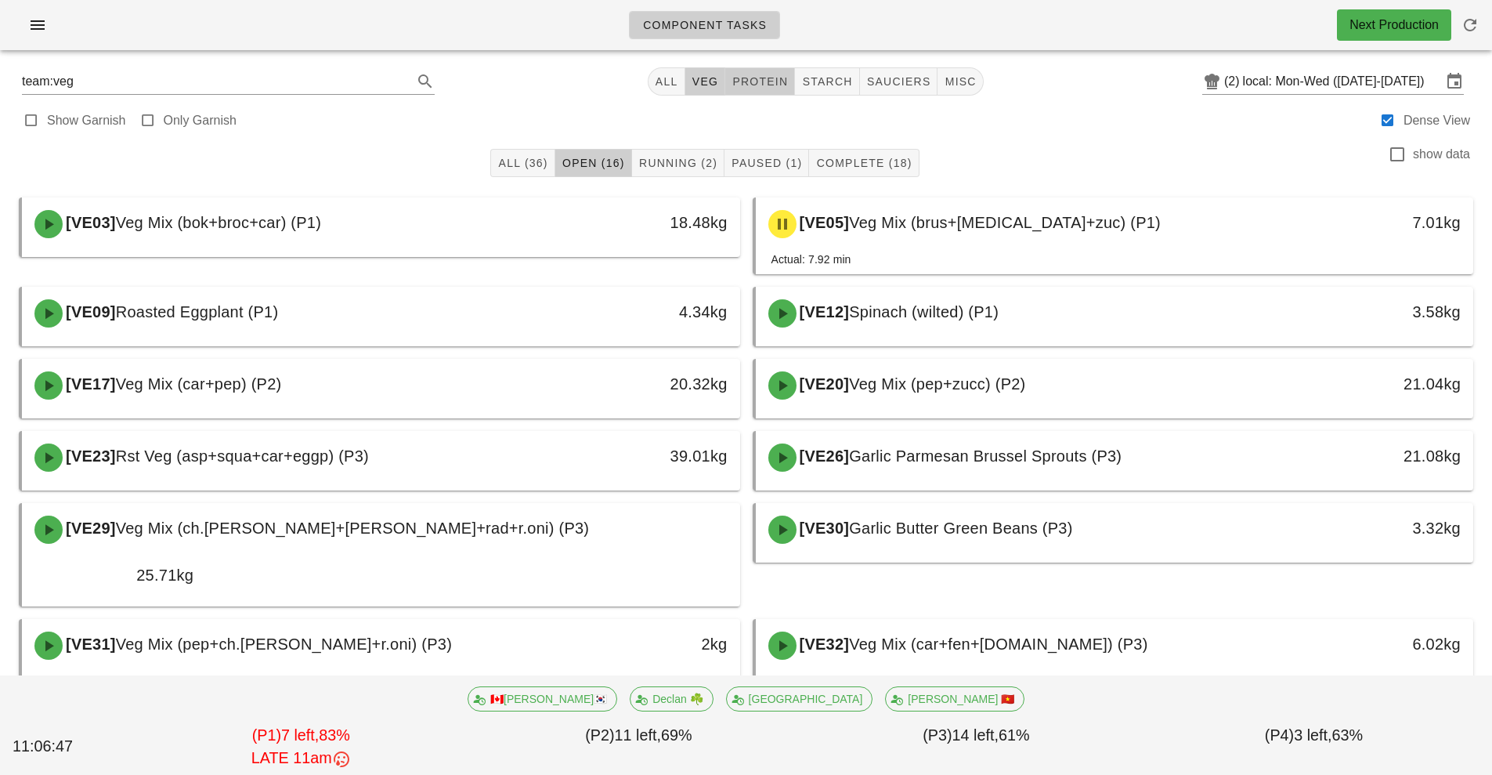
click at [745, 83] on span "protein" at bounding box center [760, 81] width 56 height 13
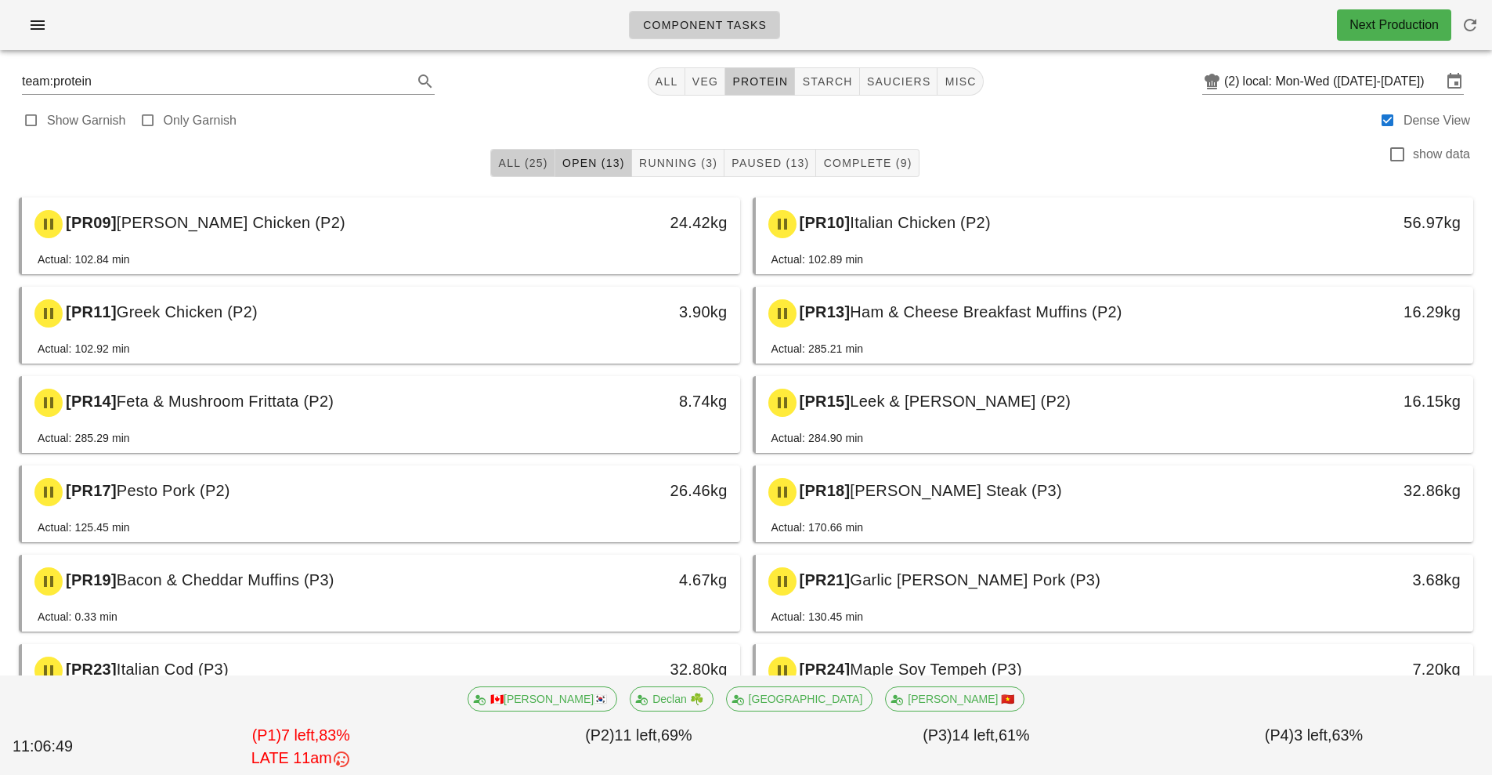
click at [515, 161] on span "All (25)" at bounding box center [522, 163] width 50 height 13
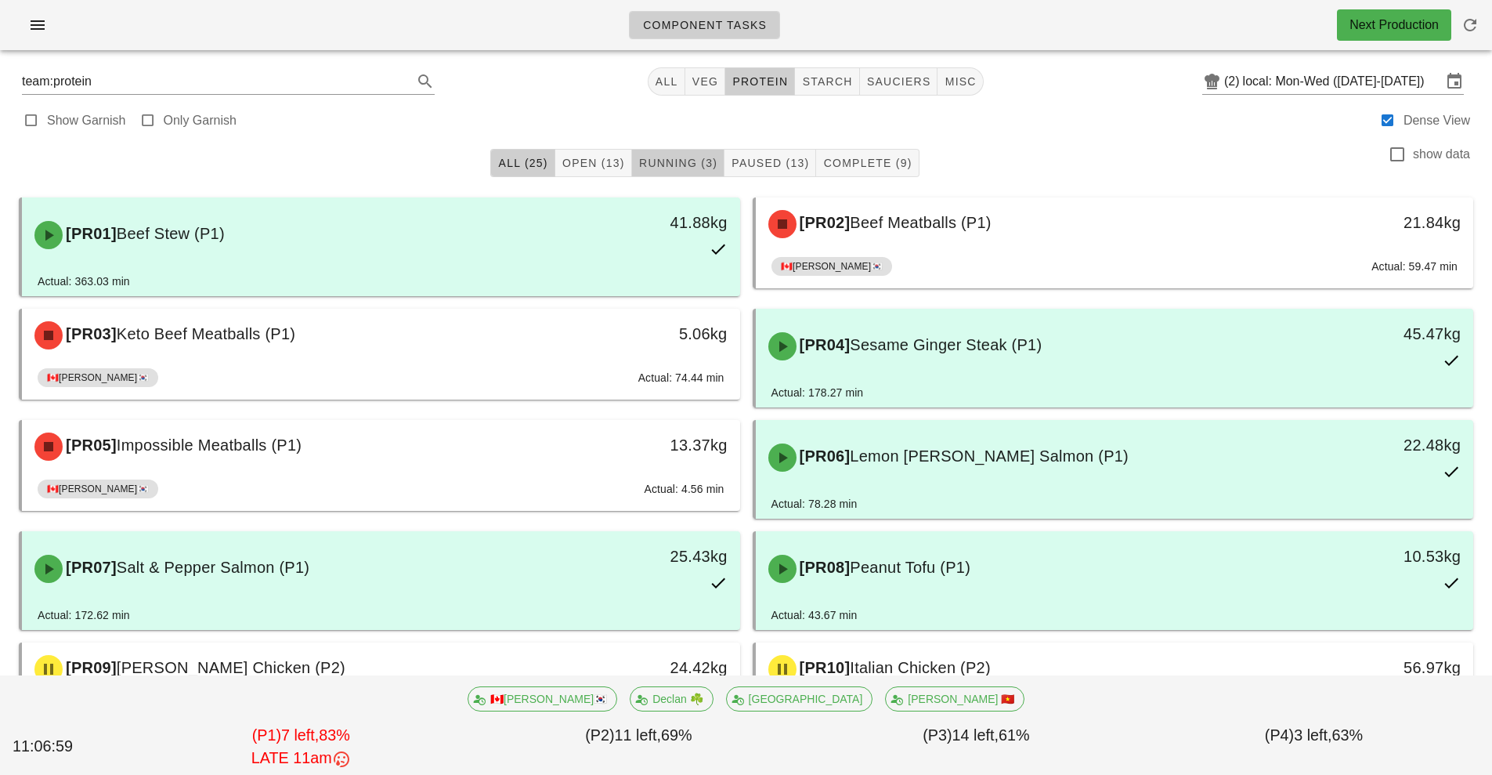
click at [675, 173] on button "Running (3)" at bounding box center [678, 163] width 92 height 28
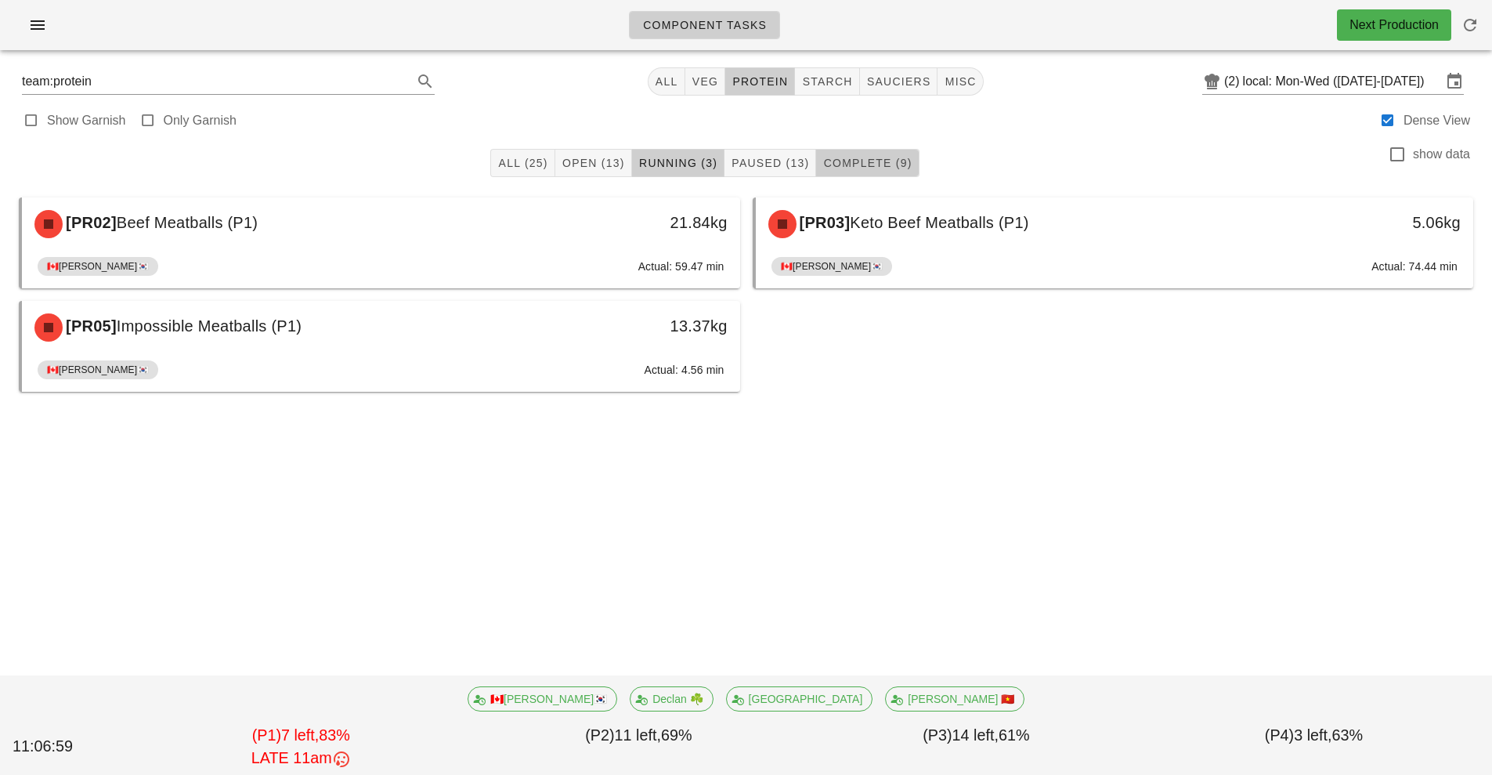
click at [888, 168] on span "Complete (9)" at bounding box center [867, 163] width 89 height 13
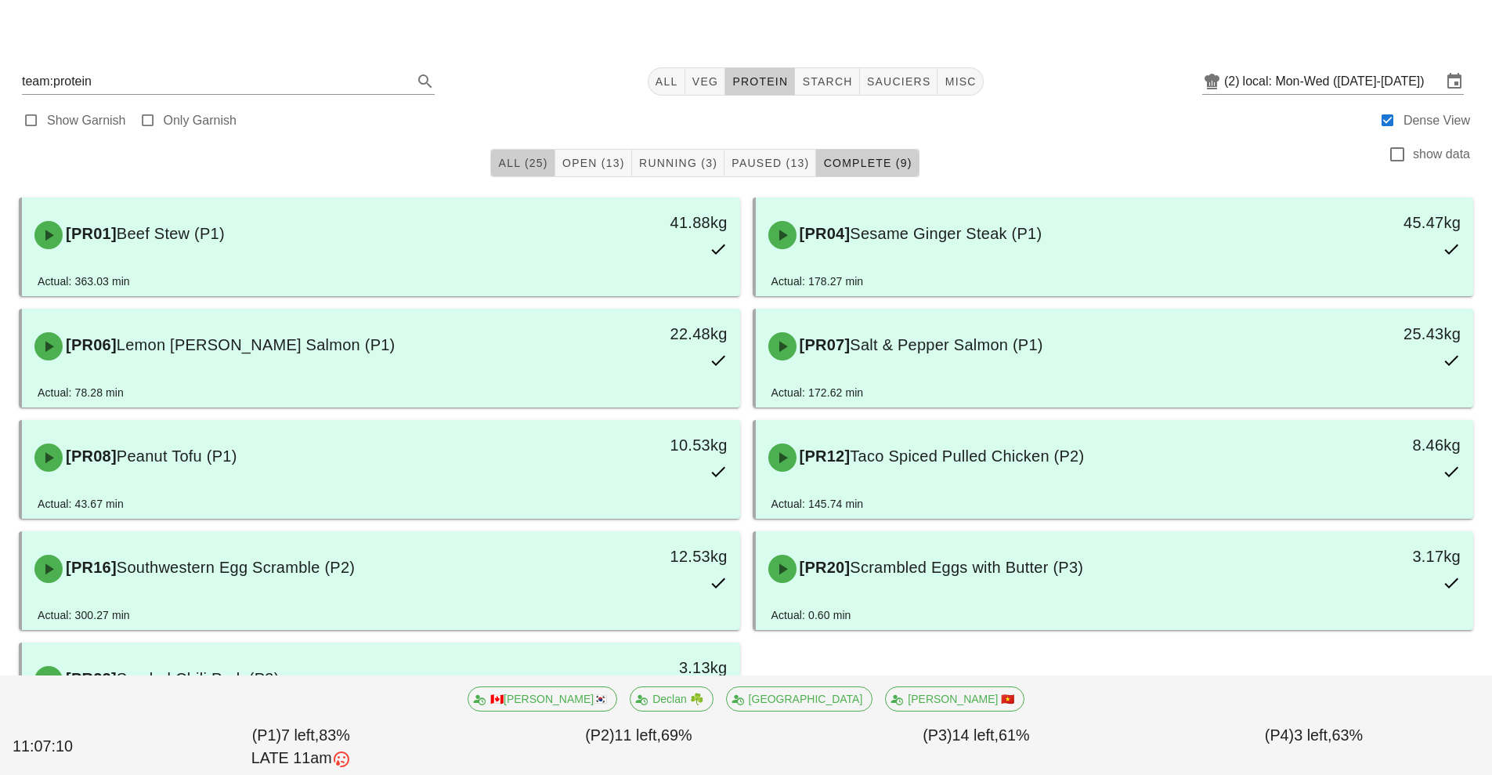
click at [526, 171] on button "All (25)" at bounding box center [522, 163] width 64 height 28
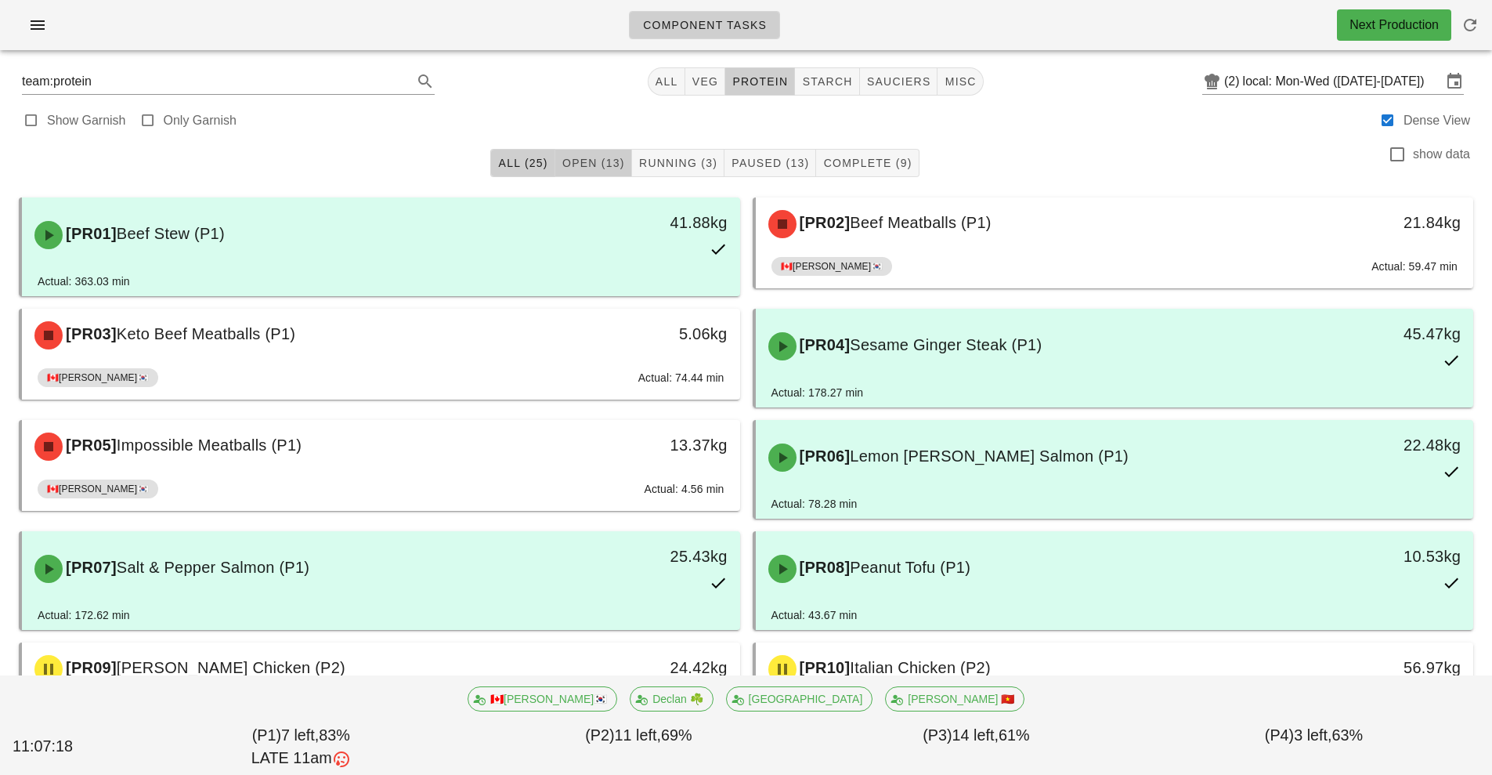
click at [584, 153] on button "Open (13)" at bounding box center [593, 163] width 77 height 28
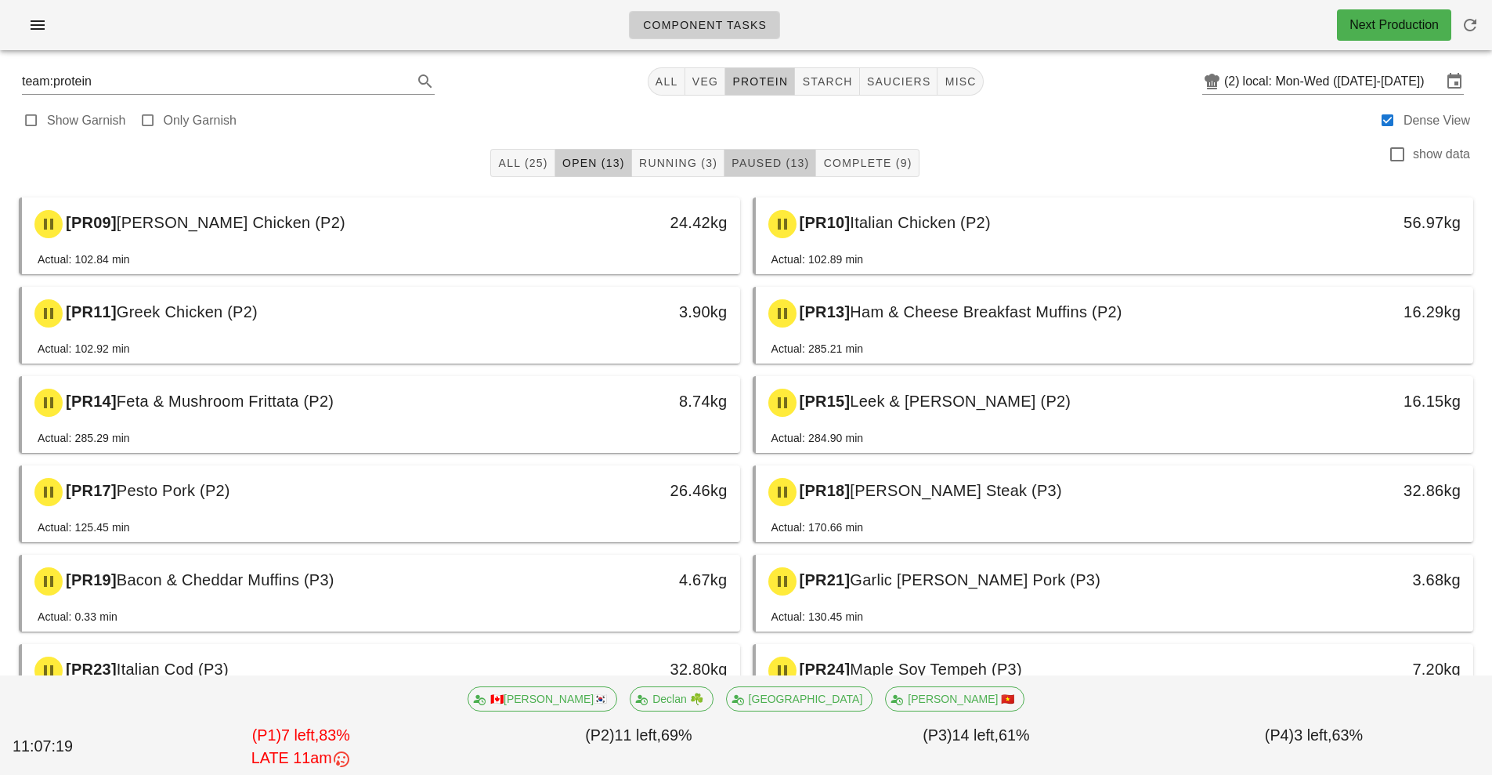
click at [798, 164] on span "Paused (13)" at bounding box center [770, 163] width 78 height 13
click at [591, 163] on span "Open (13)" at bounding box center [593, 163] width 63 height 13
click at [672, 161] on span "Running (3)" at bounding box center [677, 163] width 79 height 13
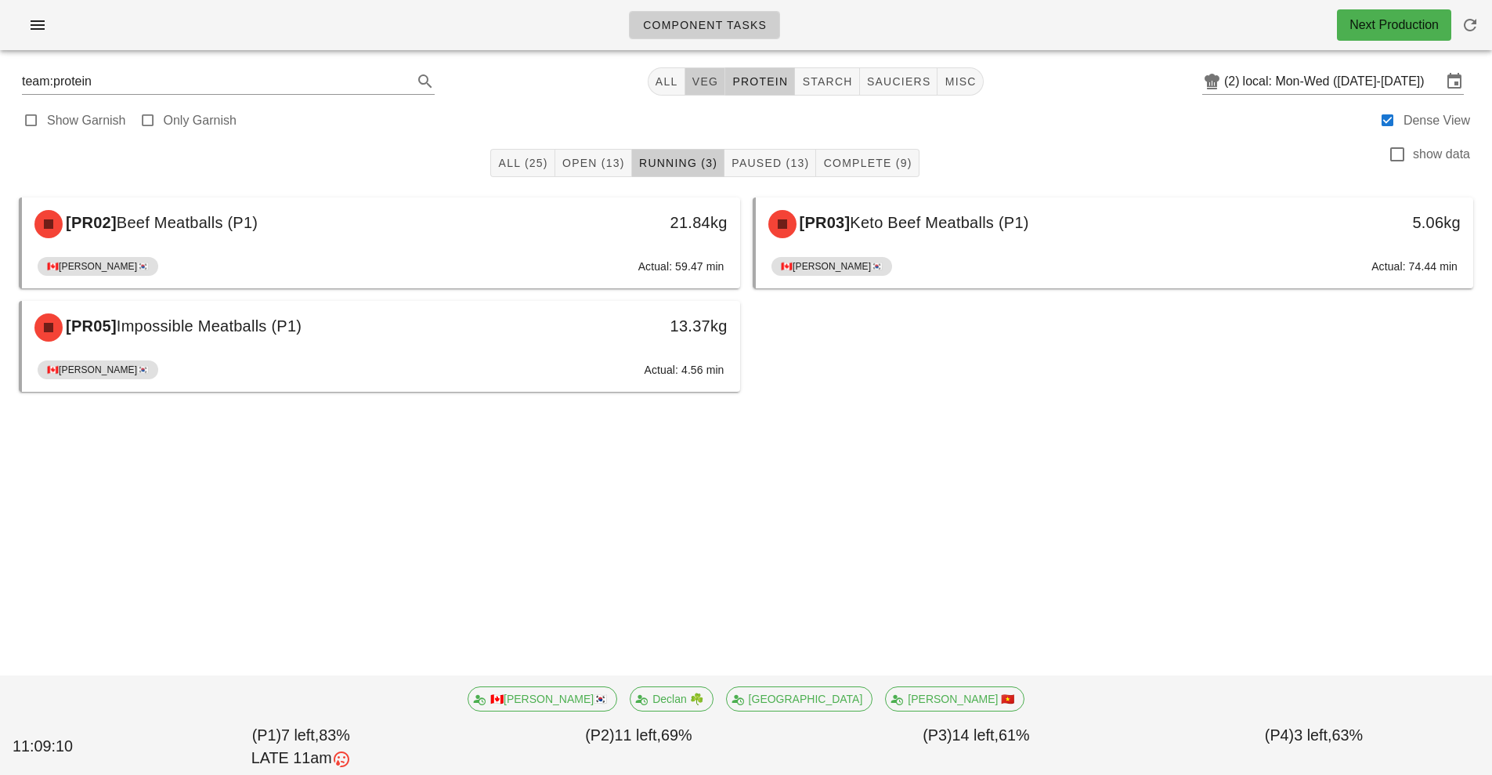
click at [699, 85] on span "veg" at bounding box center [705, 81] width 27 height 13
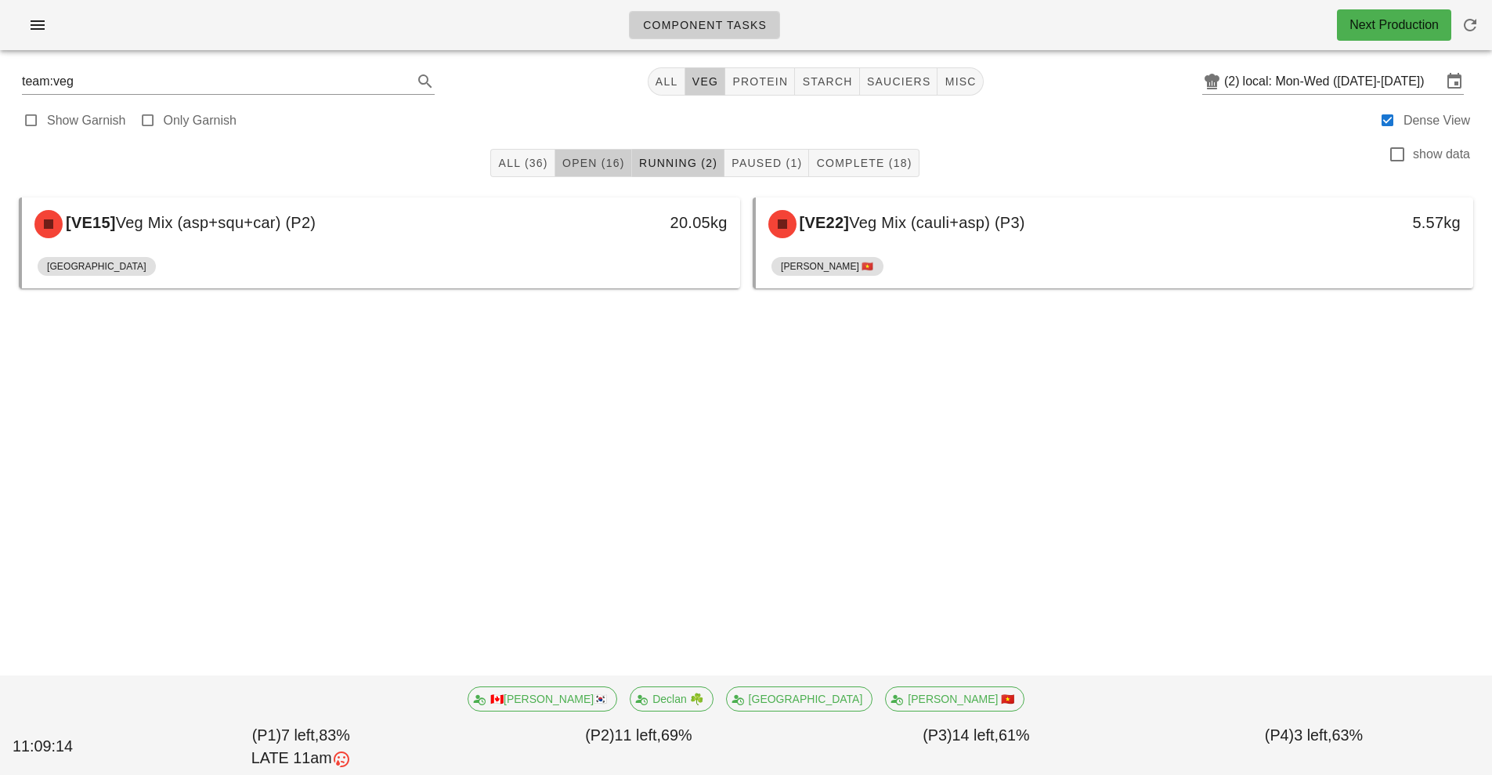
click at [585, 154] on button "Open (16)" at bounding box center [593, 163] width 77 height 28
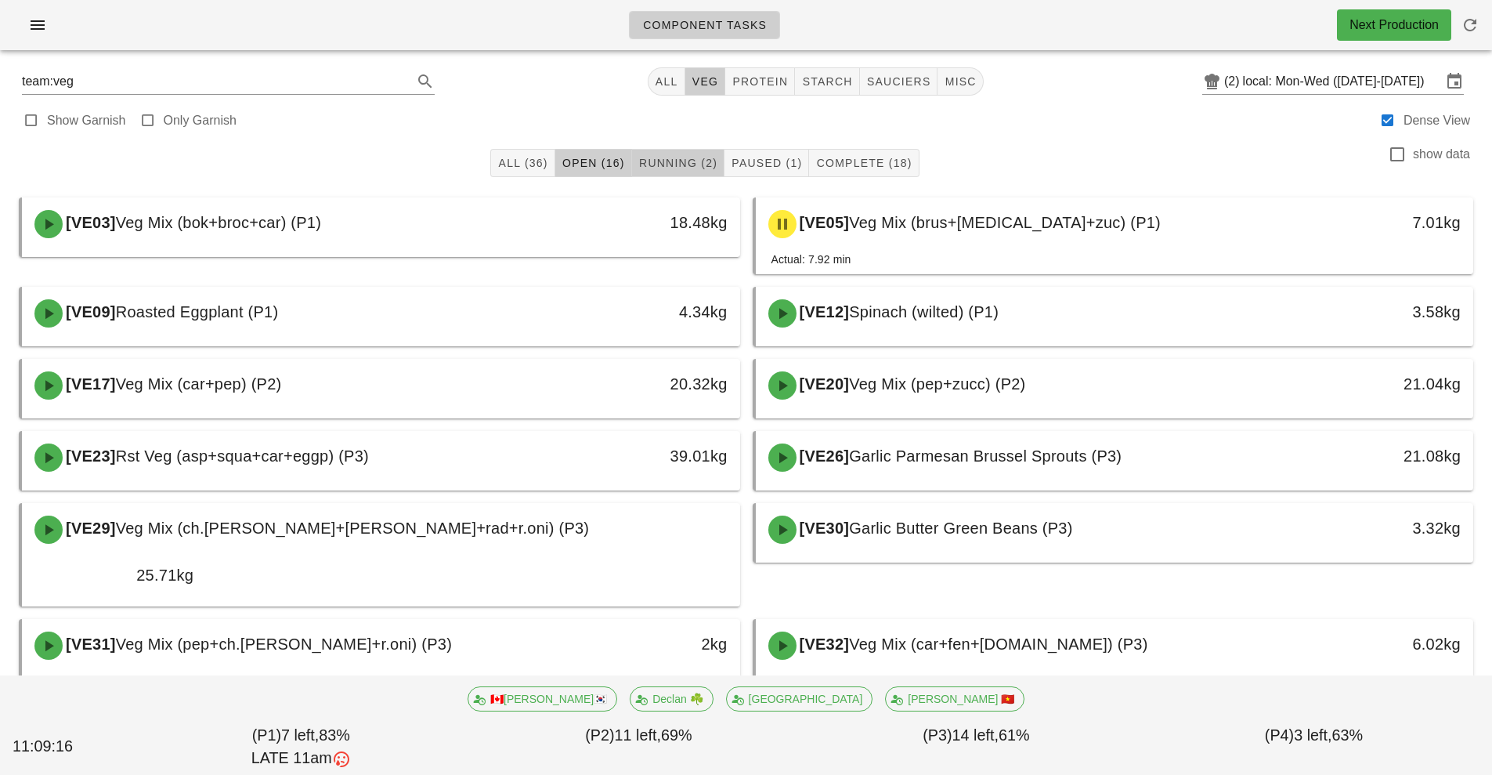
click at [688, 157] on span "Running (2)" at bounding box center [677, 163] width 79 height 13
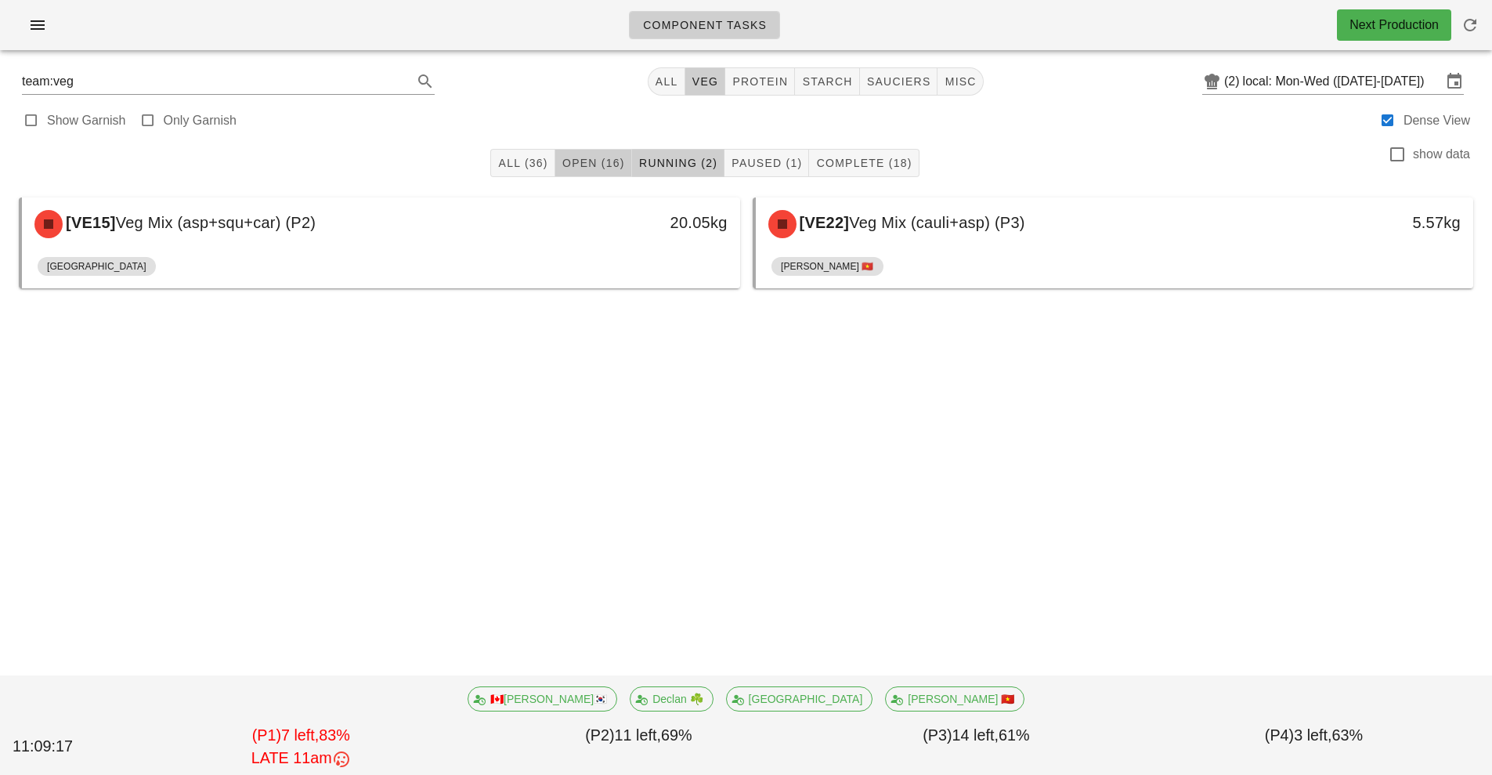
click at [599, 151] on button "Open (16)" at bounding box center [593, 163] width 77 height 28
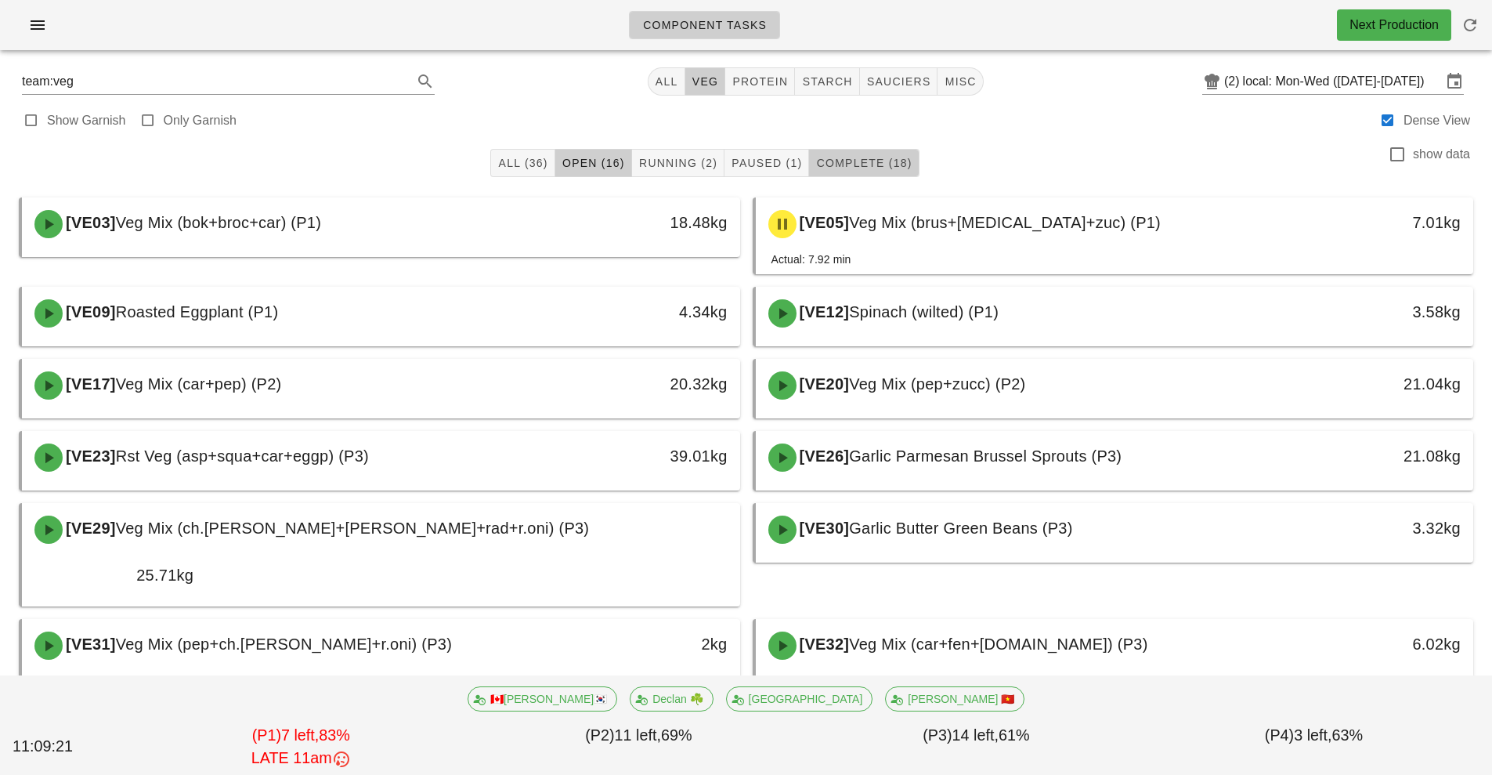
click at [847, 158] on span "Complete (18)" at bounding box center [864, 163] width 96 height 13
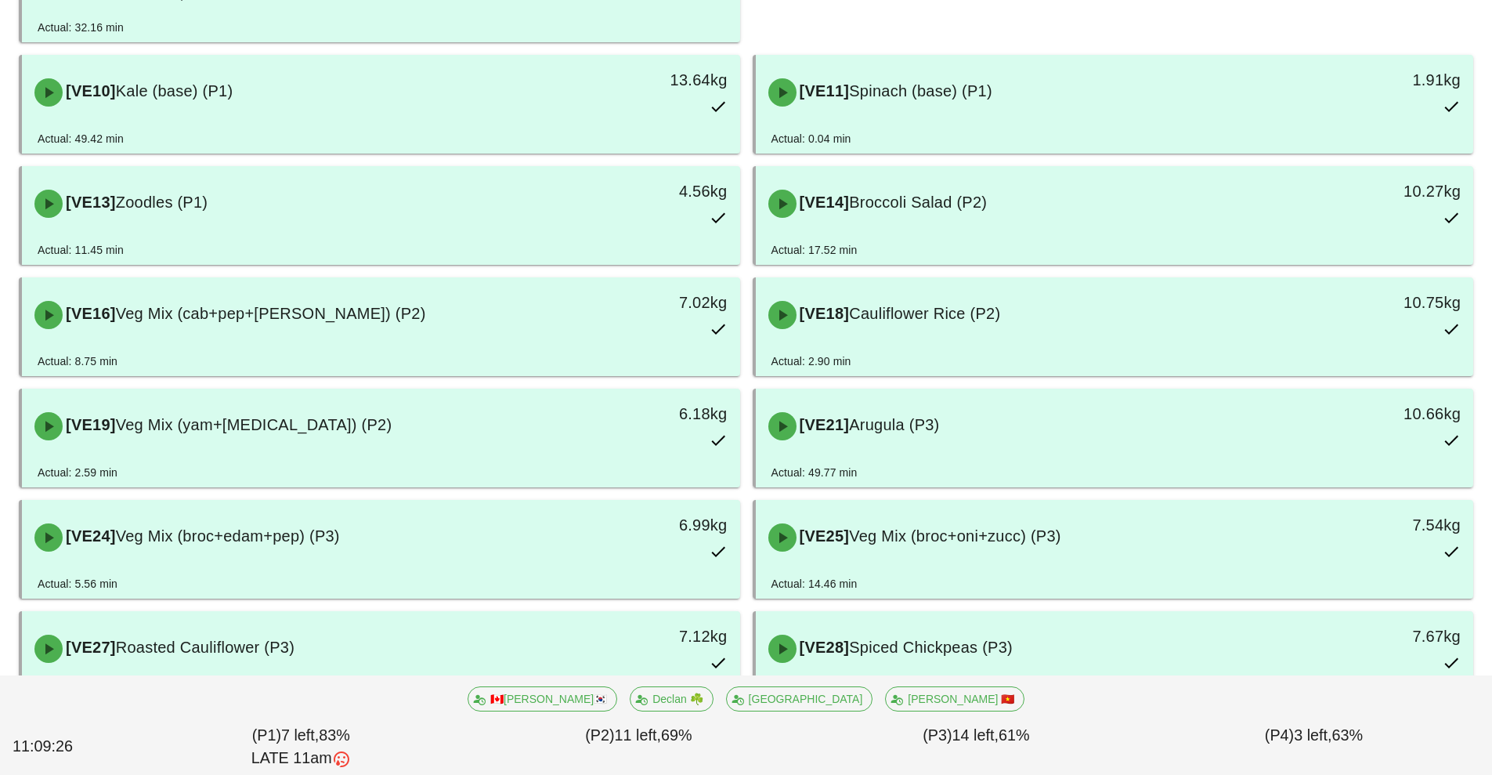
scroll to position [523, 0]
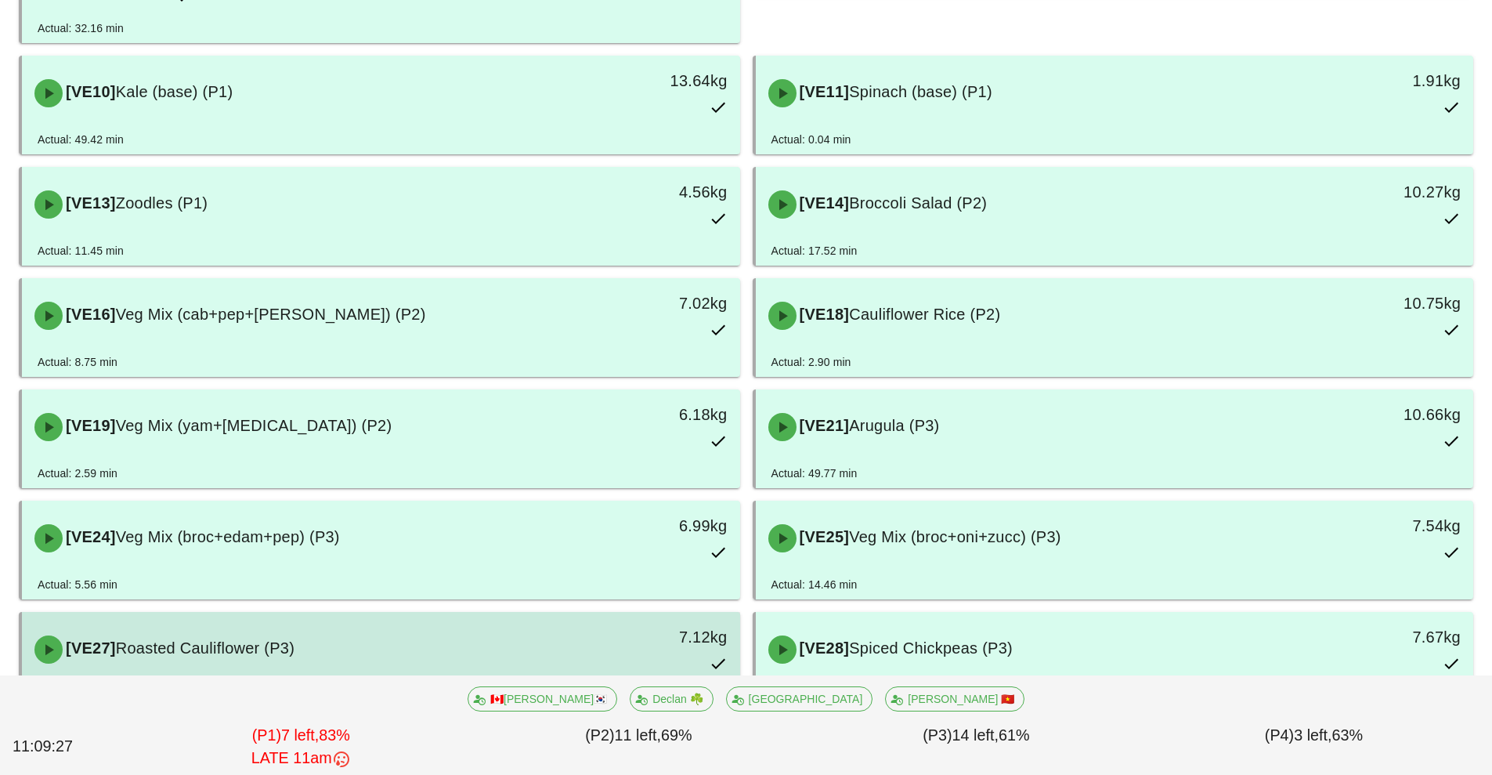
click at [649, 624] on div "7.12kg" at bounding box center [647, 636] width 159 height 25
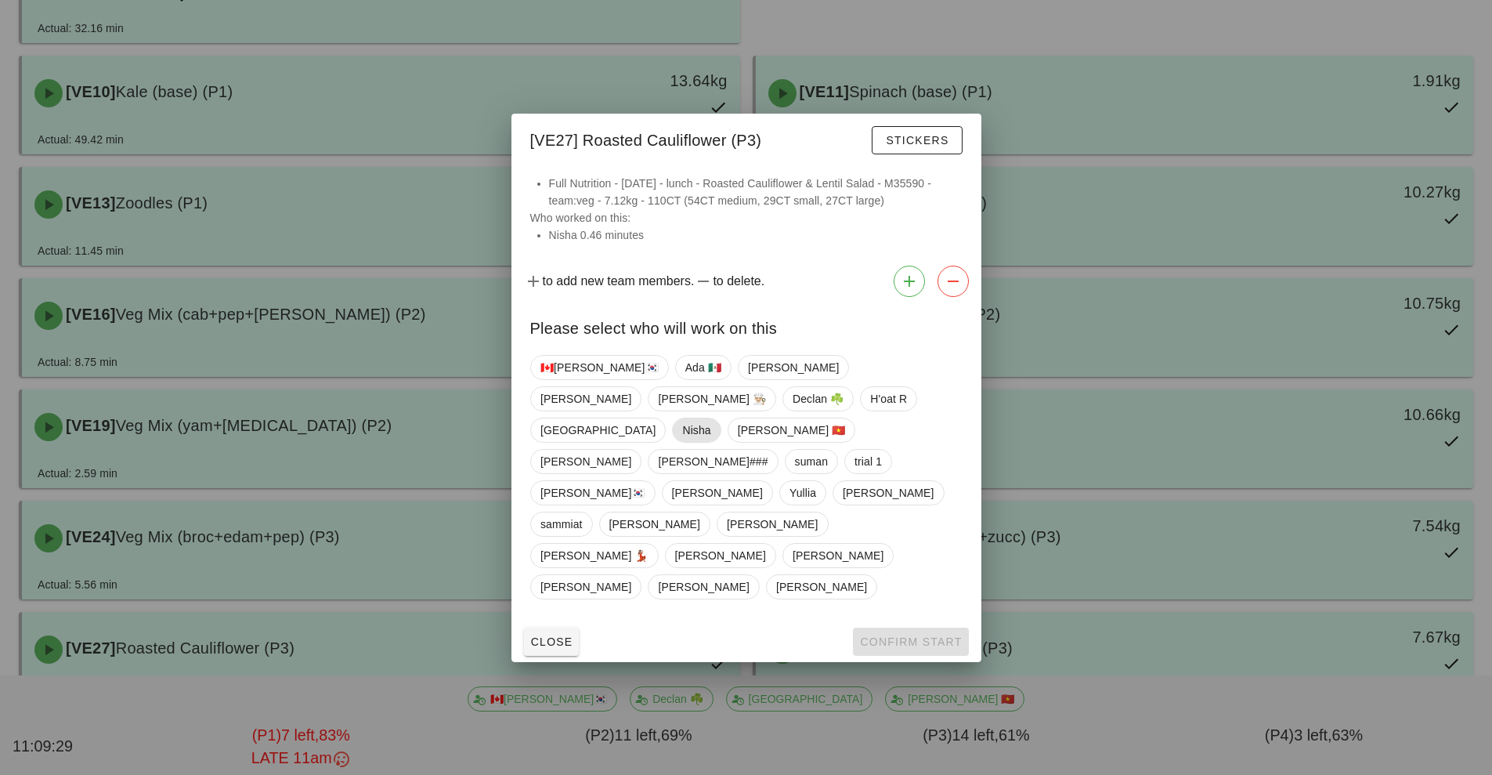
click at [685, 441] on span "Nisha" at bounding box center [696, 430] width 28 height 24
click at [886, 628] on button "Confirm Start" at bounding box center [910, 642] width 115 height 28
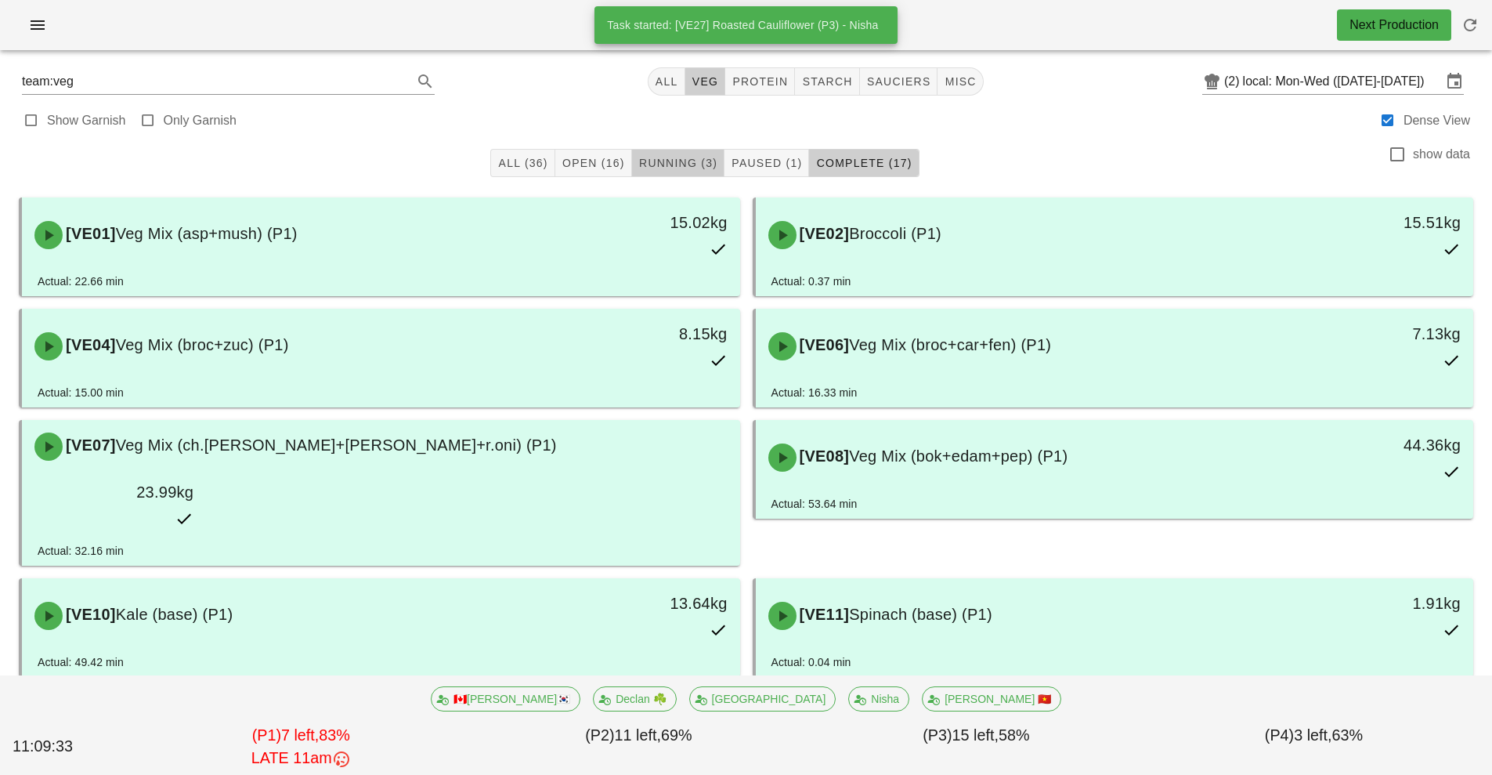
click at [685, 162] on span "Running (3)" at bounding box center [677, 163] width 79 height 13
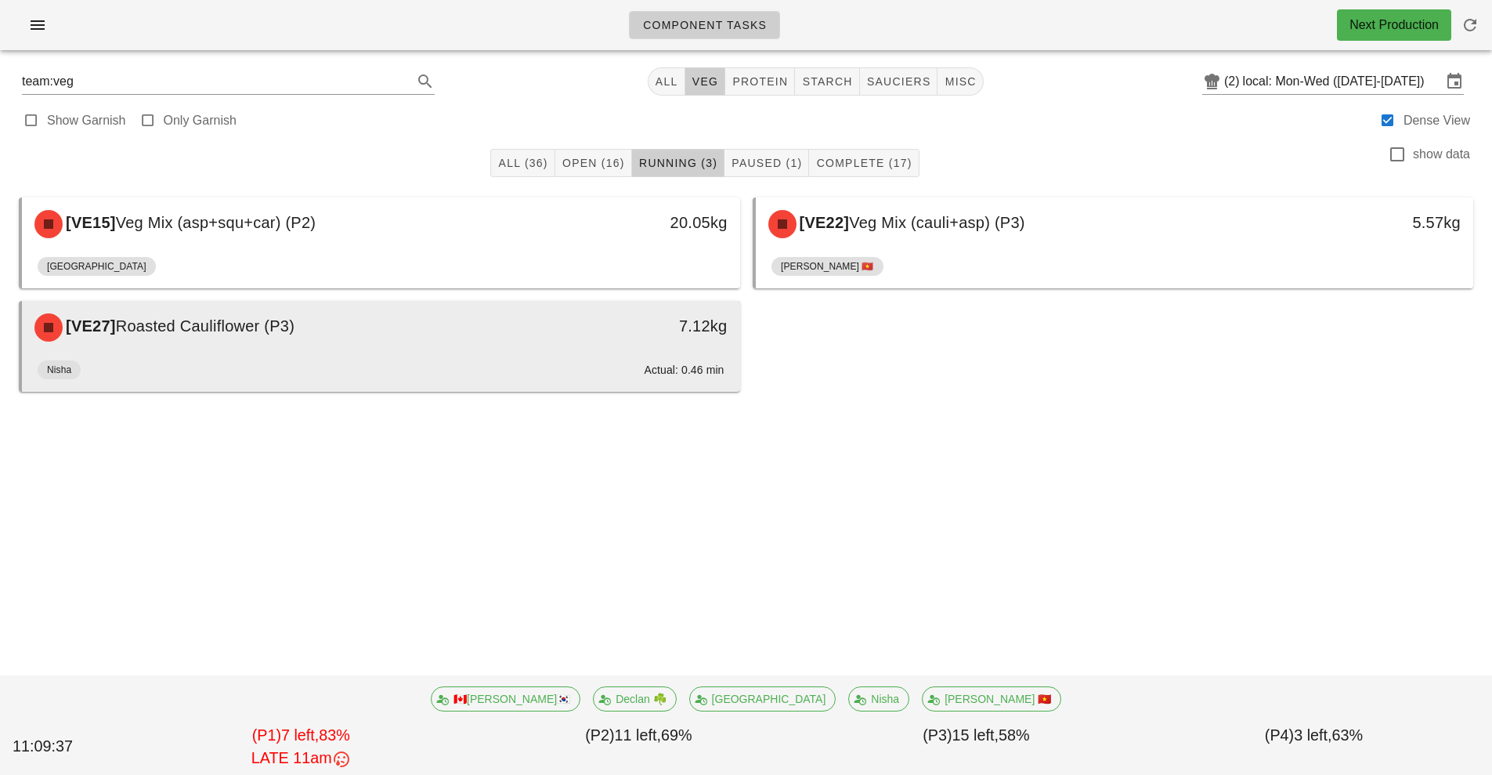
click at [662, 352] on div "[VE27] Roasted Cauliflower (P3) 7.12kg" at bounding box center [381, 327] width 718 height 53
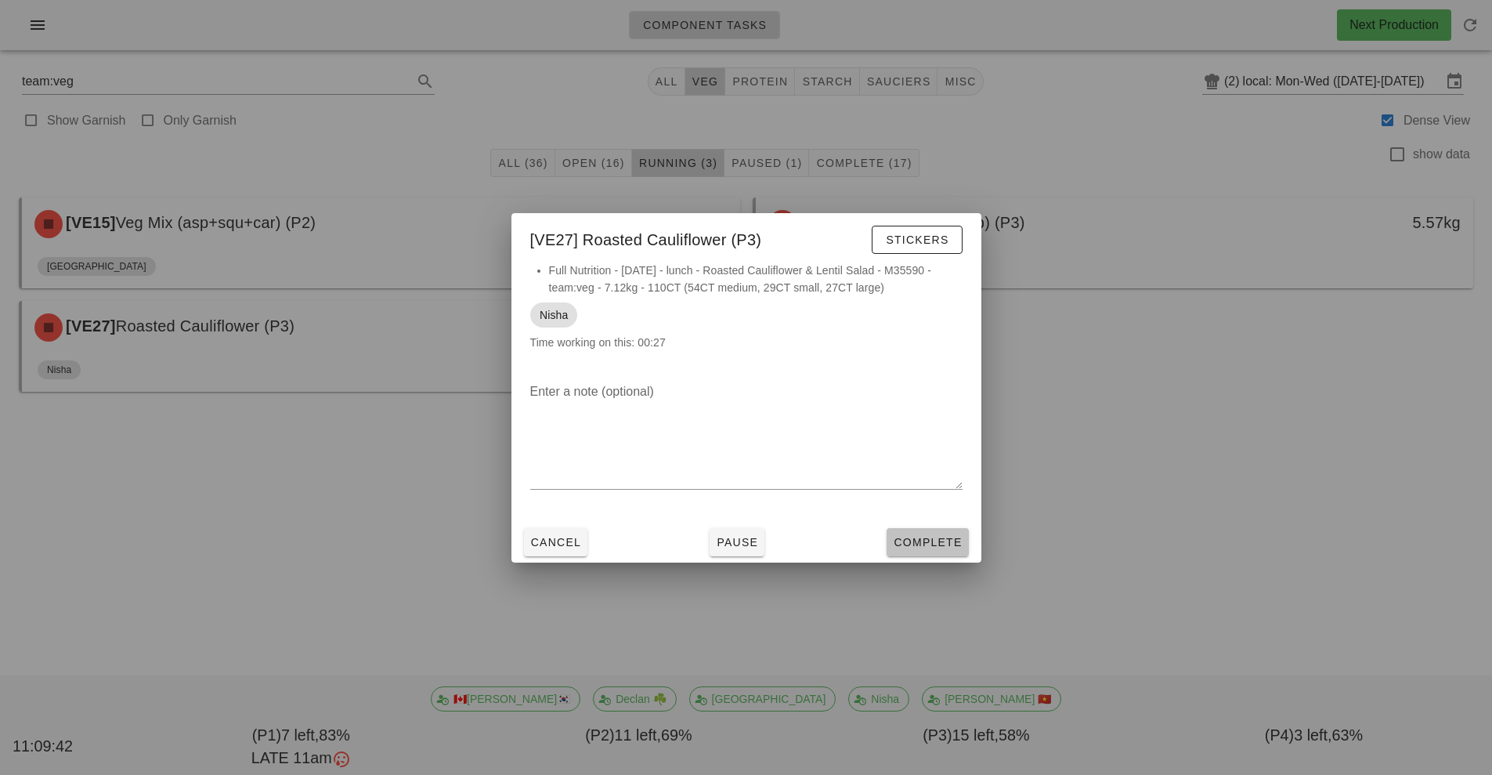
click at [945, 553] on button "Complete" at bounding box center [927, 542] width 81 height 28
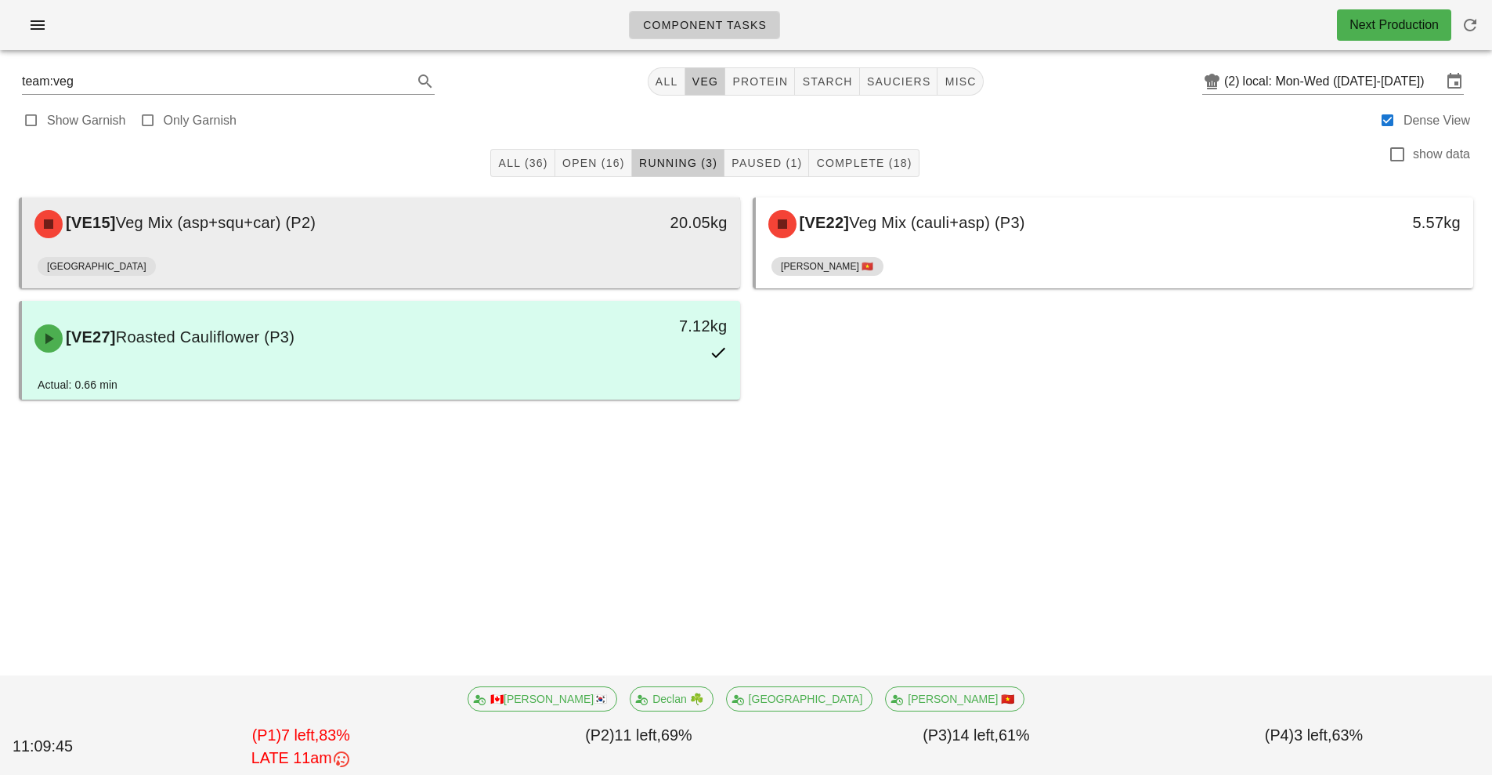
click at [474, 269] on div "[GEOGRAPHIC_DATA]" at bounding box center [381, 270] width 687 height 38
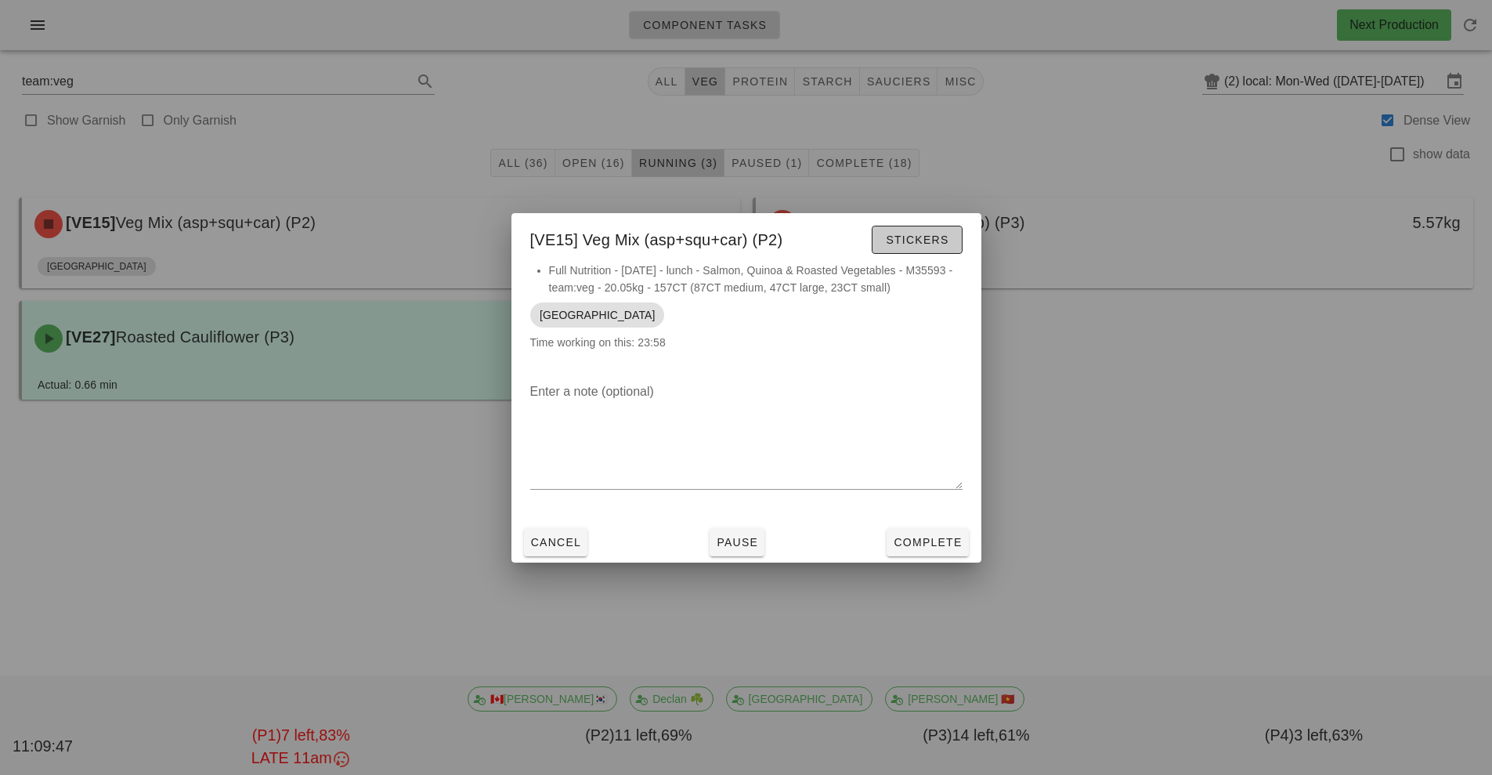
click at [935, 251] on button "Stickers" at bounding box center [917, 240] width 90 height 28
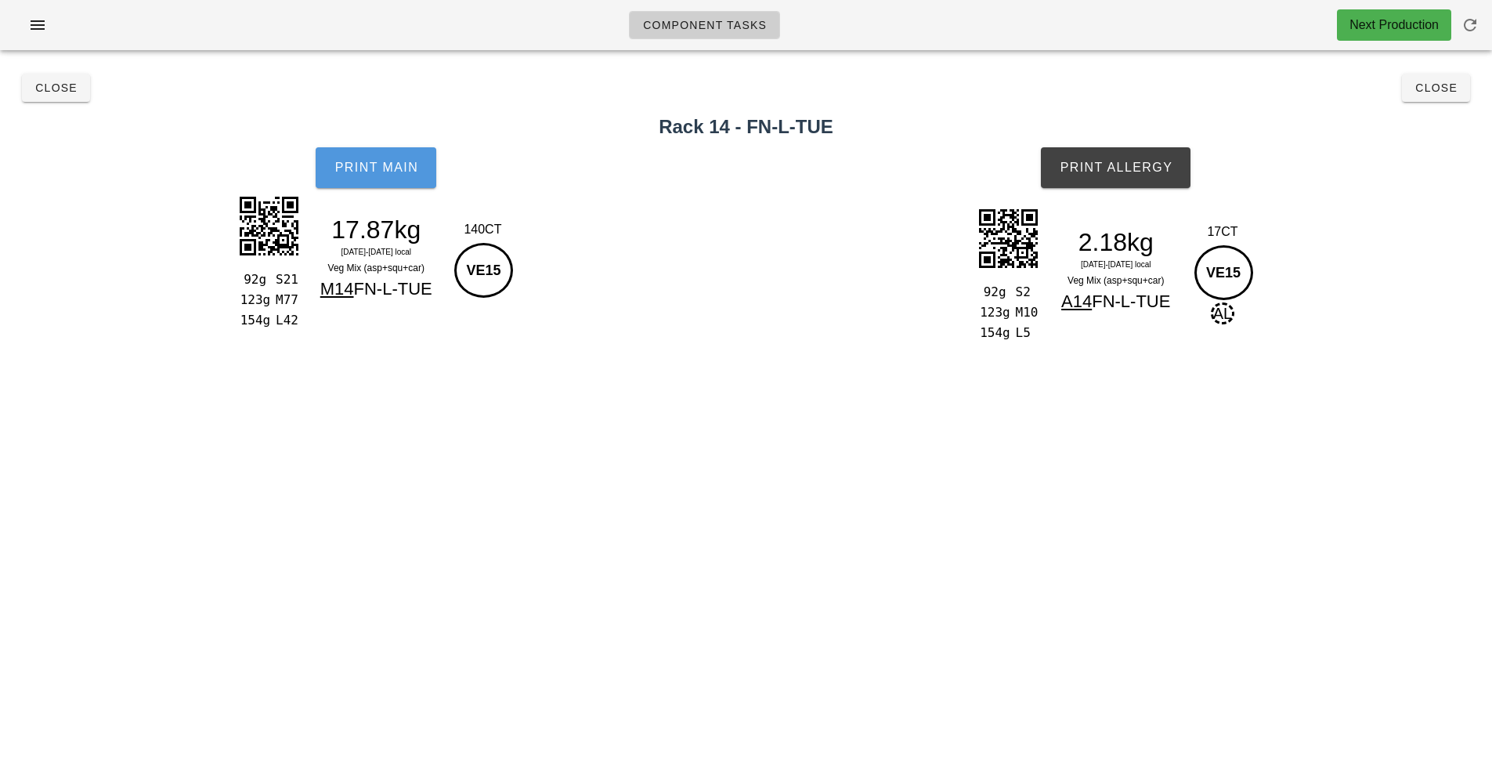
click at [372, 160] on button "Print Main" at bounding box center [376, 167] width 121 height 41
click at [367, 177] on button "Print Main" at bounding box center [376, 167] width 121 height 41
click at [396, 161] on span "Print Main" at bounding box center [376, 168] width 85 height 14
click at [1131, 171] on span "Print Allergy" at bounding box center [1116, 168] width 114 height 14
click at [1443, 89] on span "Close" at bounding box center [1436, 87] width 43 height 13
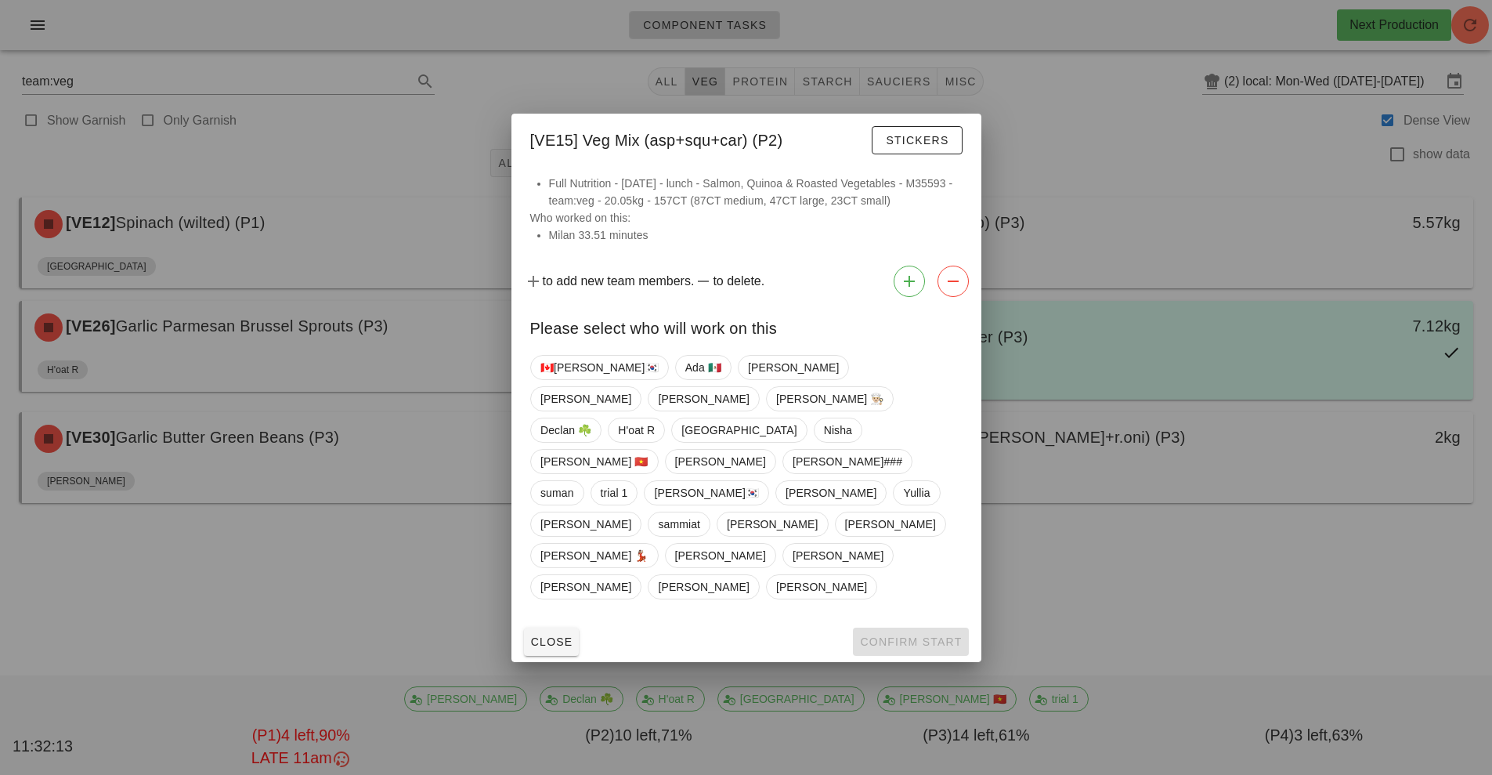
click at [1076, 177] on div at bounding box center [746, 387] width 1492 height 775
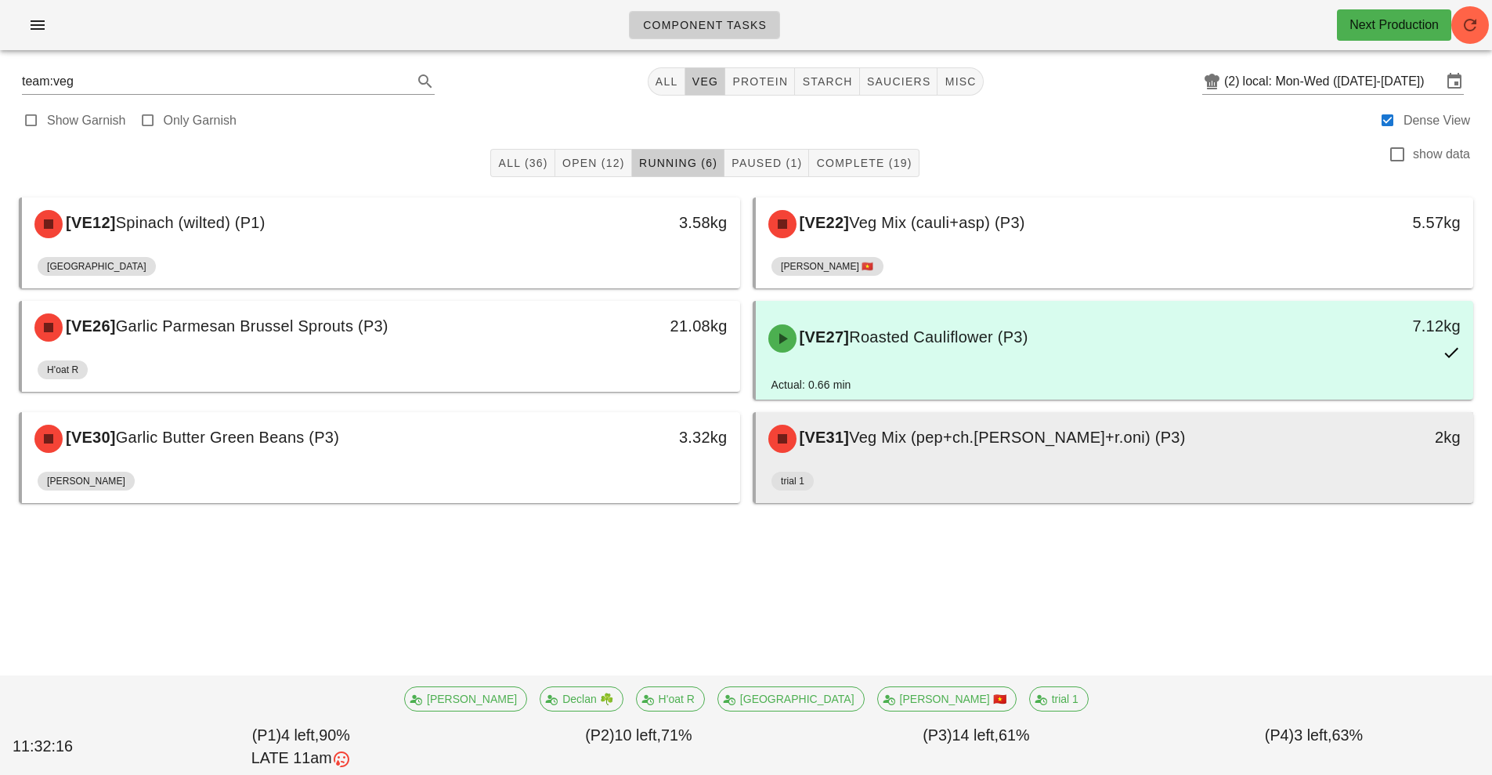
click at [881, 462] on div "[VE31] Veg Mix (pep+ch.tom+r.oni) (P3) 2kg" at bounding box center [1115, 438] width 718 height 53
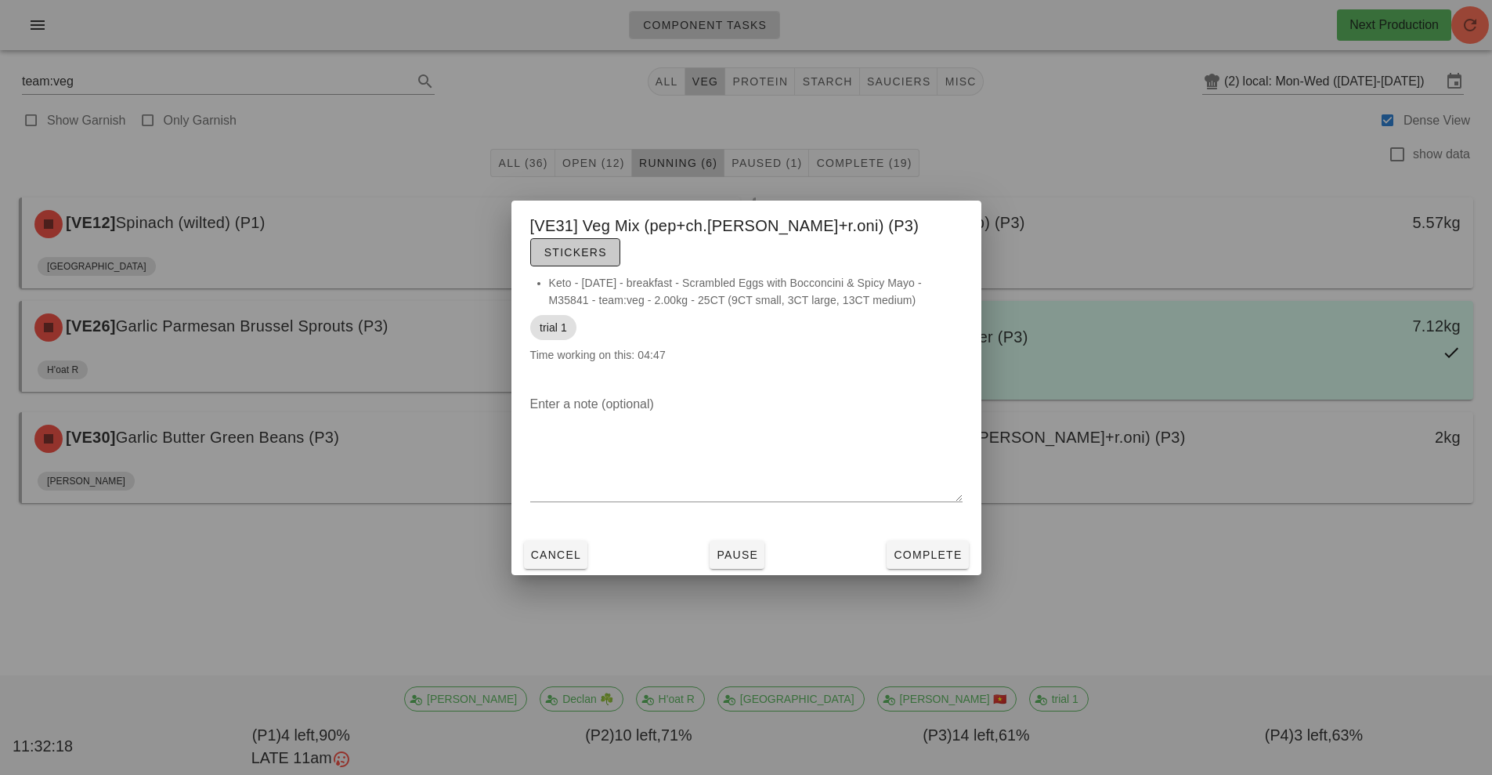
click at [607, 246] on span "Stickers" at bounding box center [575, 252] width 63 height 13
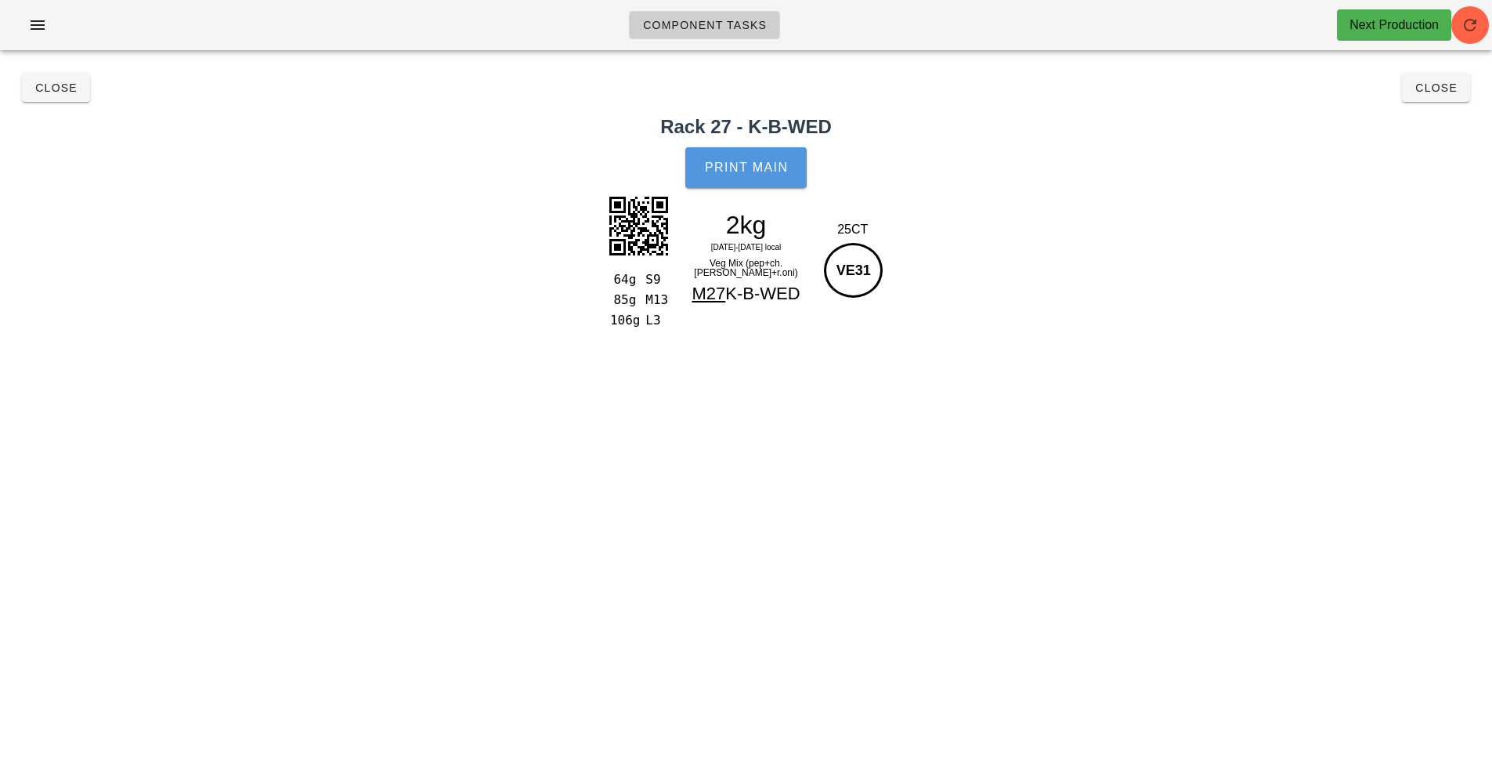
click at [771, 174] on span "Print Main" at bounding box center [746, 168] width 85 height 14
click at [1423, 91] on span "Close" at bounding box center [1436, 87] width 43 height 13
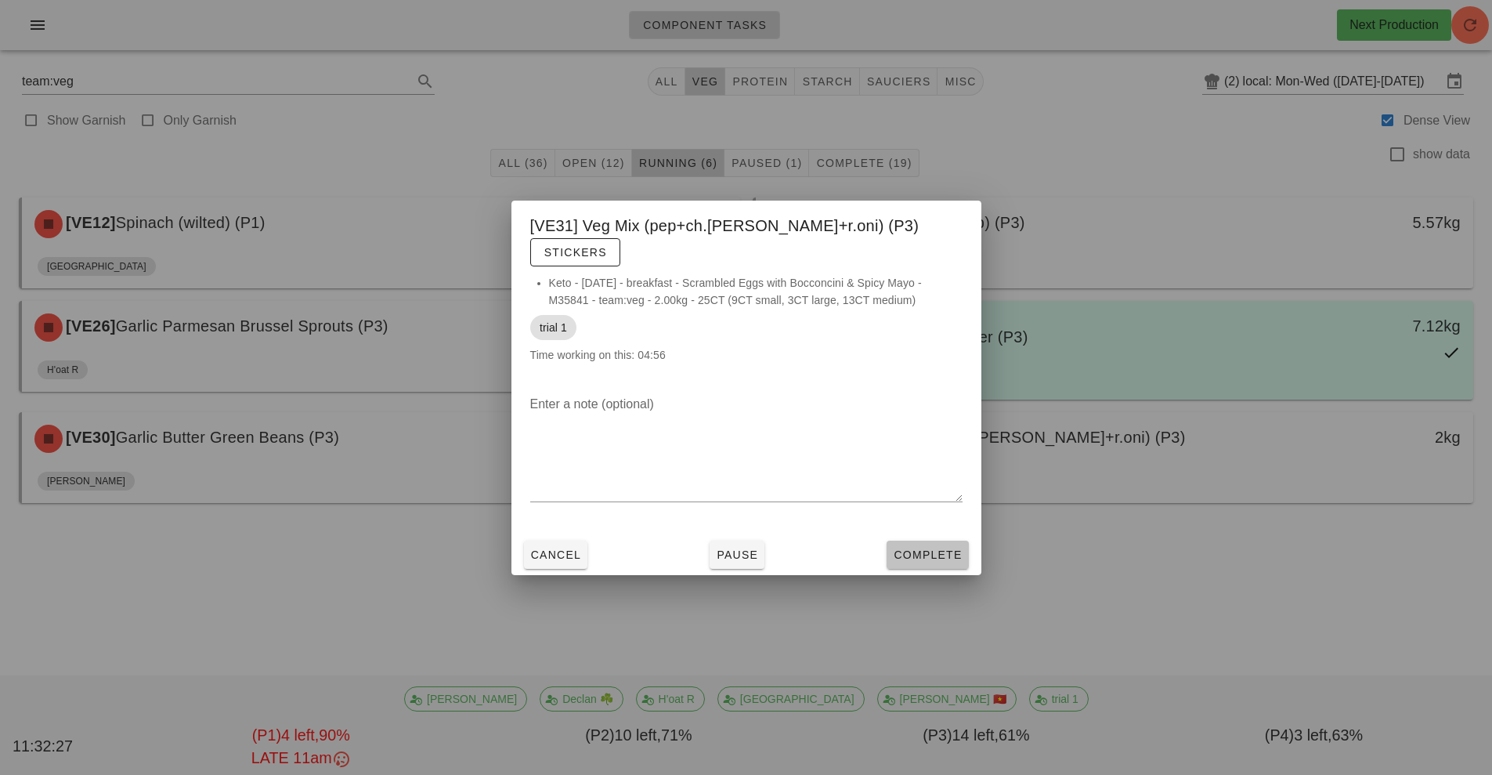
click at [937, 548] on span "Complete" at bounding box center [927, 554] width 69 height 13
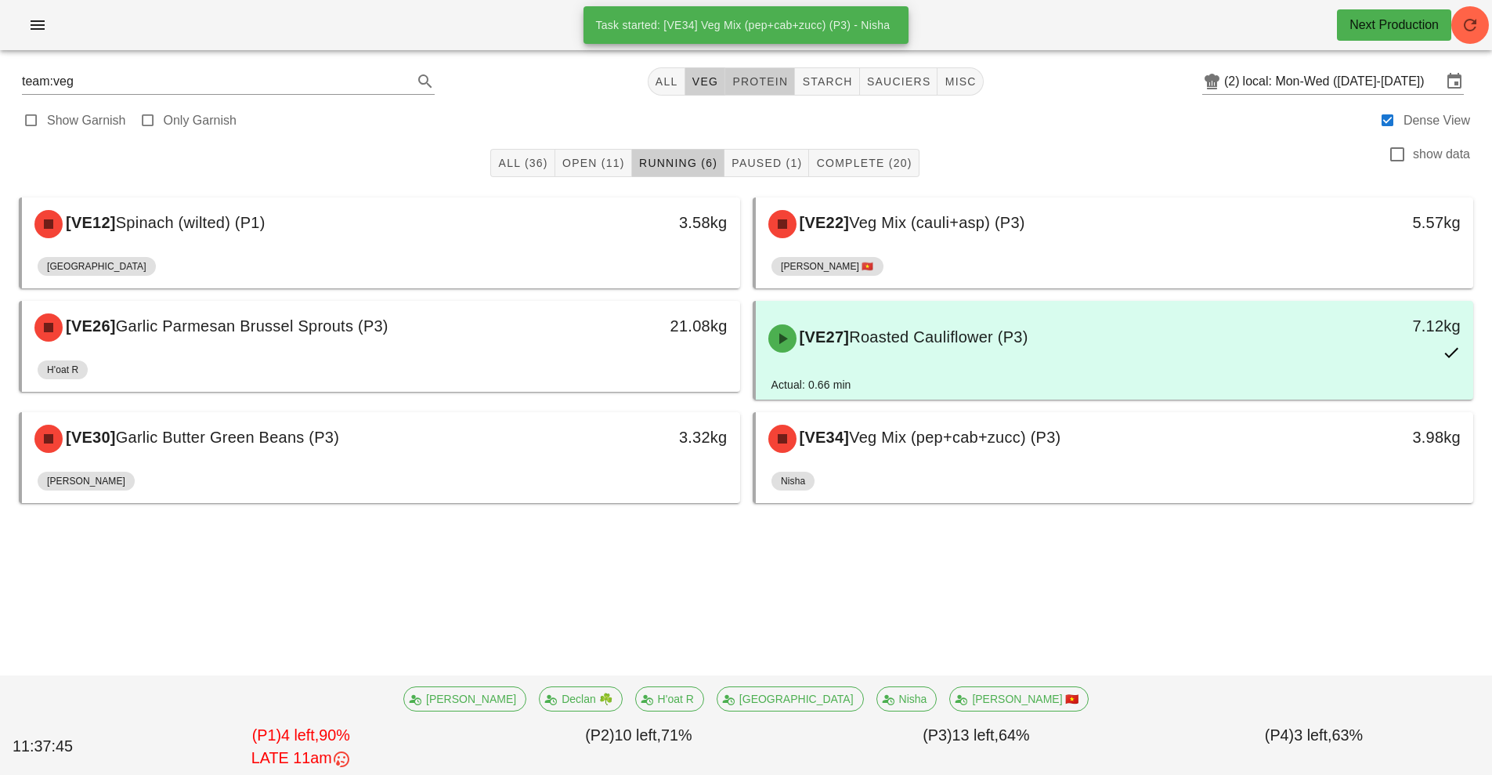
click at [772, 81] on span "protein" at bounding box center [760, 81] width 56 height 13
type input "team:protein"
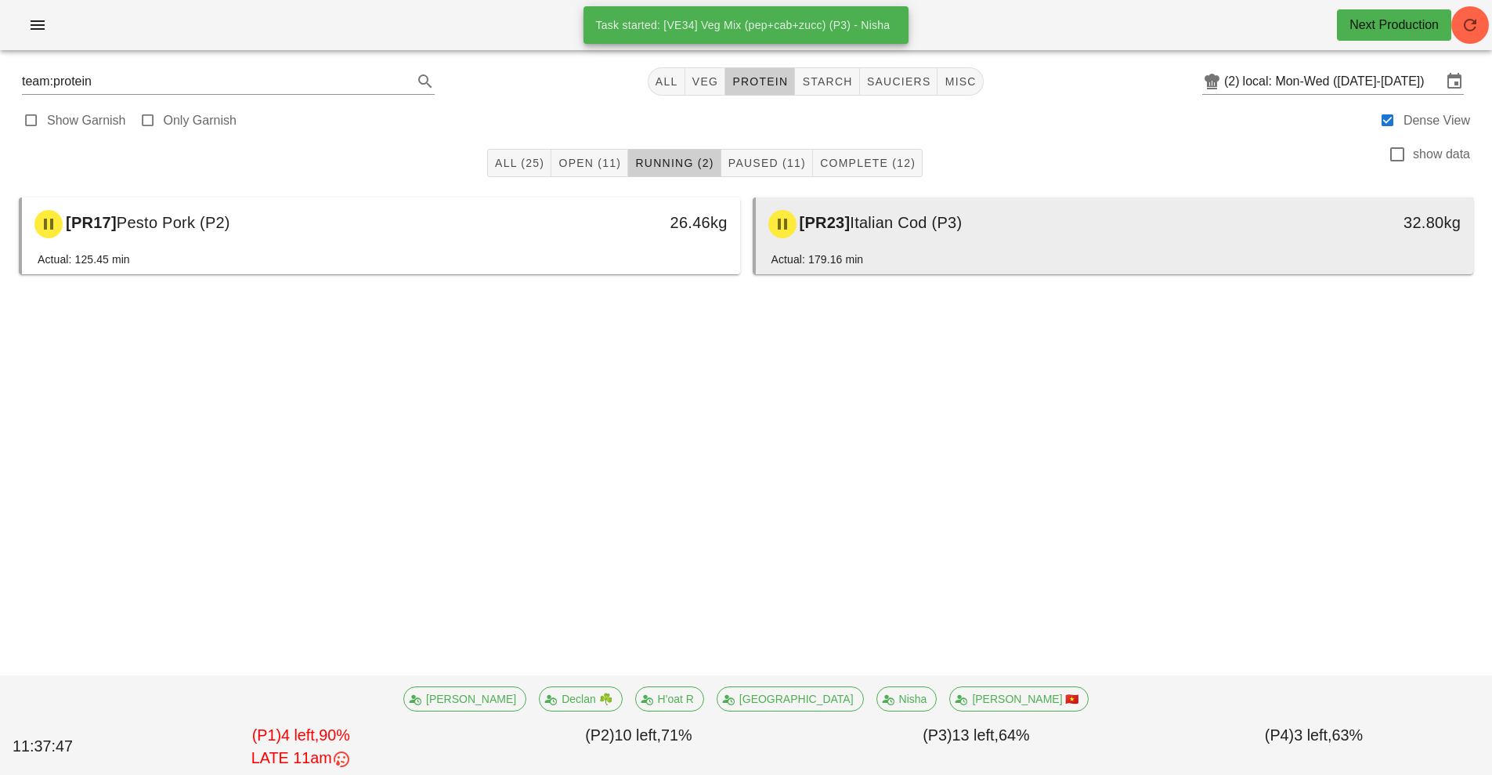
click at [939, 233] on div "[PR23] Italian Cod (P3)" at bounding box center [1025, 224] width 533 height 47
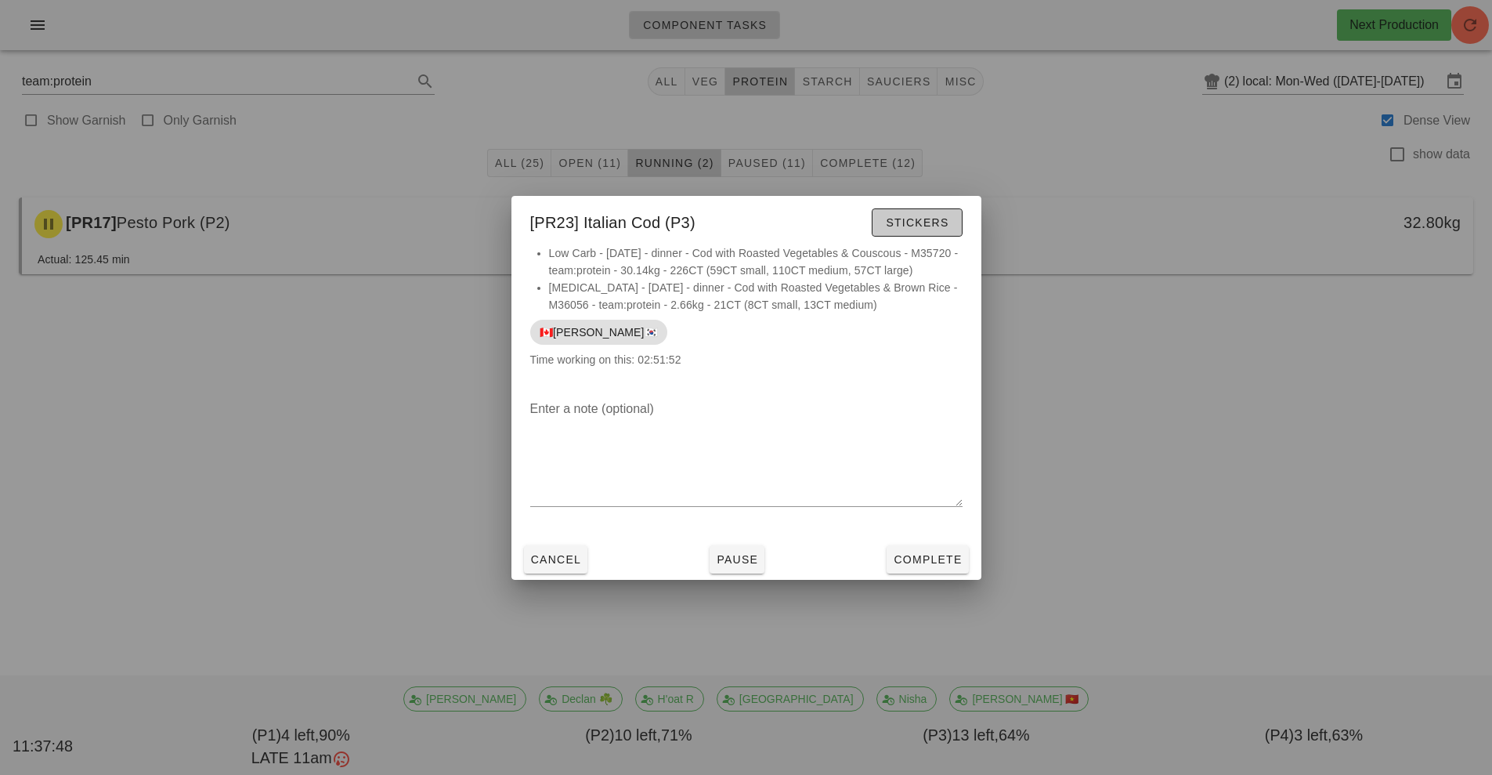
click at [921, 222] on span "Stickers" at bounding box center [916, 222] width 63 height 13
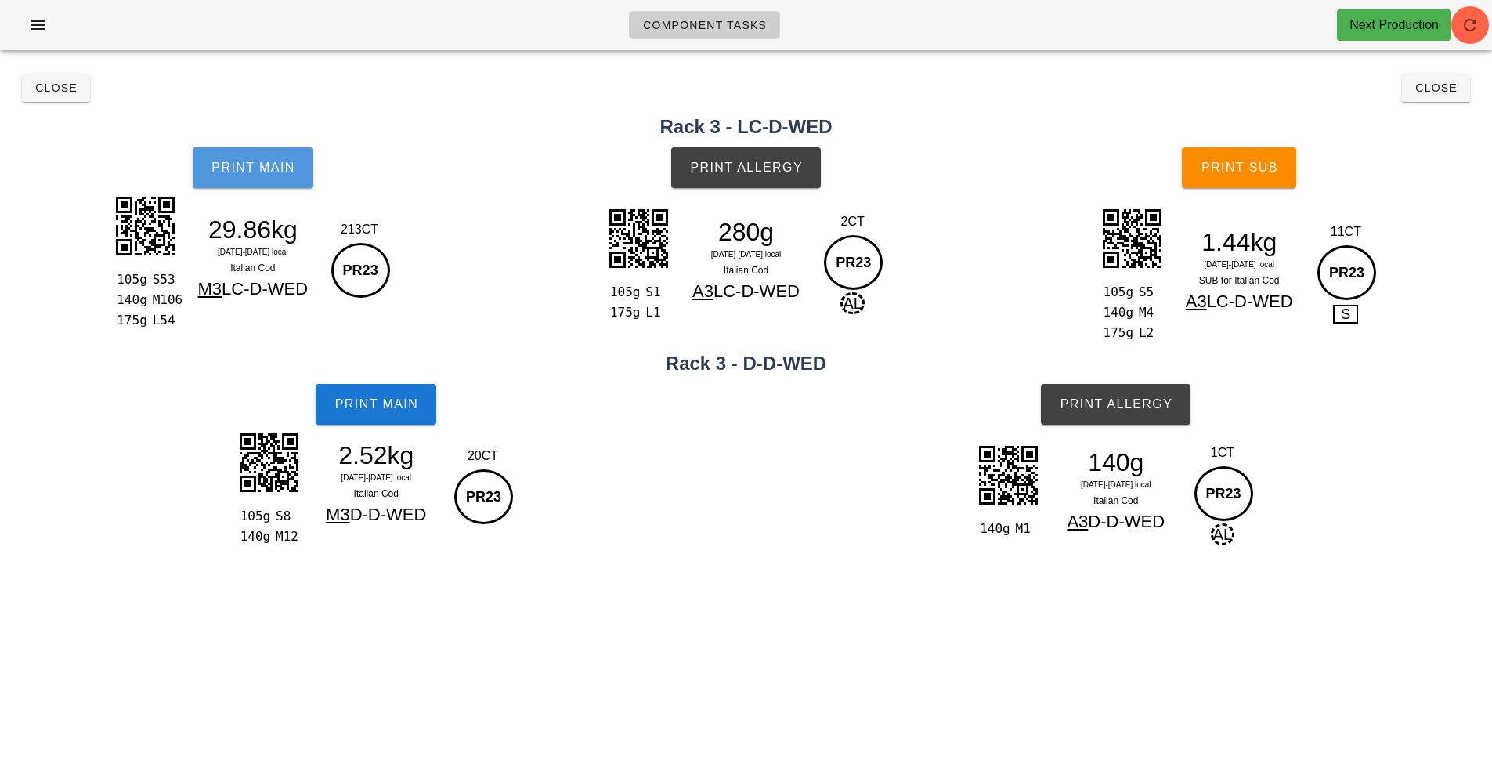
click at [269, 170] on span "Print Main" at bounding box center [253, 168] width 85 height 14
click at [276, 156] on button "Print Main" at bounding box center [253, 167] width 121 height 41
click at [244, 157] on button "Print Main" at bounding box center [253, 167] width 121 height 41
click at [63, 100] on button "Close" at bounding box center [56, 88] width 68 height 28
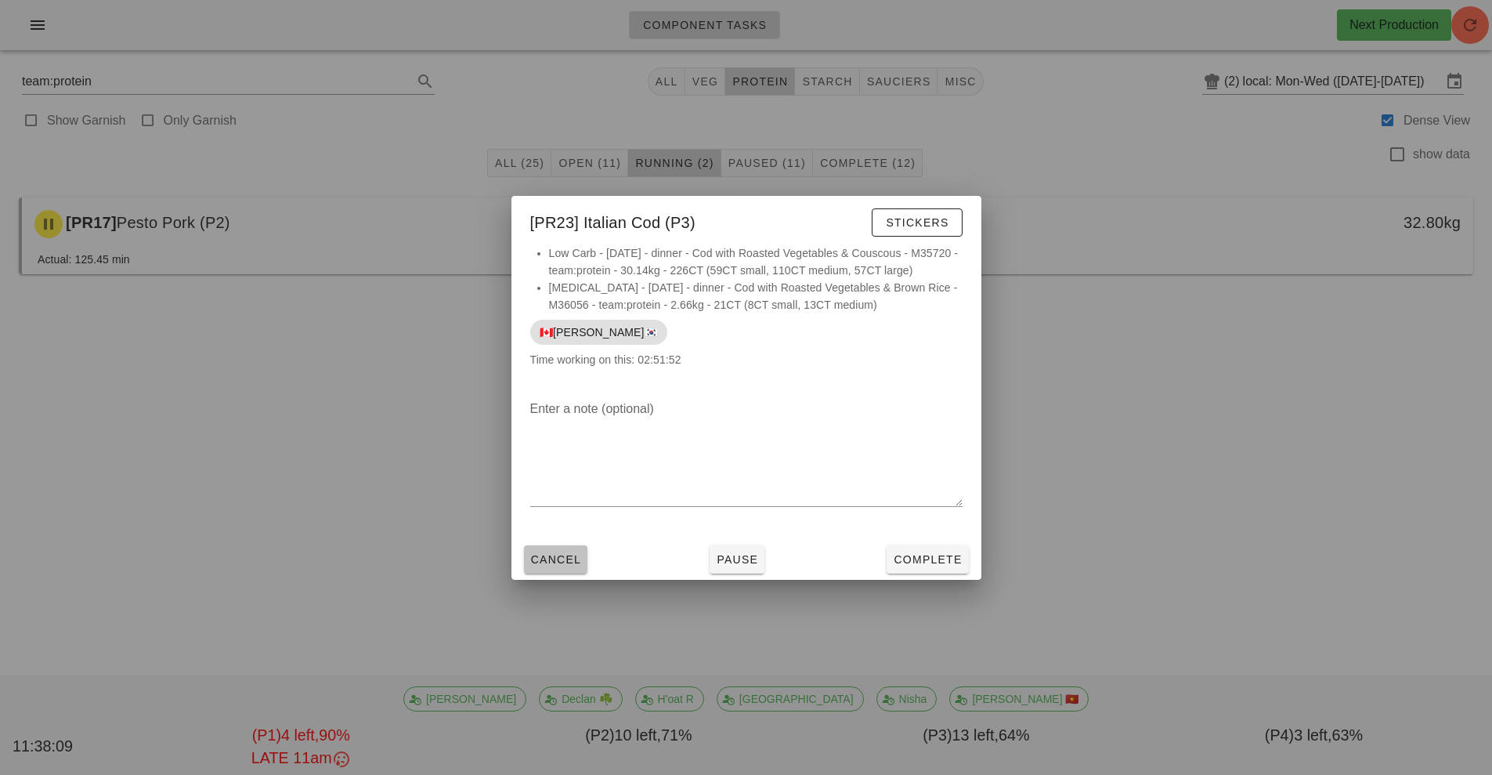
click at [573, 558] on span "Cancel" at bounding box center [556, 559] width 52 height 13
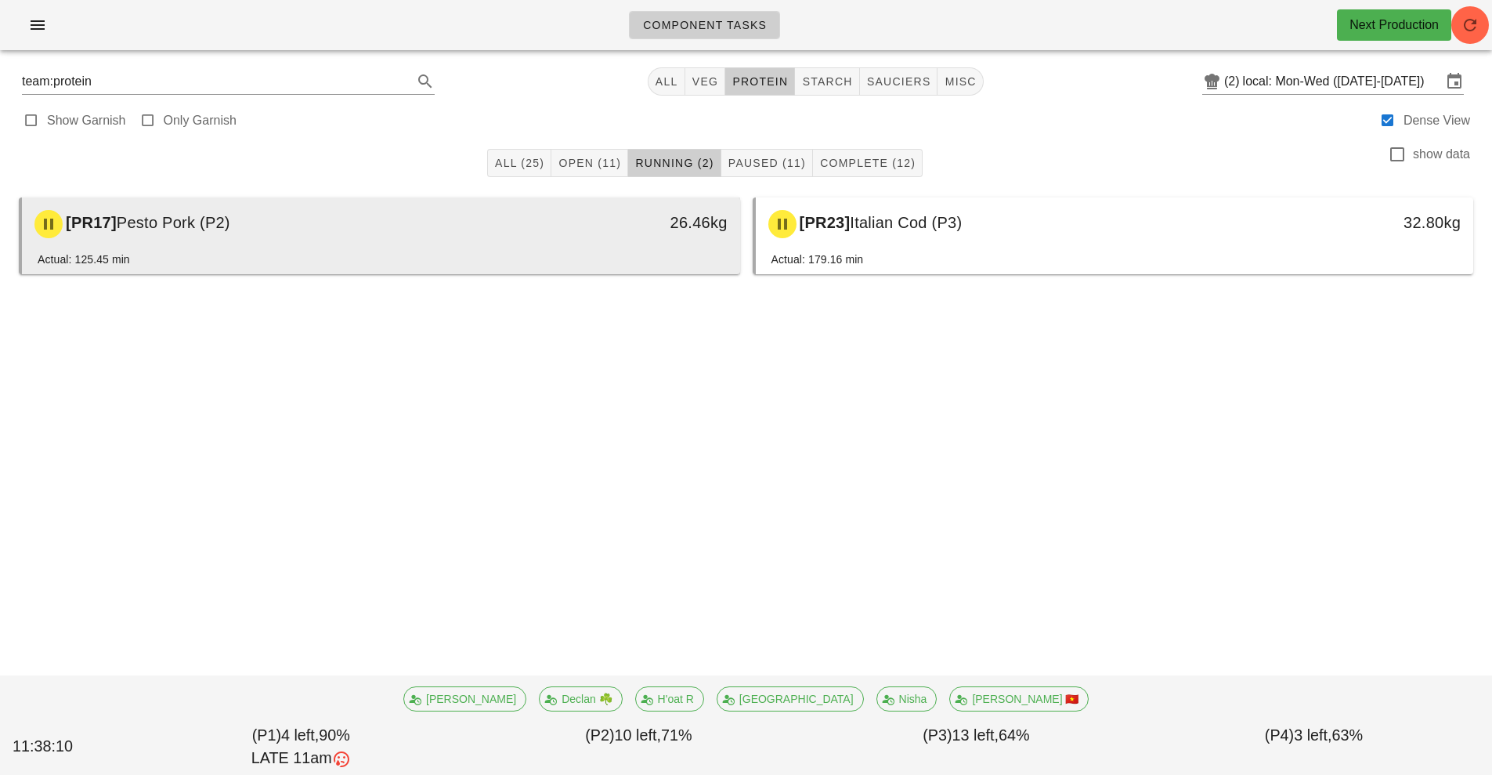
click at [357, 249] on div "[PR17] Pesto Pork (P2) 26.46kg" at bounding box center [381, 223] width 718 height 53
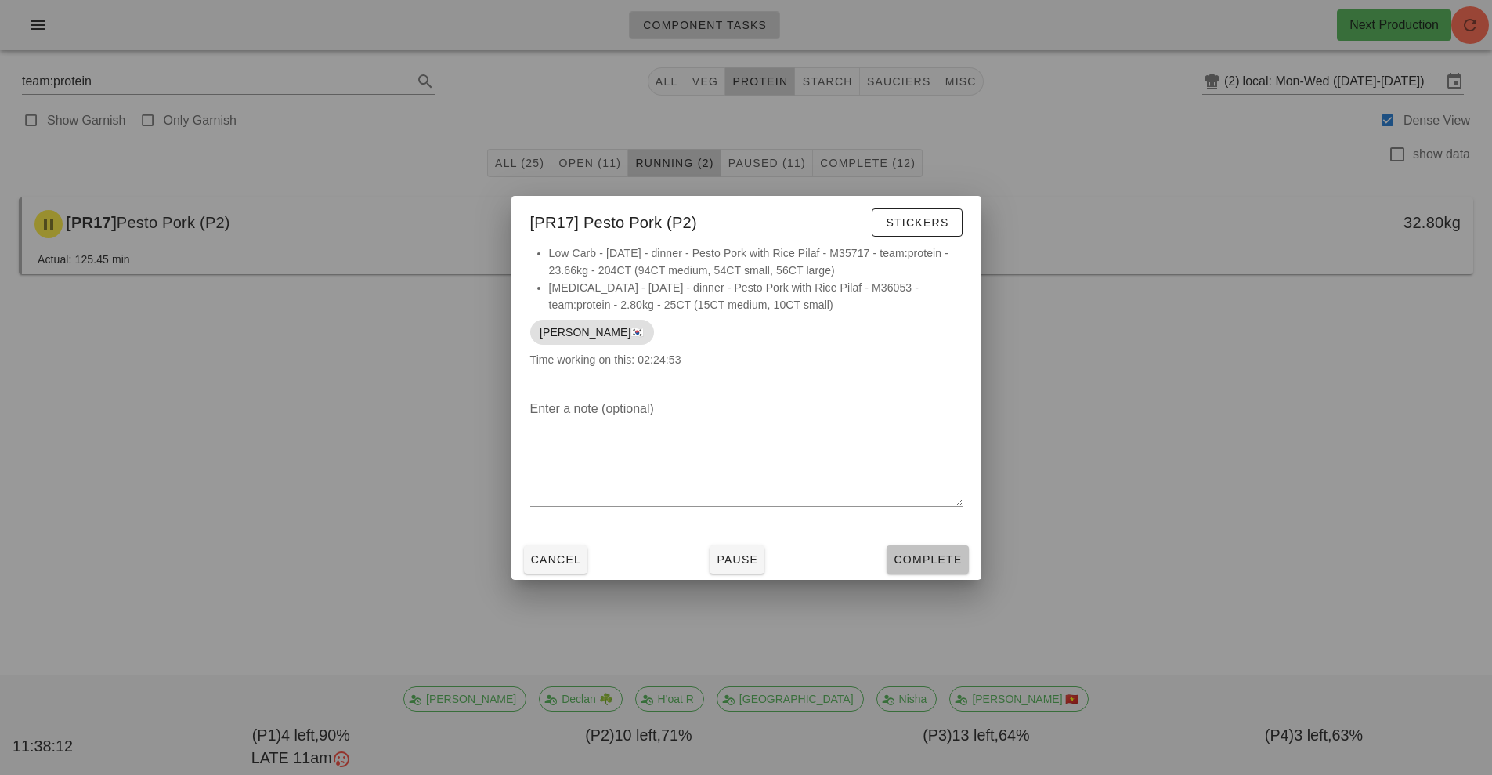
click at [927, 564] on span "Complete" at bounding box center [927, 559] width 69 height 13
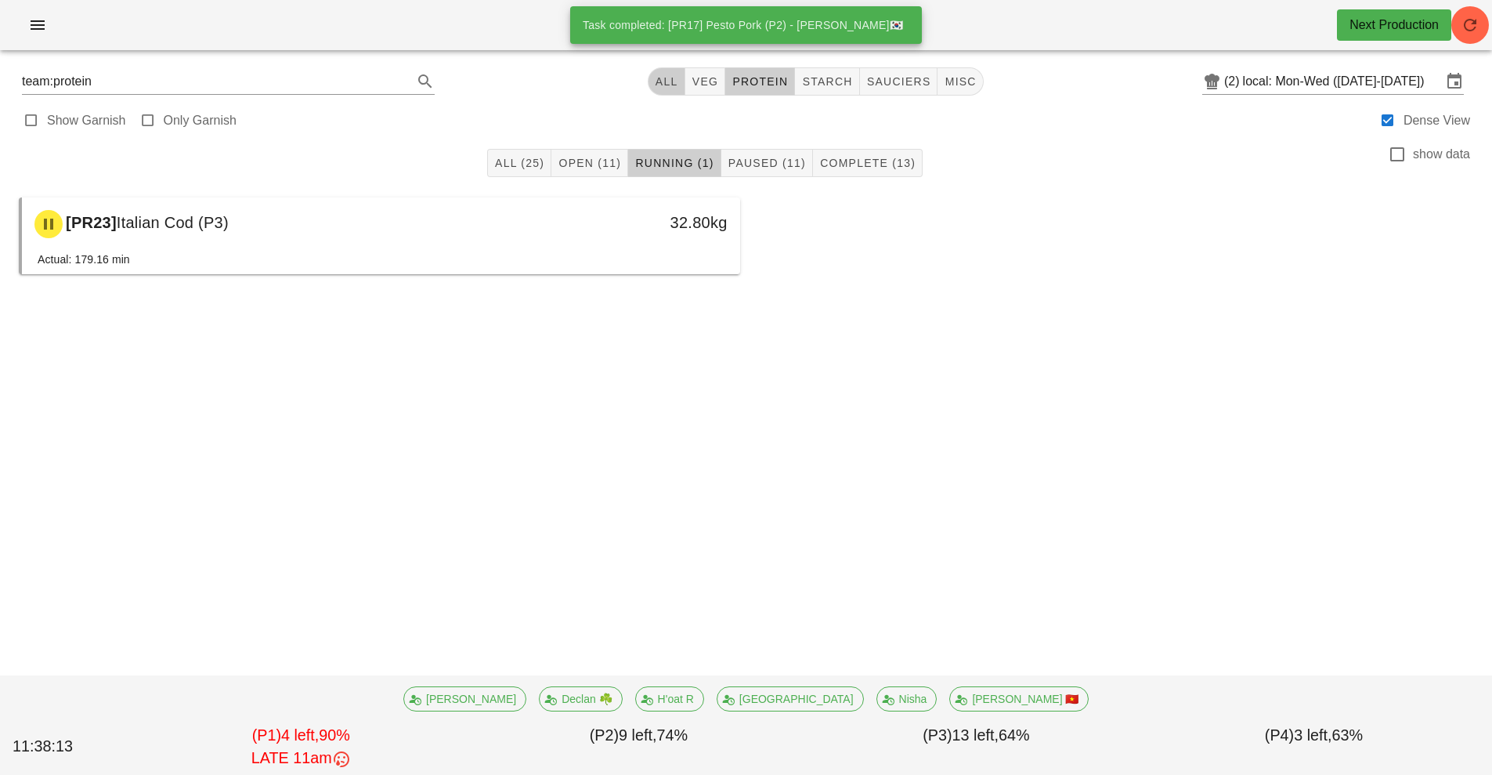
click at [659, 78] on span "All" at bounding box center [667, 81] width 24 height 13
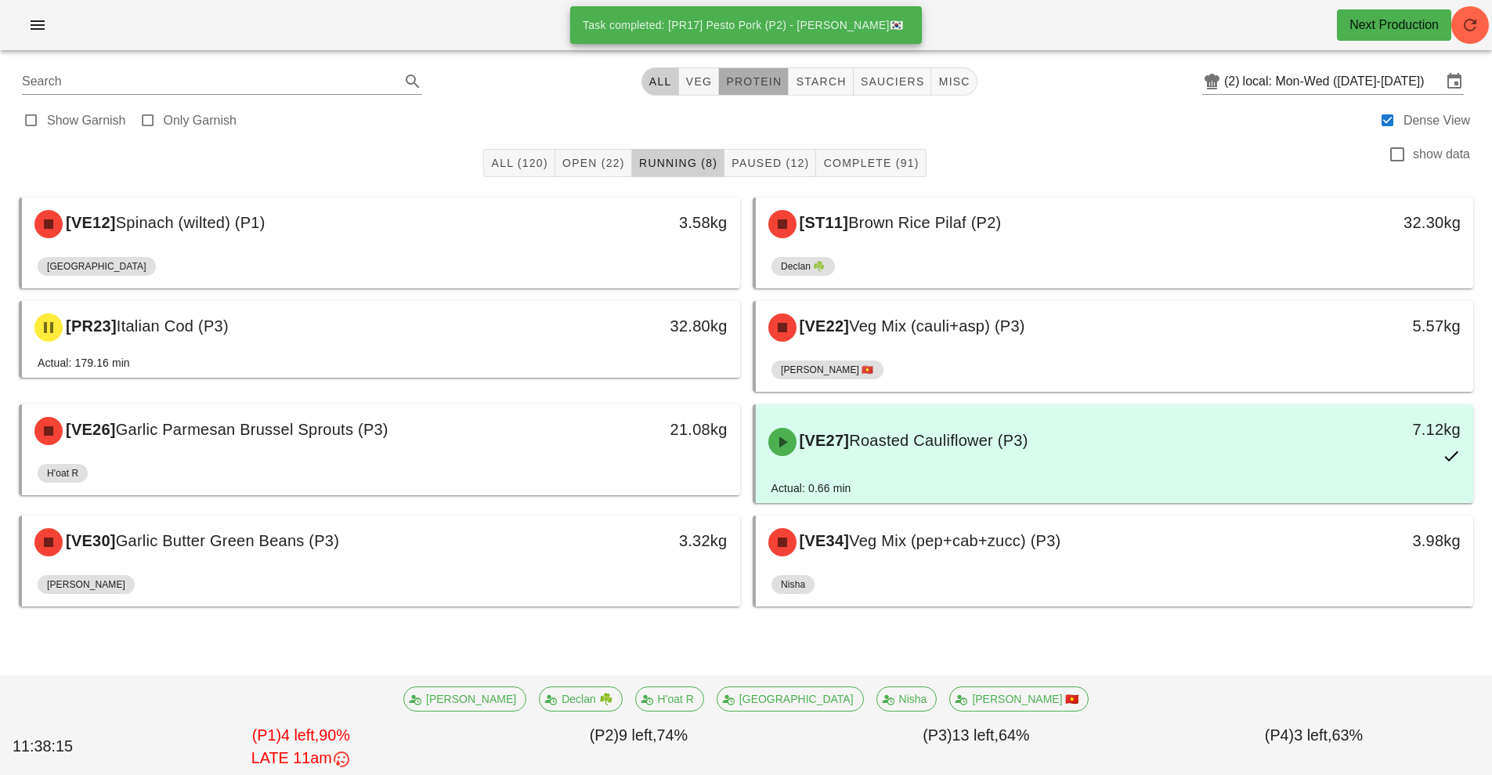
click at [751, 81] on span "protein" at bounding box center [753, 81] width 56 height 13
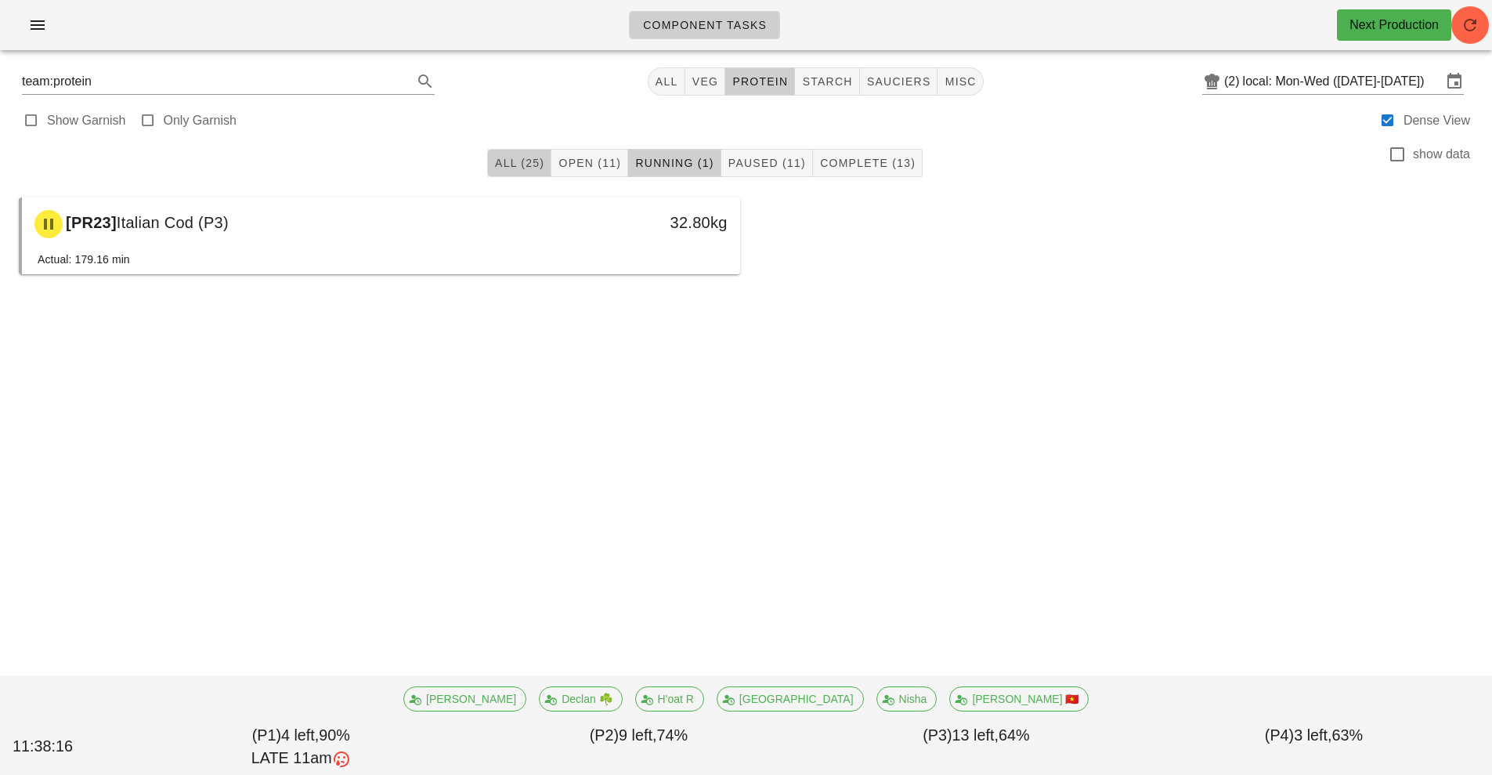
click at [500, 156] on button "All (25)" at bounding box center [519, 163] width 64 height 28
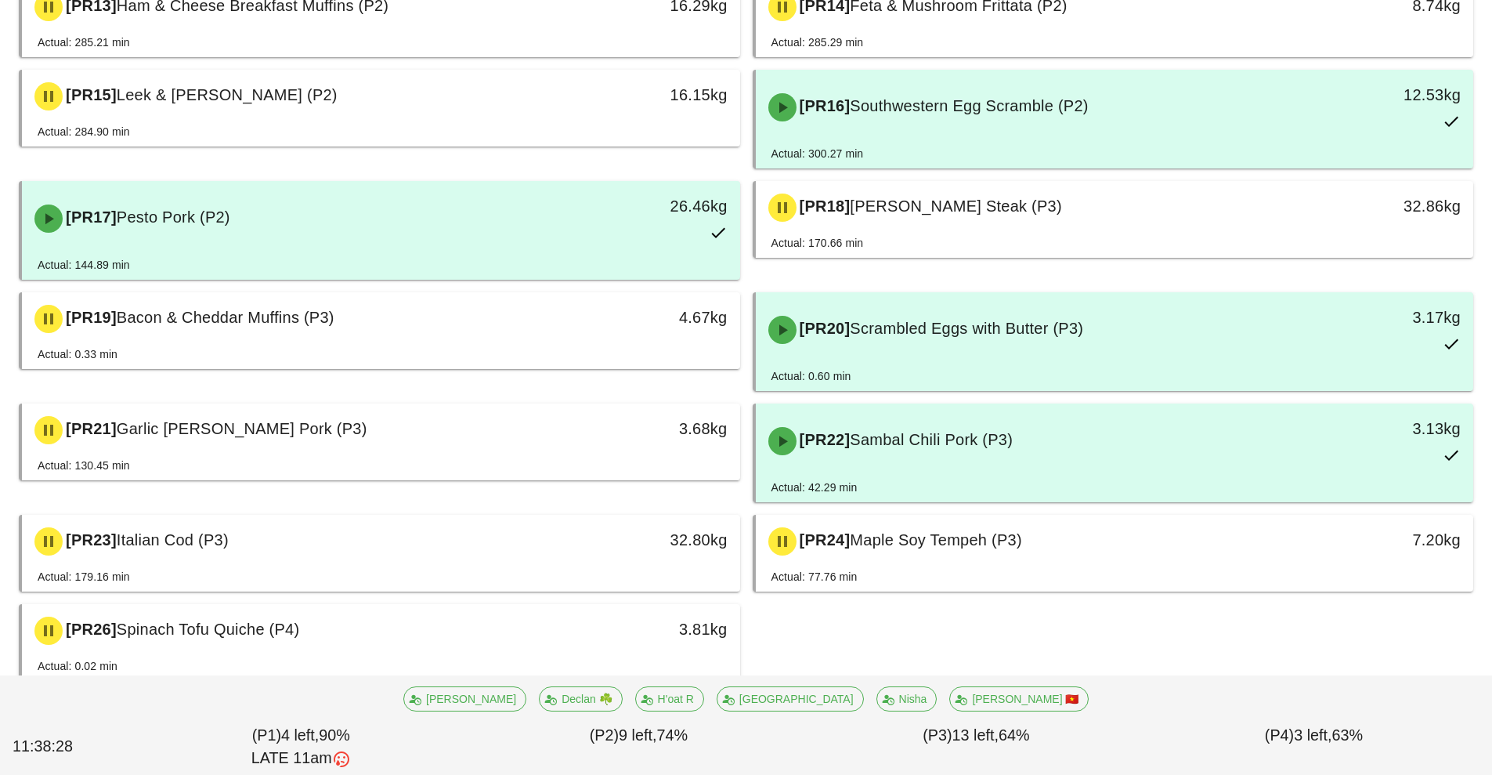
scroll to position [865, 0]
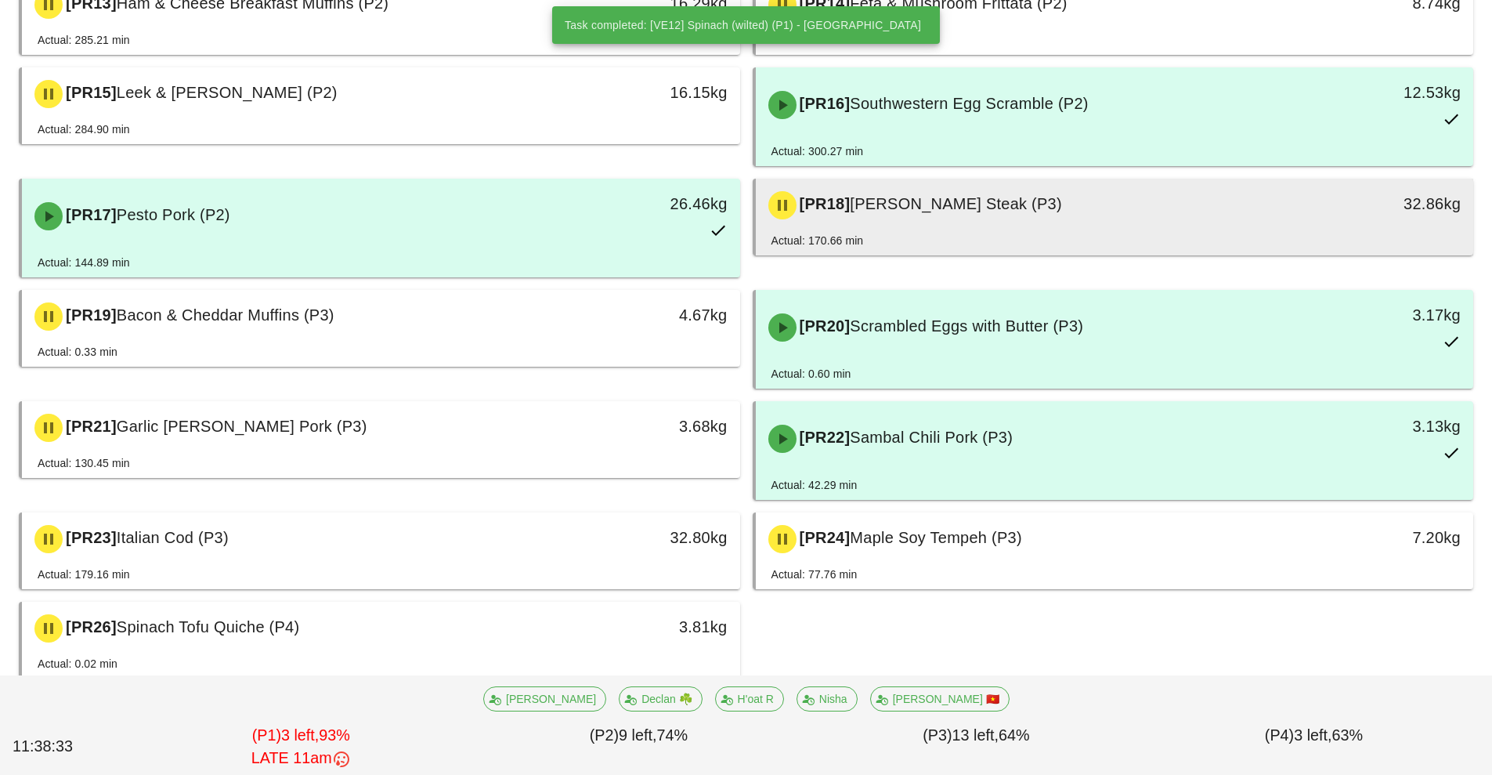
click at [1056, 205] on div "[PR18] Lemon Herb Steak (P3)" at bounding box center [1025, 205] width 533 height 47
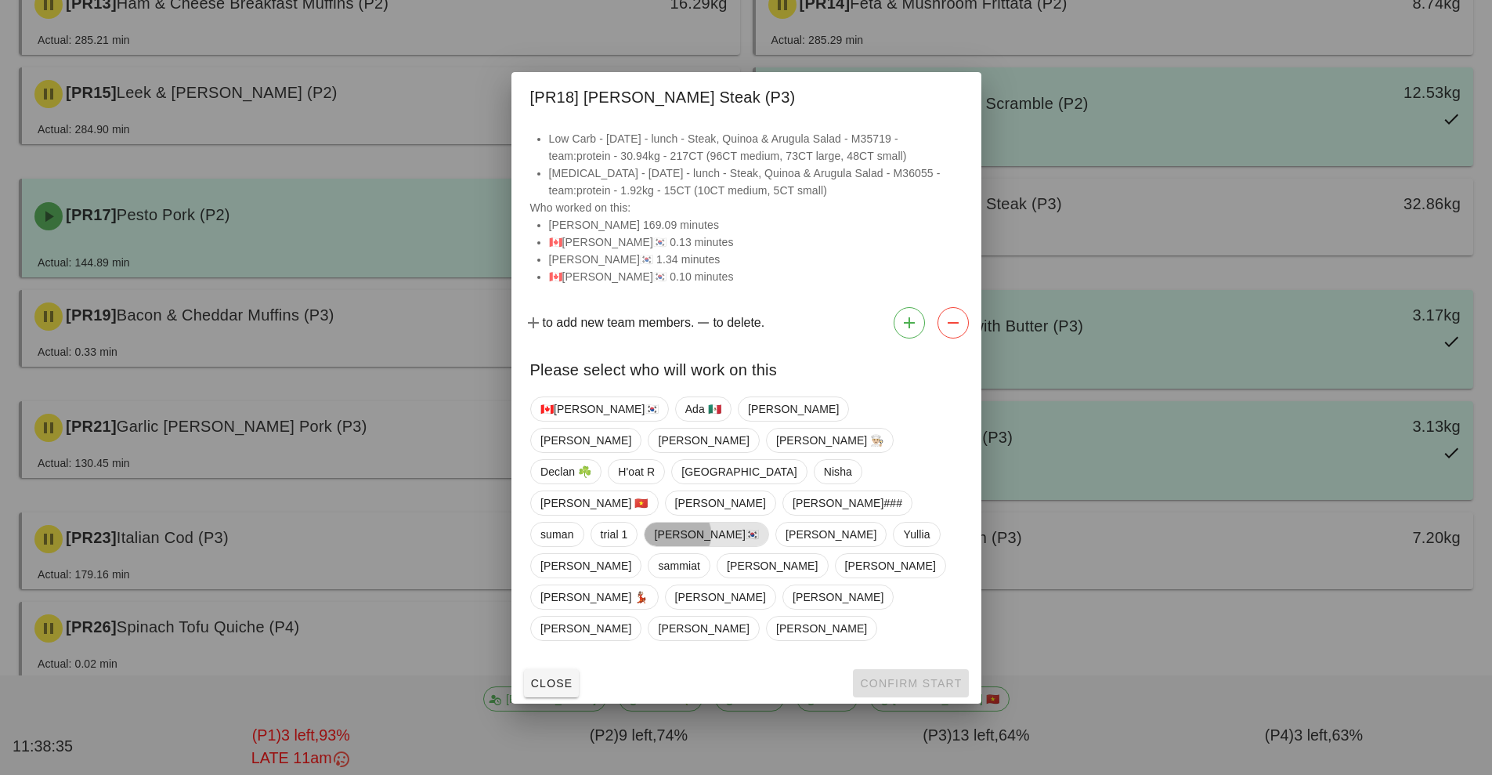
click at [759, 523] on span "[PERSON_NAME]🇰🇷" at bounding box center [706, 535] width 105 height 24
click at [939, 669] on button "Confirm Start" at bounding box center [910, 683] width 115 height 28
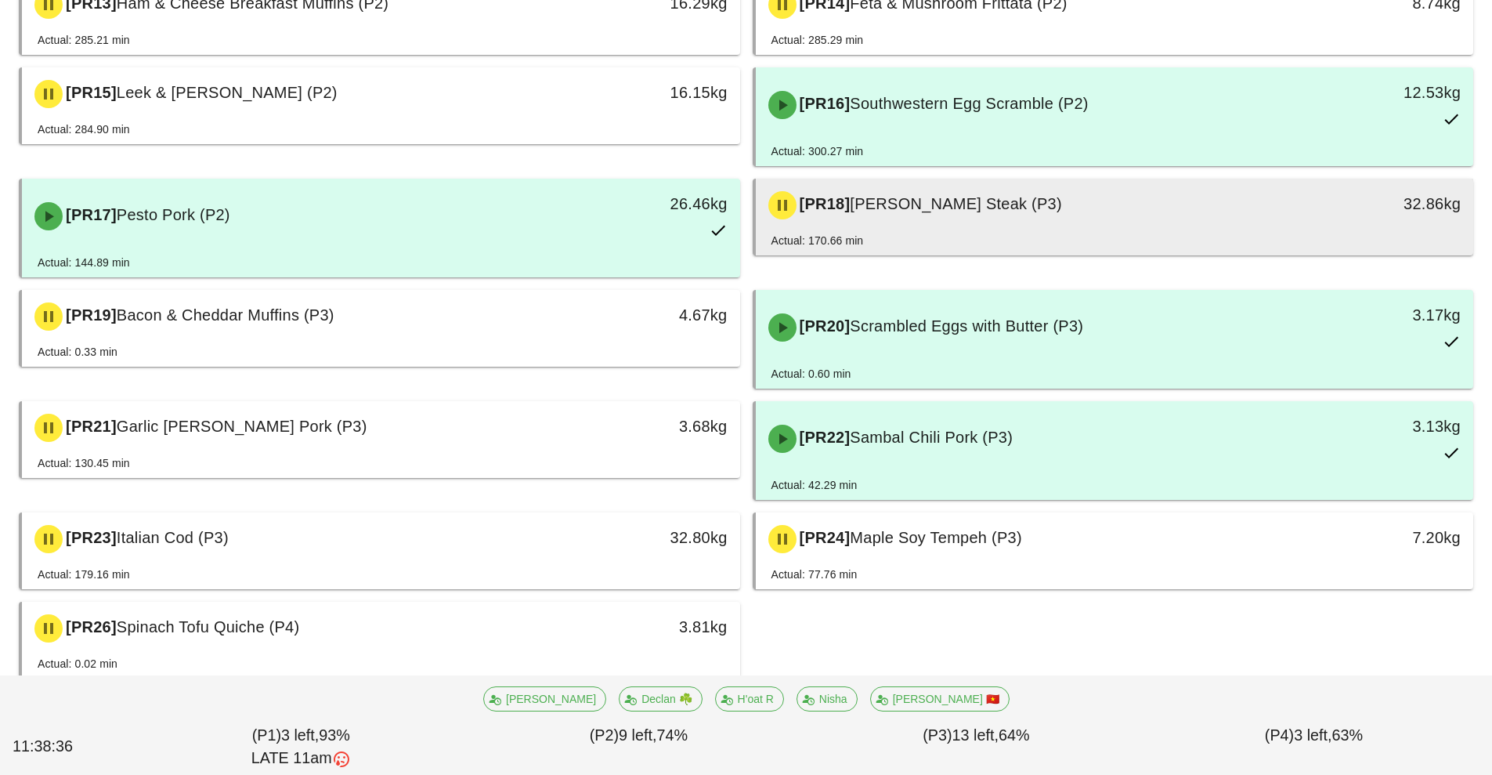
click at [1034, 221] on div "[PR18] Lemon Herb Steak (P3)" at bounding box center [1025, 205] width 533 height 47
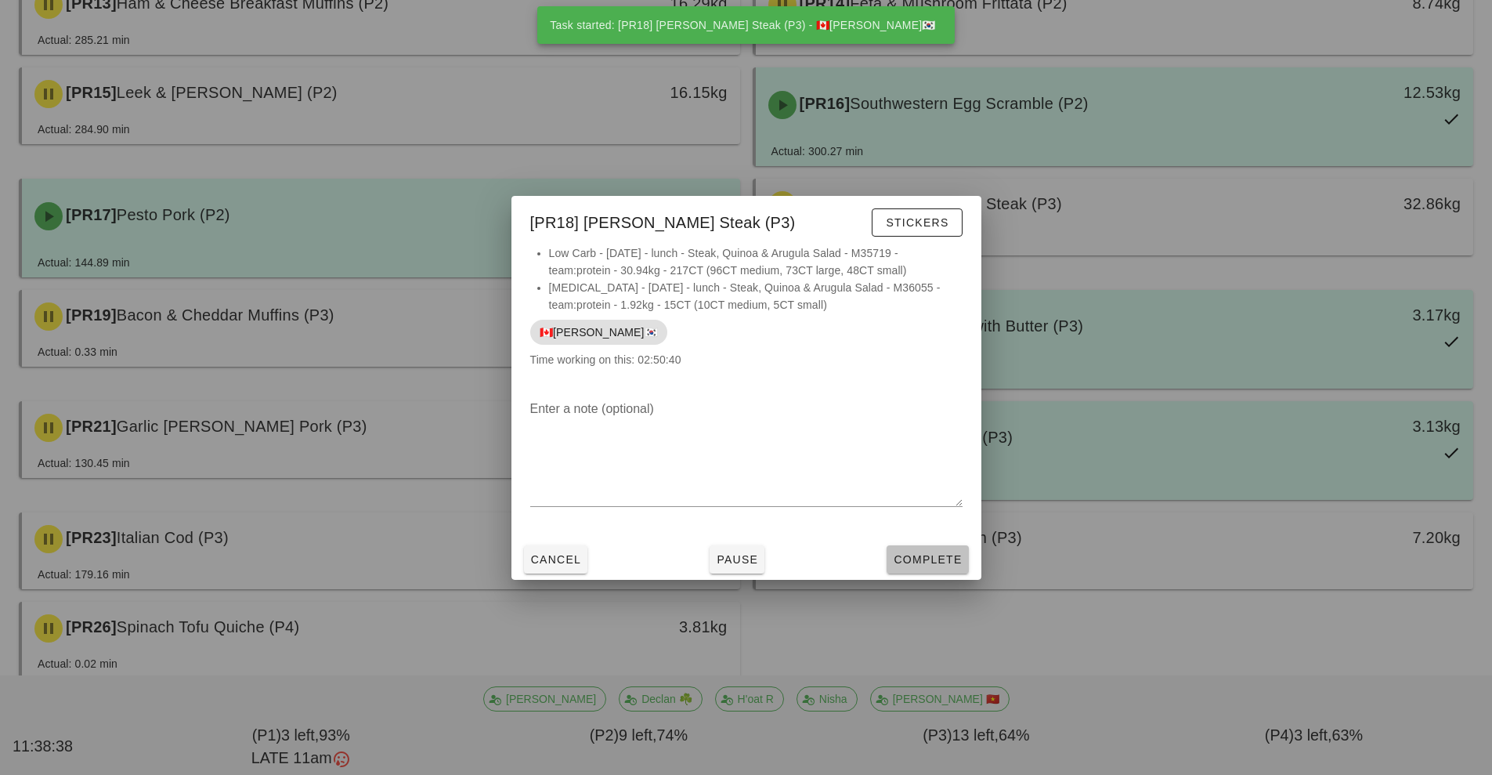
click at [939, 559] on span "Complete" at bounding box center [927, 559] width 69 height 13
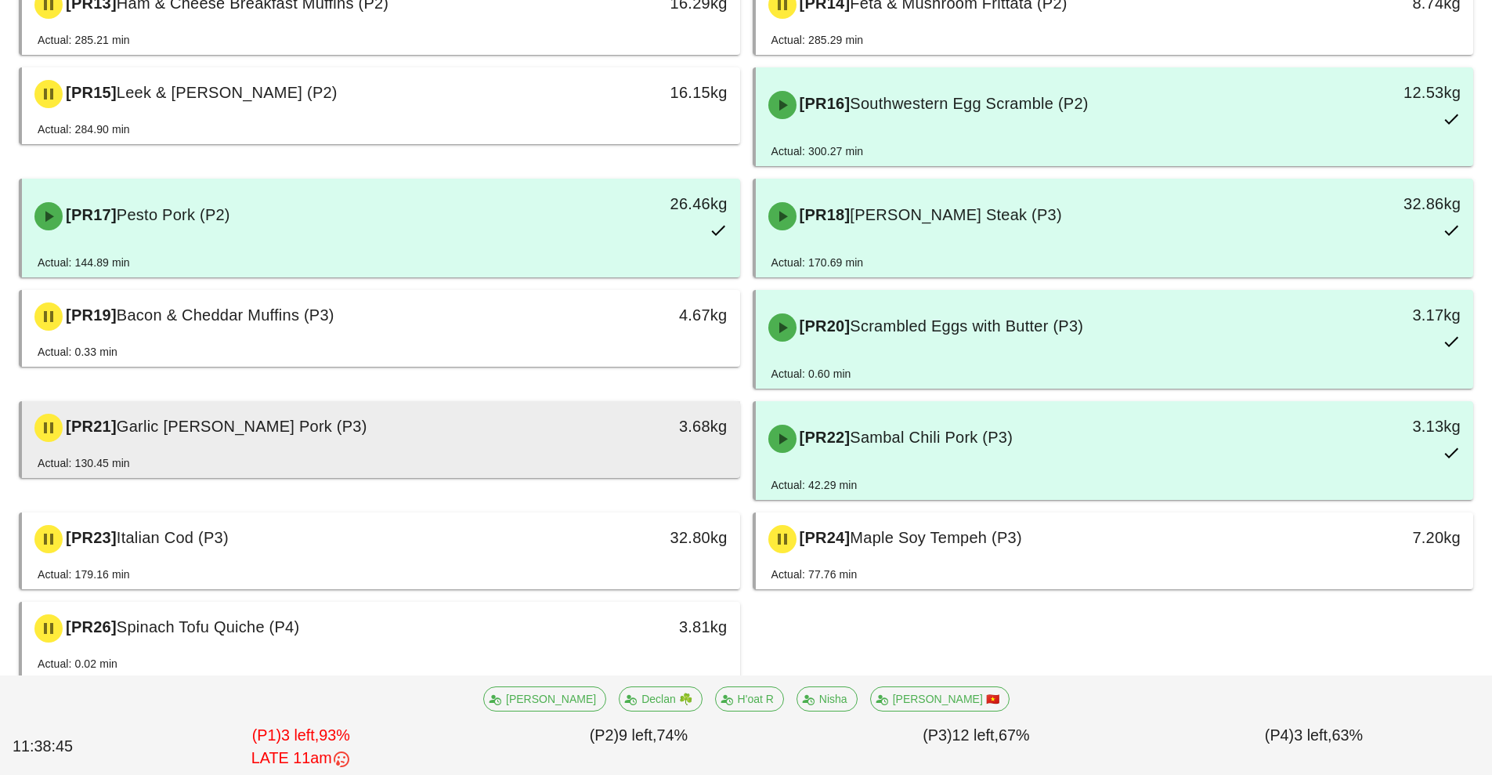
click at [557, 446] on div "[PR21] Garlic Rosemary Pork (P3)" at bounding box center [291, 427] width 533 height 47
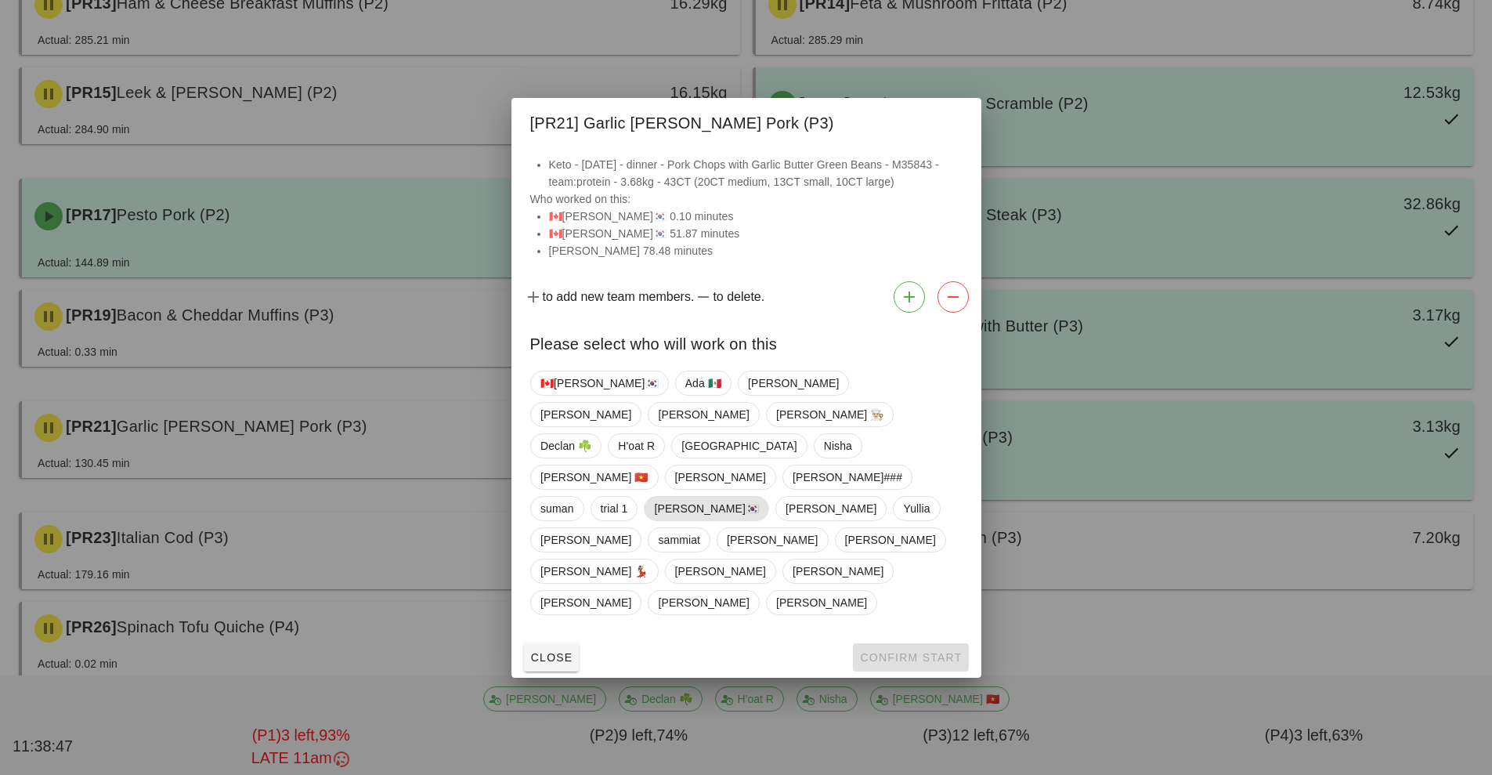
click at [756, 497] on span "[PERSON_NAME]🇰🇷" at bounding box center [706, 509] width 105 height 24
click at [931, 651] on span "Confirm Start" at bounding box center [910, 657] width 103 height 13
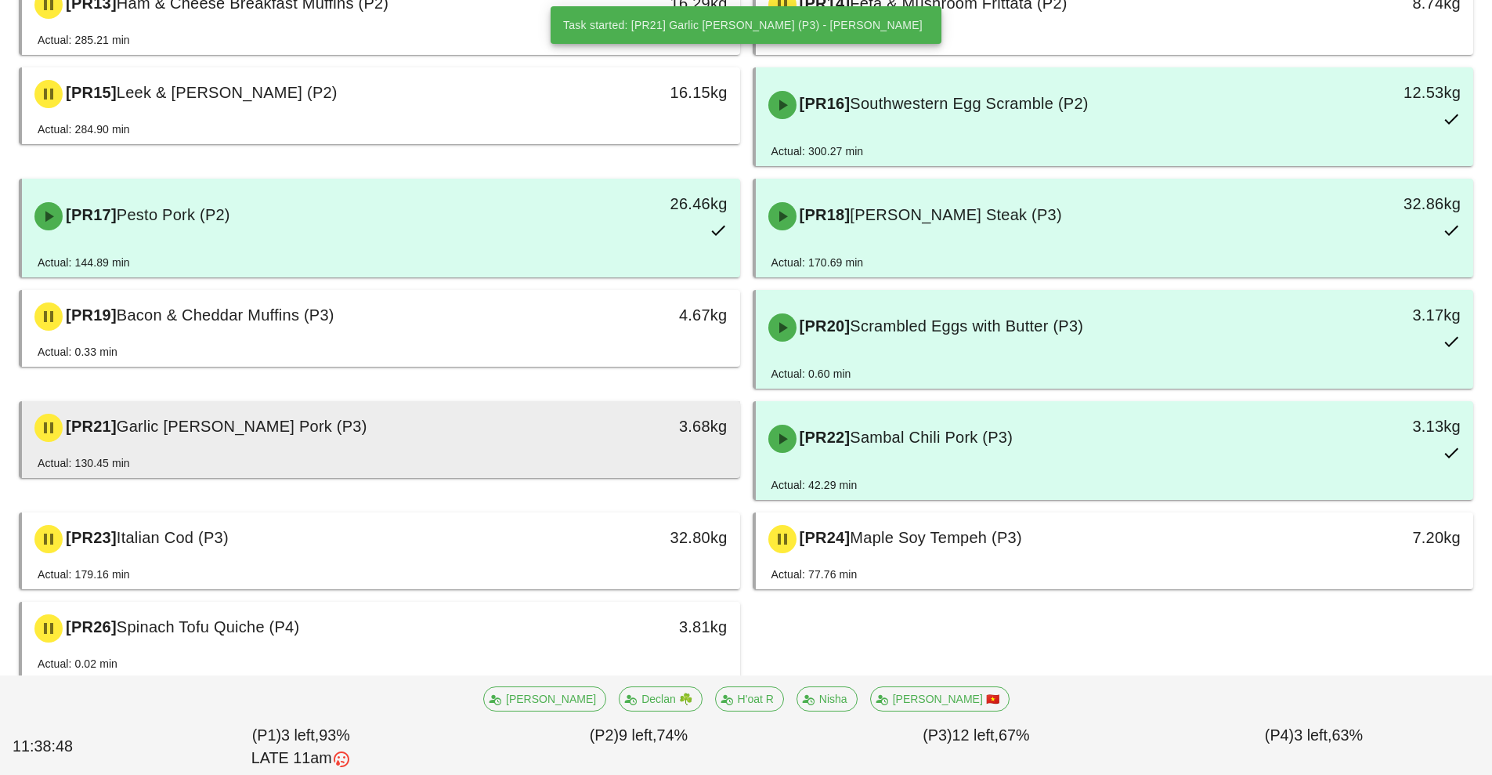
click at [523, 436] on div "[PR21] Garlic Rosemary Pork (P3)" at bounding box center [291, 427] width 533 height 47
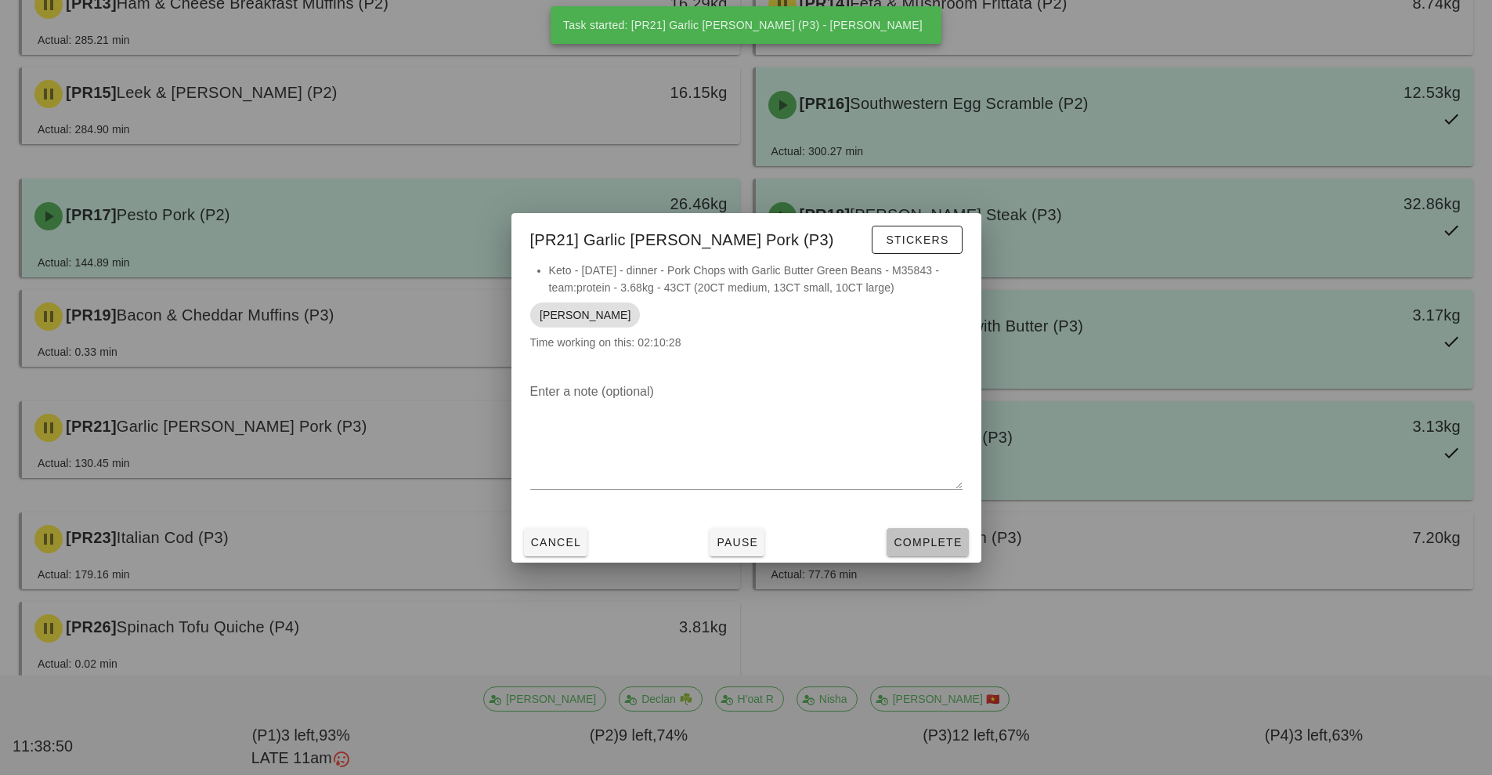
click at [942, 541] on span "Complete" at bounding box center [927, 542] width 69 height 13
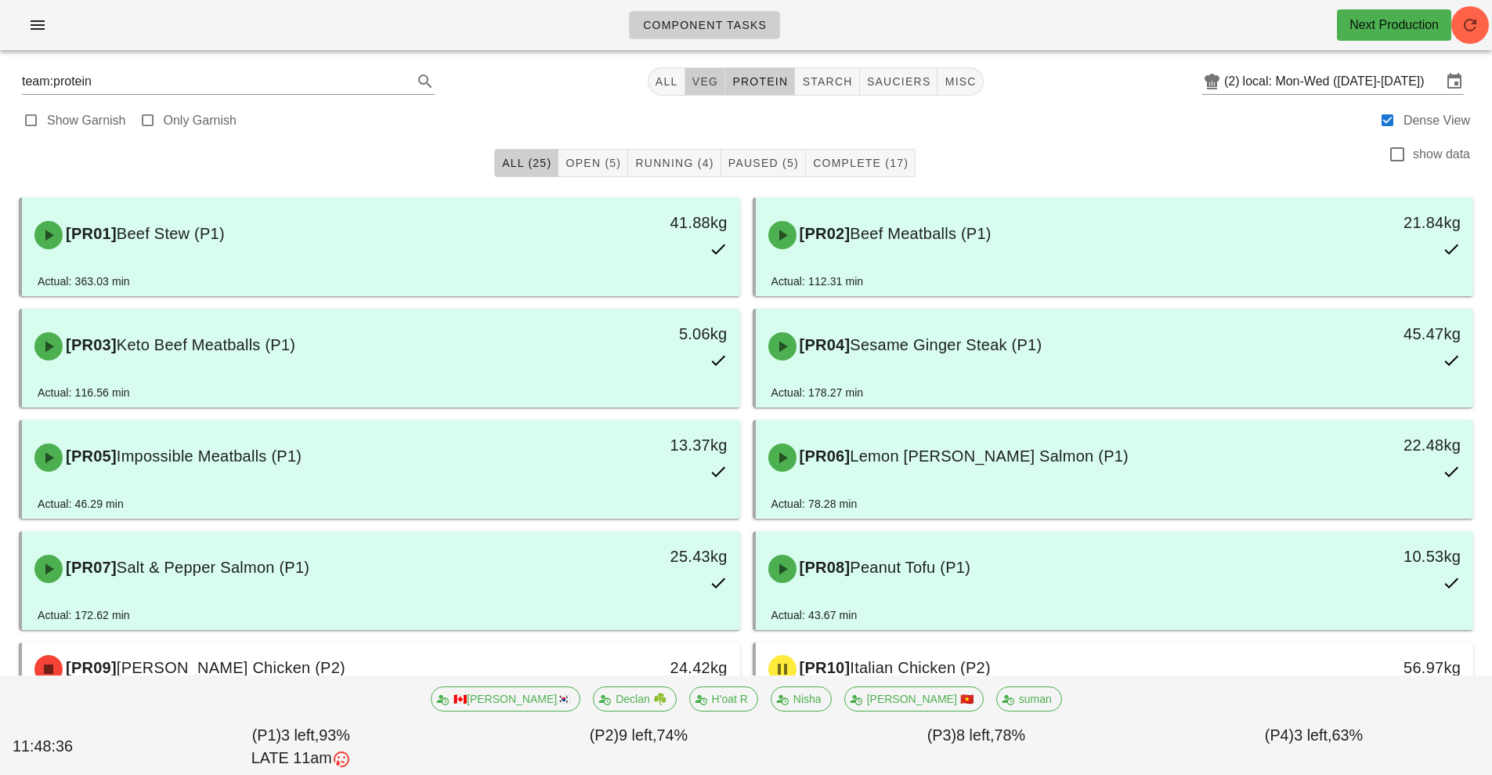
click at [703, 83] on span "veg" at bounding box center [705, 81] width 27 height 13
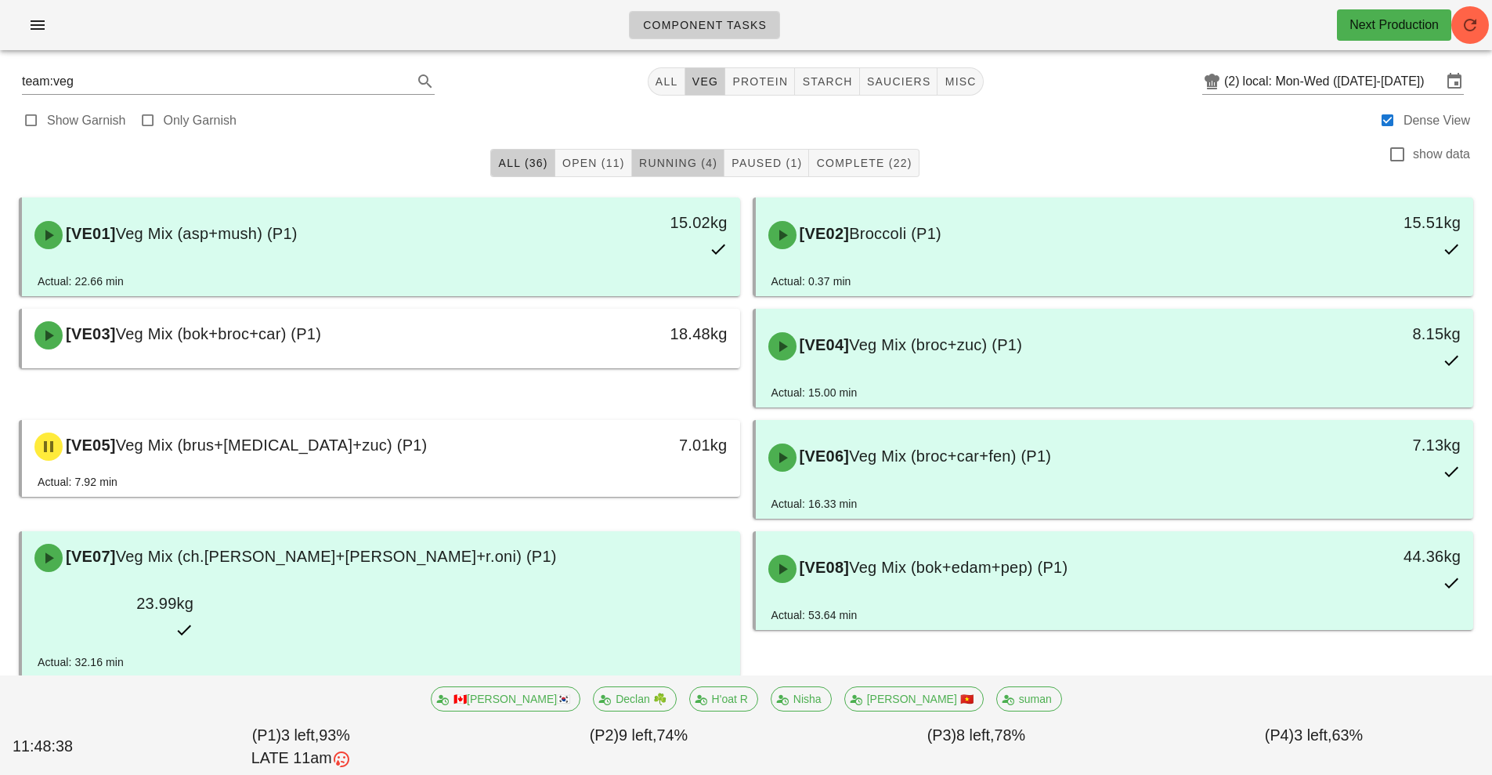
click at [674, 168] on span "Running (4)" at bounding box center [677, 163] width 79 height 13
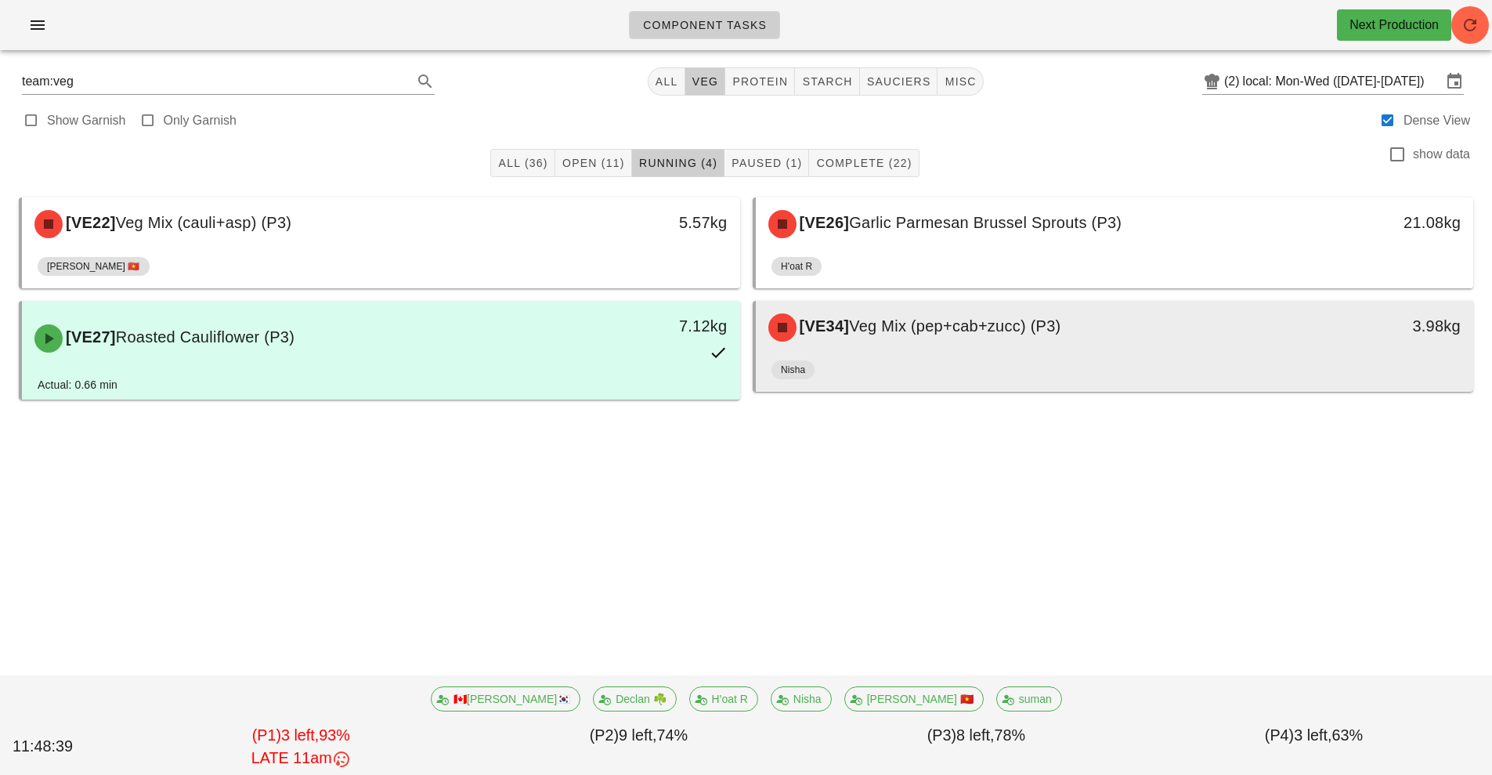
click at [968, 350] on div "[VE34] Veg Mix (pep+cab+zucc) (P3)" at bounding box center [1025, 327] width 533 height 47
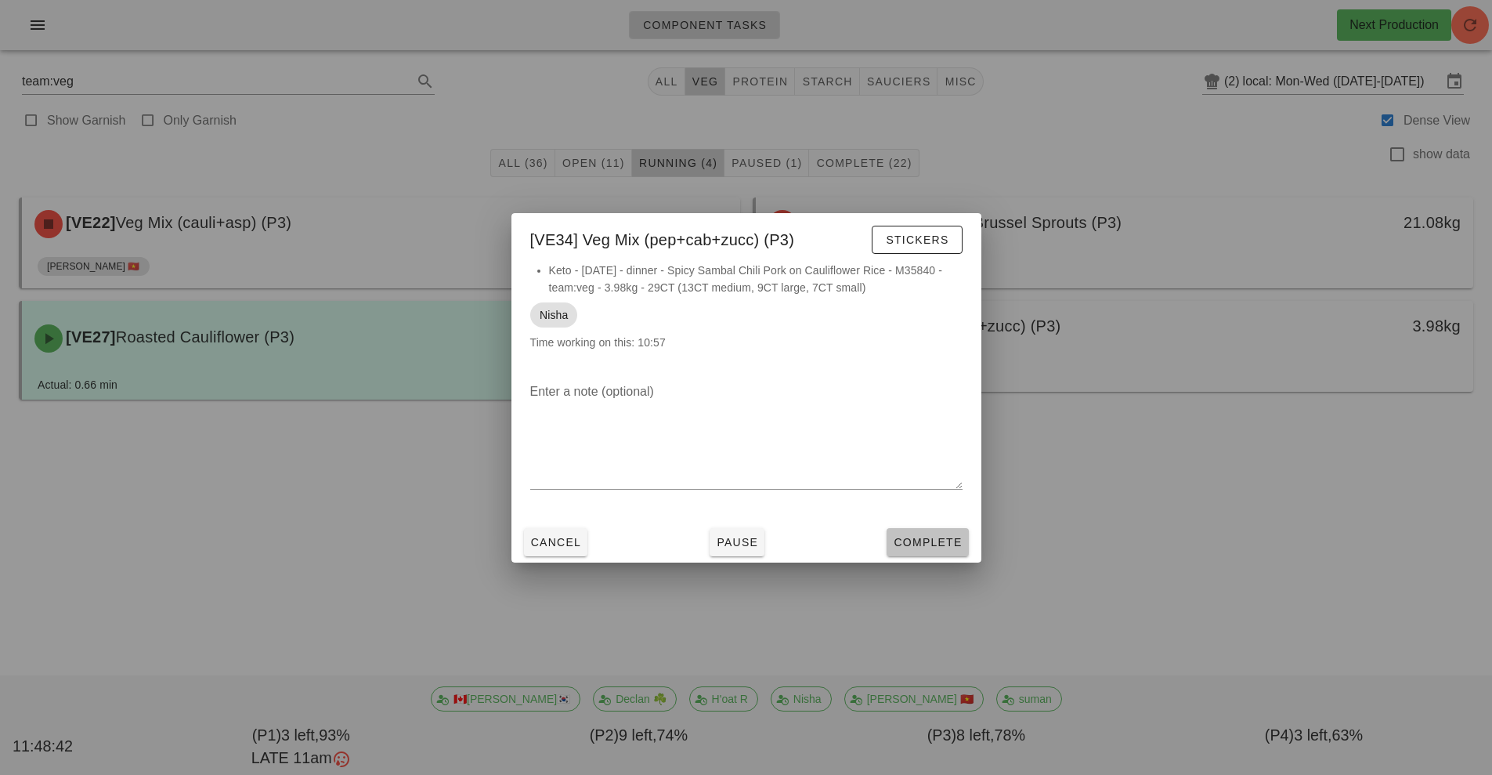
click at [928, 541] on span "Complete" at bounding box center [927, 542] width 69 height 13
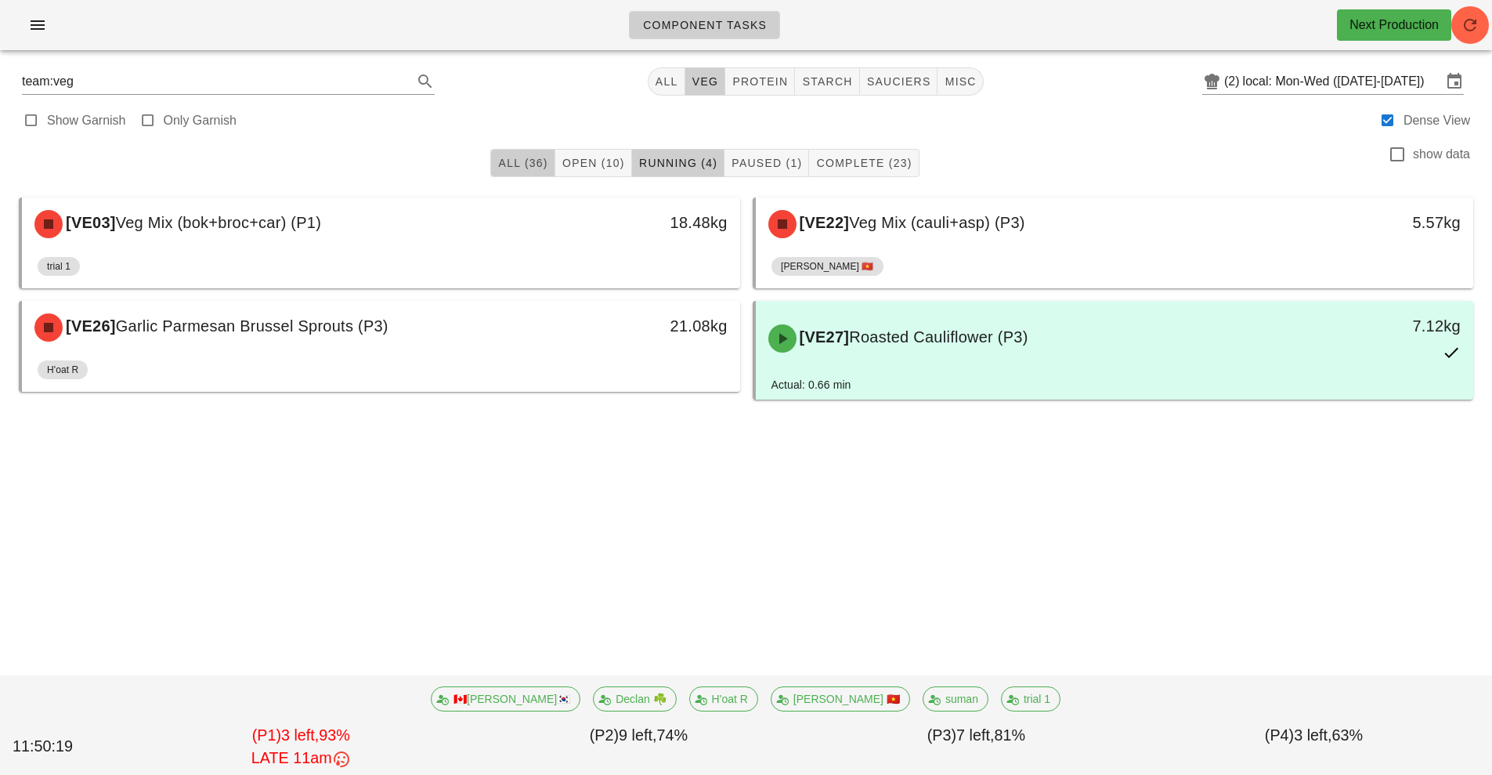
click at [545, 167] on span "All (36)" at bounding box center [522, 163] width 50 height 13
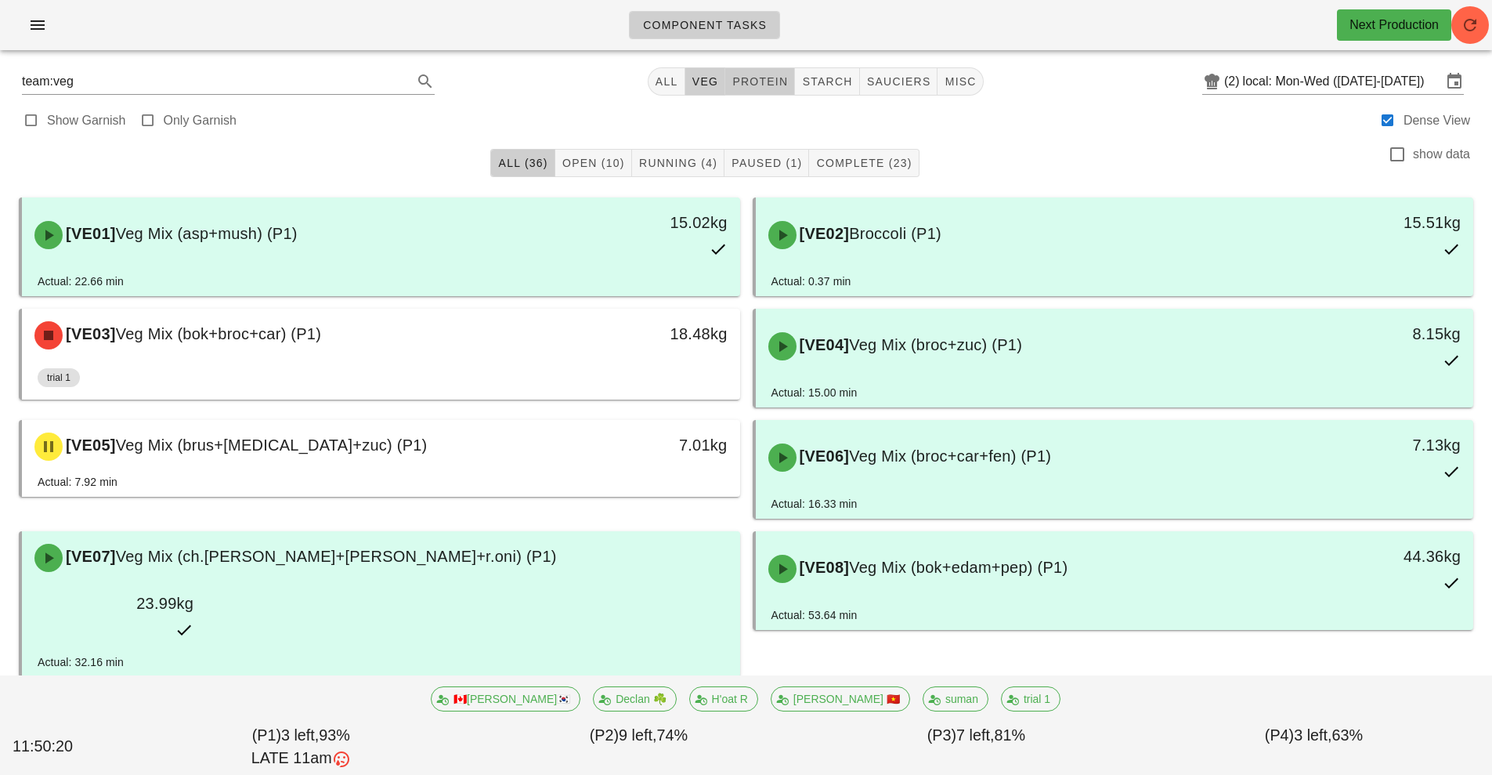
click at [753, 83] on span "protein" at bounding box center [760, 81] width 56 height 13
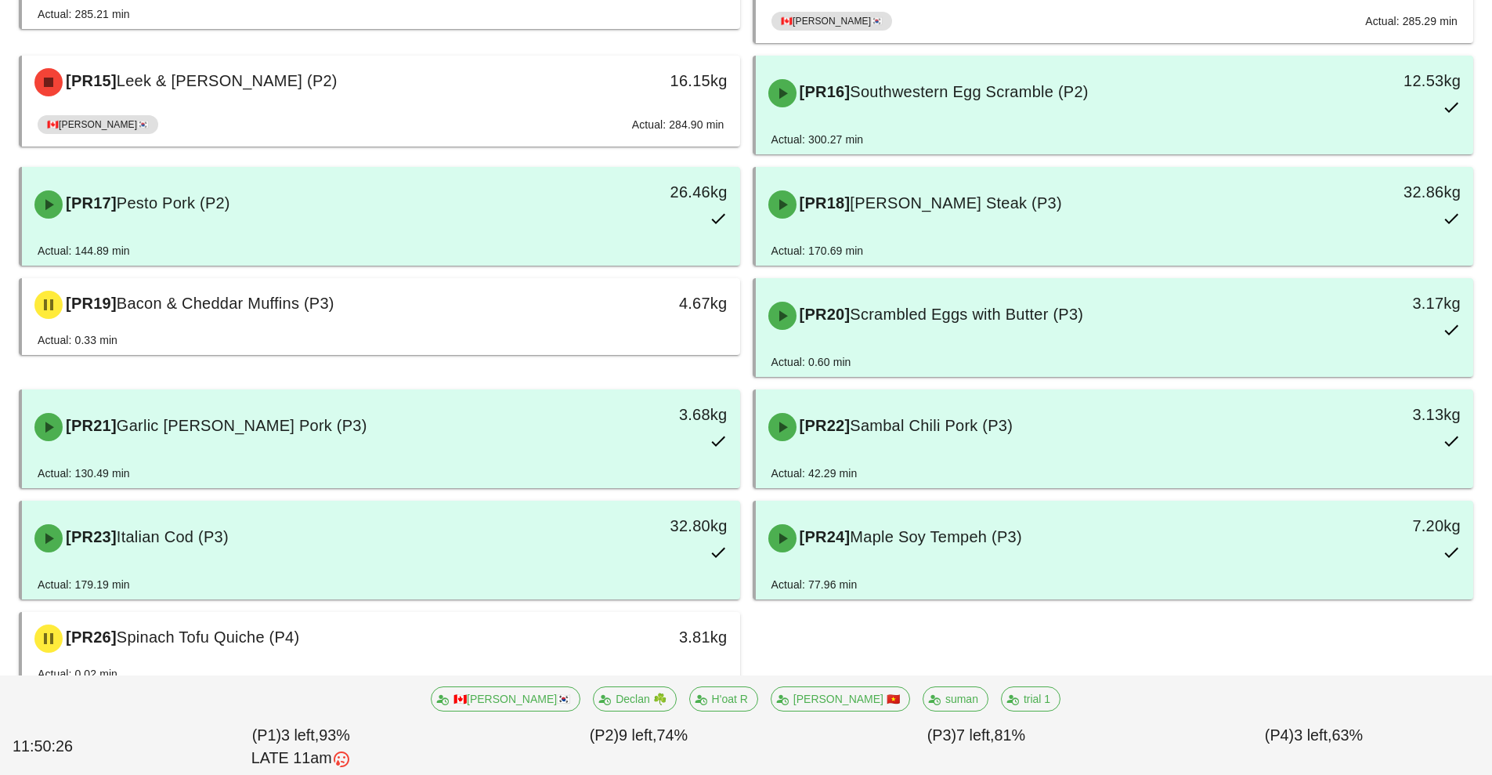
scroll to position [931, 0]
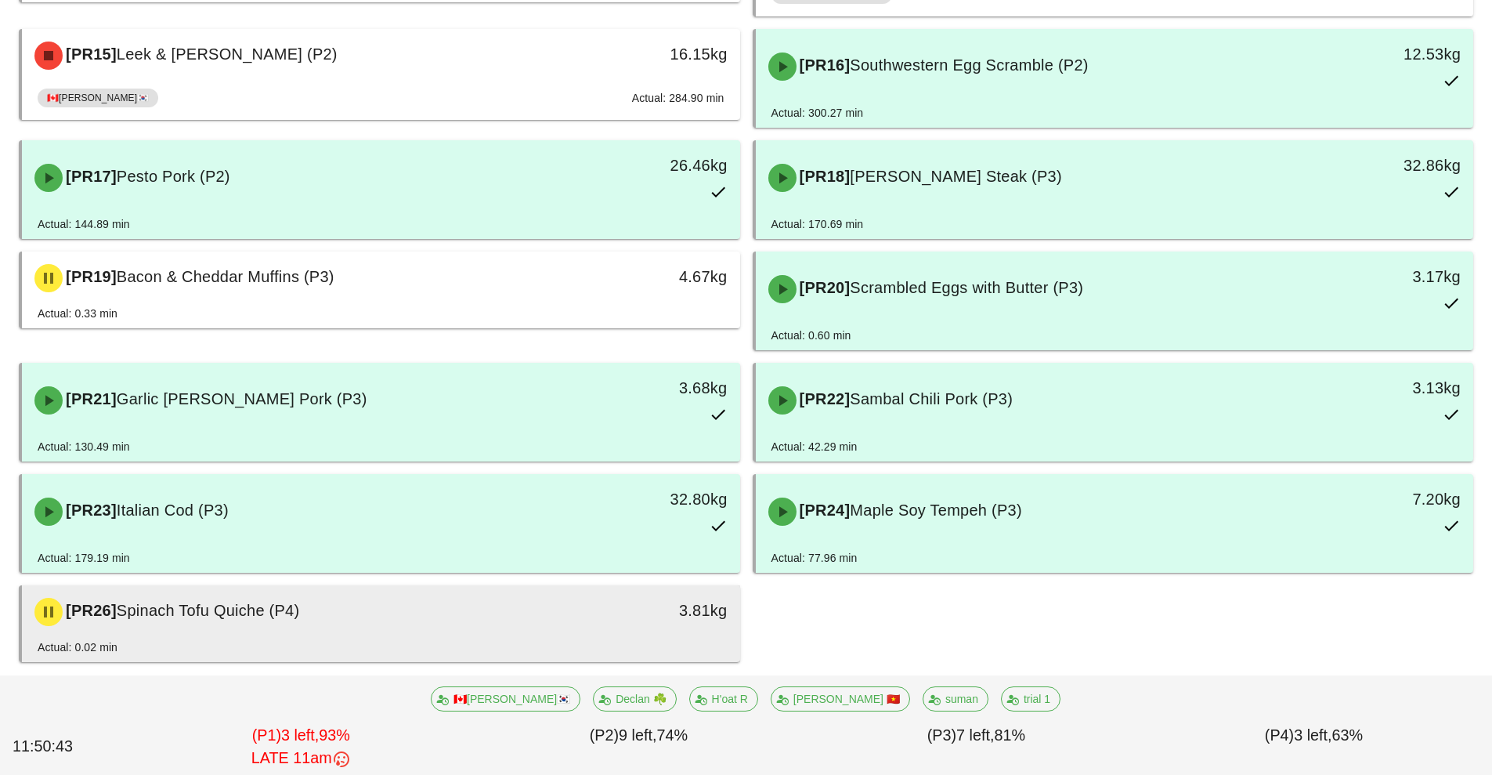
click at [389, 642] on div "Actual: 0.02 min" at bounding box center [381, 650] width 687 height 24
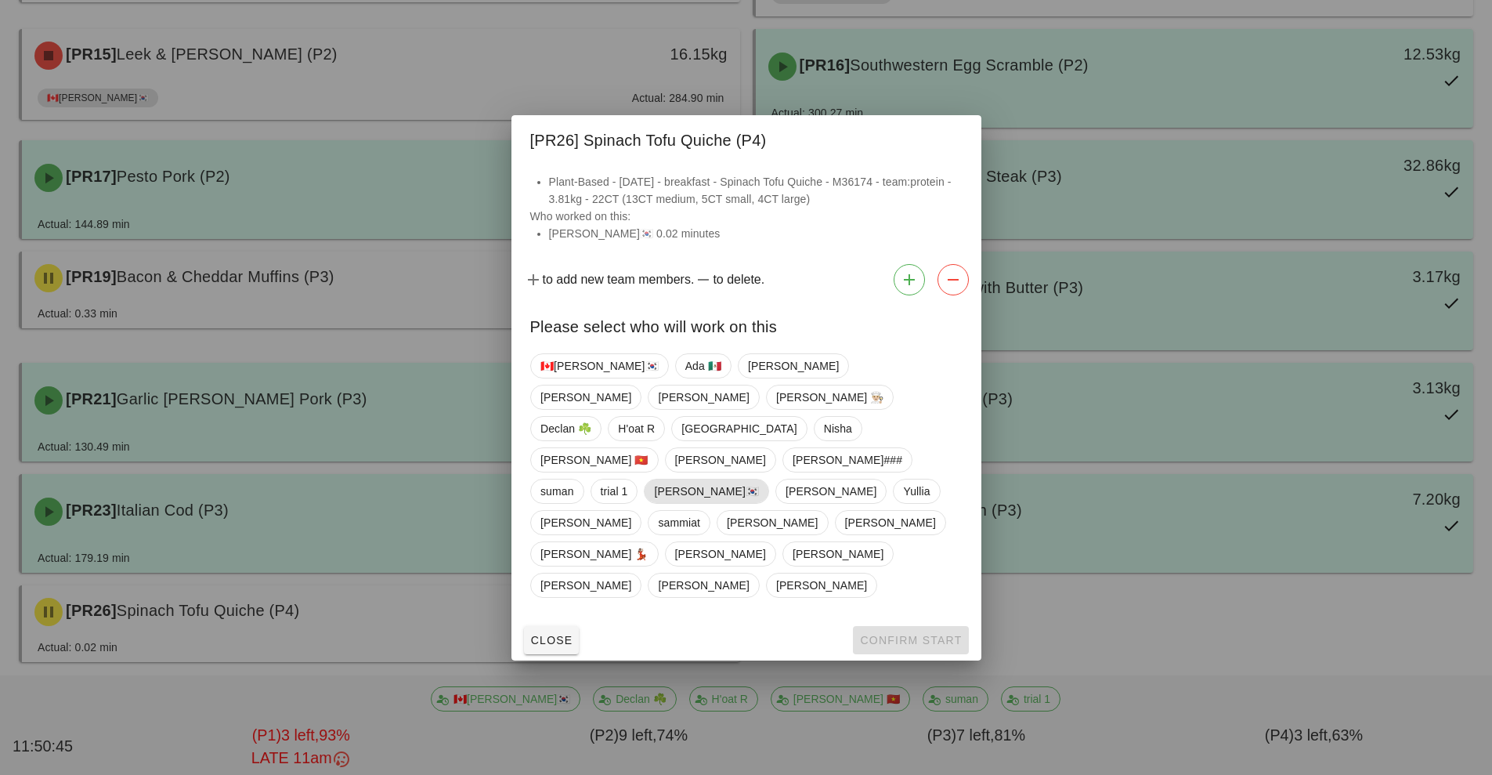
click at [759, 479] on span "[PERSON_NAME]🇰🇷" at bounding box center [706, 491] width 105 height 24
click at [895, 634] on span "Confirm Start" at bounding box center [910, 640] width 103 height 13
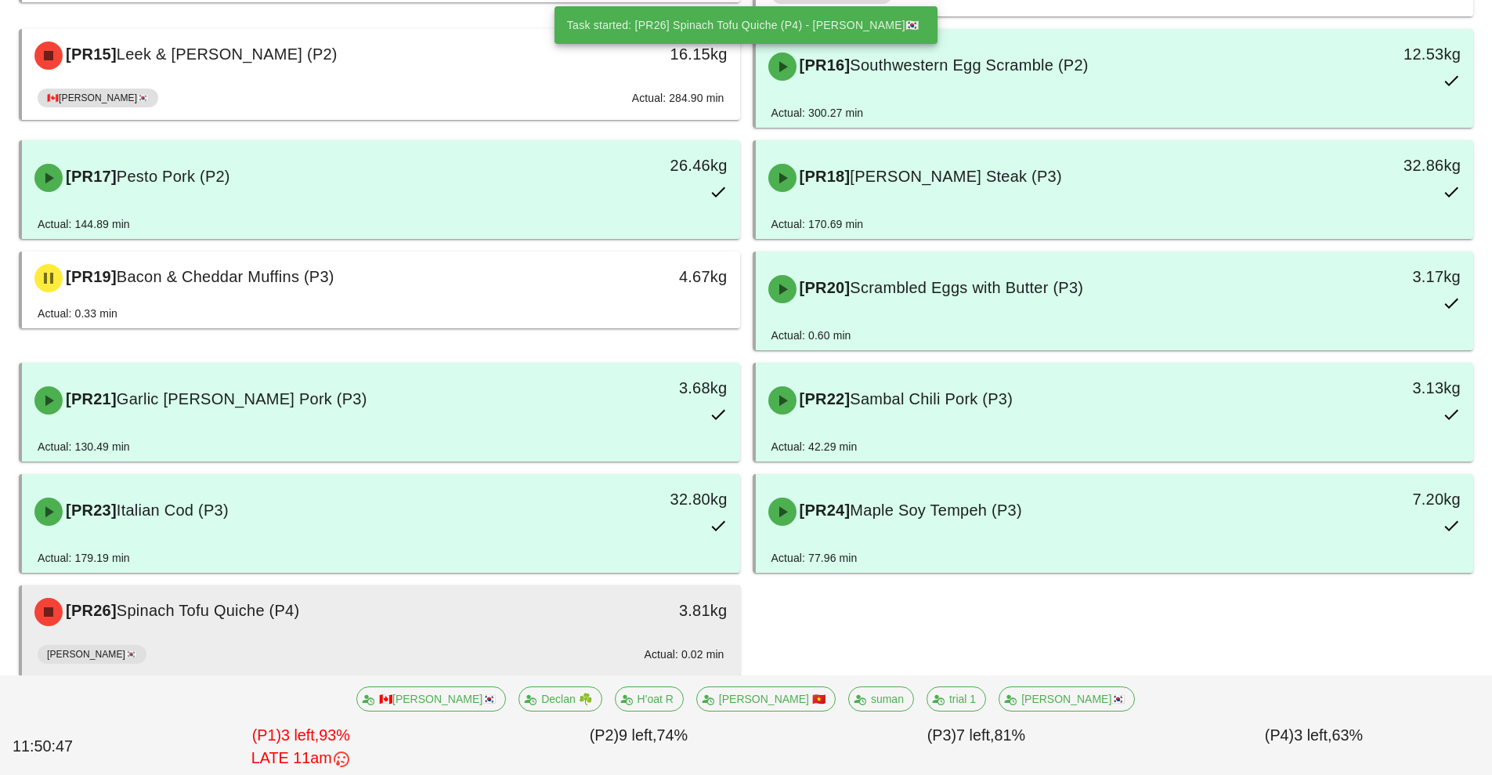
click at [501, 624] on div "[PR26] Spinach Tofu Quiche (P4)" at bounding box center [291, 611] width 533 height 47
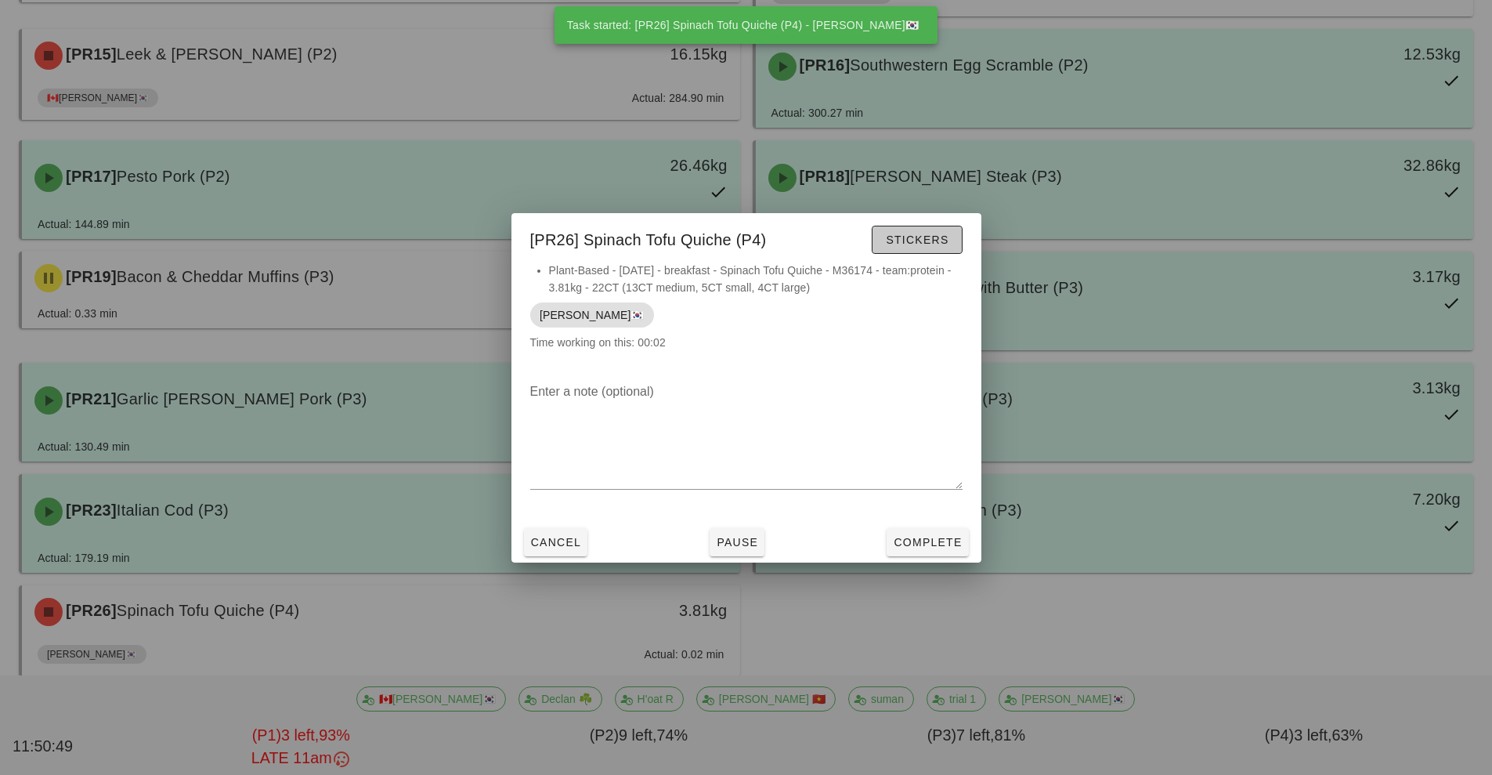
click at [902, 244] on span "Stickers" at bounding box center [916, 239] width 63 height 13
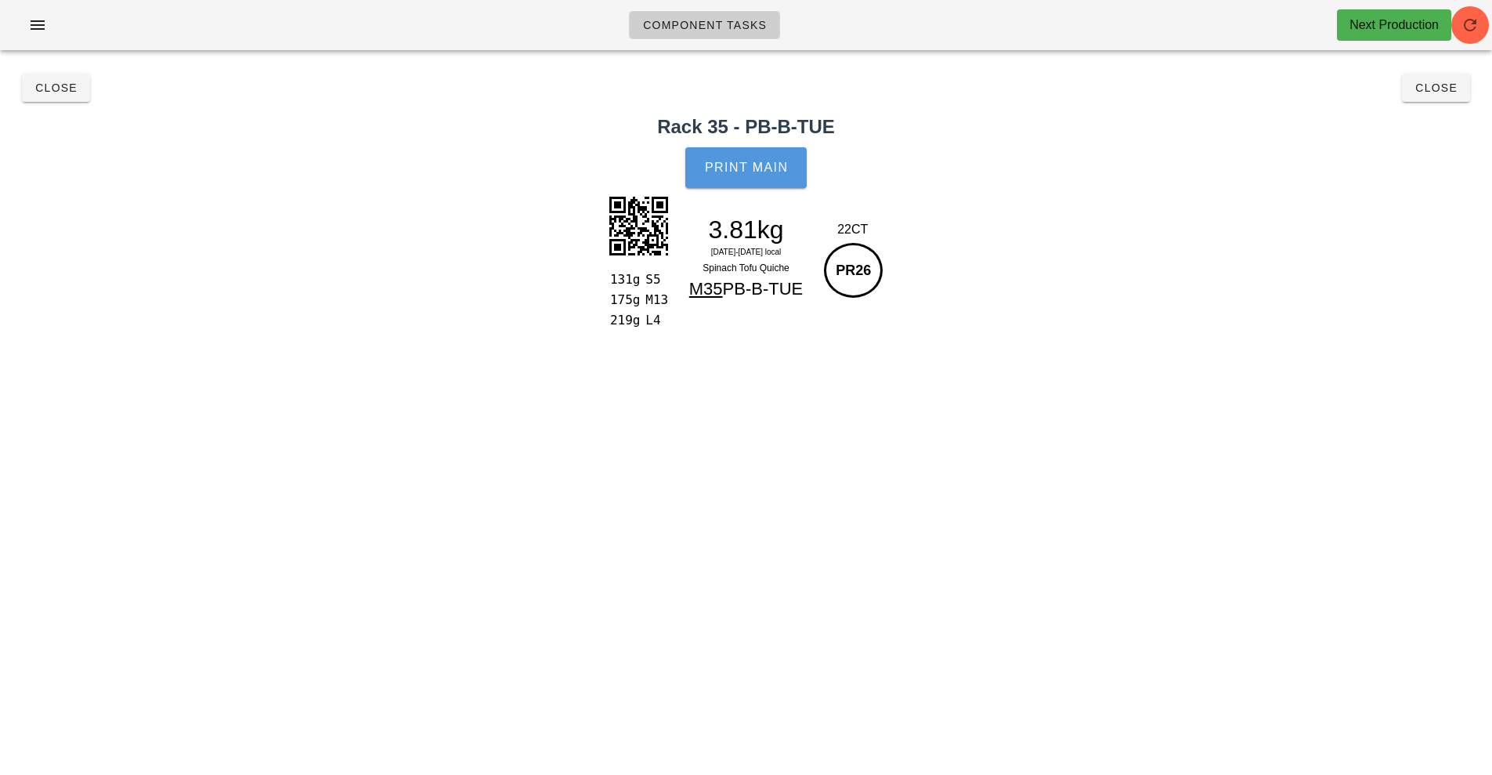
click at [759, 168] on span "Print Main" at bounding box center [746, 168] width 85 height 14
click at [708, 168] on span "Print Main" at bounding box center [746, 168] width 85 height 14
click at [739, 154] on button "Print Main" at bounding box center [745, 167] width 121 height 41
click at [1433, 89] on span "Close" at bounding box center [1436, 87] width 43 height 13
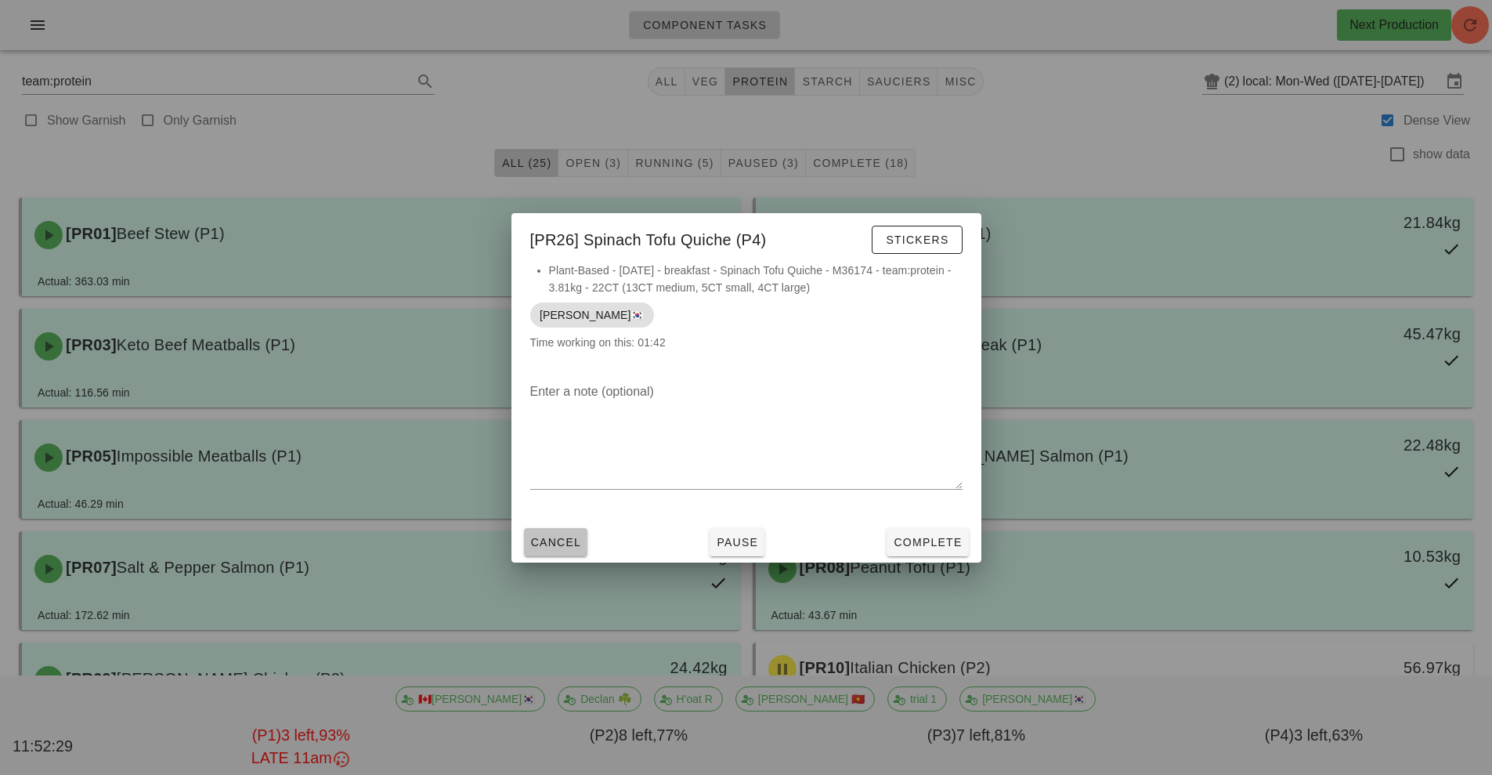
click at [581, 529] on button "Cancel" at bounding box center [556, 542] width 64 height 28
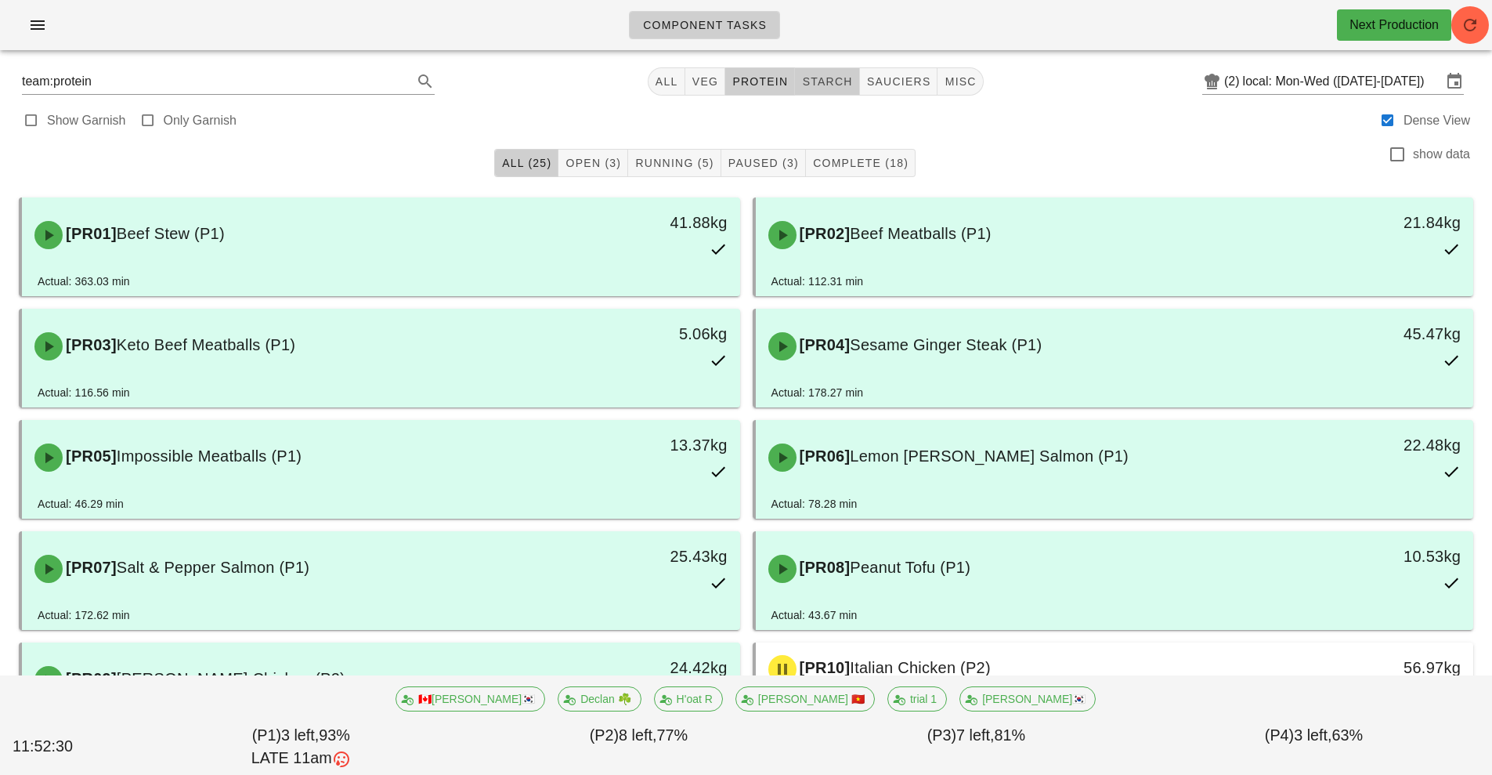
click at [815, 82] on span "starch" at bounding box center [826, 81] width 51 height 13
type input "team:starch"
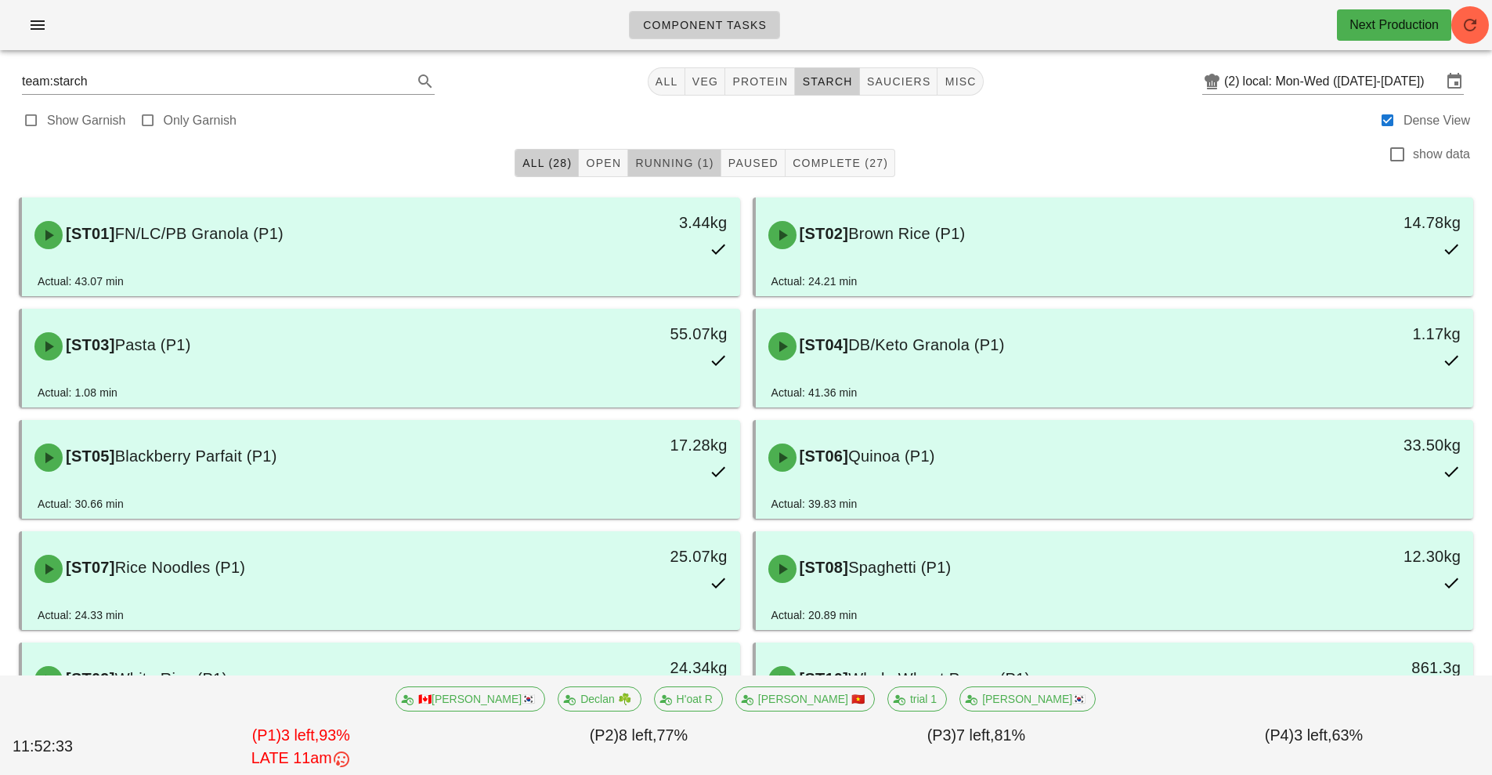
click at [660, 153] on button "Running (1)" at bounding box center [674, 163] width 92 height 28
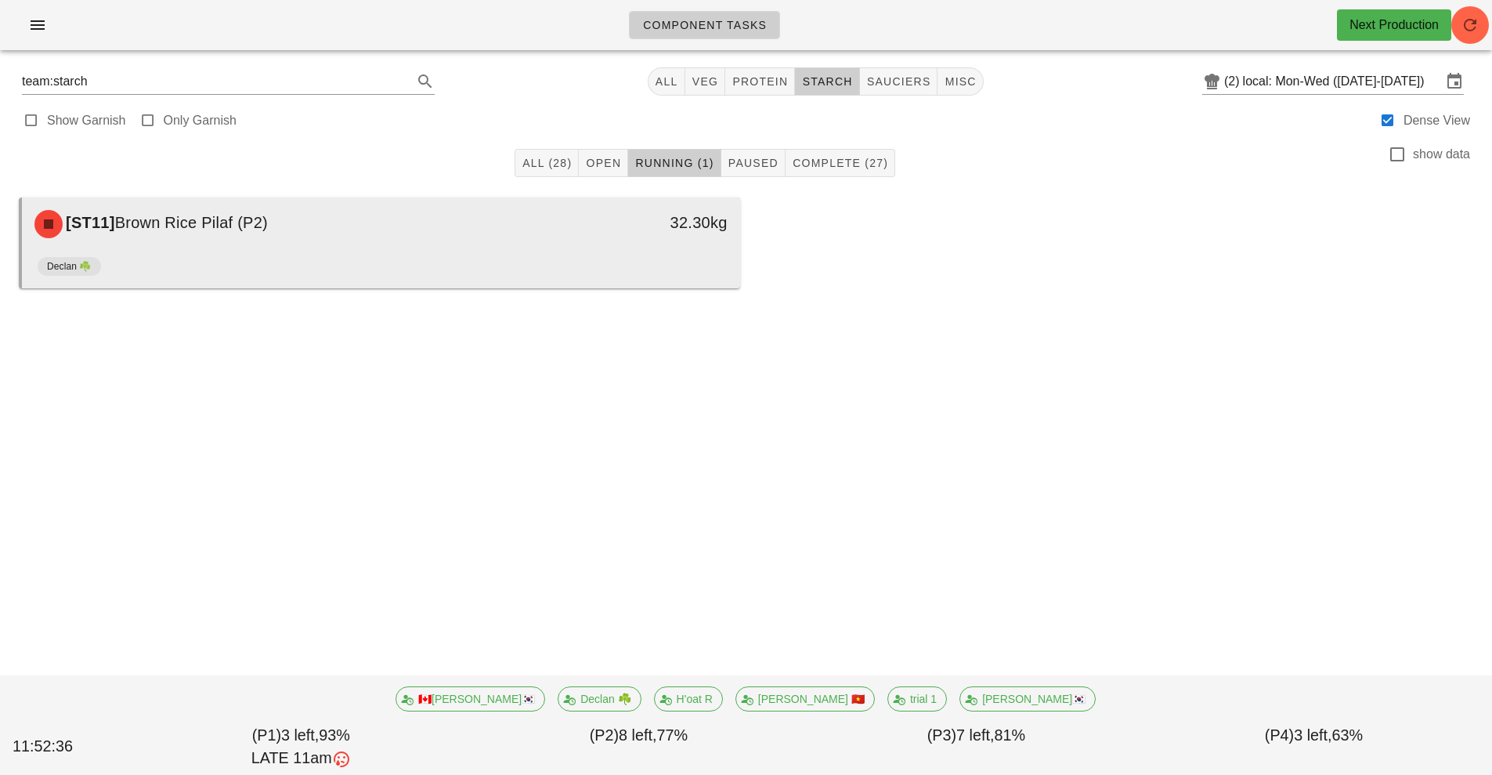
click at [554, 229] on div "[ST11] Brown Rice Pilaf (P2)" at bounding box center [291, 224] width 533 height 47
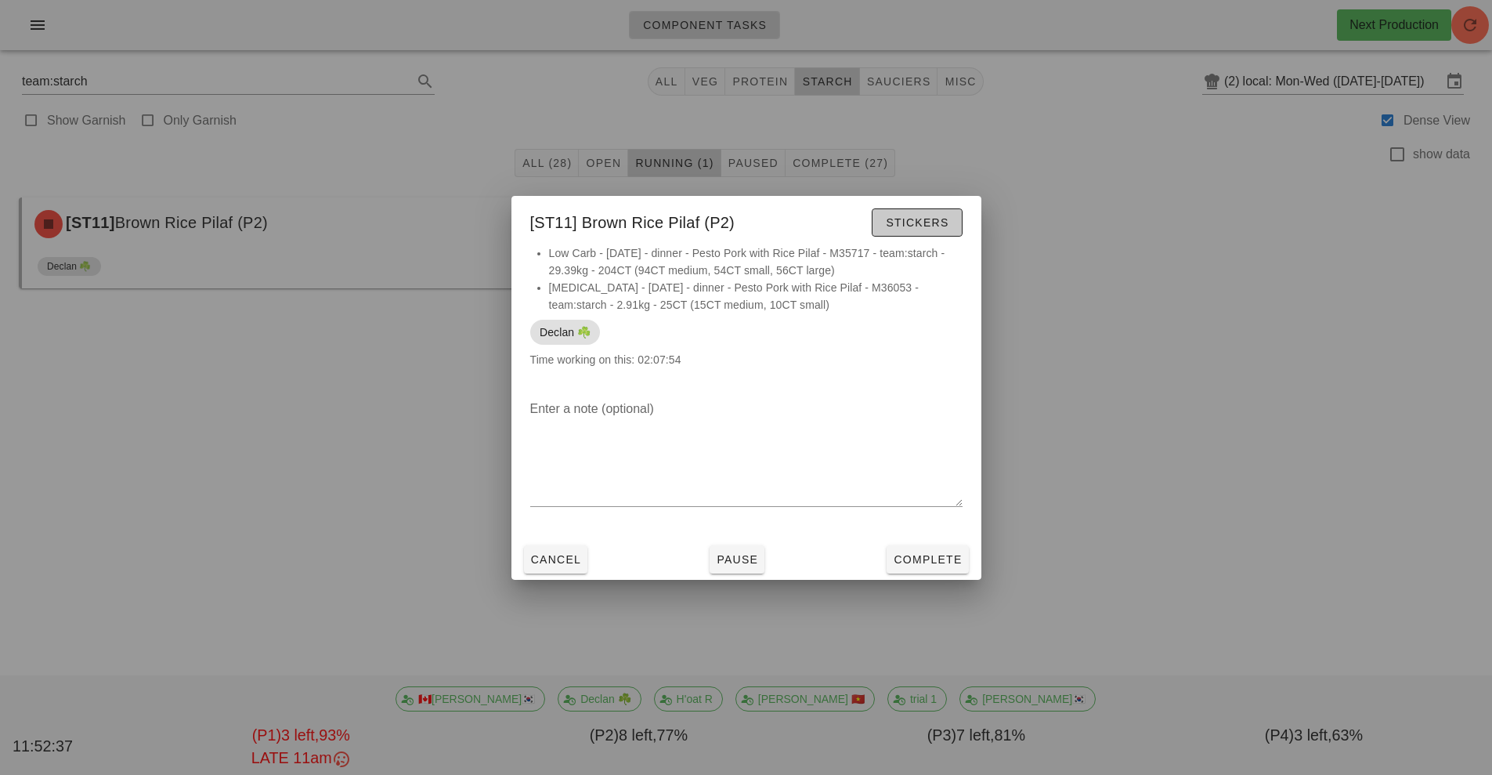
click at [930, 220] on span "Stickers" at bounding box center [916, 222] width 63 height 13
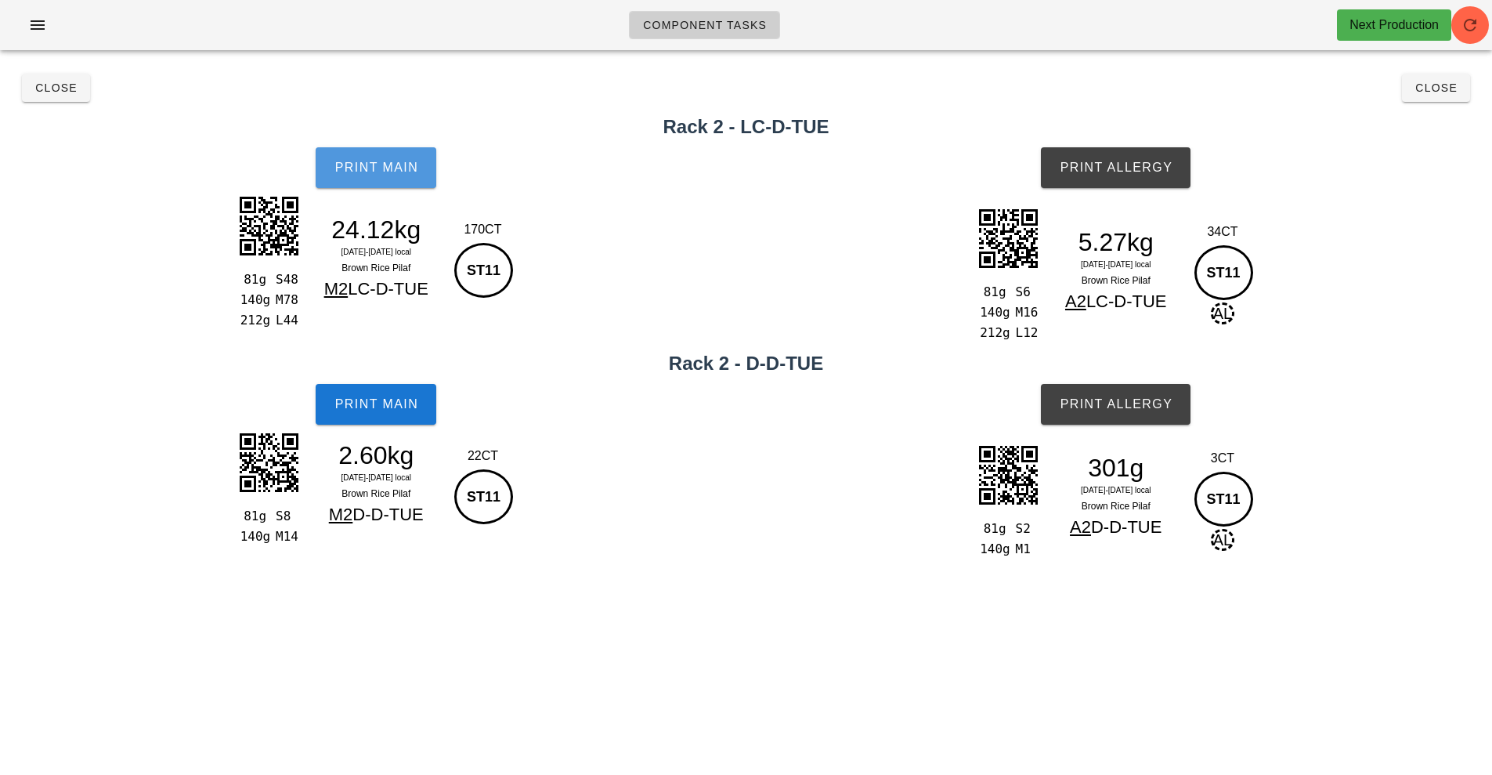
click at [379, 179] on button "Print Main" at bounding box center [376, 167] width 121 height 41
click at [396, 181] on button "Print Main" at bounding box center [376, 167] width 121 height 41
click at [406, 160] on button "Print Main" at bounding box center [376, 167] width 121 height 41
click at [1098, 179] on button "Print Allergy" at bounding box center [1116, 167] width 150 height 41
click at [411, 409] on span "Print Main" at bounding box center [376, 404] width 85 height 14
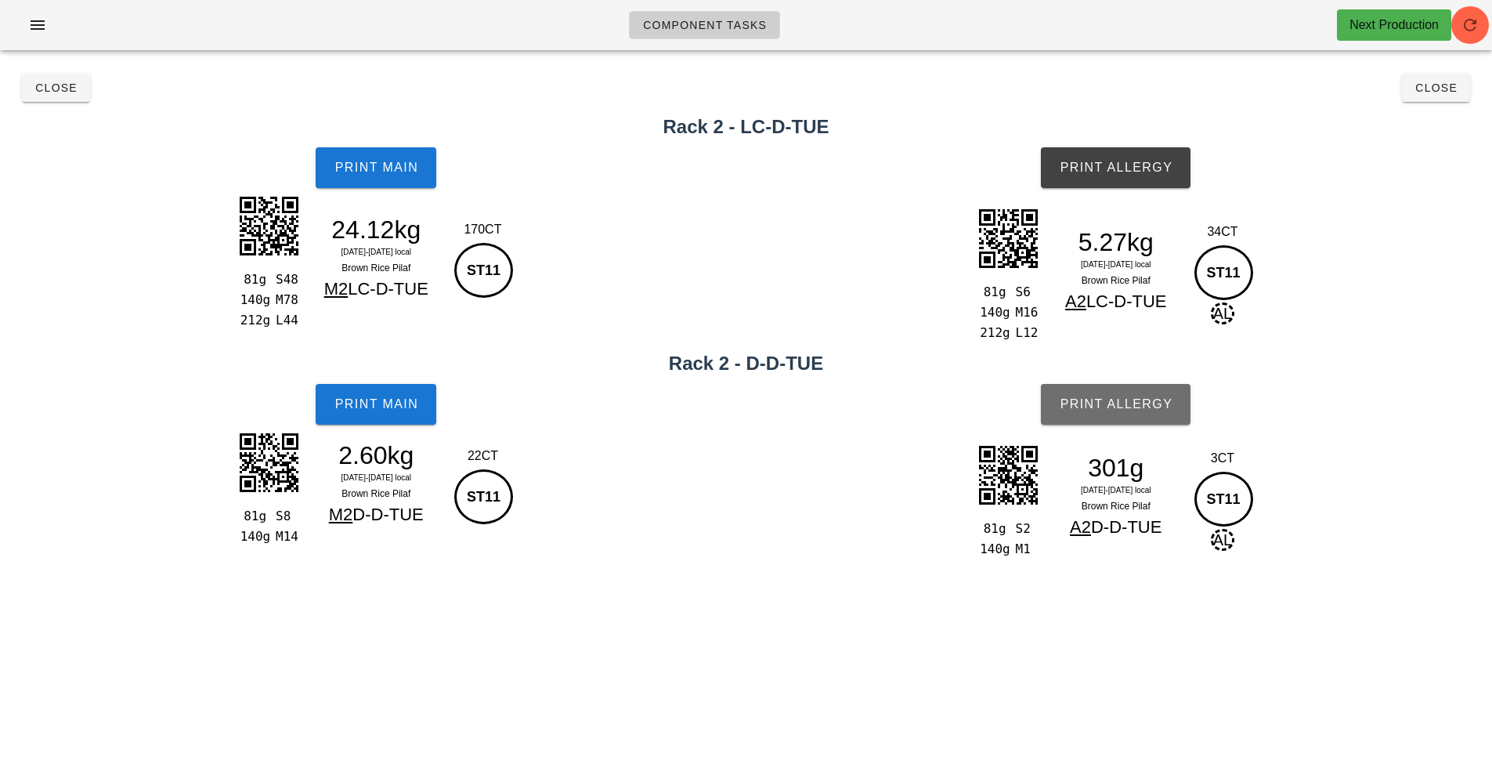
click at [1111, 421] on button "Print Allergy" at bounding box center [1116, 404] width 150 height 41
click at [1427, 88] on span "Close" at bounding box center [1436, 87] width 43 height 13
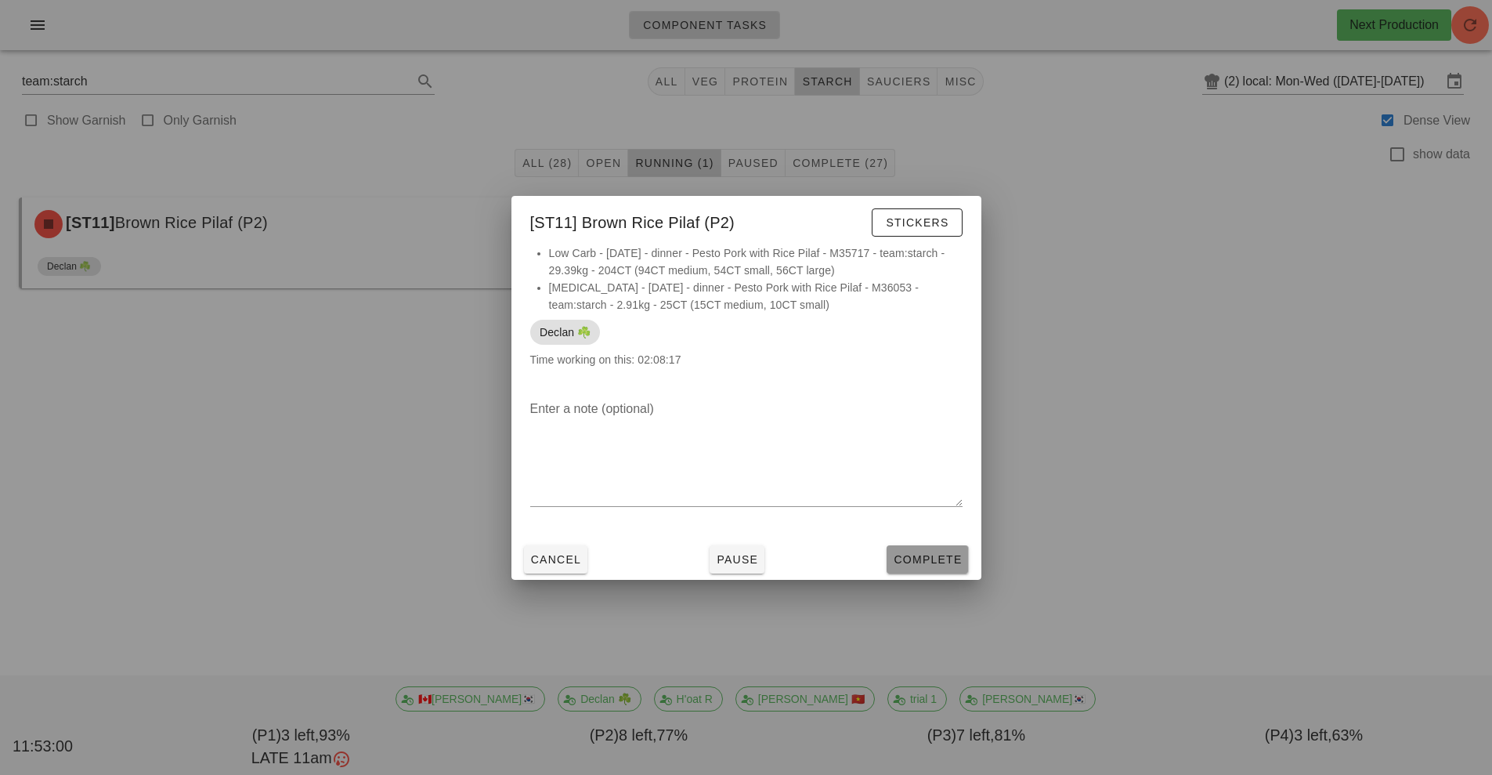
click at [946, 563] on span "Complete" at bounding box center [927, 559] width 69 height 13
